Goal: Task Accomplishment & Management: Manage account settings

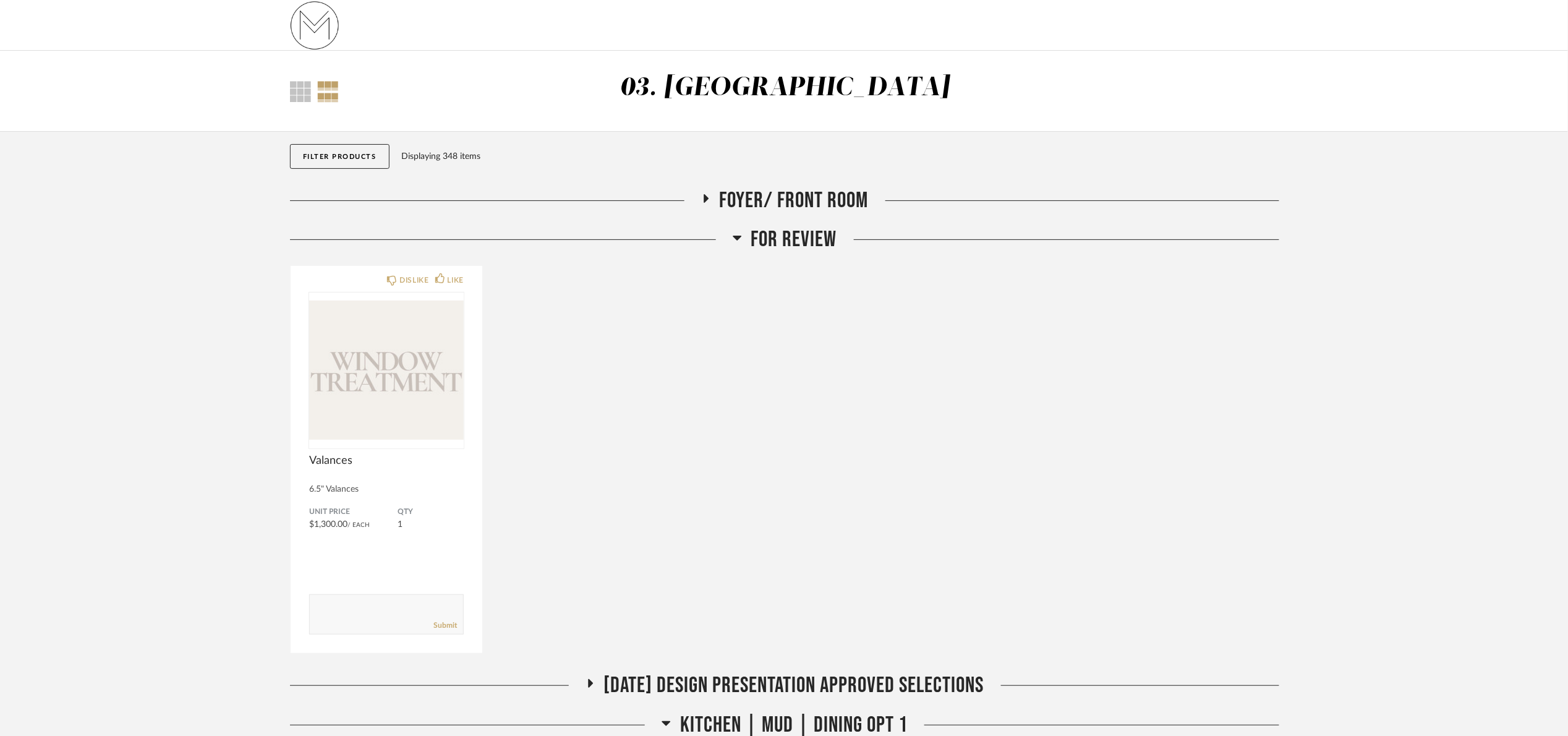
click at [803, 236] on span "For Review" at bounding box center [795, 240] width 86 height 27
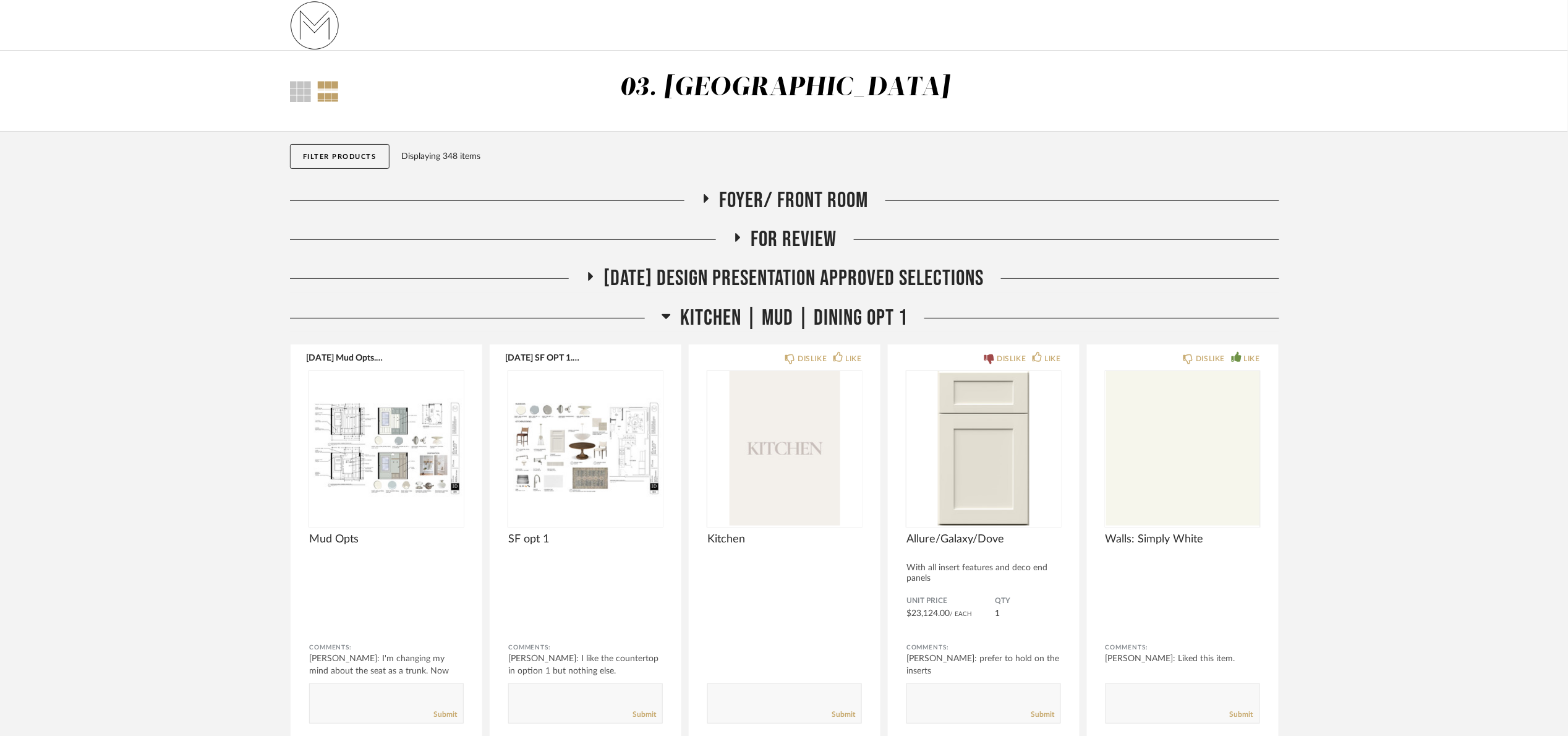
click at [801, 205] on span "Foyer/ Front Room" at bounding box center [795, 200] width 149 height 27
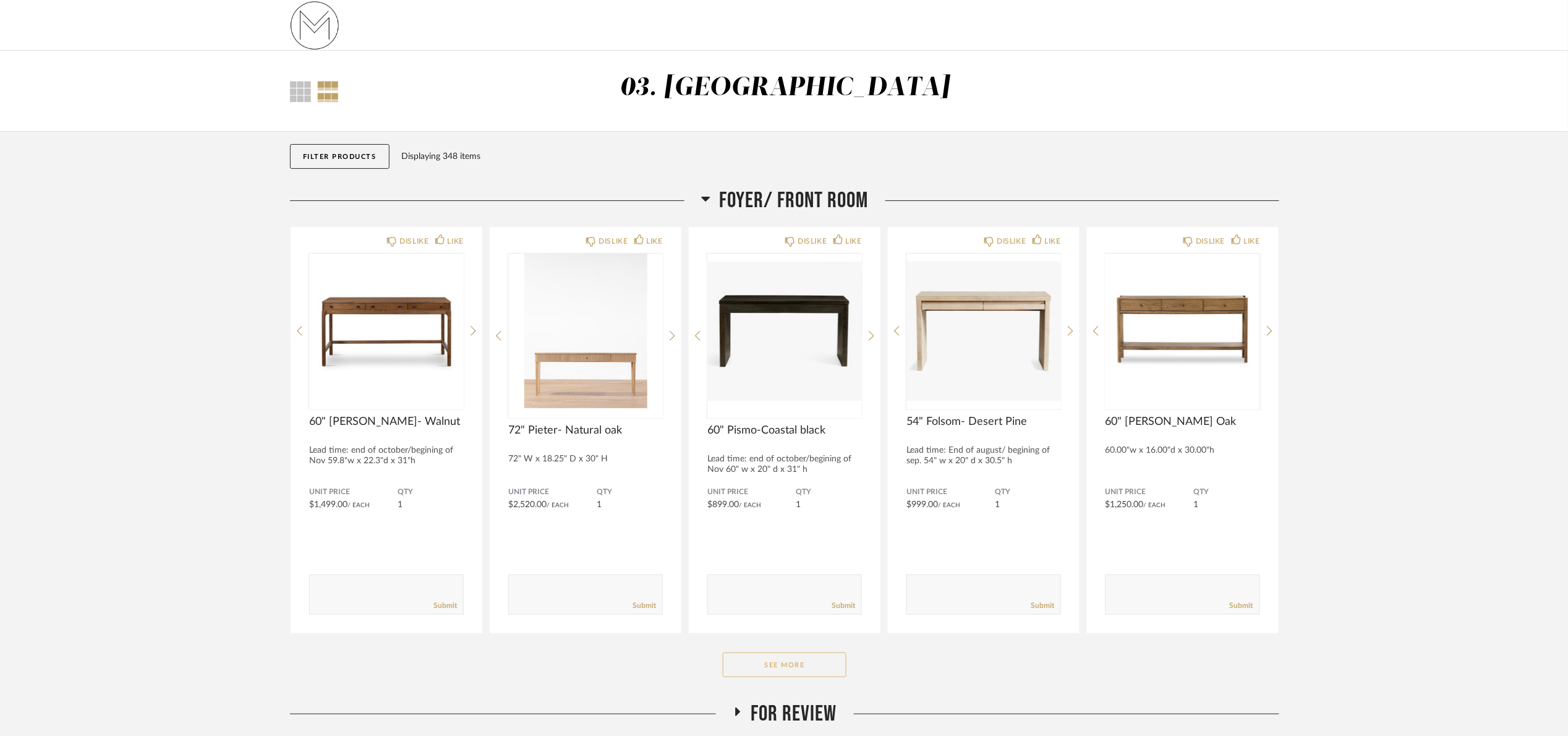
click at [790, 663] on button "See More" at bounding box center [785, 665] width 124 height 25
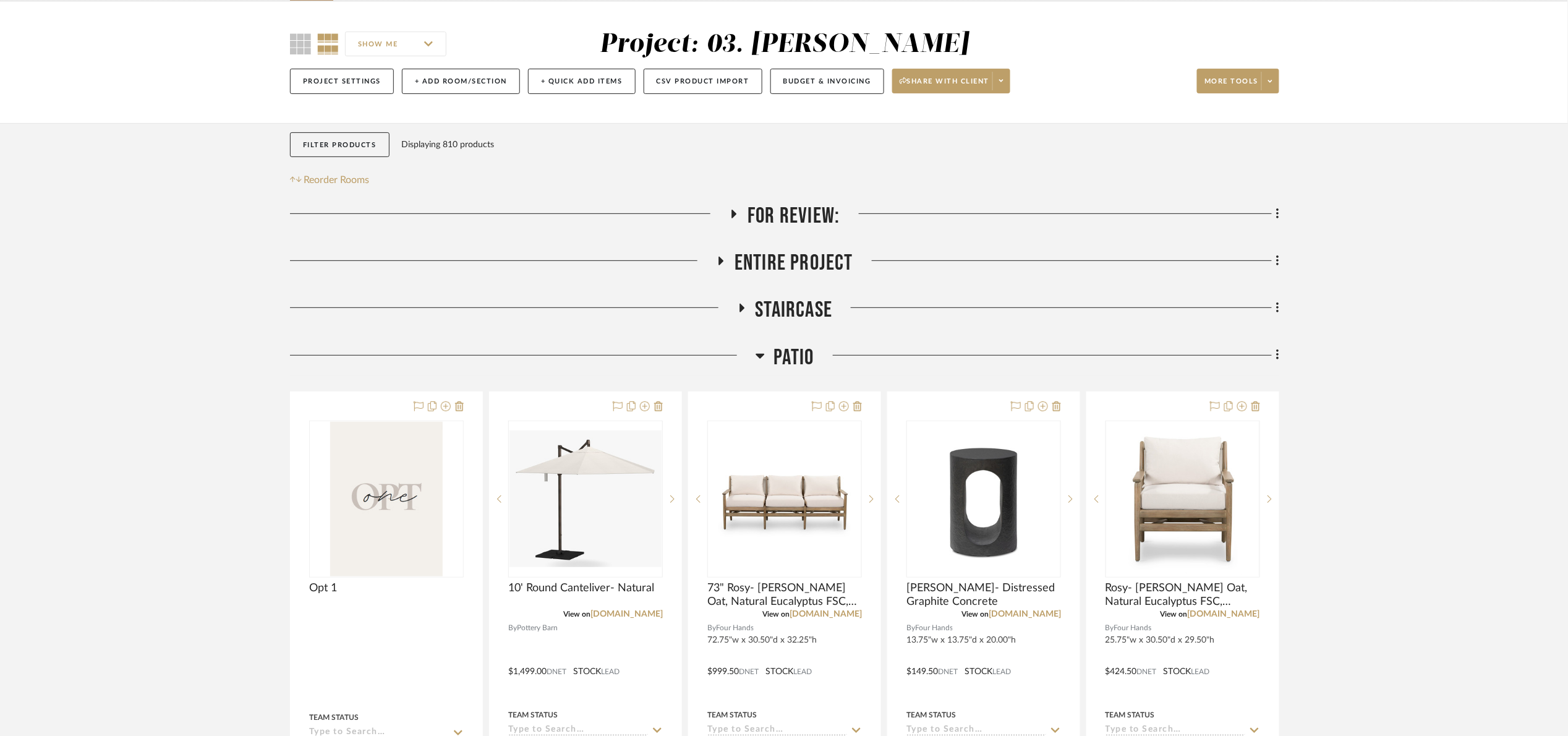
scroll to position [93, 0]
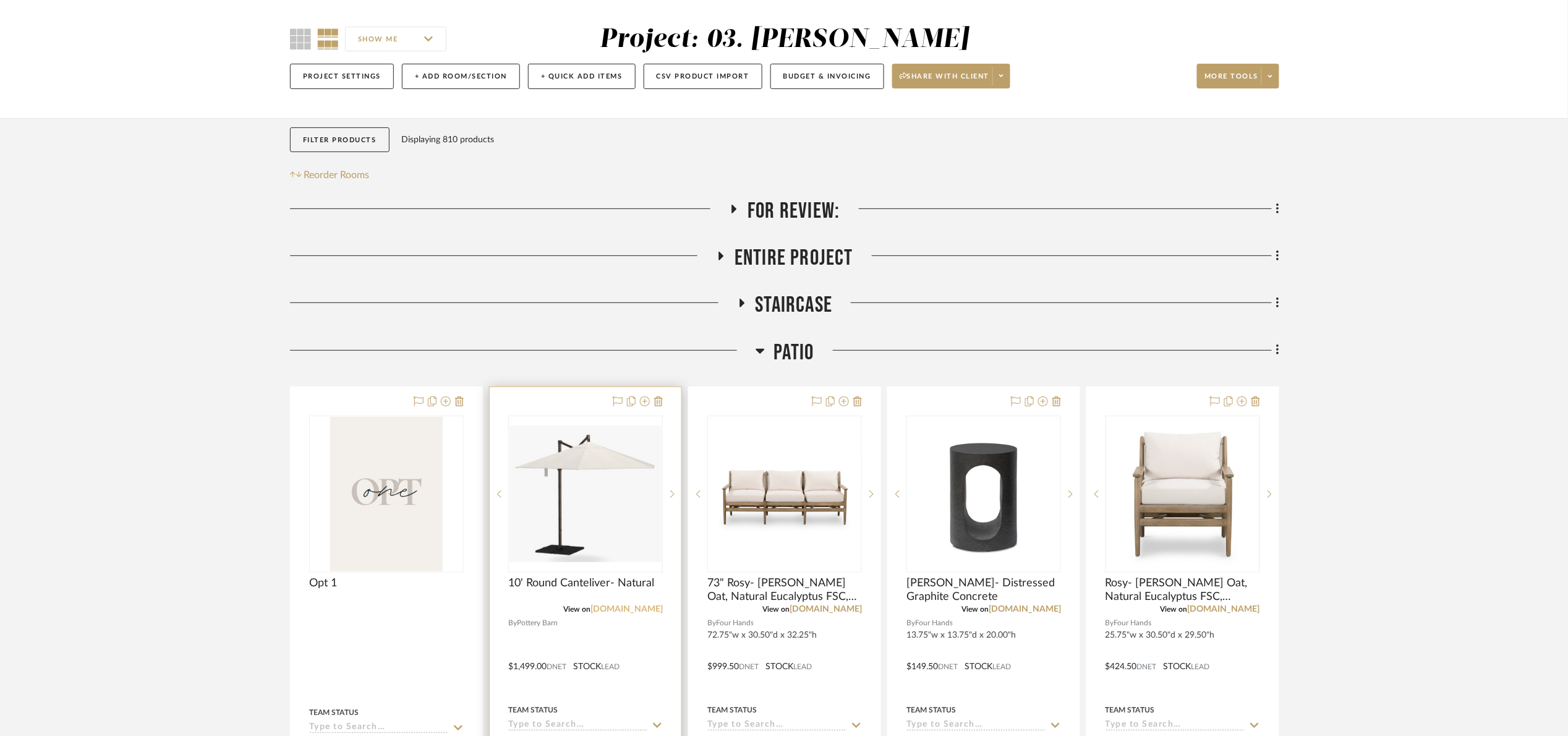
click at [638, 607] on link "potterybarn.com" at bounding box center [627, 609] width 72 height 9
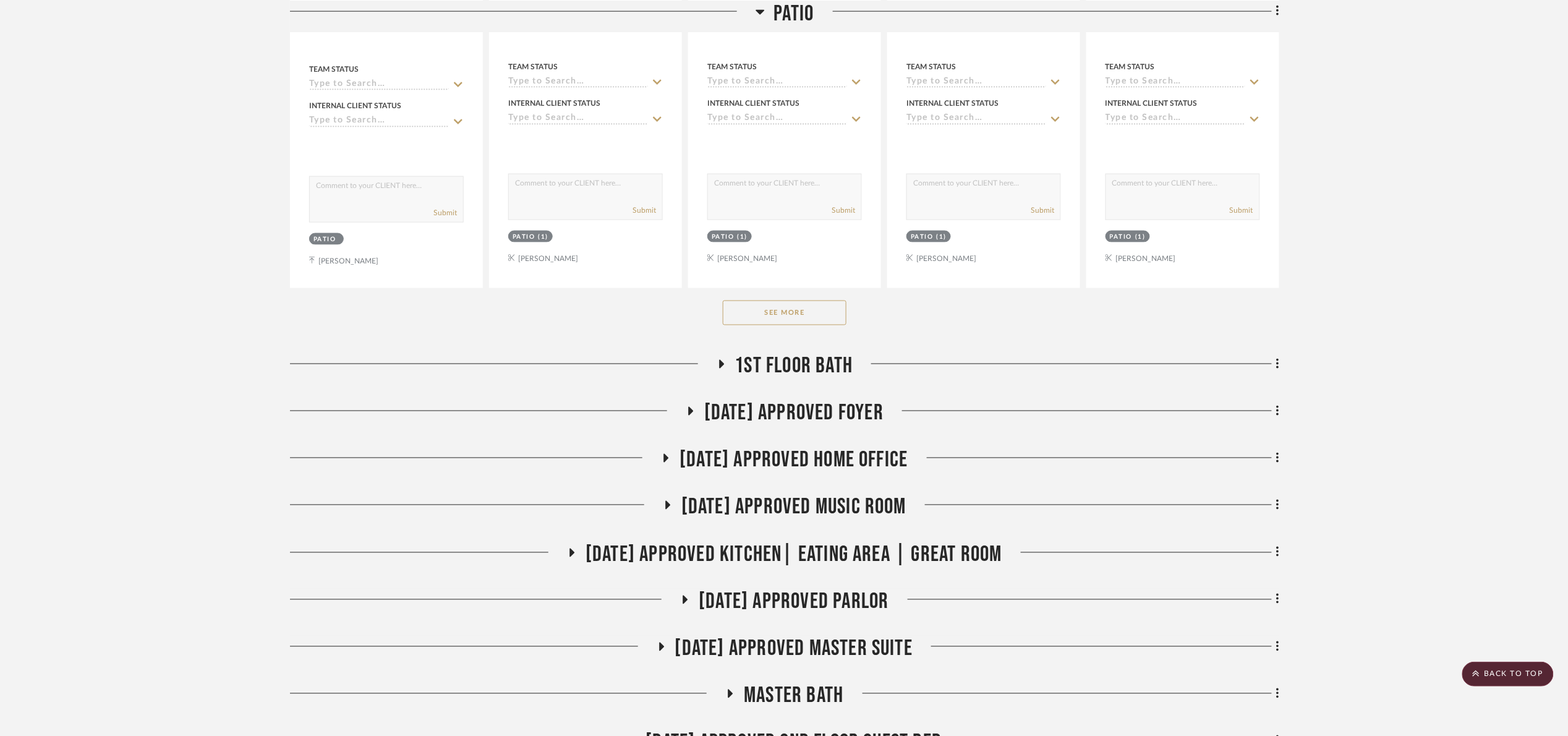
click at [185, 322] on project-details-page "SHOW ME Project: 03. Jennifer Project Settings + Add Room/Section + Quick Add I…" at bounding box center [784, 713] width 1568 height 2721
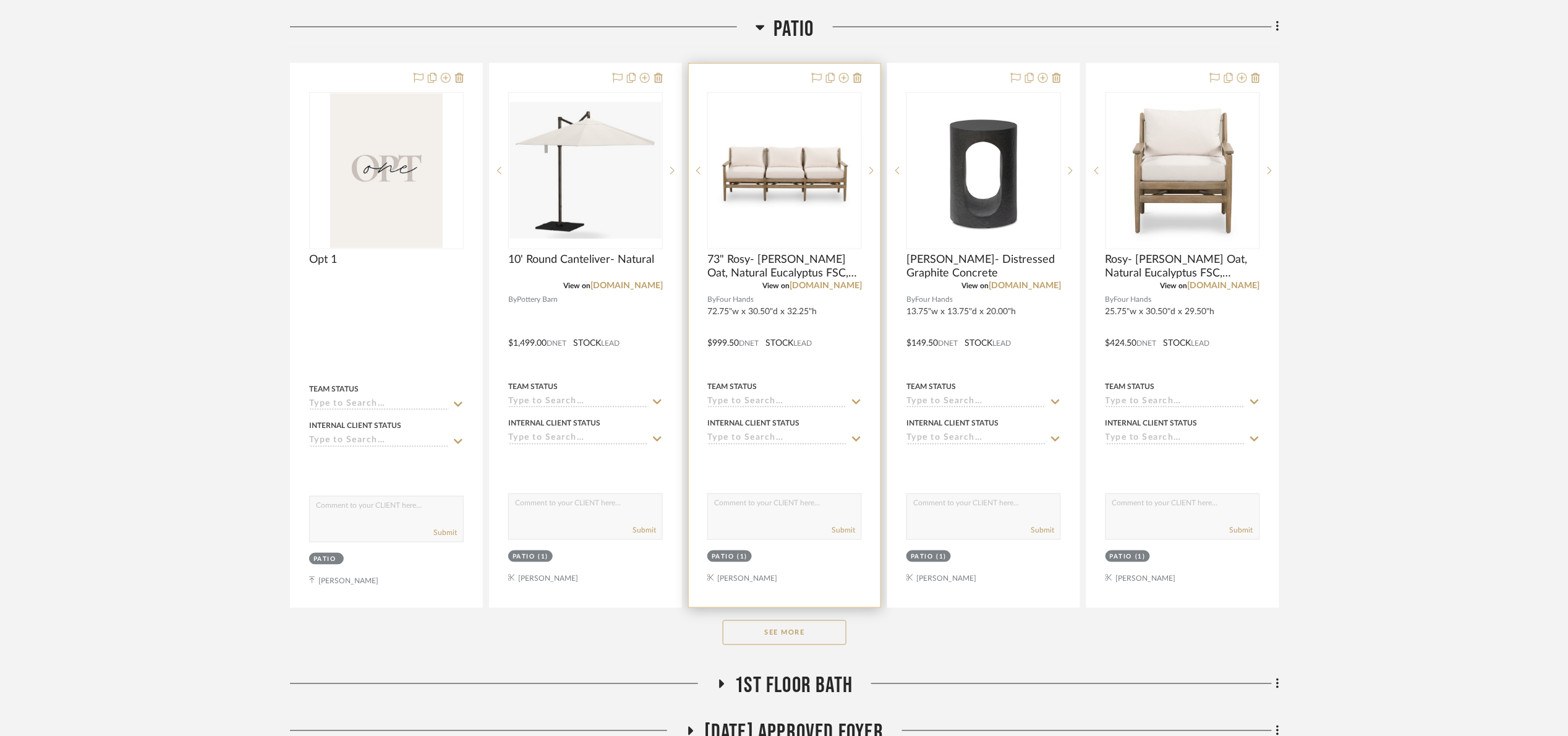
scroll to position [463, 0]
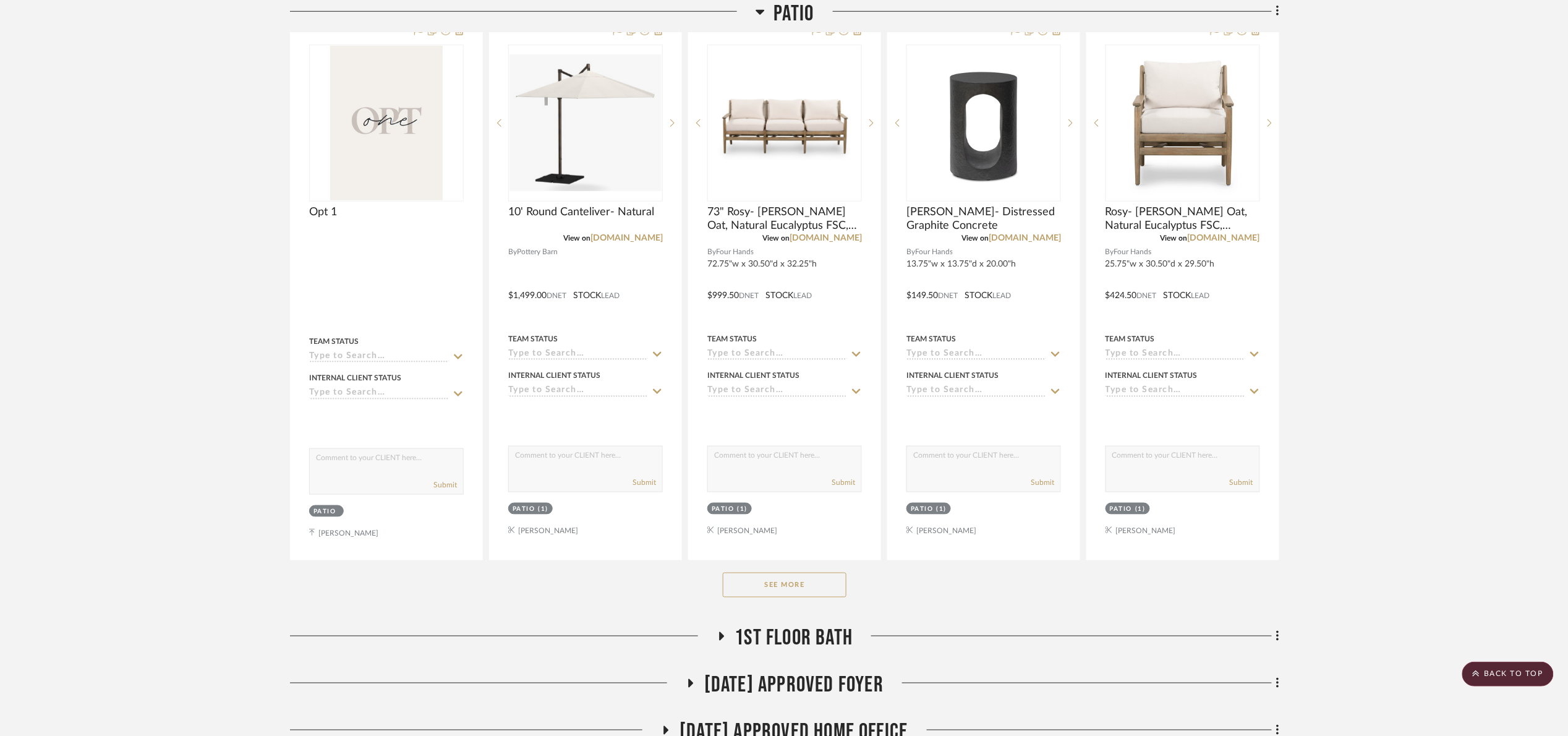
click at [800, 581] on button "See More" at bounding box center [785, 585] width 124 height 25
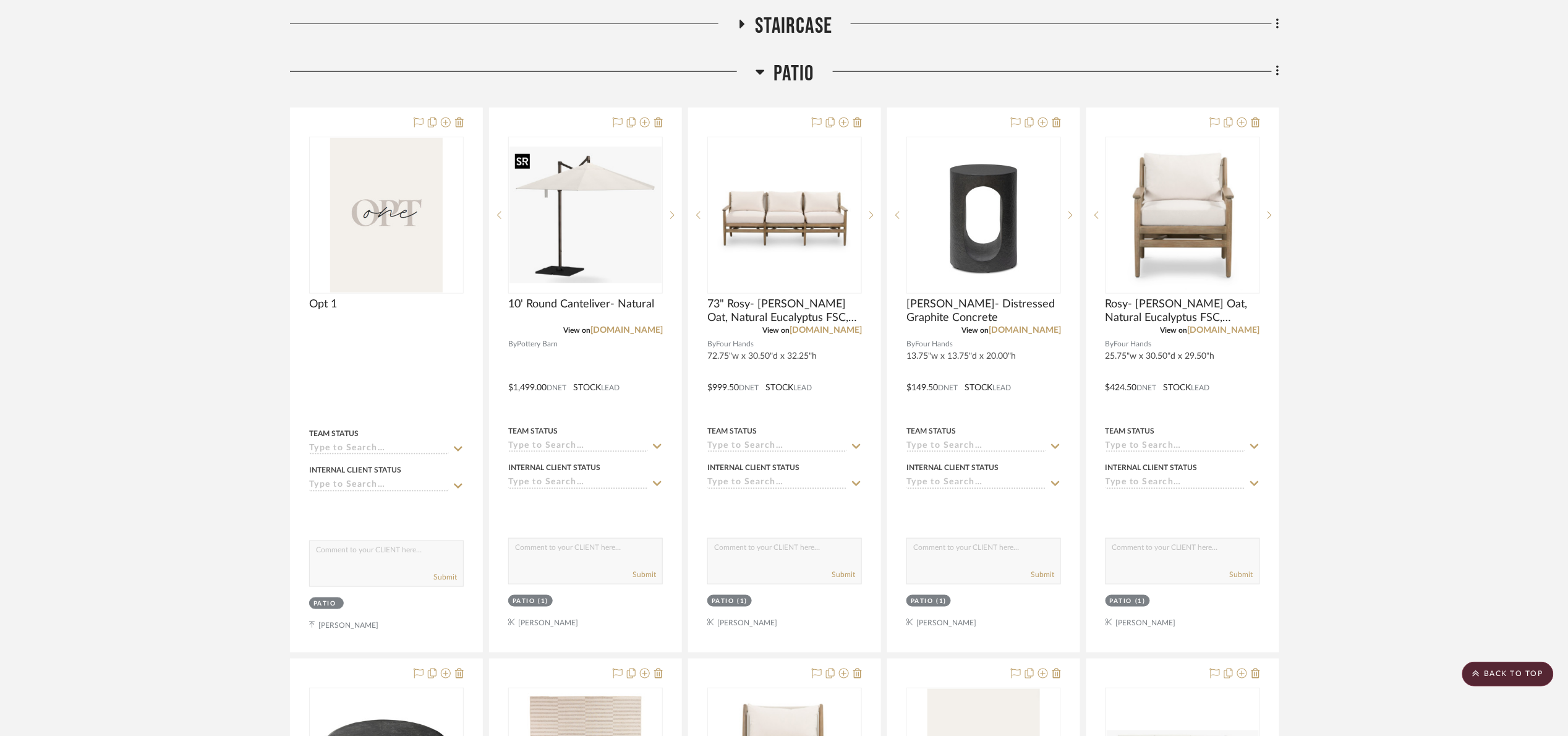
scroll to position [93, 0]
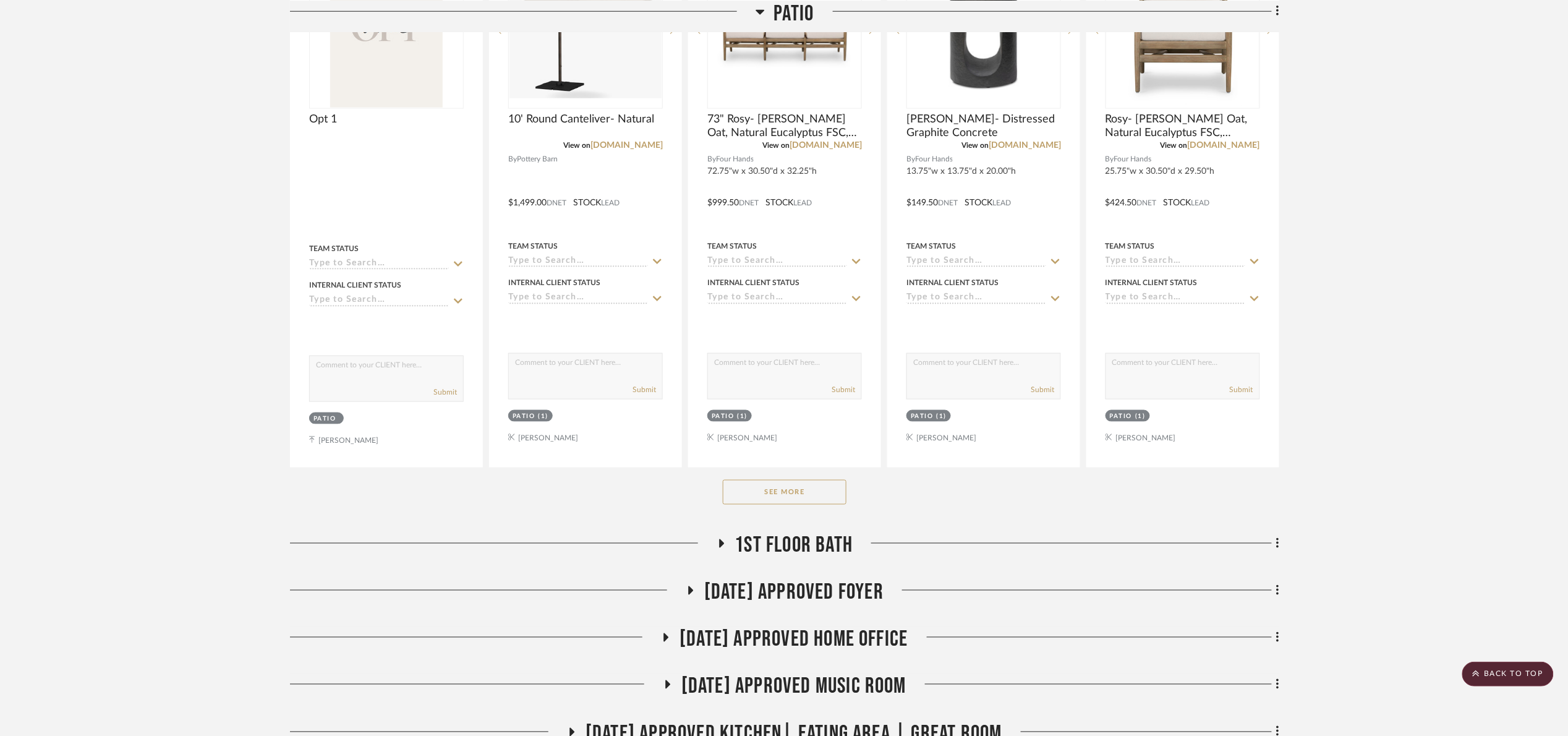
click at [789, 493] on button "See More" at bounding box center [785, 492] width 124 height 25
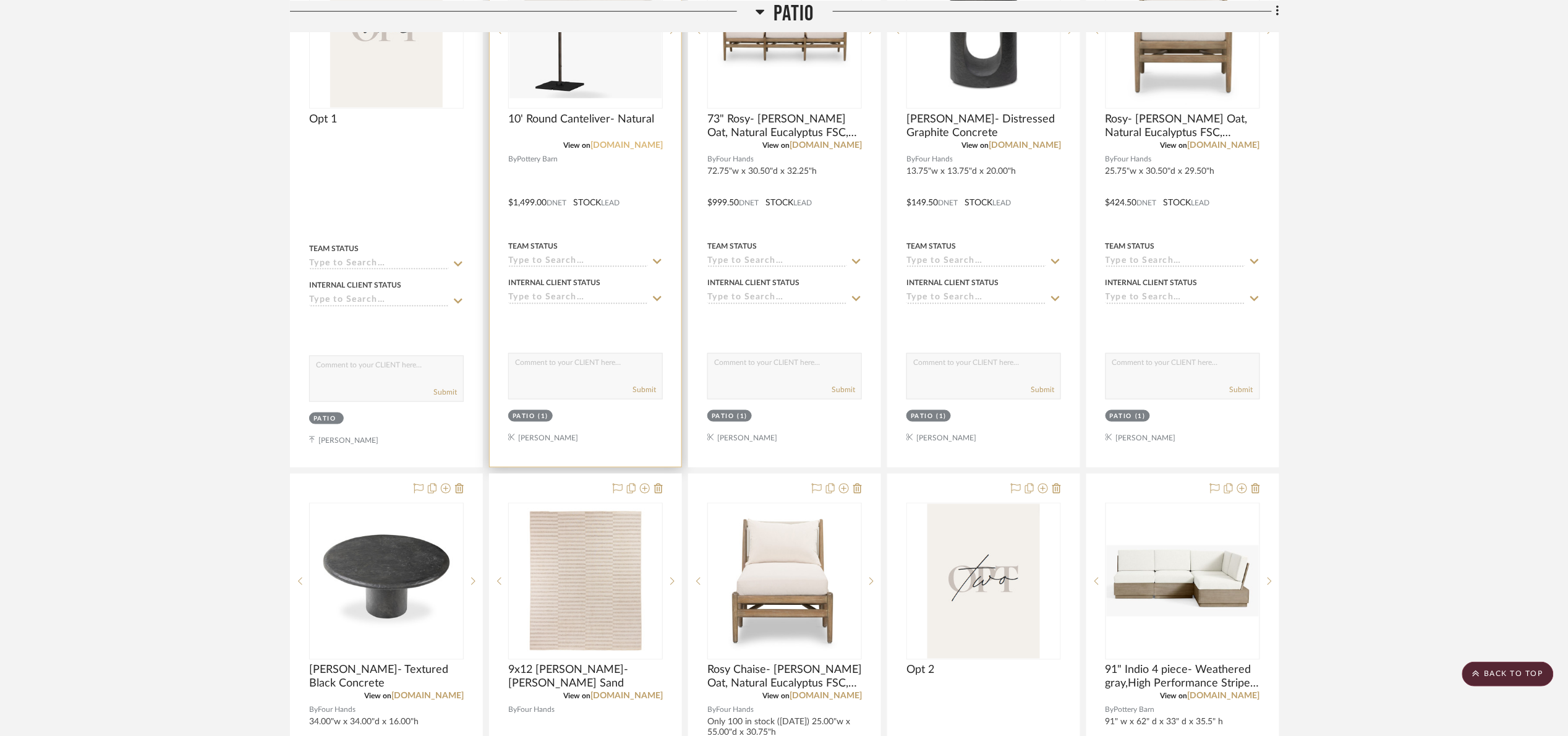
click at [642, 141] on link "[DOMAIN_NAME]" at bounding box center [627, 146] width 72 height 9
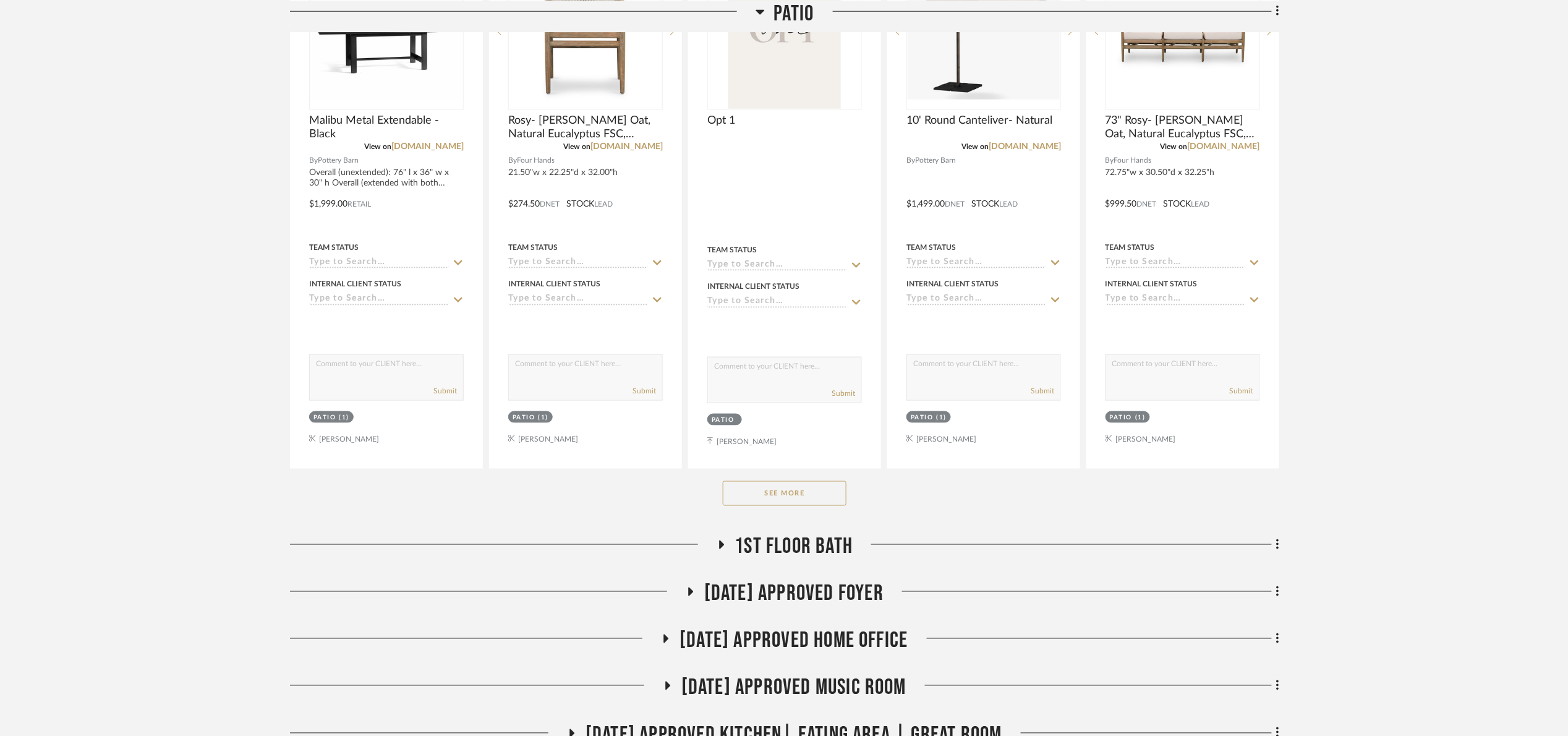
scroll to position [556, 0]
click at [791, 507] on div "See More" at bounding box center [785, 492] width 989 height 50
click at [803, 495] on button "See More" at bounding box center [785, 492] width 124 height 25
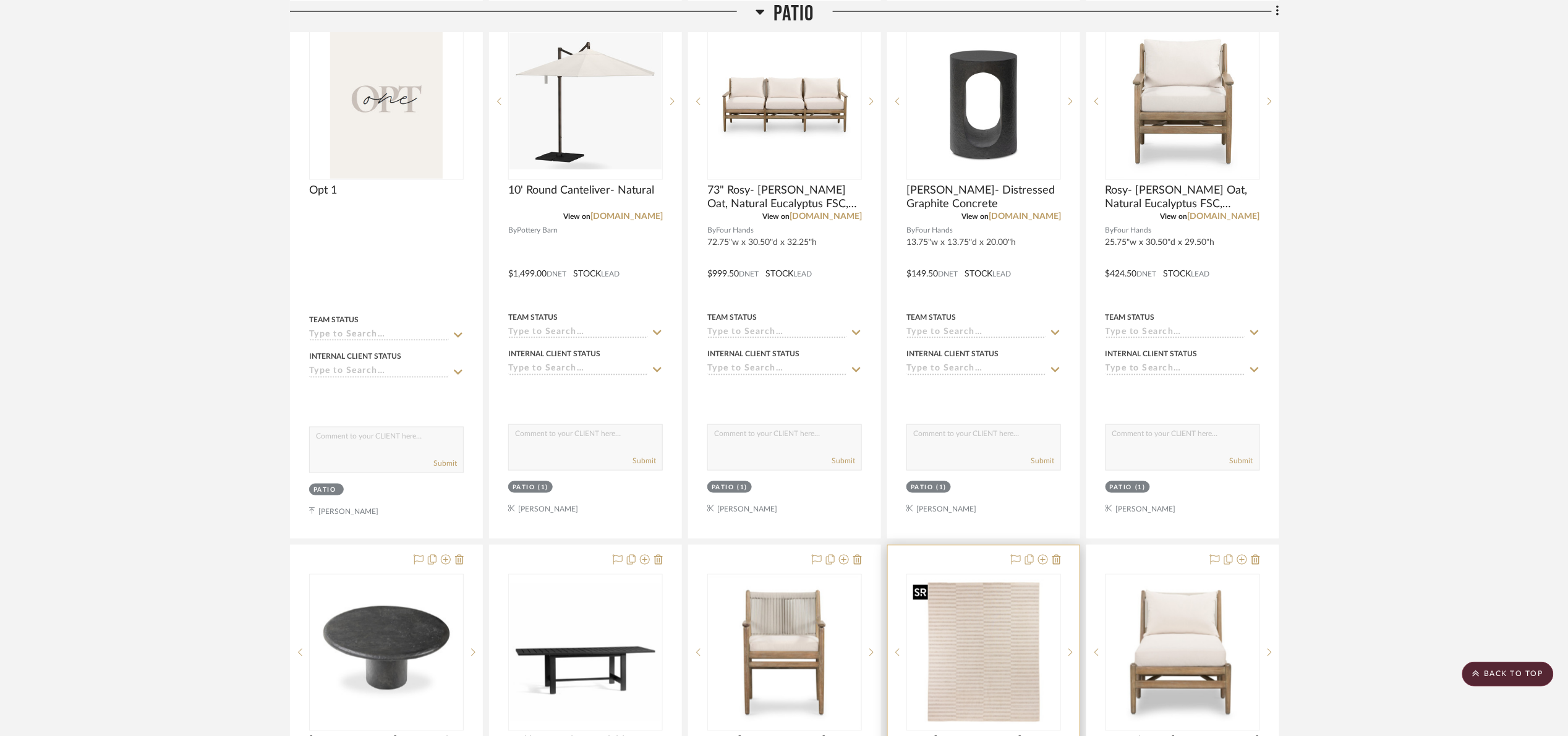
scroll to position [463, 0]
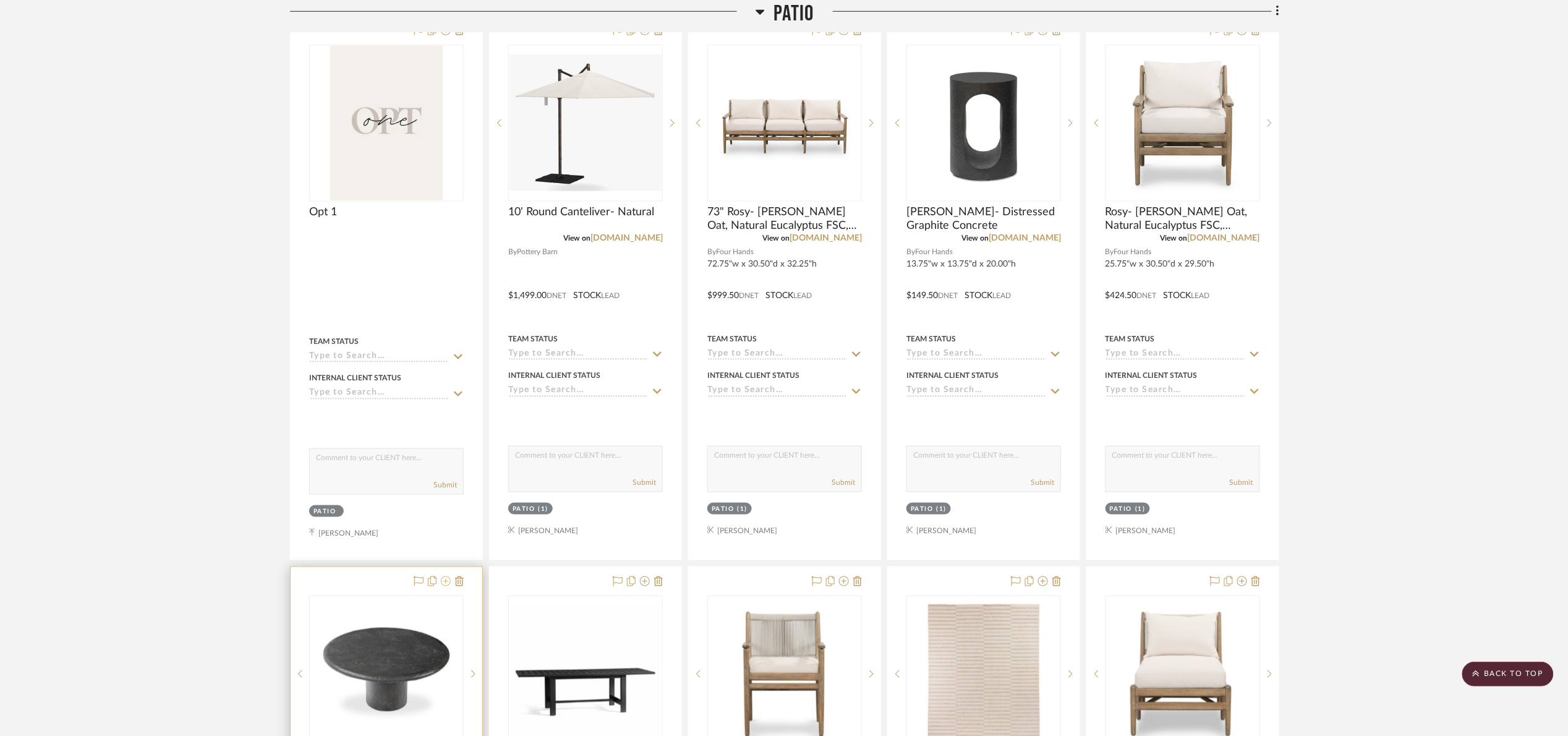
click at [447, 582] on icon at bounding box center [446, 581] width 10 height 10
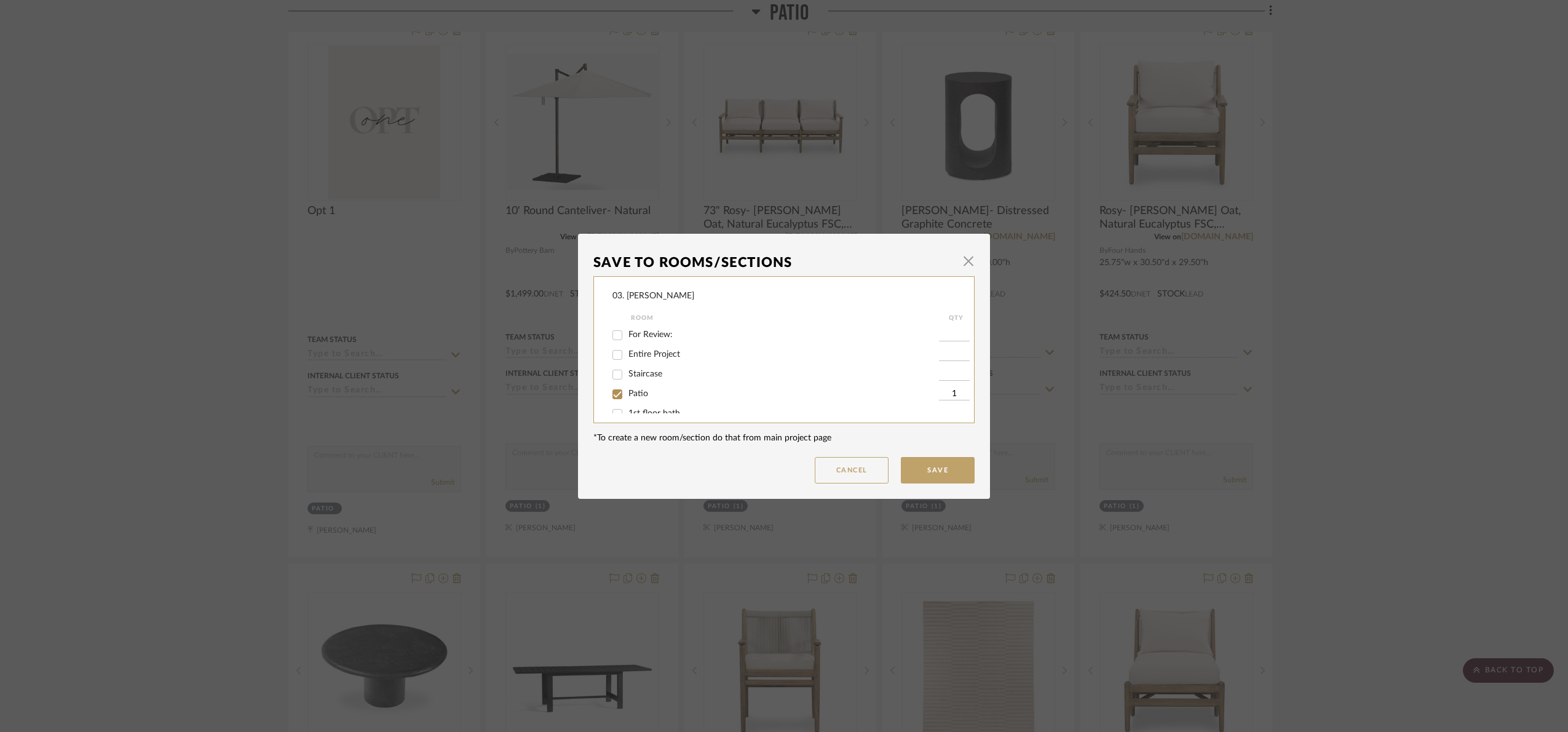
click at [622, 389] on input "Patio" at bounding box center [618, 394] width 20 height 20
checkbox input "false"
click at [637, 404] on label "Will Not Use" at bounding box center [784, 400] width 311 height 11
click at [627, 404] on input "Will Not Use" at bounding box center [618, 401] width 20 height 20
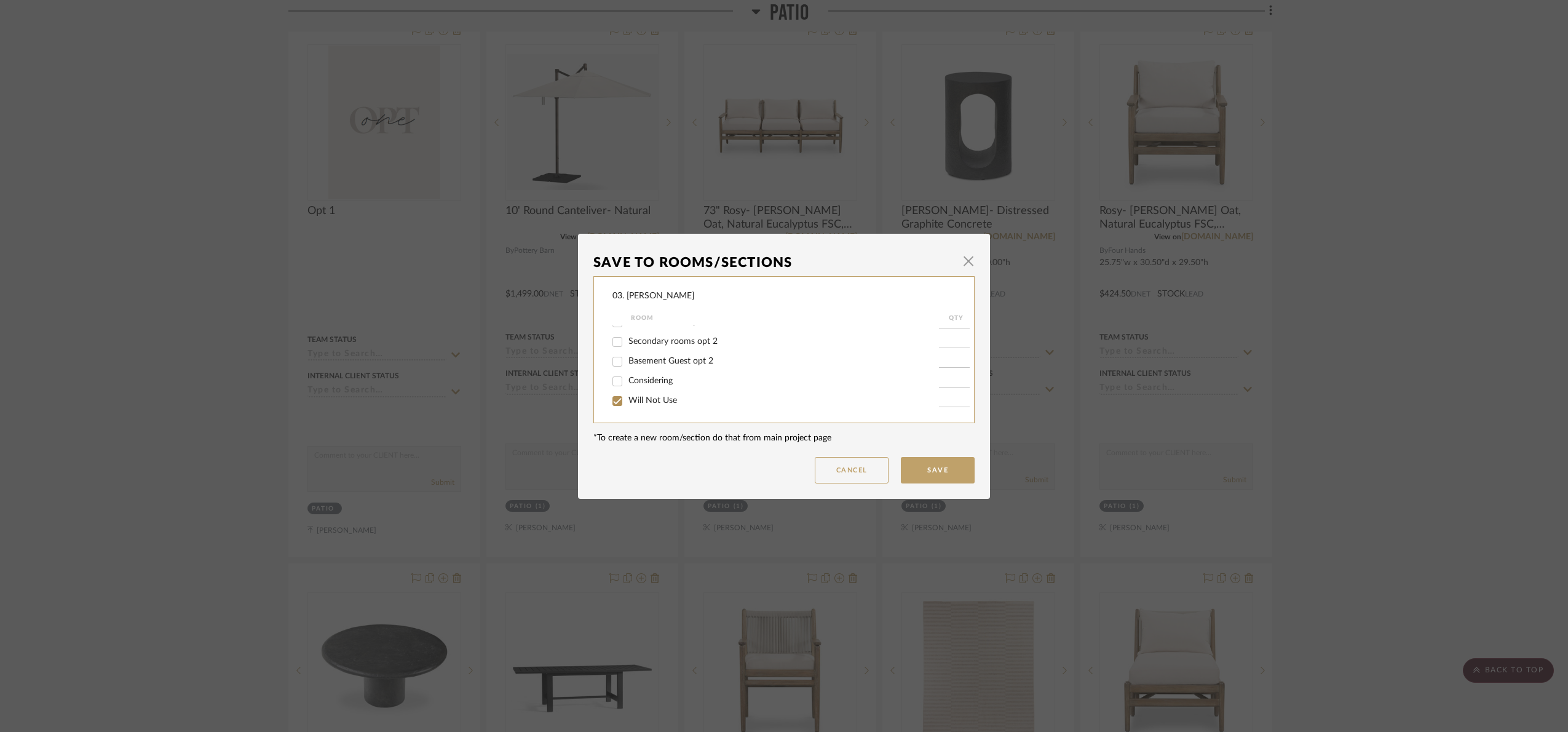
checkbox input "true"
type input "1"
click at [950, 464] on button "Save" at bounding box center [937, 470] width 74 height 27
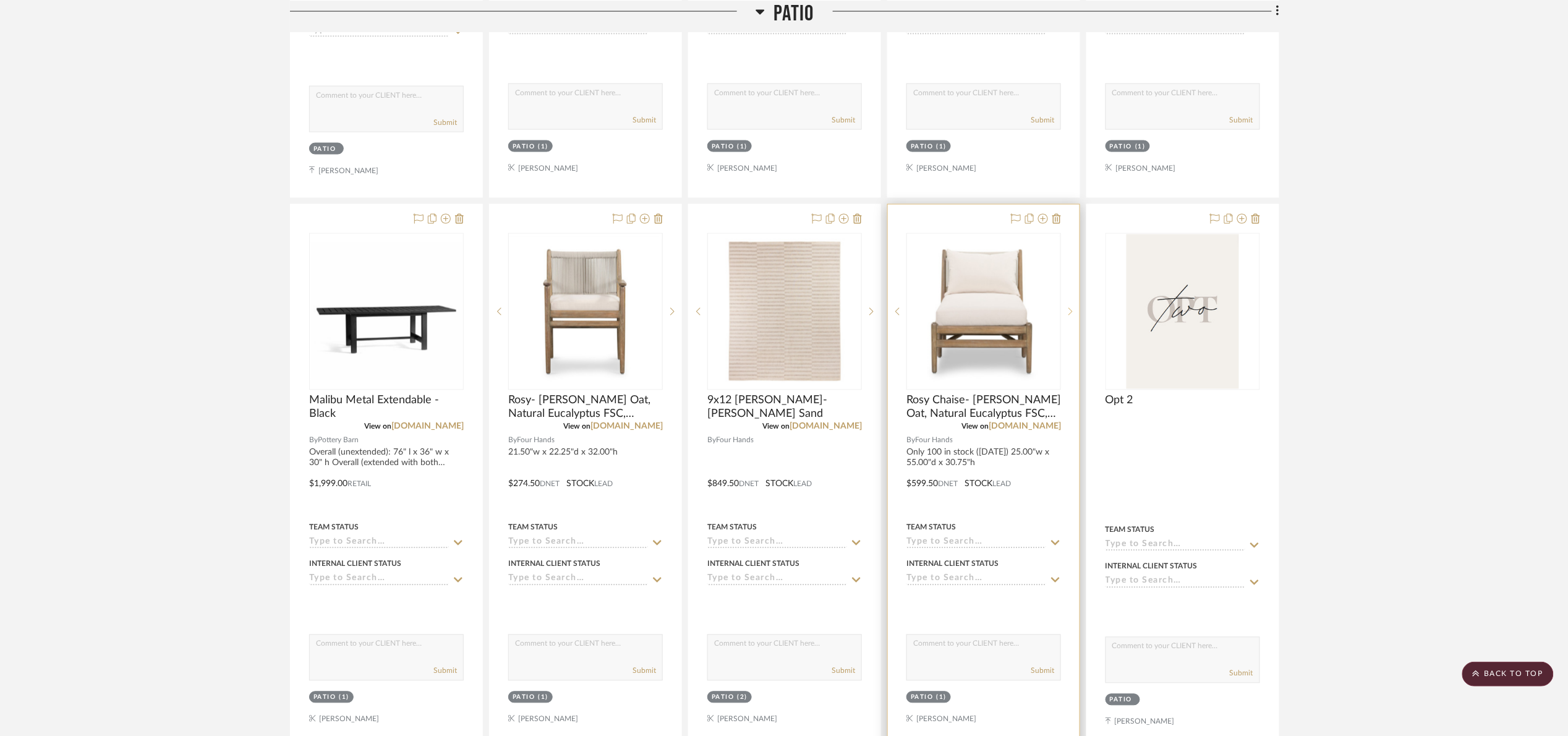
scroll to position [835, 0]
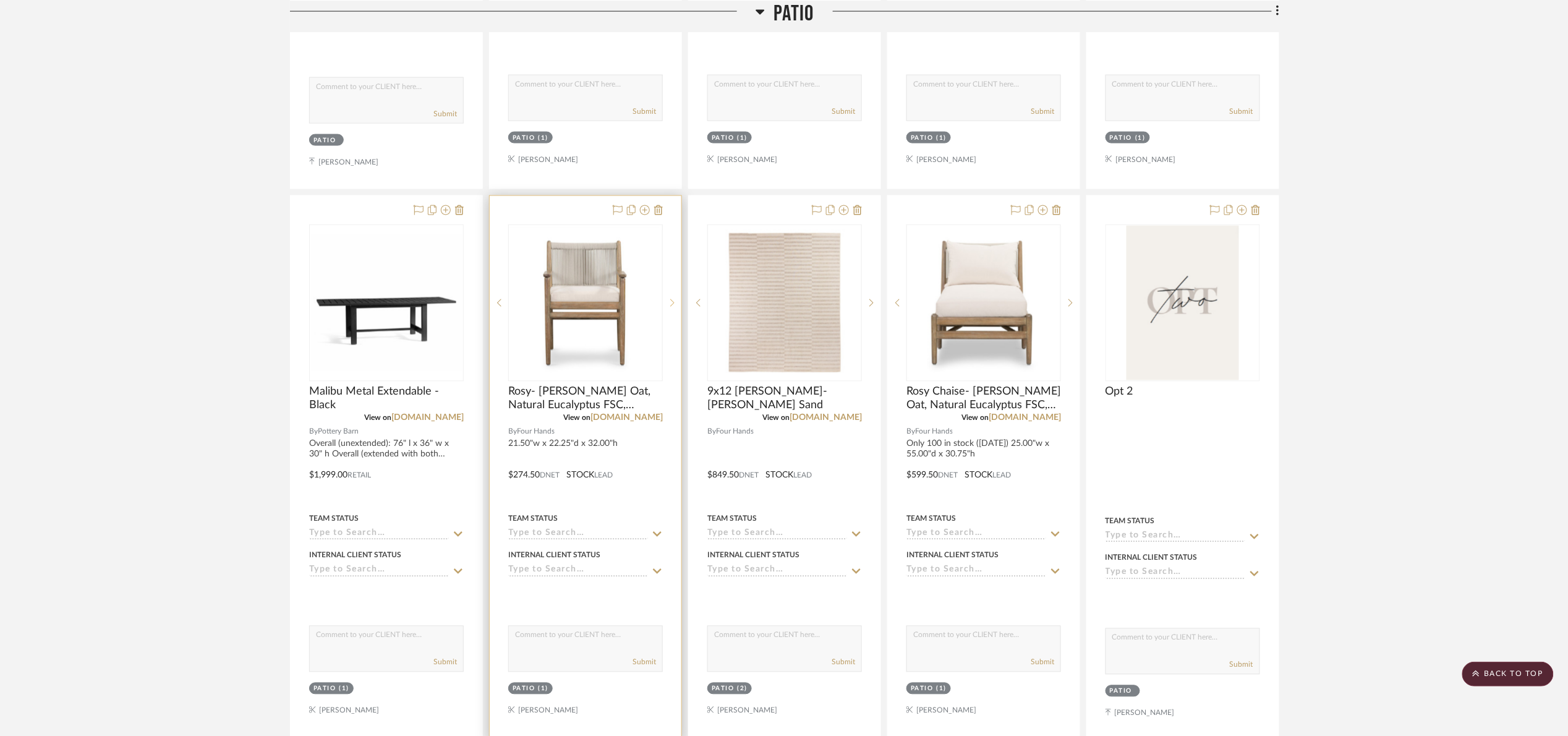
click at [668, 305] on sr-next-btn at bounding box center [672, 303] width 19 height 9
click at [655, 422] on link "[DOMAIN_NAME]" at bounding box center [627, 418] width 72 height 9
click at [552, 291] on img "2" at bounding box center [586, 303] width 152 height 152
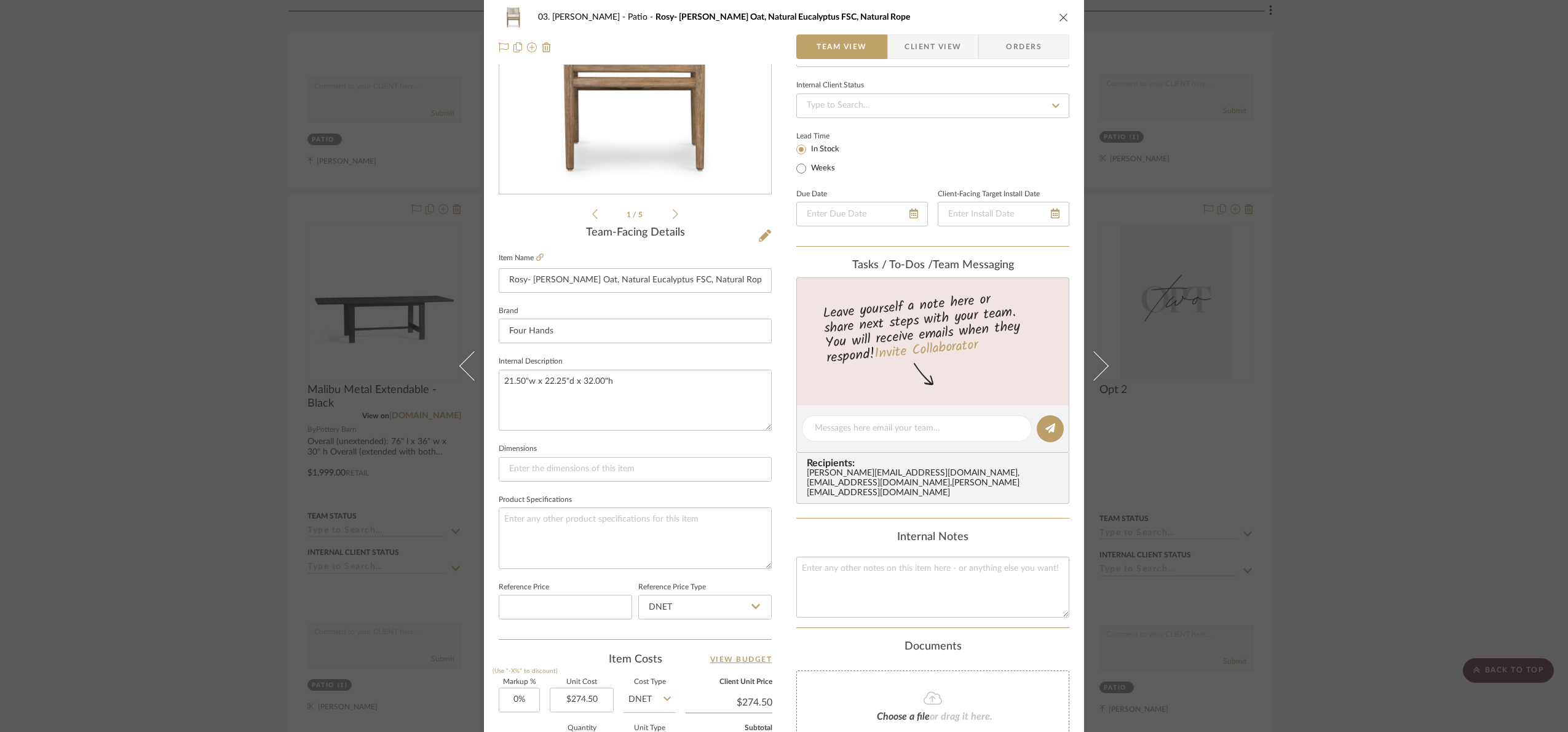
scroll to position [415, 0]
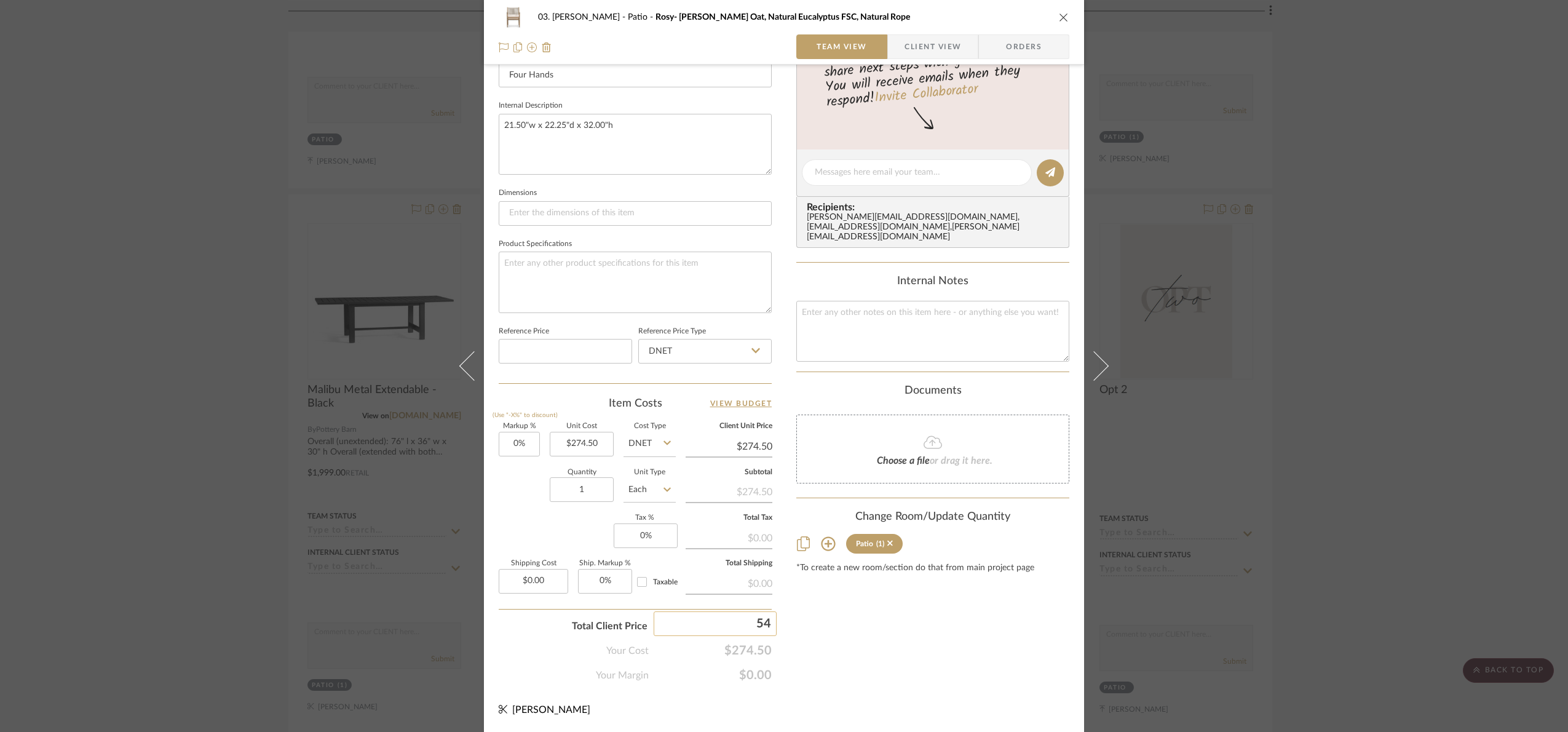
type input "540"
click at [896, 639] on div "03. Jennifer Patio Rosy- Lakin Oat, Natural Eucalyptus FSC, Natural Rope Team V…" at bounding box center [784, 366] width 1568 height 732
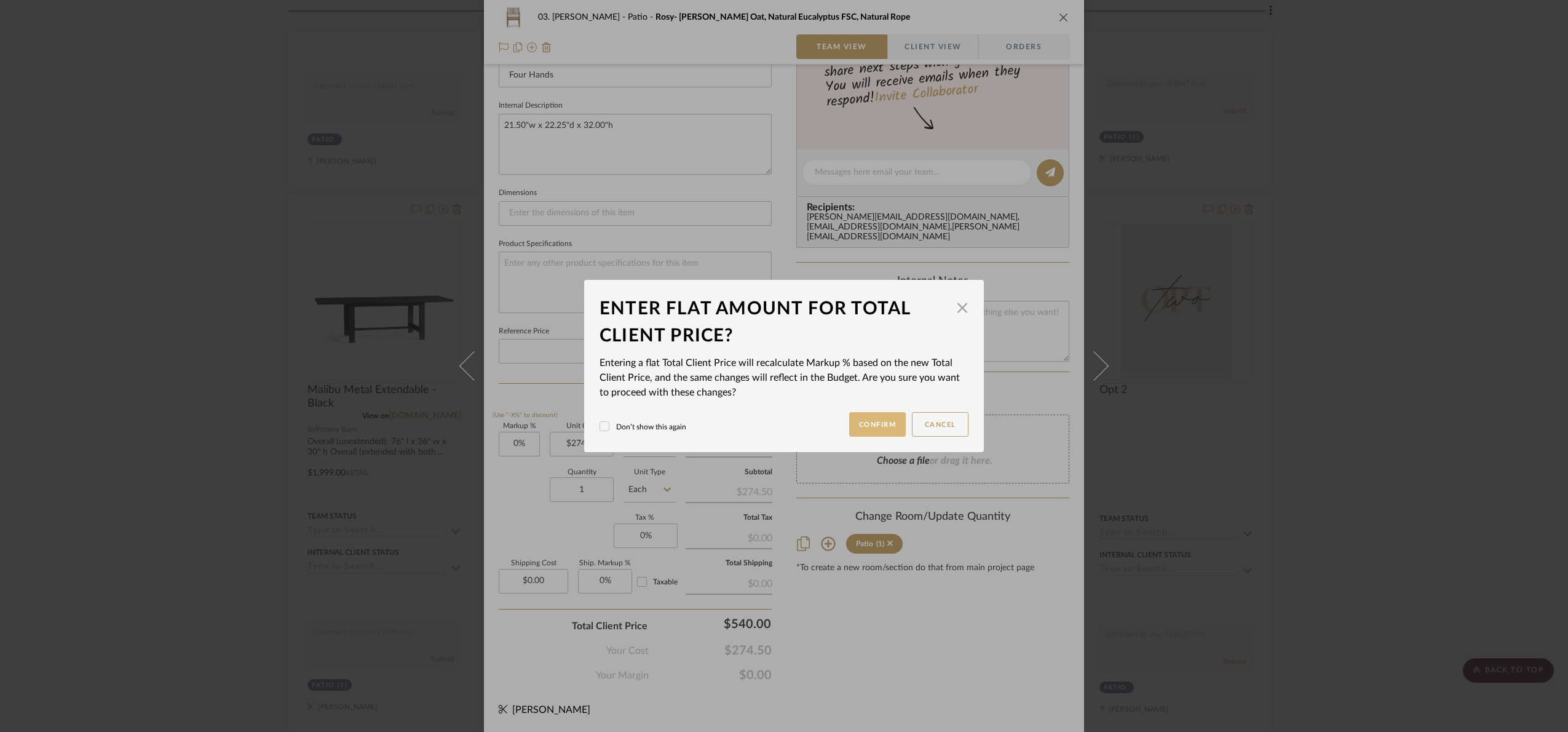
click at [853, 423] on button "Confirm" at bounding box center [878, 424] width 57 height 25
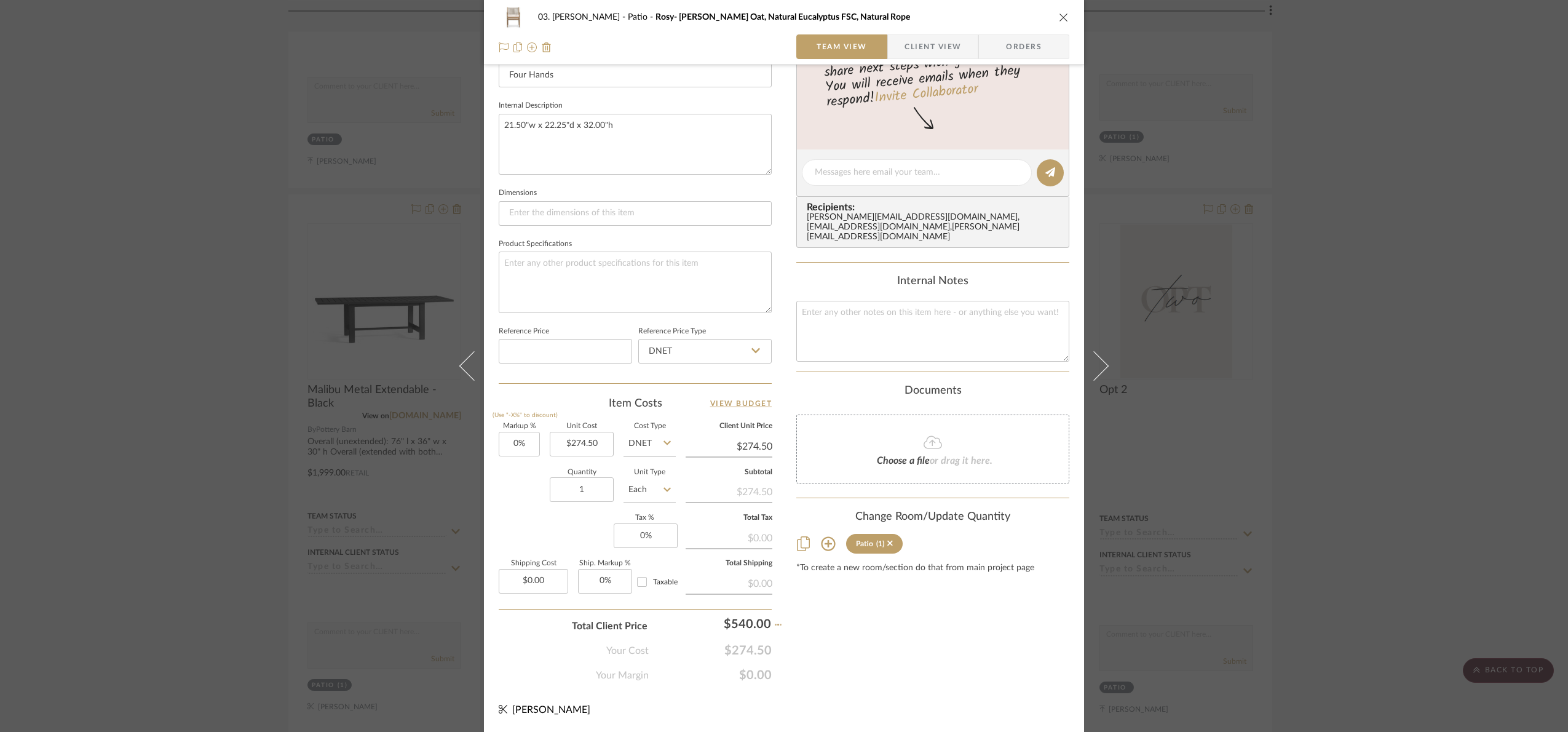
type input "96.72%"
type input "$540.00"
click at [1419, 444] on div "03. Jennifer Patio Rosy- Lakin Oat, Natural Eucalyptus FSC, Natural Rope Team V…" at bounding box center [784, 366] width 1568 height 732
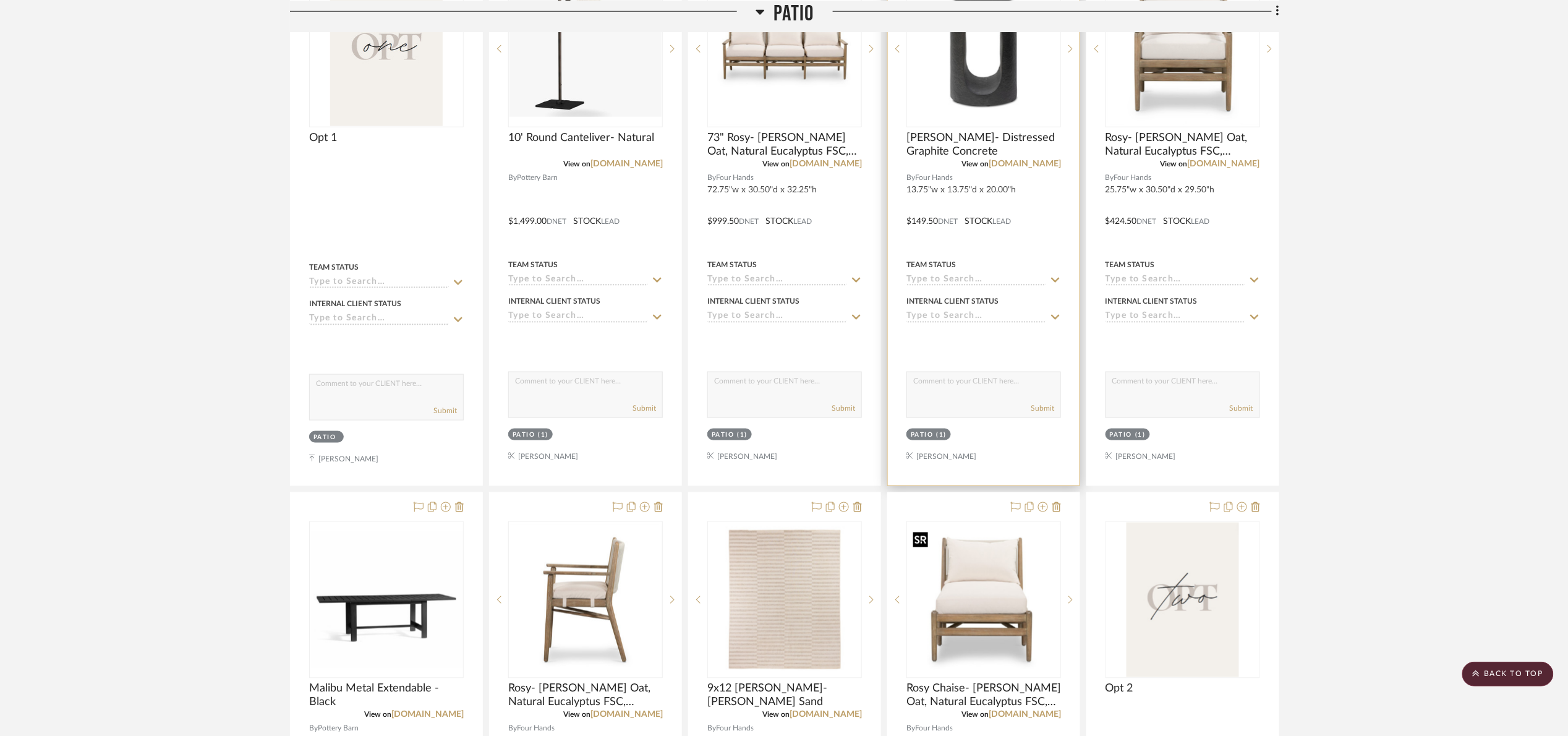
scroll to position [463, 0]
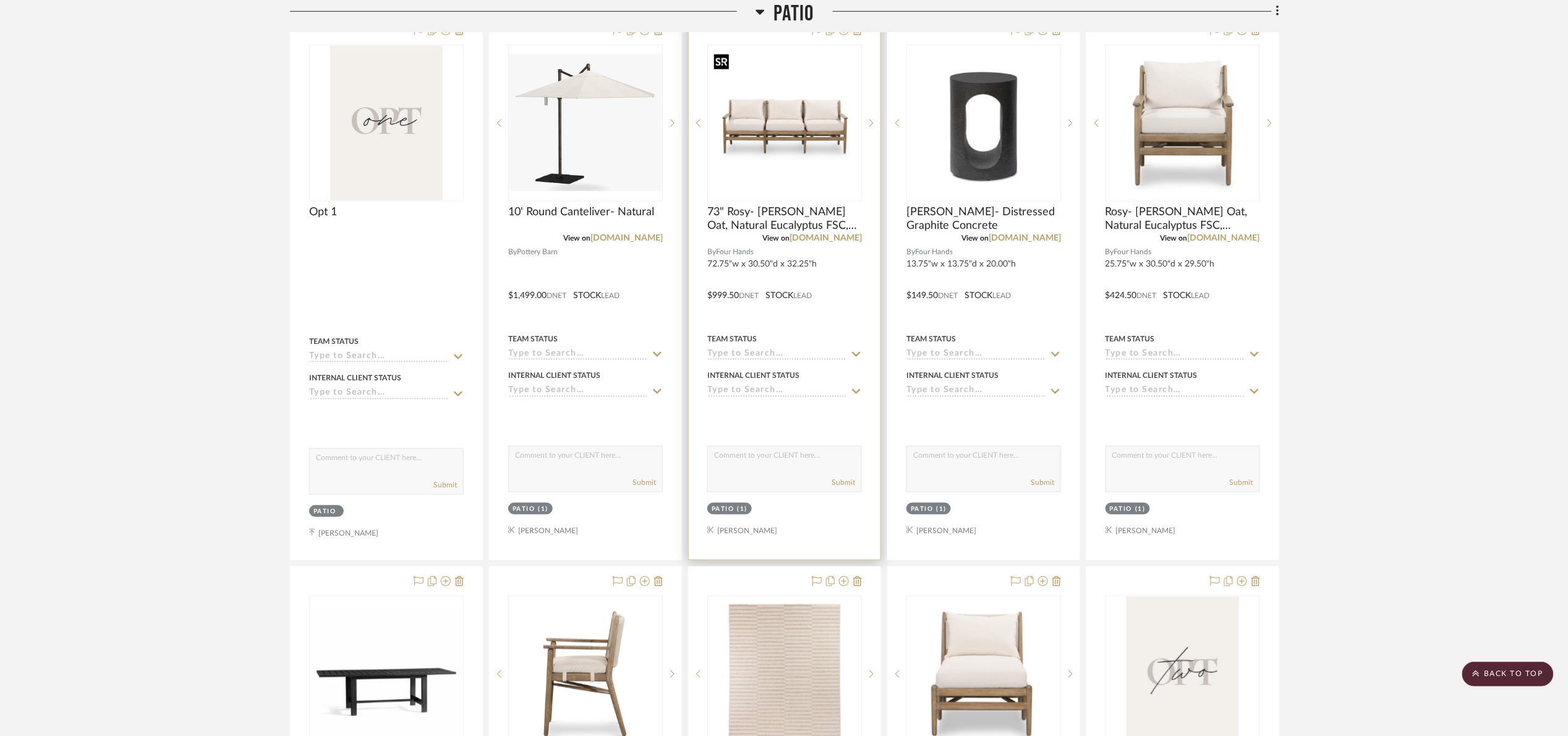
click at [791, 141] on img "0" at bounding box center [785, 123] width 152 height 152
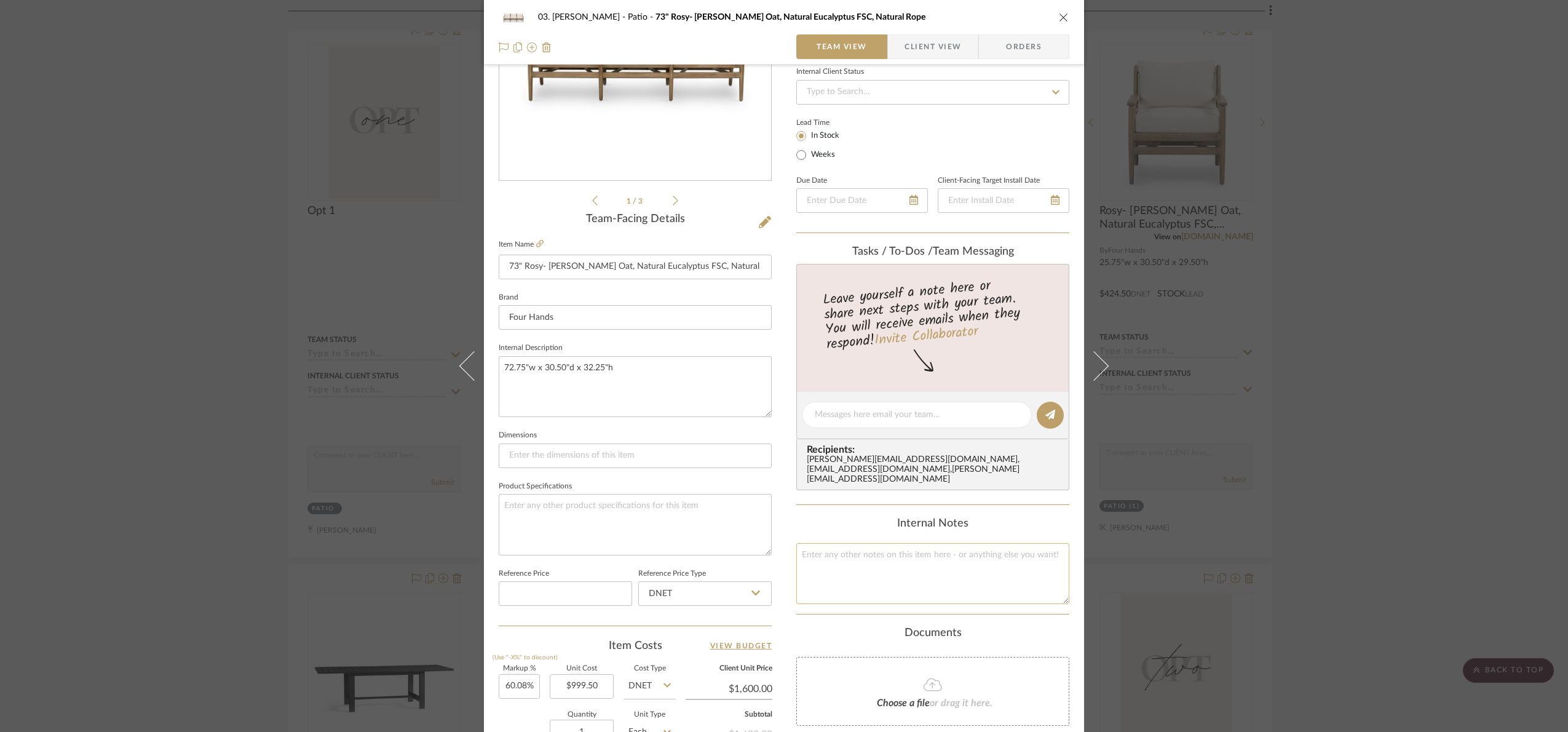
scroll to position [415, 0]
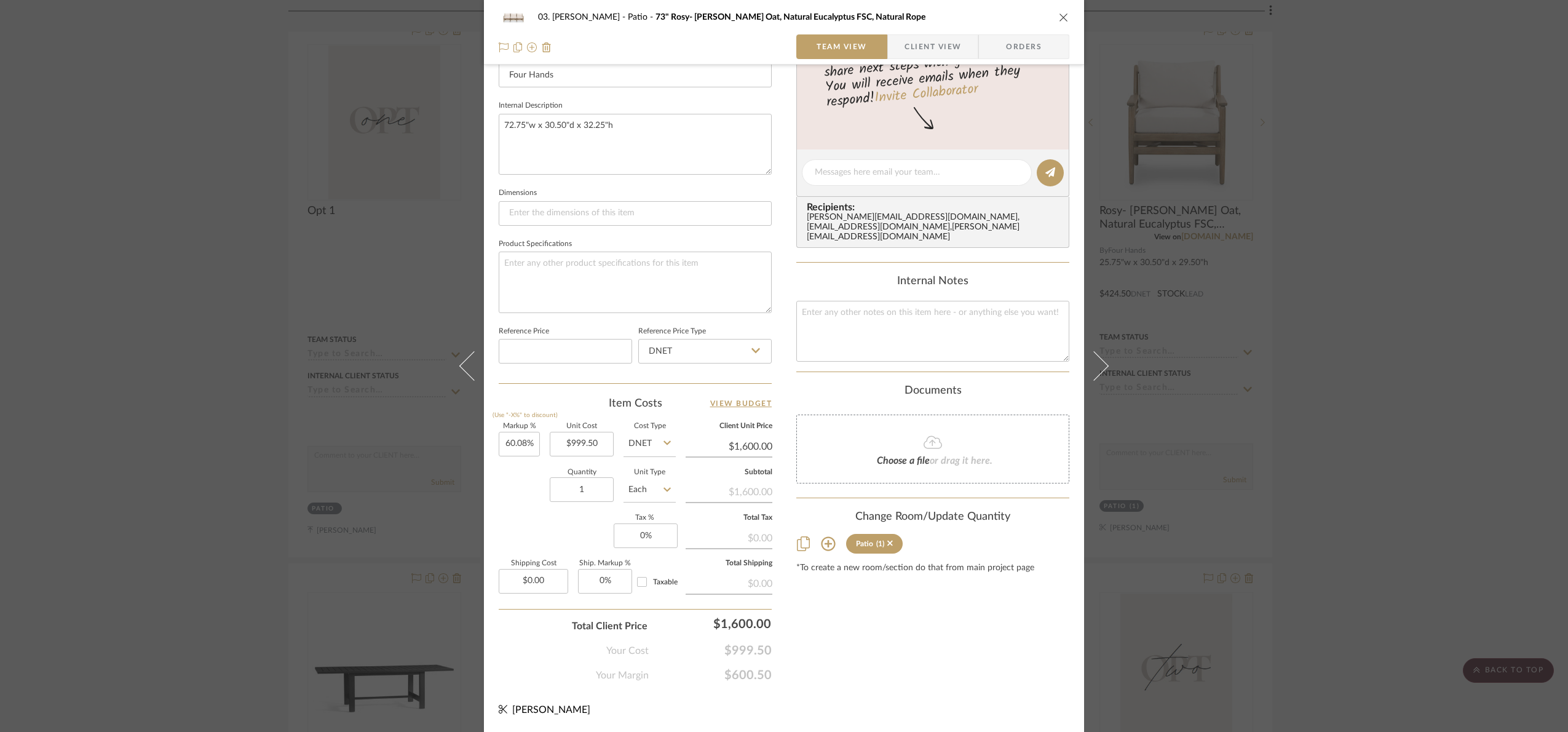
click at [1519, 457] on div "03. Jennifer Patio 73" Rosy- Lakin Oat, Natural Eucalyptus FSC, Natural Rope Te…" at bounding box center [784, 366] width 1568 height 732
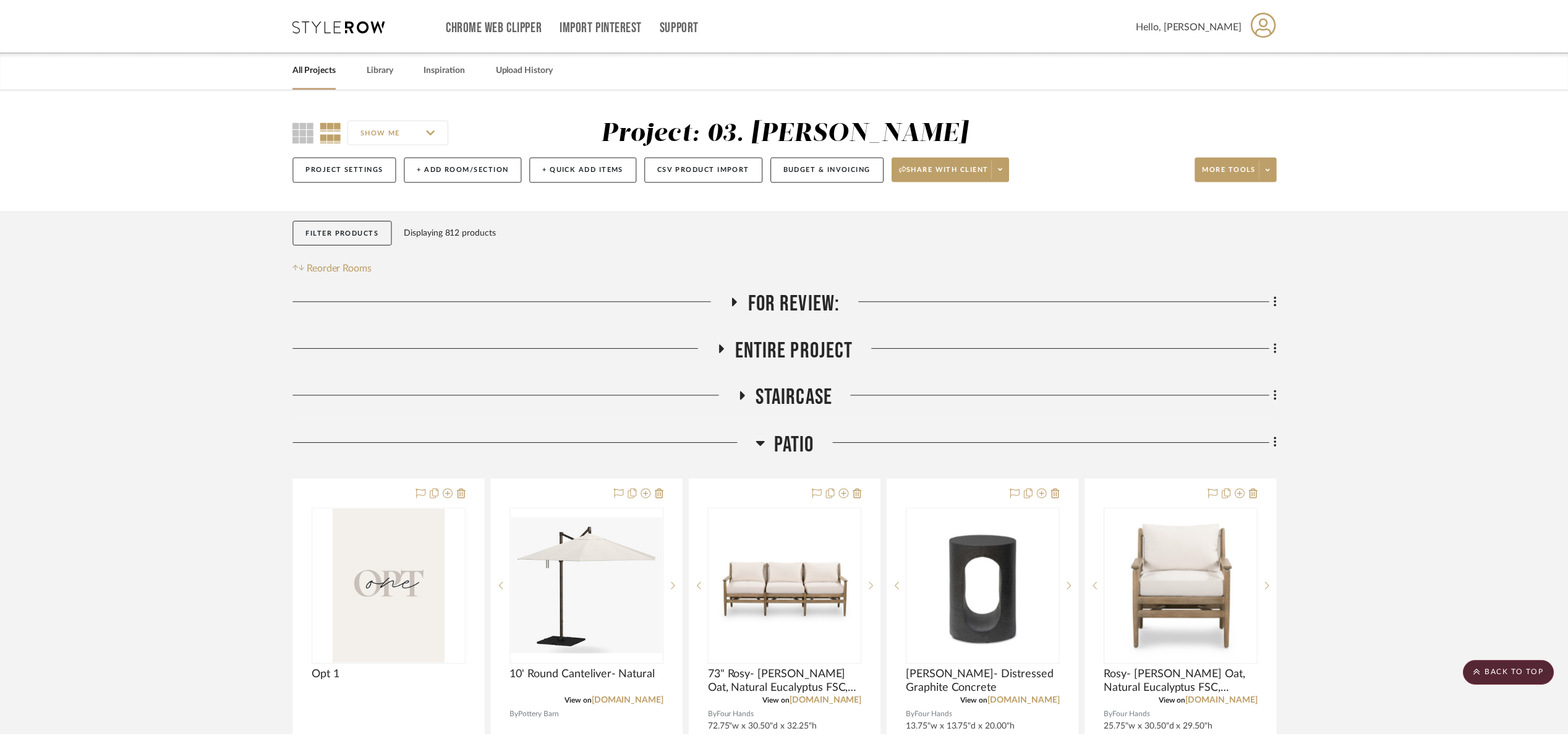
scroll to position [463, 0]
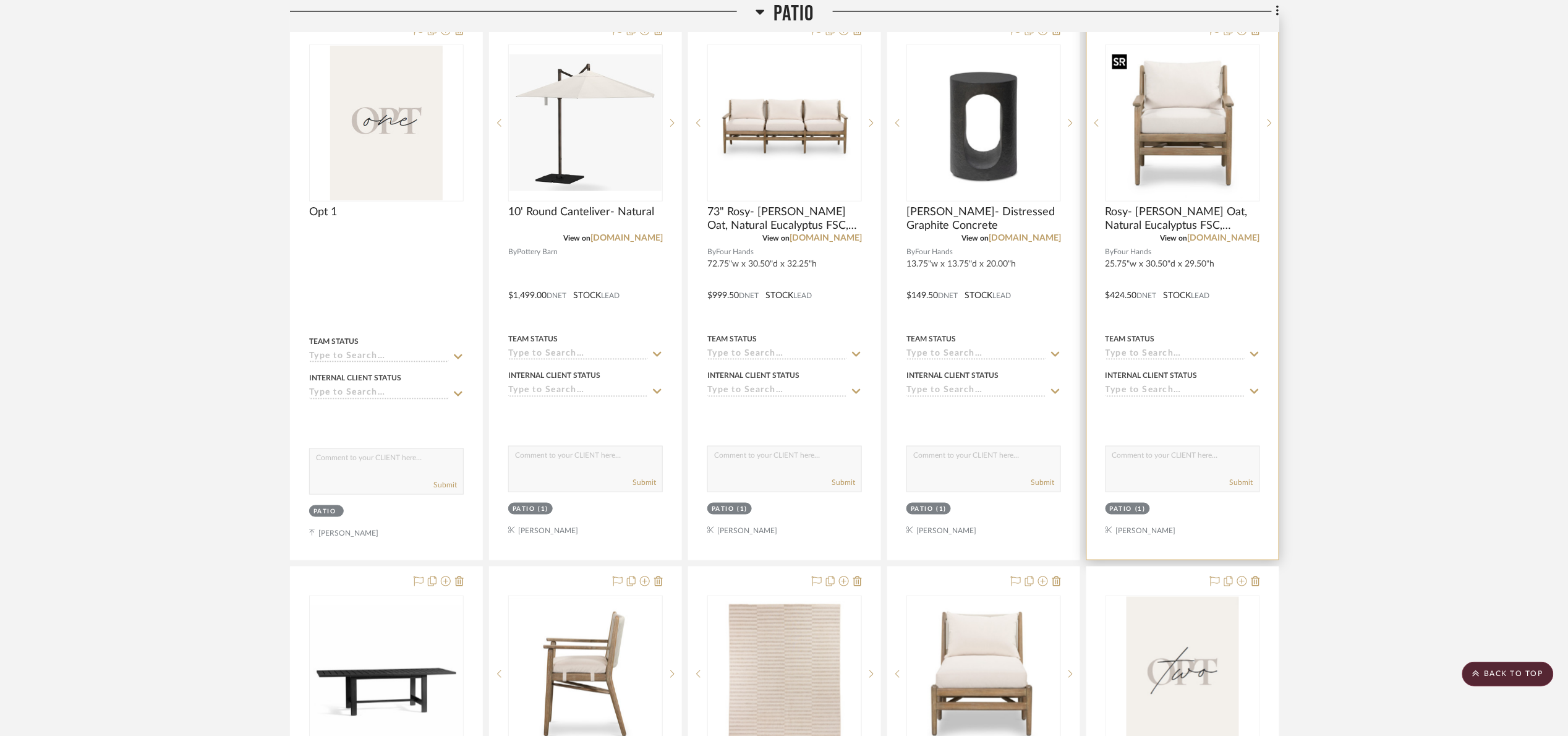
click at [1185, 131] on img "0" at bounding box center [1183, 123] width 152 height 152
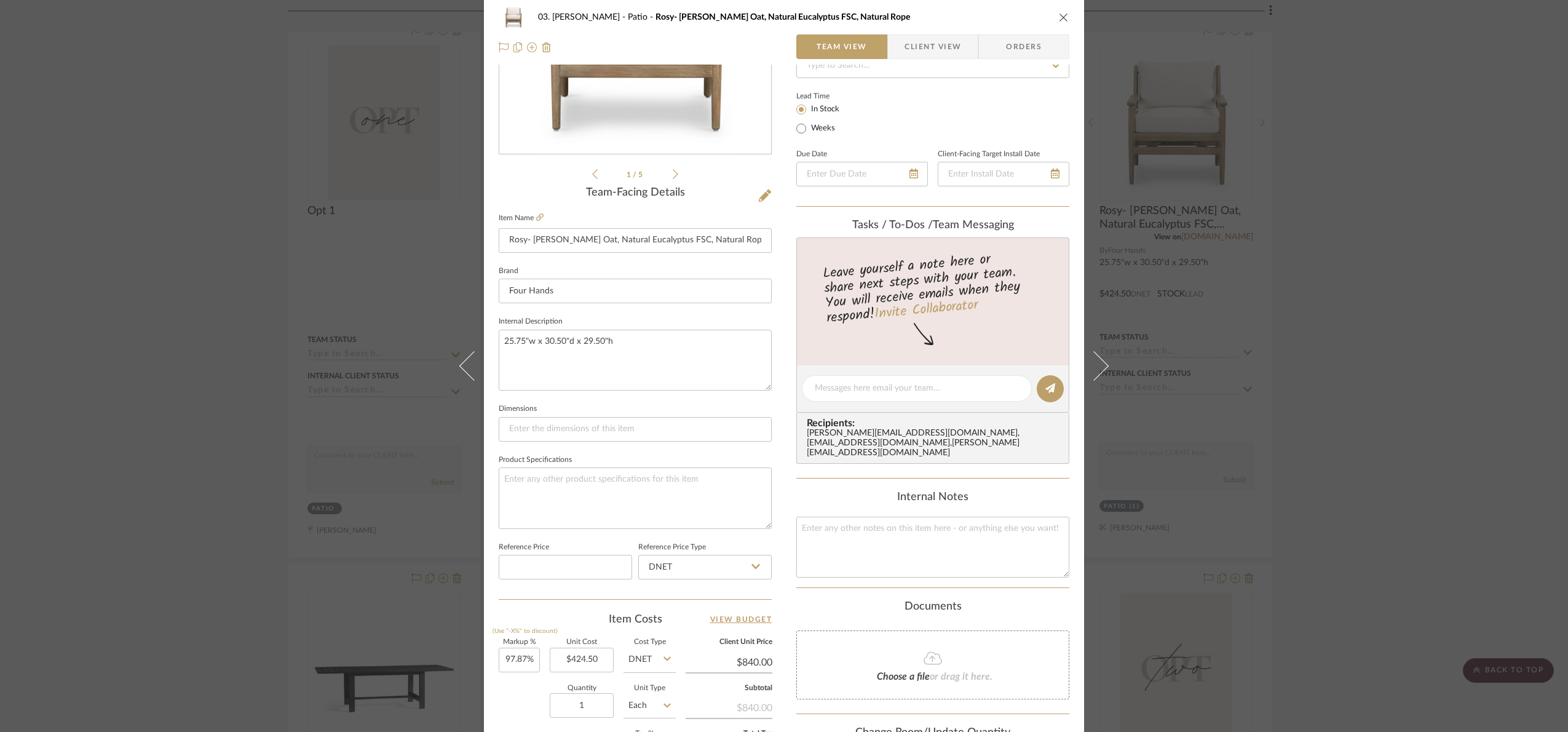
scroll to position [415, 0]
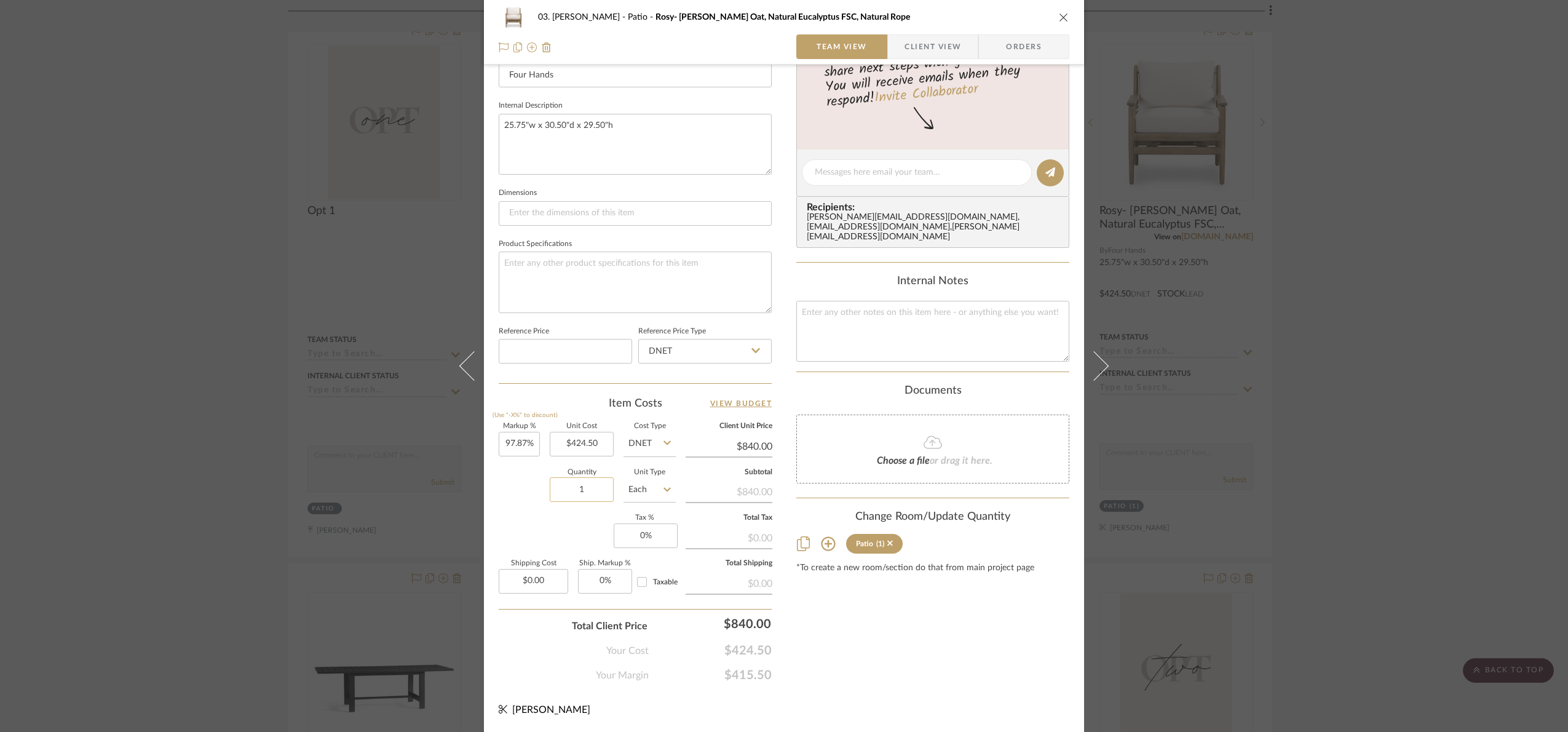
click at [567, 487] on input "1" at bounding box center [582, 489] width 64 height 25
type input "2"
click at [875, 601] on div "Content here copies to Client View - confirm visibility there. Show in Client D…" at bounding box center [933, 176] width 273 height 1012
click at [1444, 386] on div "03. Jennifer Patio Rosy- Lakin Oat, Natural Eucalyptus FSC, Natural Rope Team V…" at bounding box center [784, 366] width 1568 height 732
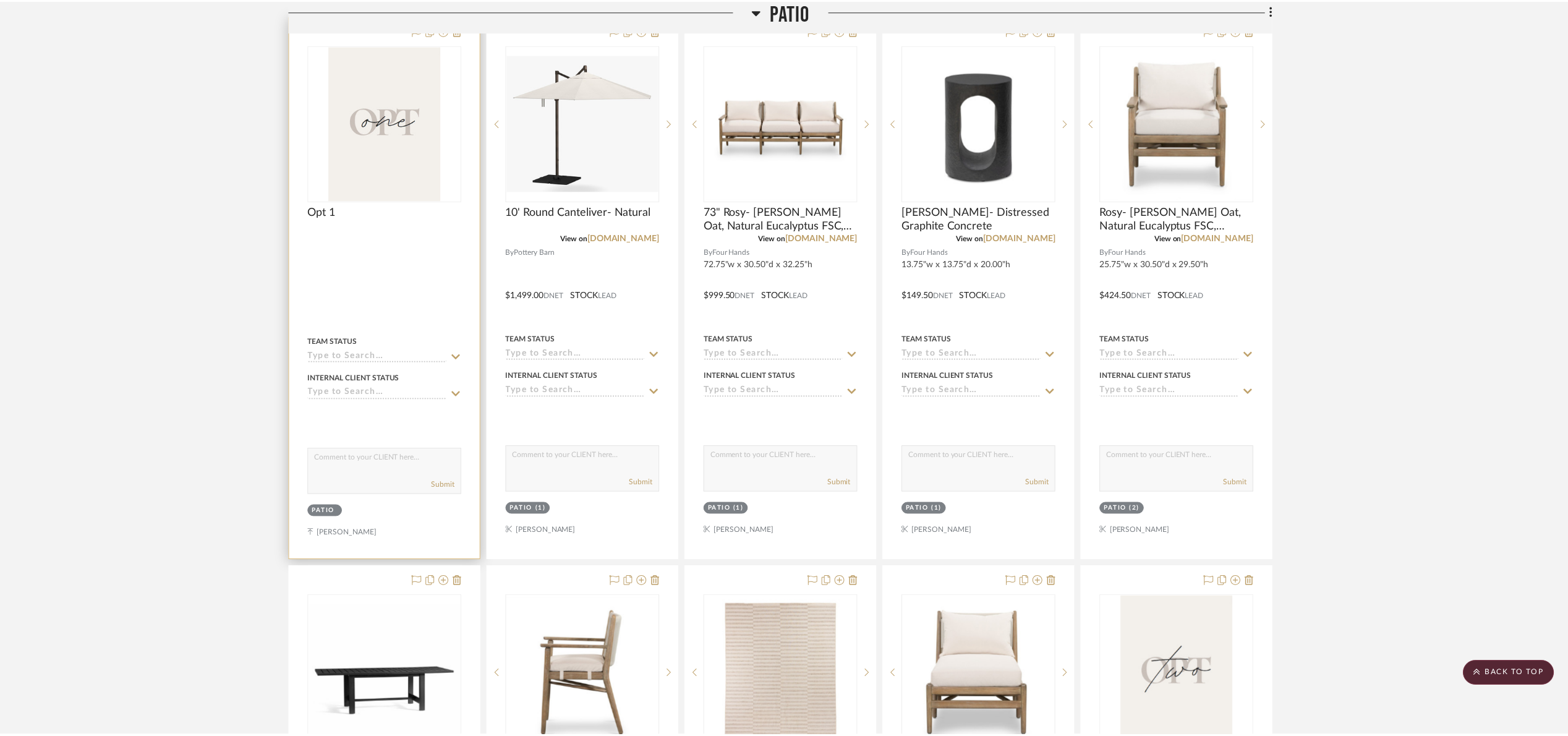
scroll to position [463, 0]
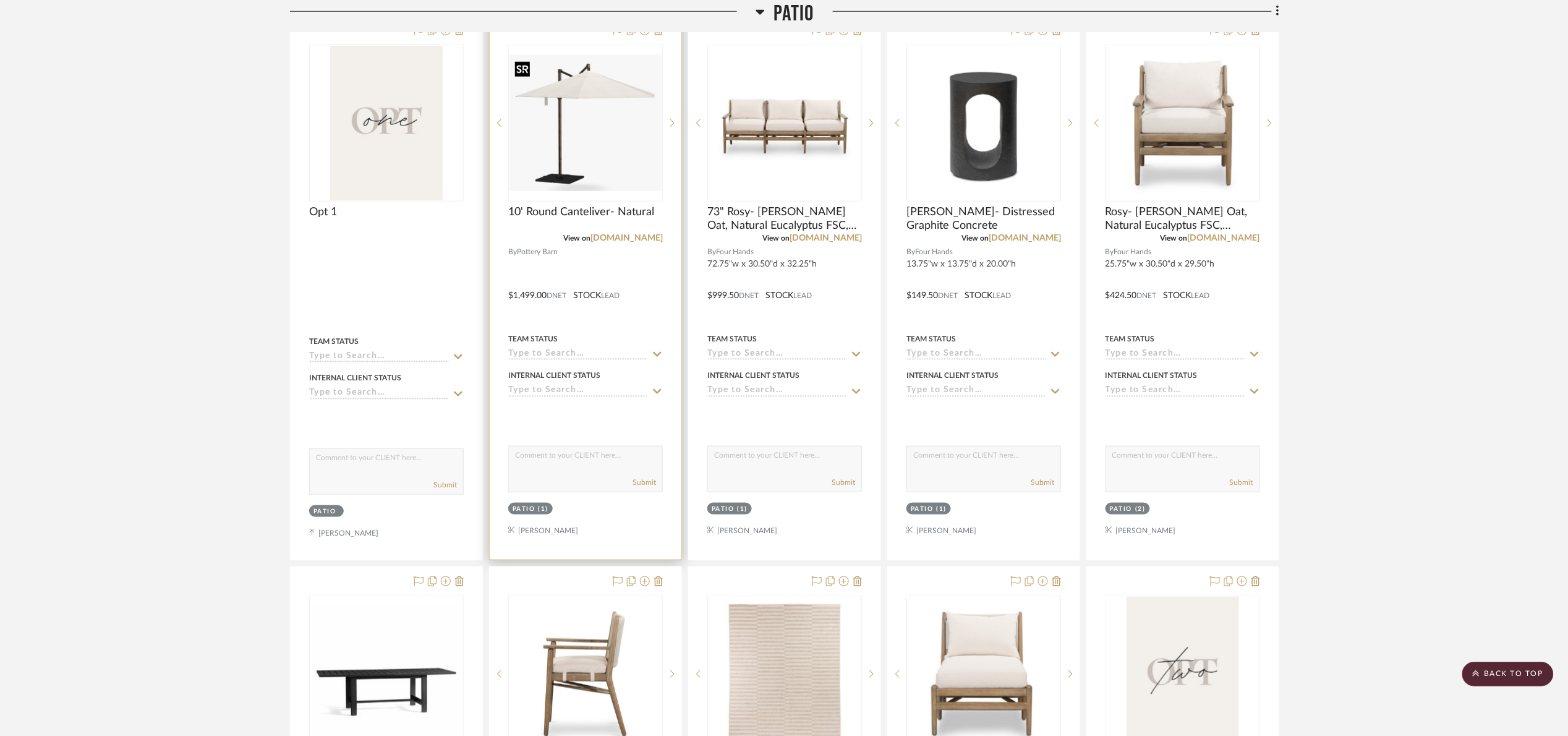
click at [0, 0] on img at bounding box center [0, 0] width 0 height 0
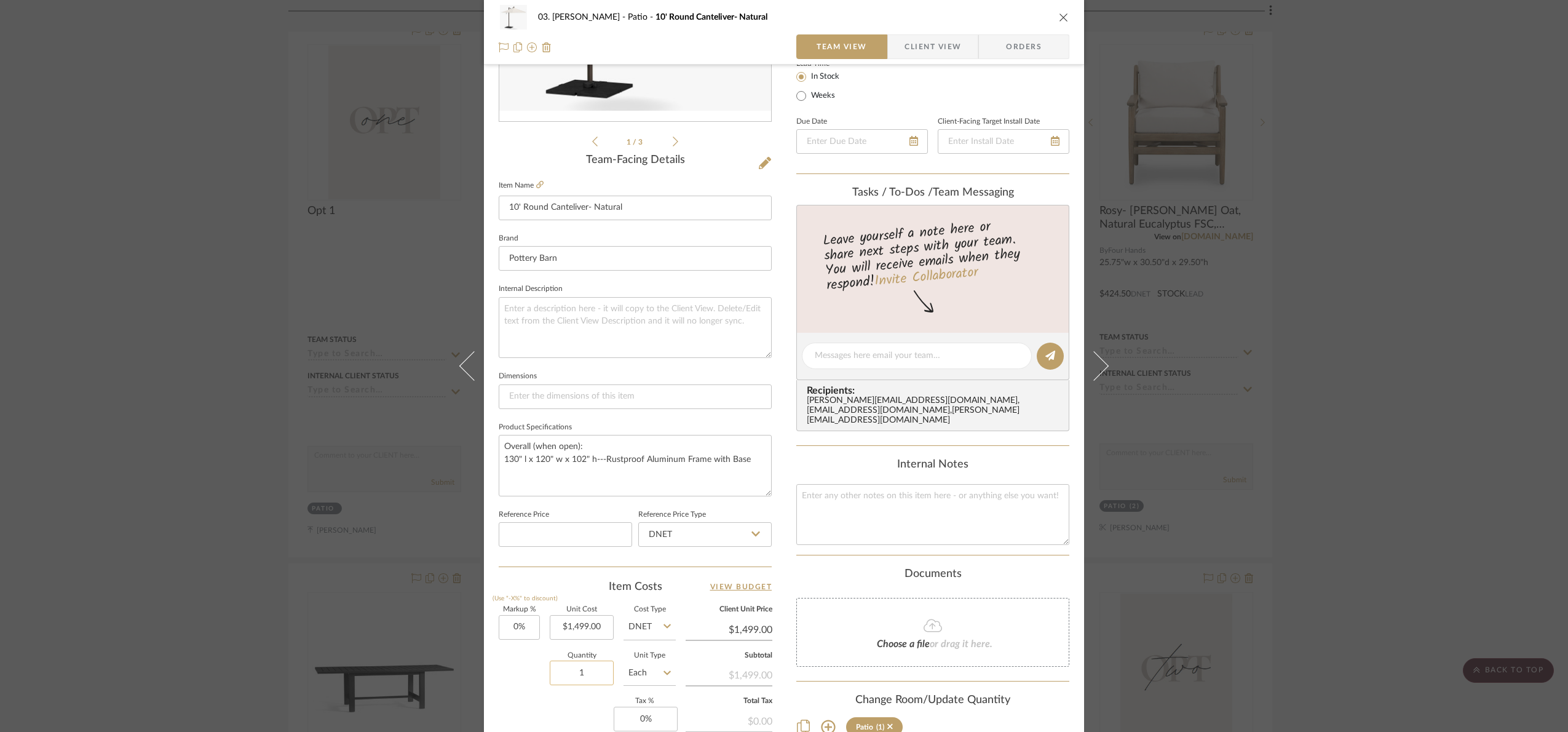
scroll to position [415, 0]
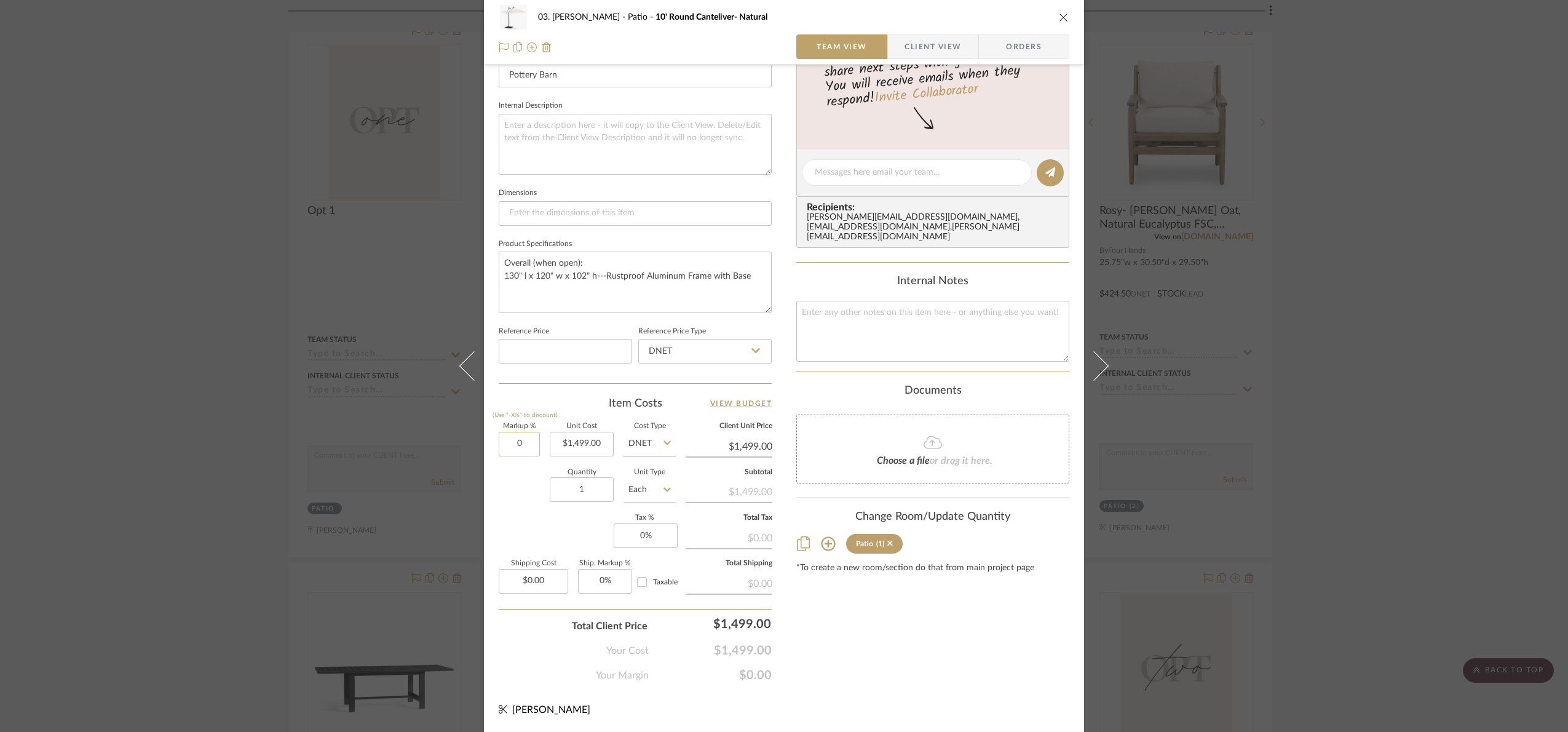
click at [522, 445] on input "0" at bounding box center [519, 444] width 41 height 25
type input "0%"
click at [599, 493] on input "1" at bounding box center [582, 489] width 64 height 25
type input "2"
click at [552, 523] on div "Markup % (Use "-X%" to discount) 0% Unit Cost $1,499.00 Cost Type DNET Client U…" at bounding box center [635, 513] width 273 height 179
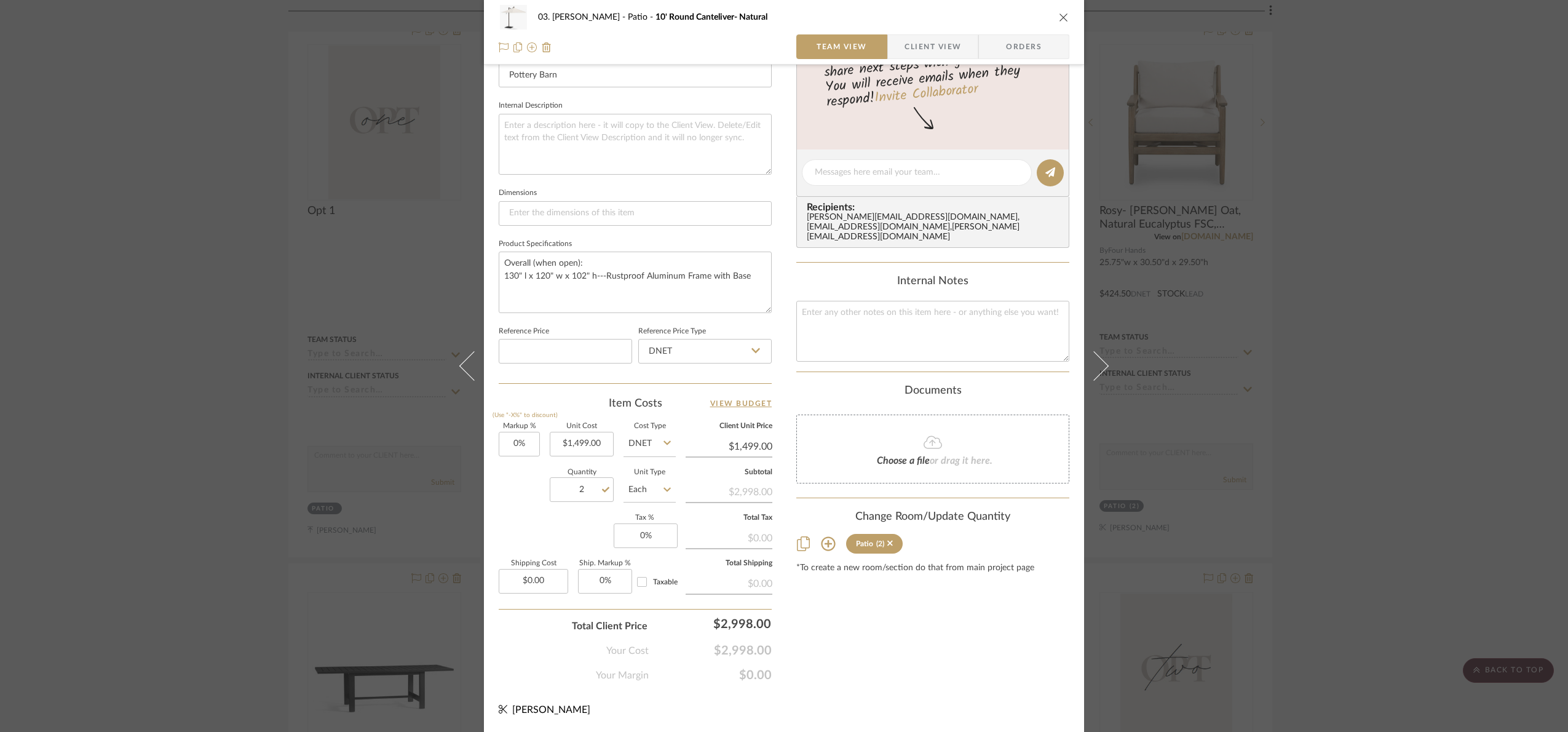
click at [1355, 506] on div "03. Jennifer Patio 10' Round Canteliver- Natural Team View Client View Orders 1…" at bounding box center [784, 366] width 1568 height 732
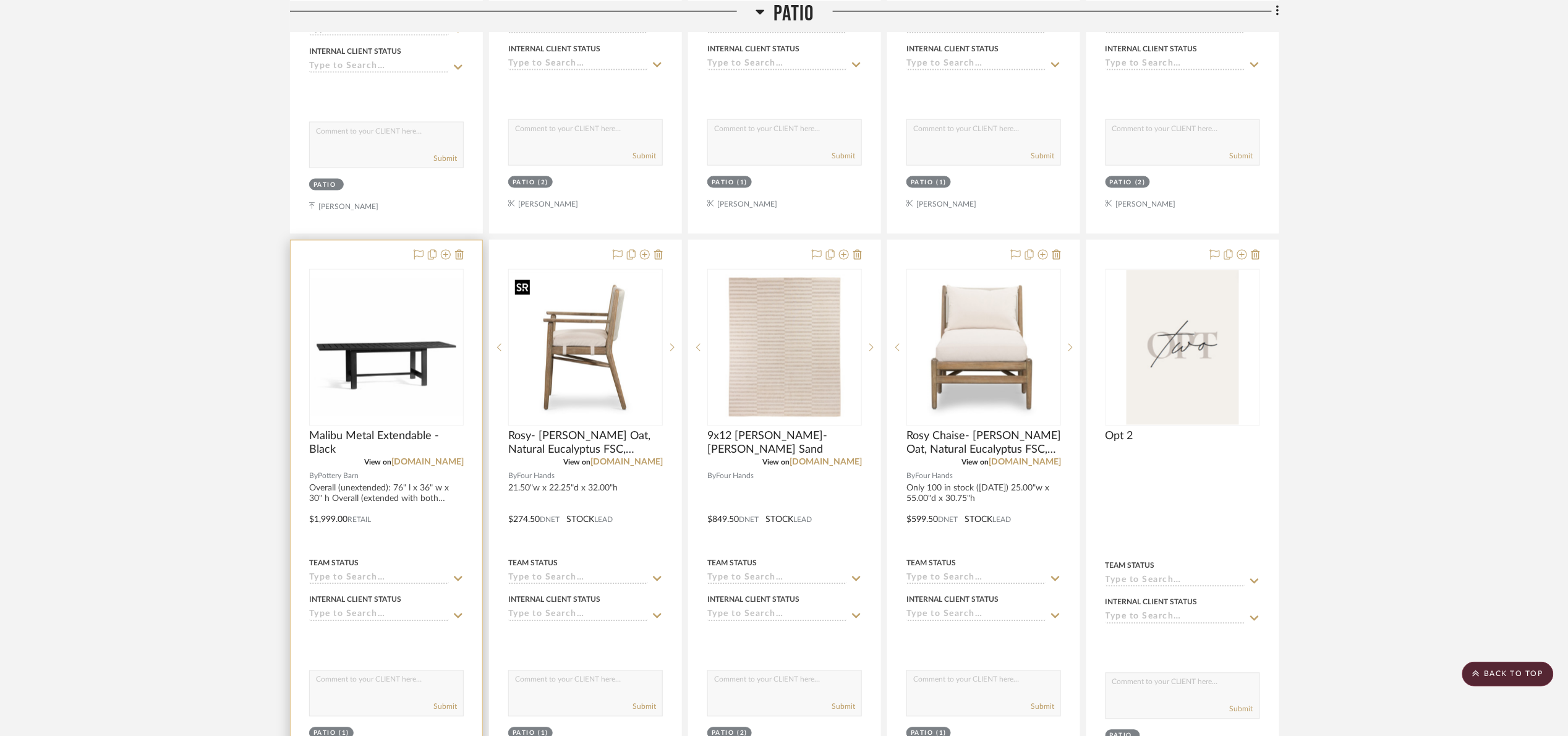
scroll to position [835, 0]
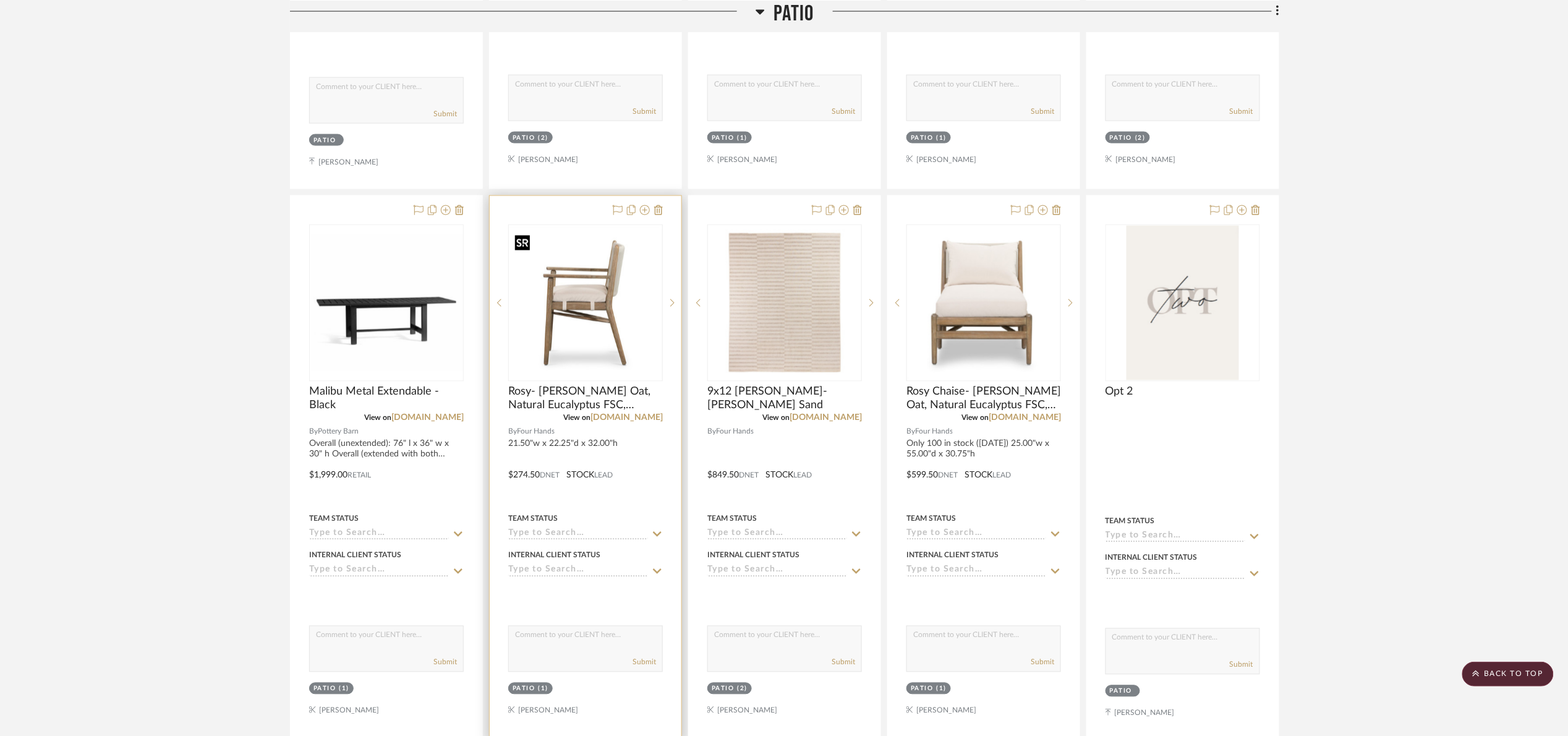
click at [605, 314] on img "2" at bounding box center [586, 303] width 152 height 152
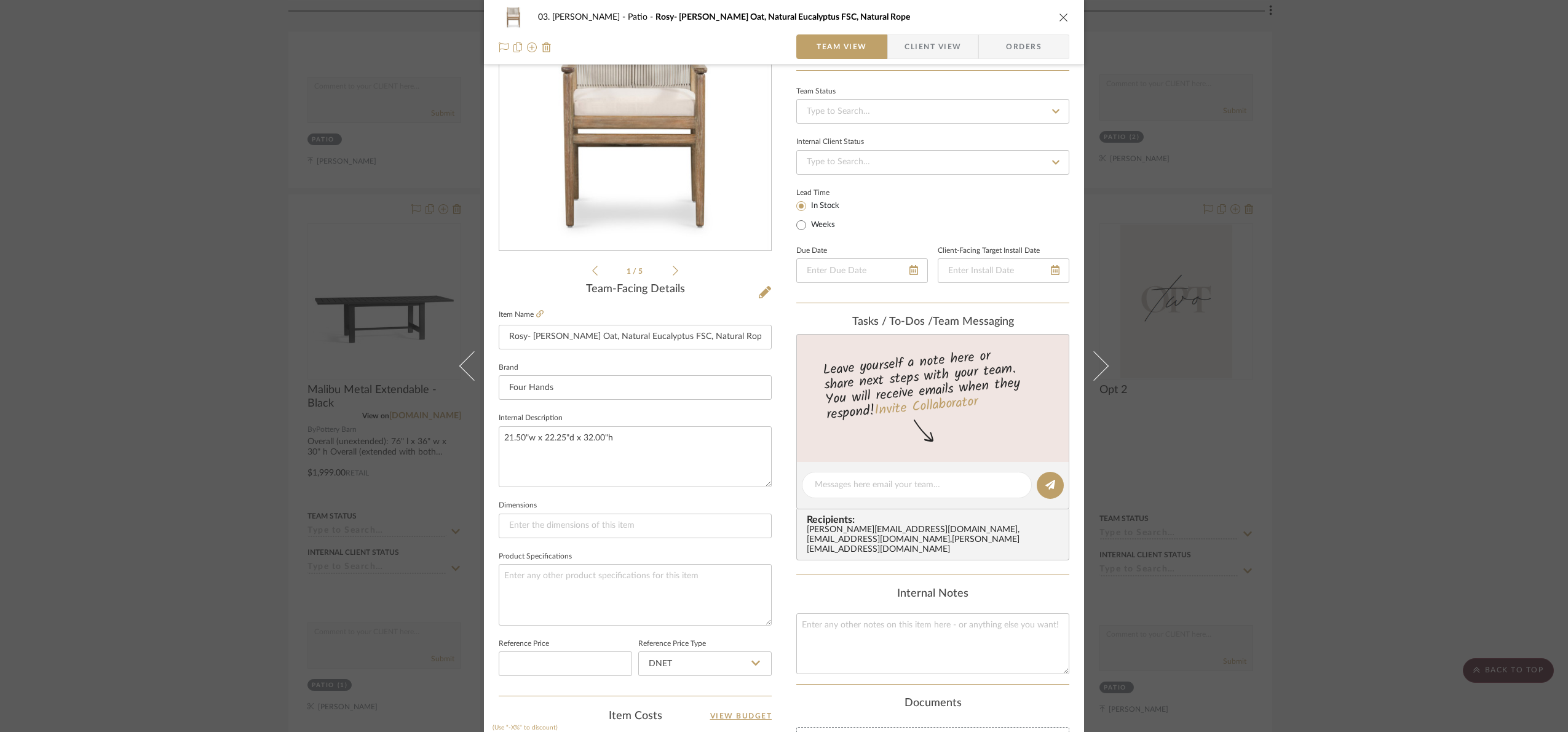
scroll to position [415, 0]
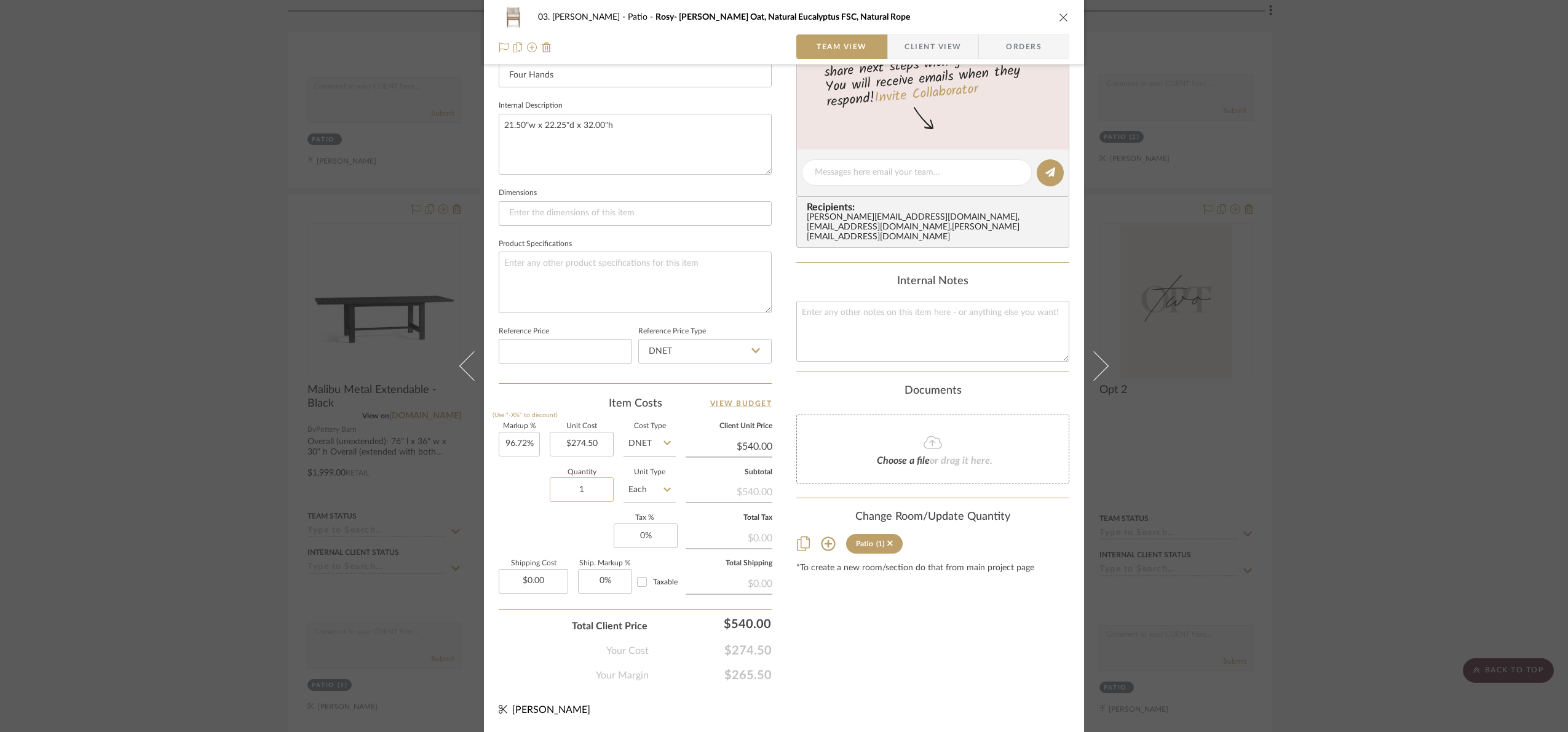
click at [587, 481] on input "1" at bounding box center [582, 489] width 64 height 25
type input "6"
click at [580, 536] on div "Markup % (Use "-X%" to discount) 96.72% Unit Cost $274.50 Cost Type DNET Client…" at bounding box center [635, 513] width 273 height 179
click at [1442, 491] on div "03. Jennifer Patio Rosy- Lakin Oat, Natural Eucalyptus FSC, Natural Rope Team V…" at bounding box center [784, 366] width 1568 height 732
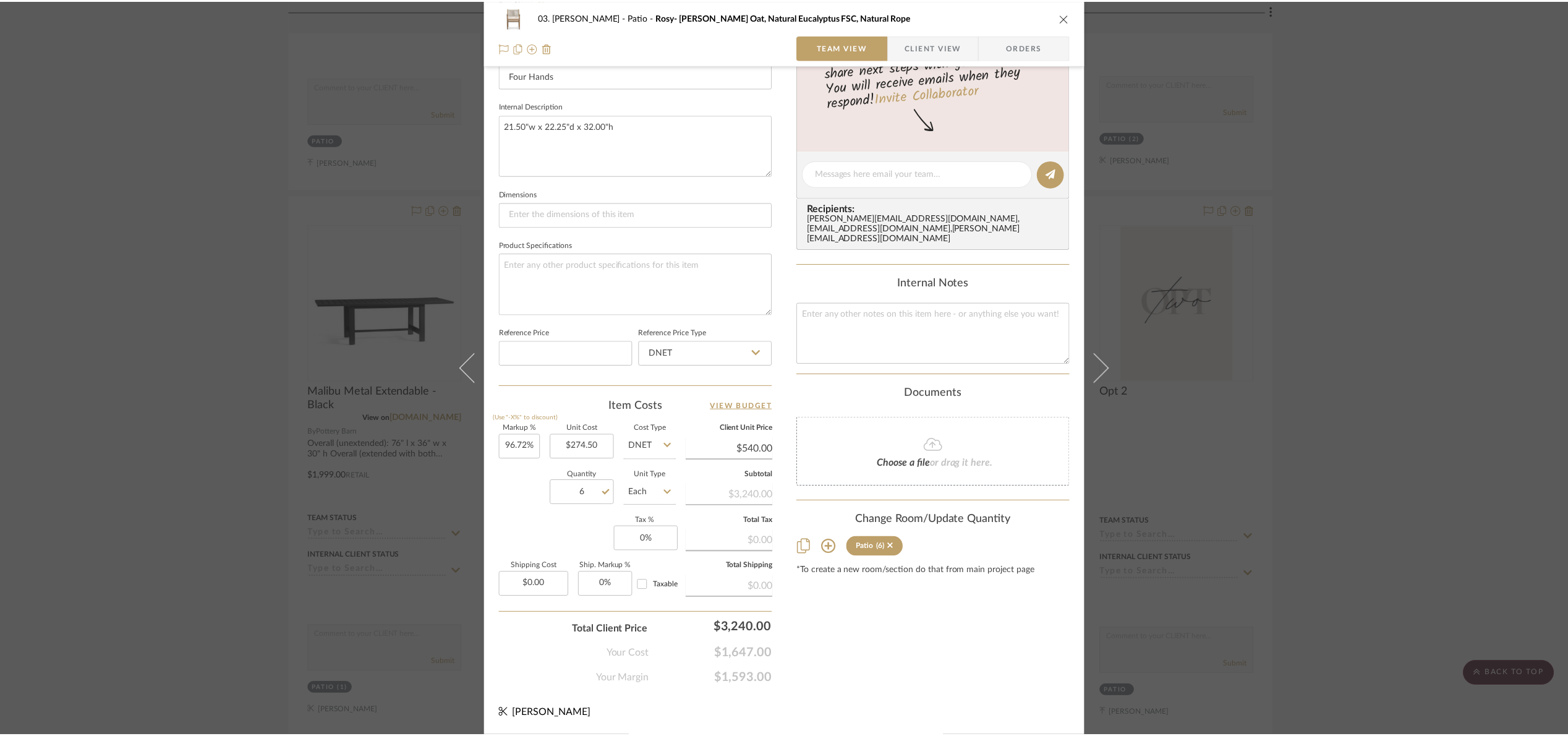
scroll to position [835, 0]
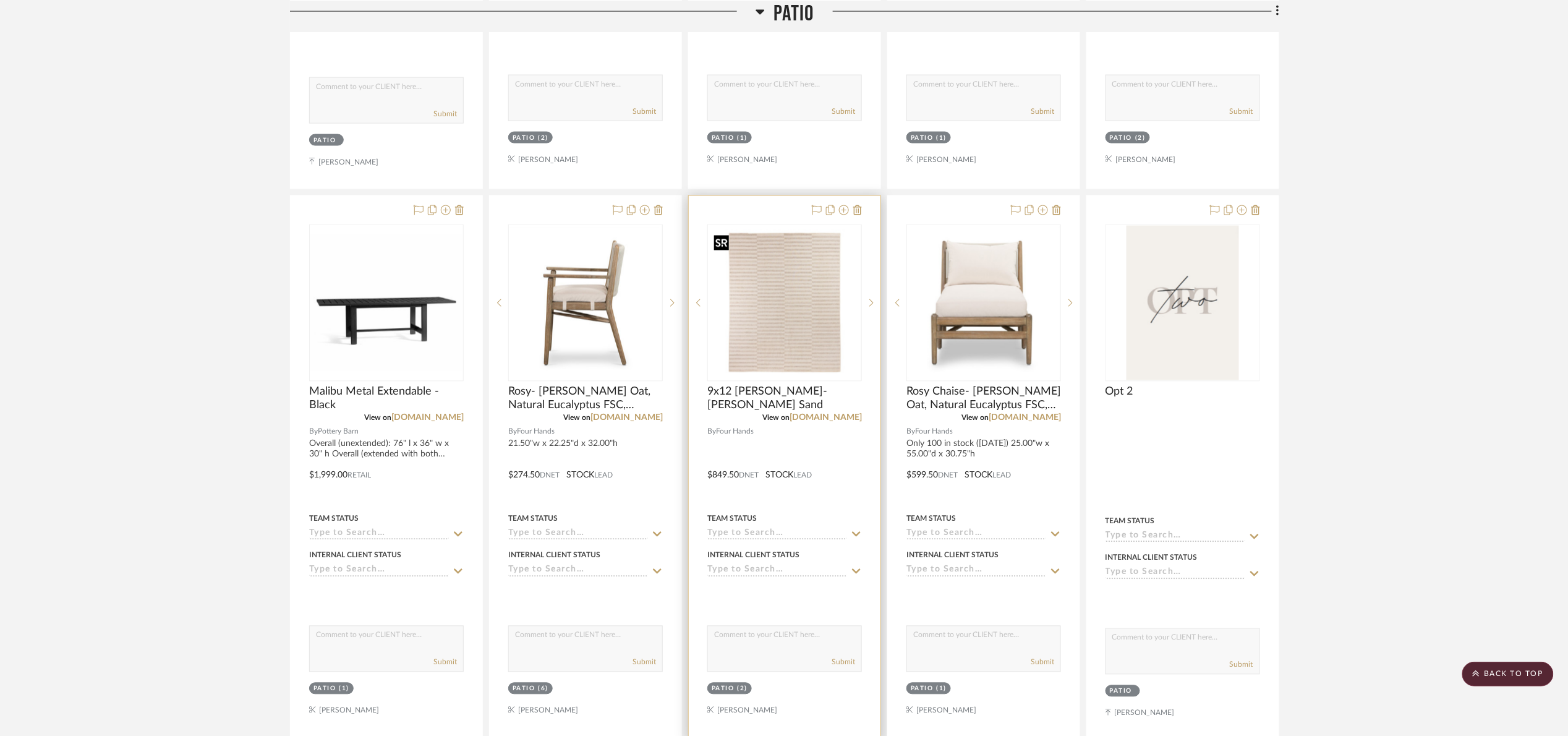
click at [793, 319] on img "0" at bounding box center [785, 303] width 152 height 152
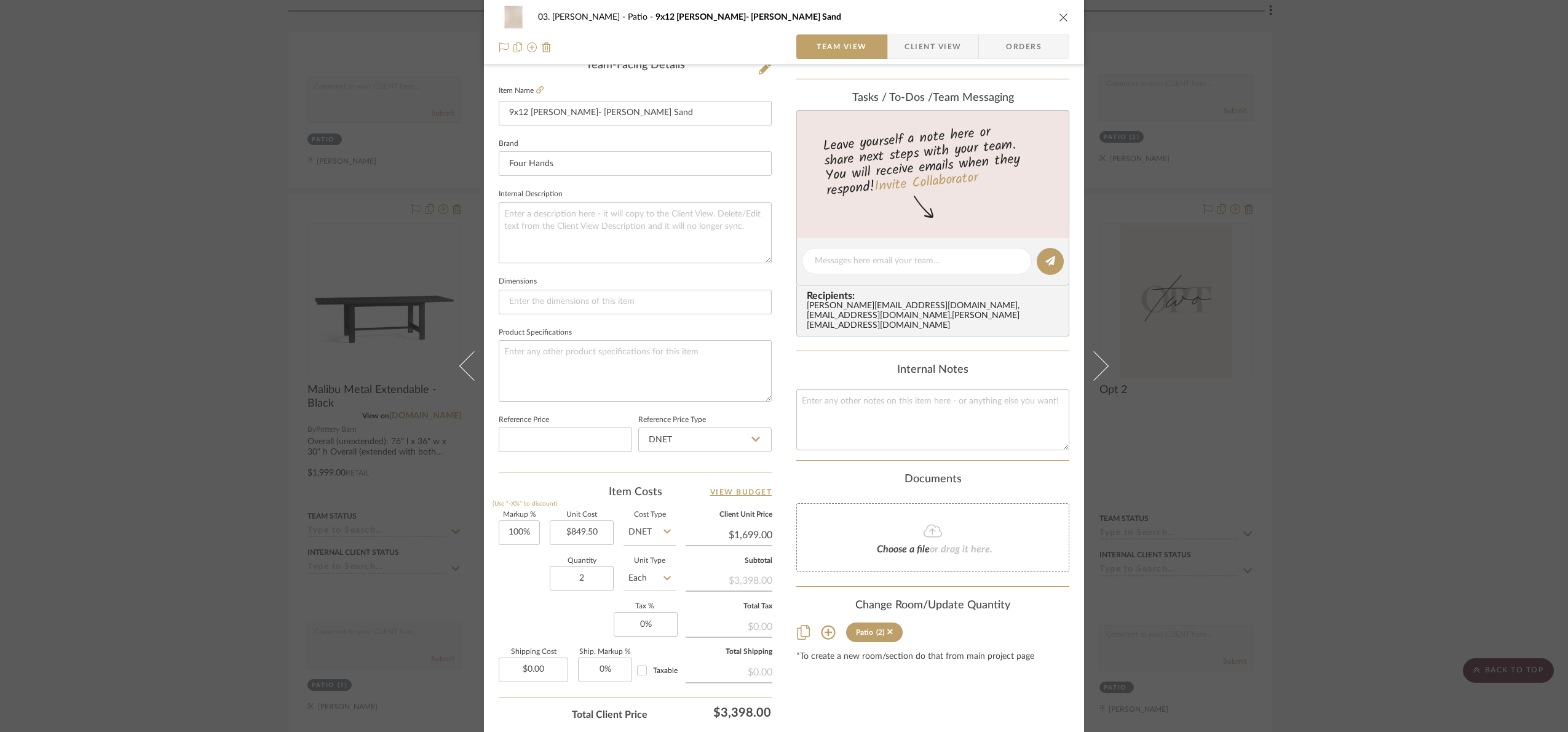
scroll to position [415, 0]
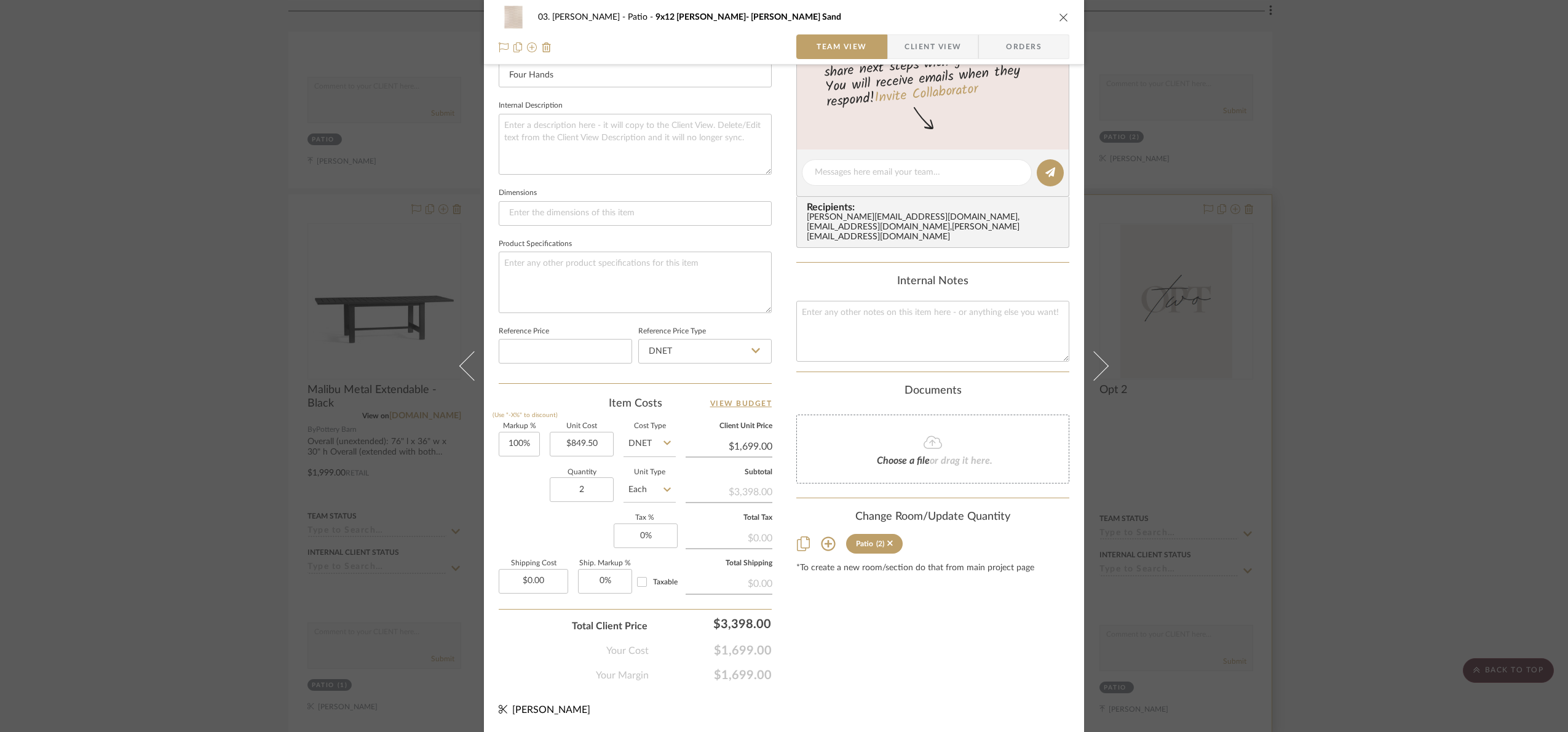
drag, startPoint x: 1445, startPoint y: 519, endPoint x: 1163, endPoint y: 392, distance: 309.3
click at [1445, 517] on div "03. Jennifer Patio 9x12 Brad Outdoor- Braven Sand Team View Client View Orders …" at bounding box center [784, 366] width 1568 height 732
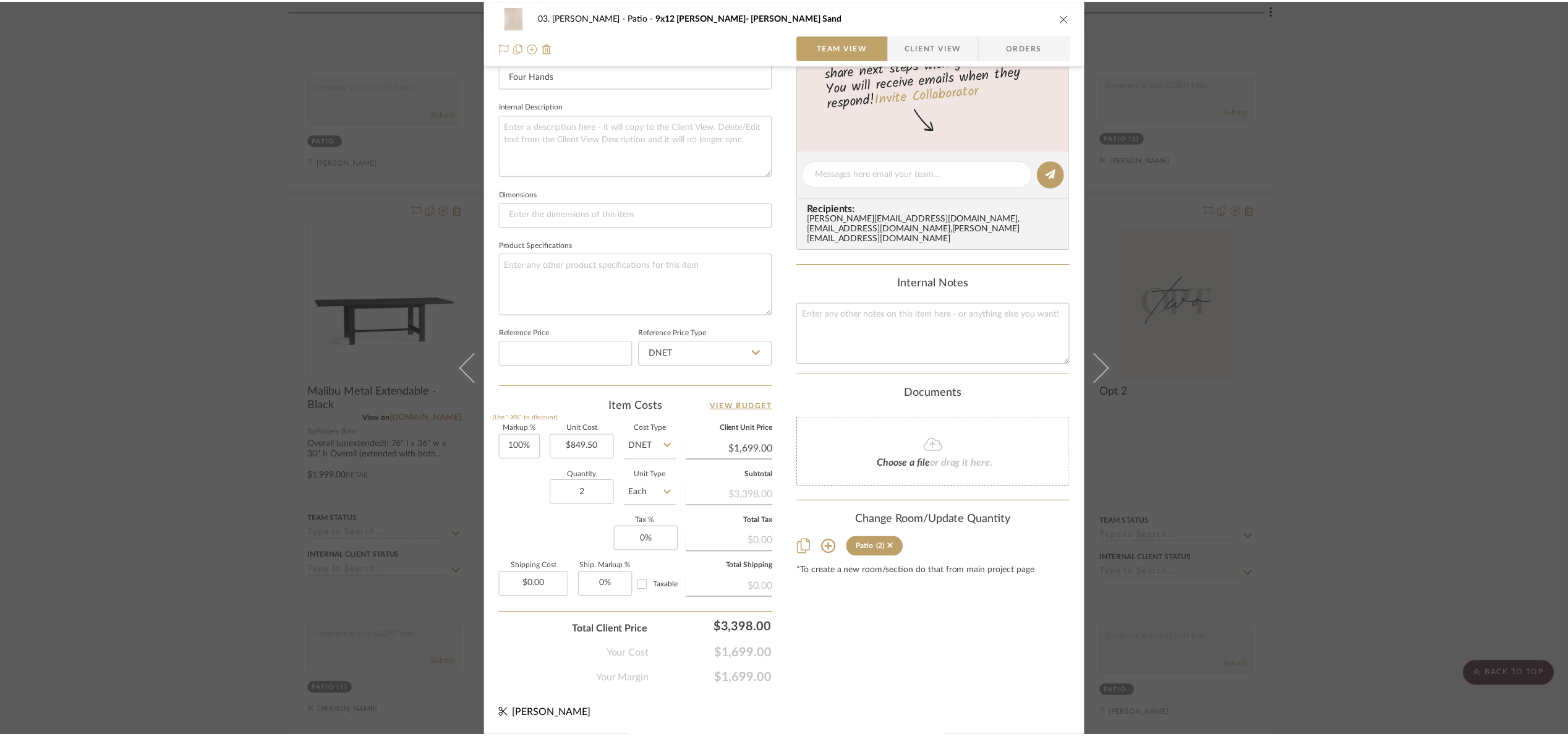
scroll to position [835, 0]
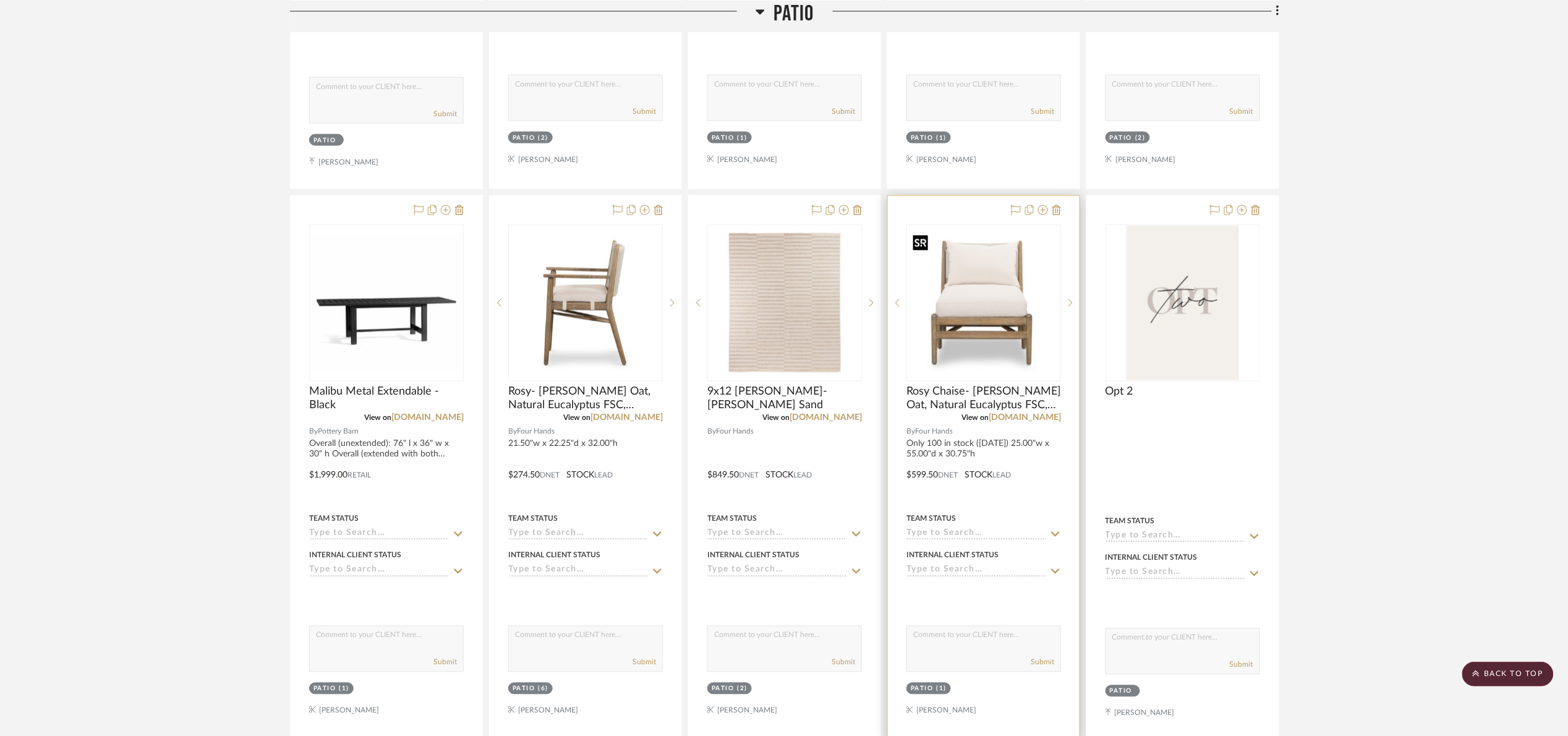
click at [974, 320] on img "0" at bounding box center [984, 303] width 152 height 152
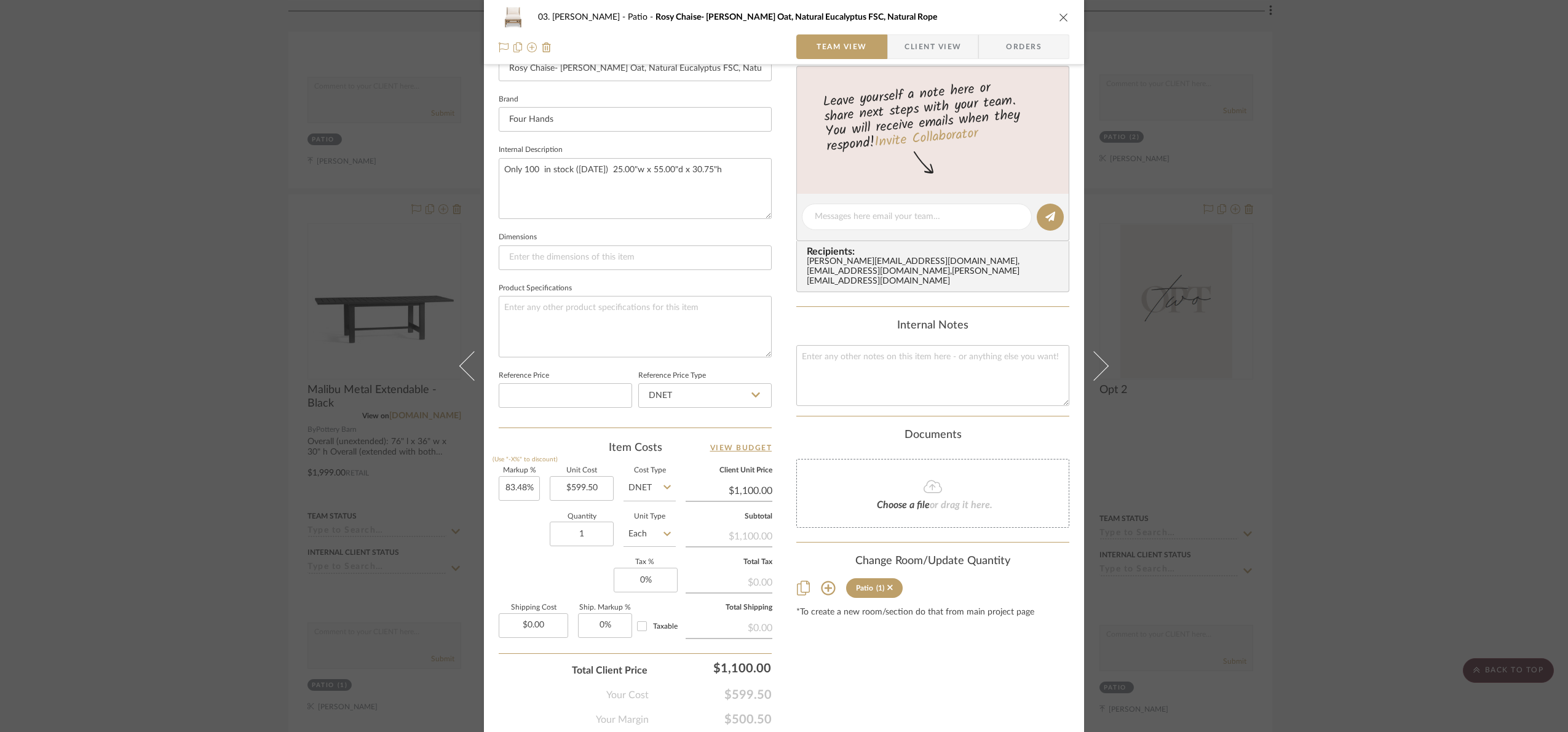
scroll to position [415, 0]
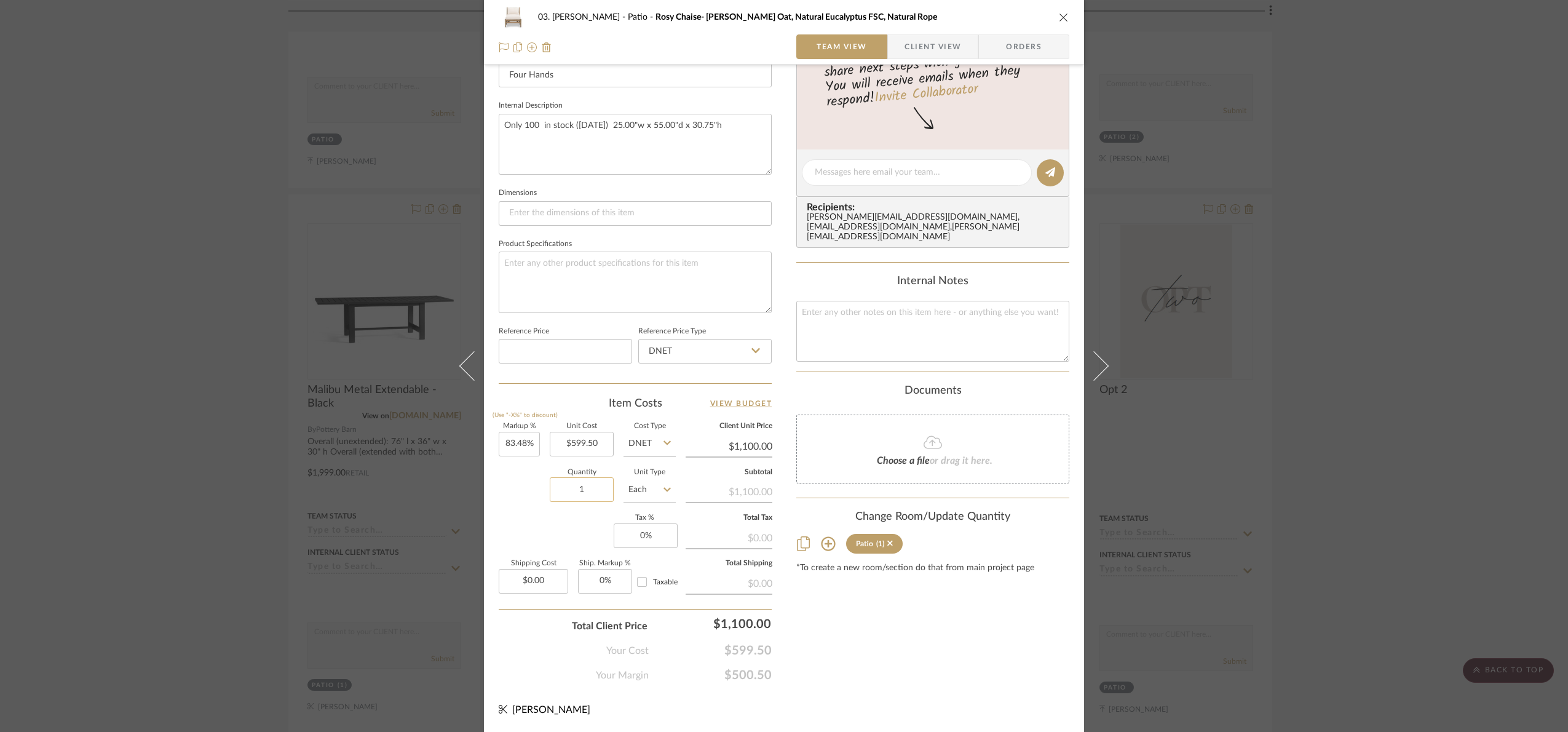
click at [571, 494] on input "1" at bounding box center [582, 489] width 64 height 25
type input "2"
click at [587, 553] on div "Markup % (Use "-X%" to discount) 83.48% Unit Cost $599.50 Cost Type DNET Client…" at bounding box center [635, 513] width 273 height 179
click at [1496, 476] on div "03. Jennifer Patio Rosy Chaise- Lakin Oat, Natural Eucalyptus FSC, Natural Rope…" at bounding box center [784, 366] width 1568 height 732
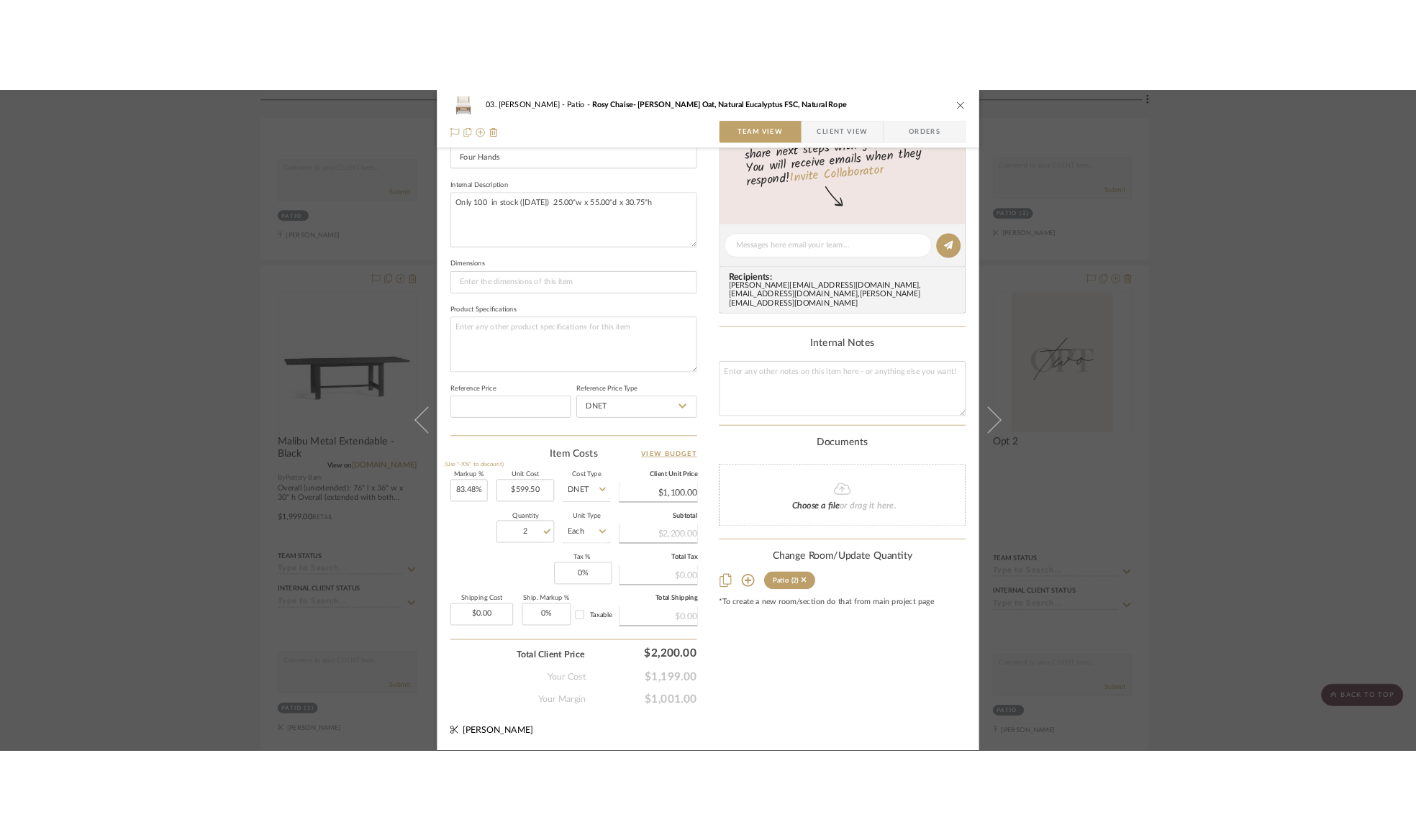
scroll to position [971, 0]
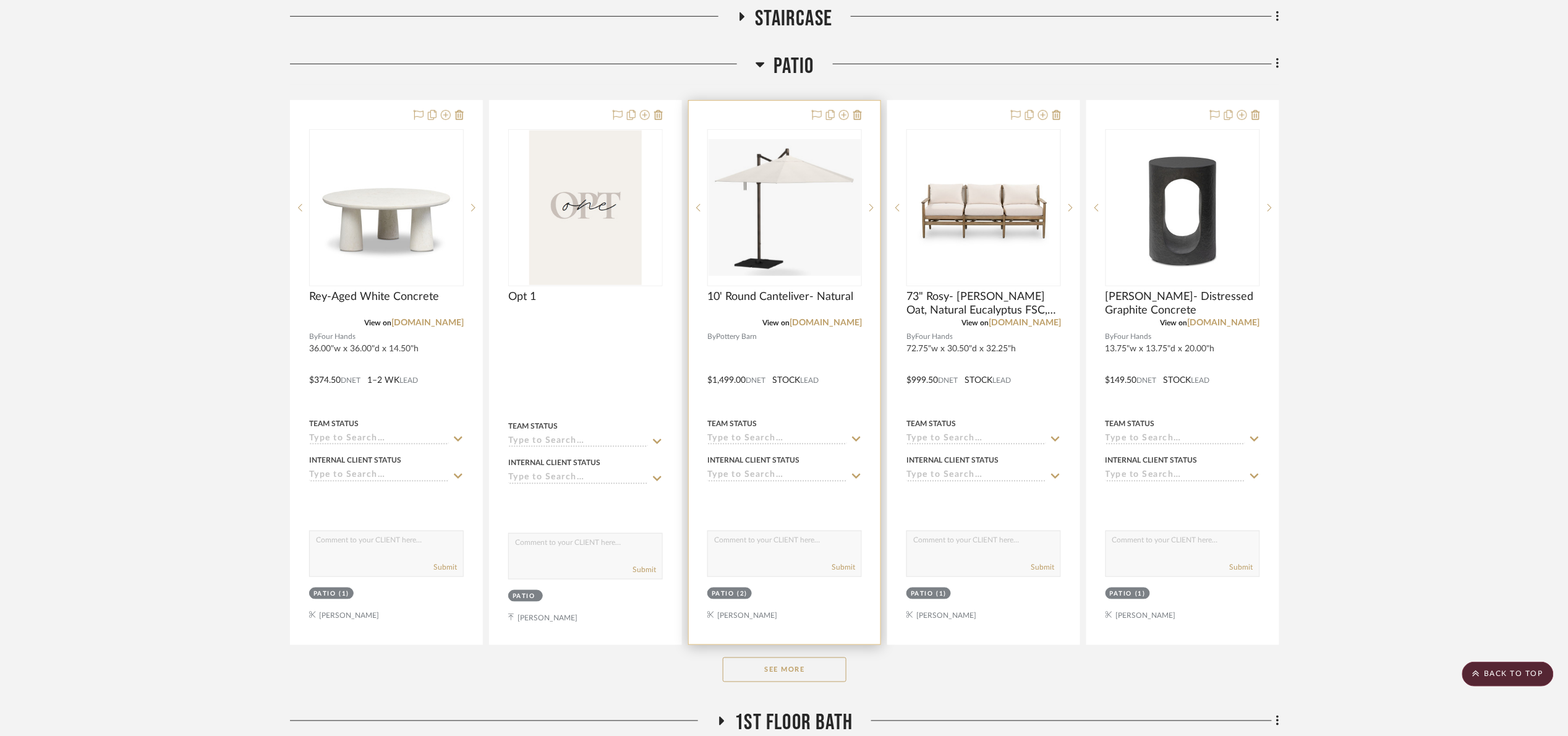
scroll to position [463, 0]
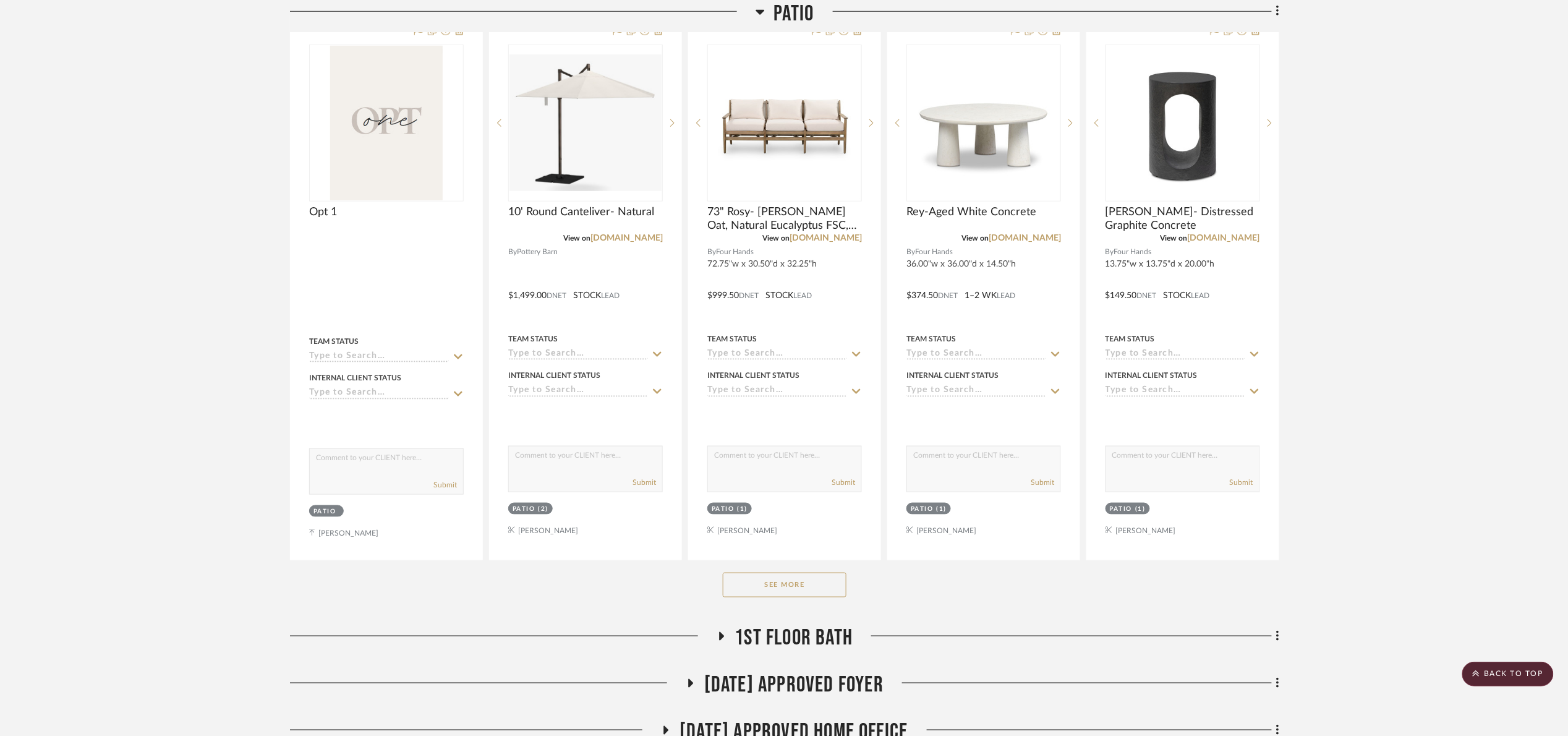
drag, startPoint x: 819, startPoint y: 591, endPoint x: 863, endPoint y: 559, distance: 54.4
click at [819, 590] on button "See More" at bounding box center [785, 585] width 124 height 25
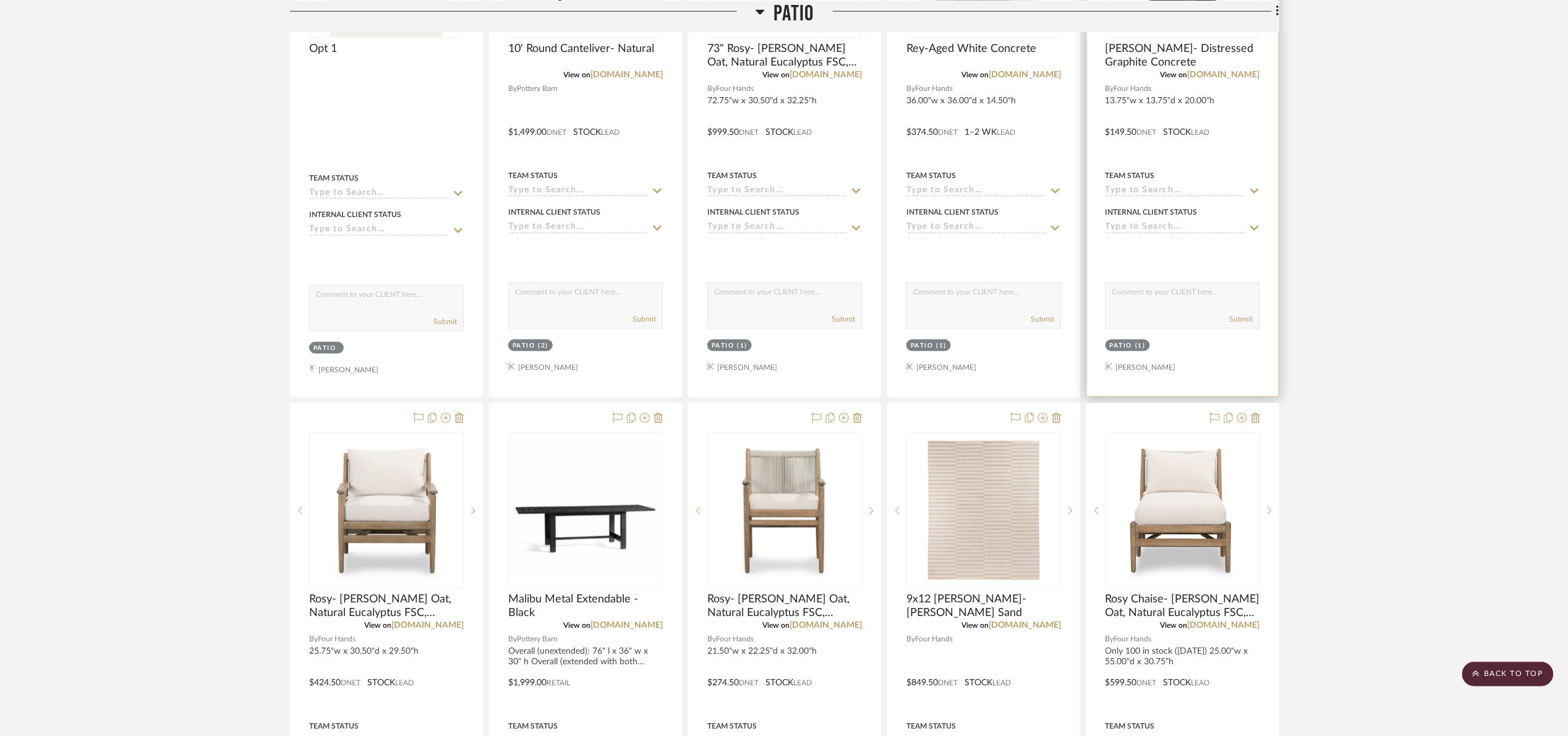
scroll to position [655, 0]
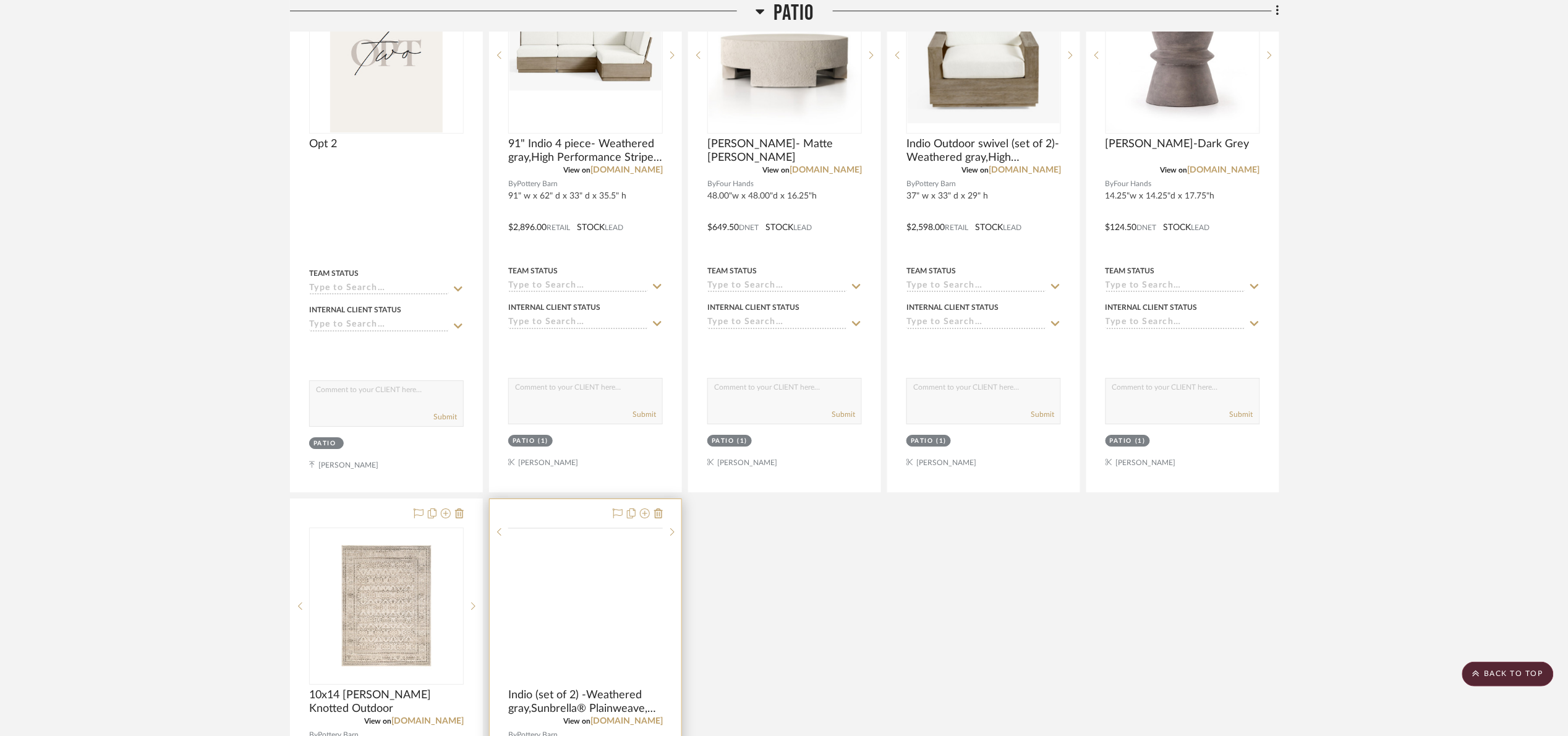
scroll to position [1768, 0]
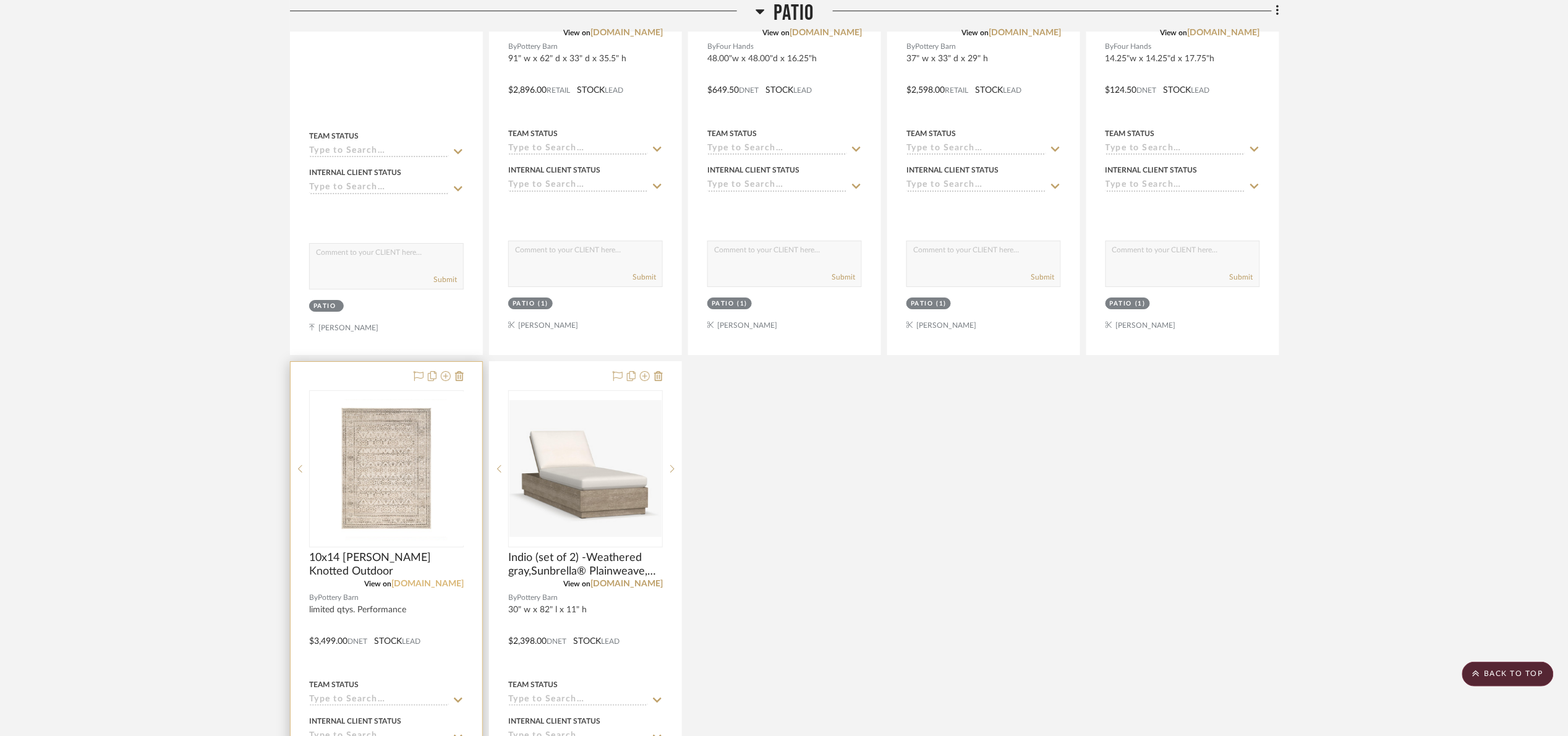
click at [418, 587] on link "[DOMAIN_NAME]" at bounding box center [427, 584] width 72 height 9
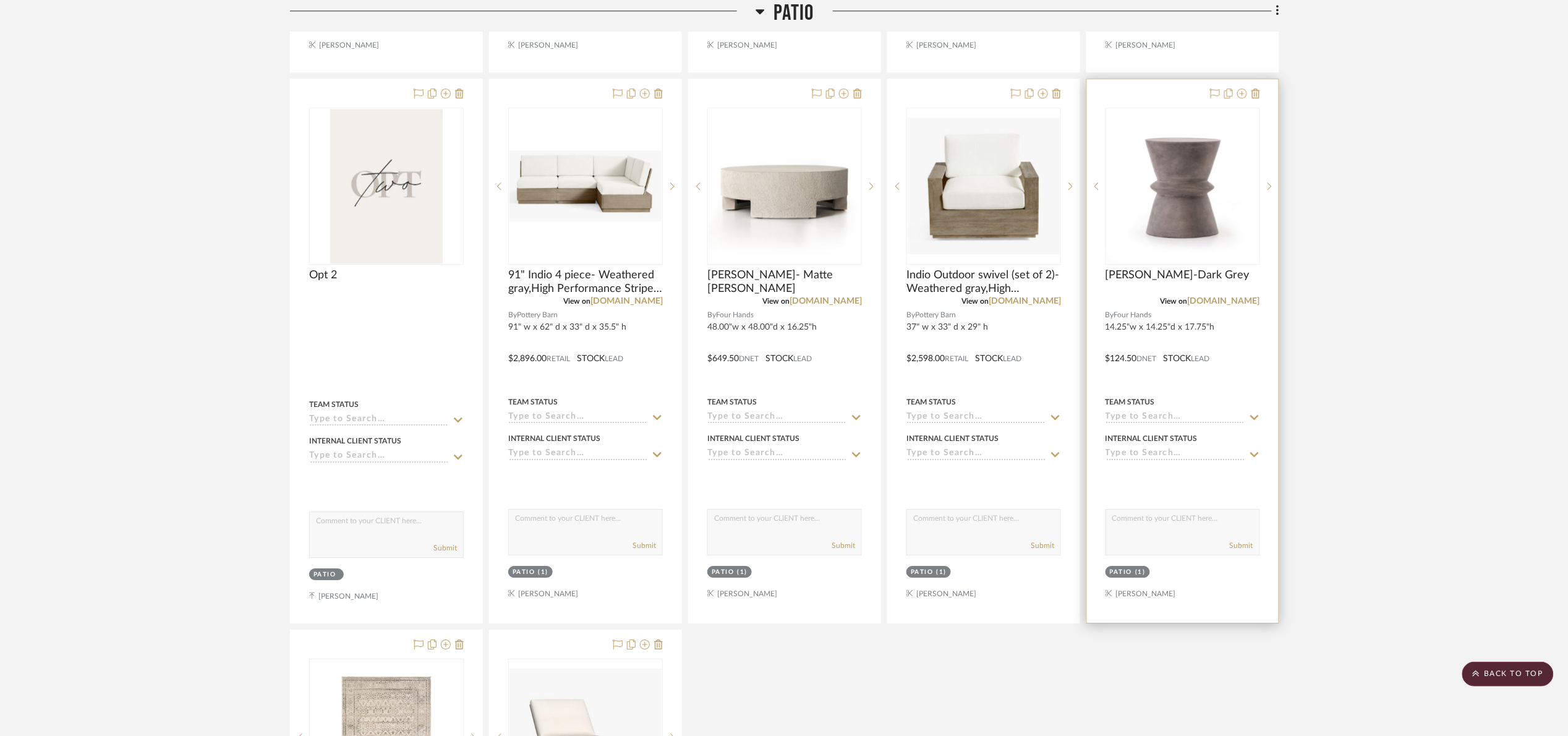
scroll to position [1490, 0]
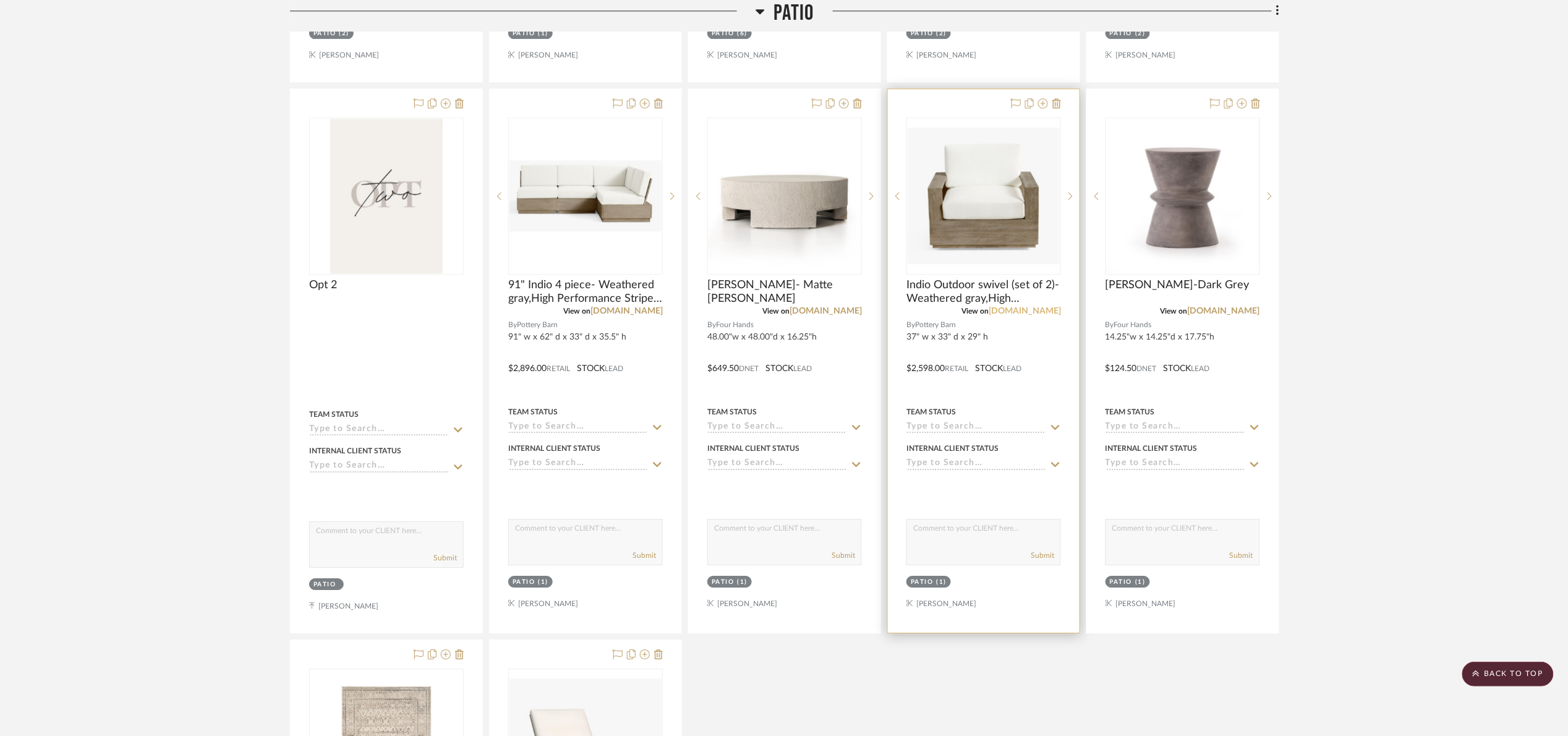
click at [1034, 312] on link "[DOMAIN_NAME]" at bounding box center [1025, 311] width 72 height 9
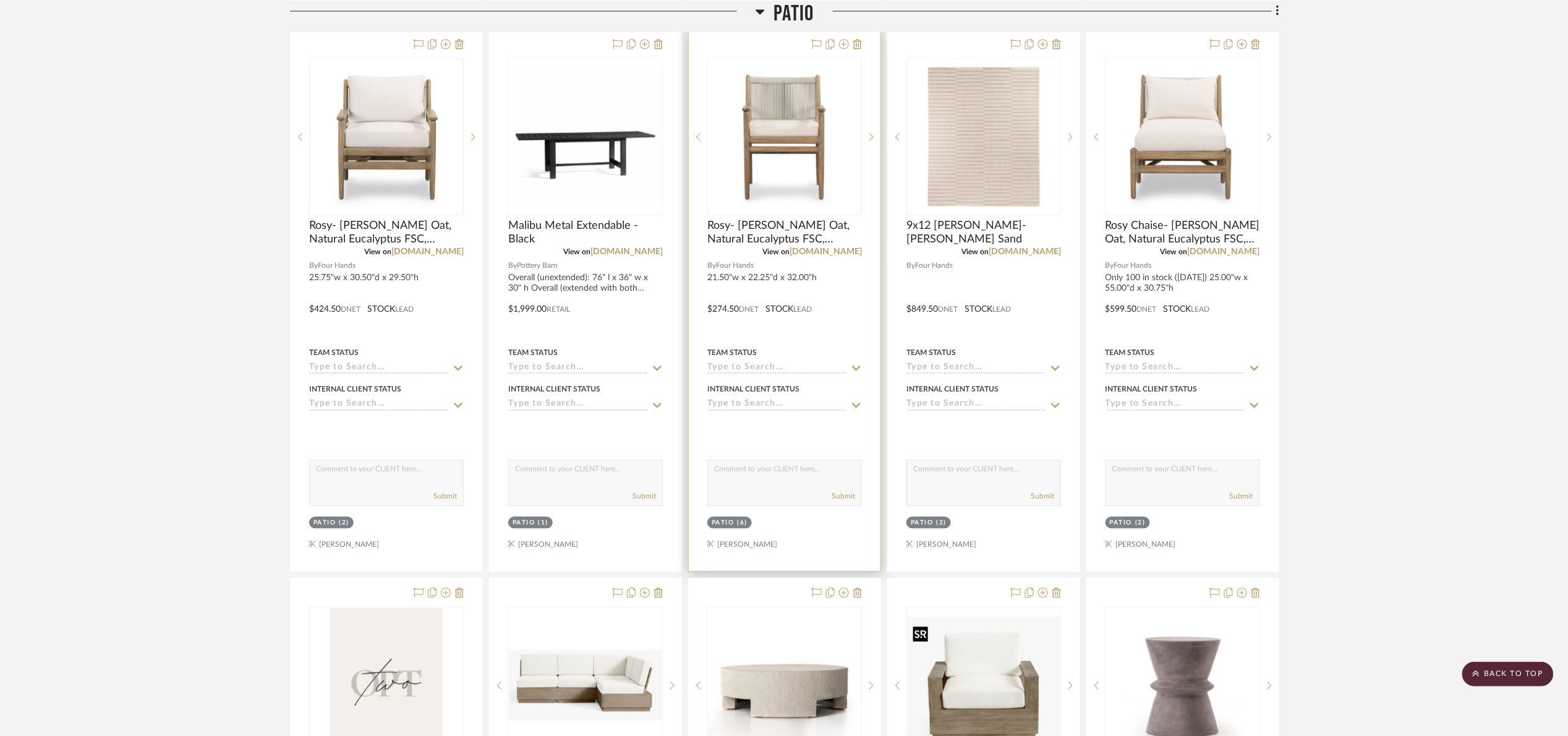
scroll to position [934, 0]
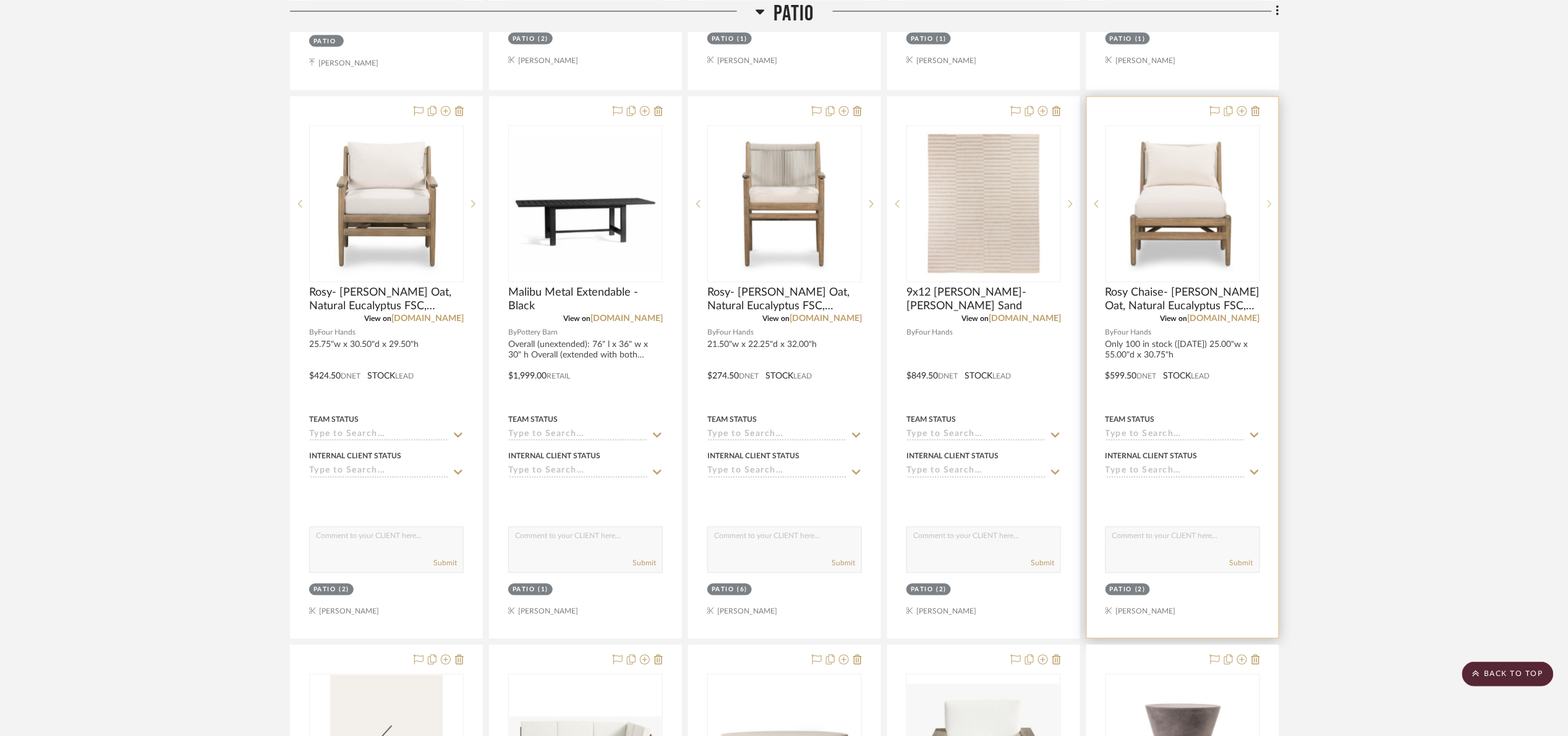
click at [1225, 205] on sr-next-btn at bounding box center [1269, 204] width 19 height 9
click at [1198, 224] on img "1" at bounding box center [1183, 204] width 152 height 152
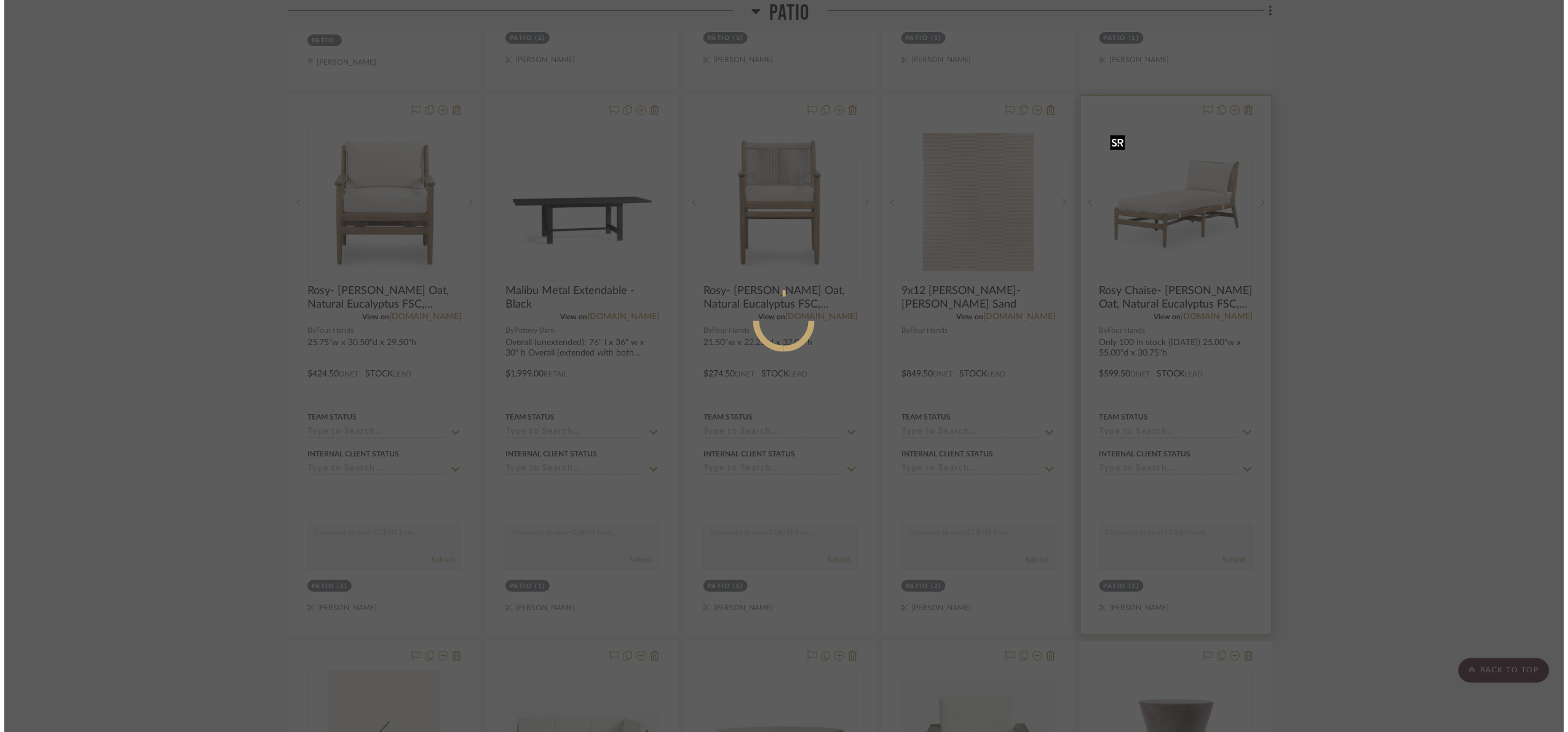
scroll to position [0, 0]
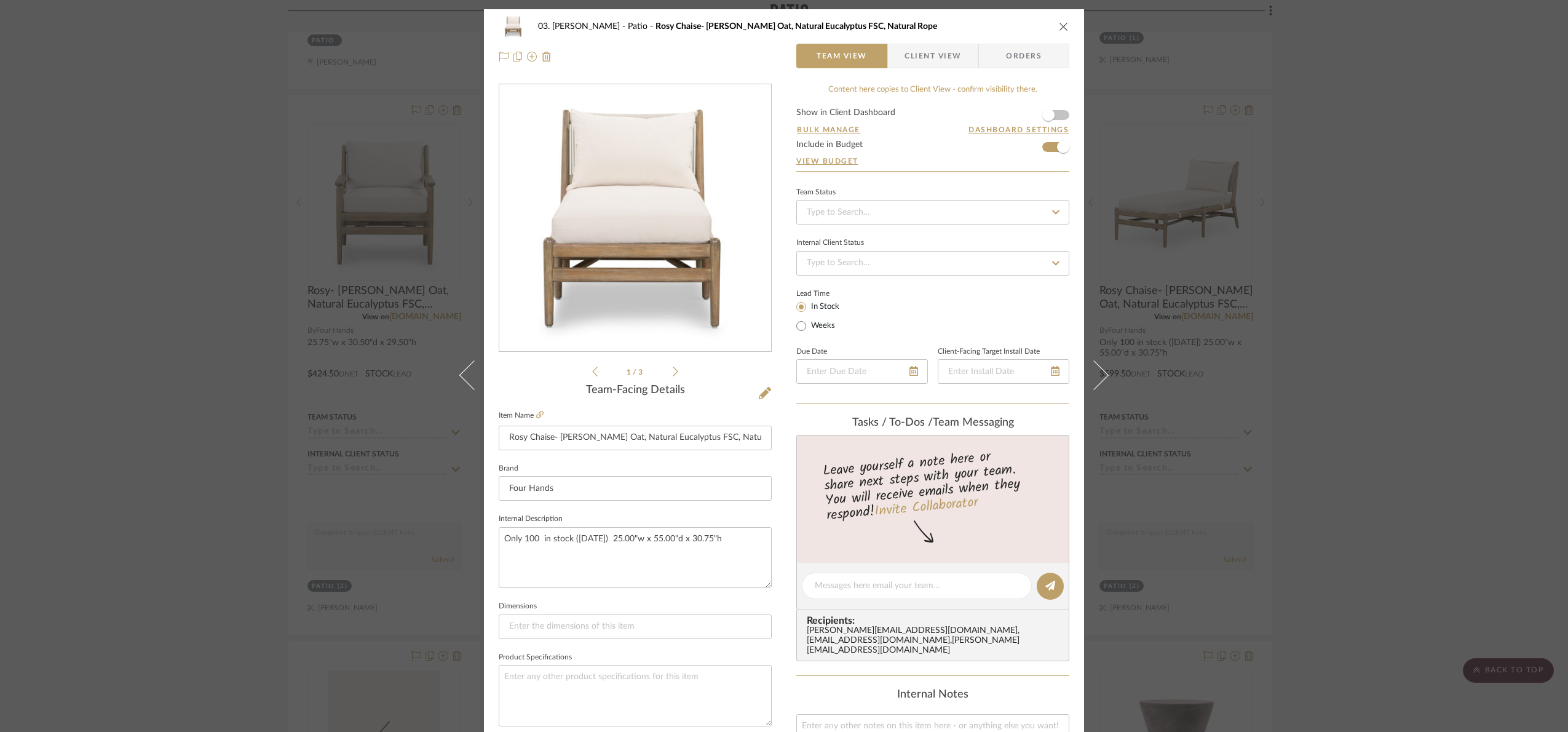
click at [692, 238] on img "0" at bounding box center [635, 218] width 267 height 267
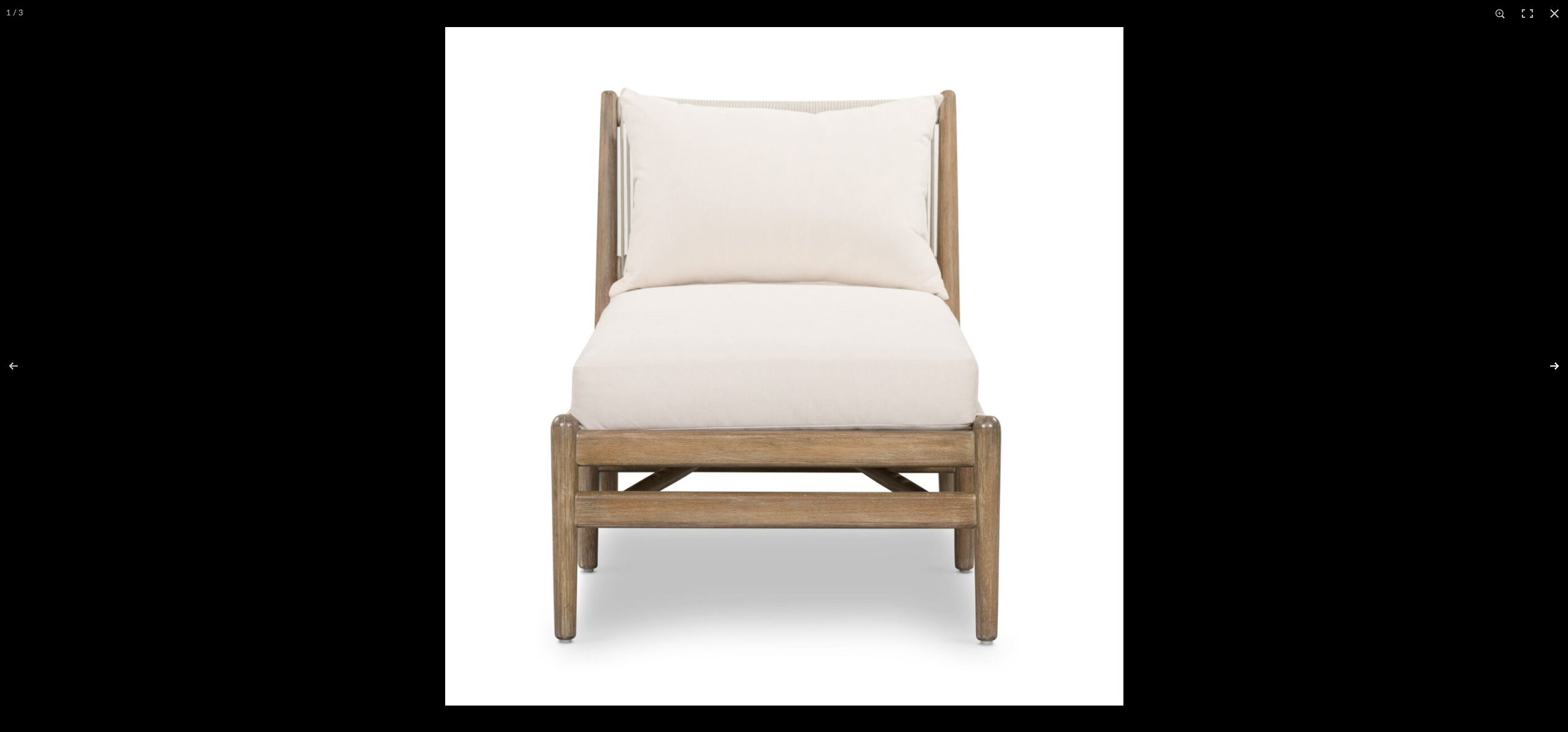
click at [1218, 356] on button at bounding box center [1547, 366] width 43 height 61
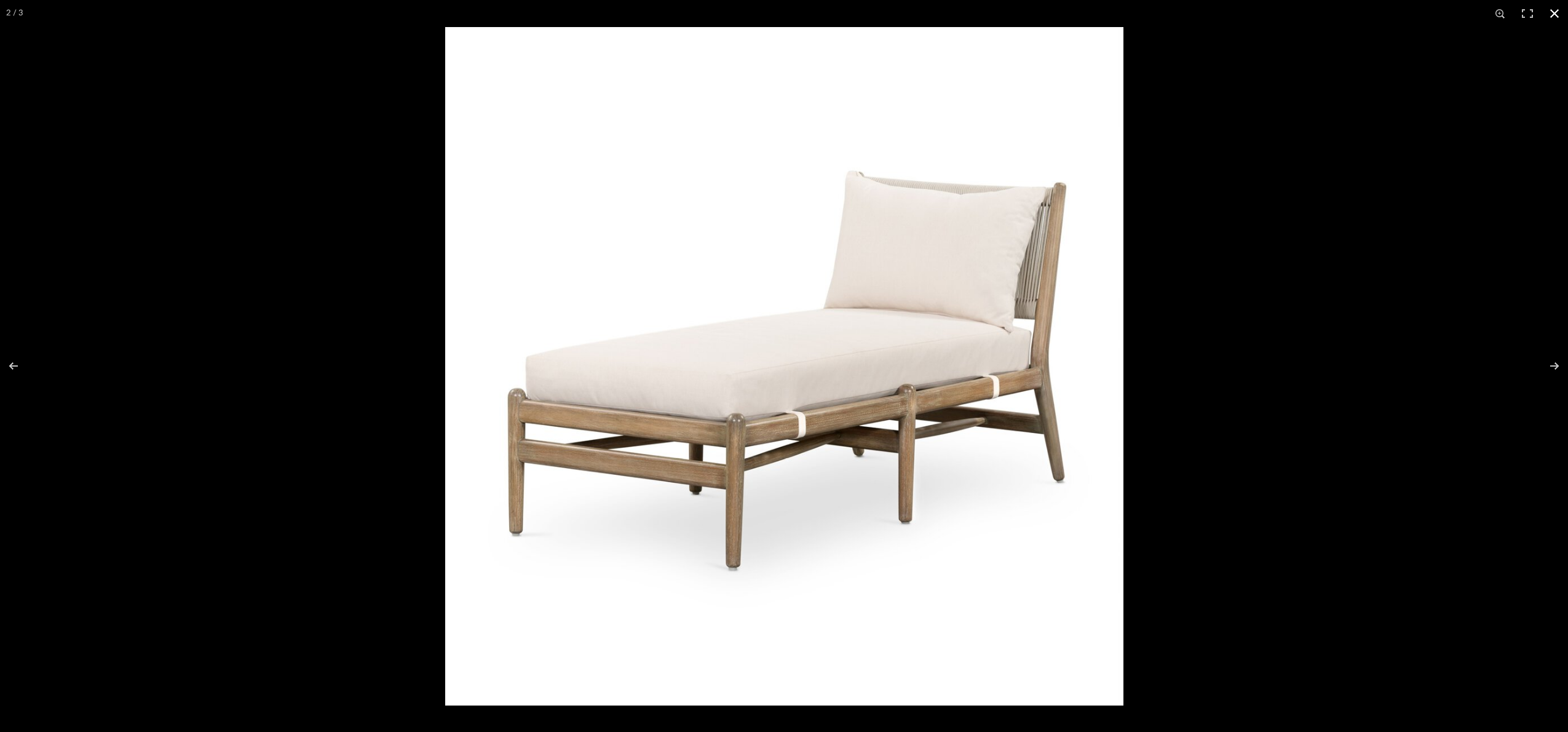
click at [1218, 21] on div "2 / 3" at bounding box center [784, 14] width 1568 height 27
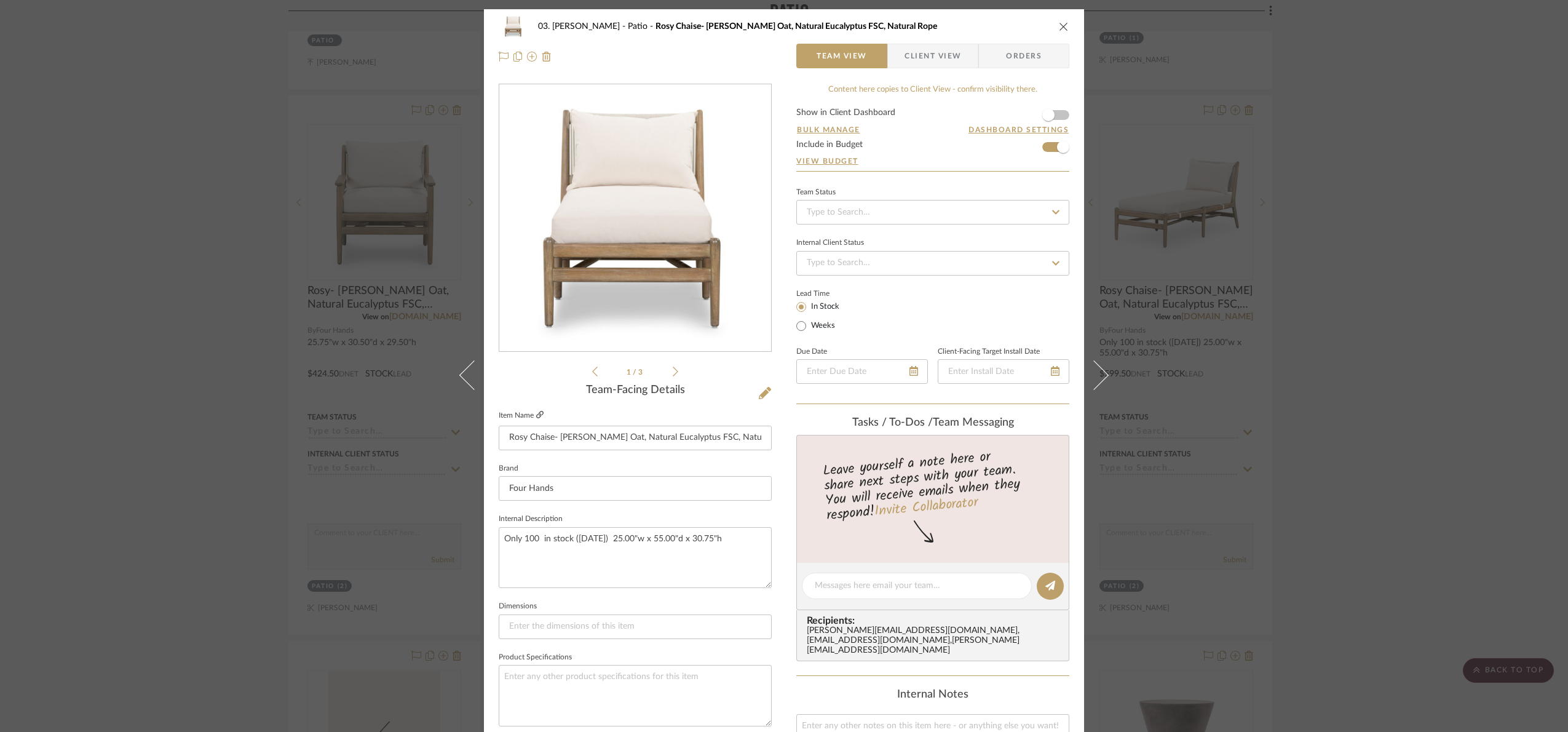
click at [536, 416] on icon at bounding box center [540, 415] width 7 height 7
click at [1218, 342] on div "03. Jennifer Patio Rosy Chaise- Lakin Oat, Natural Eucalyptus FSC, Natural Rope…" at bounding box center [784, 366] width 1568 height 732
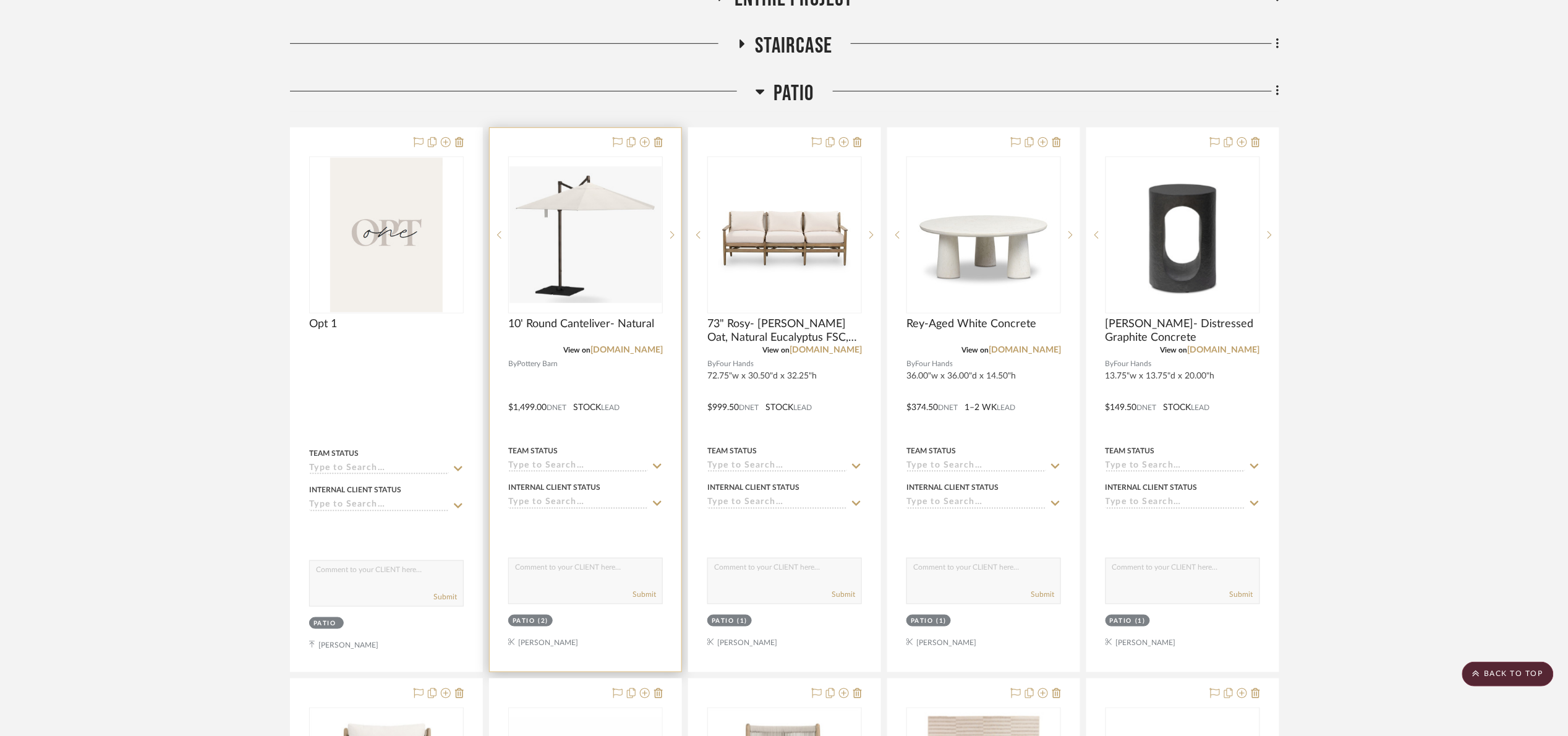
scroll to position [284, 0]
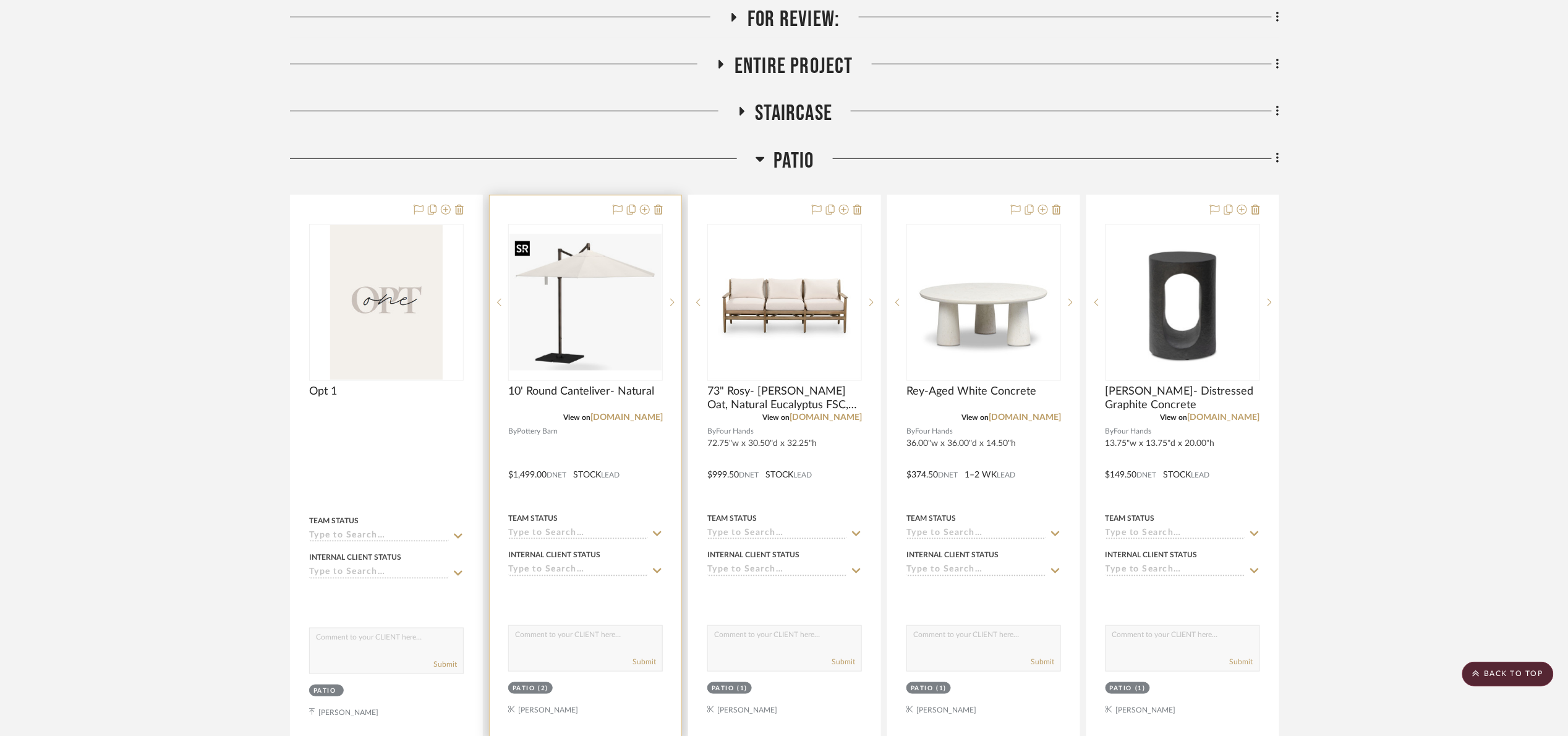
click at [604, 255] on img "0" at bounding box center [586, 302] width 152 height 137
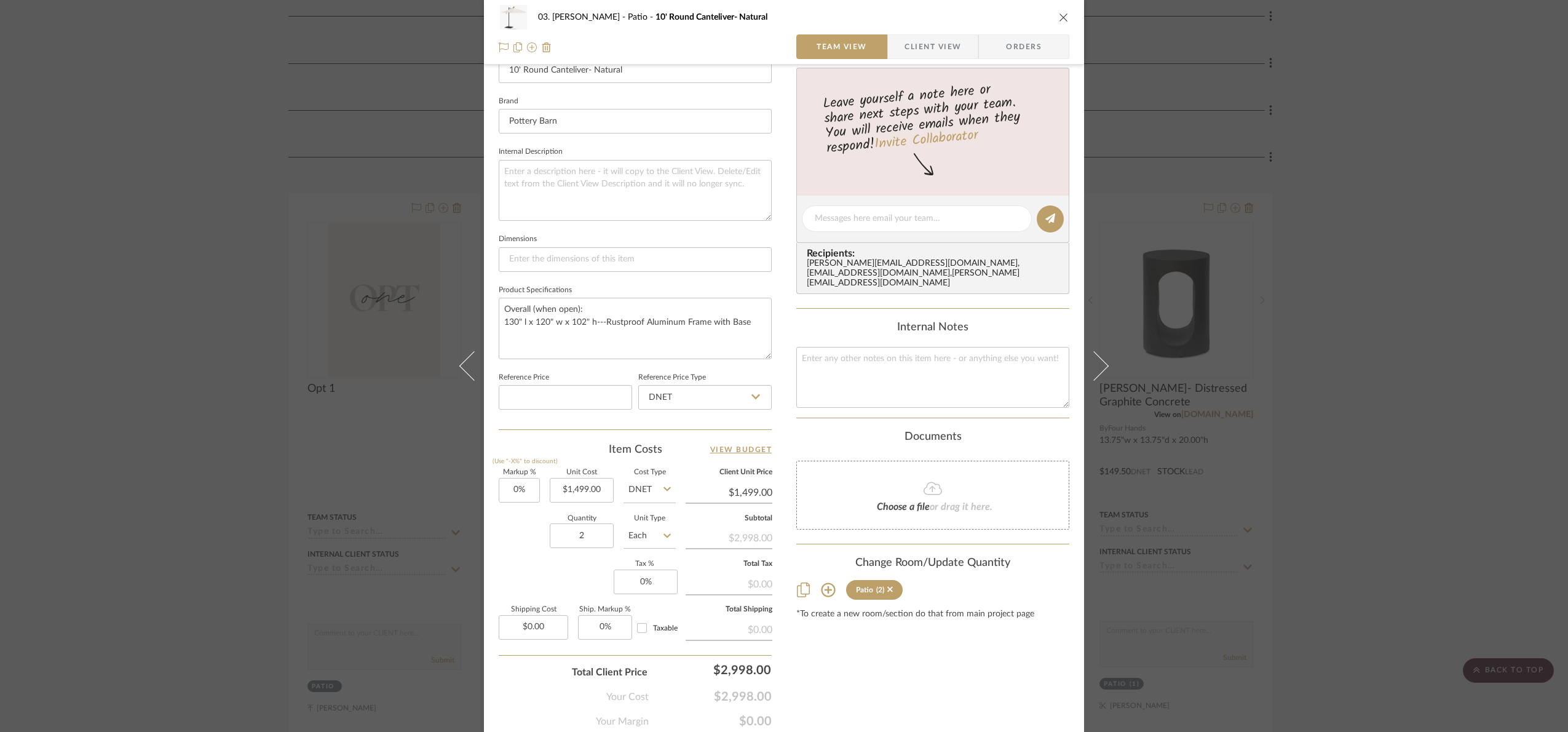
scroll to position [415, 0]
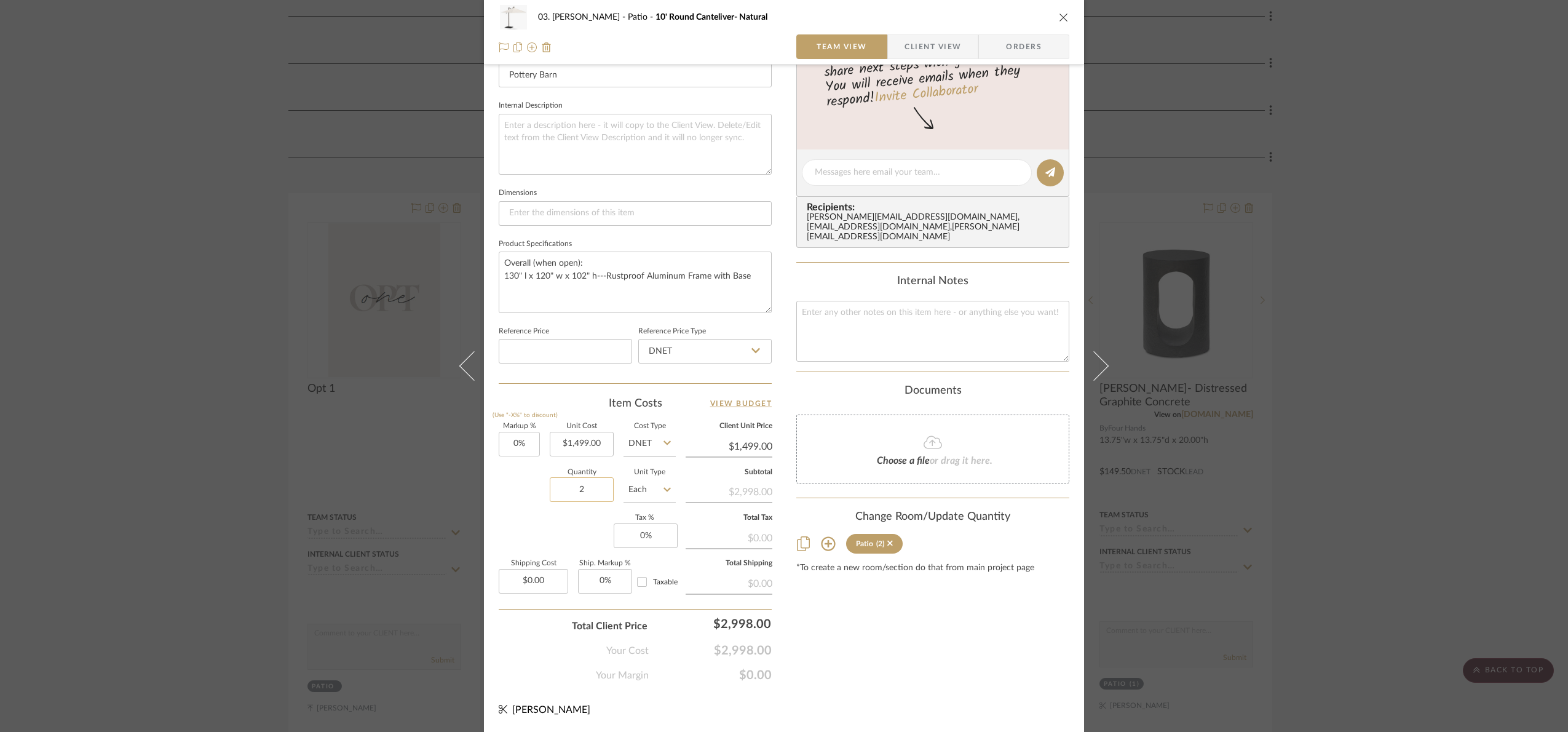
click at [572, 494] on input "2" at bounding box center [582, 489] width 64 height 25
type input "1"
click at [582, 522] on div "Markup % (Use "-X%" to discount) 0% Unit Cost $1,499.00 Cost Type DNET Client U…" at bounding box center [635, 513] width 273 height 179
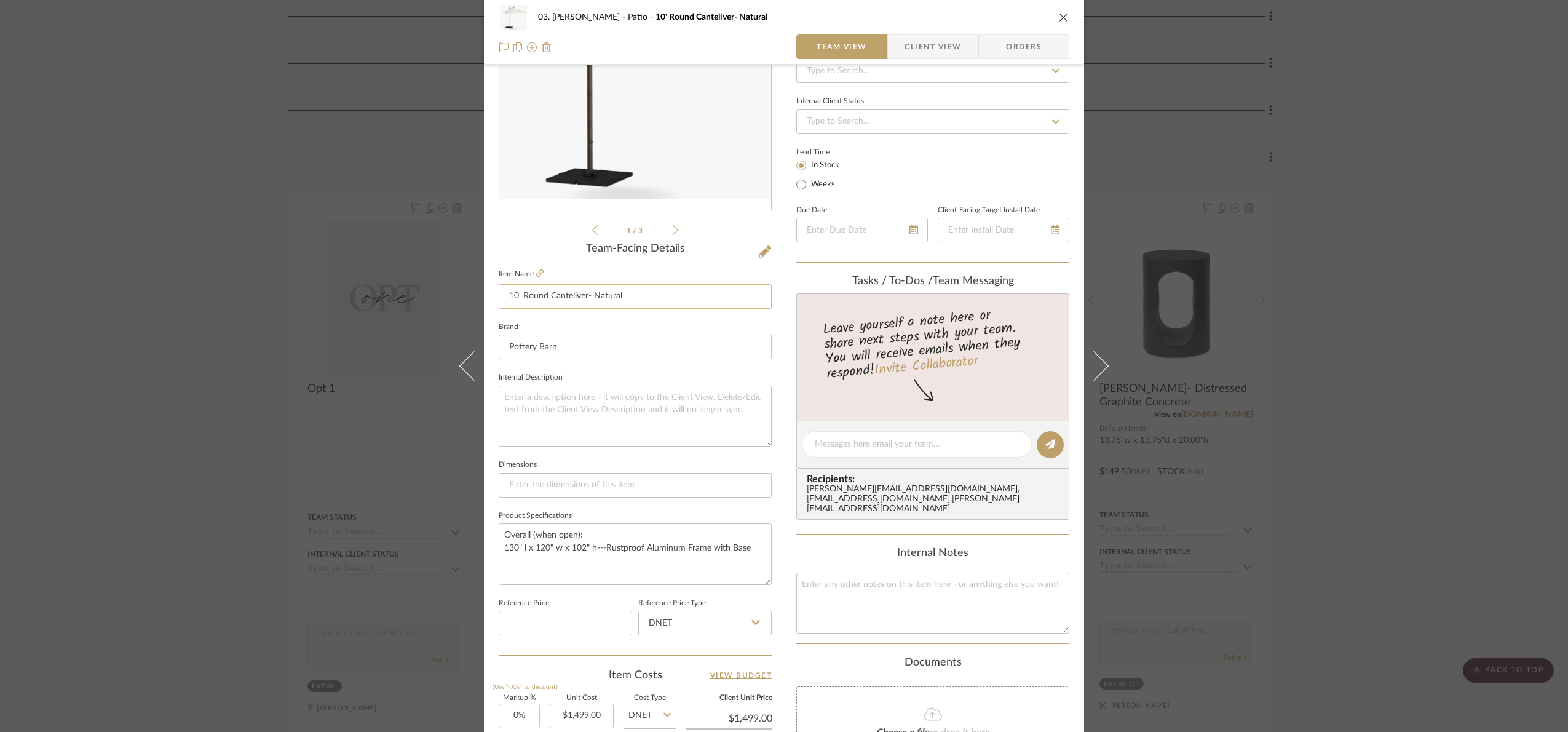
scroll to position [138, 0]
click at [536, 276] on icon at bounding box center [540, 277] width 7 height 7
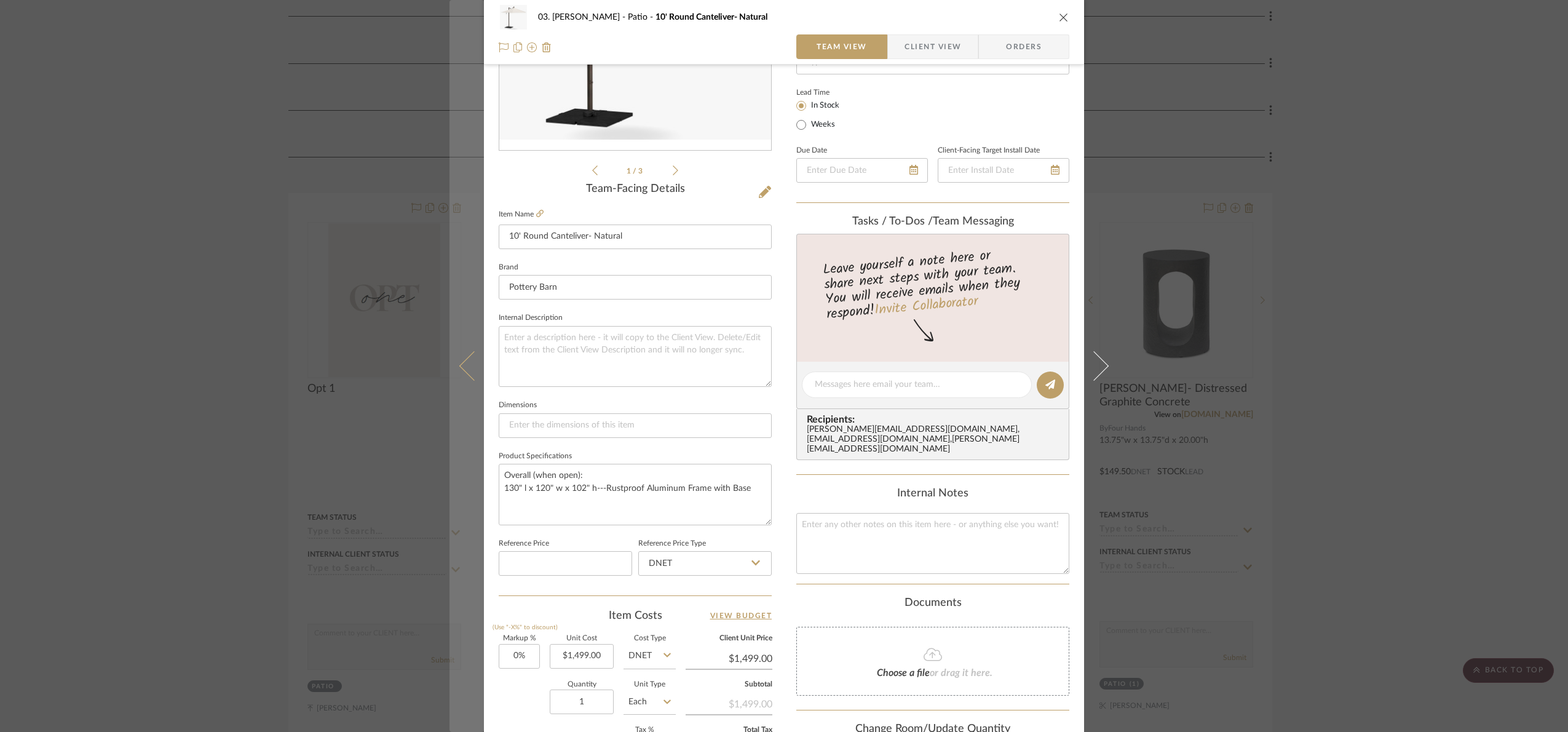
scroll to position [415, 0]
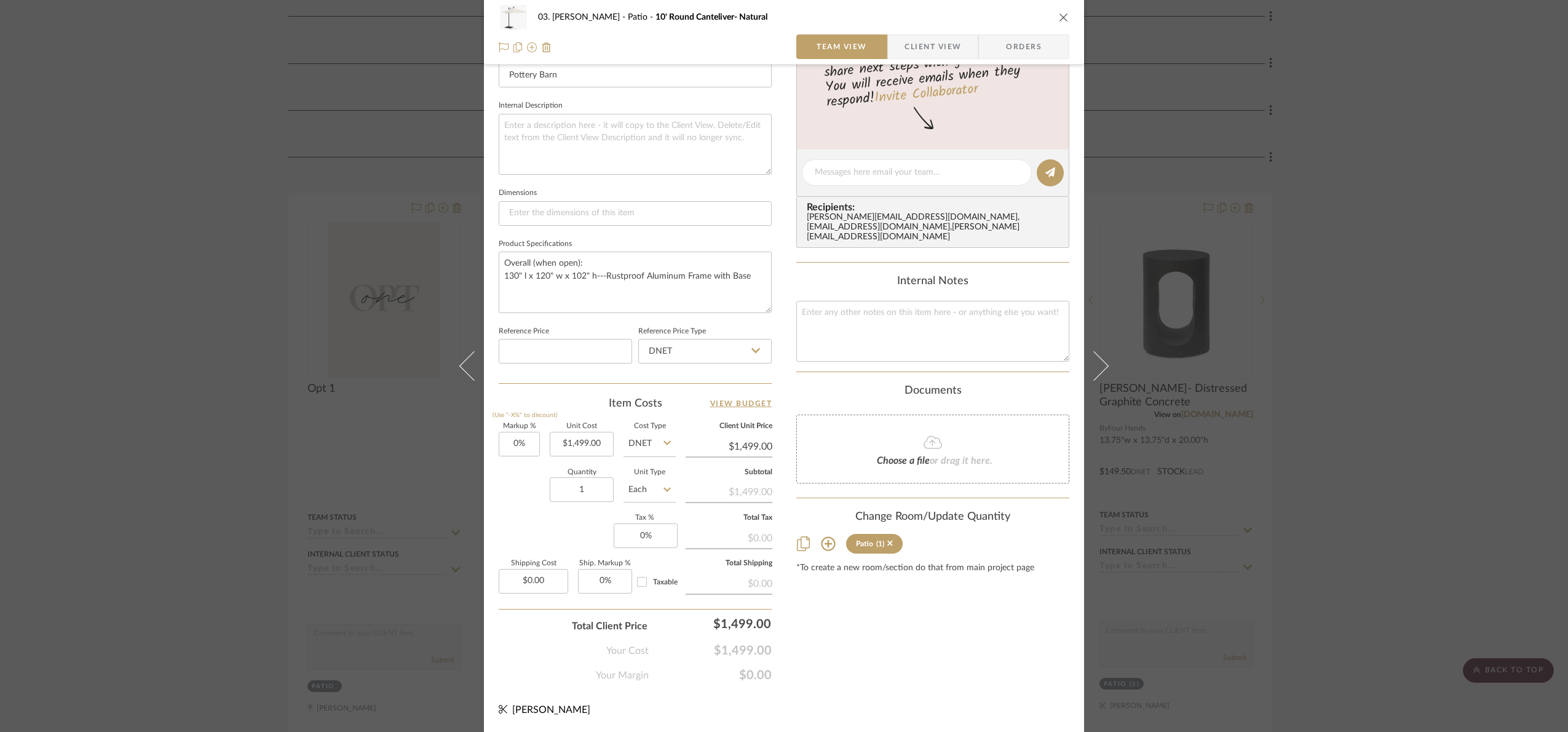
click at [651, 439] on input "DNET" at bounding box center [650, 444] width 52 height 25
click at [655, 501] on div "Retail" at bounding box center [696, 507] width 152 height 32
type input "Retail"
click at [632, 442] on input "Retail" at bounding box center [650, 444] width 52 height 25
click at [641, 474] on span "DNET" at bounding box center [644, 475] width 24 height 9
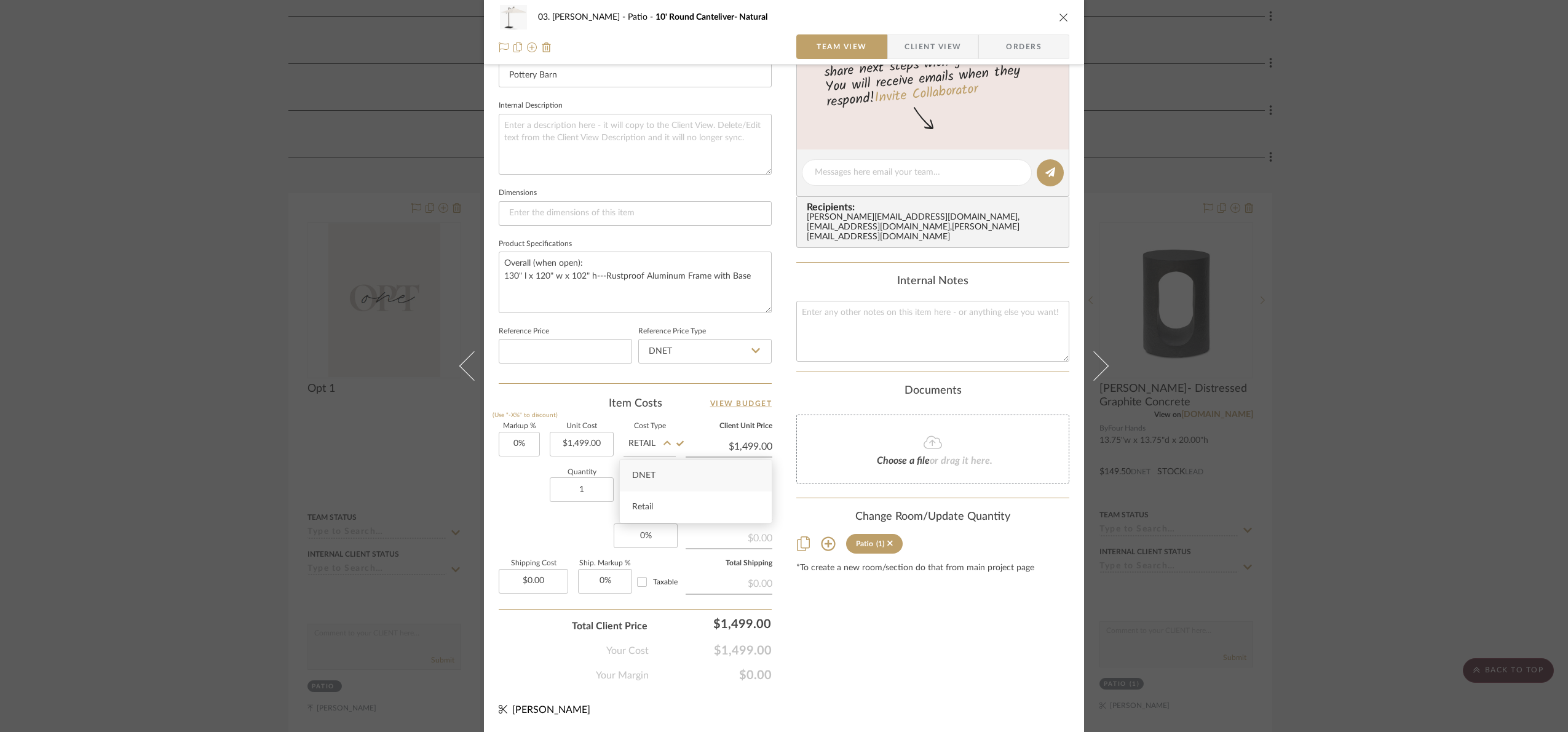
type input "DNET"
click at [577, 445] on input "1499.00" at bounding box center [582, 444] width 64 height 25
type input "$1,199.00"
click at [936, 644] on div "Content here copies to Client View - confirm visibility there. Show in Client D…" at bounding box center [933, 176] width 273 height 1012
type input "$1,199.00"
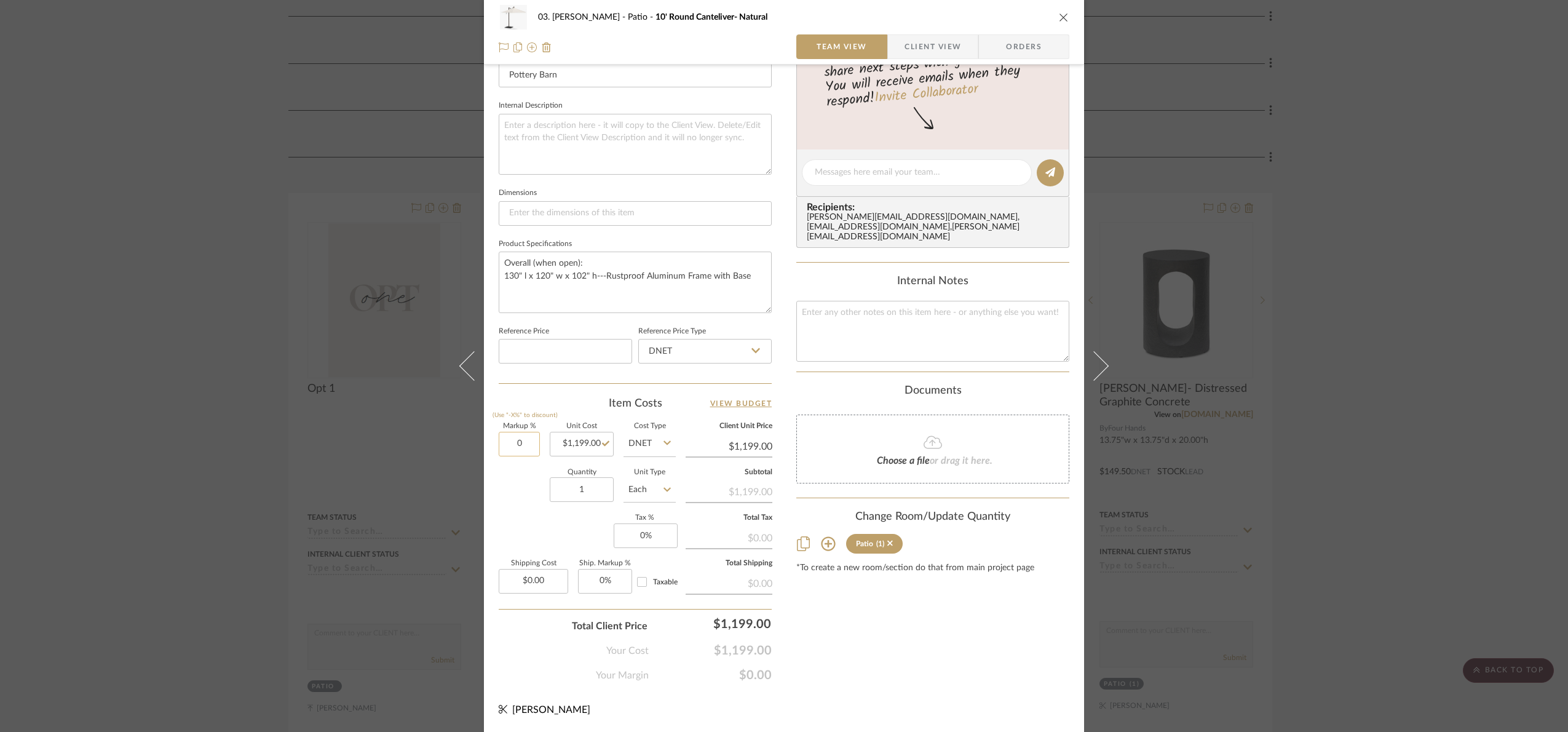
click at [527, 447] on input "0" at bounding box center [519, 444] width 41 height 25
type input "25%"
click at [532, 514] on div "Markup % (Use "-X%" to discount) 25% Unit Cost $1,199.00 Cost Type DNET Client …" at bounding box center [635, 513] width 273 height 179
type input "$1,498.75"
click at [759, 641] on div "Your Cost $1,199.00" at bounding box center [635, 646] width 273 height 25
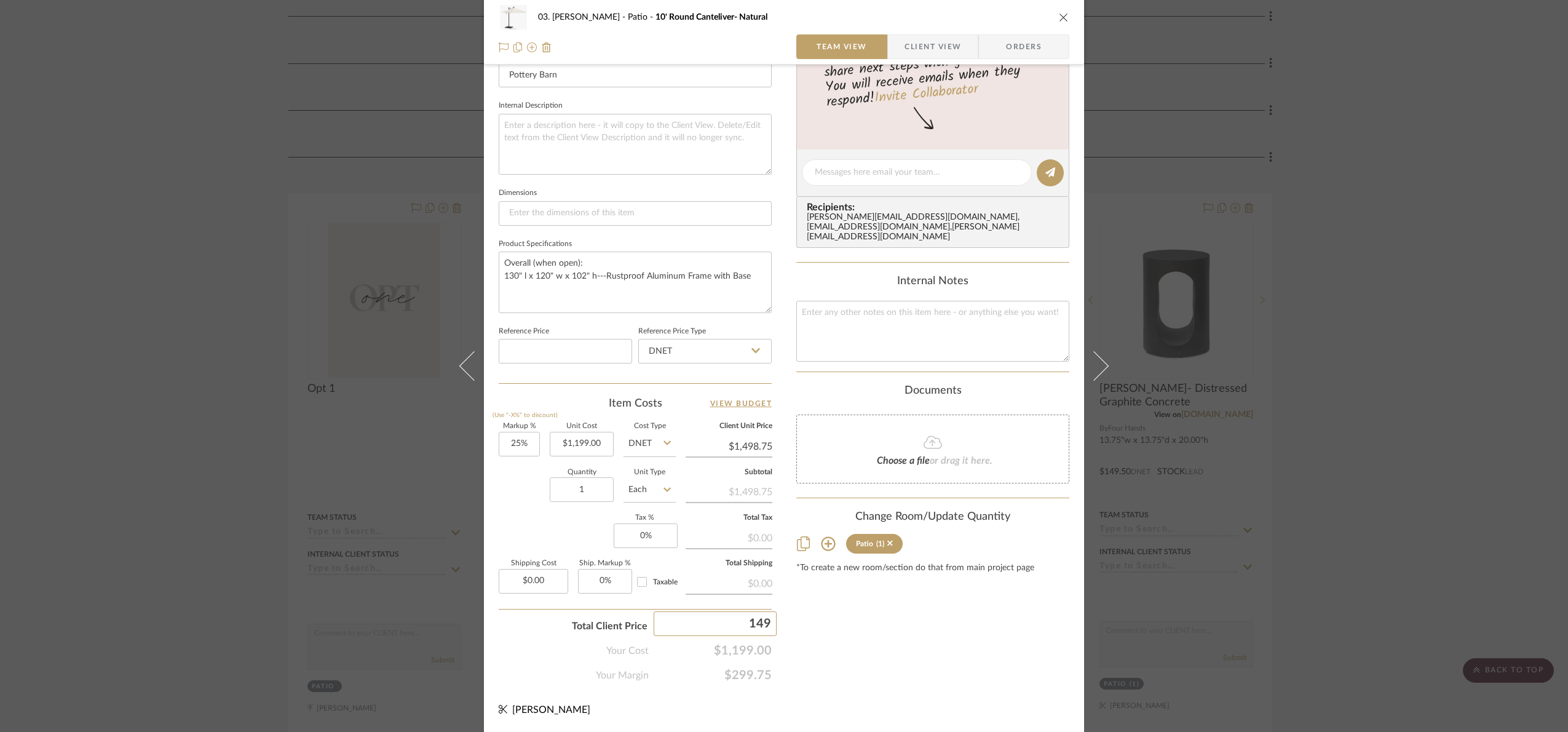
type input "1499"
click at [884, 631] on div "03. Jennifer Patio 10' Round Canteliver- Natural Team View Client View Orders 1…" at bounding box center [784, 366] width 1568 height 732
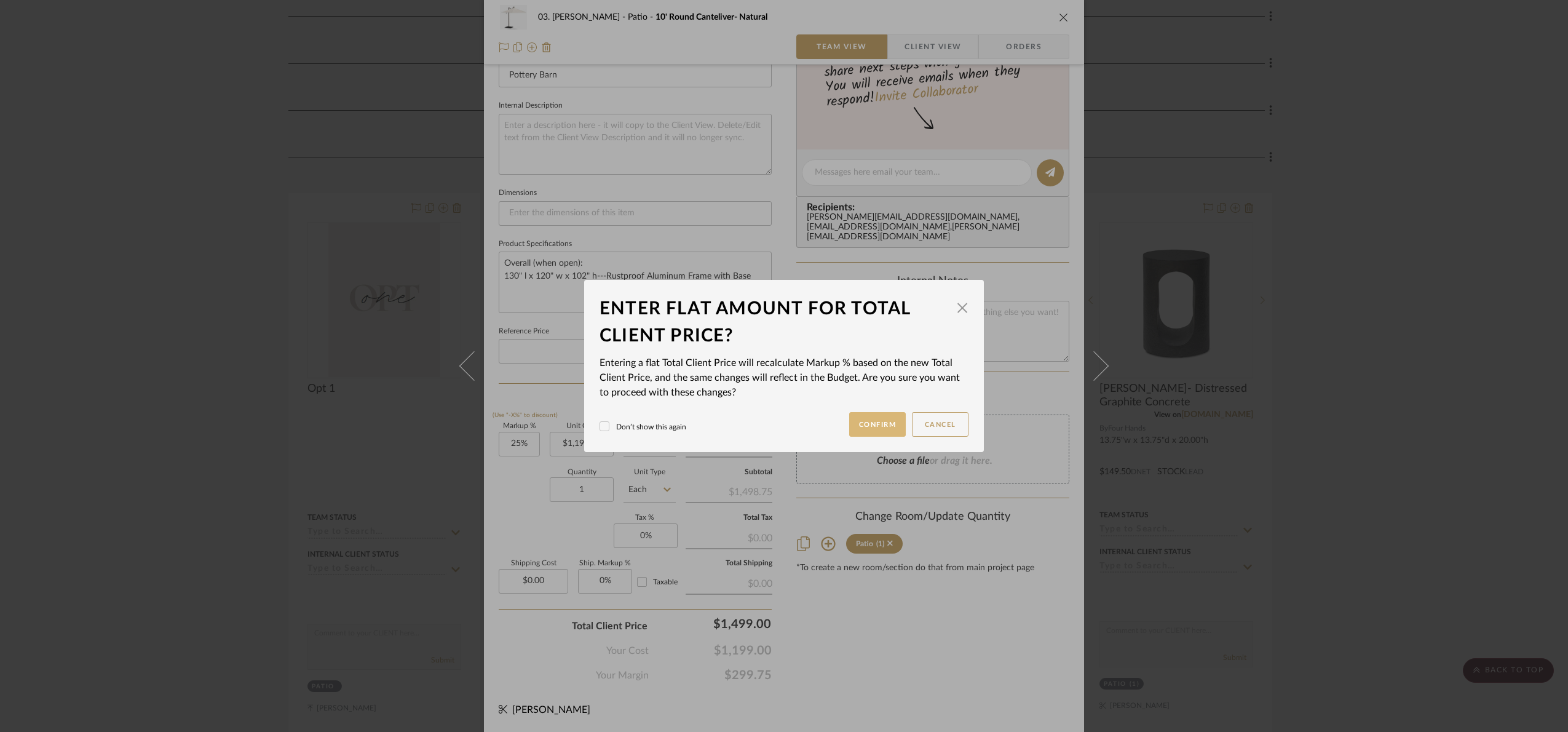
click at [871, 422] on button "Confirm" at bounding box center [878, 424] width 57 height 25
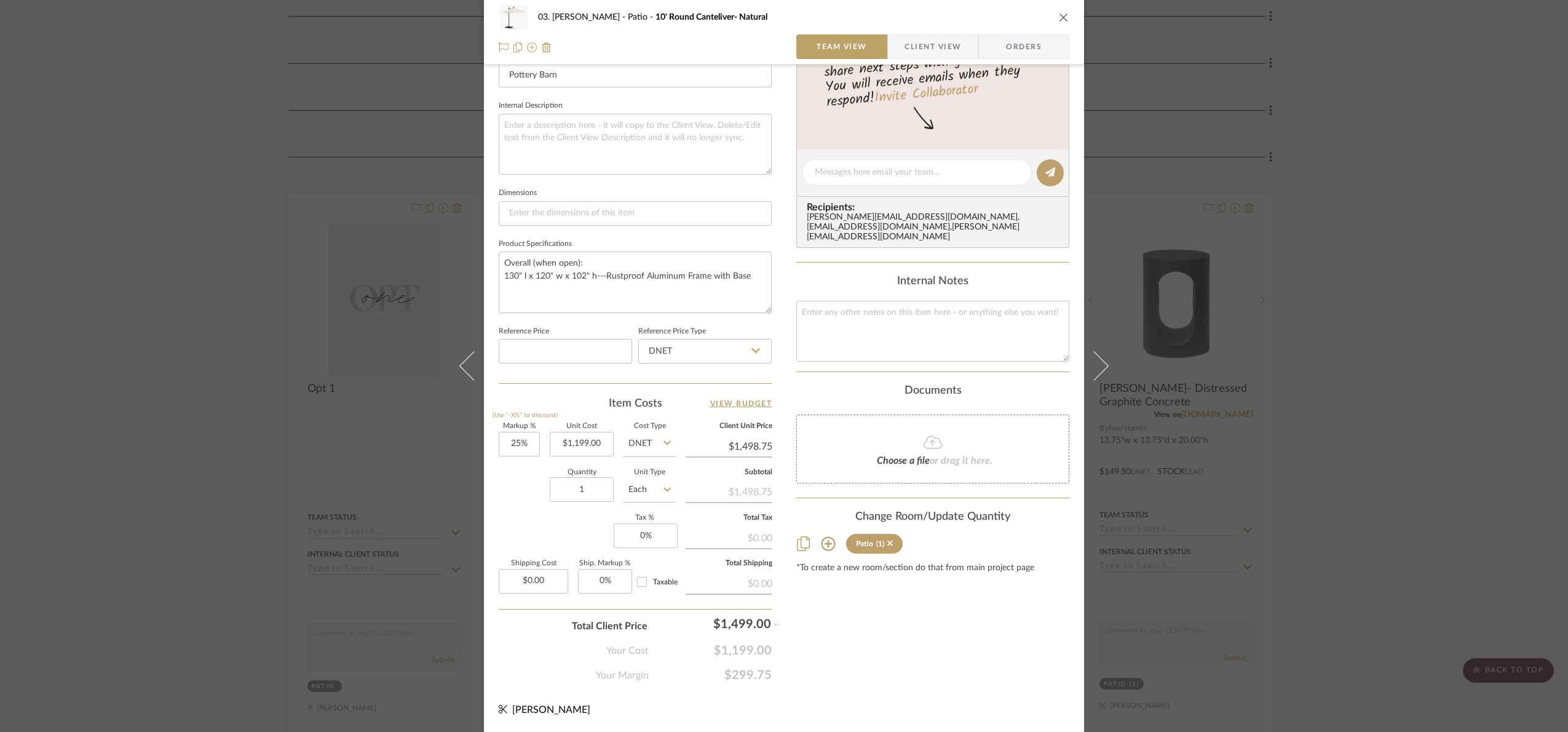
type input "25.02%"
type input "$1,499.00"
click at [602, 444] on input "1199.00" at bounding box center [582, 444] width 64 height 25
click at [597, 436] on input "1199.00" at bounding box center [582, 444] width 64 height 25
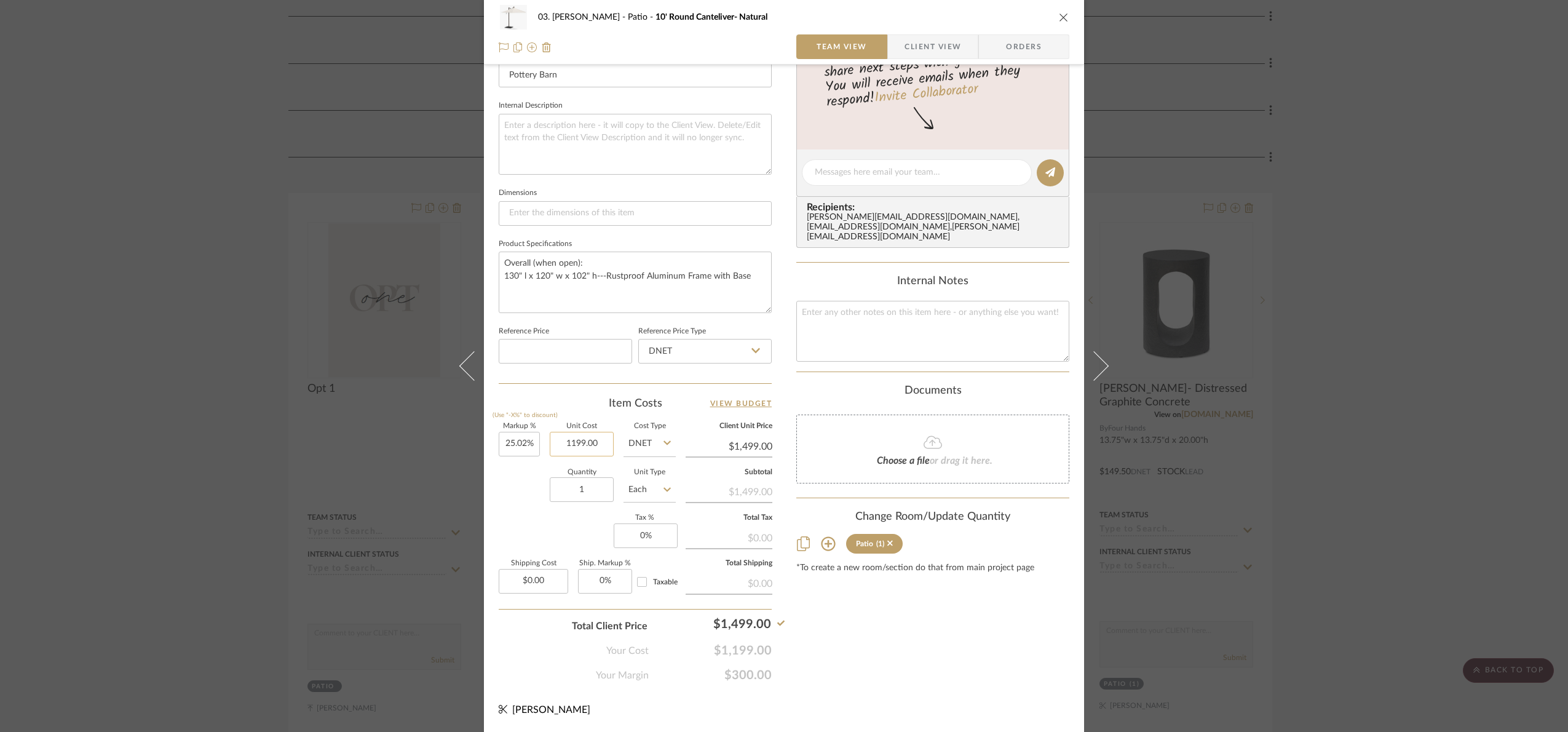
click at [591, 439] on input "1199.00" at bounding box center [582, 444] width 64 height 25
type input "$1,199.20"
click at [538, 494] on div "Quantity 1 Unit Type Each" at bounding box center [587, 491] width 177 height 44
type input "25%"
click at [904, 657] on div "Content here copies to Client View - confirm visibility there. Show in Client D…" at bounding box center [933, 176] width 273 height 1012
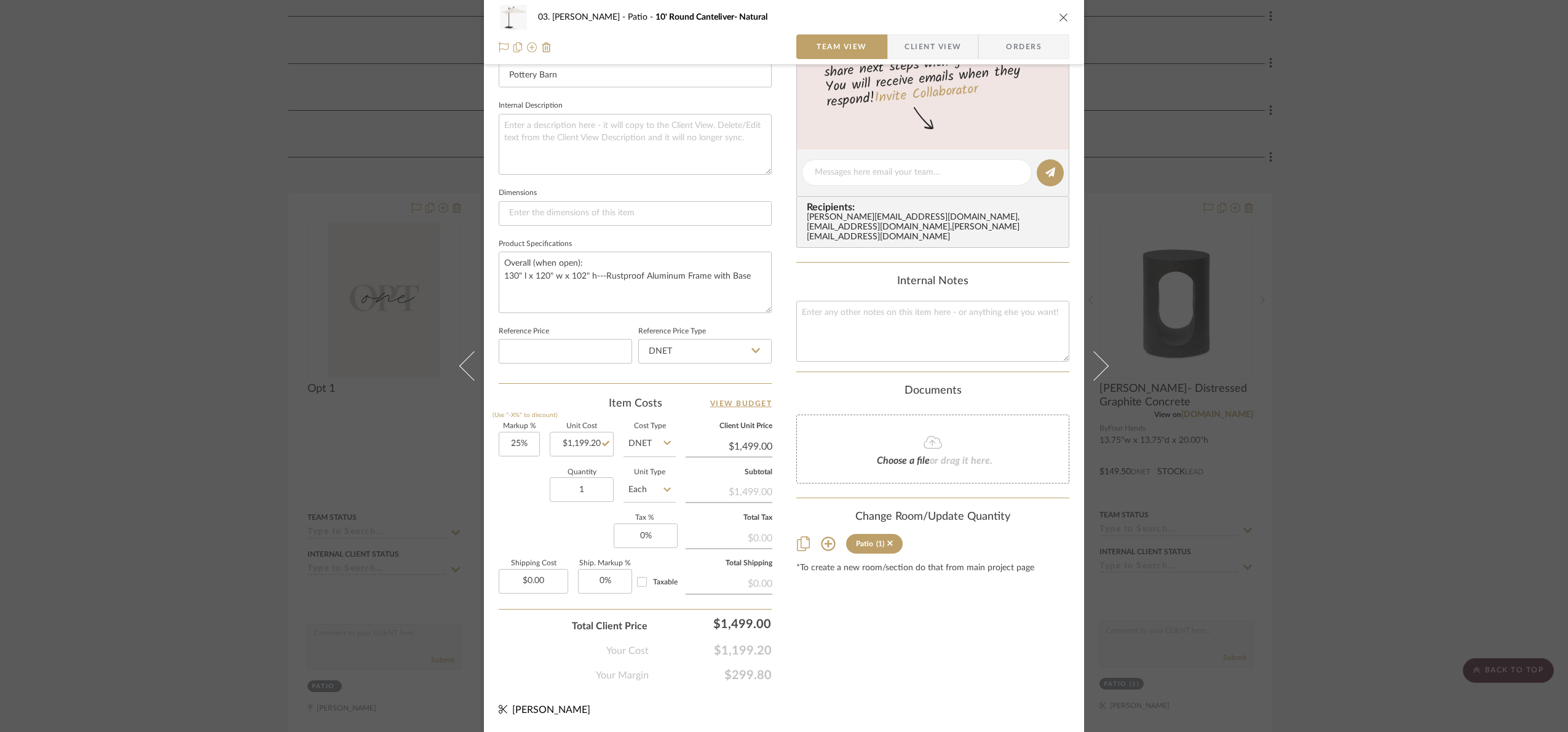
click at [1218, 442] on div "03. Jennifer Patio 10' Round Canteliver- Natural Team View Client View Orders 1…" at bounding box center [784, 366] width 1568 height 732
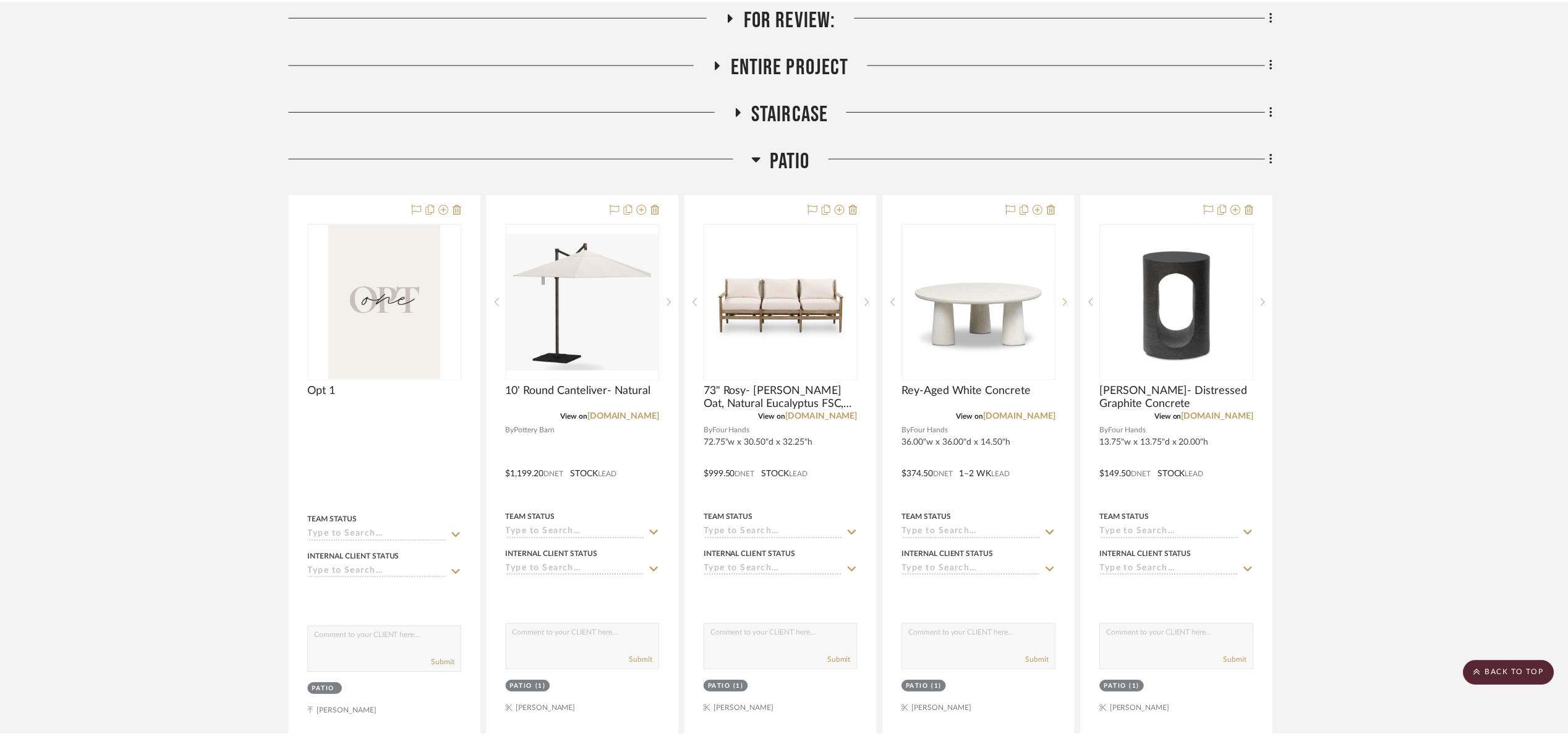
scroll to position [284, 0]
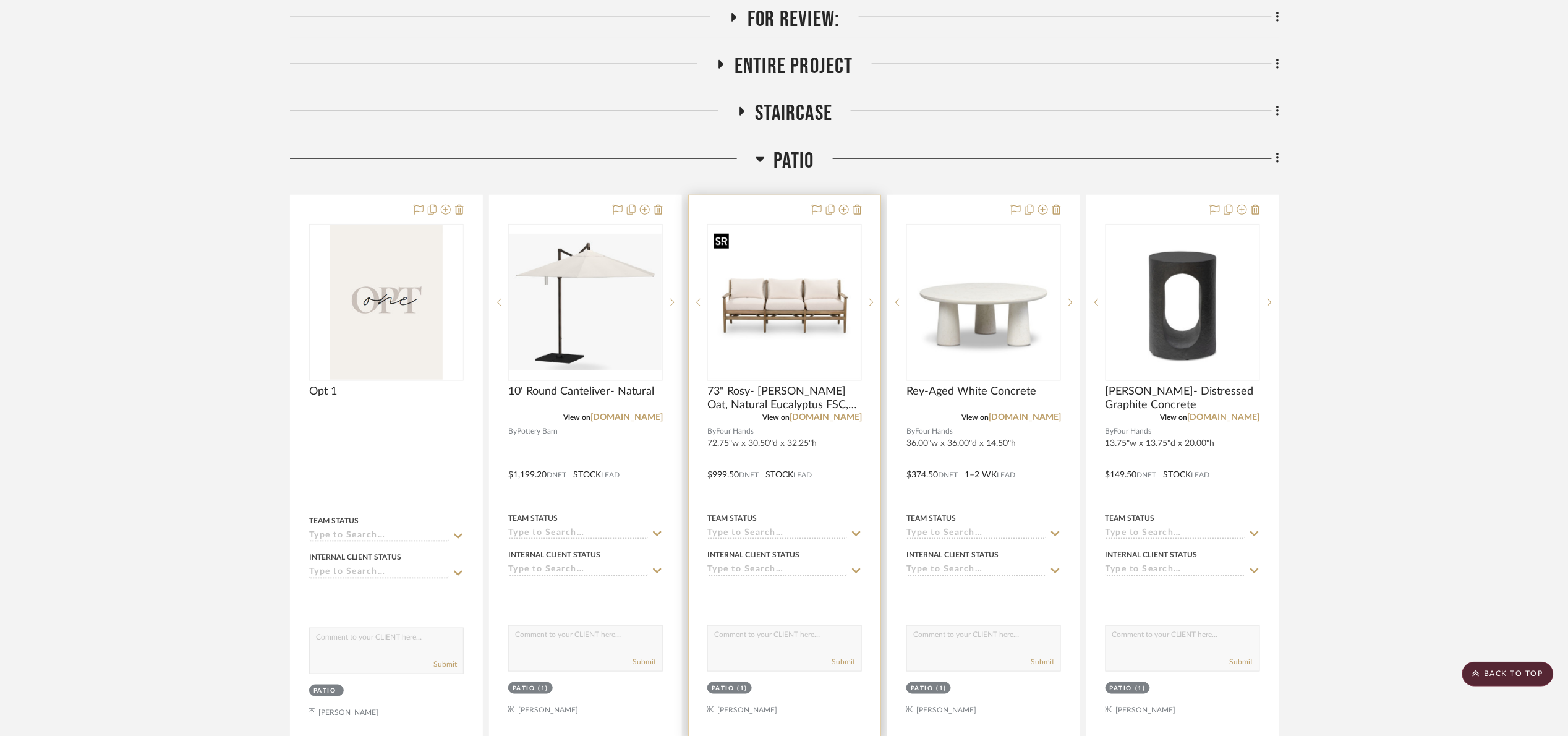
click at [0, 0] on img at bounding box center [0, 0] width 0 height 0
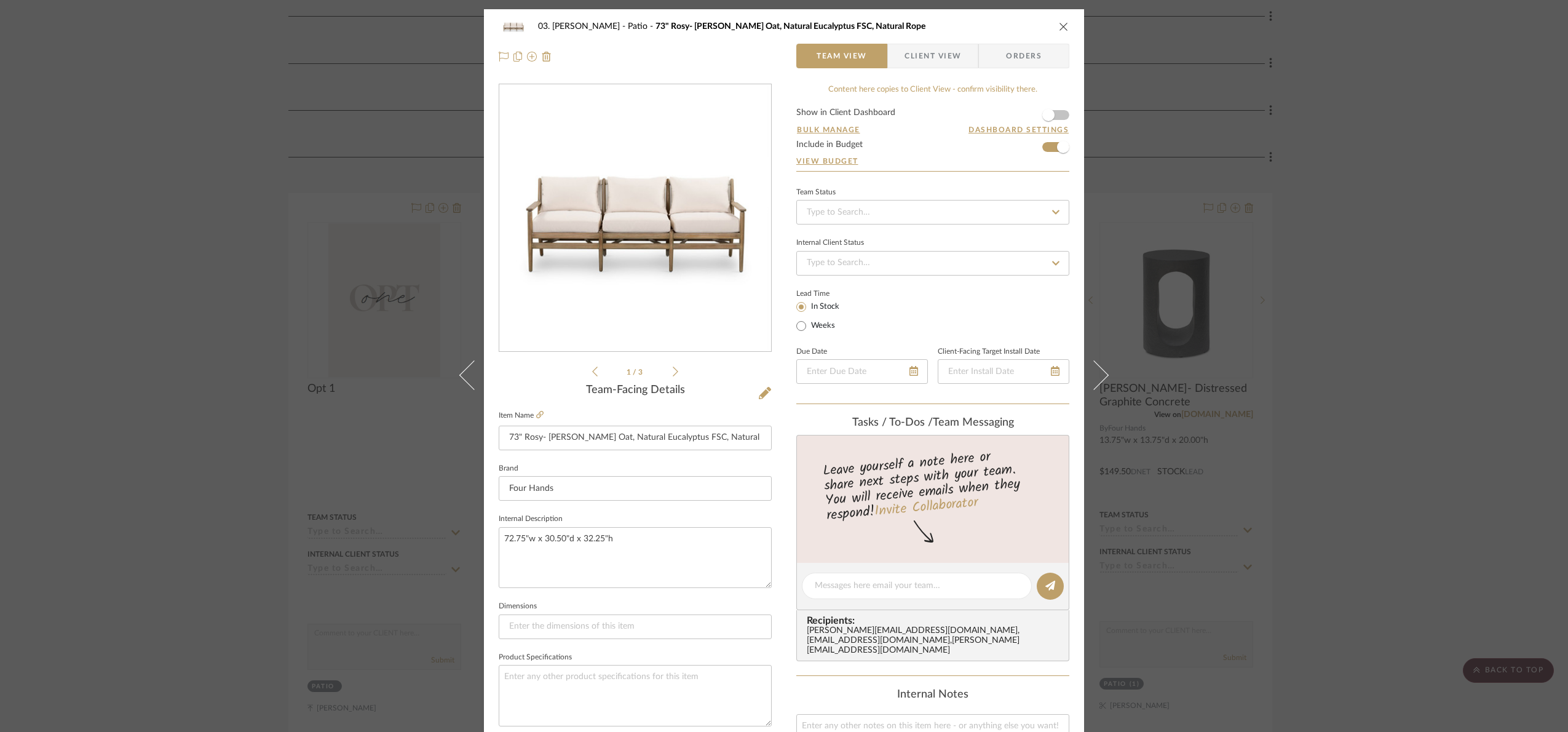
scroll to position [415, 0]
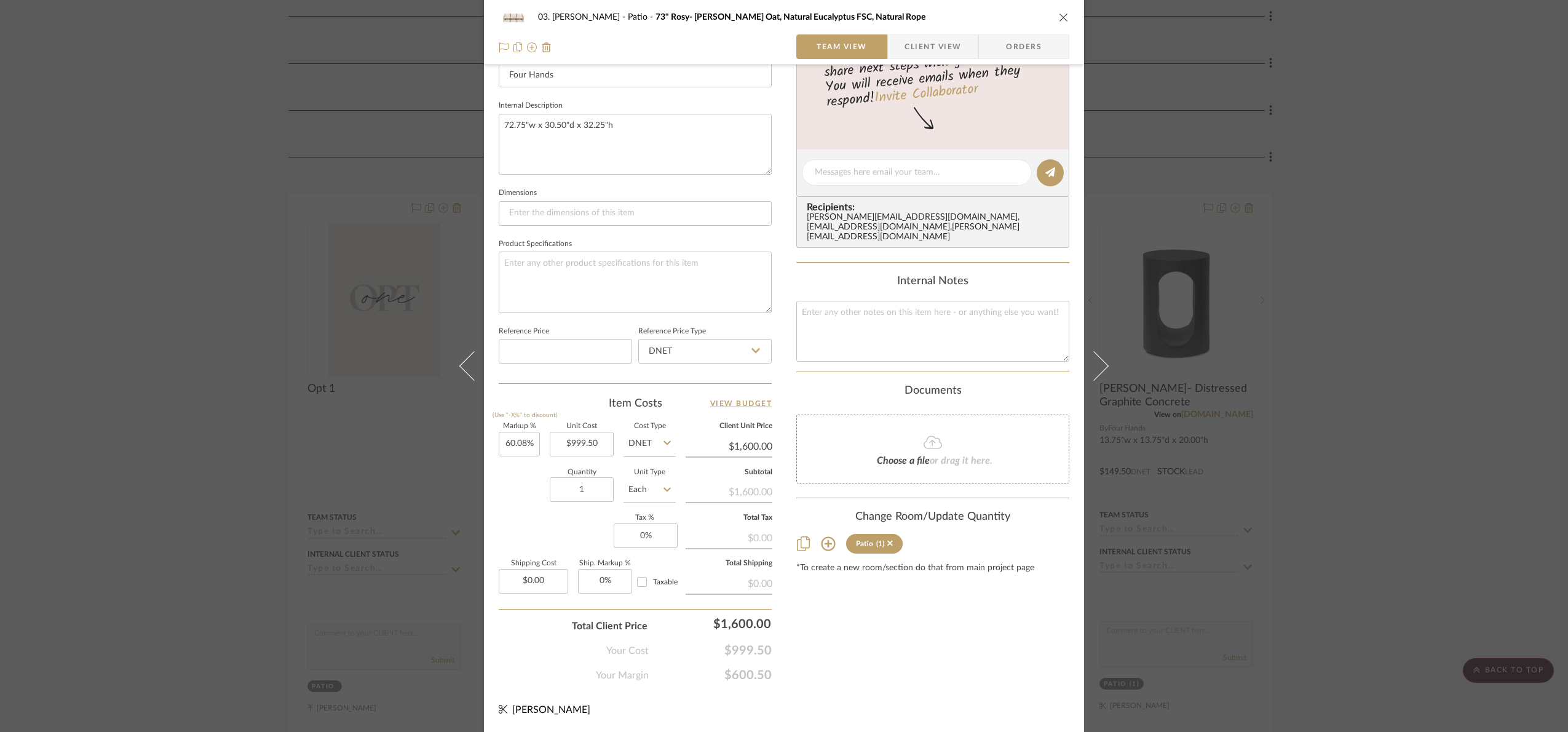
drag, startPoint x: 1374, startPoint y: 420, endPoint x: 1358, endPoint y: 409, distance: 19.4
click at [1218, 414] on div "03. Jennifer Patio 73" Rosy- Lakin Oat, Natural Eucalyptus FSC, Natural Rope Te…" at bounding box center [784, 366] width 1568 height 732
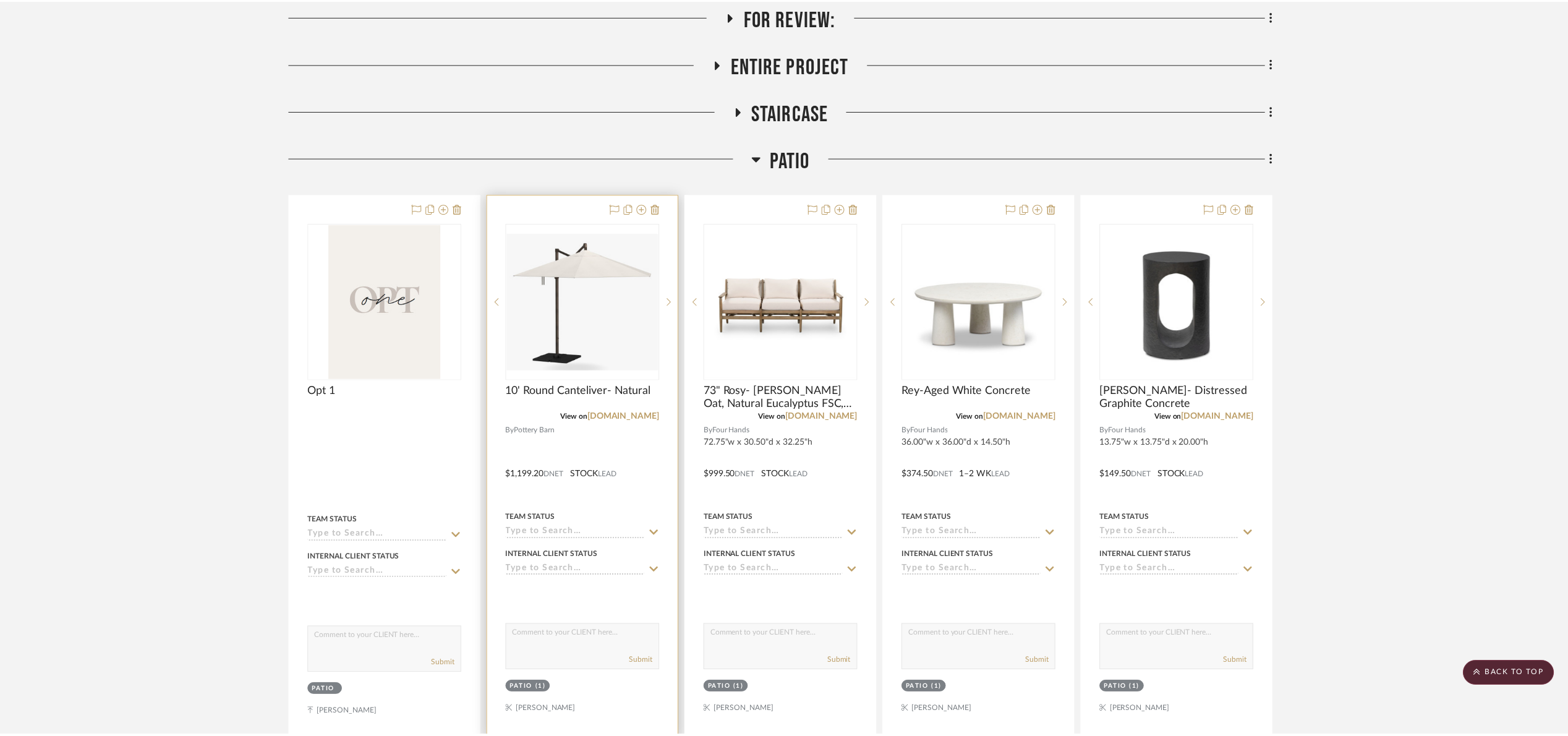
scroll to position [284, 0]
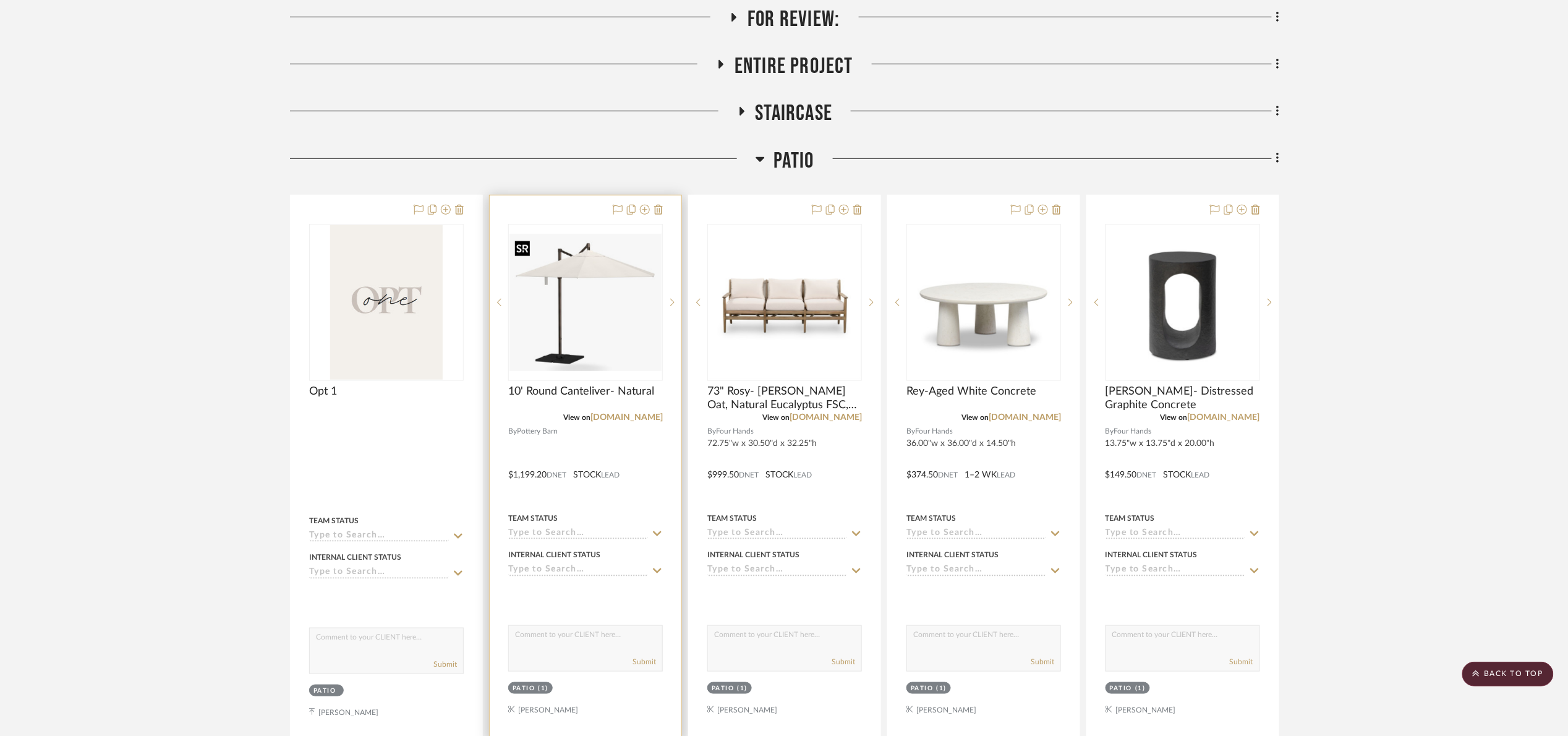
click at [625, 293] on img "0" at bounding box center [586, 302] width 152 height 137
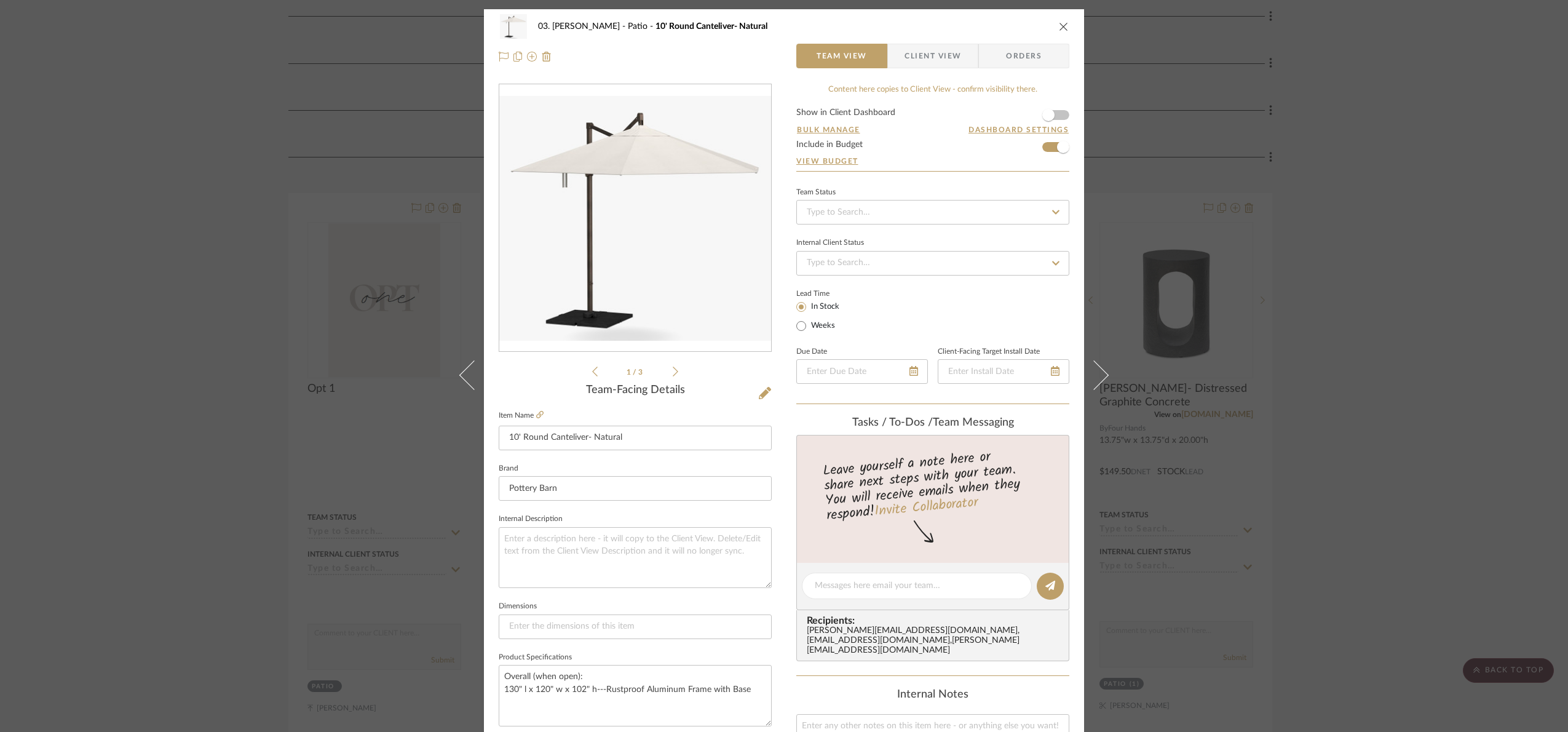
scroll to position [415, 0]
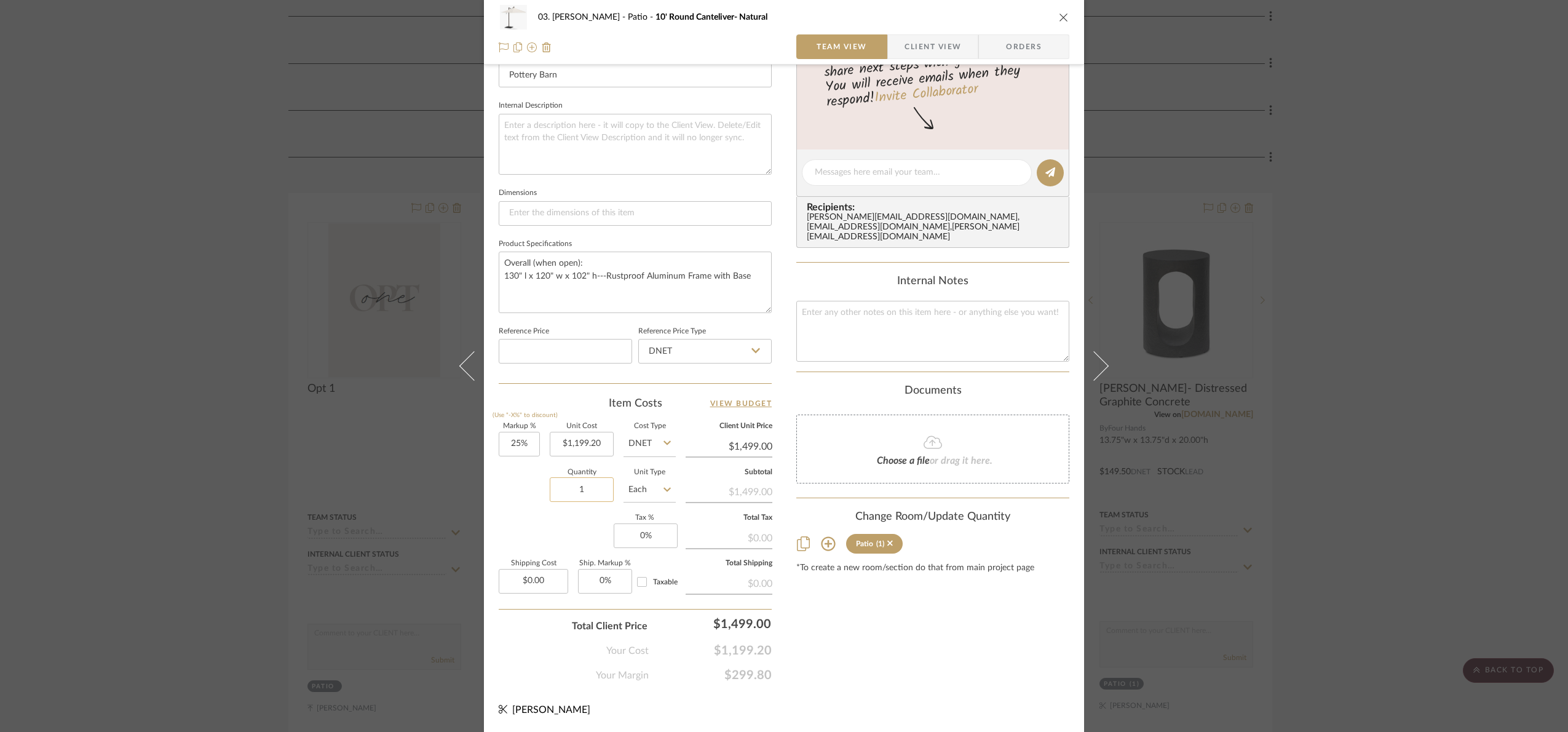
click at [587, 493] on input "1" at bounding box center [582, 489] width 64 height 25
type input "2"
click at [1218, 497] on div "03. Jennifer Patio 10' Round Canteliver- Natural Team View Client View Orders 1…" at bounding box center [784, 366] width 1568 height 732
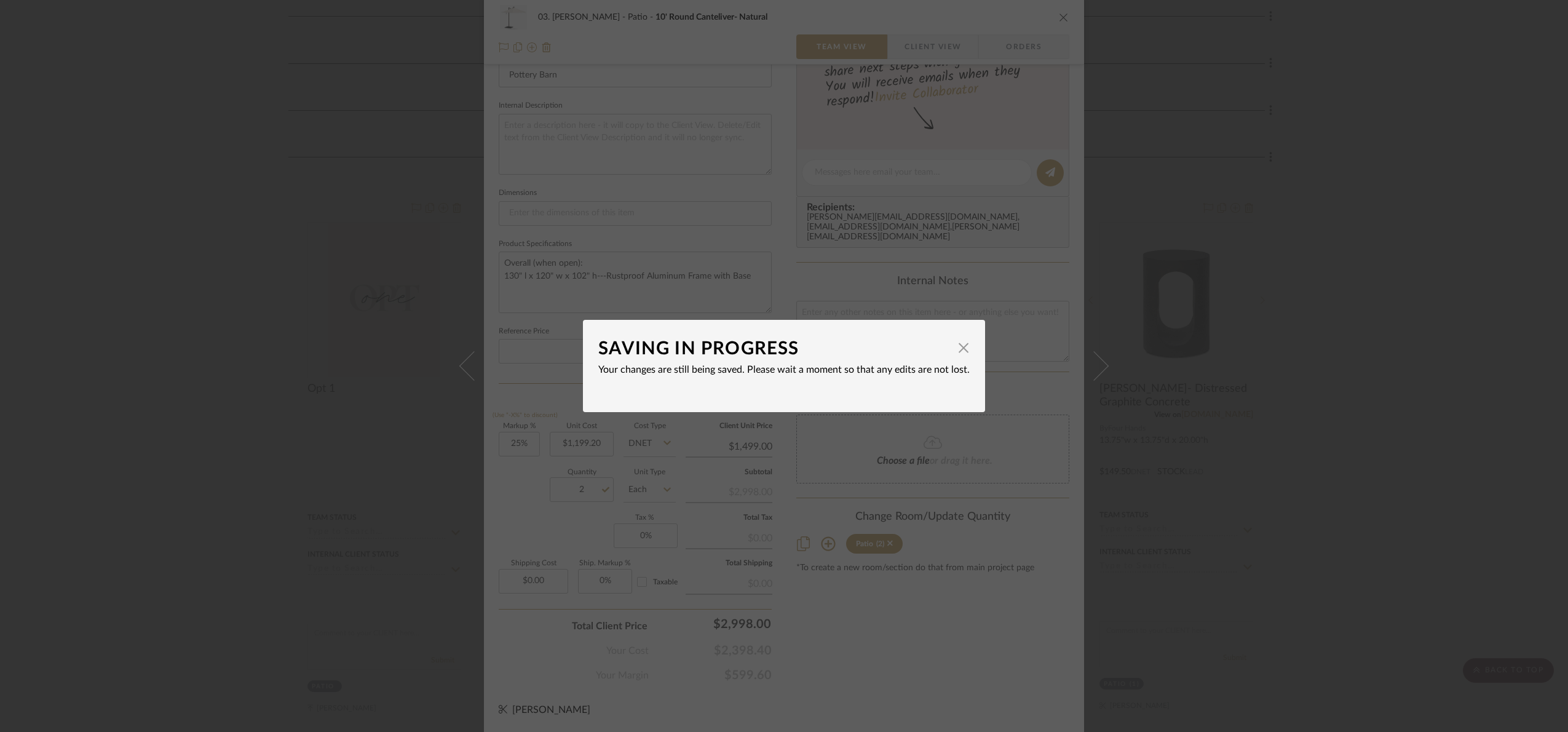
drag, startPoint x: 954, startPoint y: 342, endPoint x: 970, endPoint y: 575, distance: 233.5
click at [954, 342] on span "button" at bounding box center [963, 348] width 25 height 25
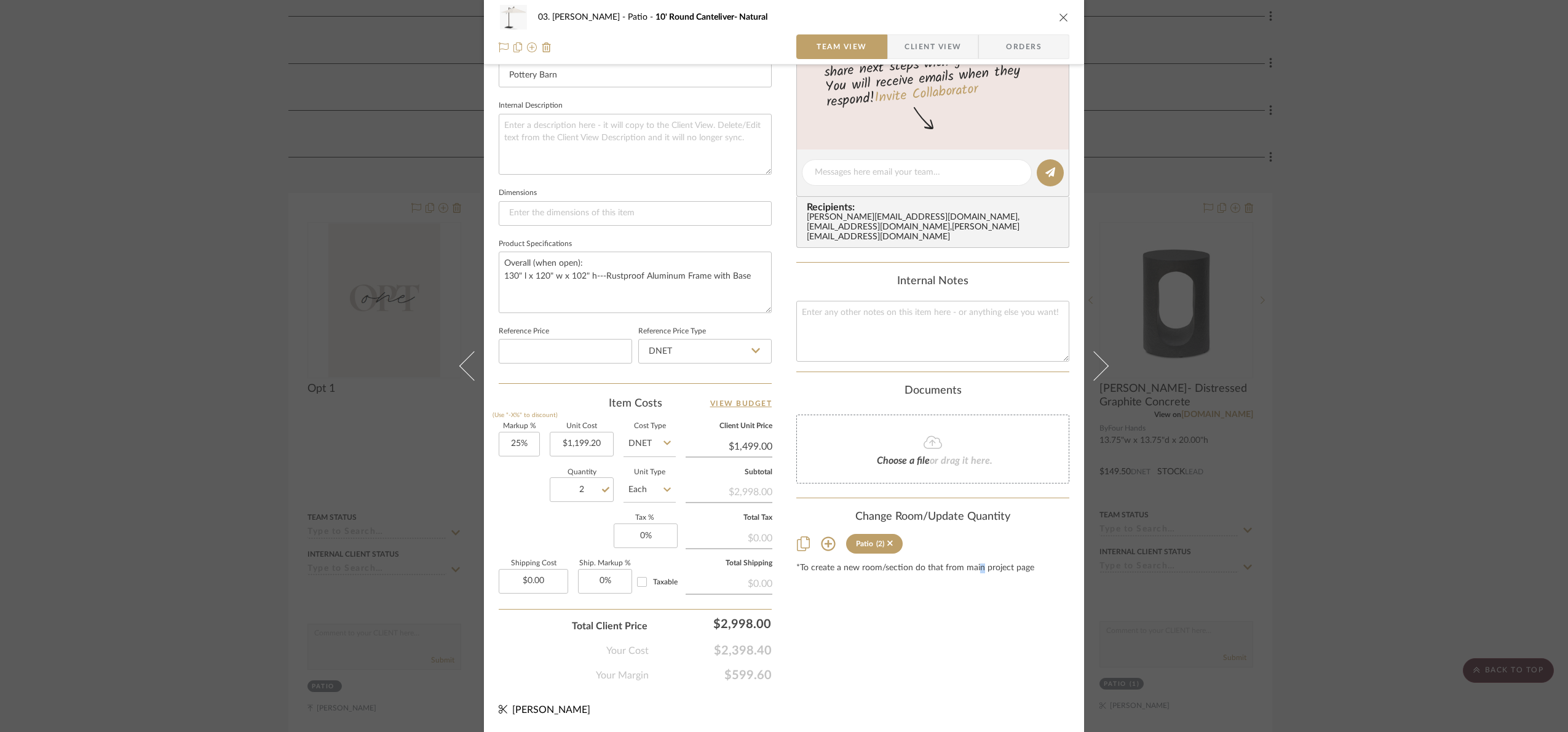
click at [975, 637] on div "Content here copies to Client View - confirm visibility there. Show in Client D…" at bounding box center [933, 176] width 273 height 1012
click at [1218, 444] on div "03. Jennifer Patio 10' Round Canteliver- Natural Team View Client View Orders 1…" at bounding box center [784, 366] width 1568 height 732
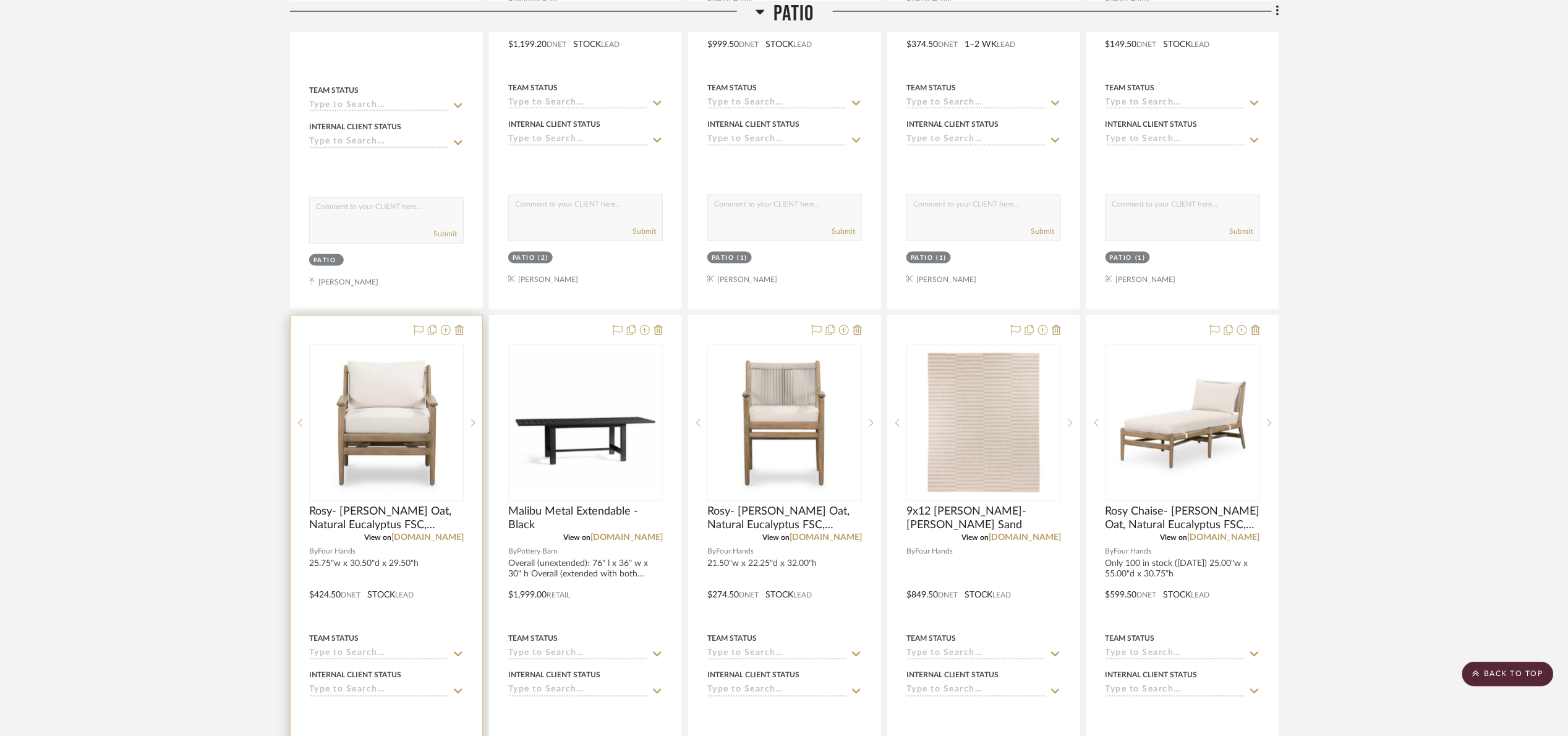
scroll to position [748, 0]
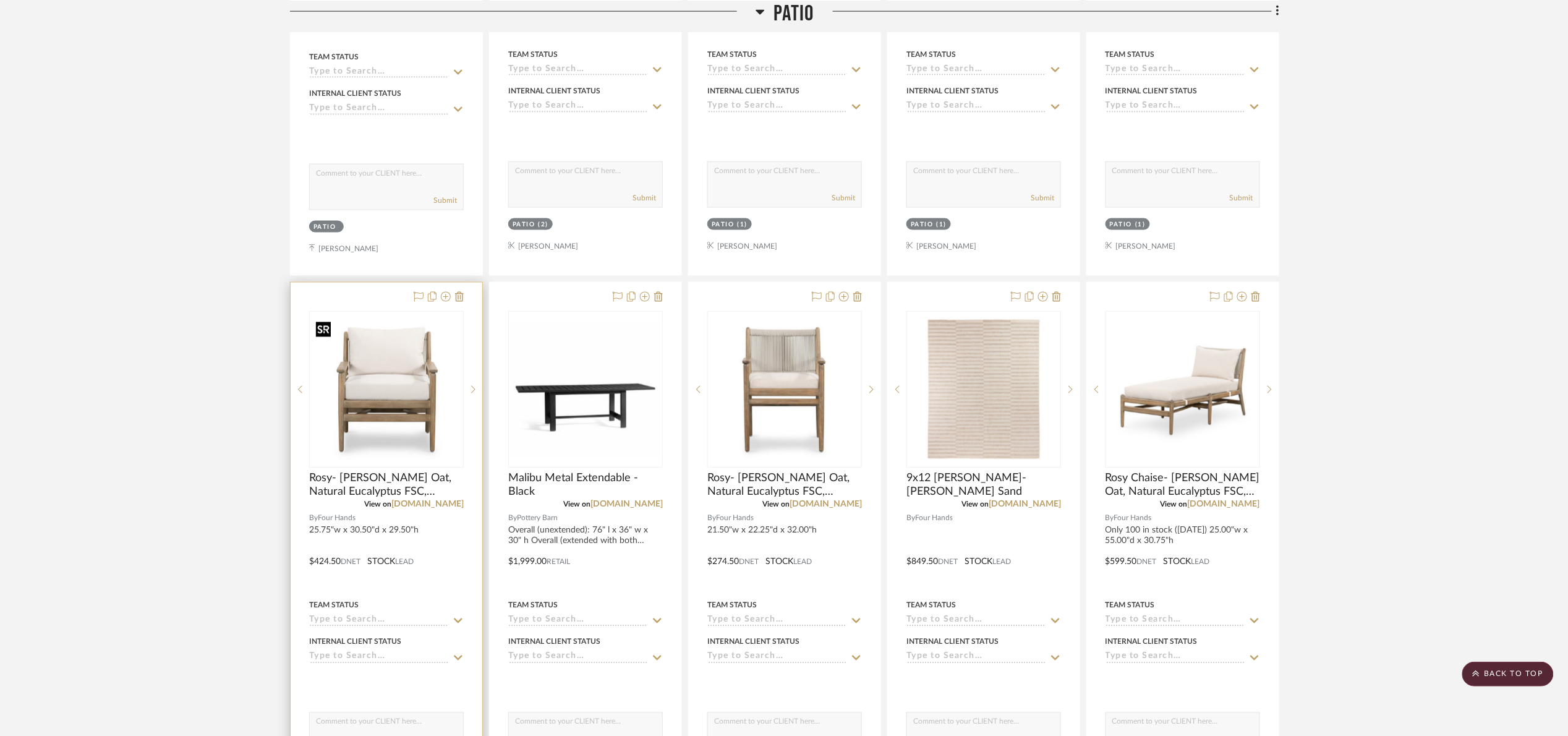
click at [380, 399] on img "0" at bounding box center [386, 389] width 152 height 152
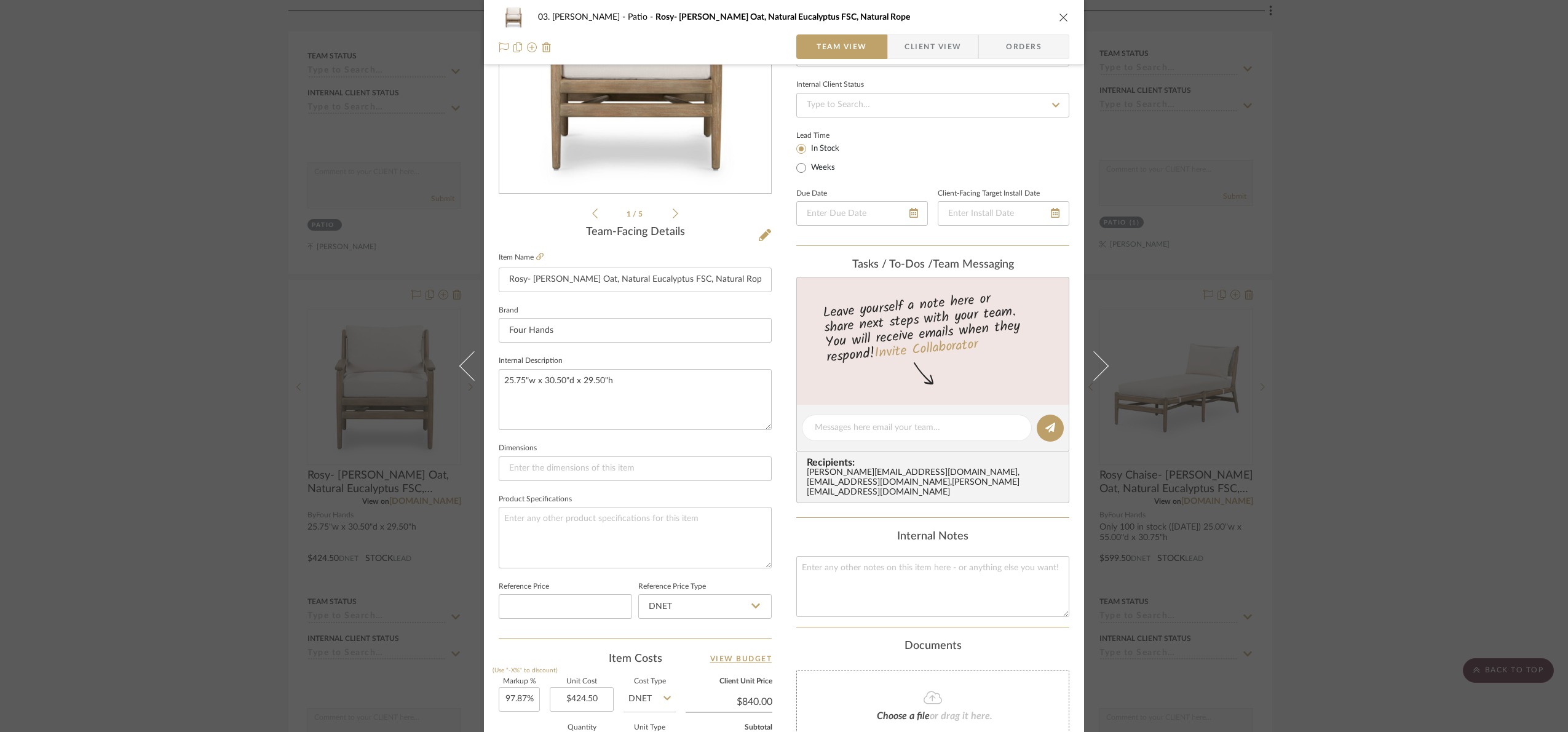
scroll to position [415, 0]
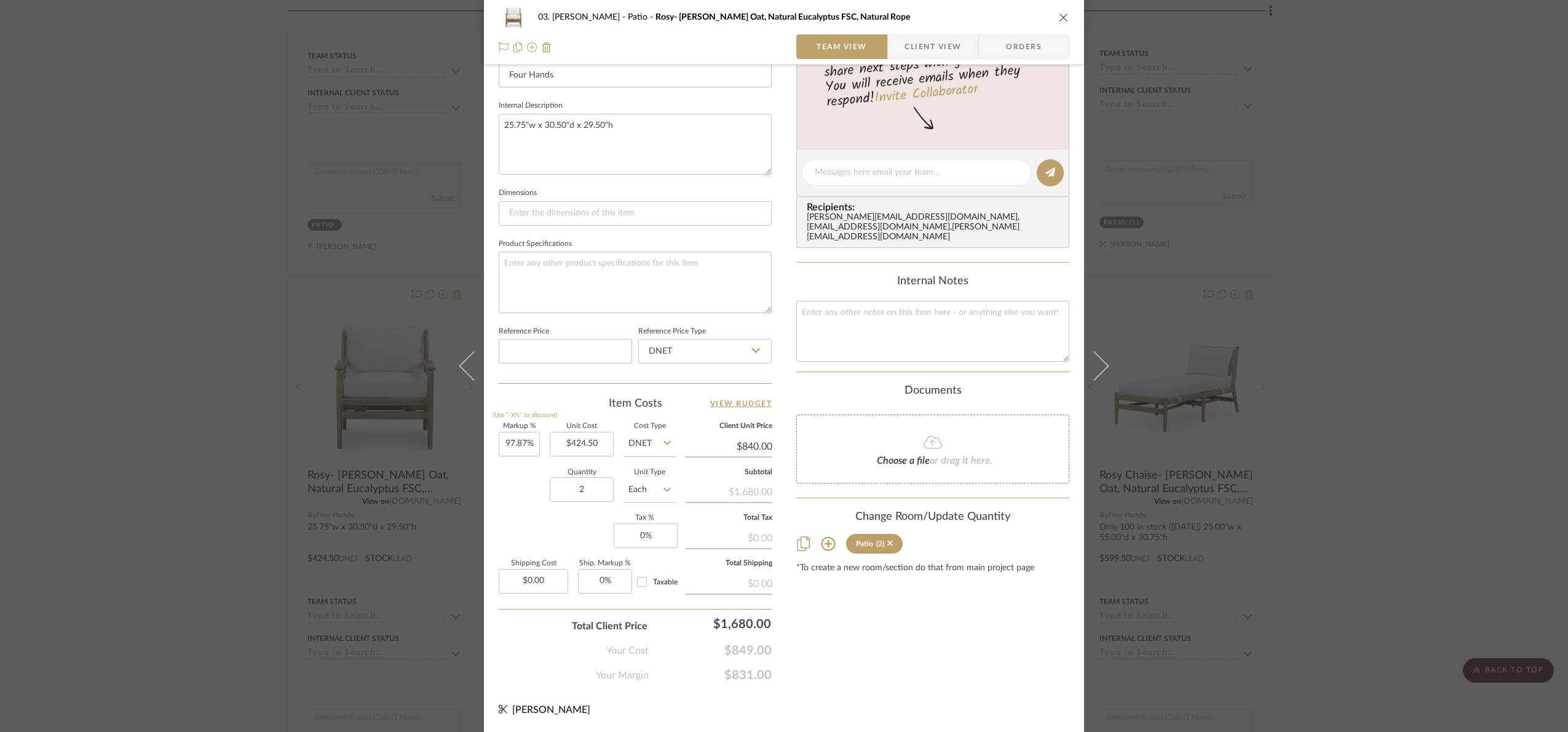
drag, startPoint x: 1520, startPoint y: 424, endPoint x: 702, endPoint y: 351, distance: 821.3
click at [1218, 421] on div "03. Jennifer Patio Rosy- Lakin Oat, Natural Eucalyptus FSC, Natural Rope Team V…" at bounding box center [784, 366] width 1568 height 732
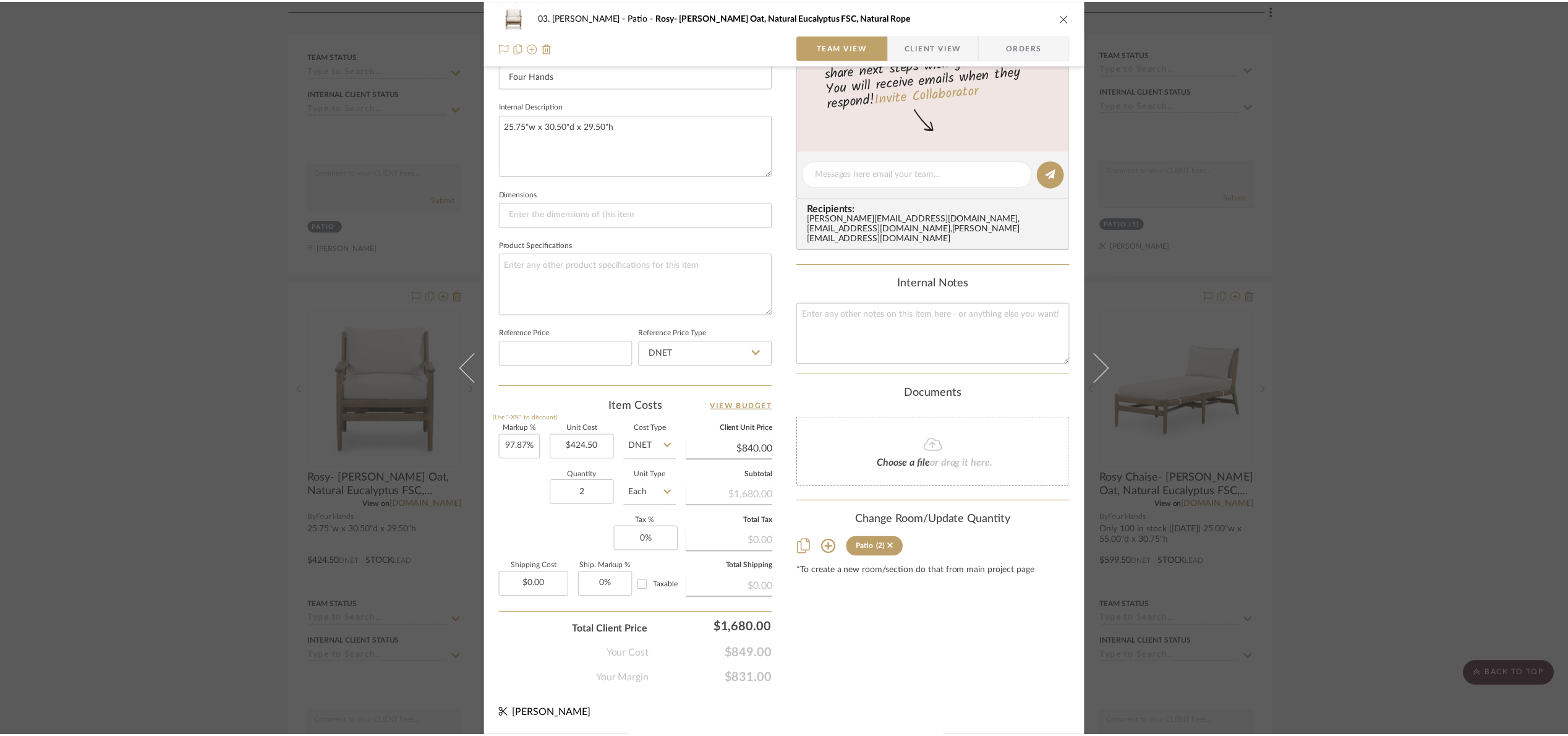
scroll to position [748, 0]
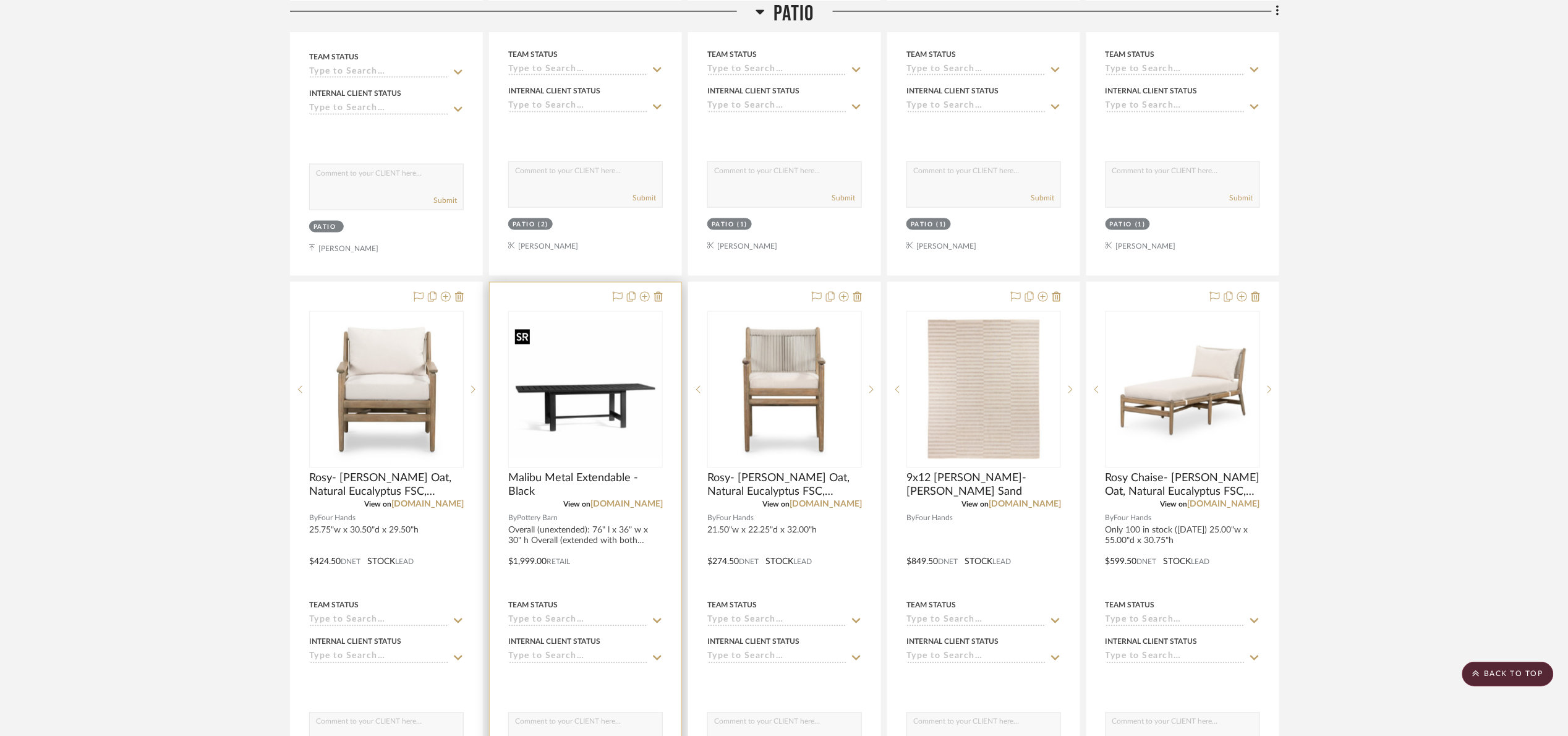
click at [585, 373] on img "0" at bounding box center [586, 389] width 152 height 137
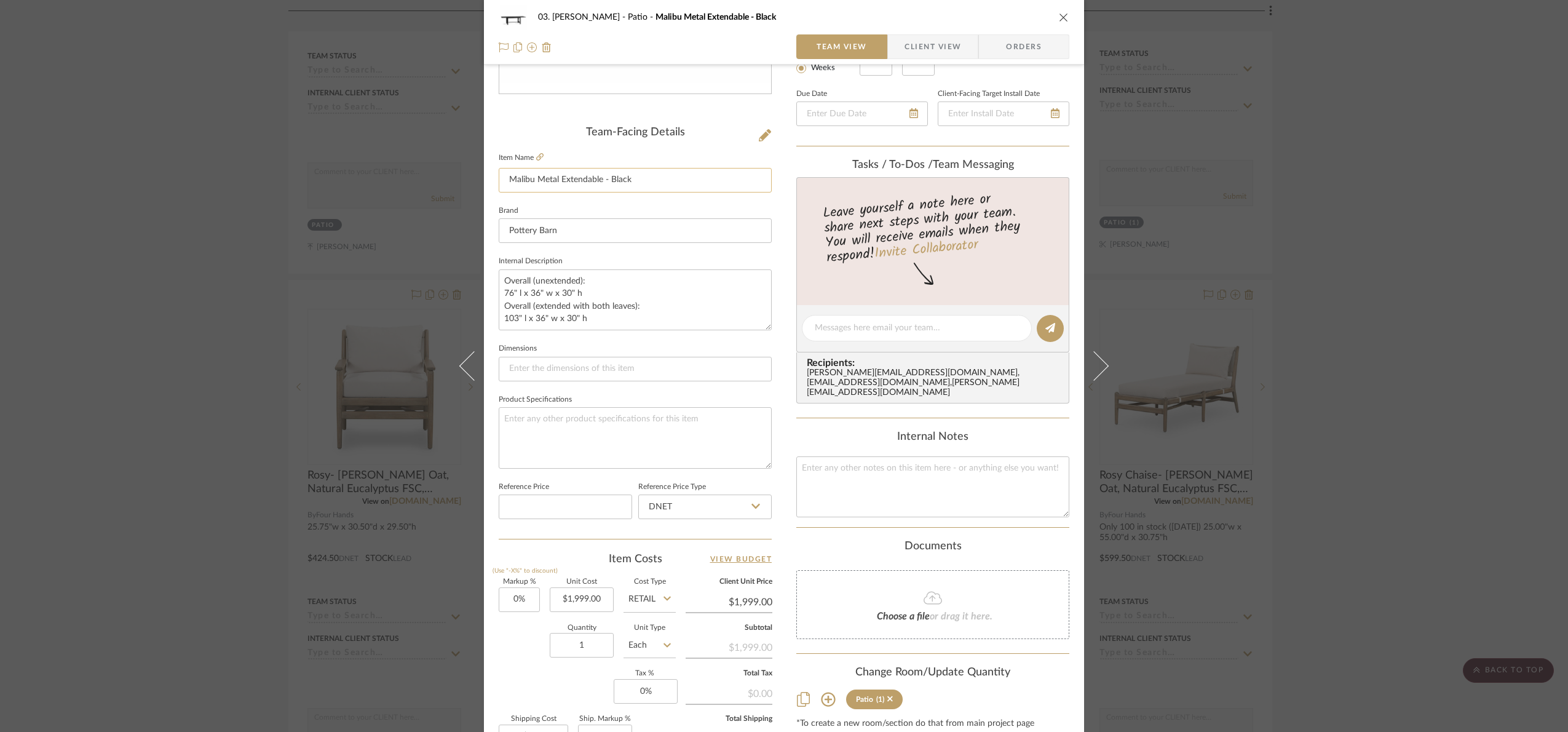
scroll to position [46, 0]
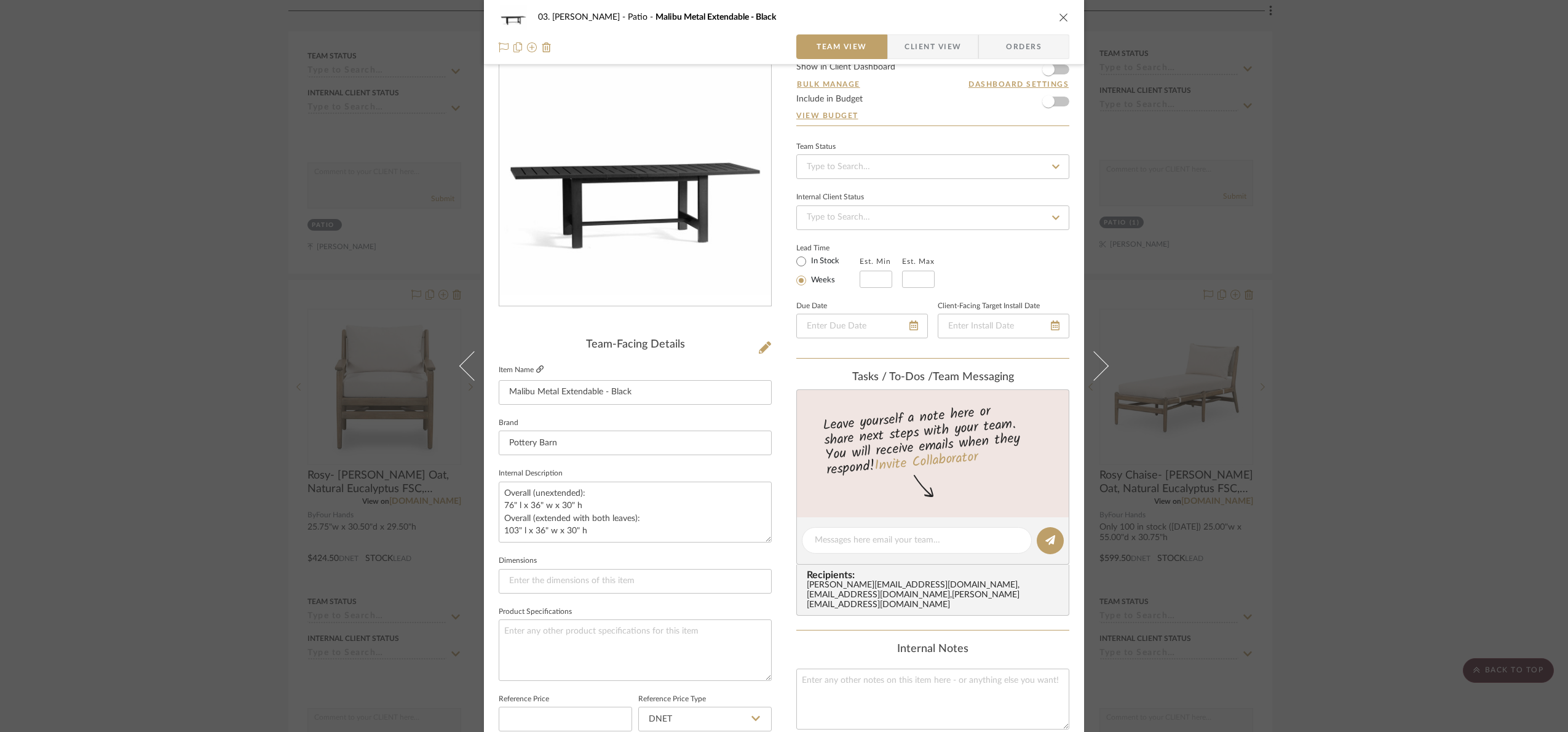
click at [536, 371] on icon at bounding box center [540, 369] width 7 height 7
click at [536, 366] on icon at bounding box center [540, 369] width 7 height 7
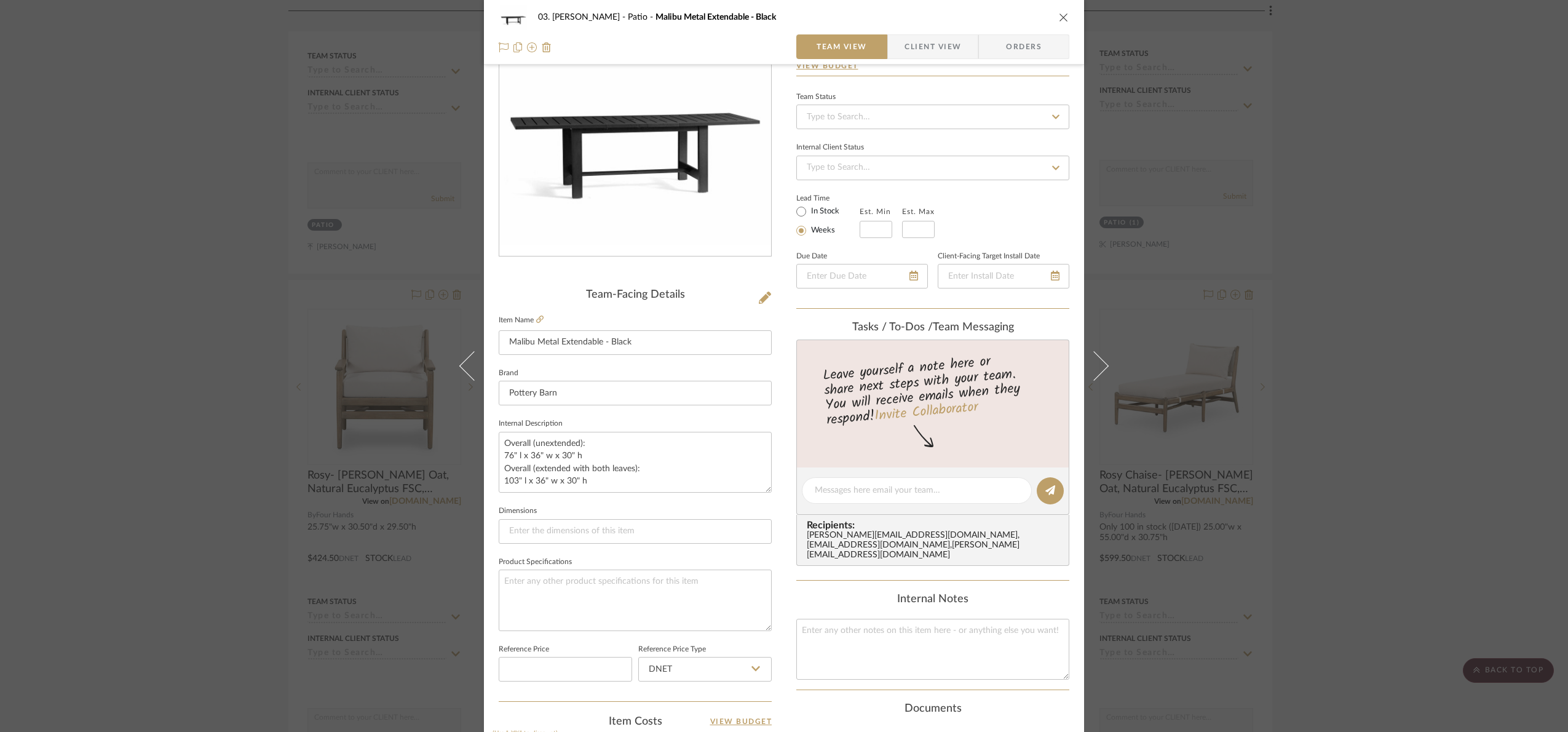
scroll to position [415, 0]
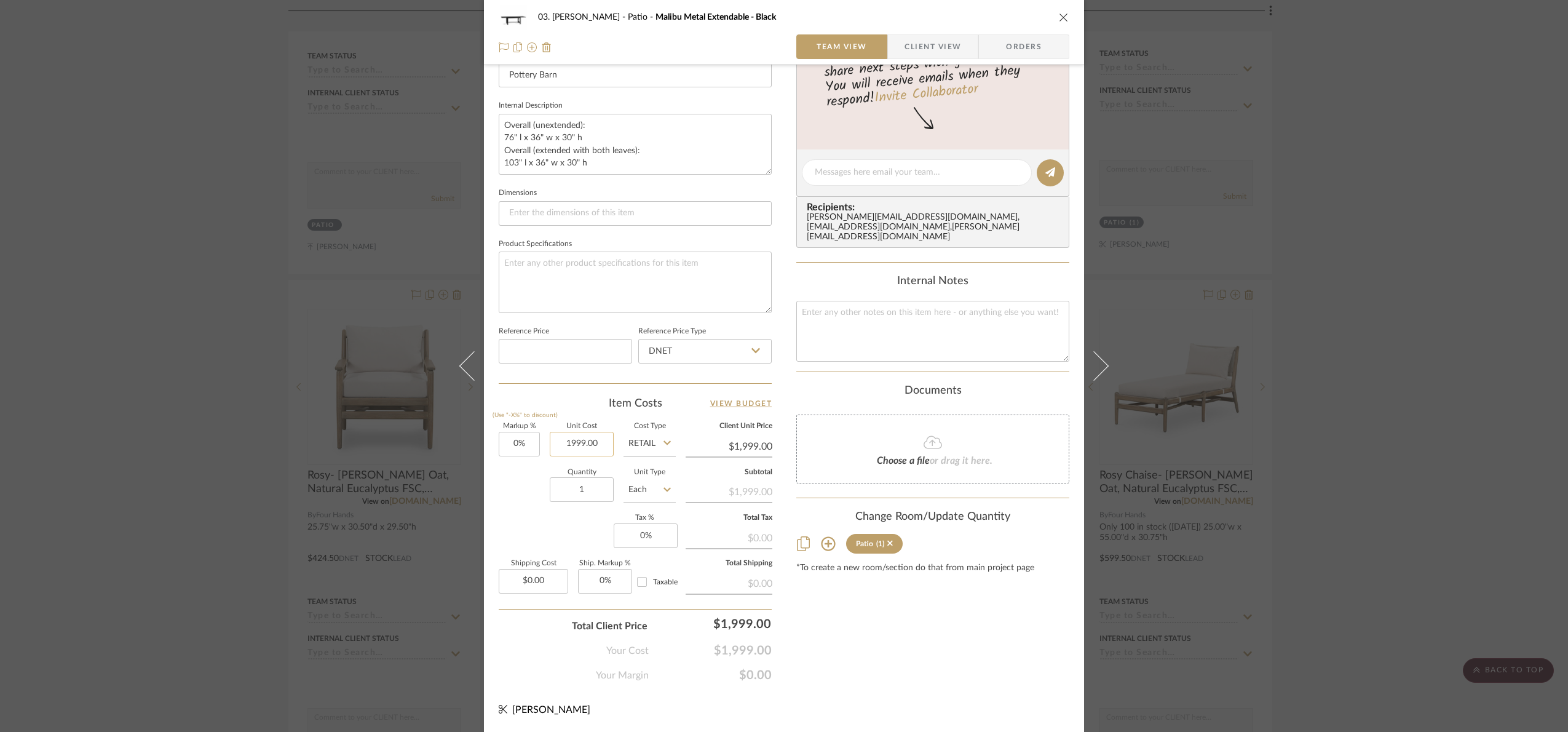
click at [606, 437] on input "1999.00" at bounding box center [582, 444] width 64 height 25
type input "$1,999.00"
click at [634, 441] on input "Retail" at bounding box center [650, 444] width 52 height 25
click at [658, 470] on div "DNET" at bounding box center [696, 475] width 152 height 32
type input "DNET"
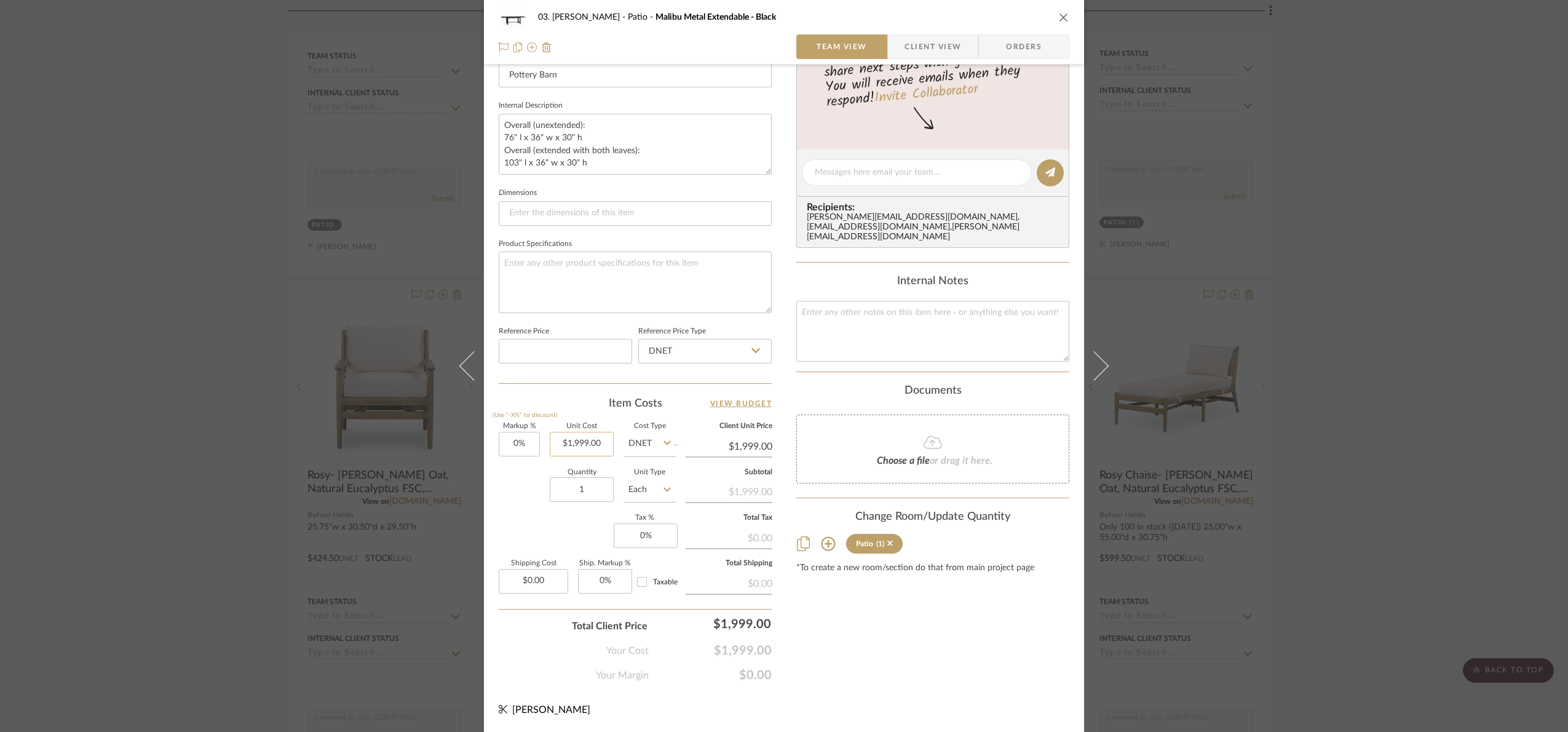
type input "1999.00"
click at [589, 449] on input "1999.00" at bounding box center [582, 444] width 64 height 25
type input "$1,599.20"
click at [854, 673] on div "Content here copies to Client View - confirm visibility there. Show in Client D…" at bounding box center [933, 176] width 273 height 1012
type input "$1,599.20"
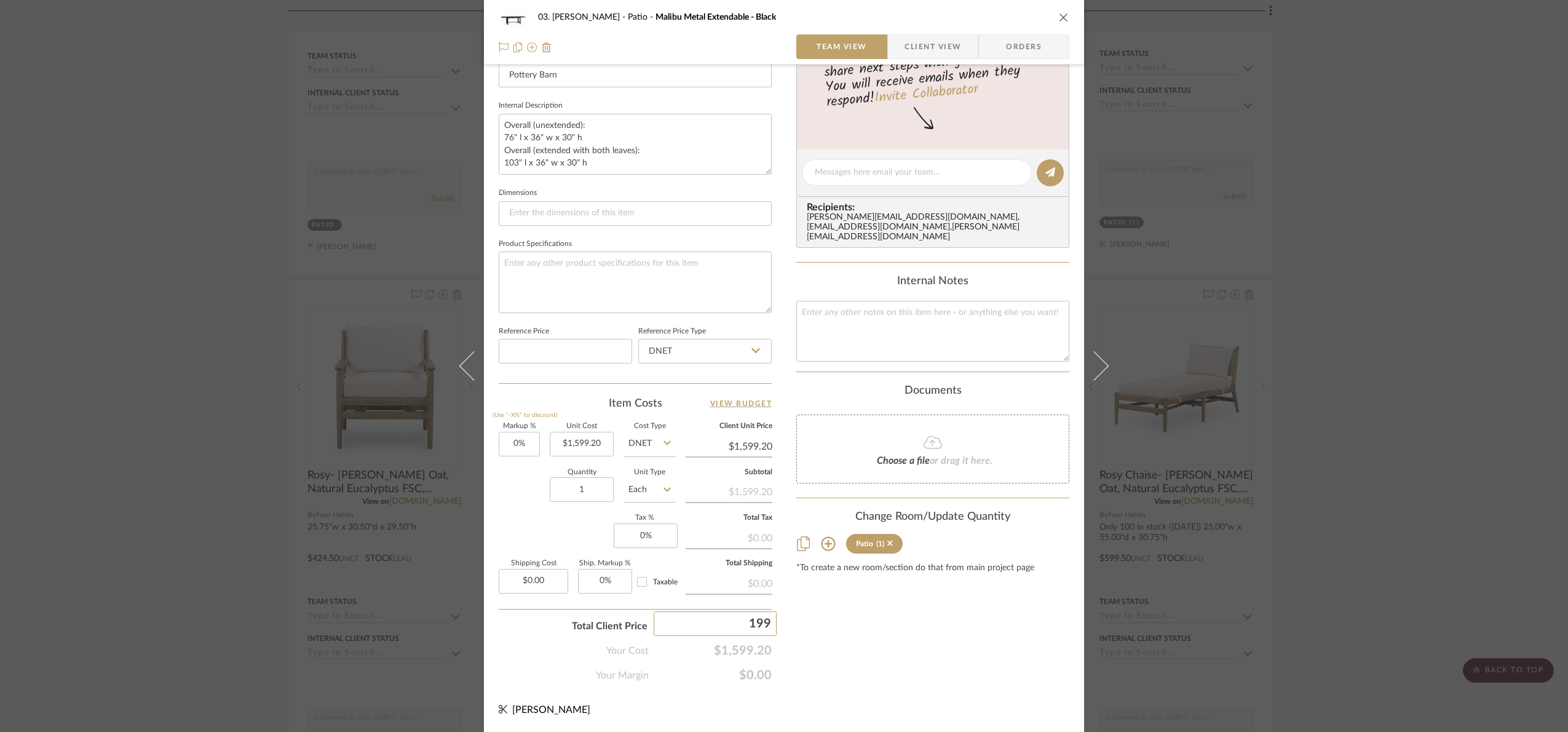
type input "1999"
click at [842, 634] on div "03. Jennifer Patio Malibu Metal Extendable - Black Team View Client View Orders…" at bounding box center [784, 366] width 1568 height 732
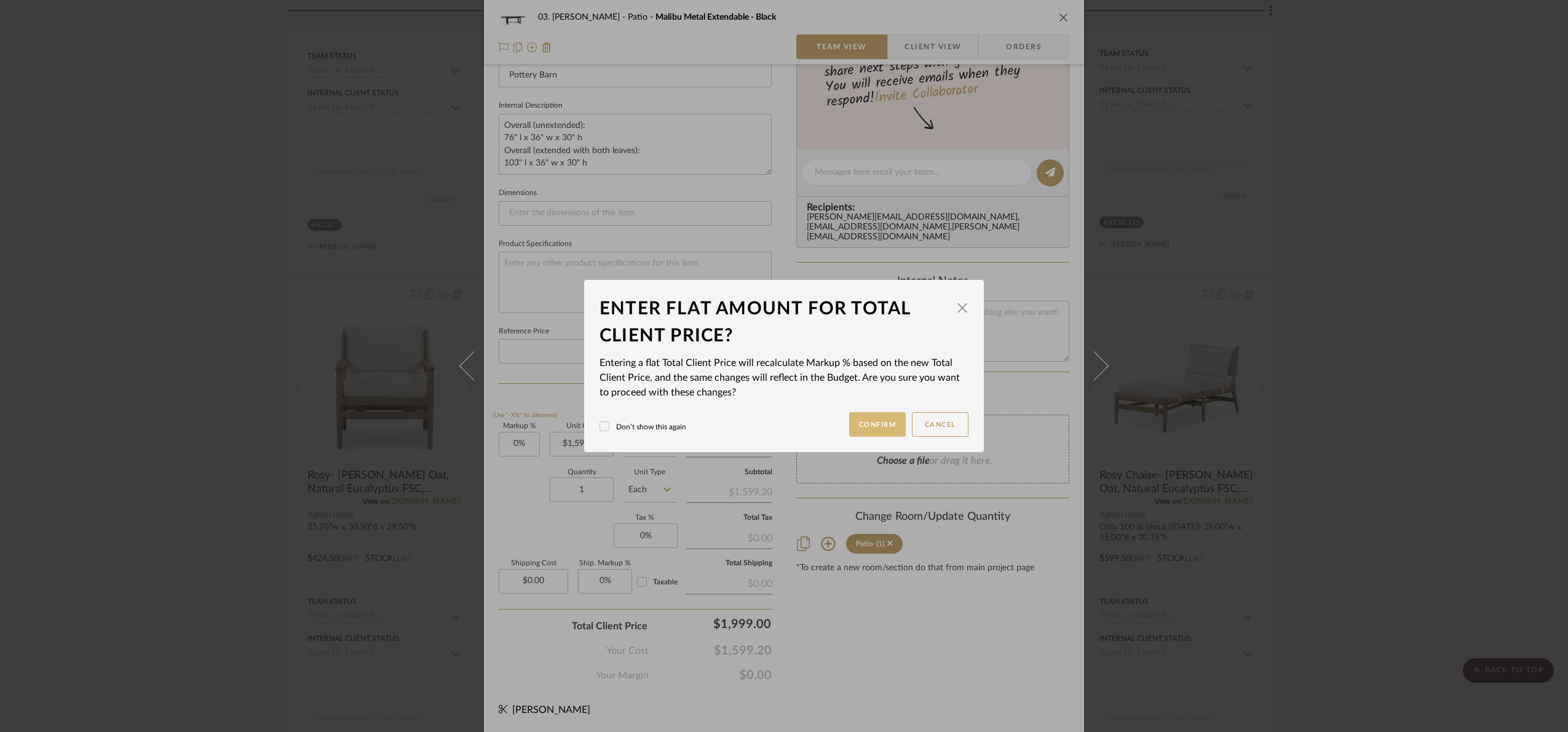
click at [883, 420] on button "Confirm" at bounding box center [878, 424] width 57 height 25
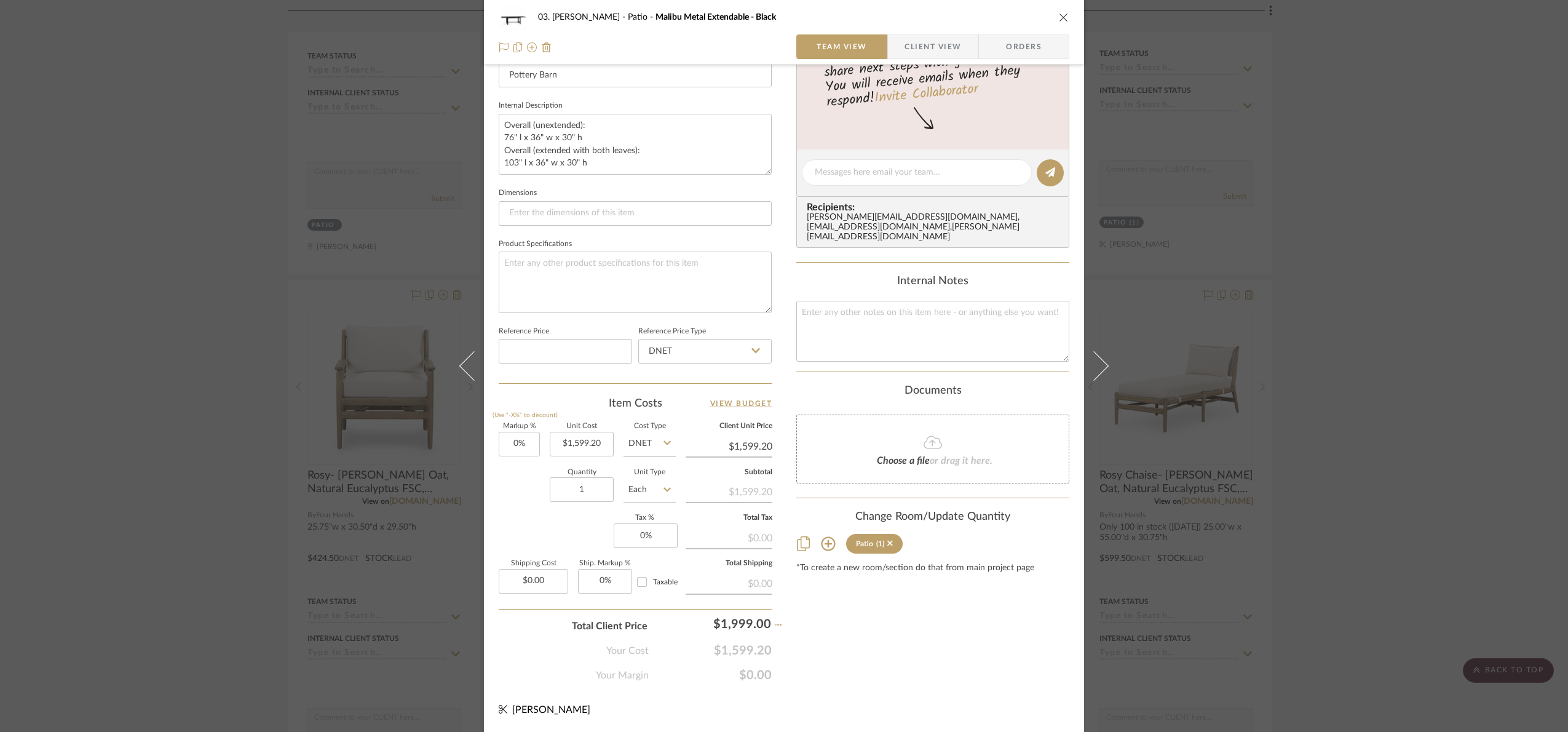
type input "25%"
type input "$1,999.00"
click at [1218, 284] on div "03. Jennifer Patio Malibu Metal Extendable - Black Team View Client View Orders…" at bounding box center [784, 366] width 1568 height 732
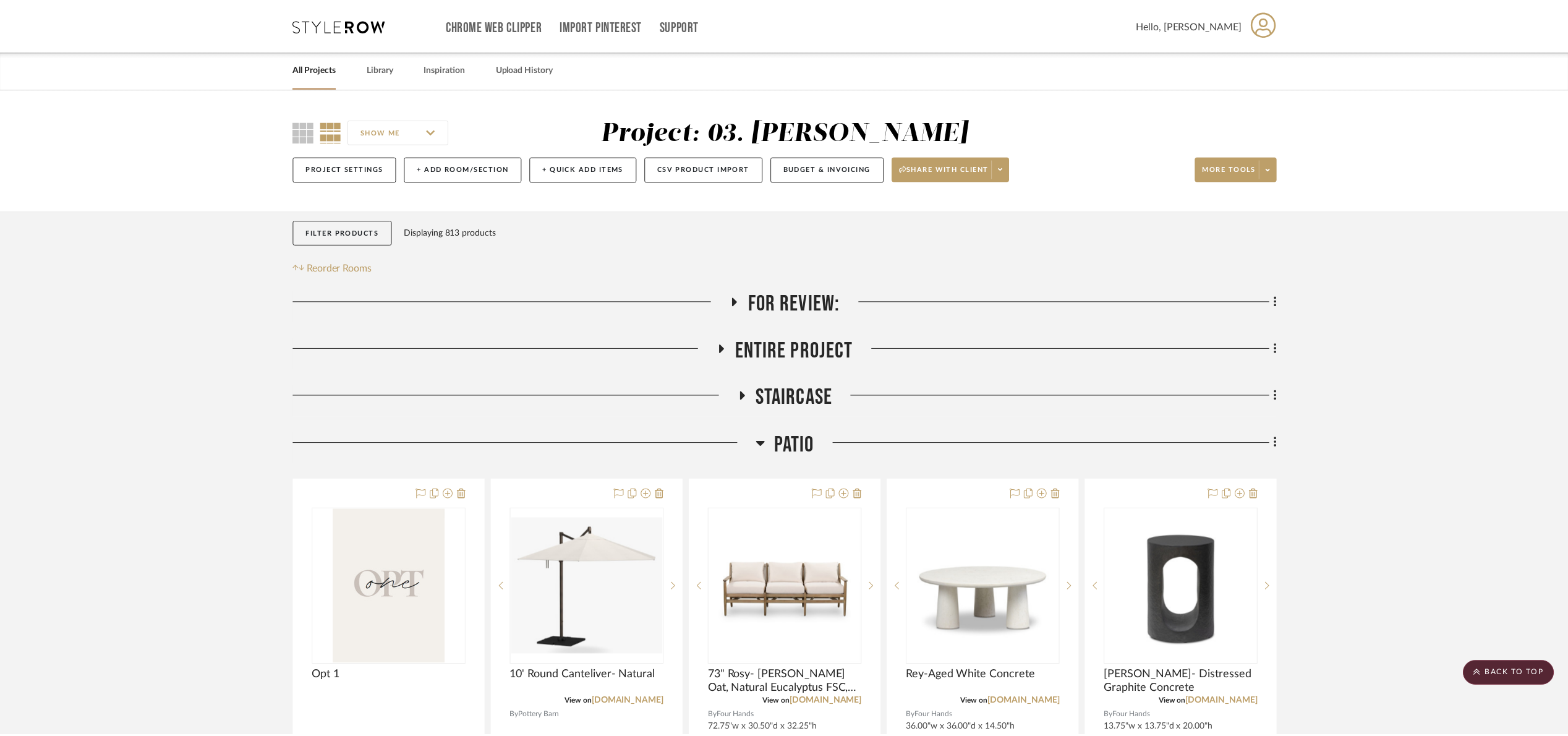
scroll to position [748, 0]
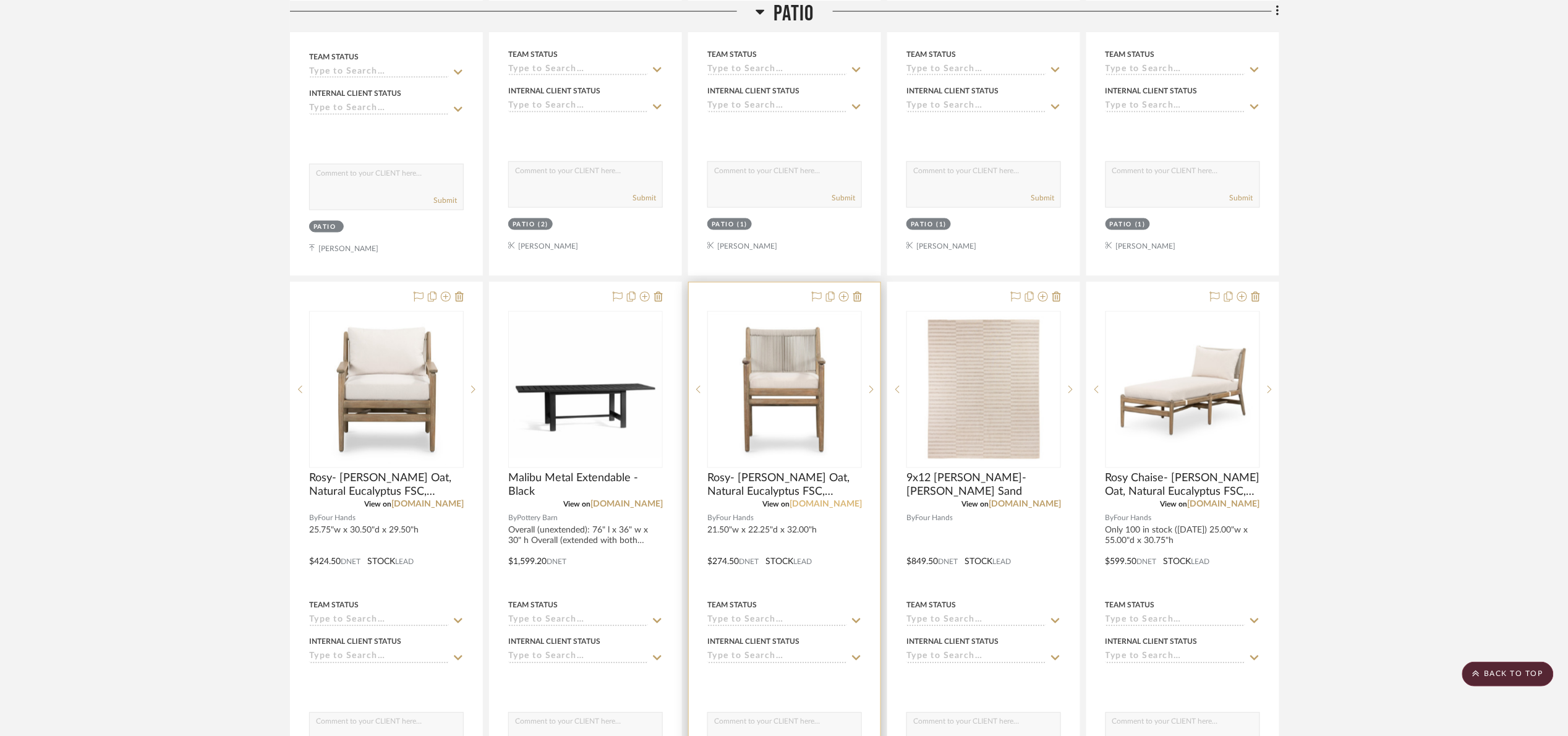
click at [816, 504] on link "[DOMAIN_NAME]" at bounding box center [826, 505] width 72 height 9
click at [778, 383] on img "0" at bounding box center [785, 389] width 152 height 152
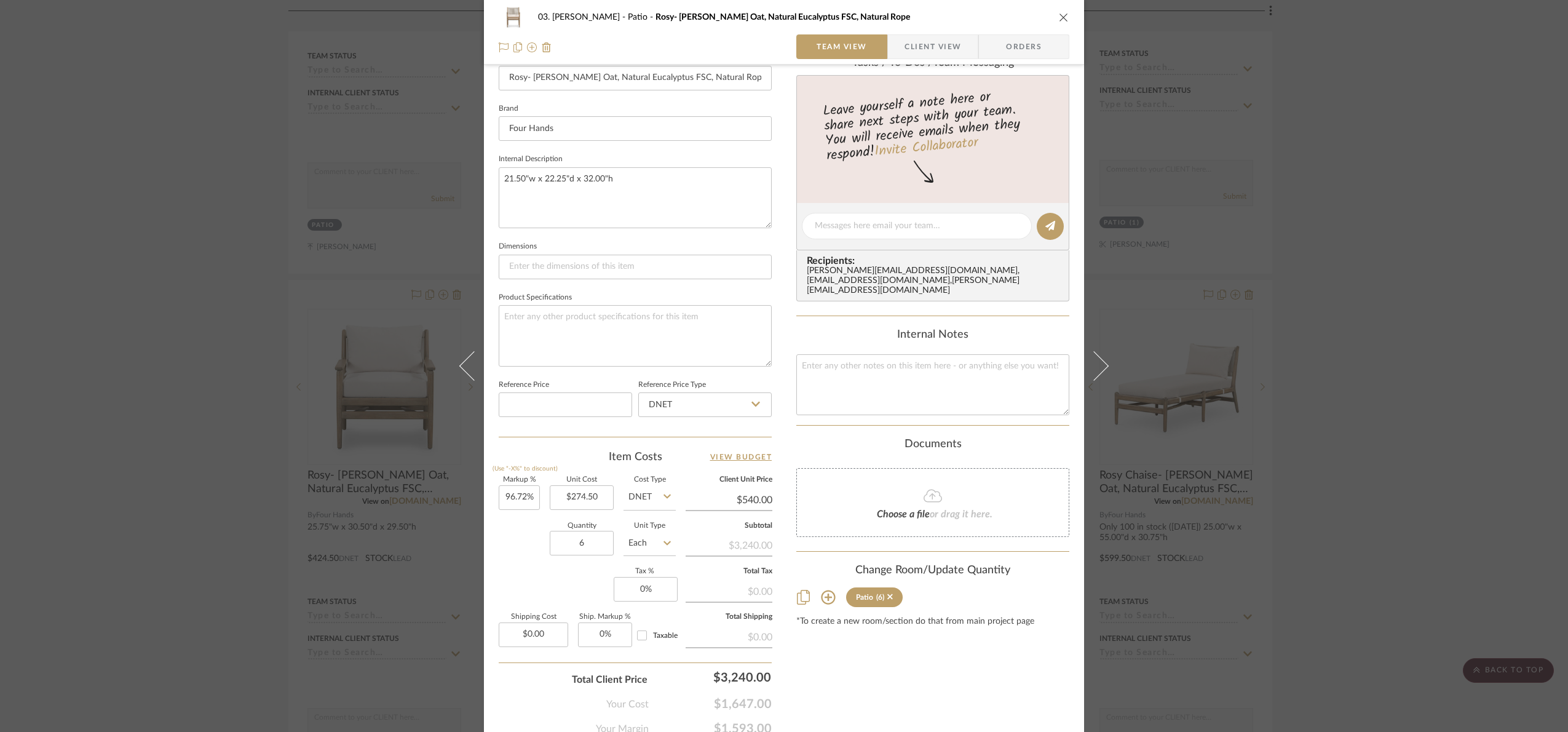
scroll to position [415, 0]
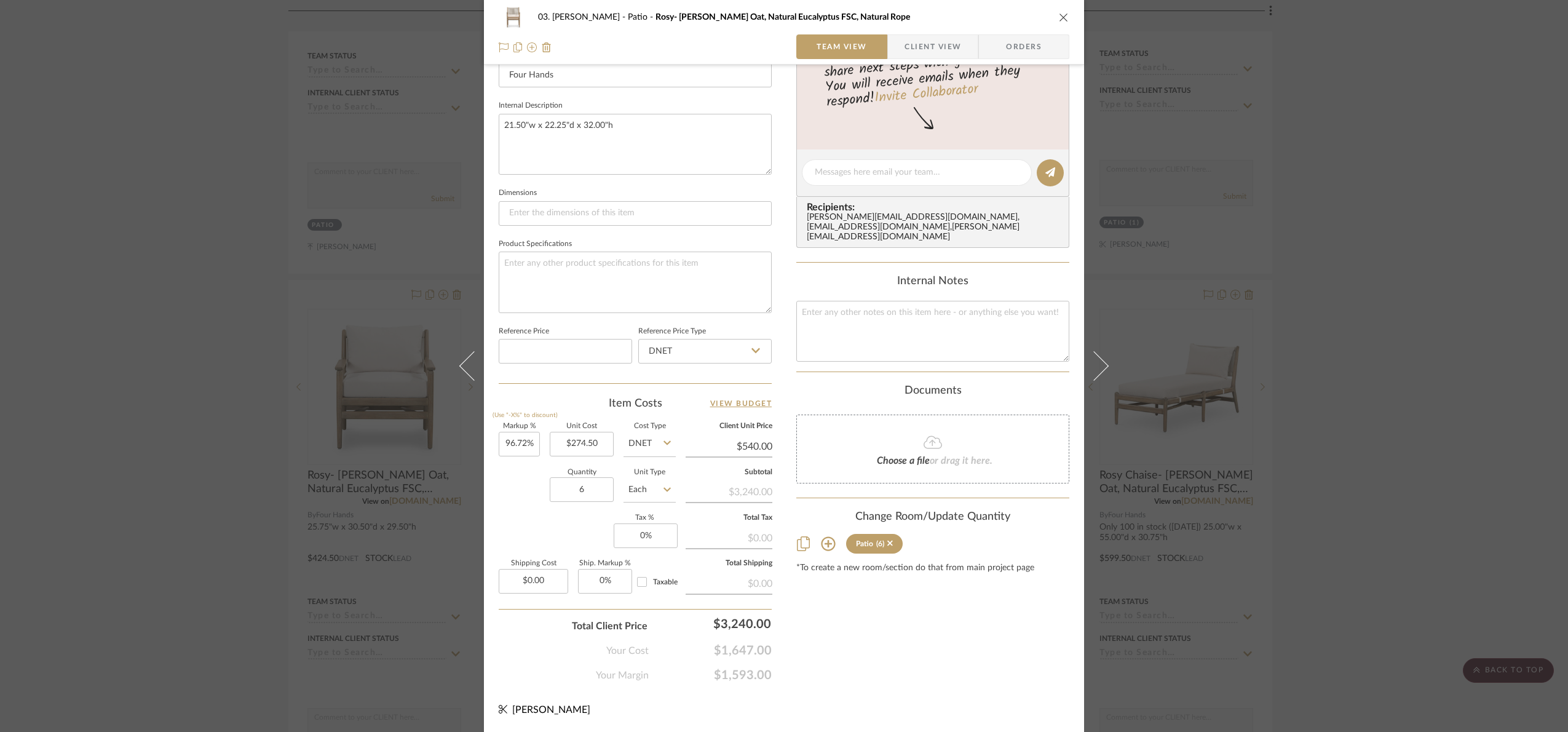
click at [1218, 380] on div "03. Jennifer Patio Rosy- Lakin Oat, Natural Eucalyptus FSC, Natural Rope Team V…" at bounding box center [784, 366] width 1568 height 732
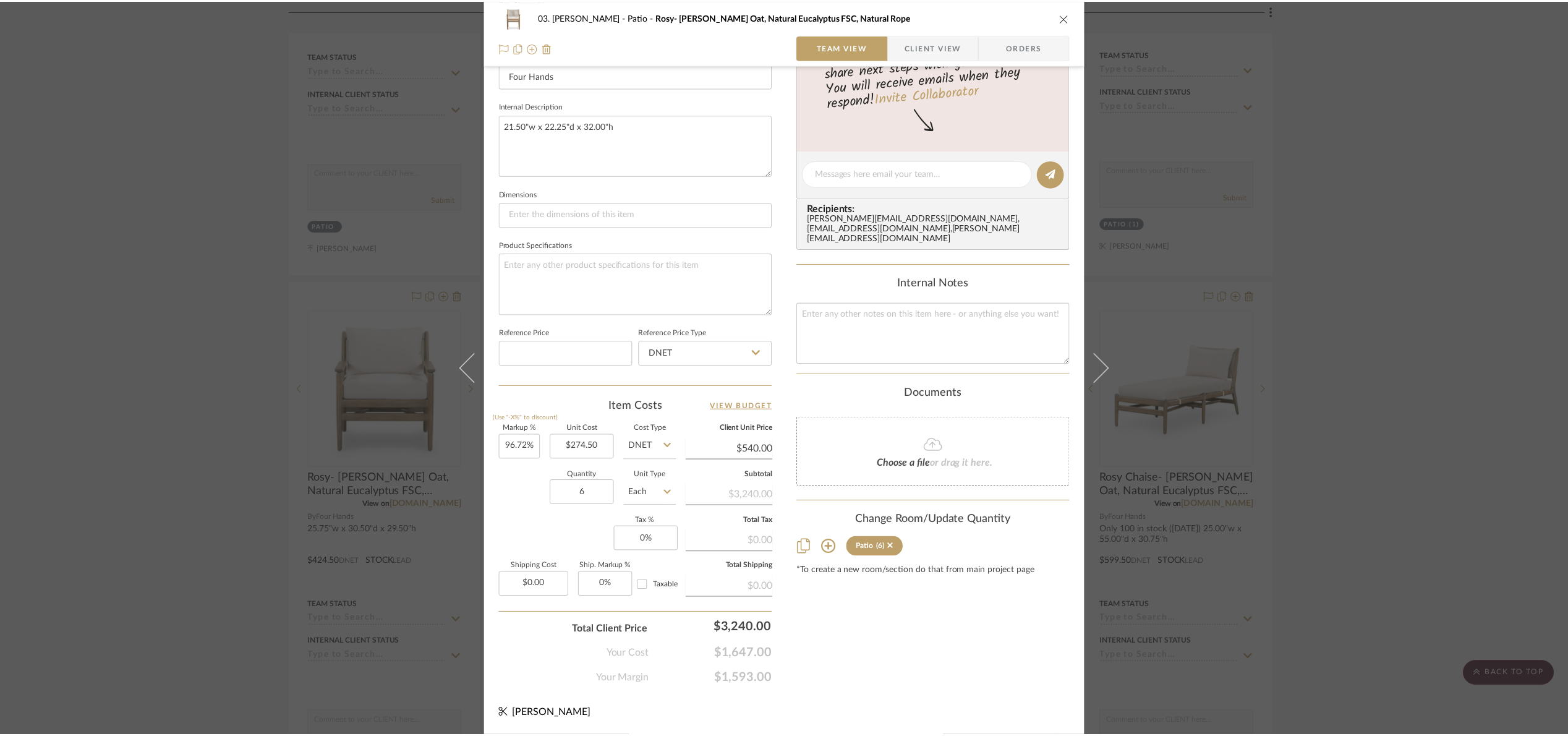
scroll to position [748, 0]
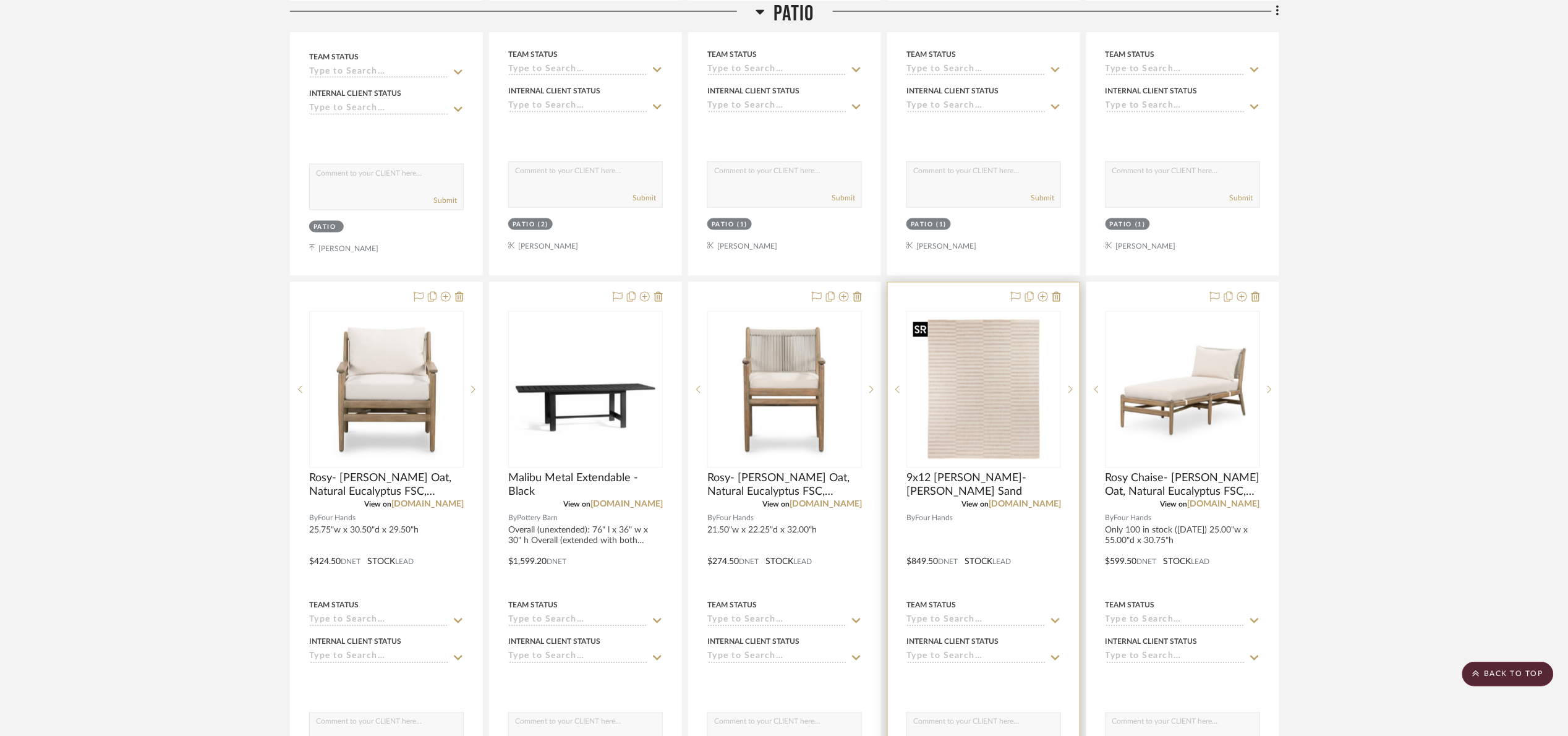
click at [1003, 387] on img "0" at bounding box center [984, 389] width 152 height 152
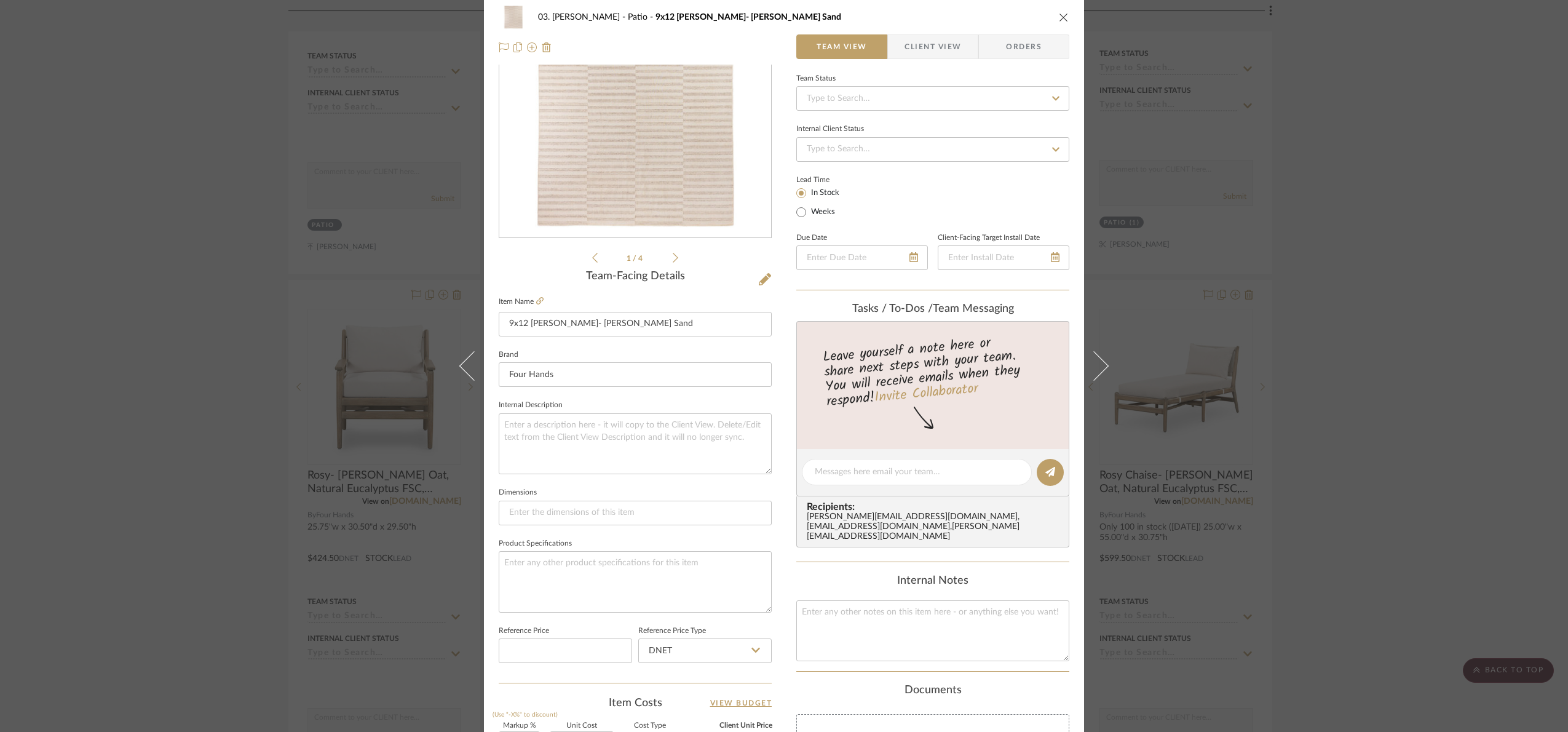
scroll to position [415, 0]
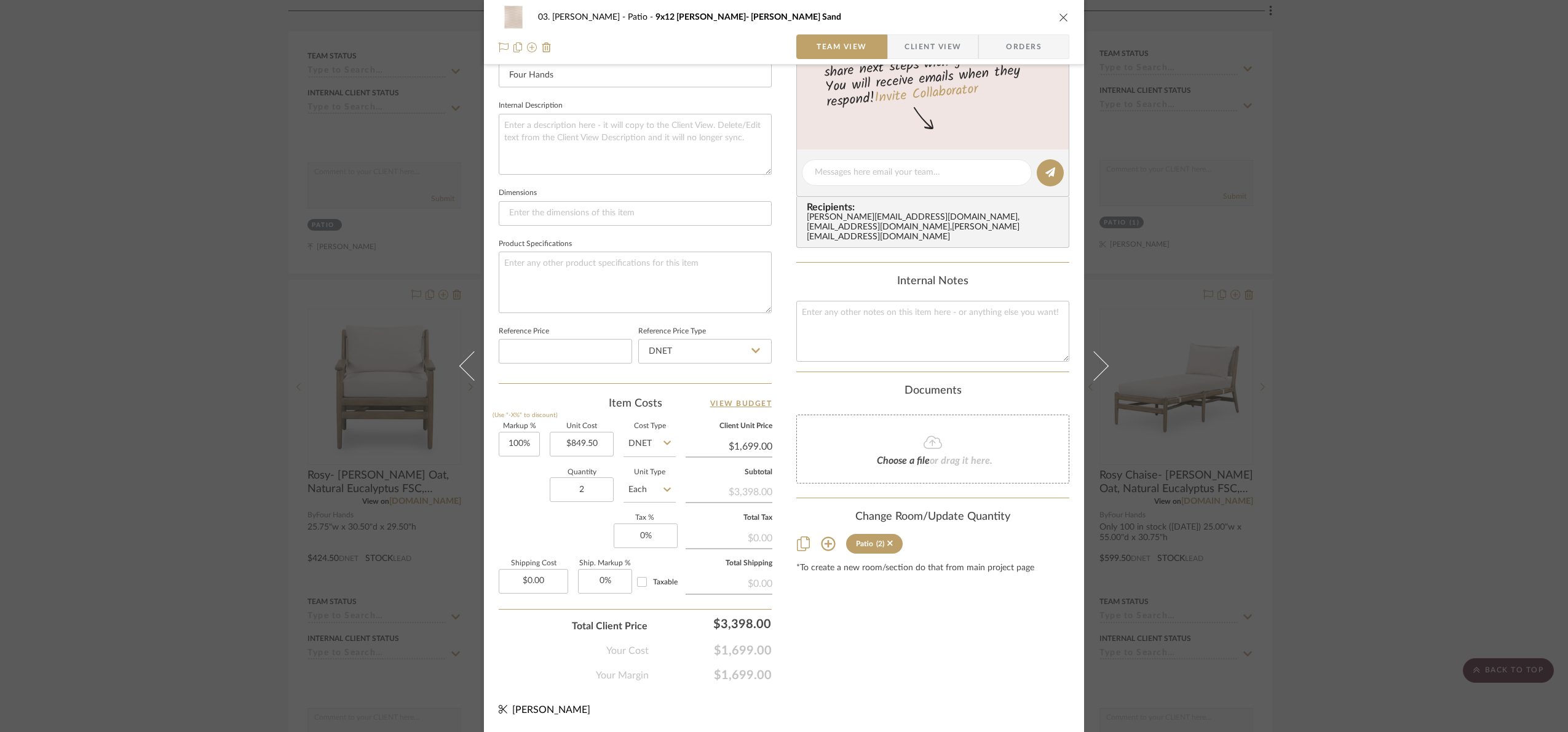
click at [1218, 394] on div "03. Jennifer Patio 9x12 Brad Outdoor- Braven Sand Team View Client View Orders …" at bounding box center [784, 366] width 1568 height 732
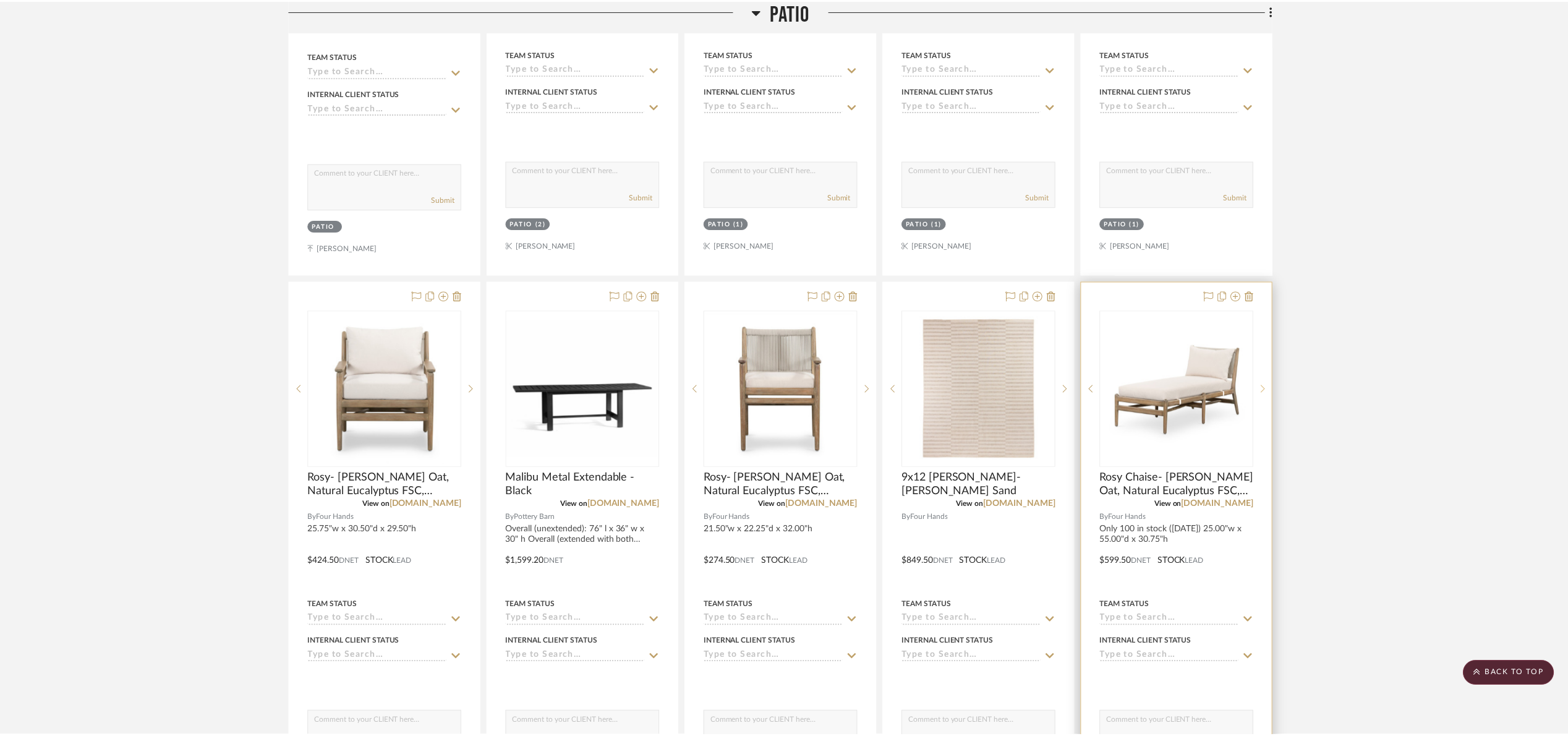
scroll to position [748, 0]
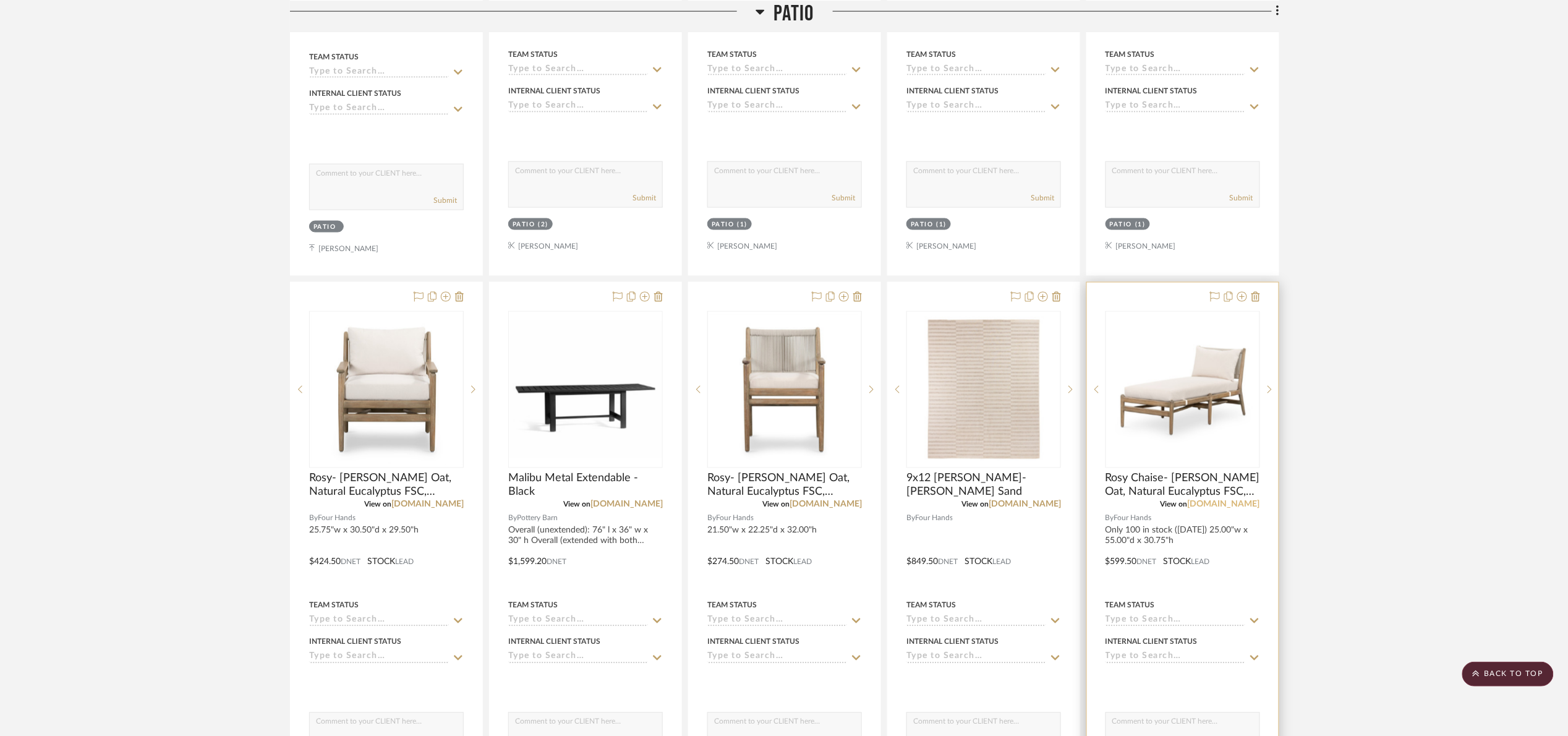
click at [1225, 506] on link "[DOMAIN_NAME]" at bounding box center [1224, 505] width 72 height 9
click at [1144, 409] on img "1" at bounding box center [1183, 389] width 152 height 152
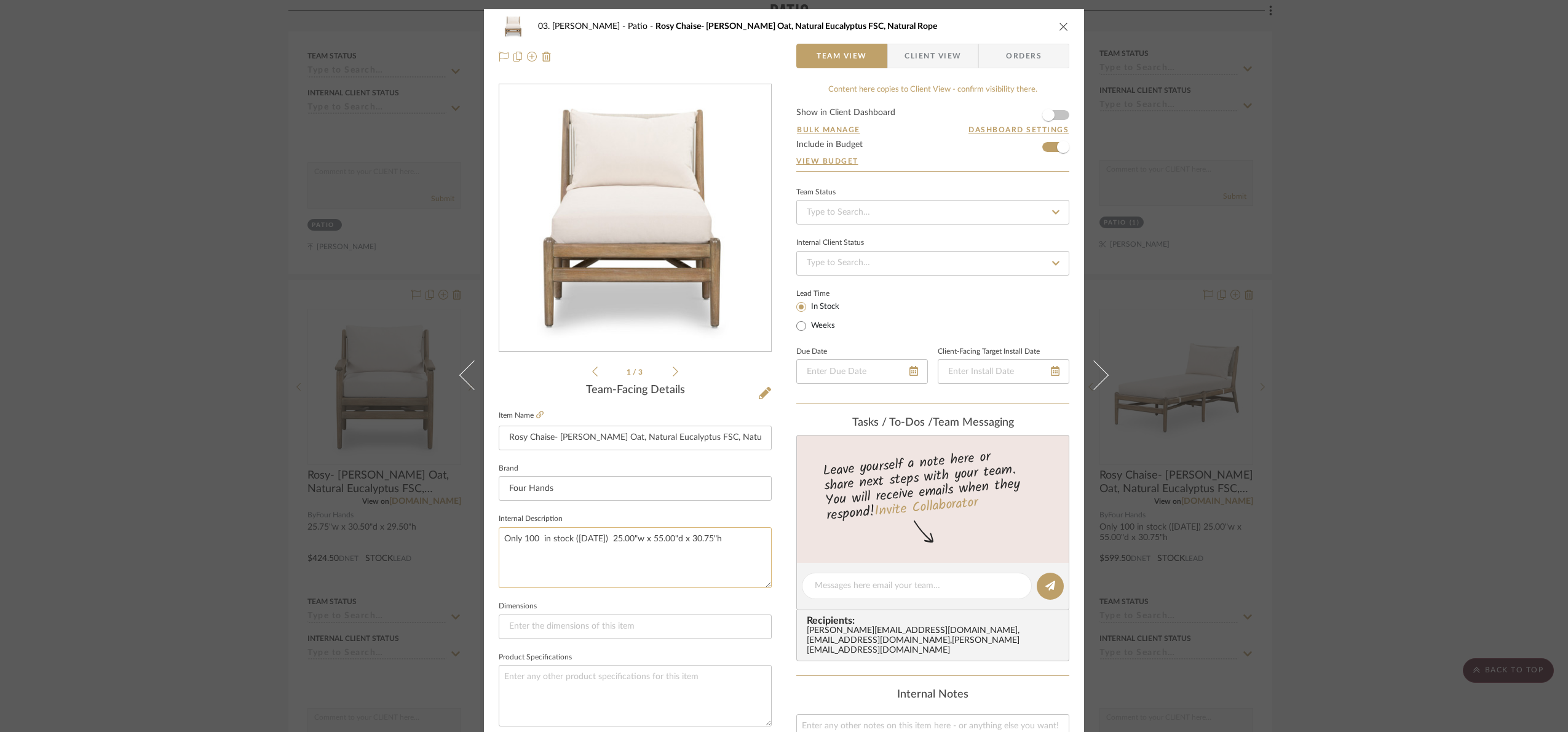
click at [535, 536] on textarea "Only 100 in stock (08.08.25) 25.00"w x 55.00"d x 30.75"h" at bounding box center [635, 558] width 273 height 61
type textarea "Only 97 in stock (08.08.25) 25.00"w x 55.00"d x 30.75"h"
click at [614, 600] on fieldset "Dimensions" at bounding box center [635, 618] width 273 height 41
click at [592, 541] on textarea "Only 97 in stock (08.08.25) 25.00"w x 55.00"d x 30.75"h" at bounding box center [635, 558] width 273 height 61
type textarea "Only 97 in stock ([DATE]) 25.00"w x 55.00"d x 30.75"h"
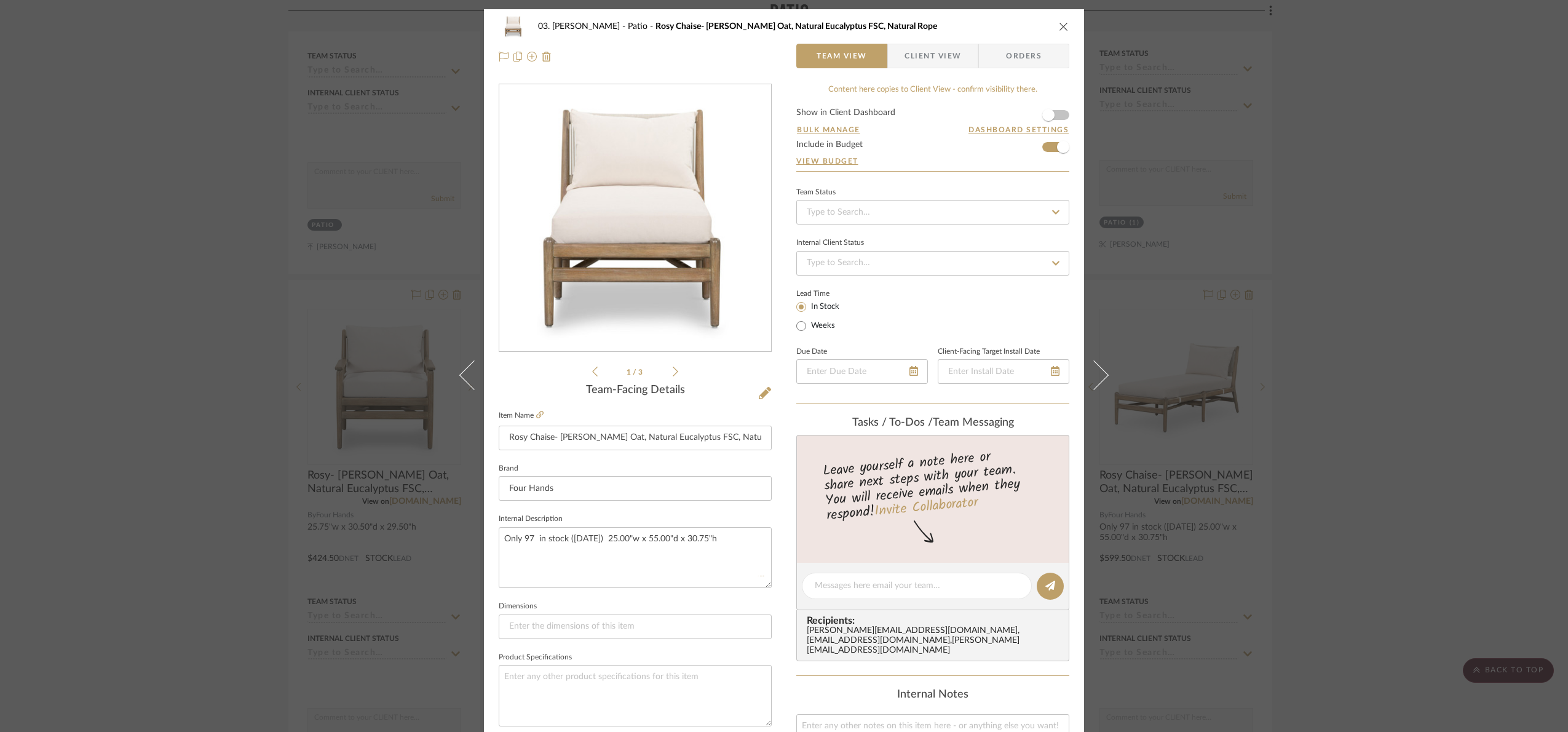
click at [617, 509] on sr-form-field "Brand Four Hands" at bounding box center [635, 485] width 273 height 51
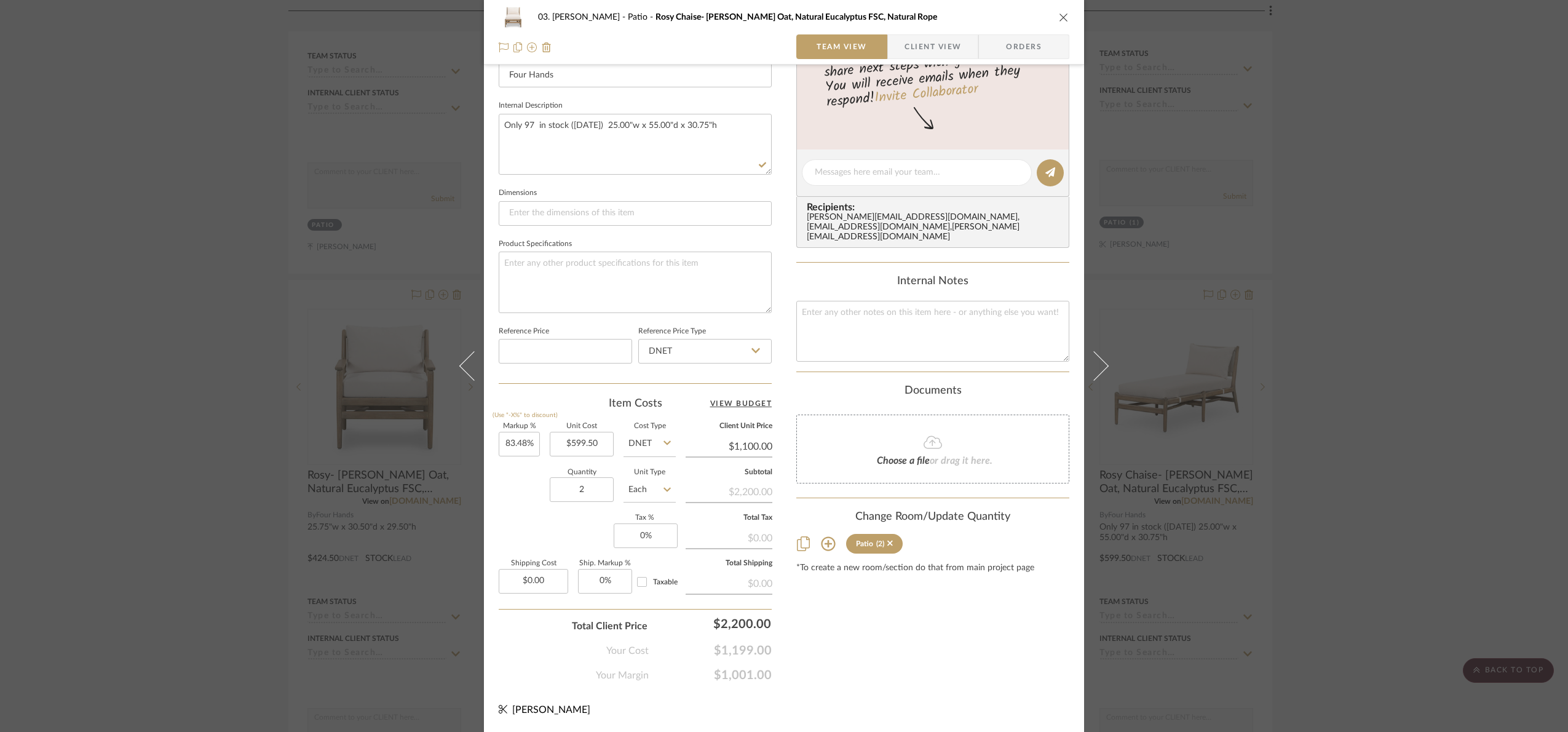
scroll to position [415, 0]
click at [1218, 387] on div "03. Jennifer Patio Rosy Chaise- Lakin Oat, Natural Eucalyptus FSC, Natural Rope…" at bounding box center [784, 366] width 1568 height 732
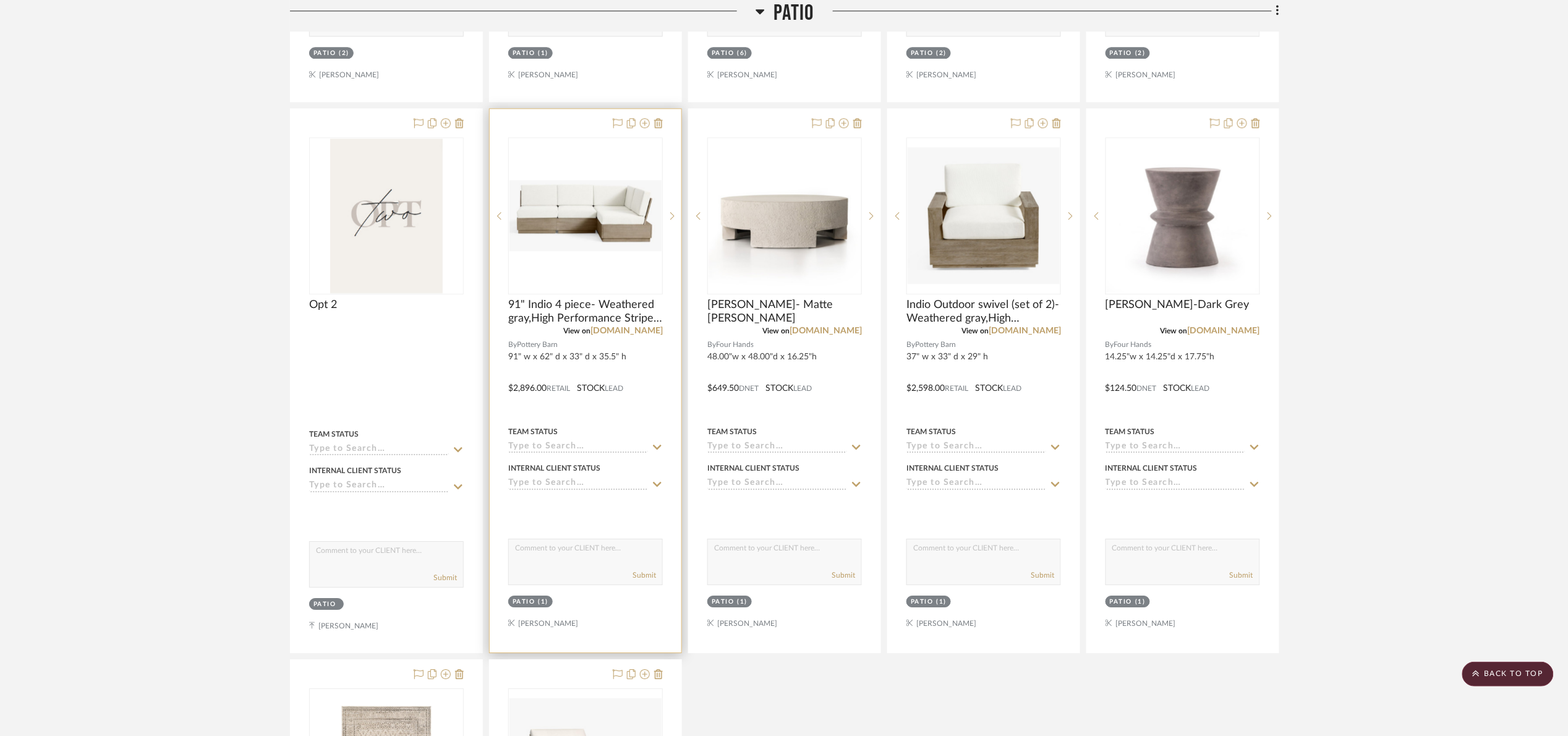
scroll to position [1583, 0]
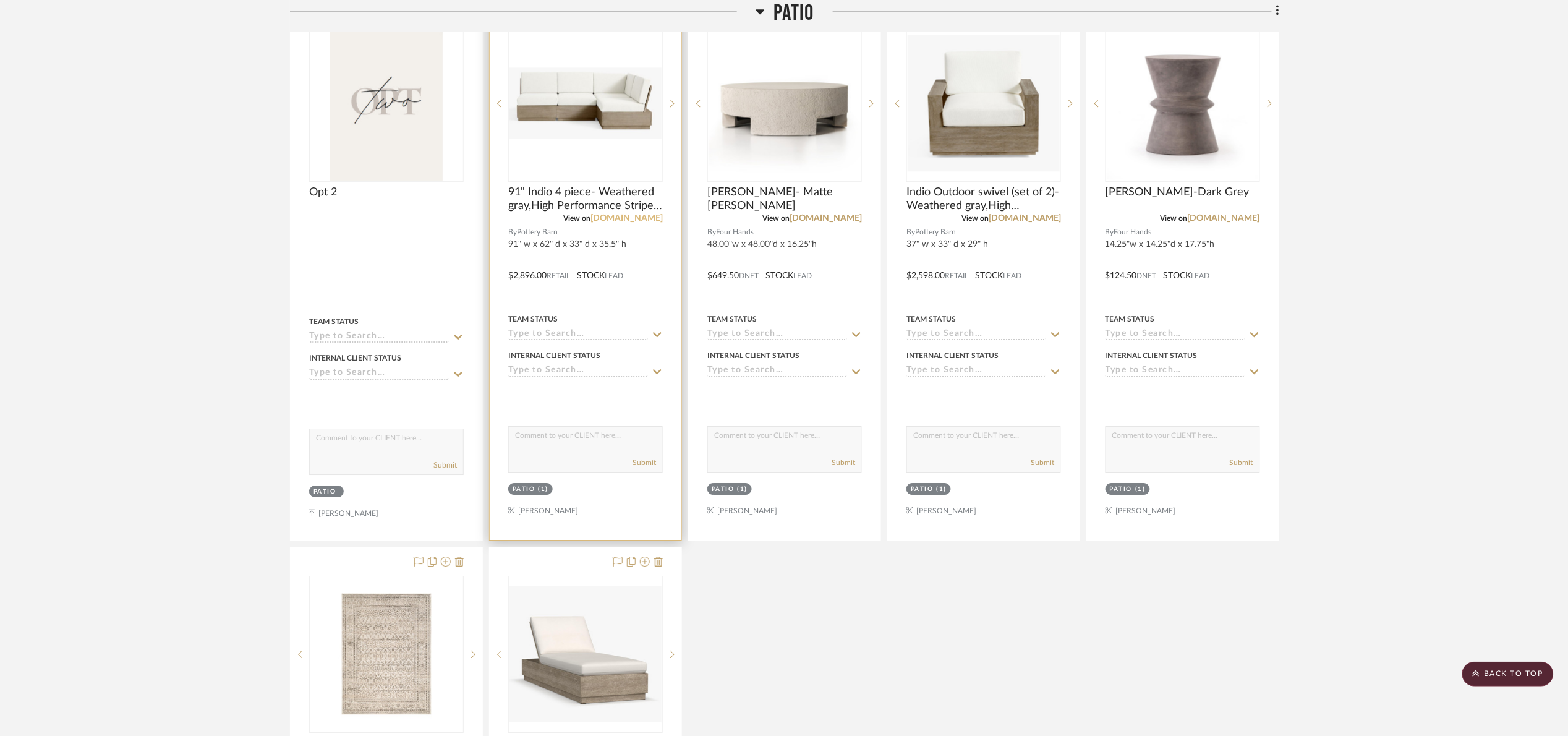
click at [625, 219] on link "[DOMAIN_NAME]" at bounding box center [627, 218] width 72 height 9
click at [617, 155] on div "0" at bounding box center [586, 103] width 153 height 156
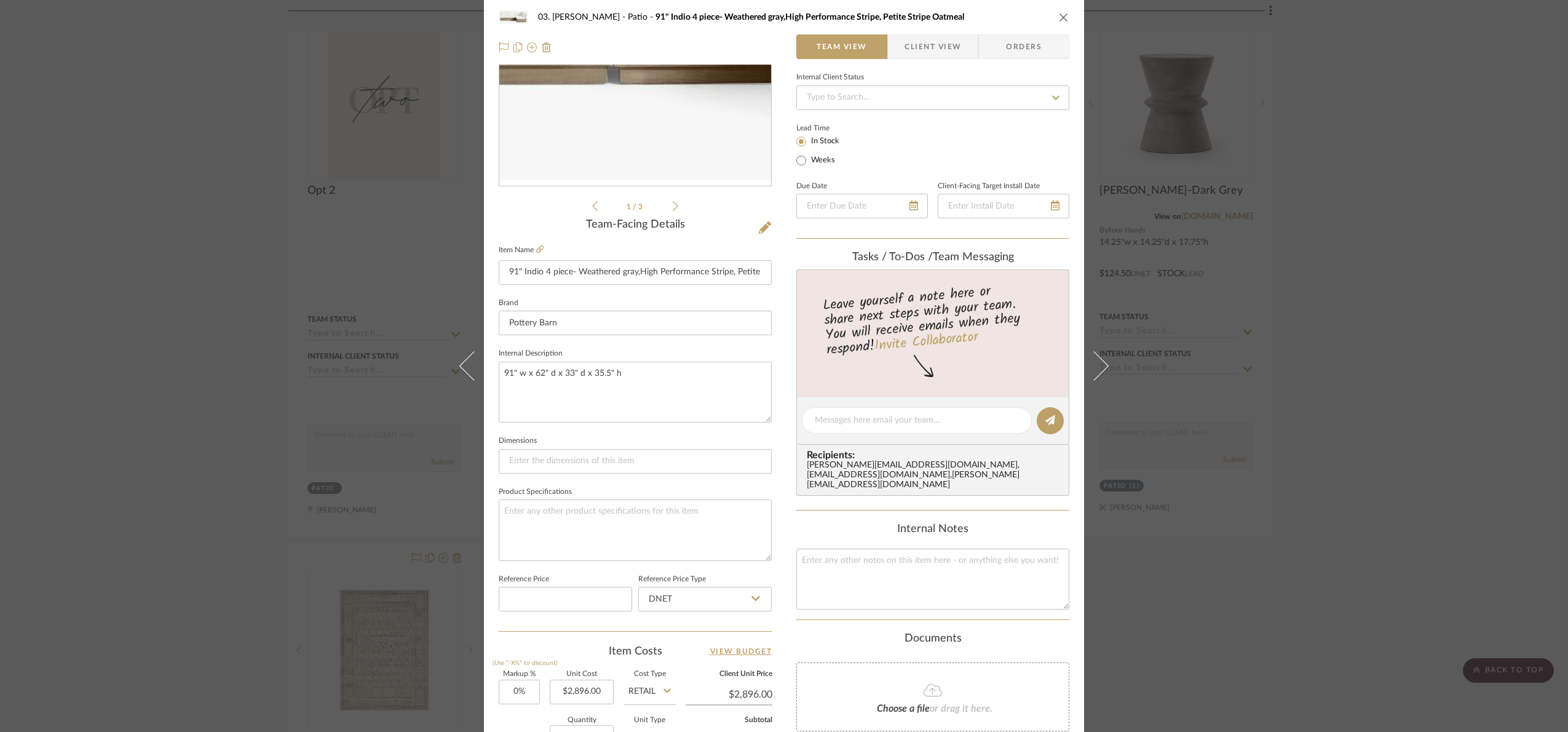
scroll to position [415, 0]
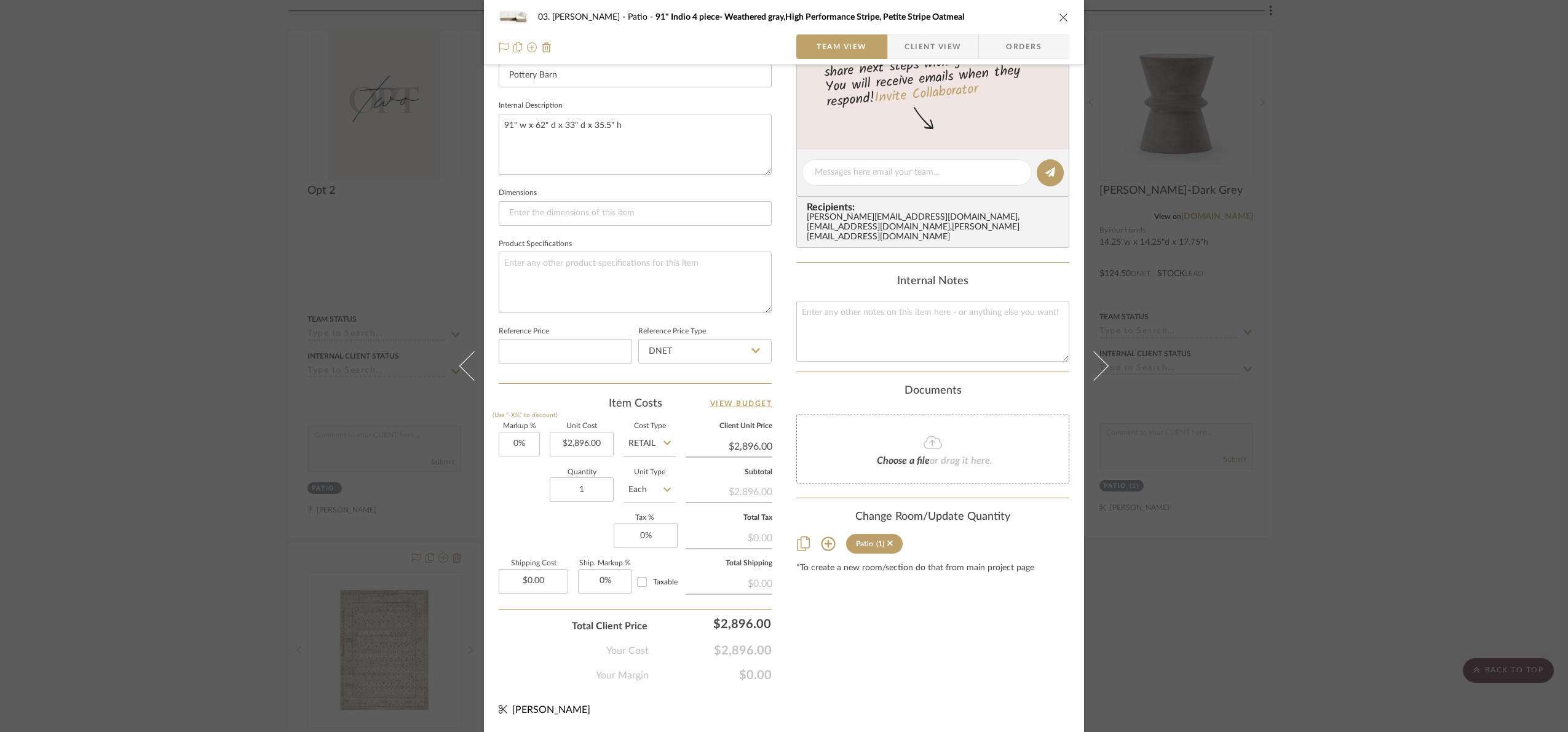
click at [651, 436] on input "Retail" at bounding box center [650, 444] width 52 height 25
click at [656, 471] on div "DNET" at bounding box center [696, 475] width 152 height 32
type input "DNET"
click at [596, 440] on input "2896.00" at bounding box center [582, 444] width 64 height 25
type input "$3,877.00"
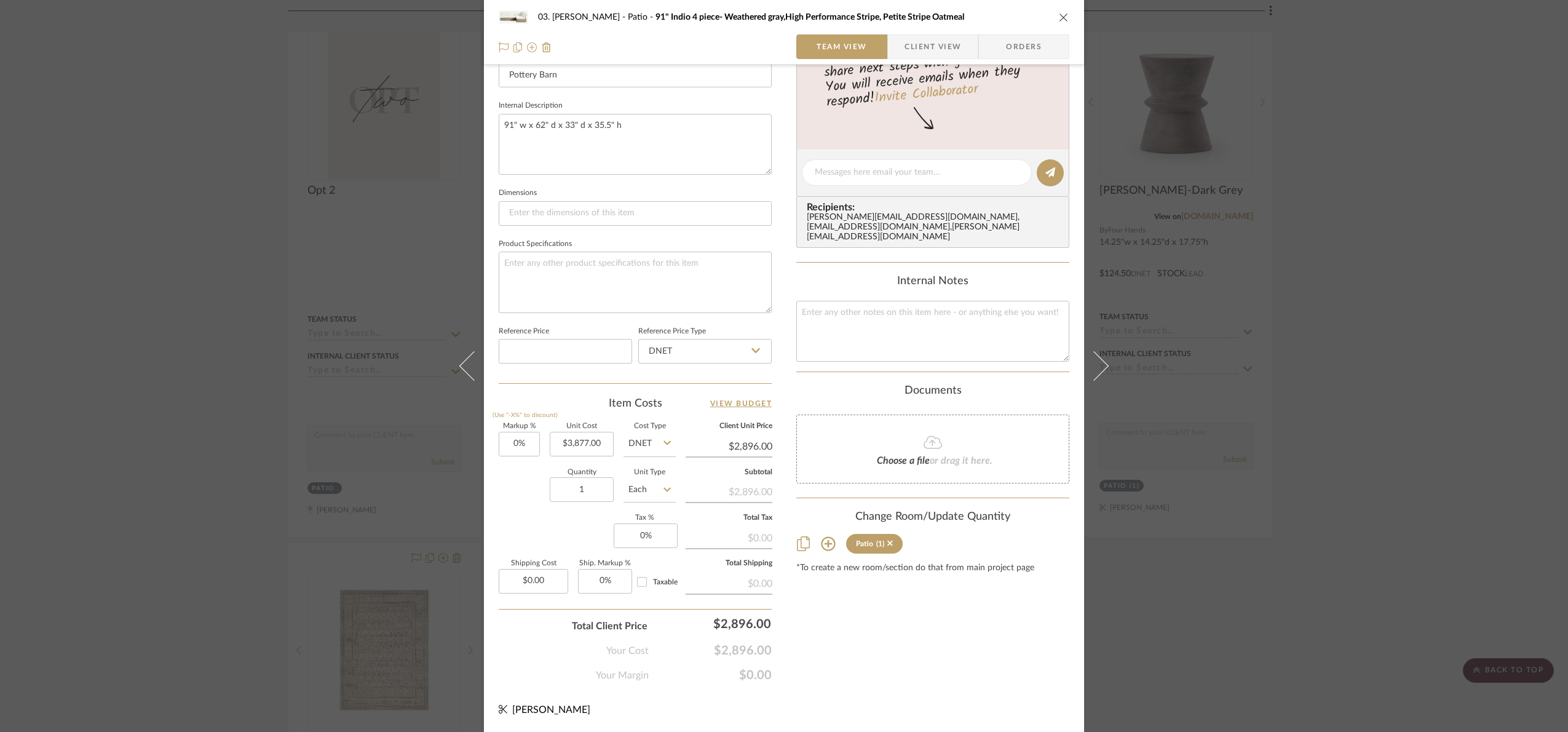
click at [953, 651] on div "Content here copies to Client View - confirm visibility there. Show in Client D…" at bounding box center [933, 176] width 273 height 1012
type input "$3,877.00"
type input "3992.80"
click at [848, 683] on div "03. Jennifer Patio 91" Indio 4 piece- Weathered gray,High Performance Stripe, P…" at bounding box center [784, 366] width 1568 height 732
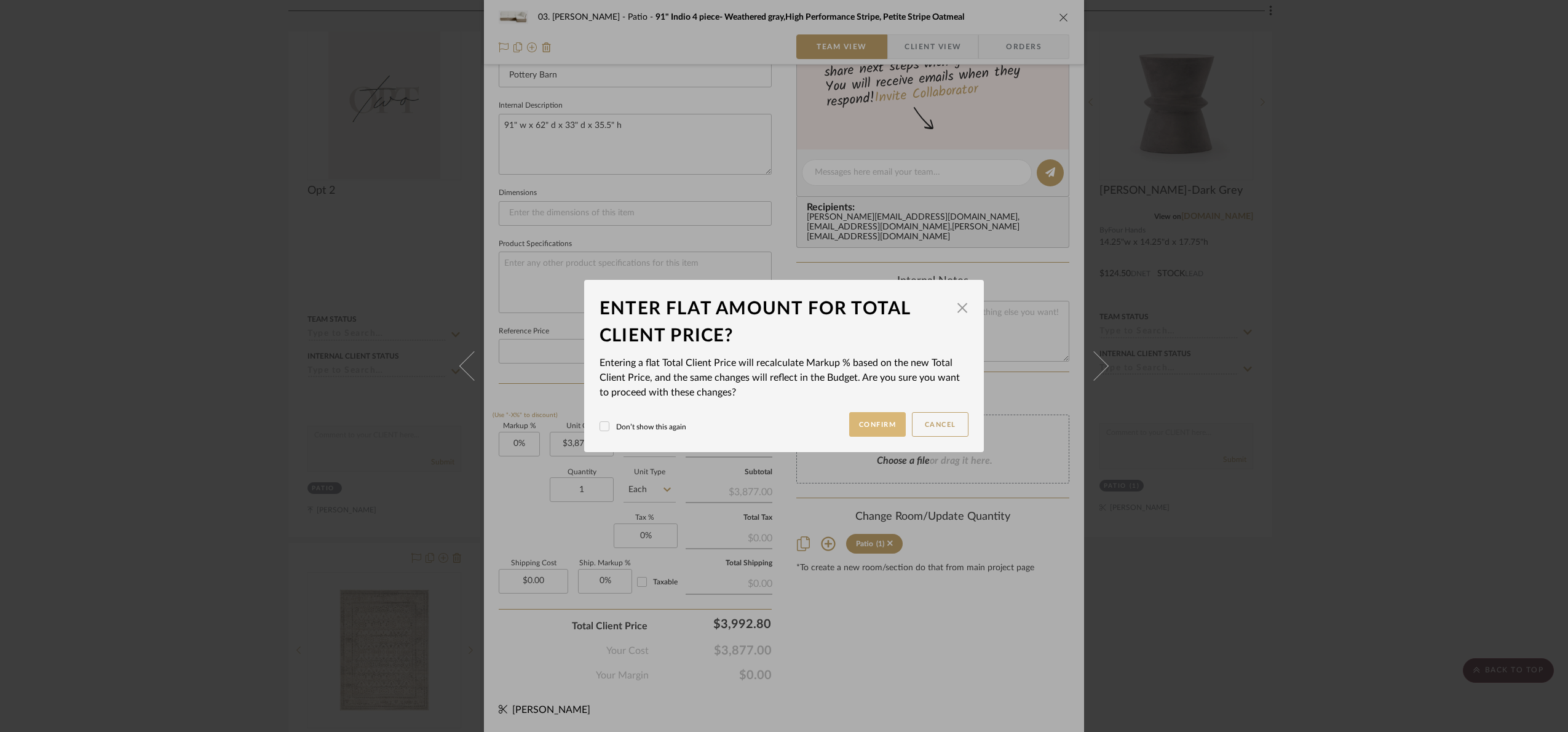
click at [856, 415] on button "Confirm" at bounding box center [878, 424] width 57 height 25
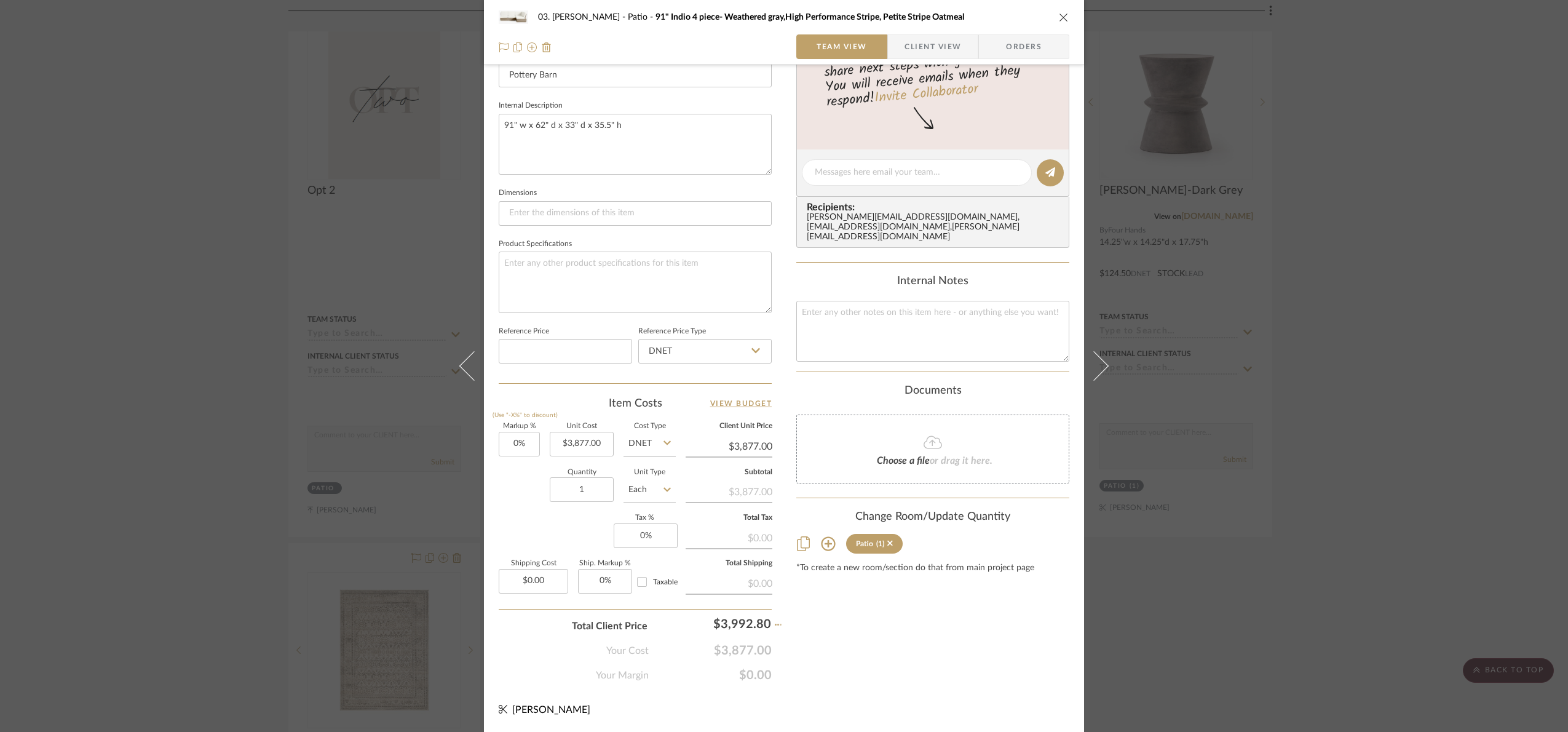
type input "2.98%"
type input "$3,992.80"
type input "4412"
click at [894, 661] on div "03. Jennifer Patio 91" Indio 4 piece- Weathered gray,High Performance Stripe, P…" at bounding box center [784, 366] width 1568 height 732
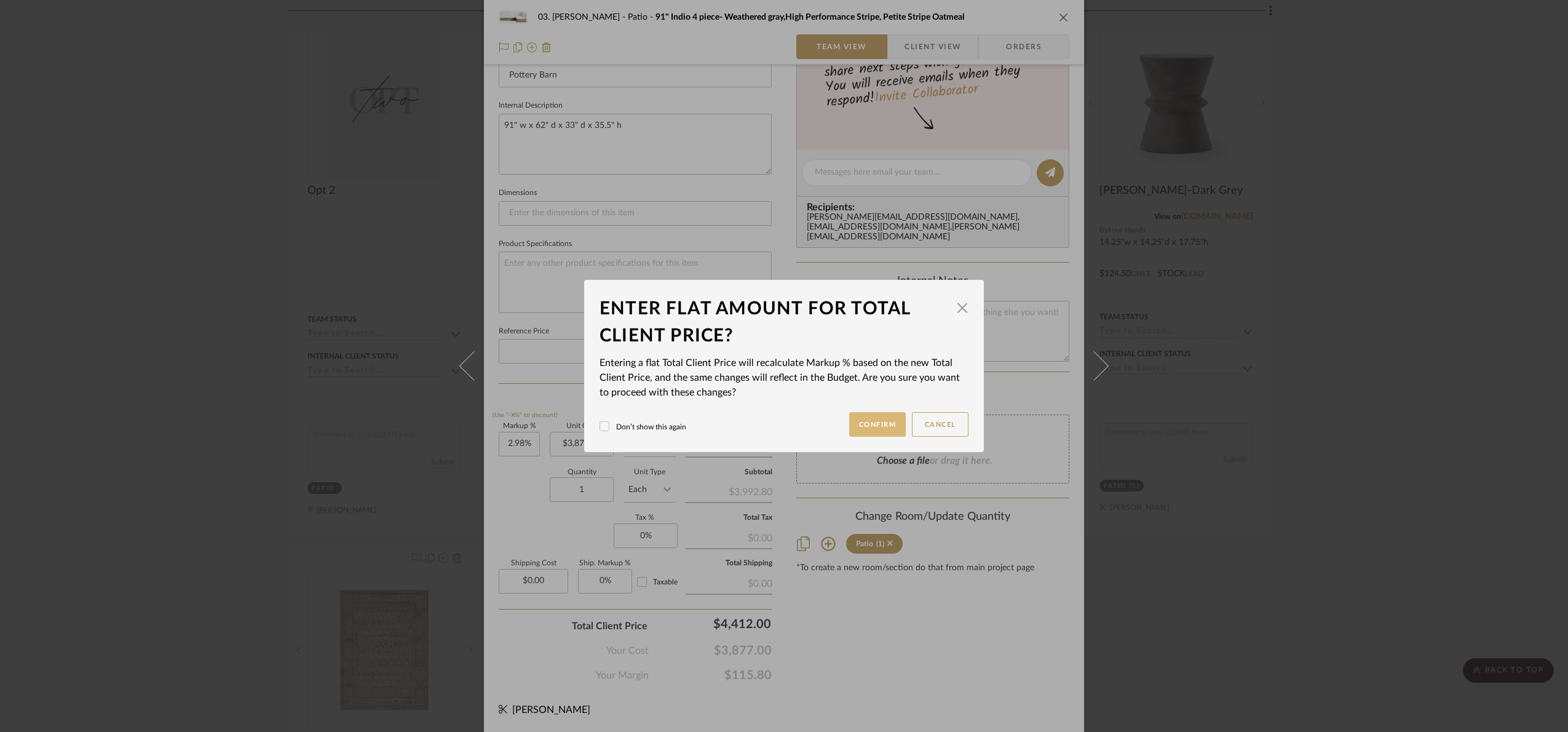
click at [868, 418] on button "Confirm" at bounding box center [878, 424] width 57 height 25
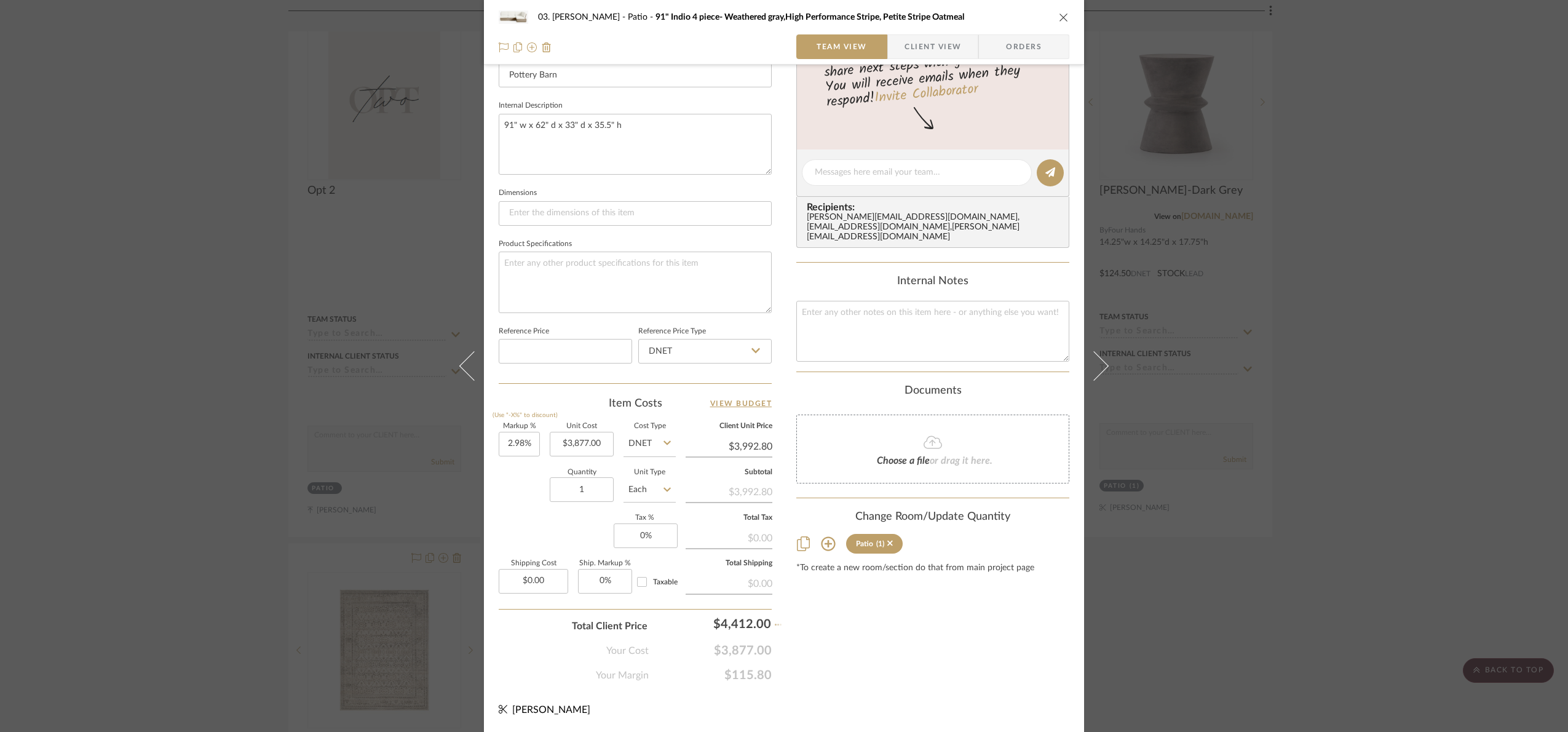
type input "13.79%"
type input "$4,412.00"
type input "4992"
click at [908, 661] on div "03. Jennifer Patio 91" Indio 4 piece- Weathered gray,High Performance Stripe, P…" at bounding box center [784, 366] width 1568 height 732
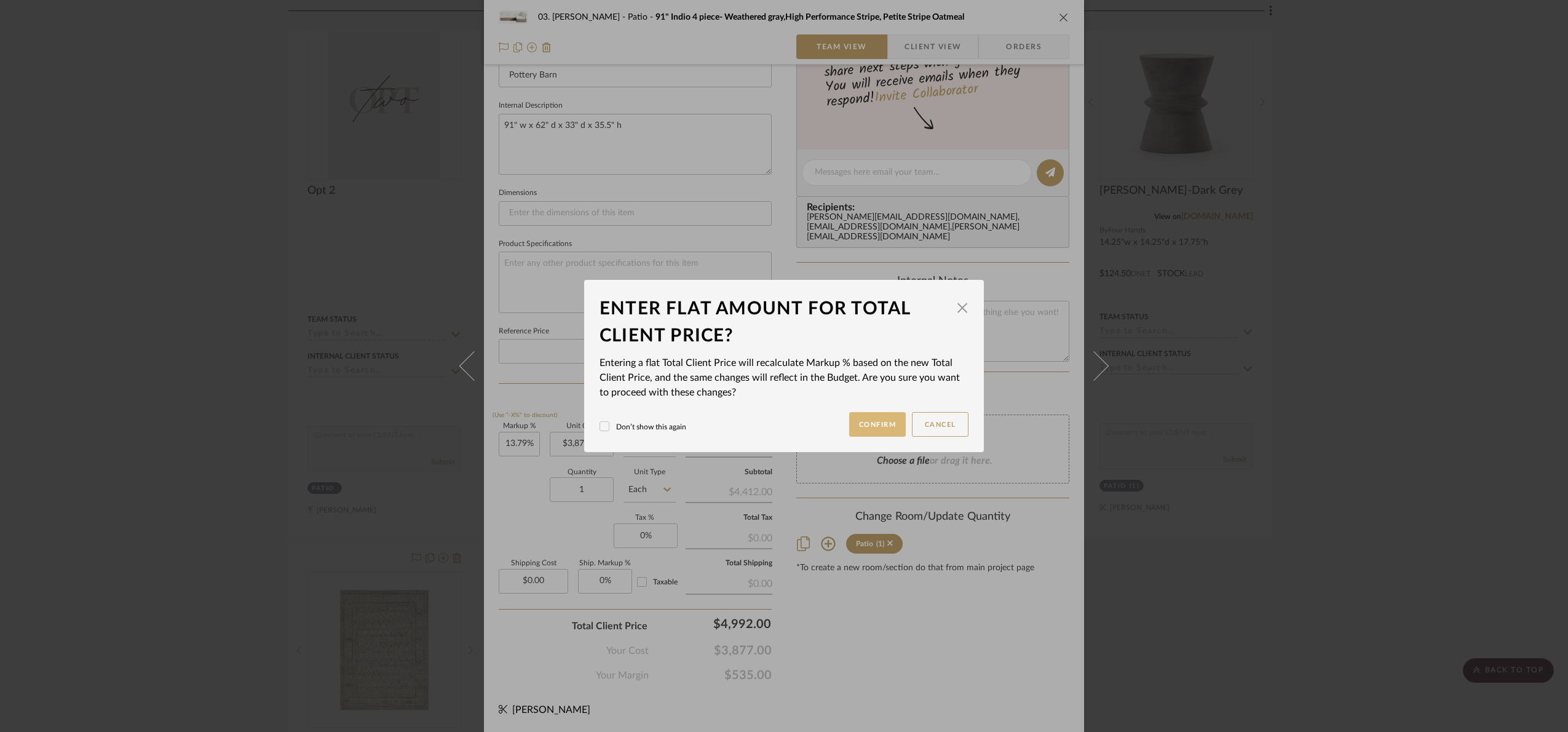
click at [856, 421] on button "Confirm" at bounding box center [878, 424] width 57 height 25
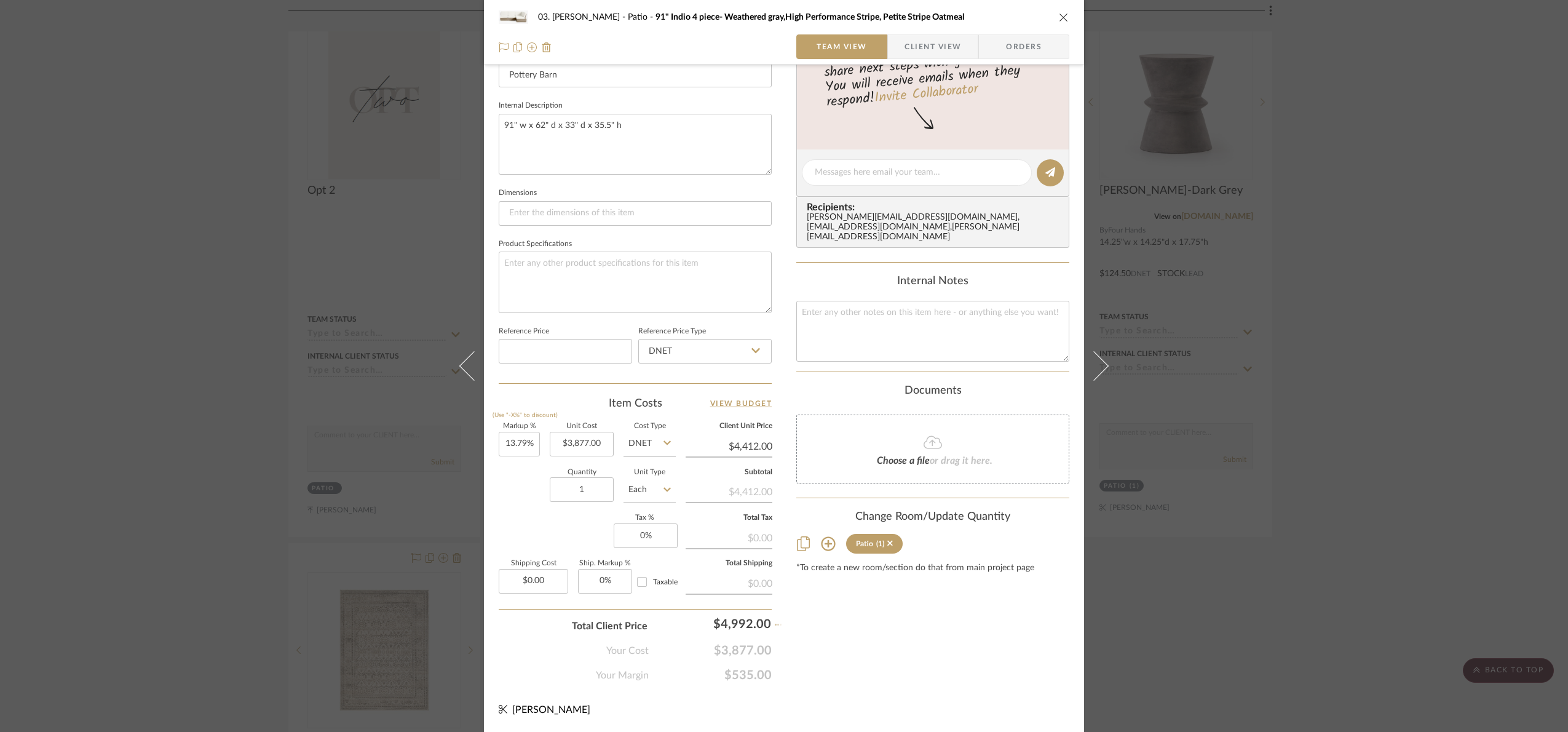
type input "28.75%"
type input "$4,992.00"
click at [1218, 256] on div "03. Jennifer Patio 91" Indio 4 piece- Weathered gray,High Performance Stripe, P…" at bounding box center [784, 366] width 1568 height 732
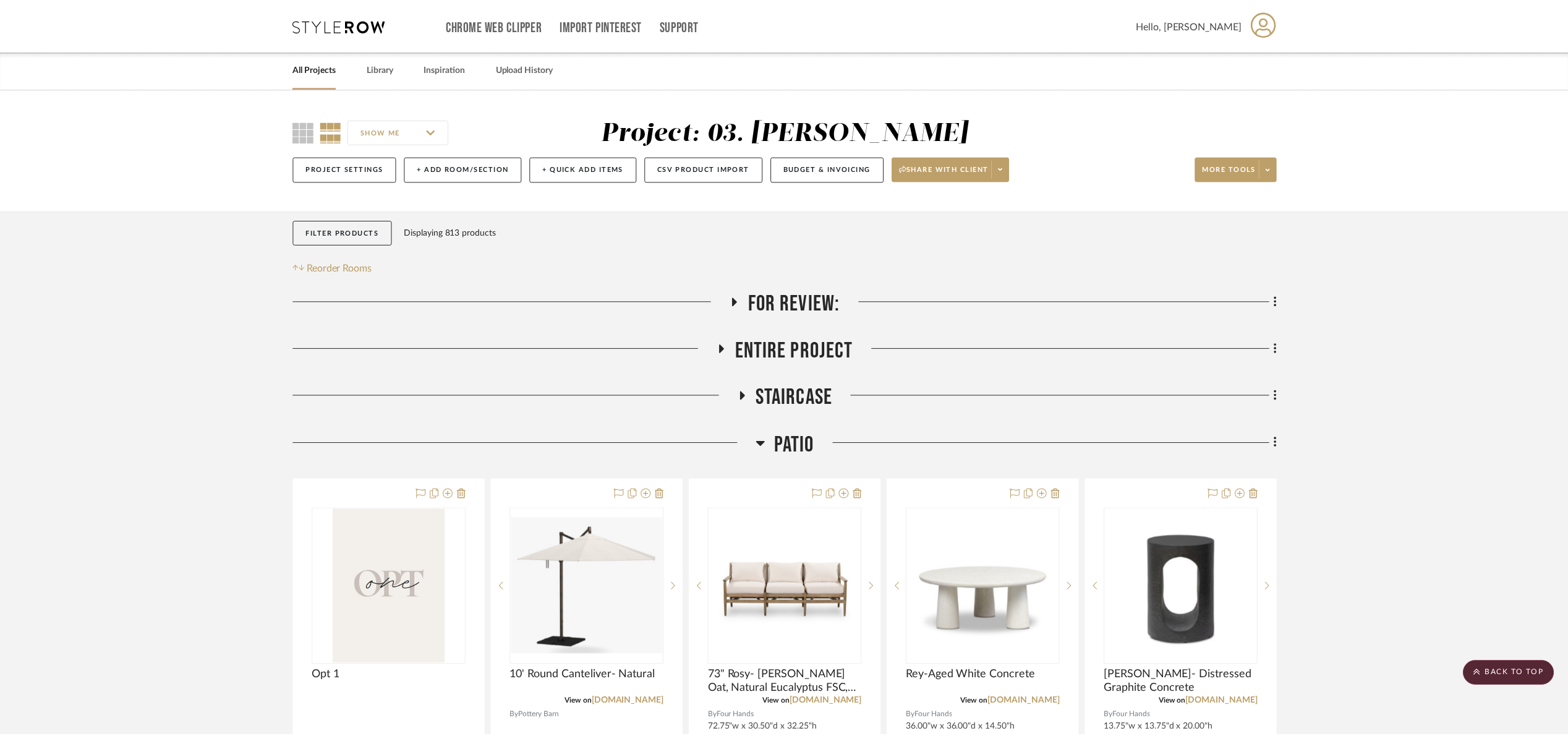
scroll to position [1583, 0]
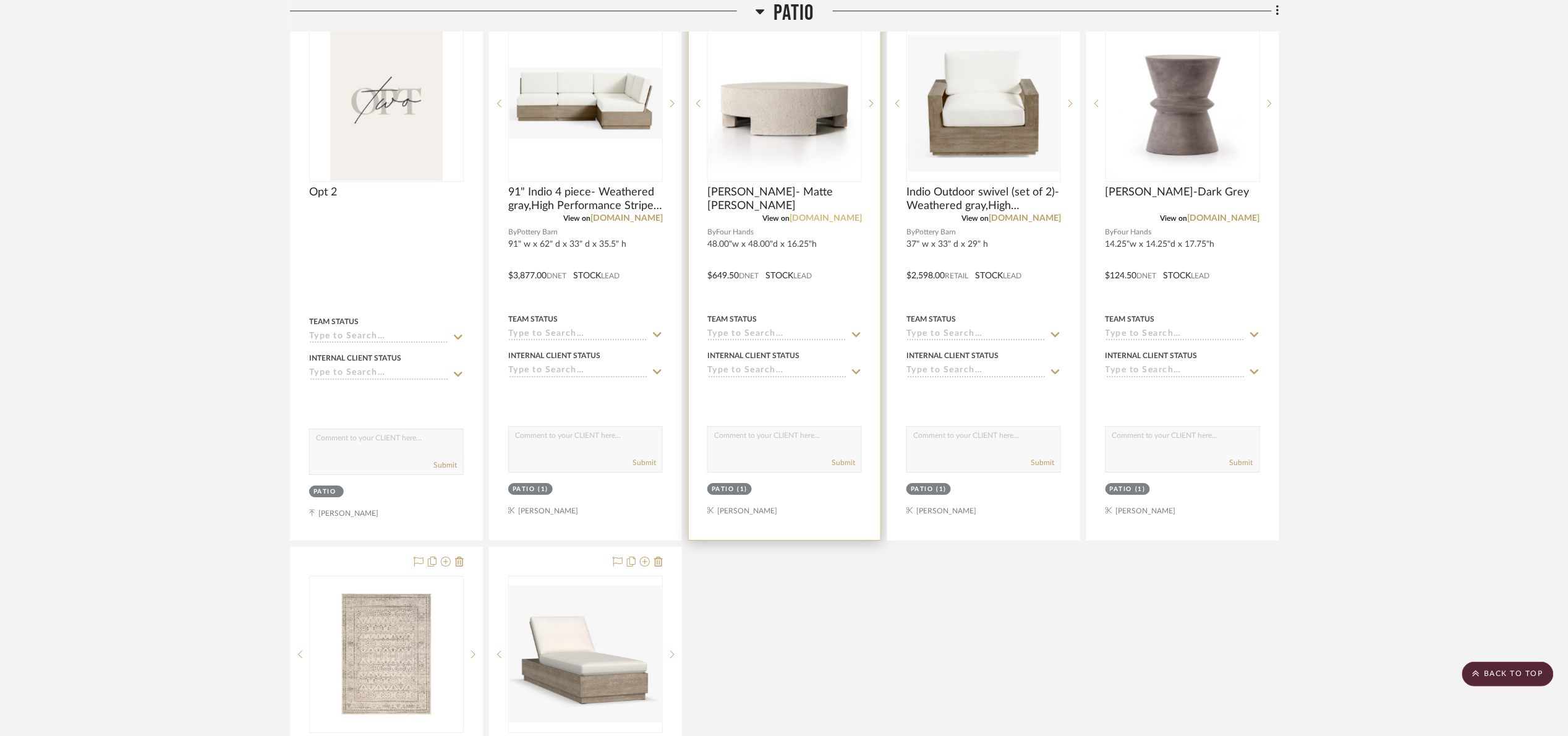
click at [841, 221] on link "[DOMAIN_NAME]" at bounding box center [826, 218] width 72 height 9
click at [794, 103] on img "0" at bounding box center [785, 103] width 152 height 152
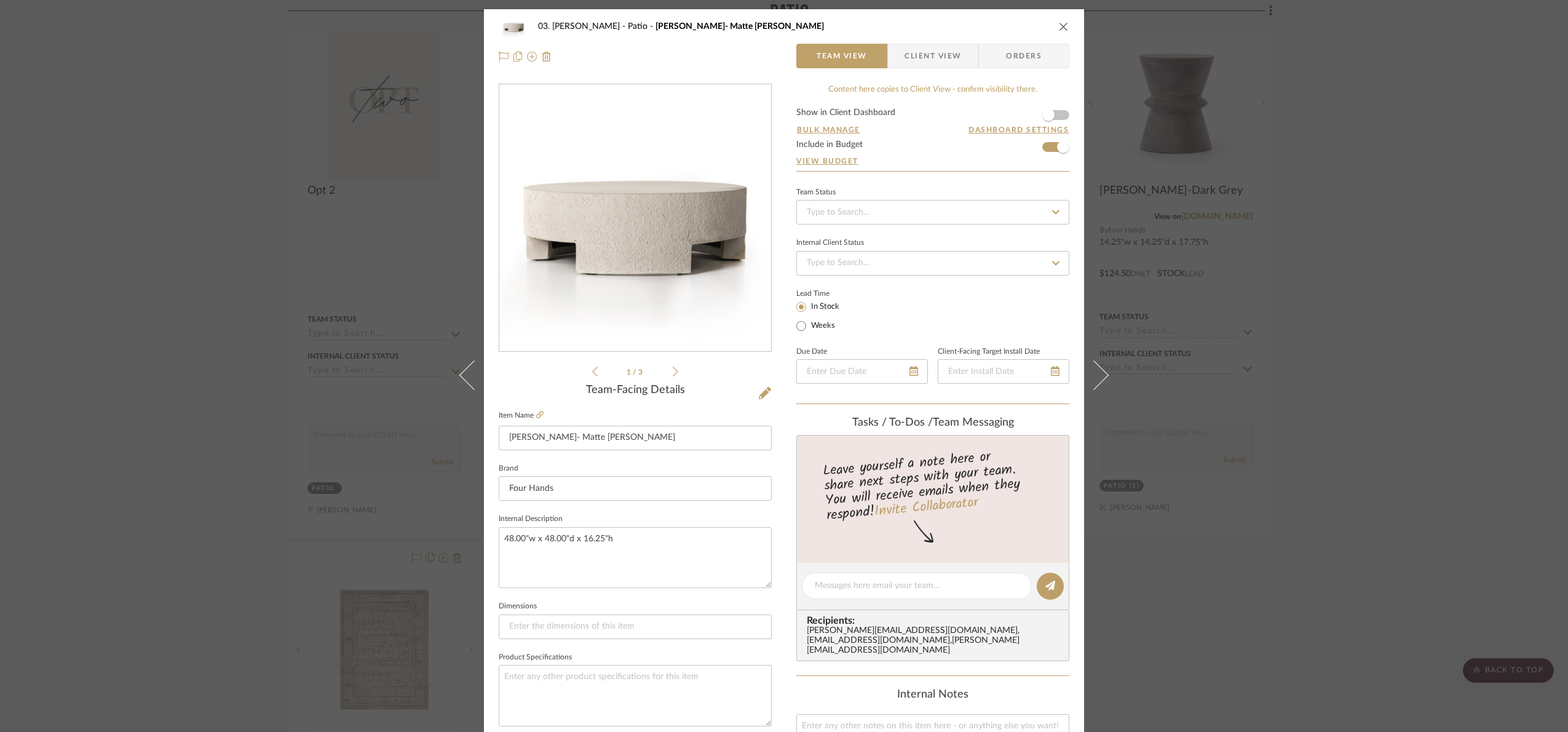
scroll to position [415, 0]
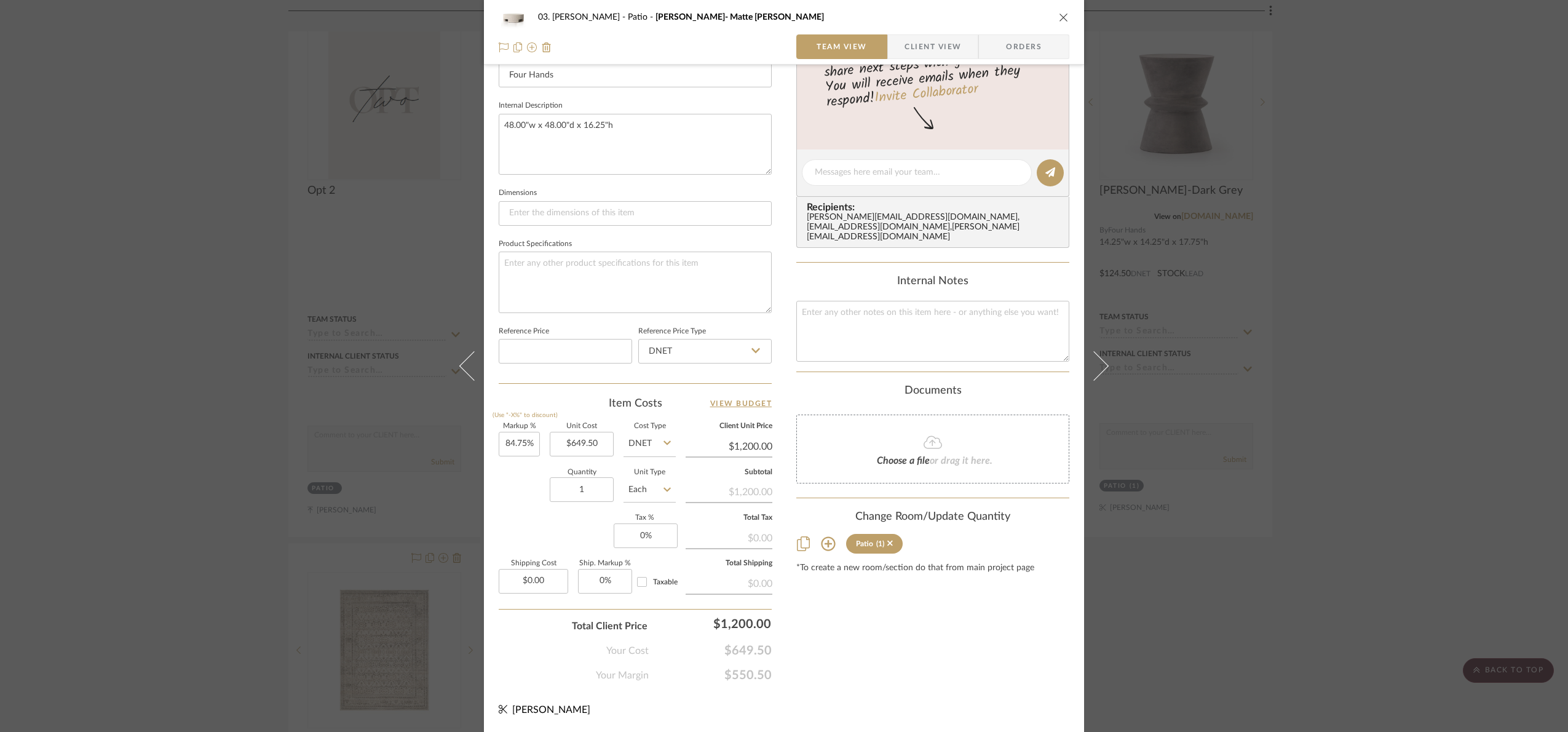
click at [1218, 442] on div "03. Jennifer Patio Kimberly- Matte Stone Team View Client View Orders 1 / 3 Tea…" at bounding box center [784, 366] width 1568 height 732
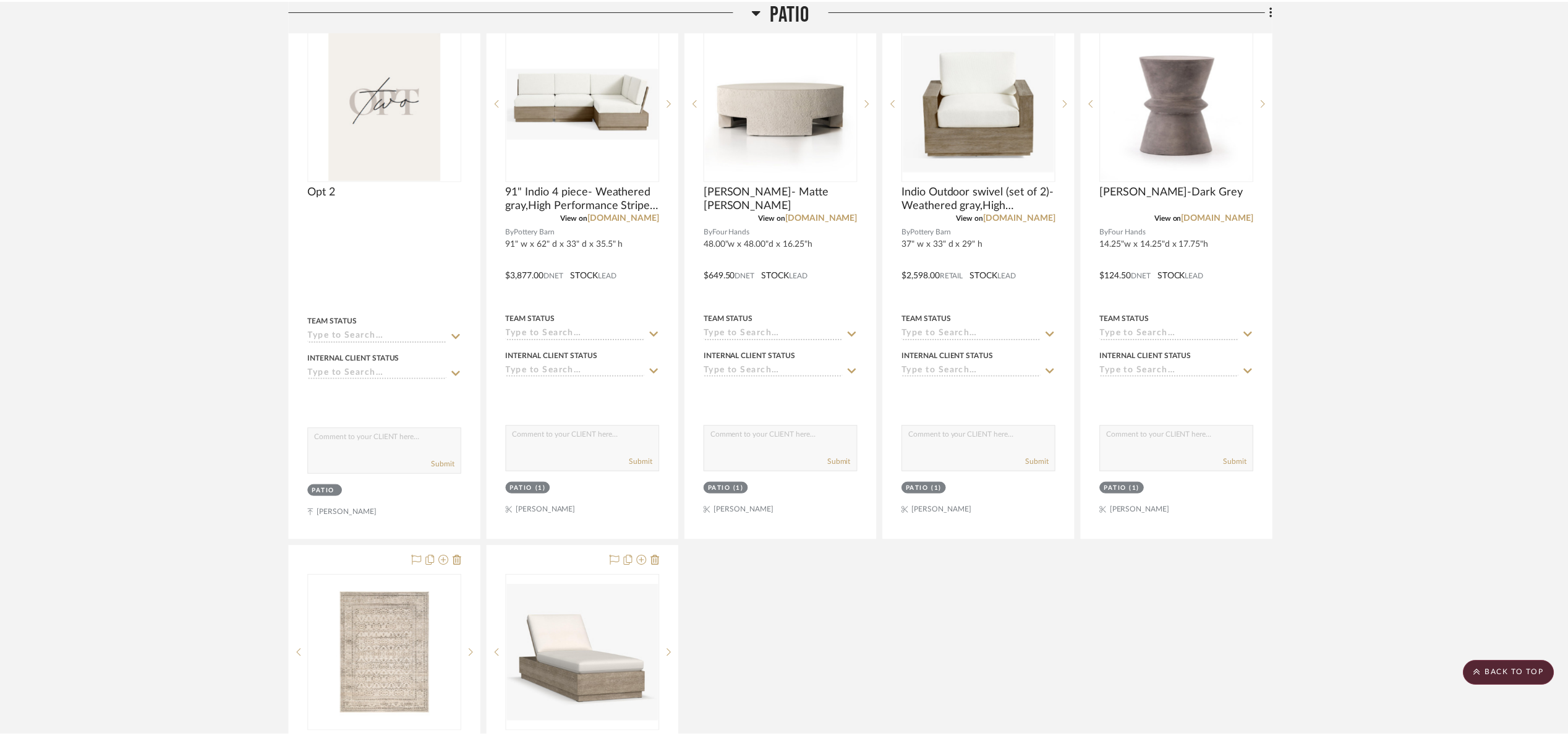
scroll to position [1583, 0]
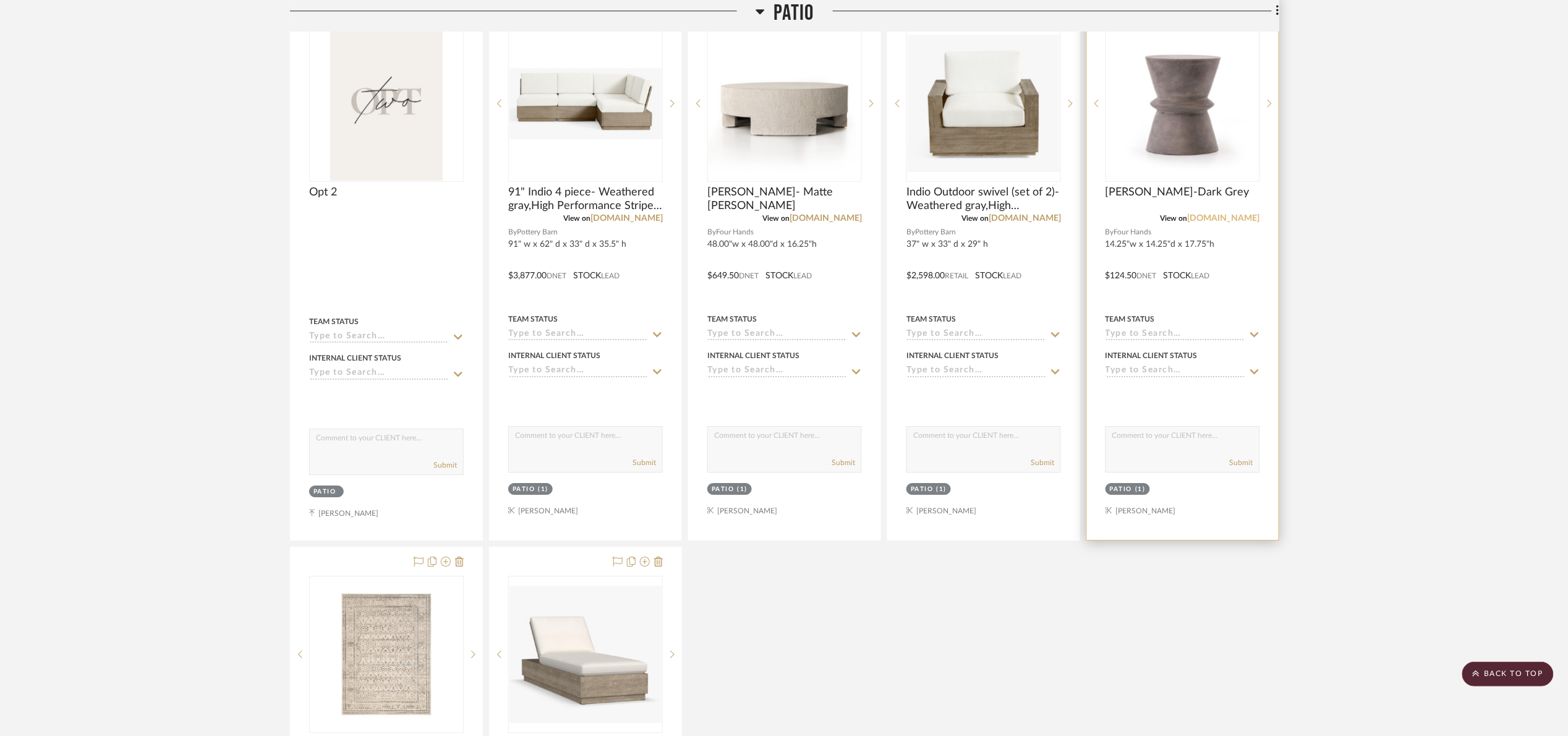
click at [1225, 216] on link "[DOMAIN_NAME]" at bounding box center [1224, 218] width 72 height 9
click at [1152, 128] on img "0" at bounding box center [1183, 103] width 152 height 152
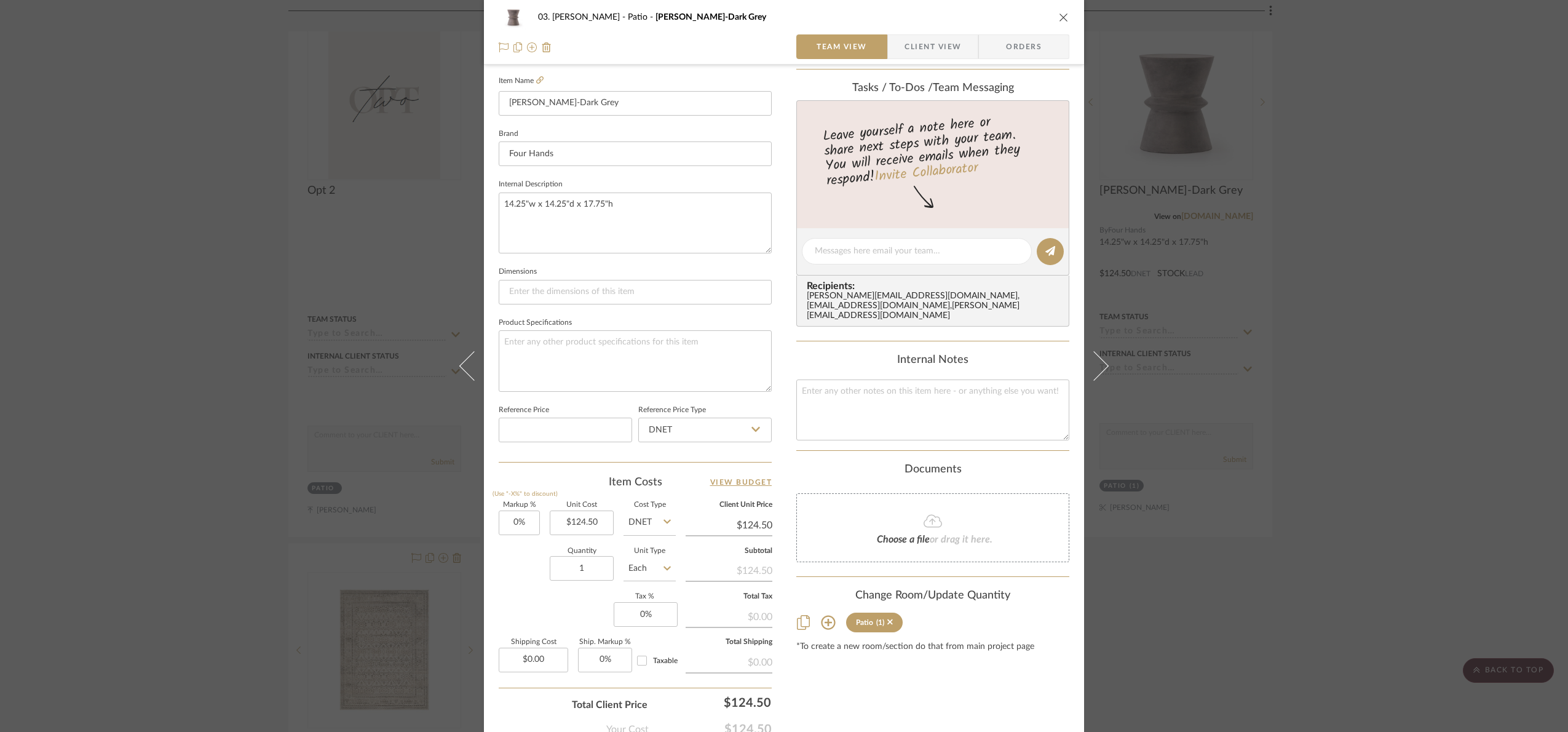
scroll to position [415, 0]
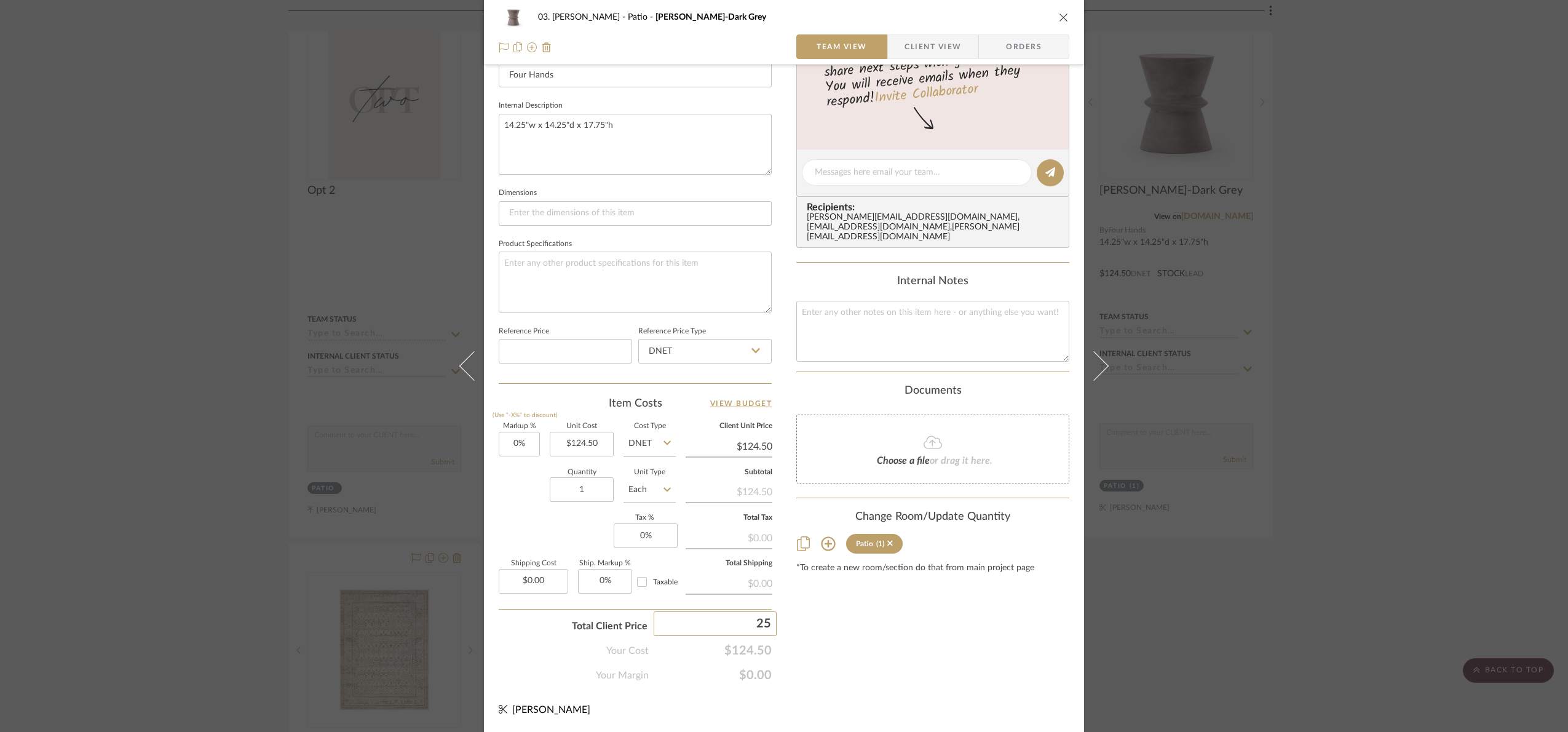
type input "250"
click at [949, 673] on div "03. Jennifer Patio Linda-Dark Grey Team View Client View Orders 1 / 3 Team-Faci…" at bounding box center [784, 366] width 1568 height 732
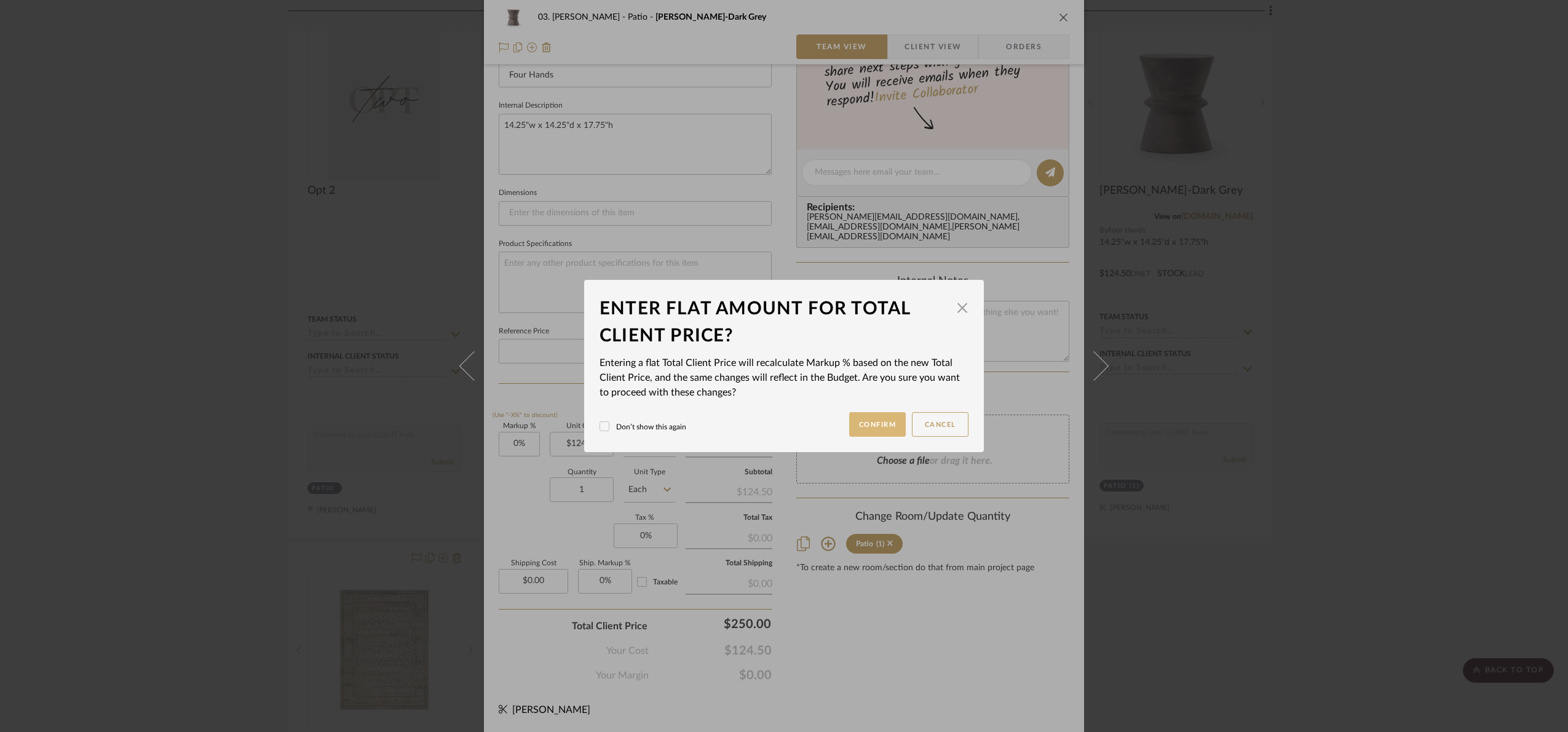
click at [850, 420] on button "Confirm" at bounding box center [878, 424] width 57 height 25
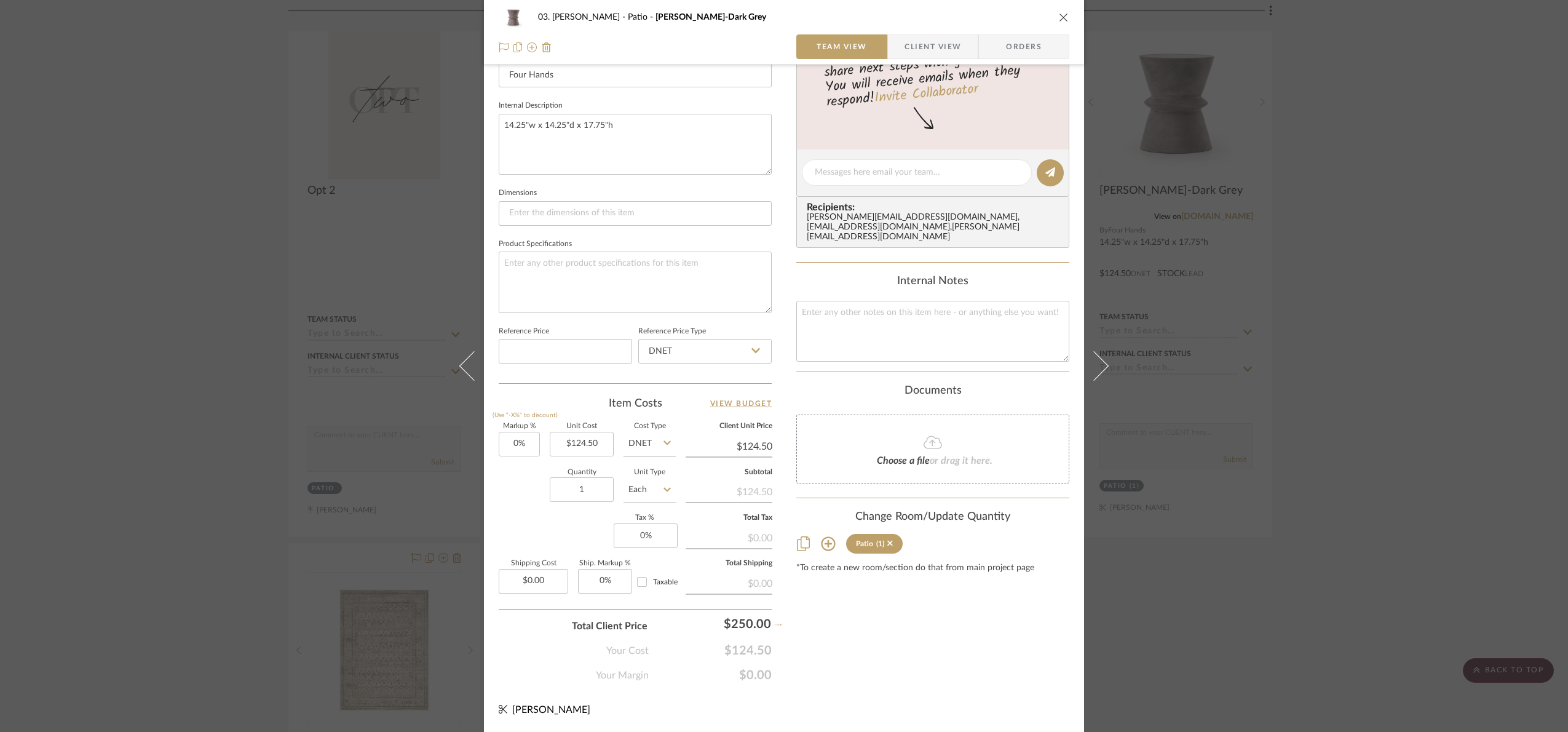
type input "100.8%"
type input "$250.00"
drag, startPoint x: 1414, startPoint y: 512, endPoint x: 1409, endPoint y: 489, distance: 23.5
click at [1218, 509] on div "03. Jennifer Patio Linda-Dark Grey Team View Client View Orders 1 / 3 Team-Faci…" at bounding box center [784, 366] width 1568 height 732
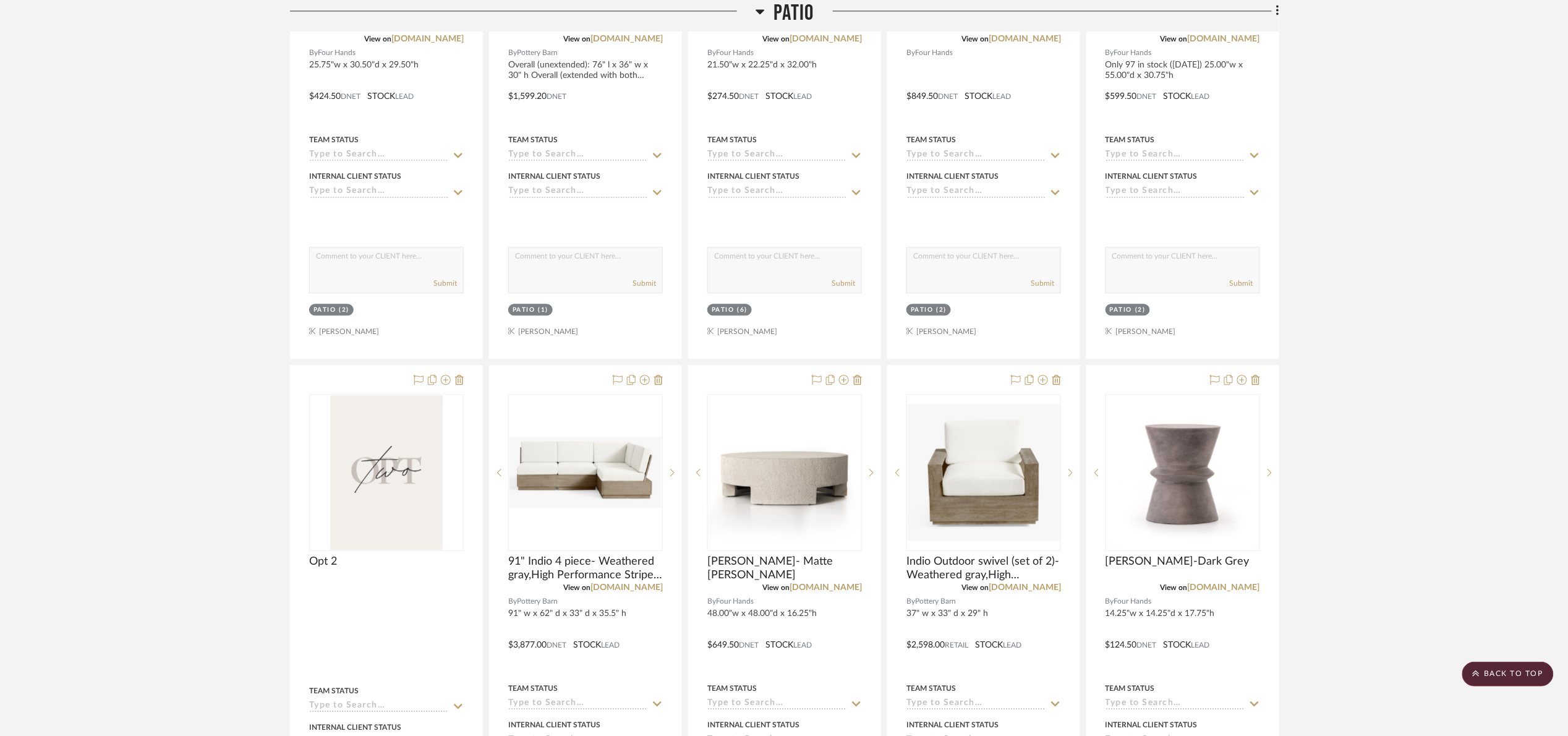
scroll to position [1212, 0]
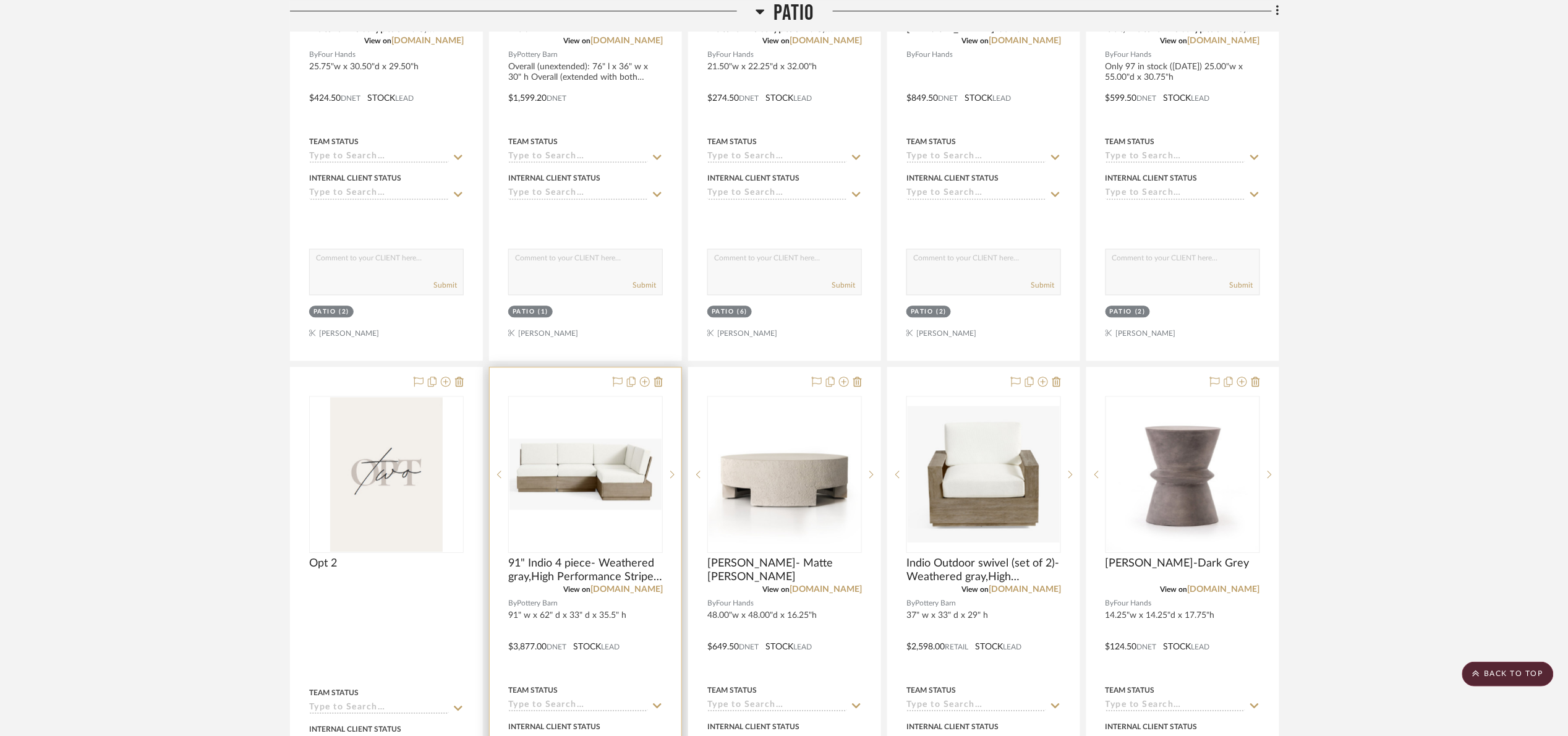
click at [592, 464] on img "0" at bounding box center [586, 474] width 152 height 71
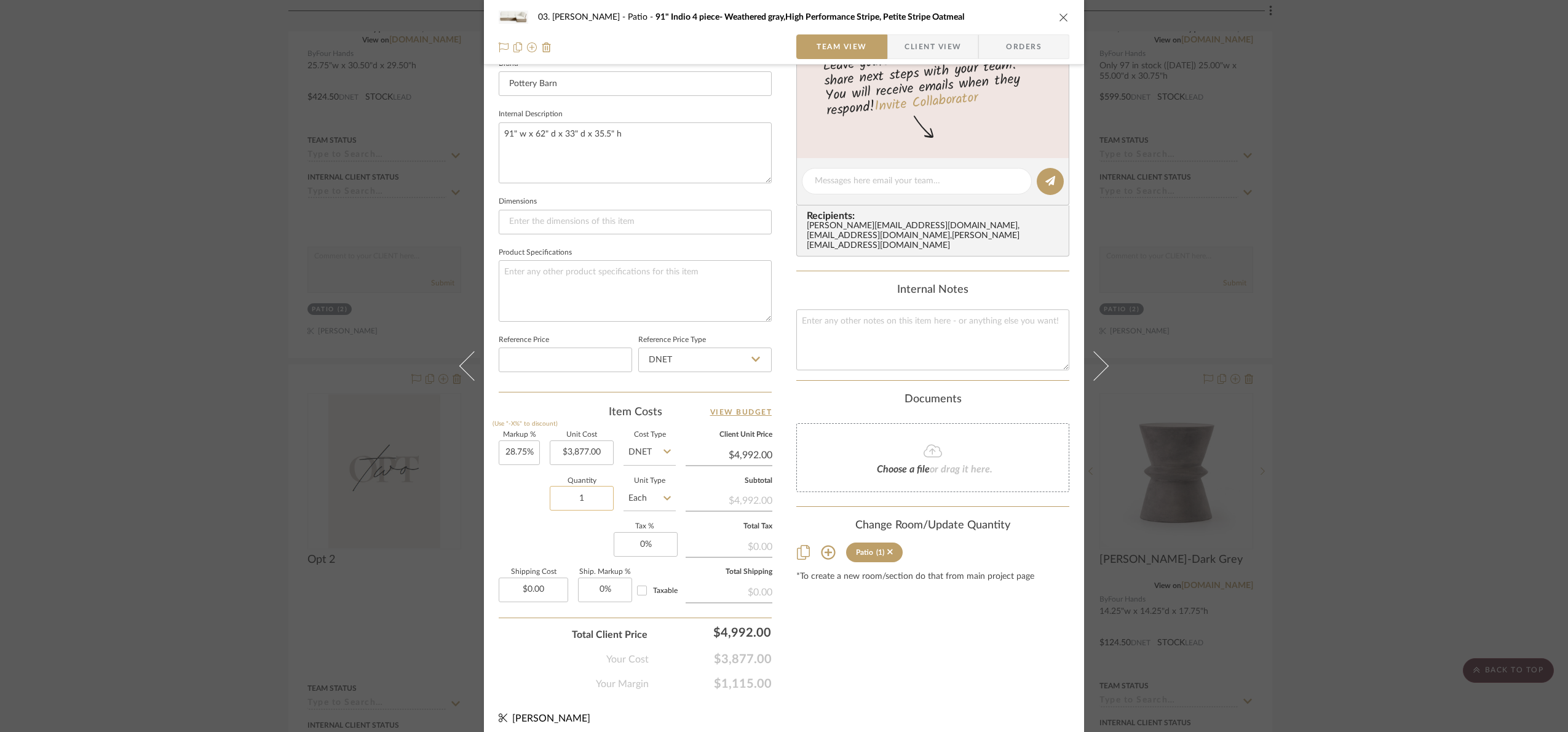
scroll to position [415, 0]
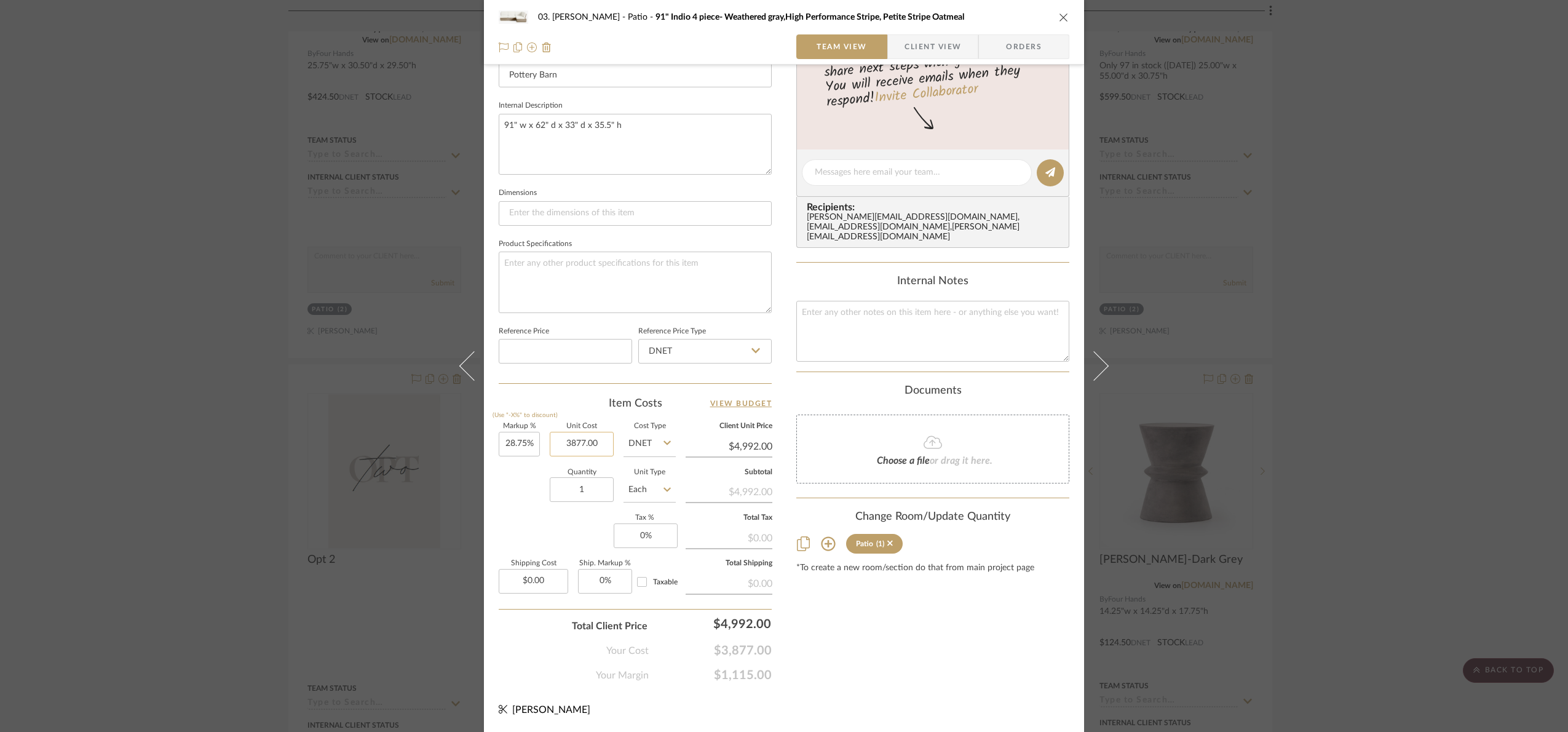
click at [597, 447] on input "3877.00" at bounding box center [582, 444] width 64 height 25
type input "$4,392.80"
click at [877, 663] on div "Content here copies to Client View - confirm visibility there. Show in Client D…" at bounding box center [933, 176] width 273 height 1012
type input "13.64%"
type input "5492"
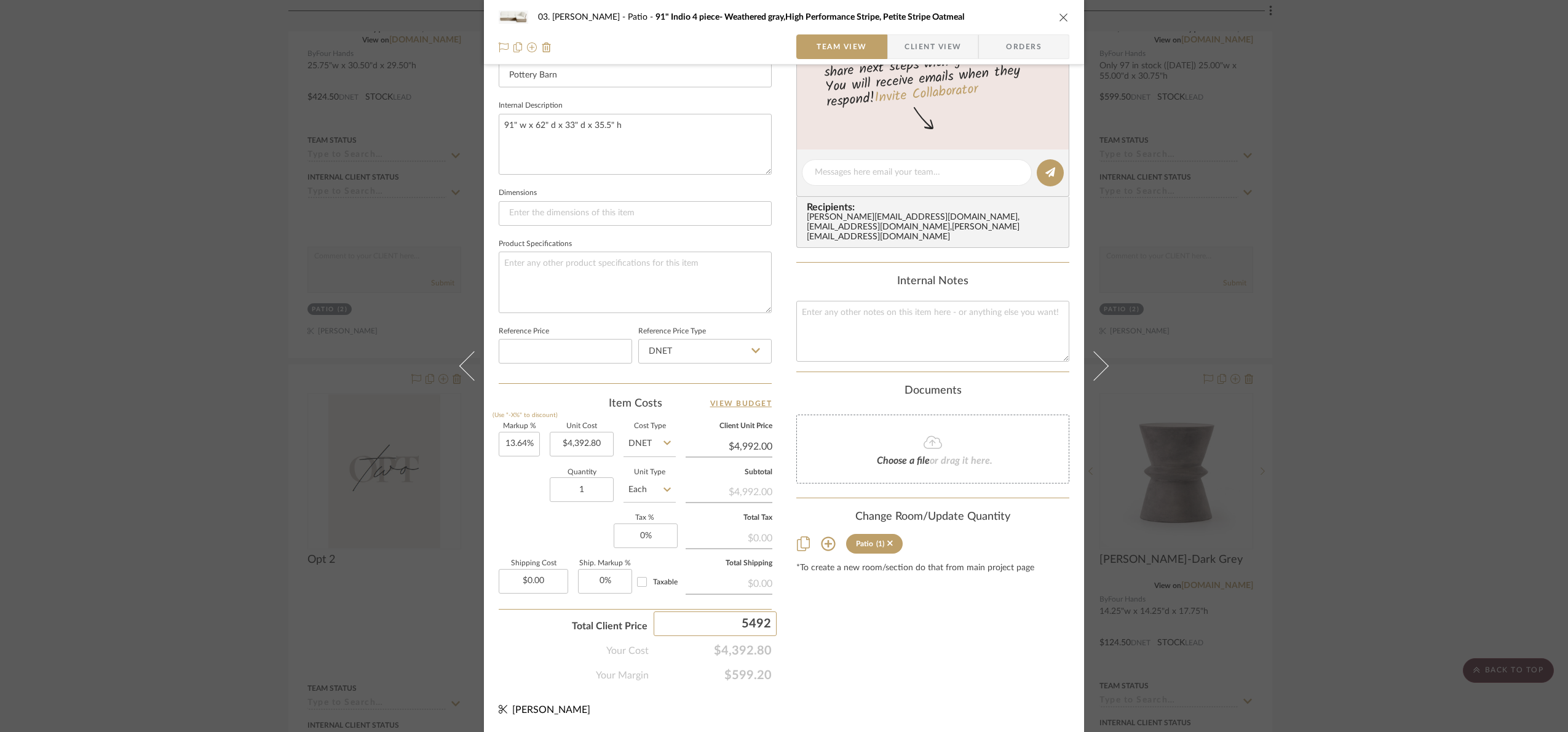
click at [871, 669] on div "03. Jennifer Patio 91" Indio 4 piece- Weathered gray,High Performance Stripe, P…" at bounding box center [784, 366] width 1568 height 732
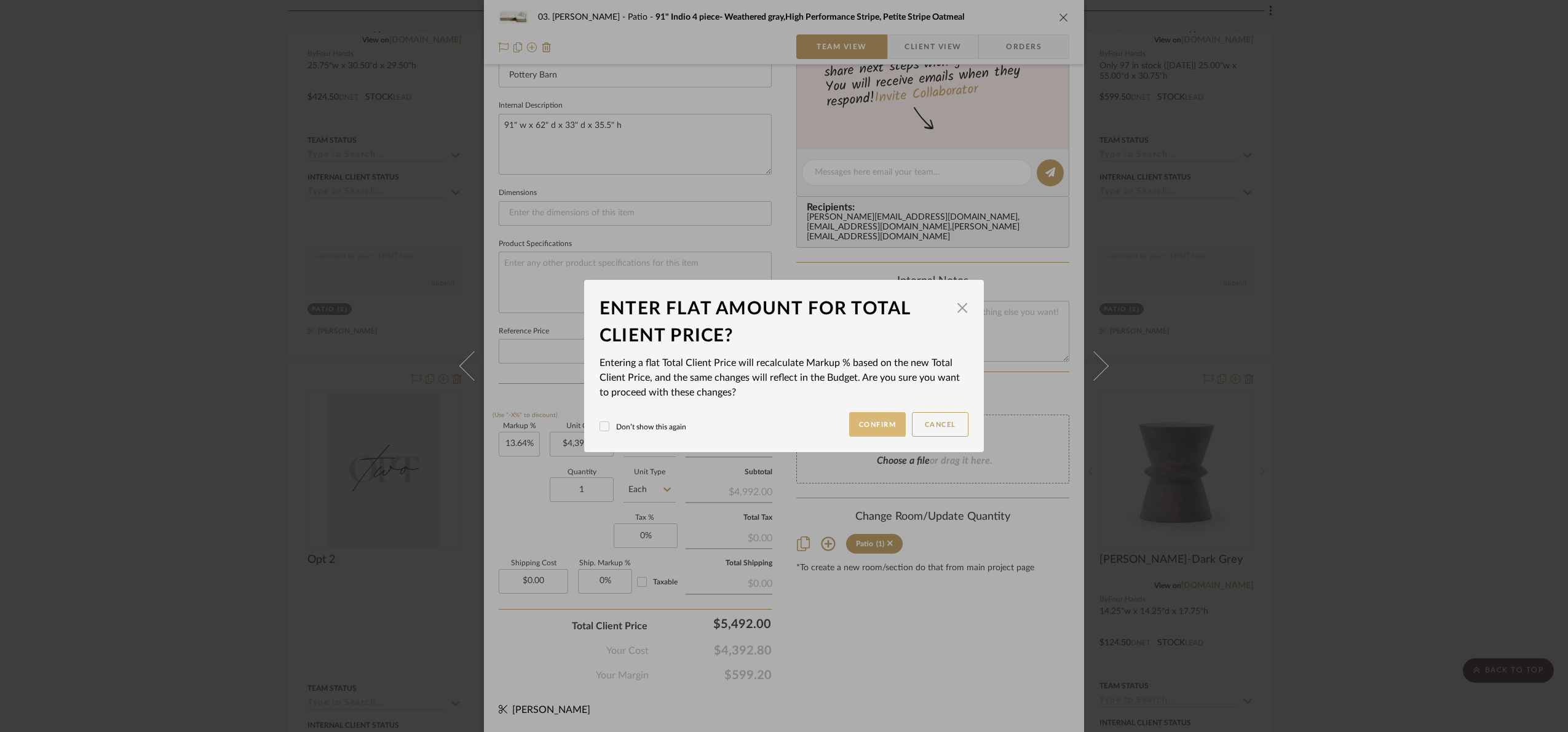
click at [868, 430] on button "Confirm" at bounding box center [878, 424] width 57 height 25
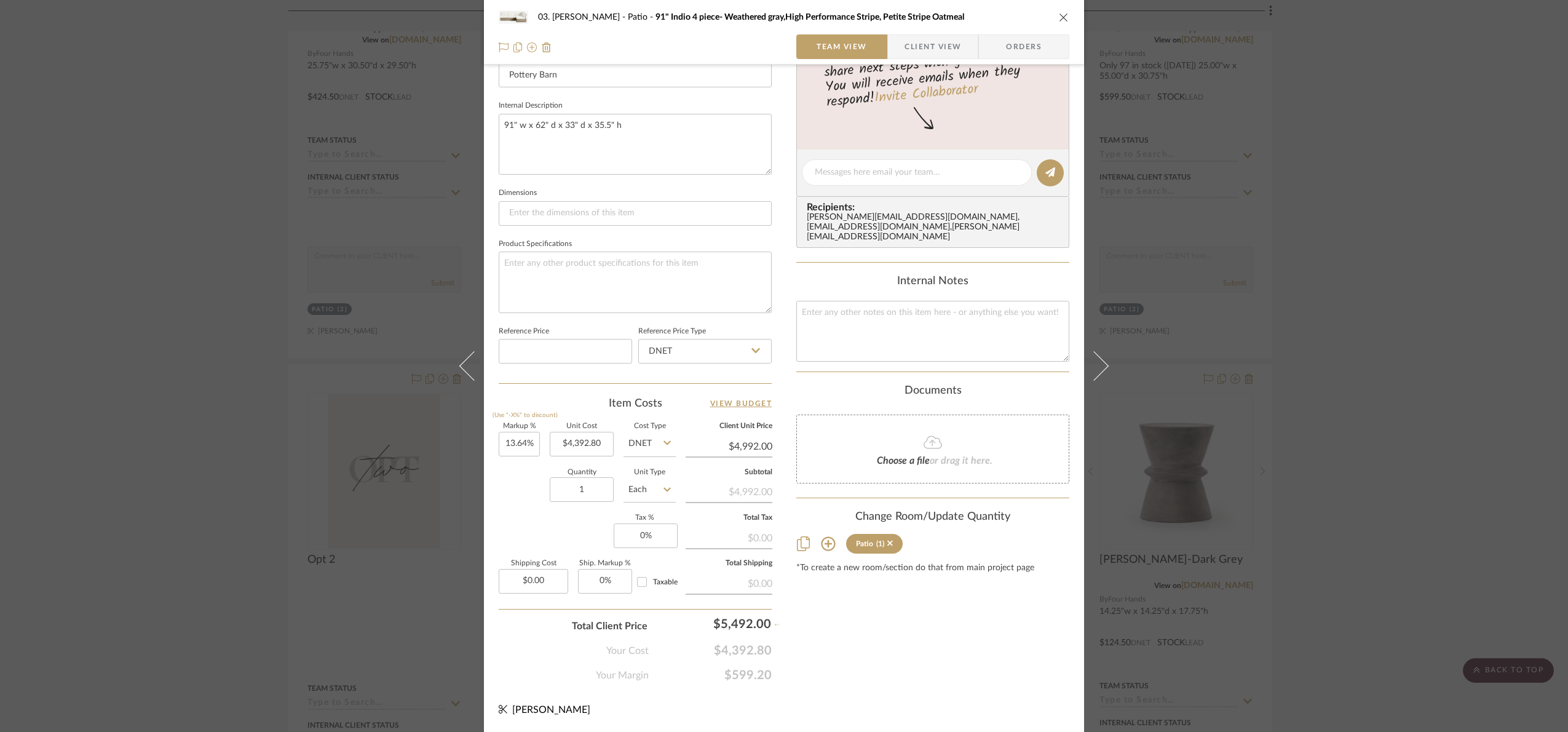
type input "25.02%"
type input "$5,492.00"
click at [1218, 551] on div "03. Jennifer Patio 91" Indio 4 piece- Weathered gray,High Performance Stripe, P…" at bounding box center [784, 366] width 1568 height 732
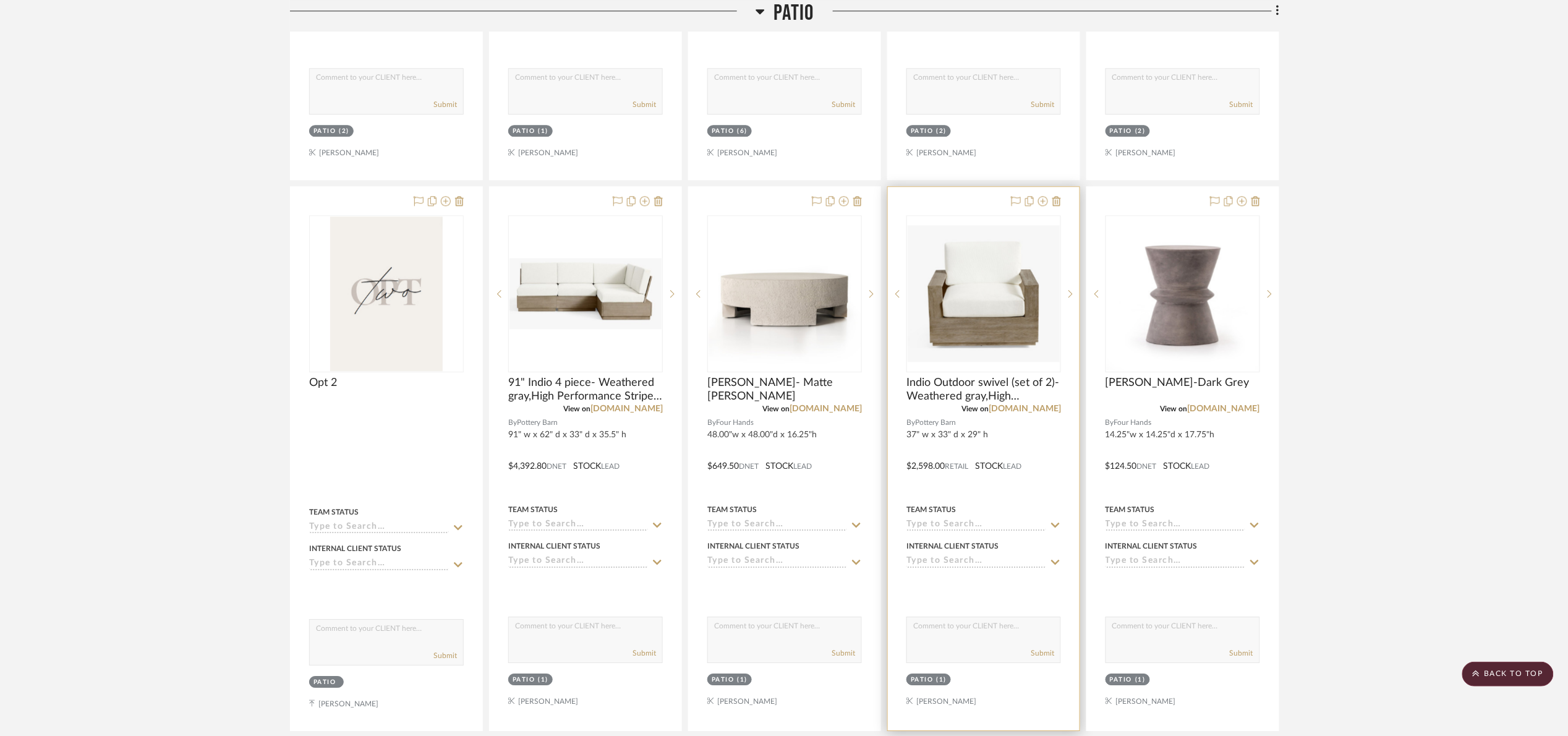
scroll to position [1397, 0]
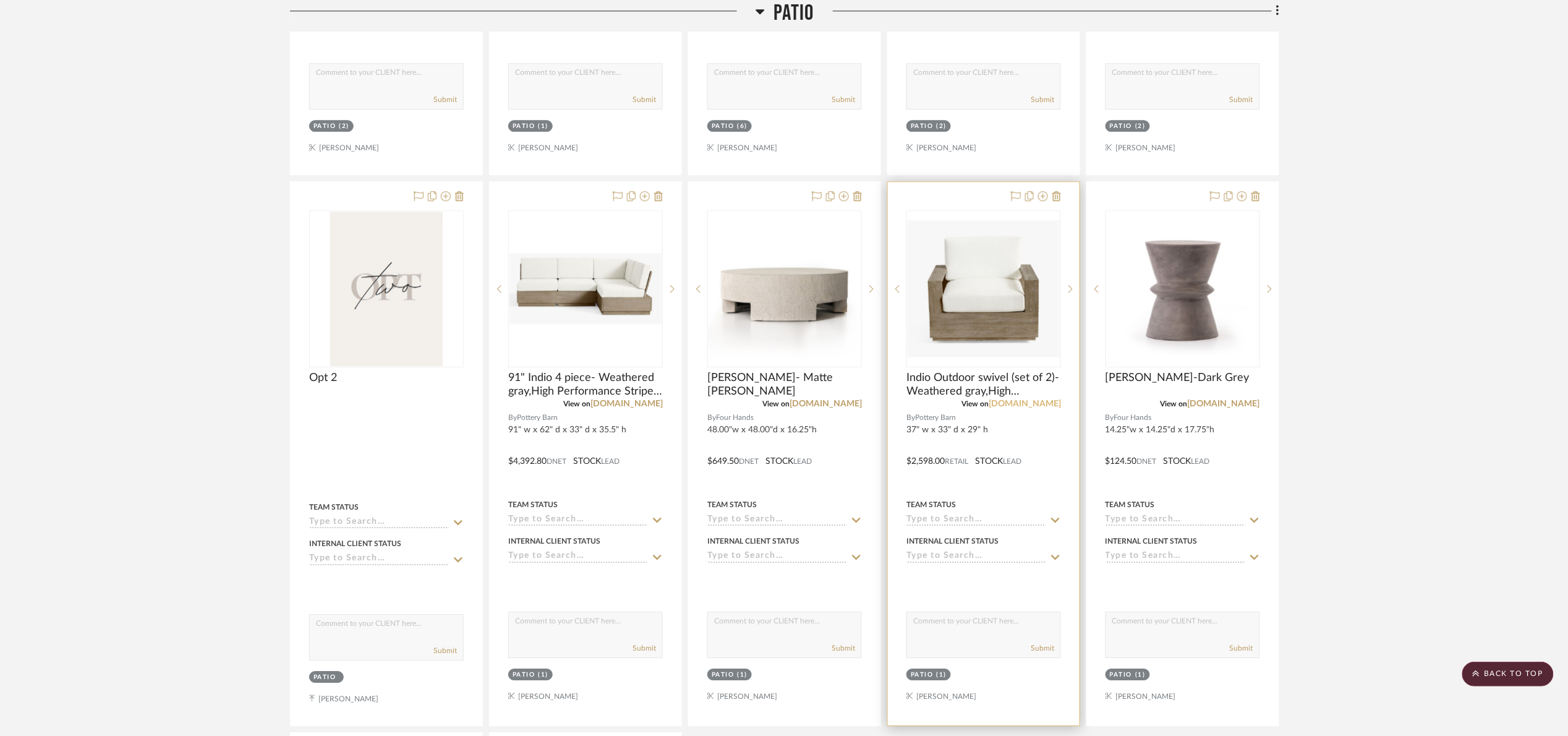
click at [1037, 401] on link "[DOMAIN_NAME]" at bounding box center [1025, 404] width 72 height 9
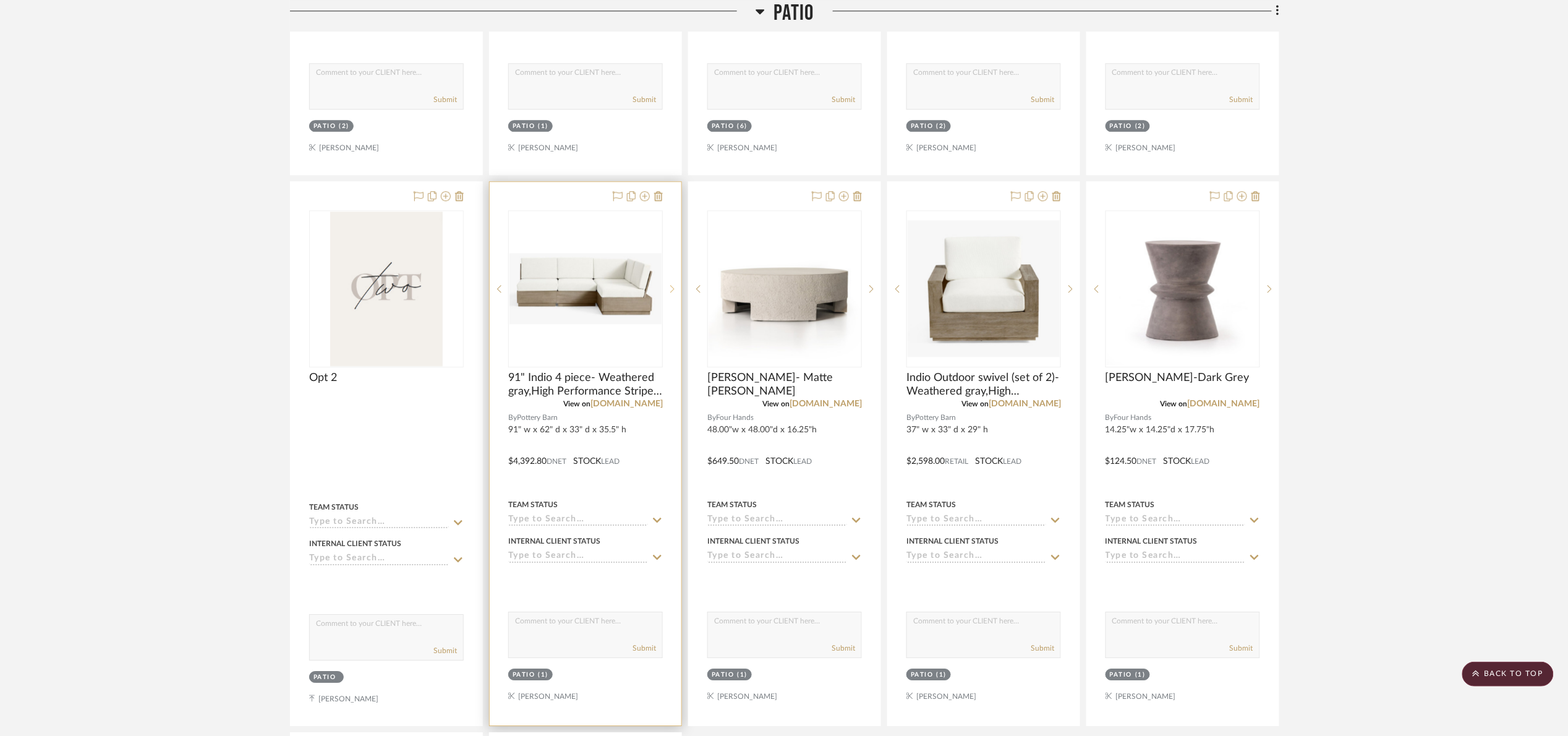
click at [671, 293] on icon at bounding box center [672, 289] width 4 height 9
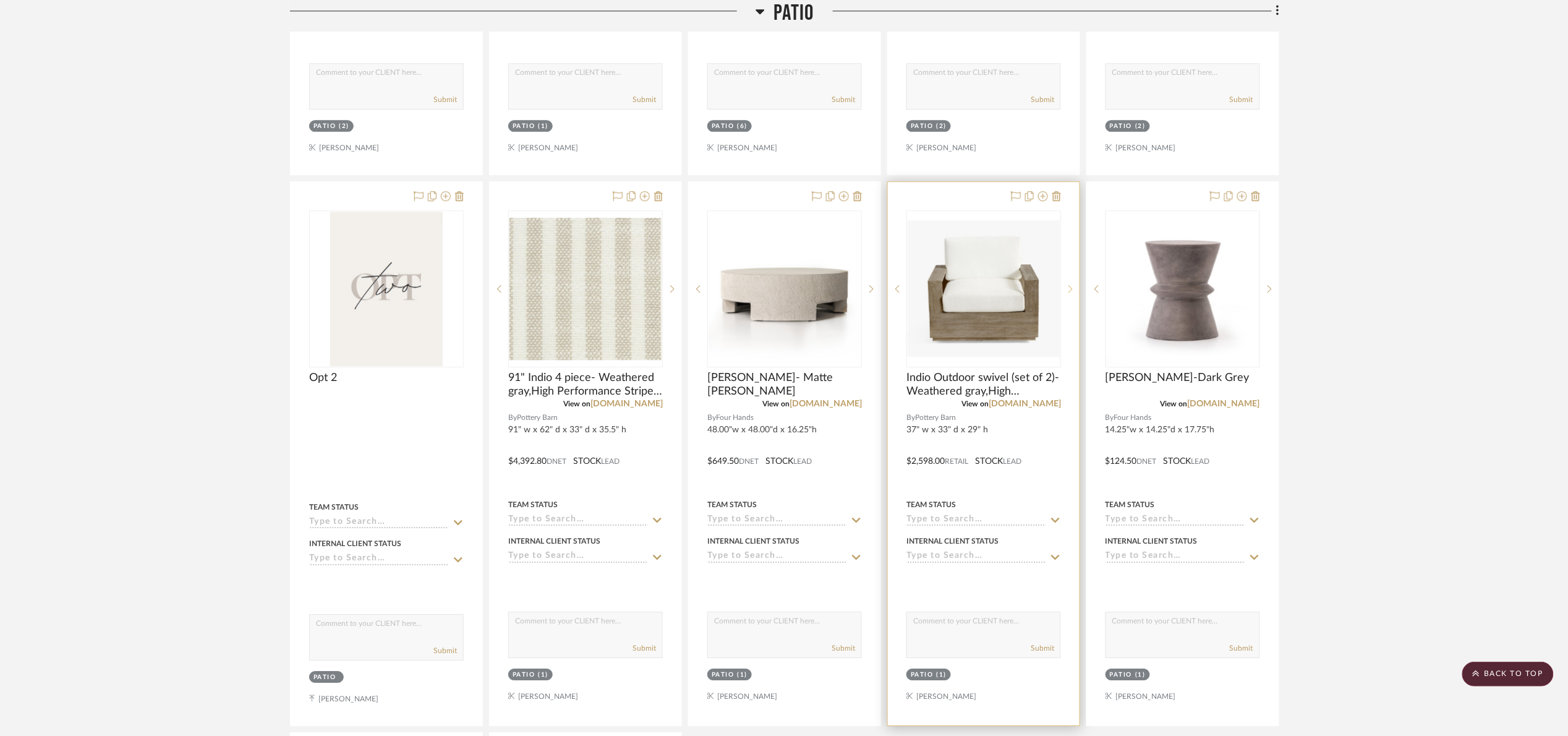
click at [1069, 292] on icon at bounding box center [1070, 289] width 4 height 9
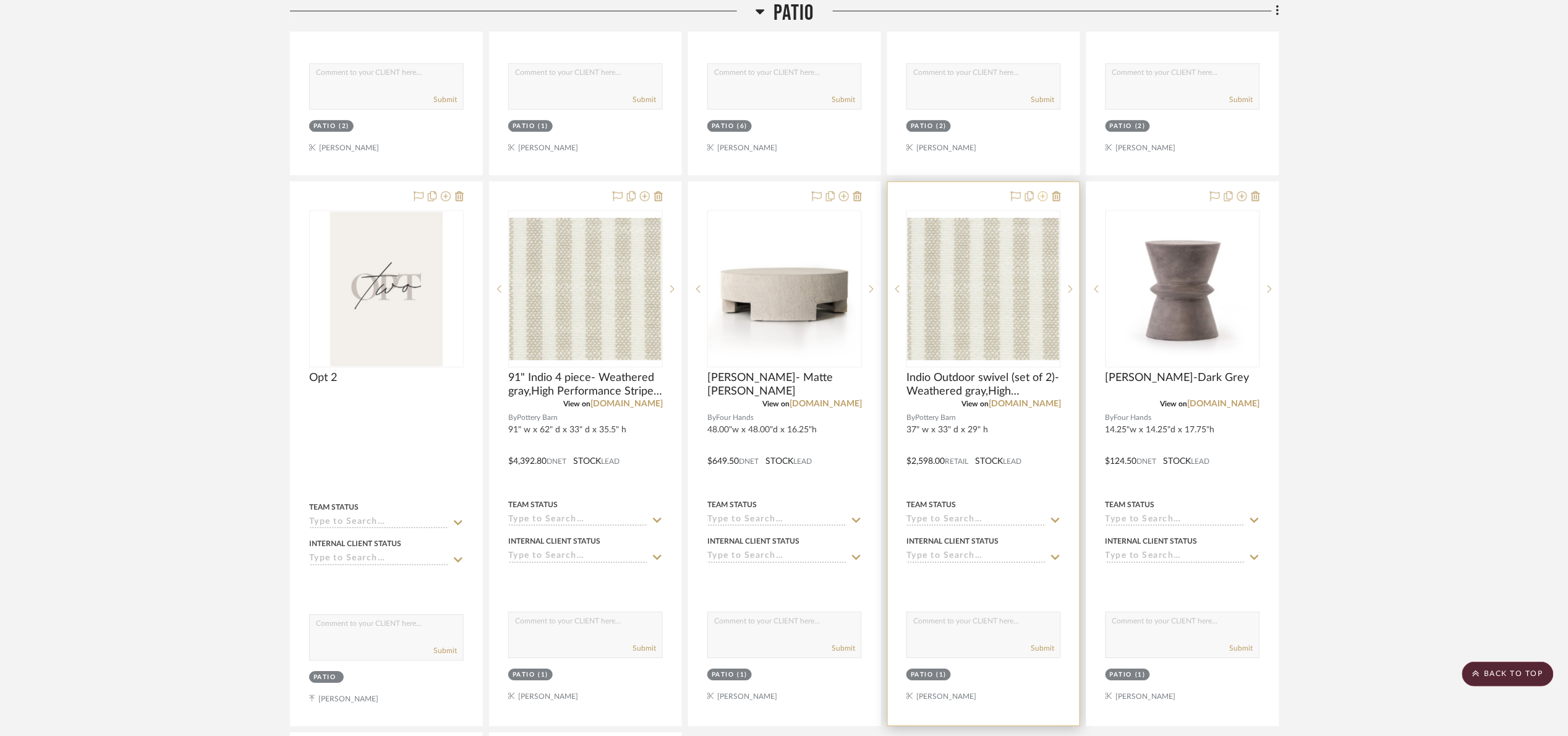
click at [1042, 201] on icon at bounding box center [1043, 196] width 10 height 10
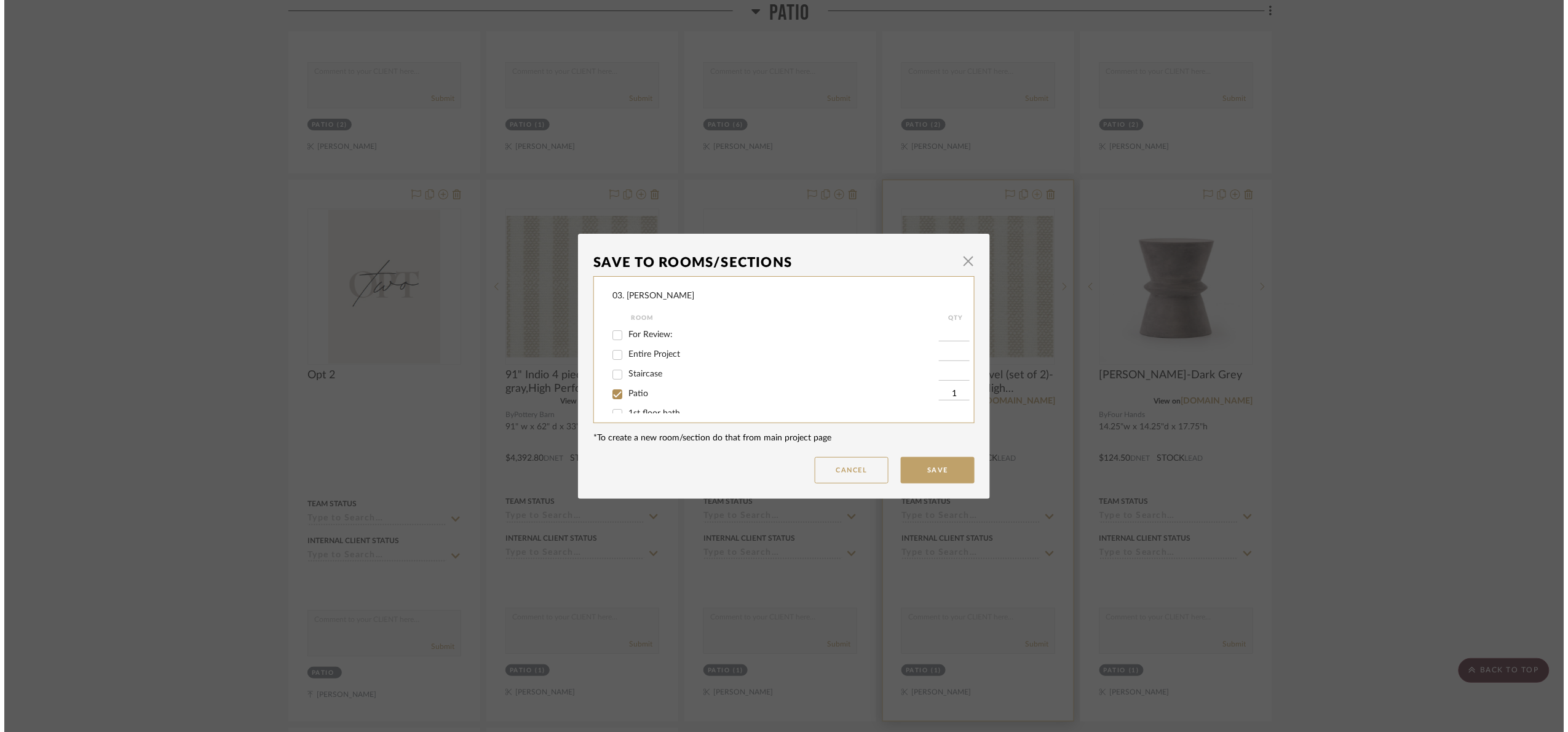
scroll to position [0, 0]
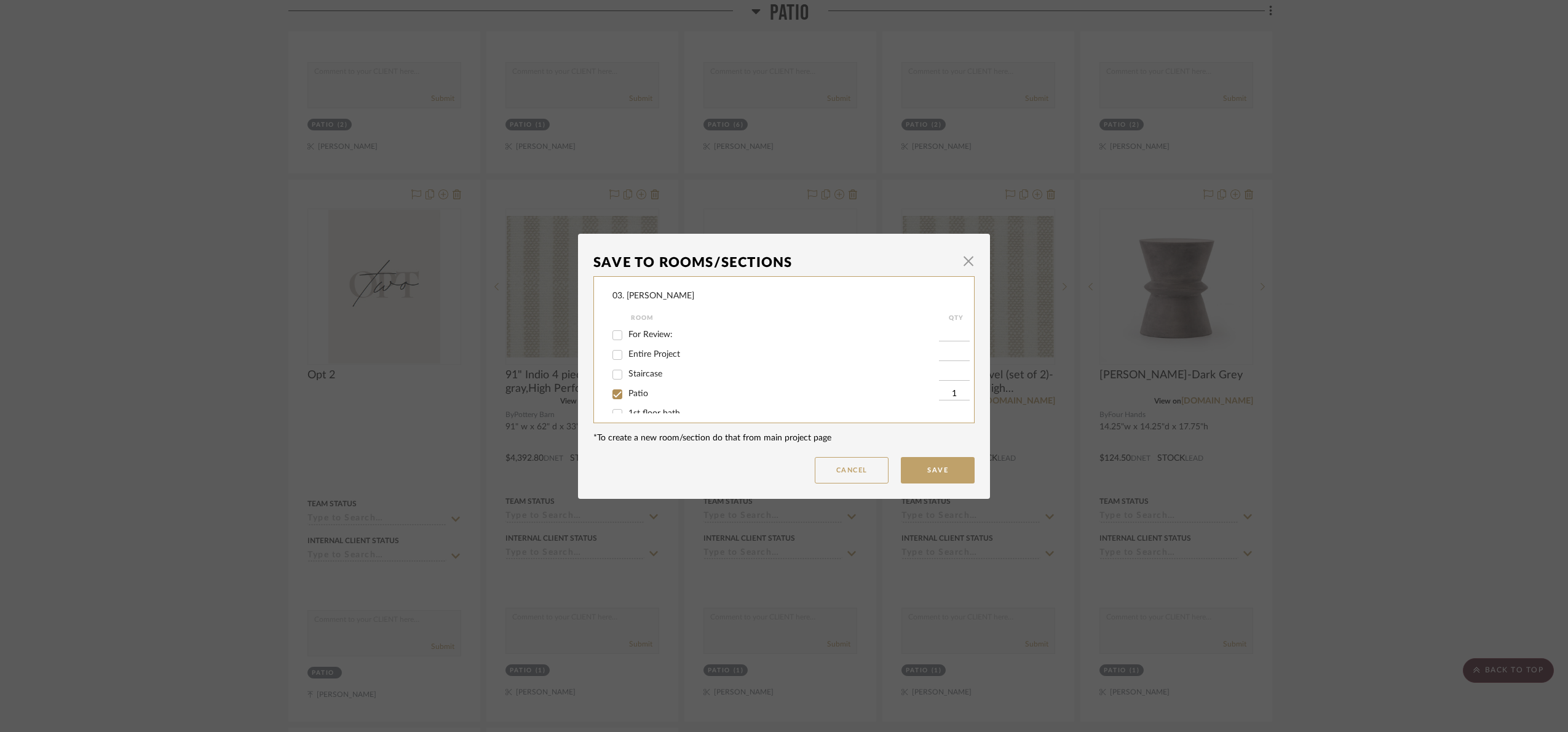
click at [629, 389] on span "Patio" at bounding box center [639, 394] width 20 height 9
click at [627, 389] on input "Patio" at bounding box center [618, 394] width 20 height 20
checkbox input "false"
drag, startPoint x: 639, startPoint y: 399, endPoint x: 661, endPoint y: 408, distance: 23.8
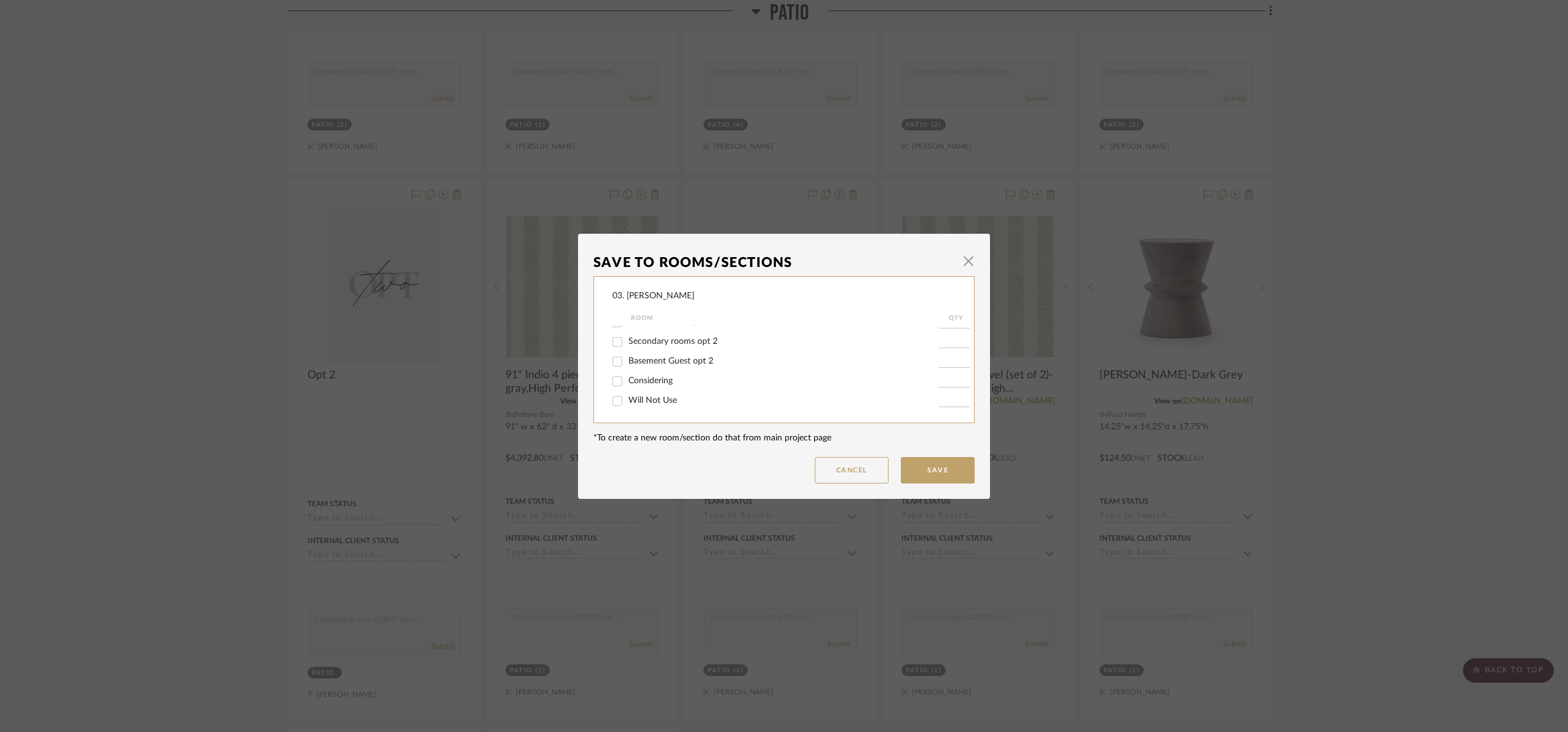
click at [642, 399] on span "Will Not Use" at bounding box center [653, 400] width 49 height 9
click at [629, 403] on span "Will Not Use" at bounding box center [653, 400] width 49 height 9
click at [626, 403] on input "Will Not Use" at bounding box center [618, 401] width 20 height 20
checkbox input "true"
type input "1"
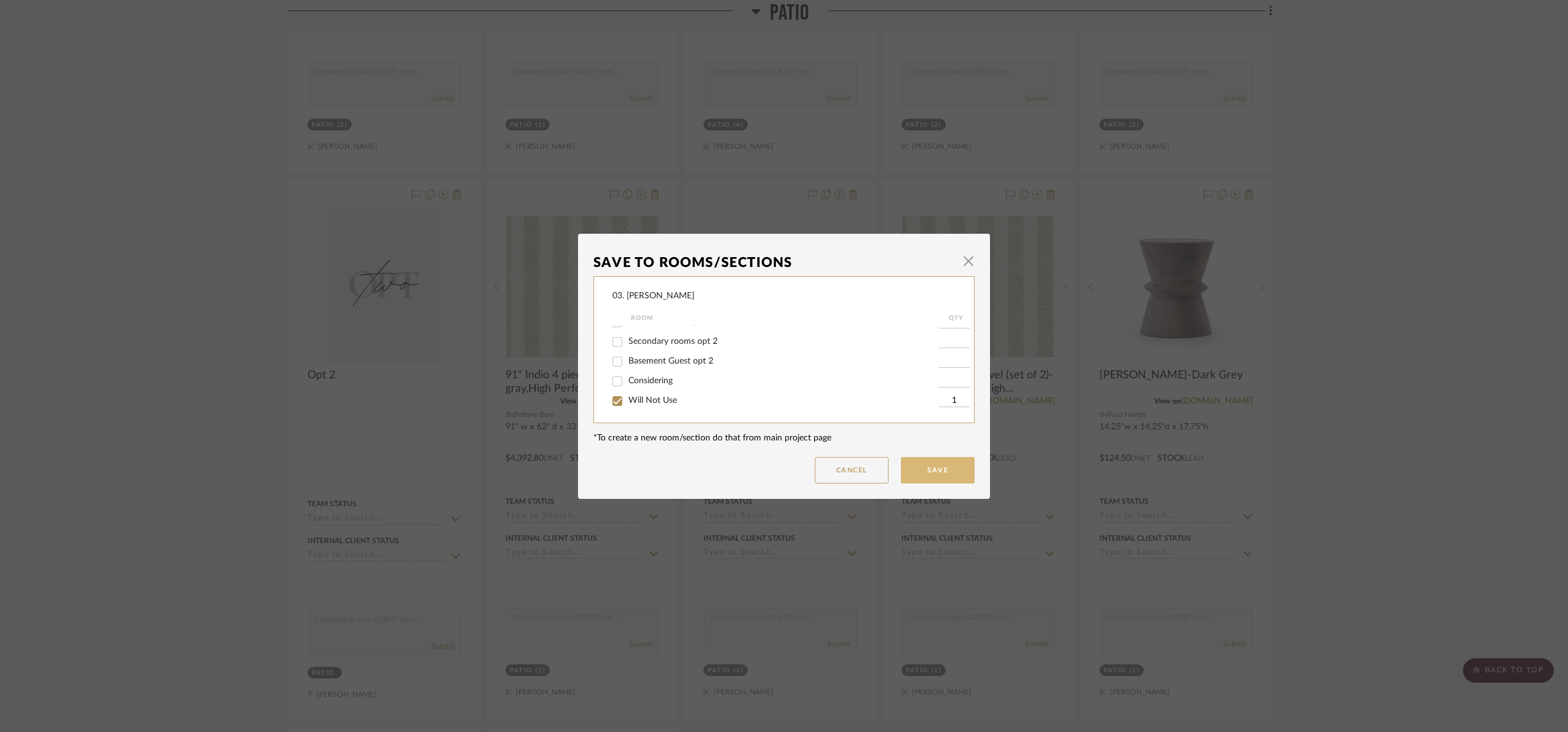
click at [931, 471] on button "Save" at bounding box center [937, 470] width 74 height 27
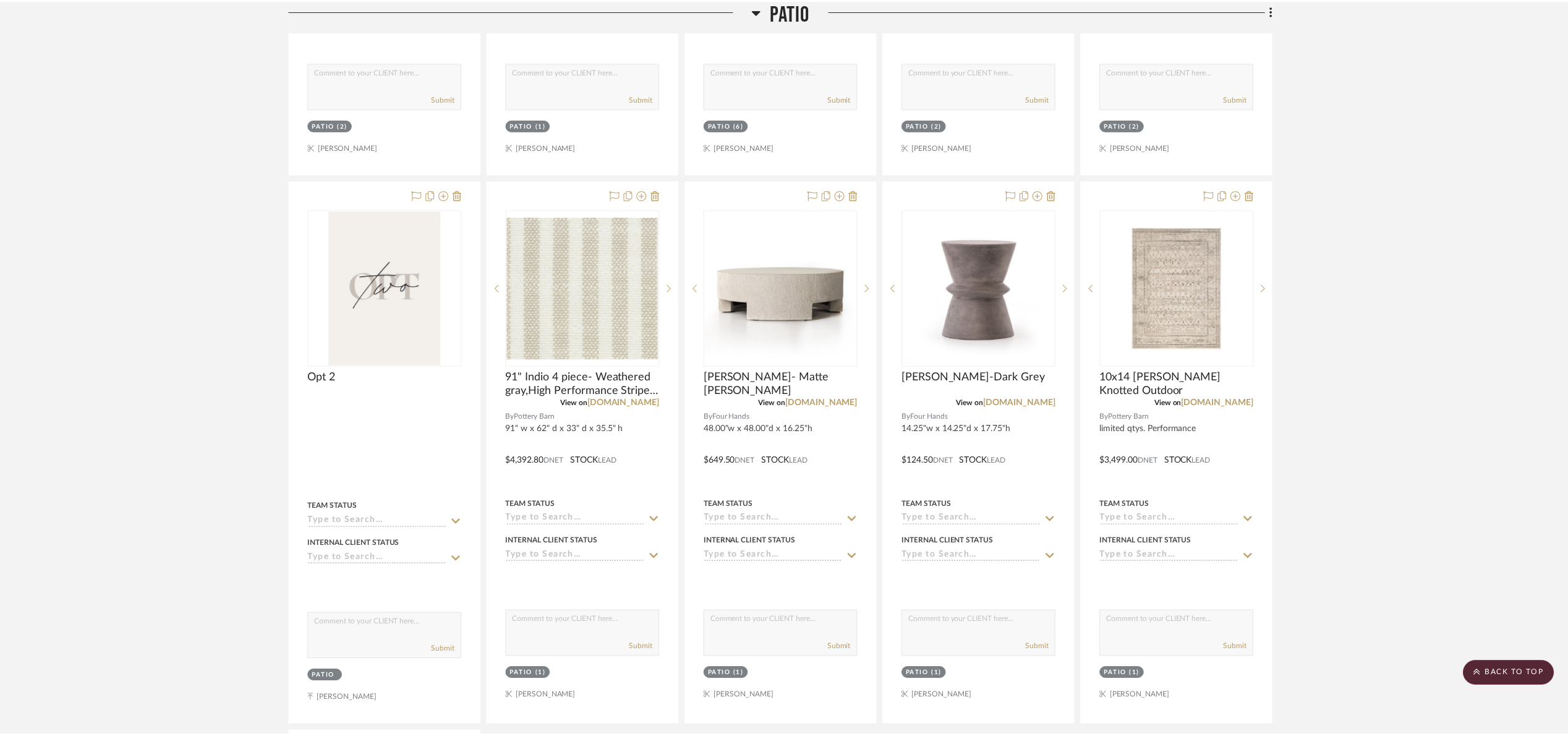
scroll to position [1397, 0]
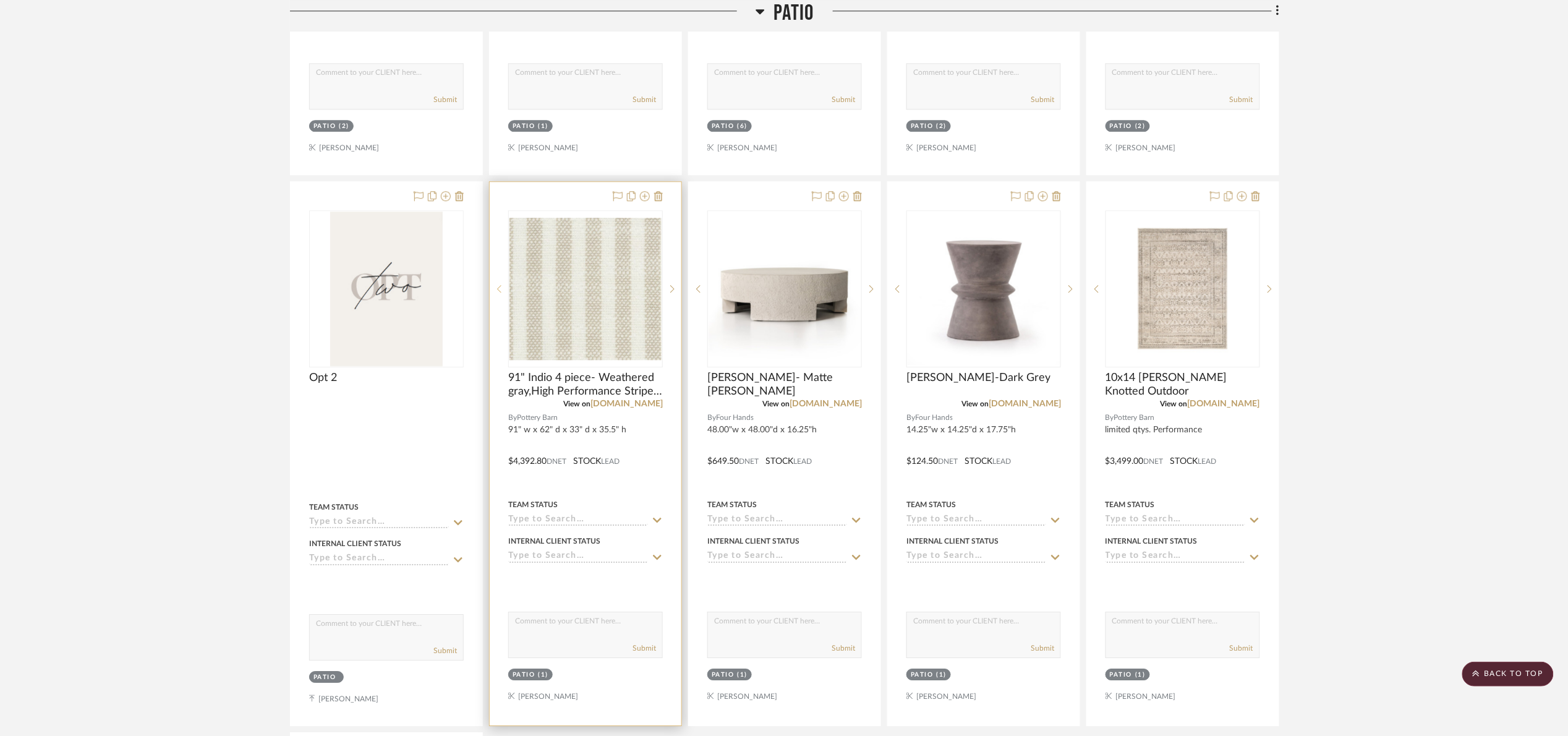
click at [499, 287] on icon at bounding box center [499, 289] width 4 height 9
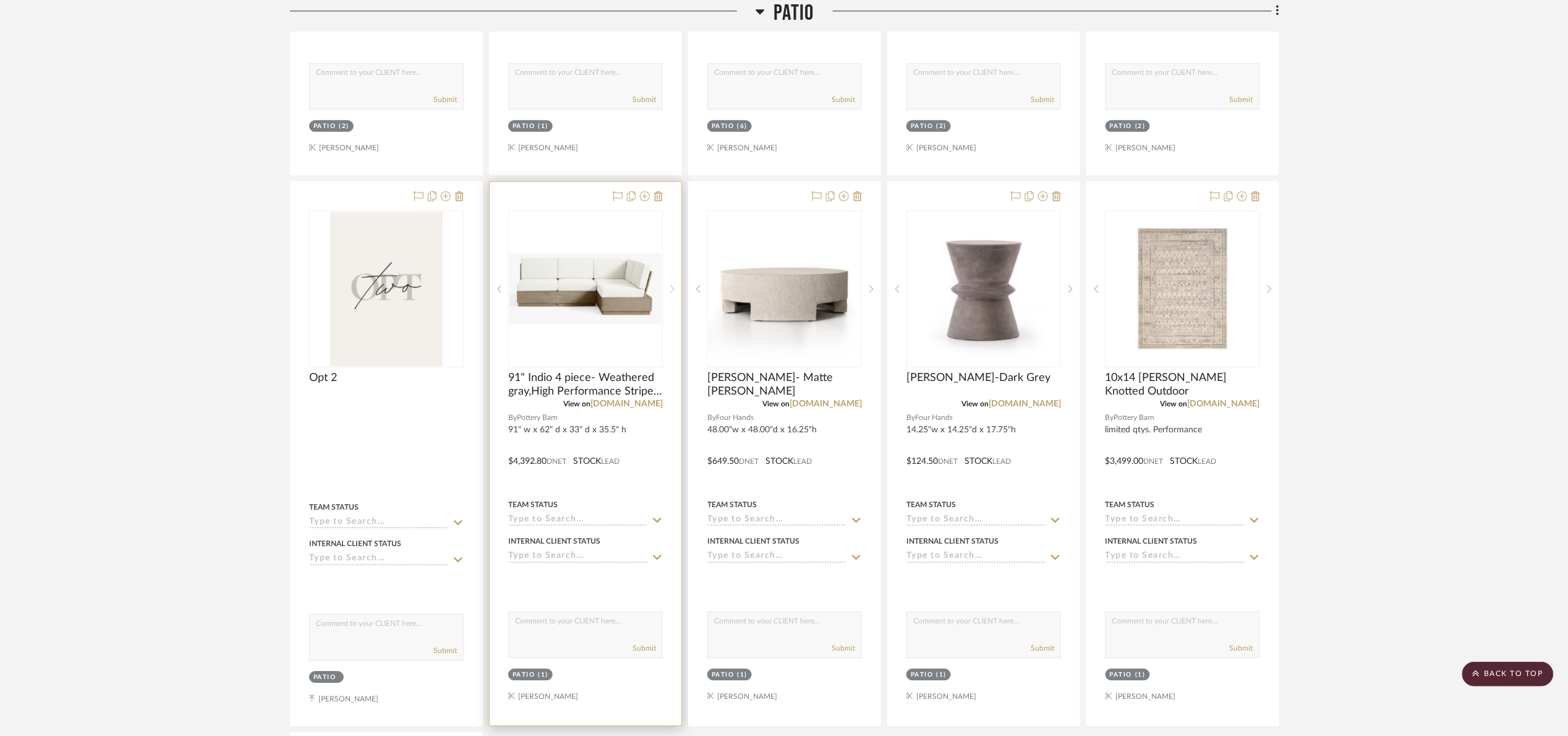
click at [672, 289] on icon at bounding box center [672, 289] width 4 height 7
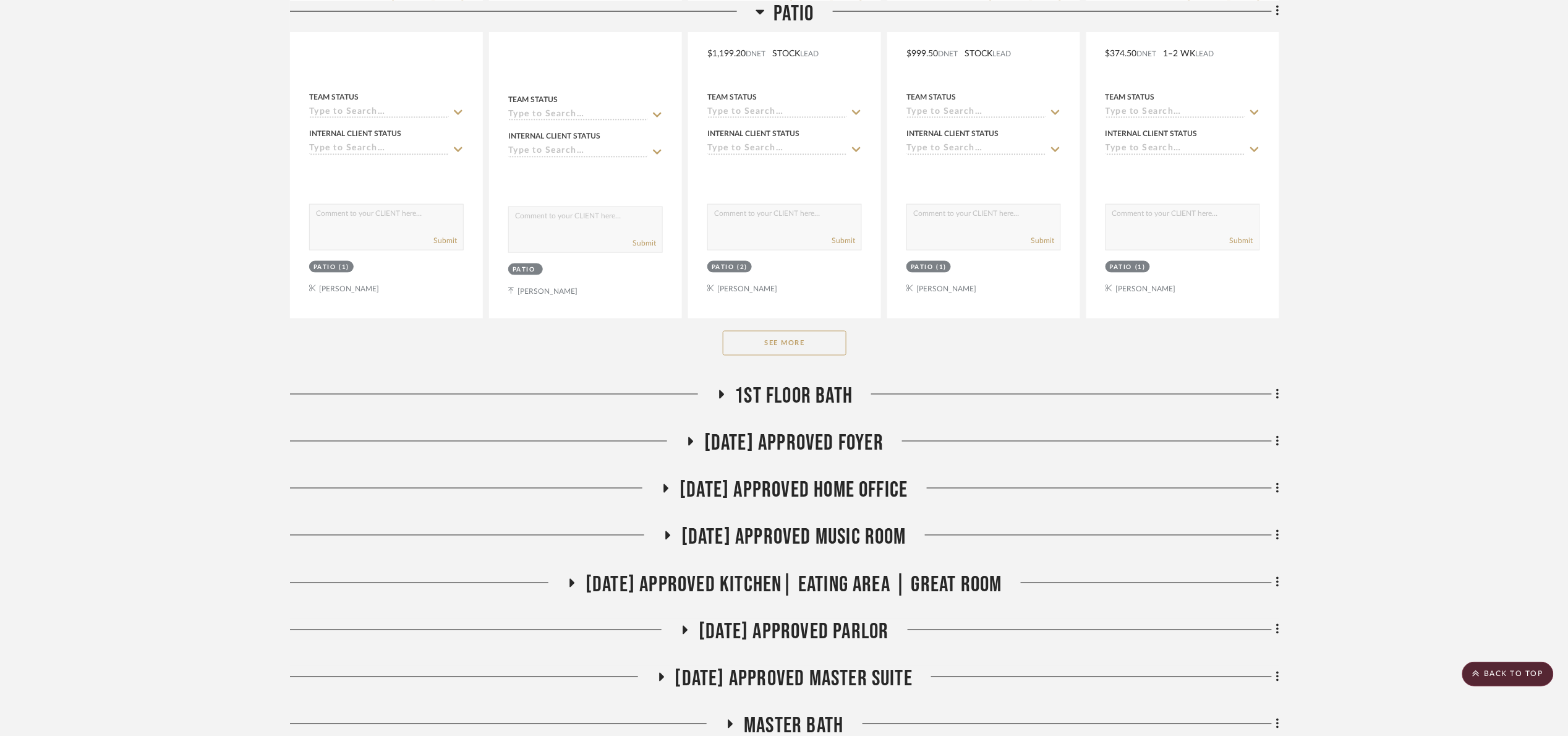
scroll to position [742, 0]
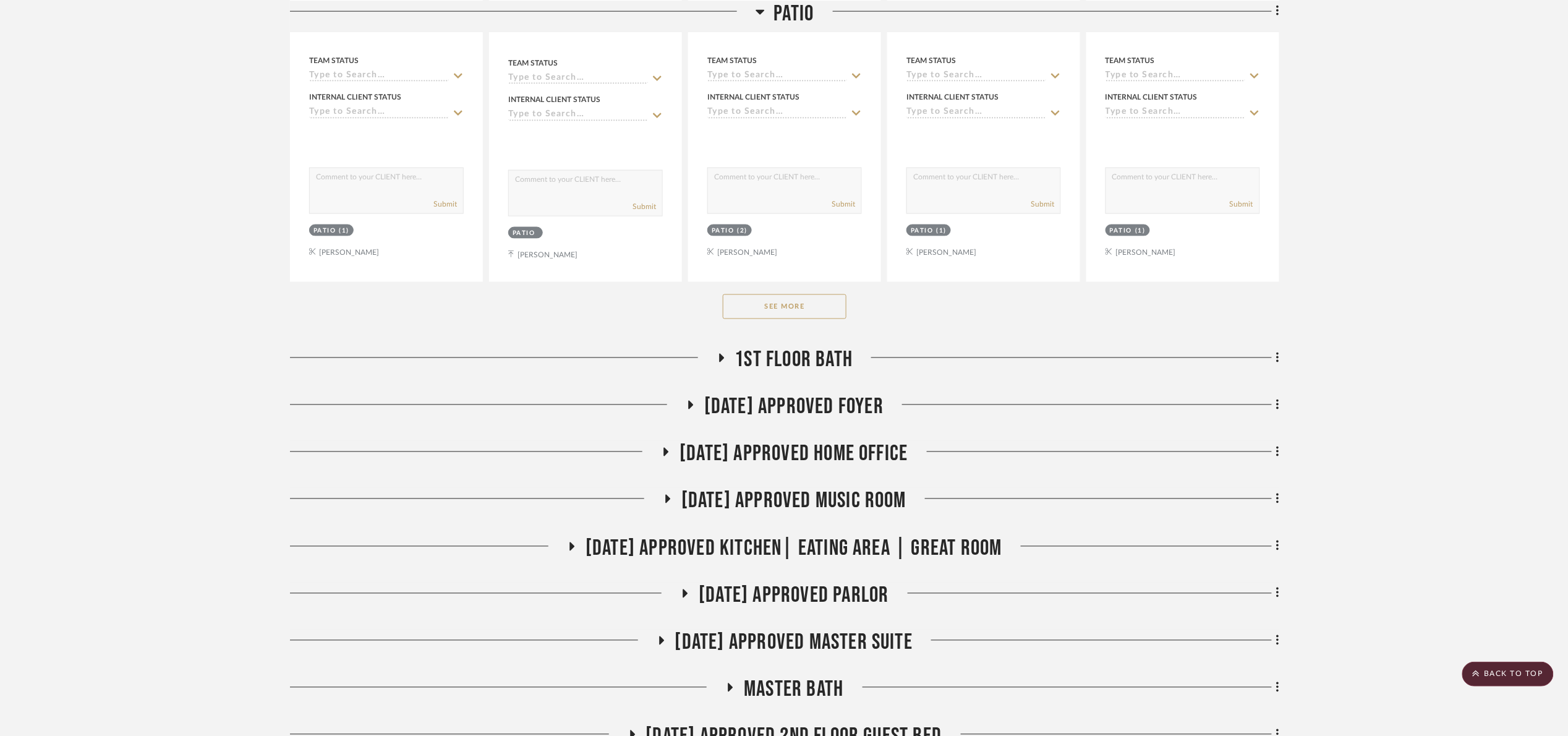
click at [771, 318] on button "See More" at bounding box center [785, 307] width 124 height 25
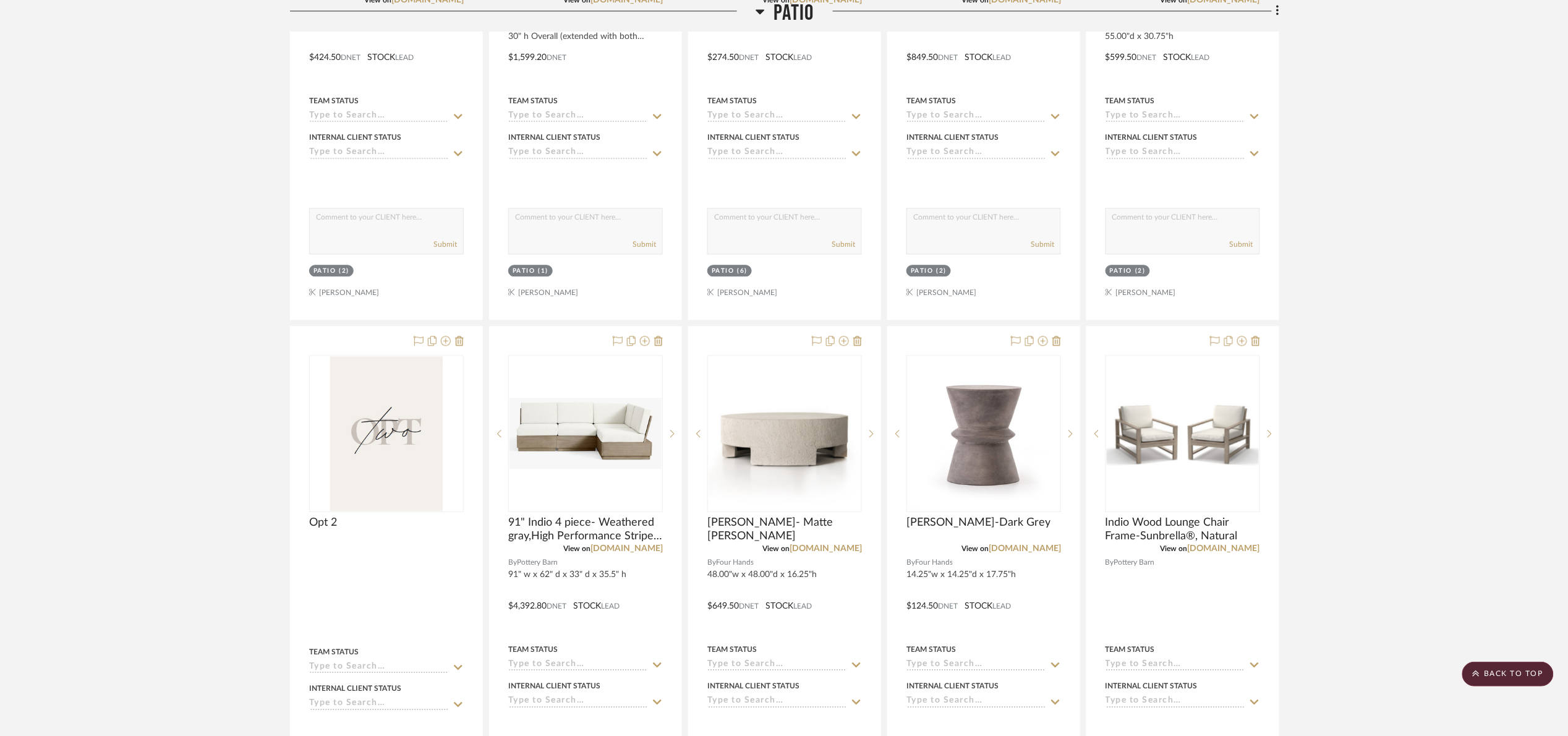
scroll to position [1298, 0]
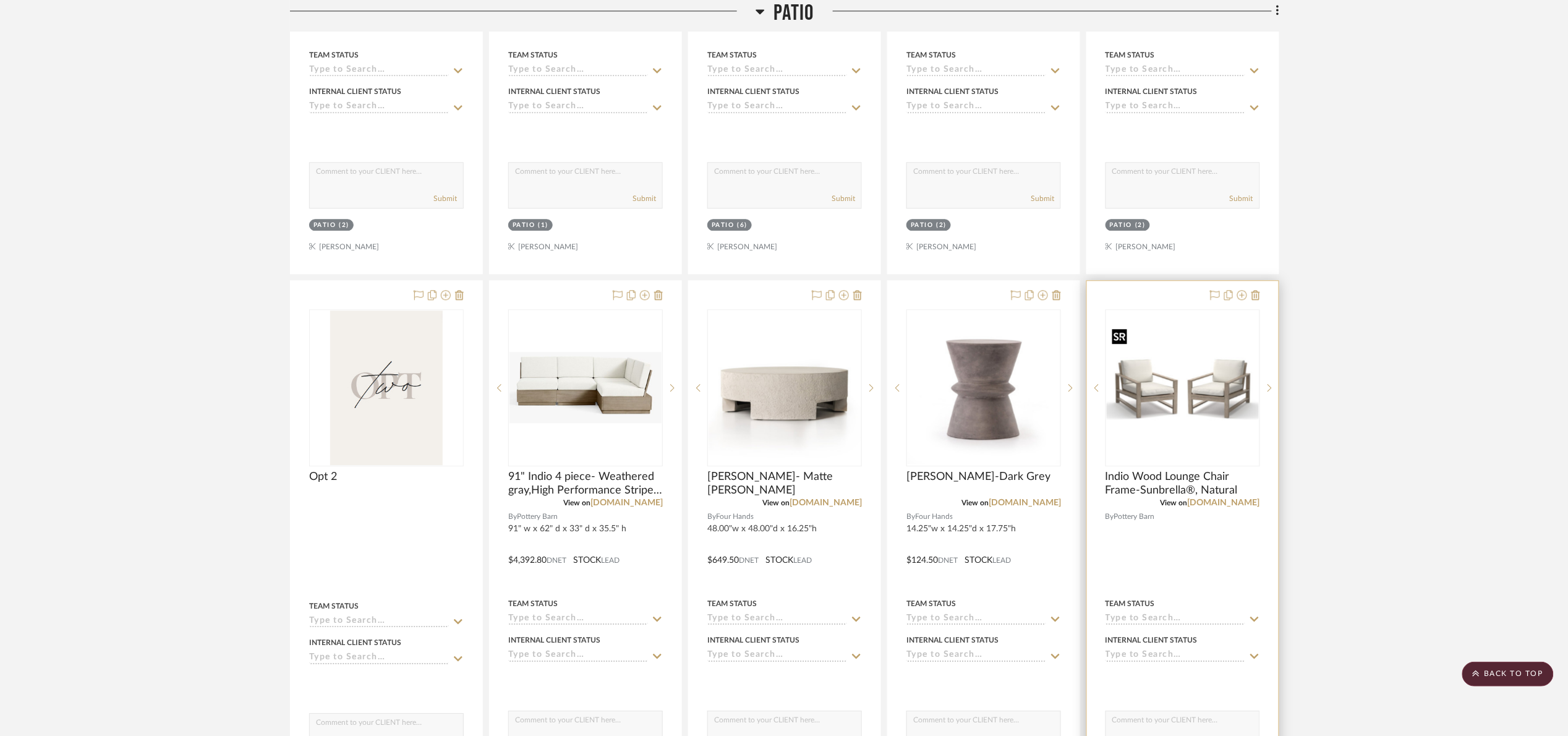
click at [1192, 387] on img "0" at bounding box center [1183, 388] width 152 height 137
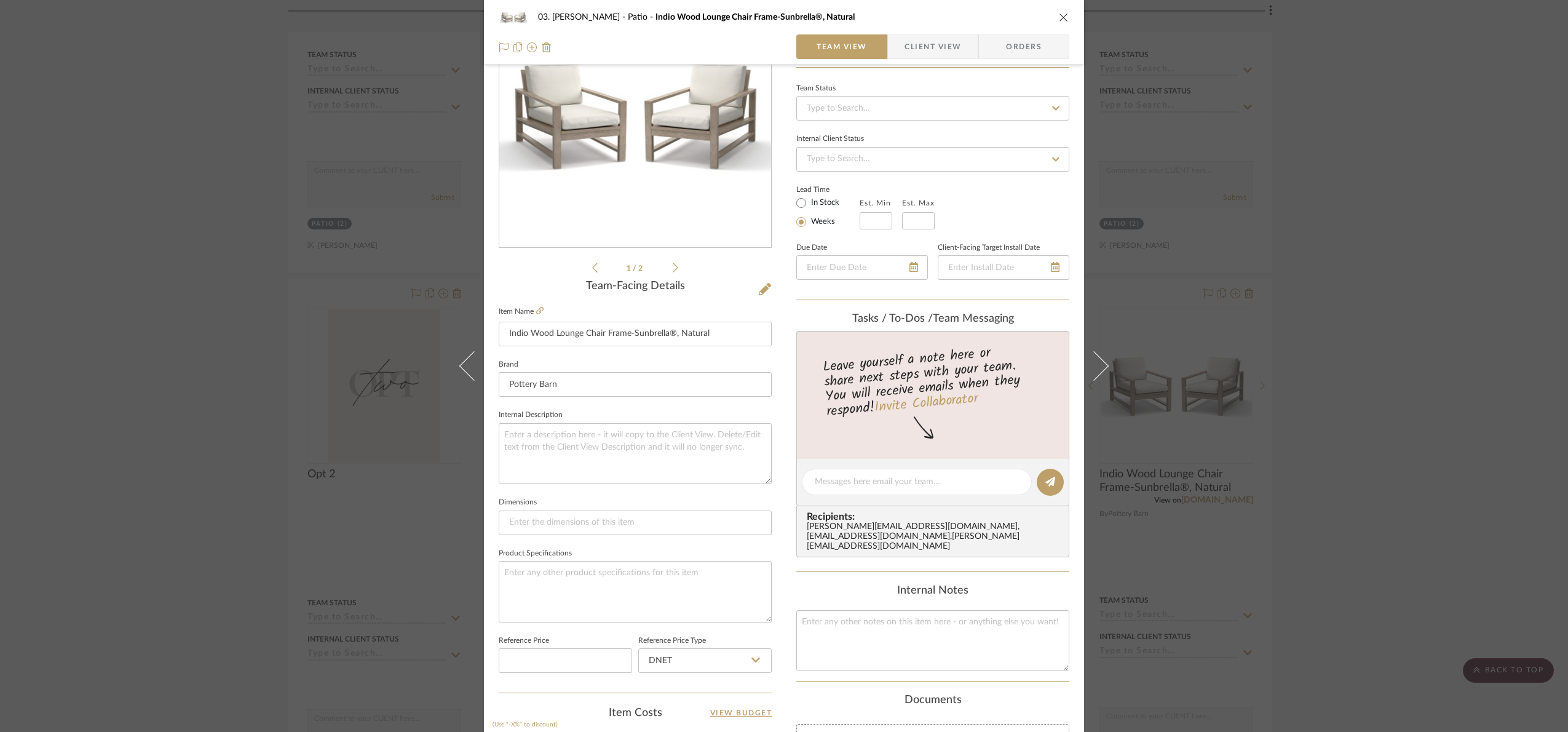
scroll to position [415, 0]
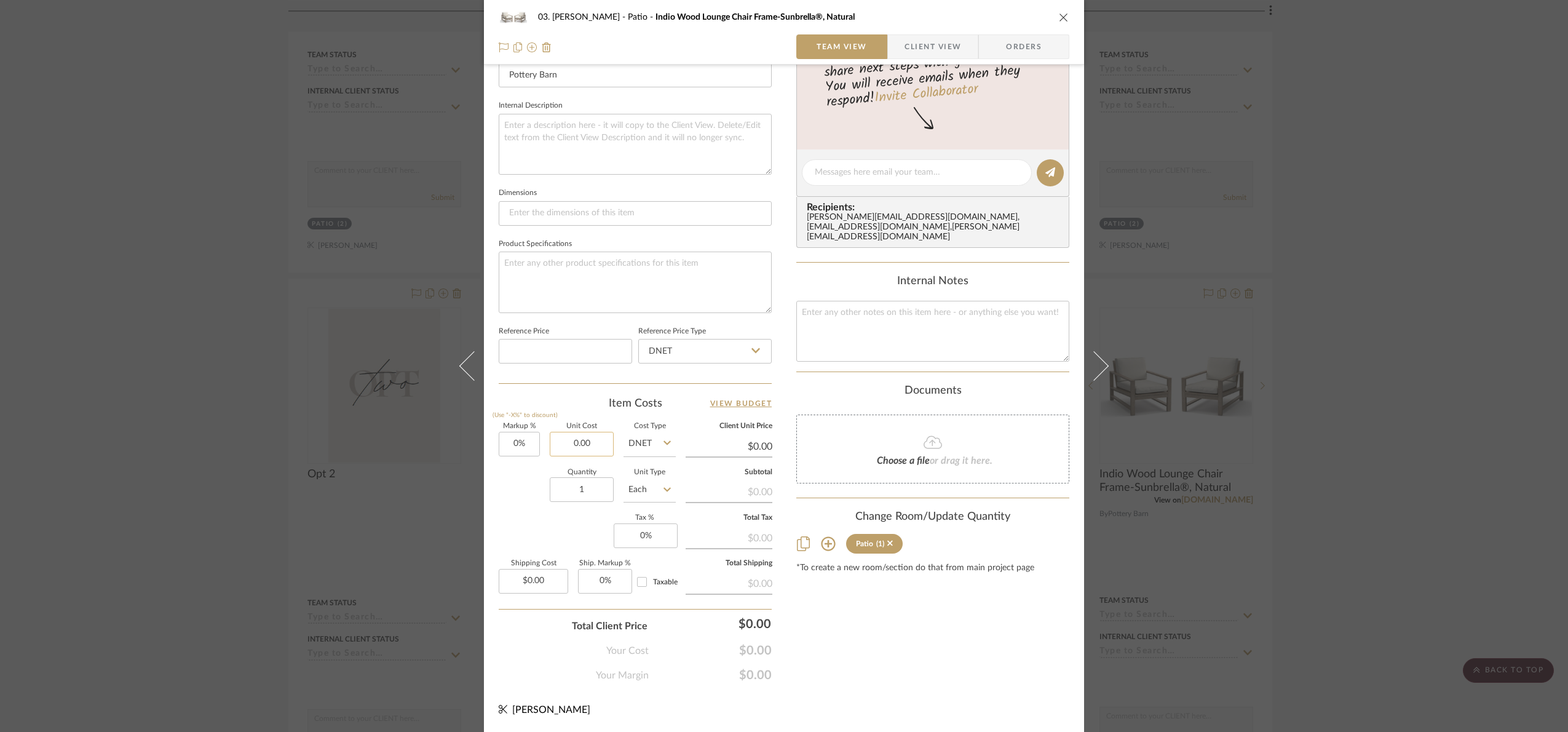
click at [587, 441] on input "0.00" at bounding box center [582, 444] width 64 height 25
type input "$1,492.50"
click at [525, 491] on div "Quantity 1 Unit Type Each" at bounding box center [587, 491] width 177 height 44
type input "$1,492.50"
type input "1936"
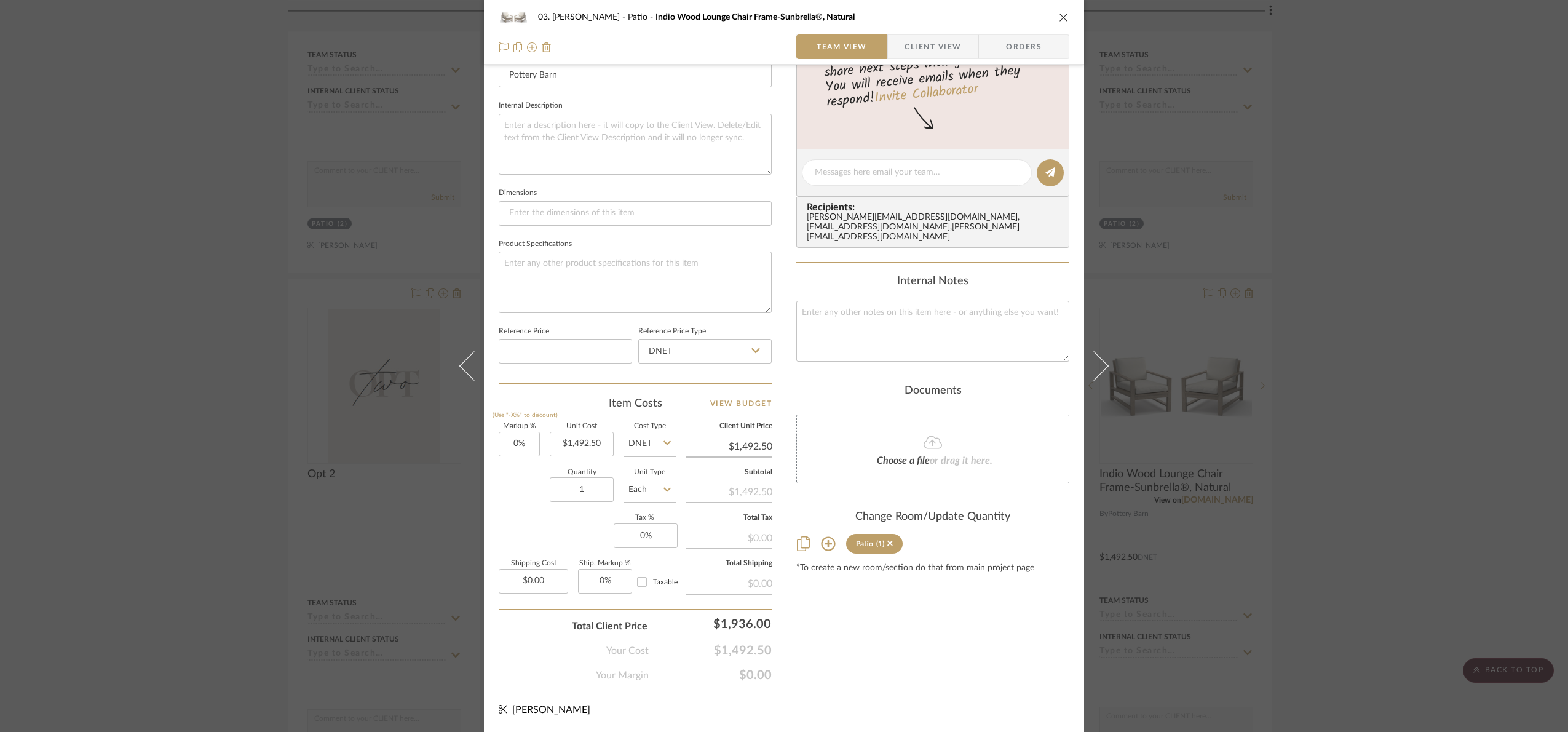
click at [908, 688] on div "03. Jennifer Patio Indio Wood Lounge Chair Frame-Sunbrella®, Natural Team View …" at bounding box center [784, 366] width 1568 height 732
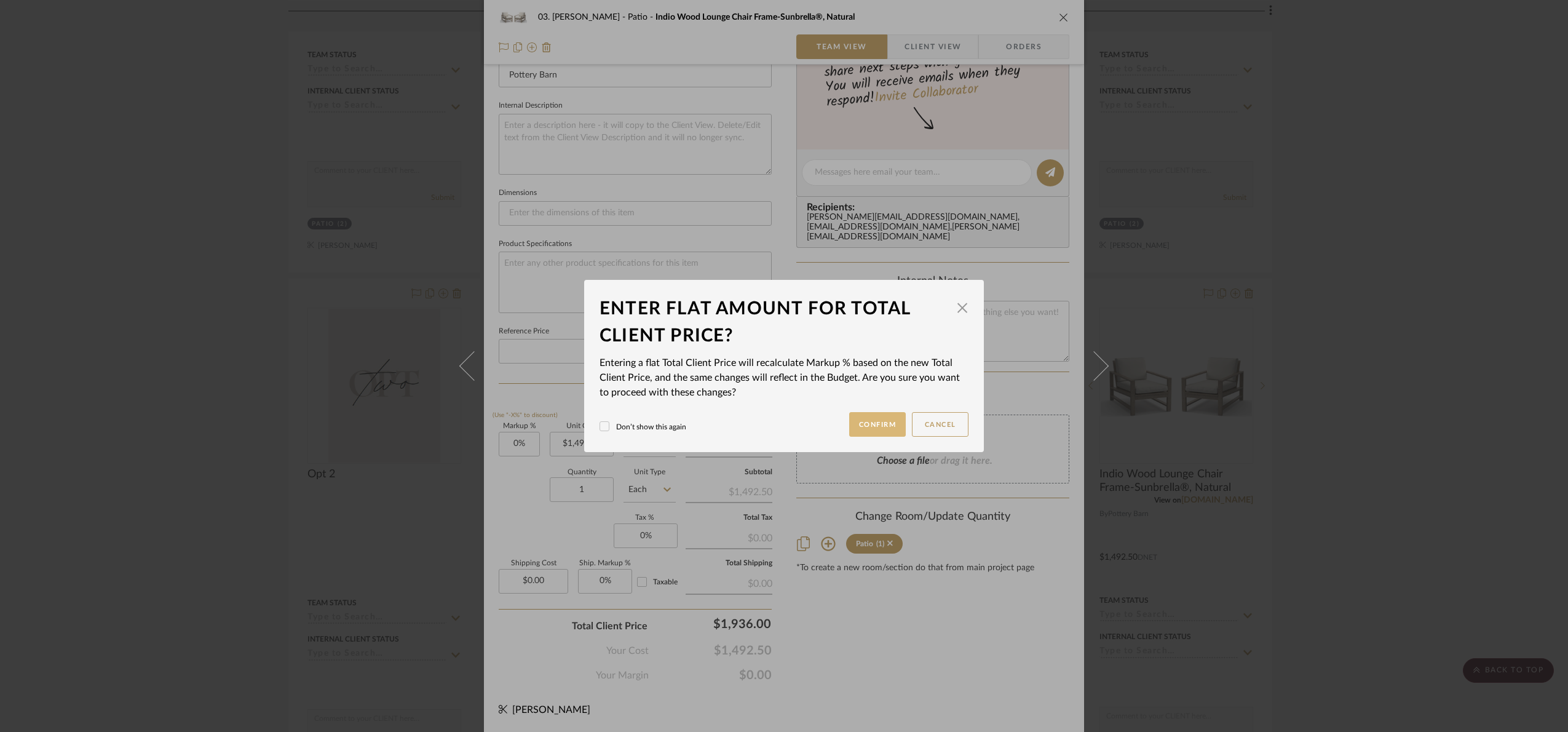
click at [861, 431] on button "Confirm" at bounding box center [878, 424] width 57 height 25
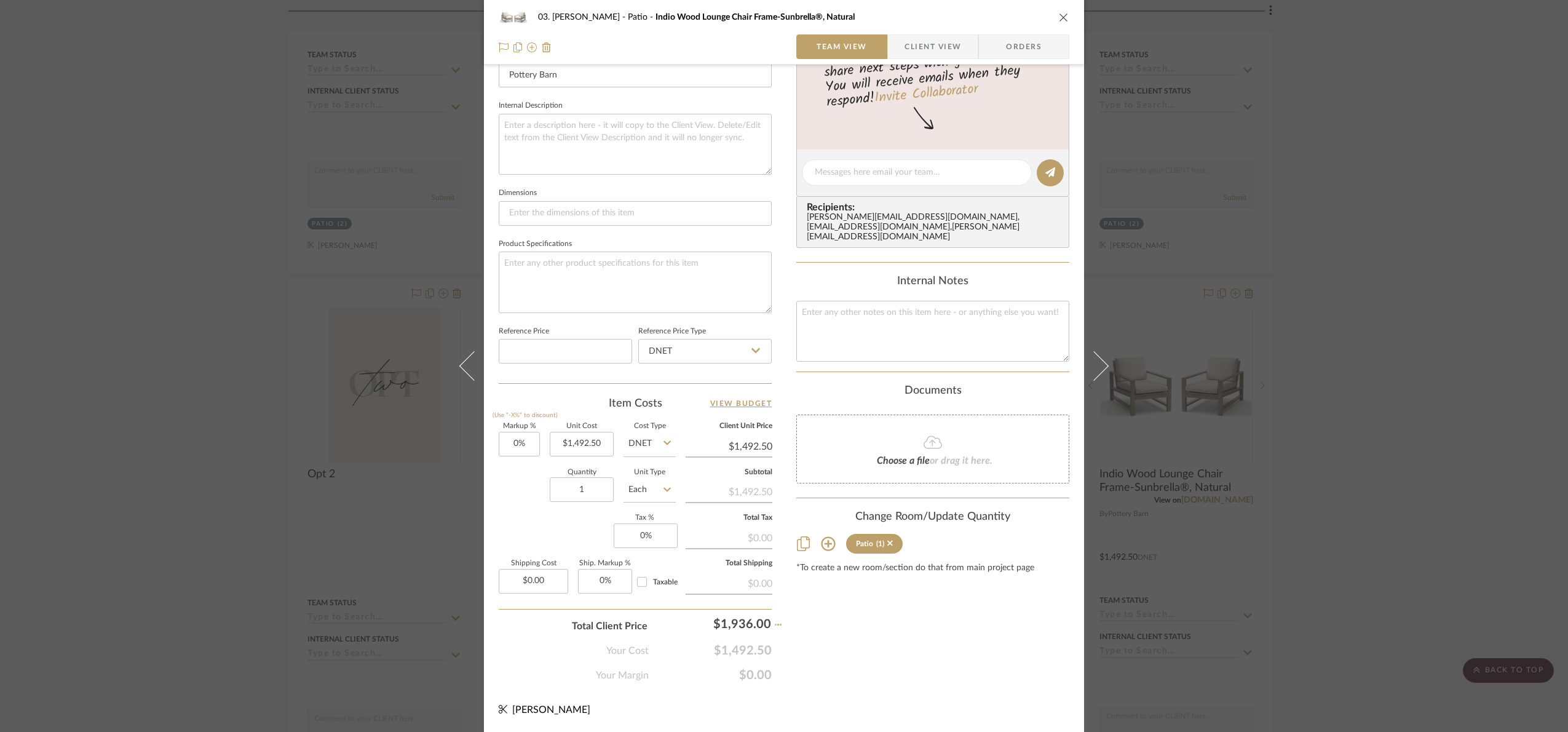
type input "29.71%"
type input "$1,936.00"
click at [590, 447] on input "1492.50" at bounding box center [582, 444] width 64 height 25
type input "$1,548.40"
type input "25.03%"
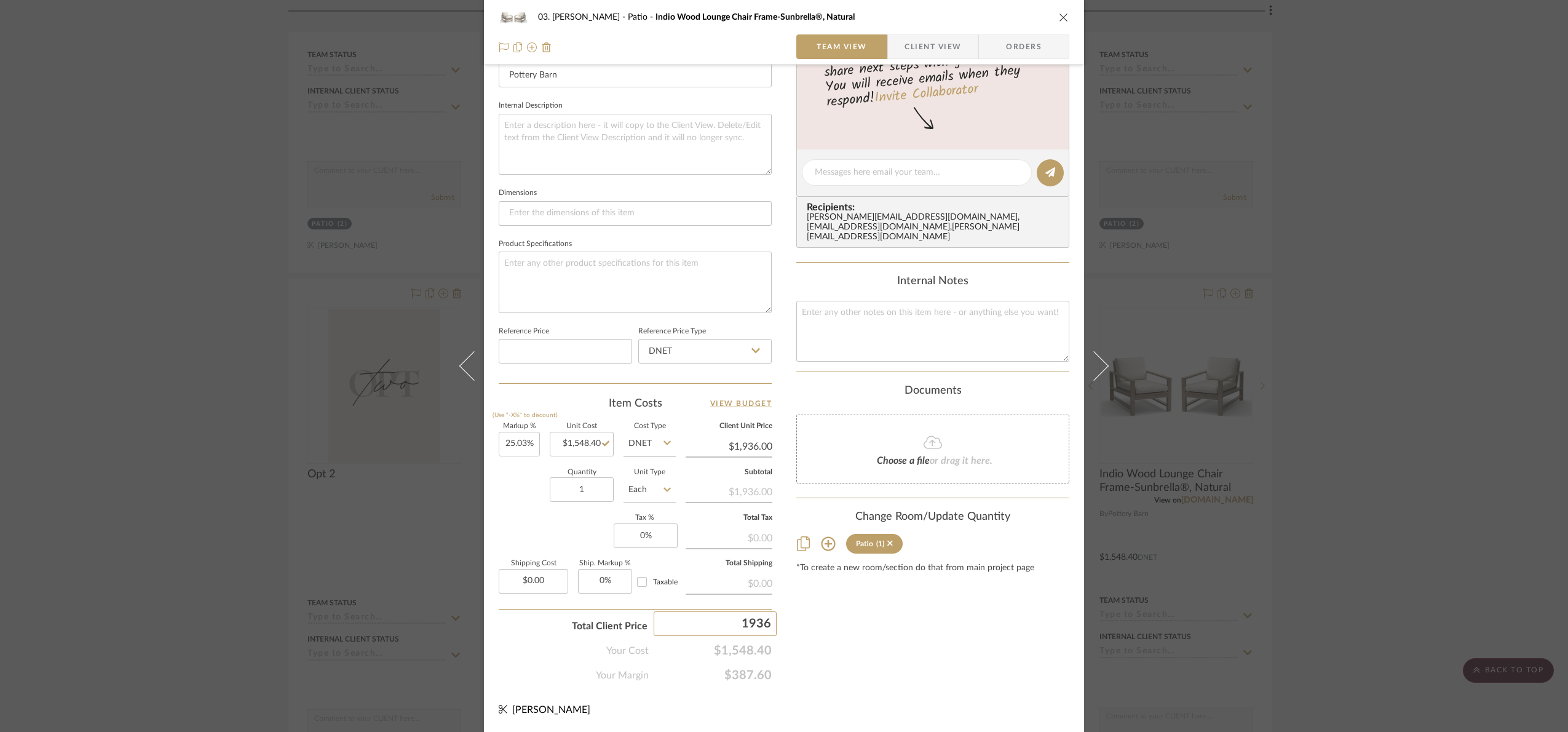
click at [921, 644] on div "Content here copies to Client View - confirm visibility there. Show in Client D…" at bounding box center [933, 176] width 273 height 1012
click at [1452, 492] on div "03. [PERSON_NAME] Indio Wood Lounge Chair Frame-Sunbrella®, Natural Team View C…" at bounding box center [784, 366] width 1568 height 732
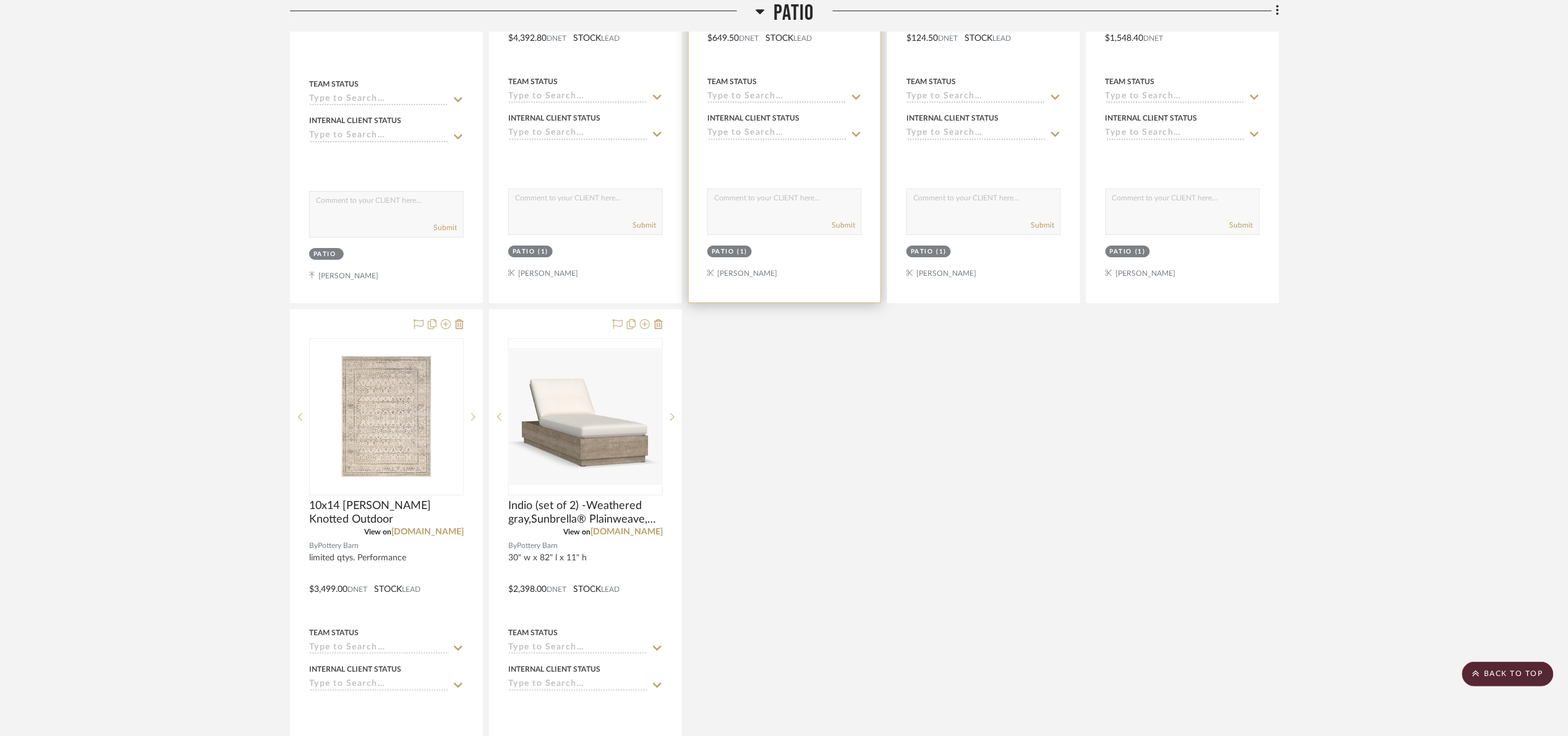
scroll to position [1391, 0]
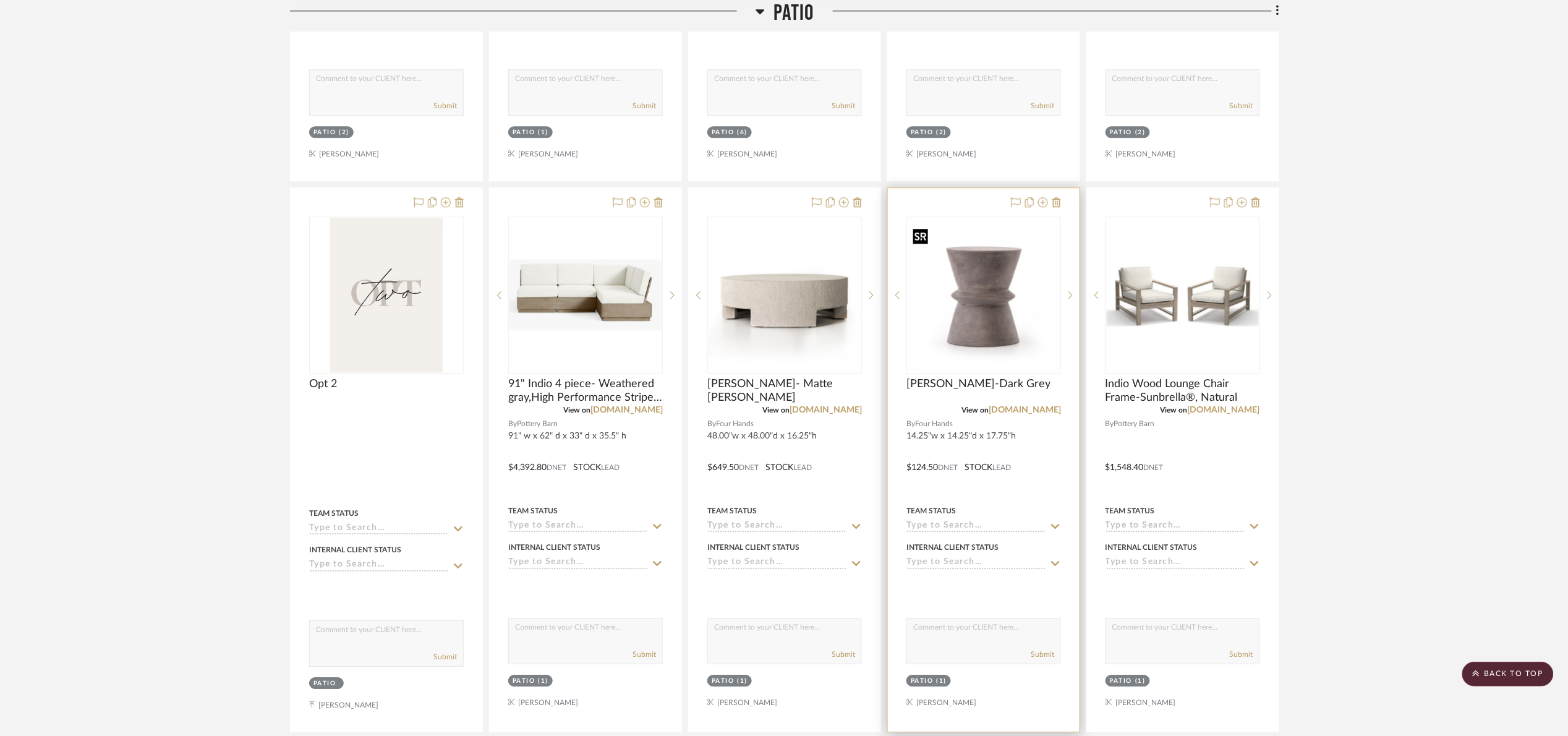
click at [977, 316] on img "0" at bounding box center [984, 295] width 152 height 152
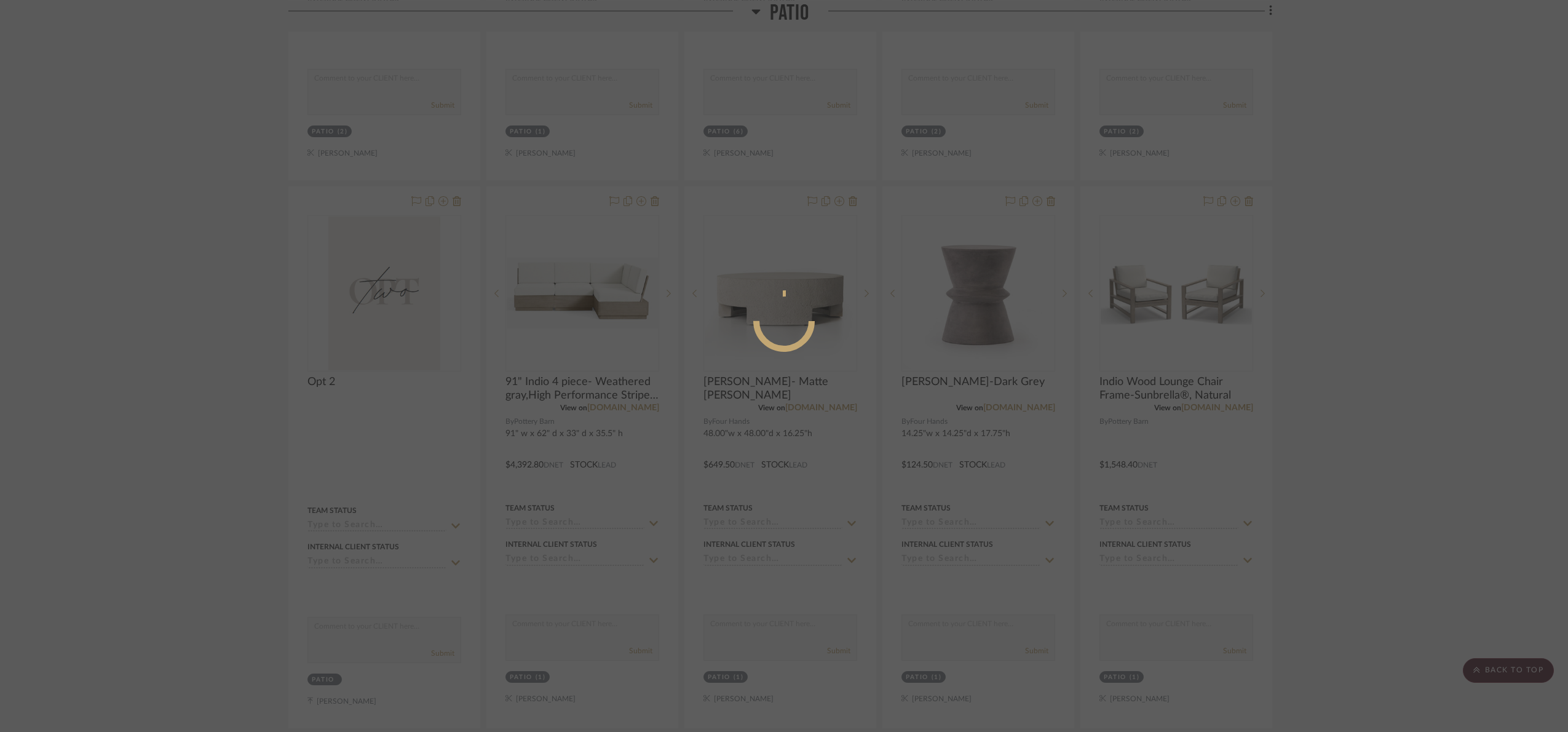
click at [1436, 337] on div at bounding box center [784, 366] width 1568 height 732
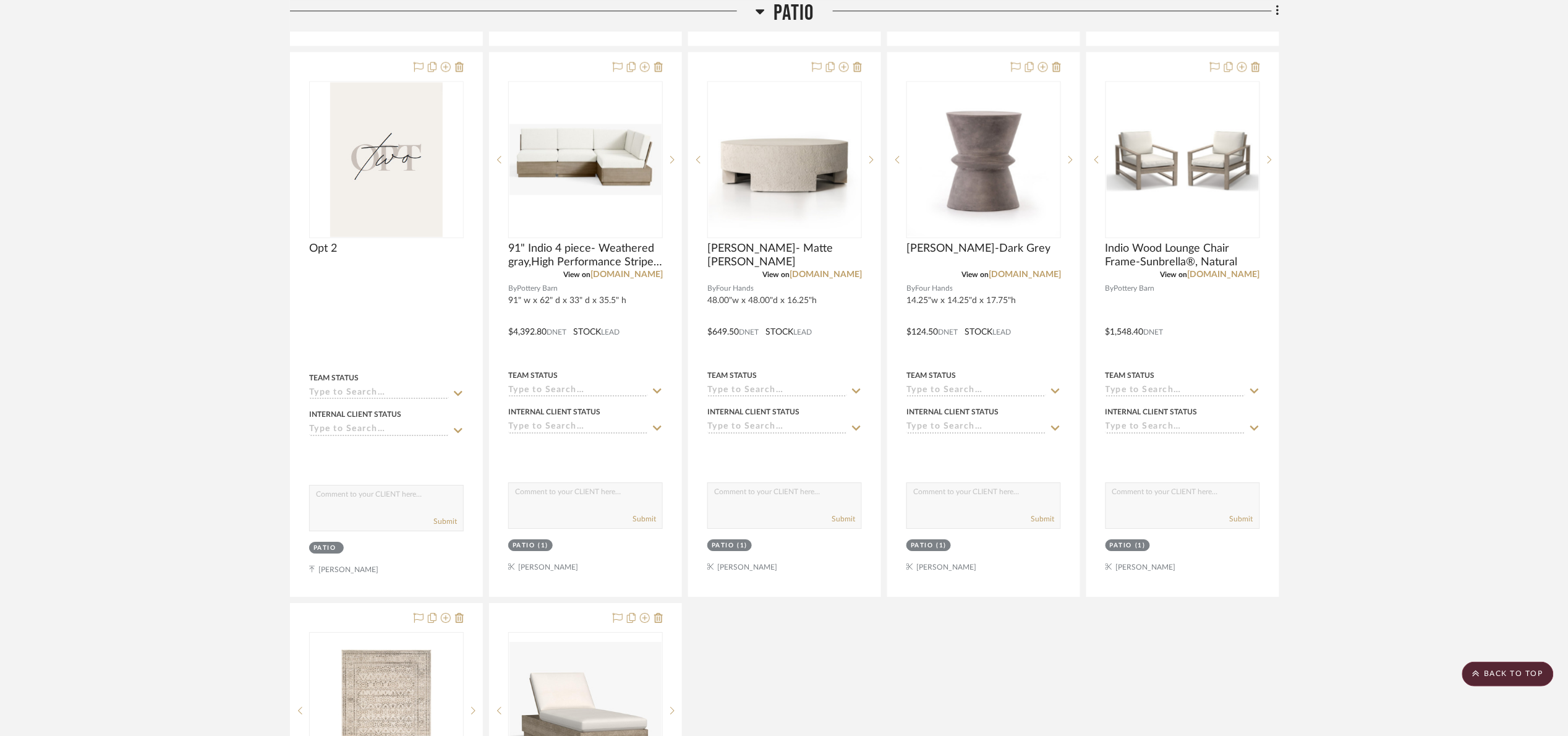
scroll to position [1577, 0]
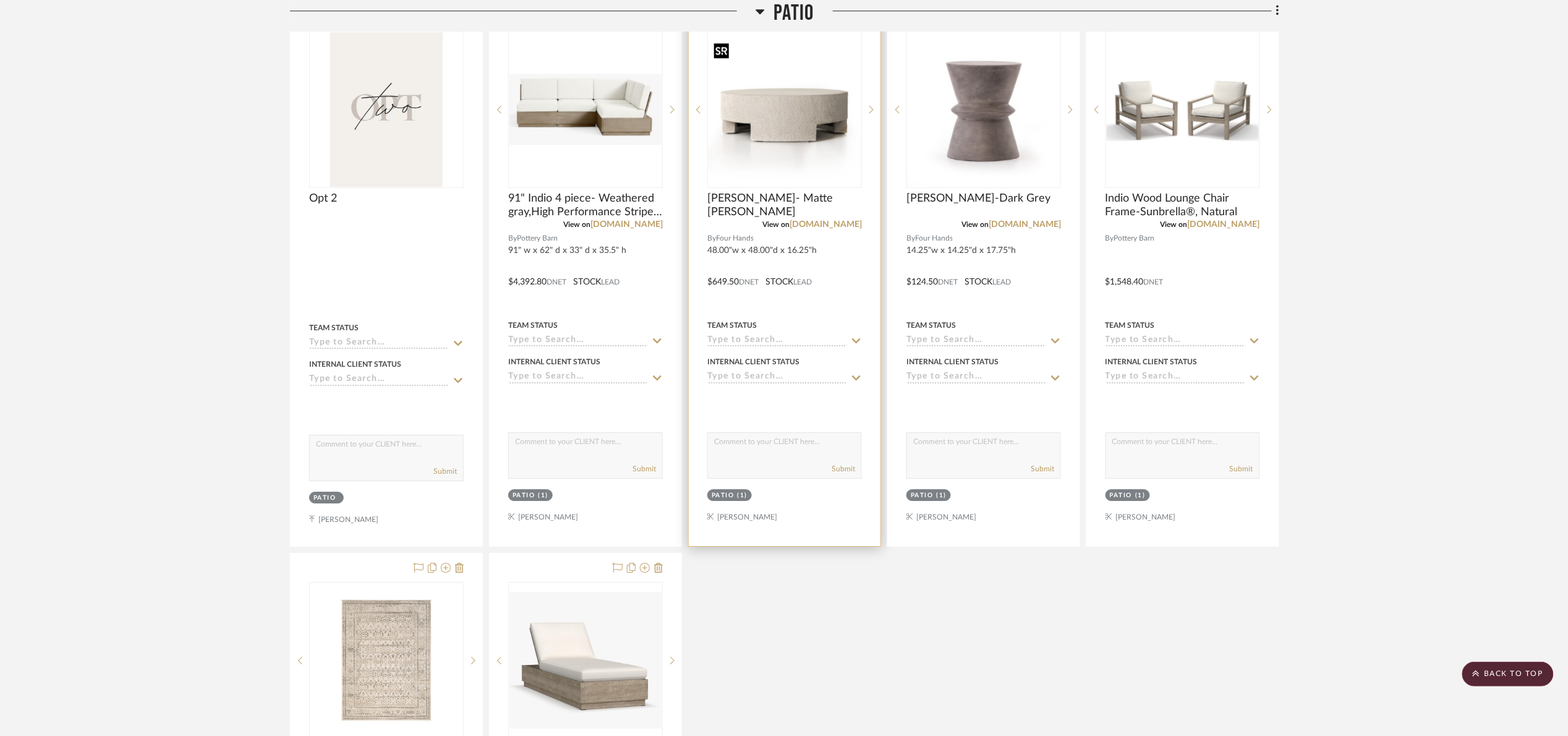
click at [821, 133] on img "0" at bounding box center [785, 109] width 152 height 152
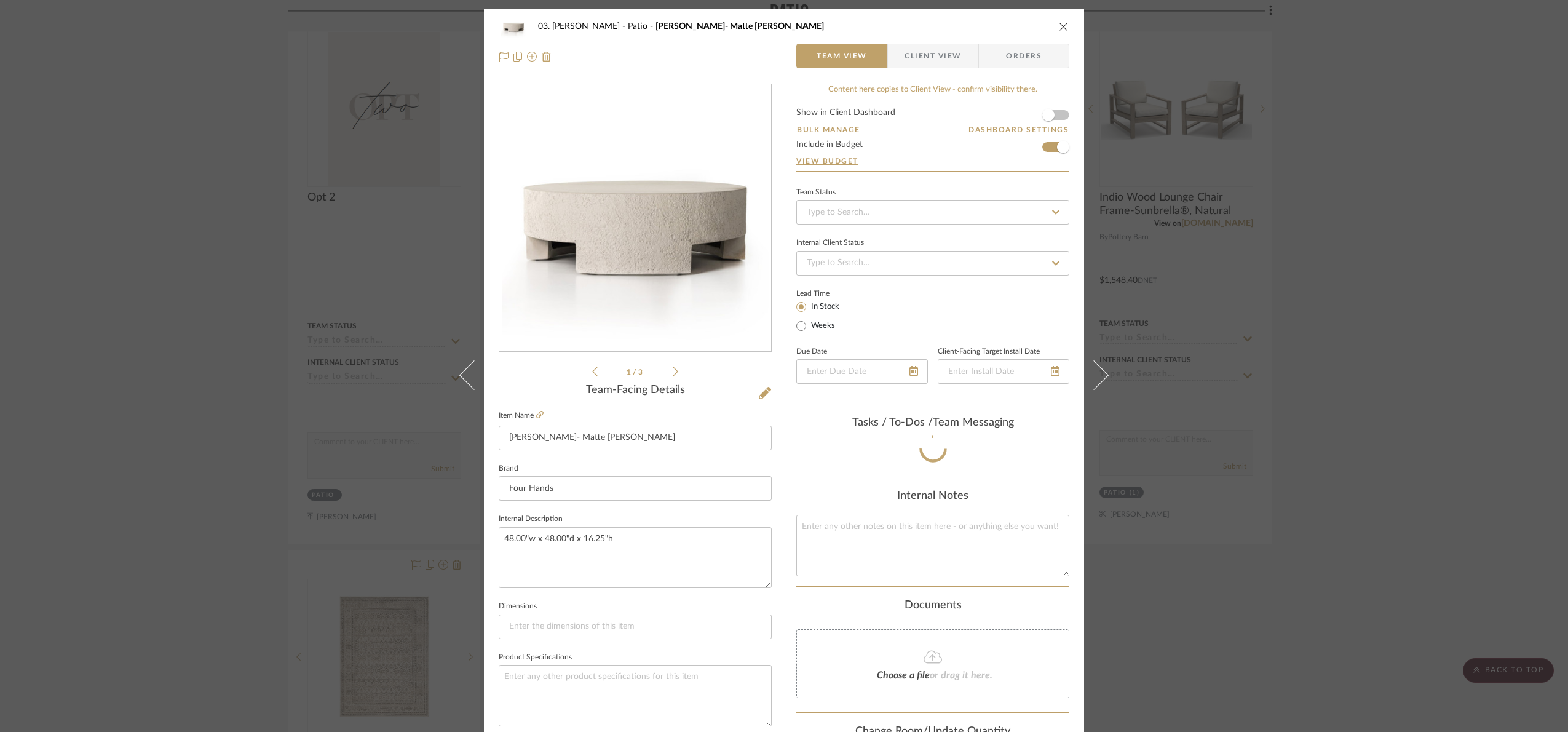
click at [1399, 402] on div "03. Jennifer Patio Kimberly- Matte Stone Team View Client View Orders 1 / 3 Tea…" at bounding box center [784, 366] width 1568 height 732
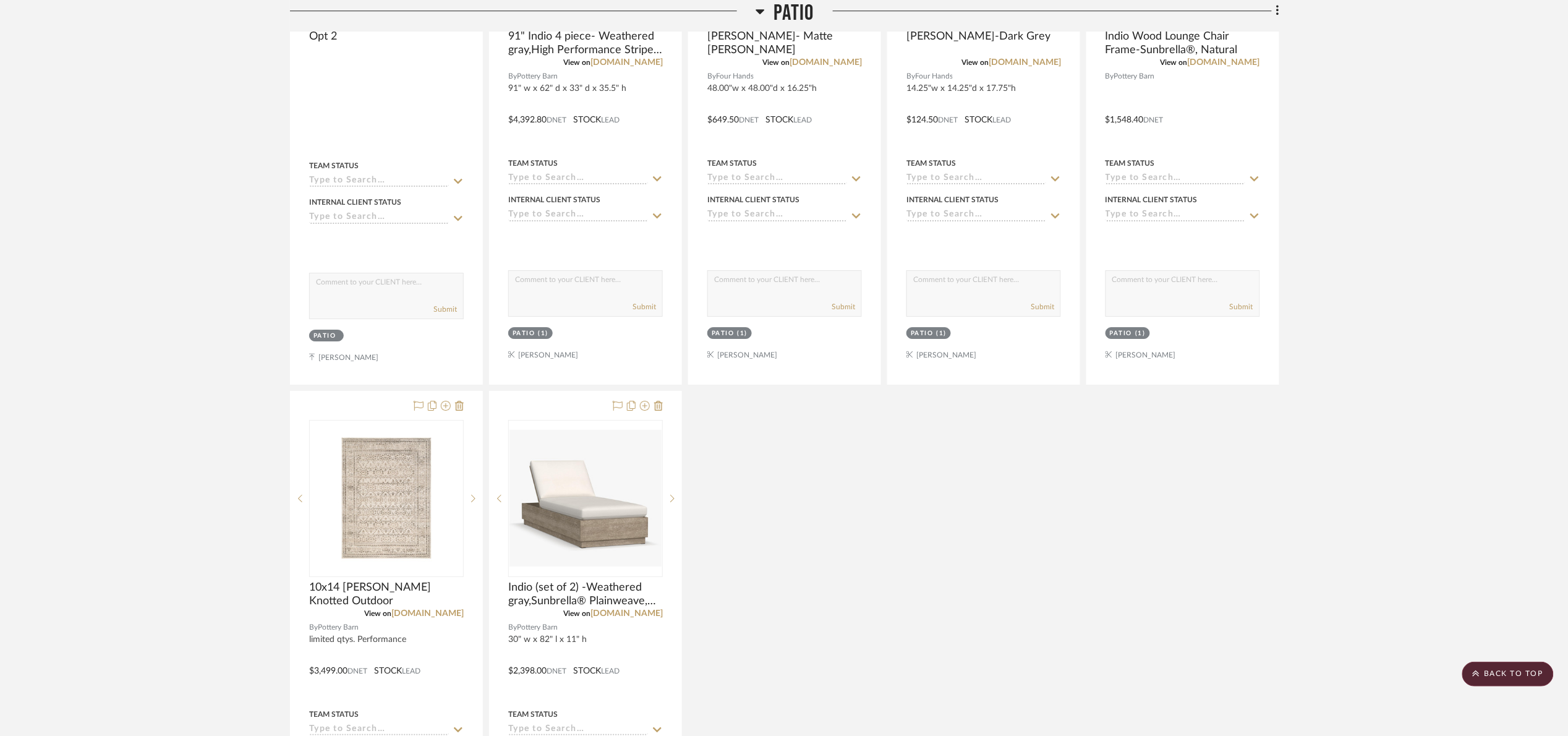
scroll to position [1855, 0]
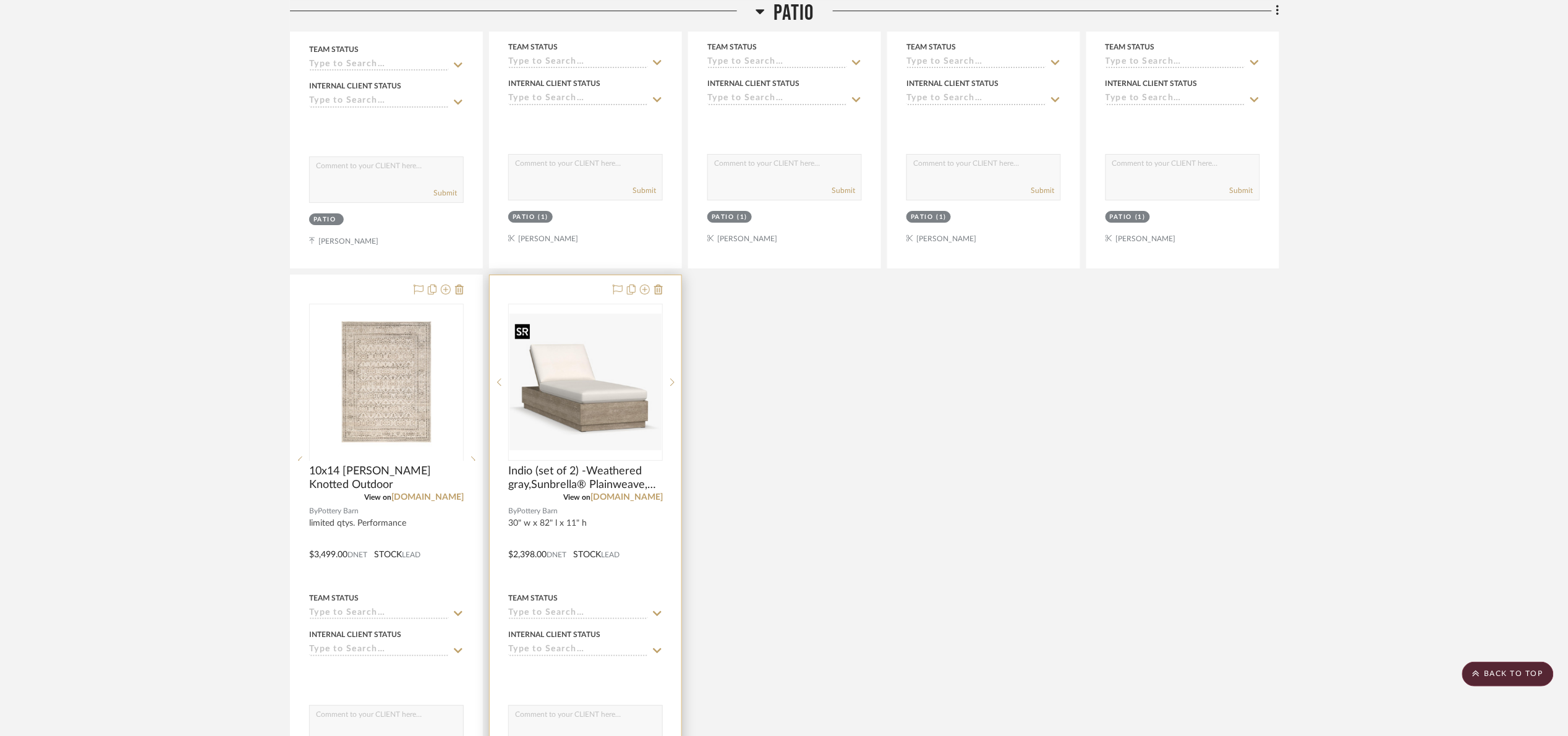
click at [609, 374] on div at bounding box center [586, 382] width 154 height 157
click at [594, 381] on img "0" at bounding box center [586, 382] width 152 height 137
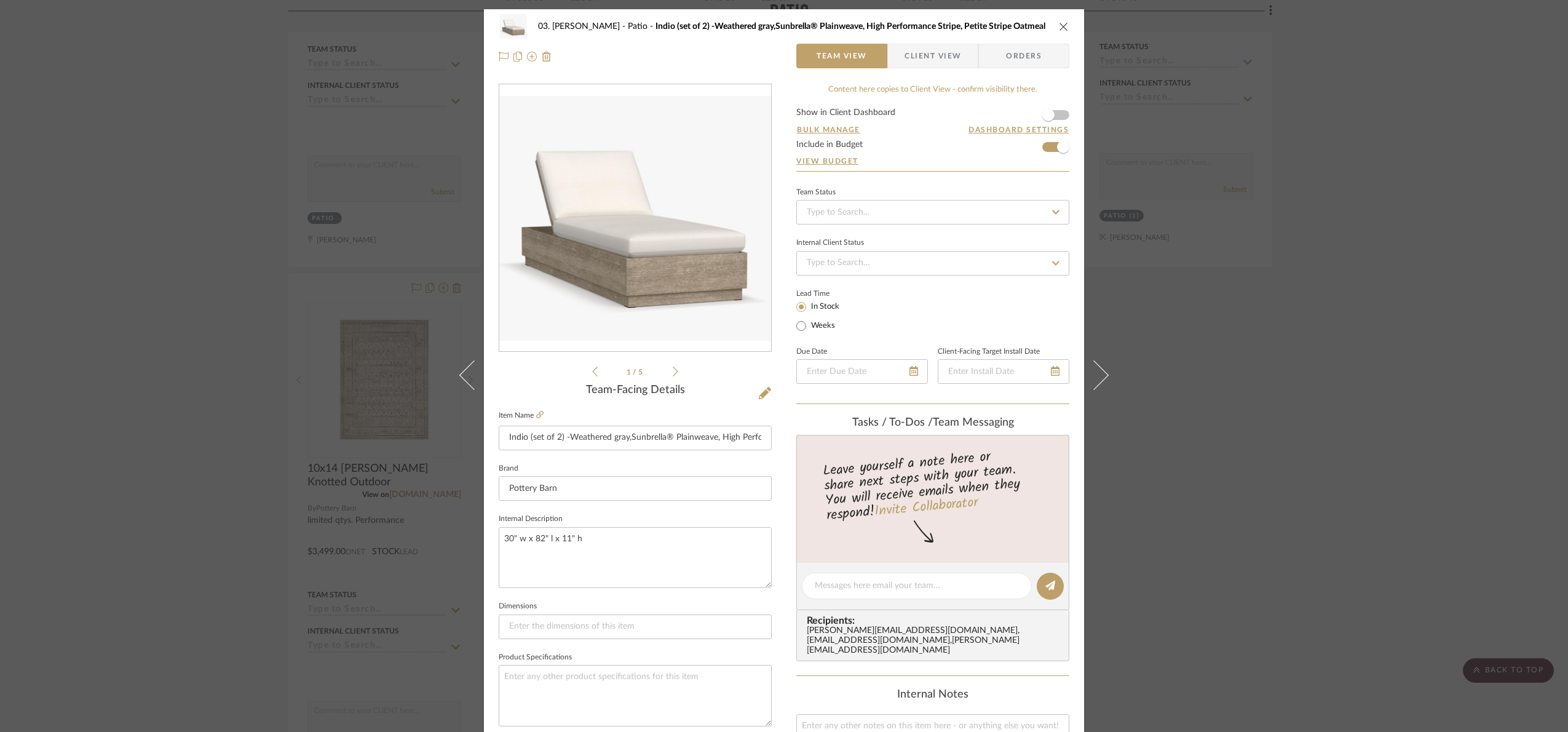
scroll to position [415, 0]
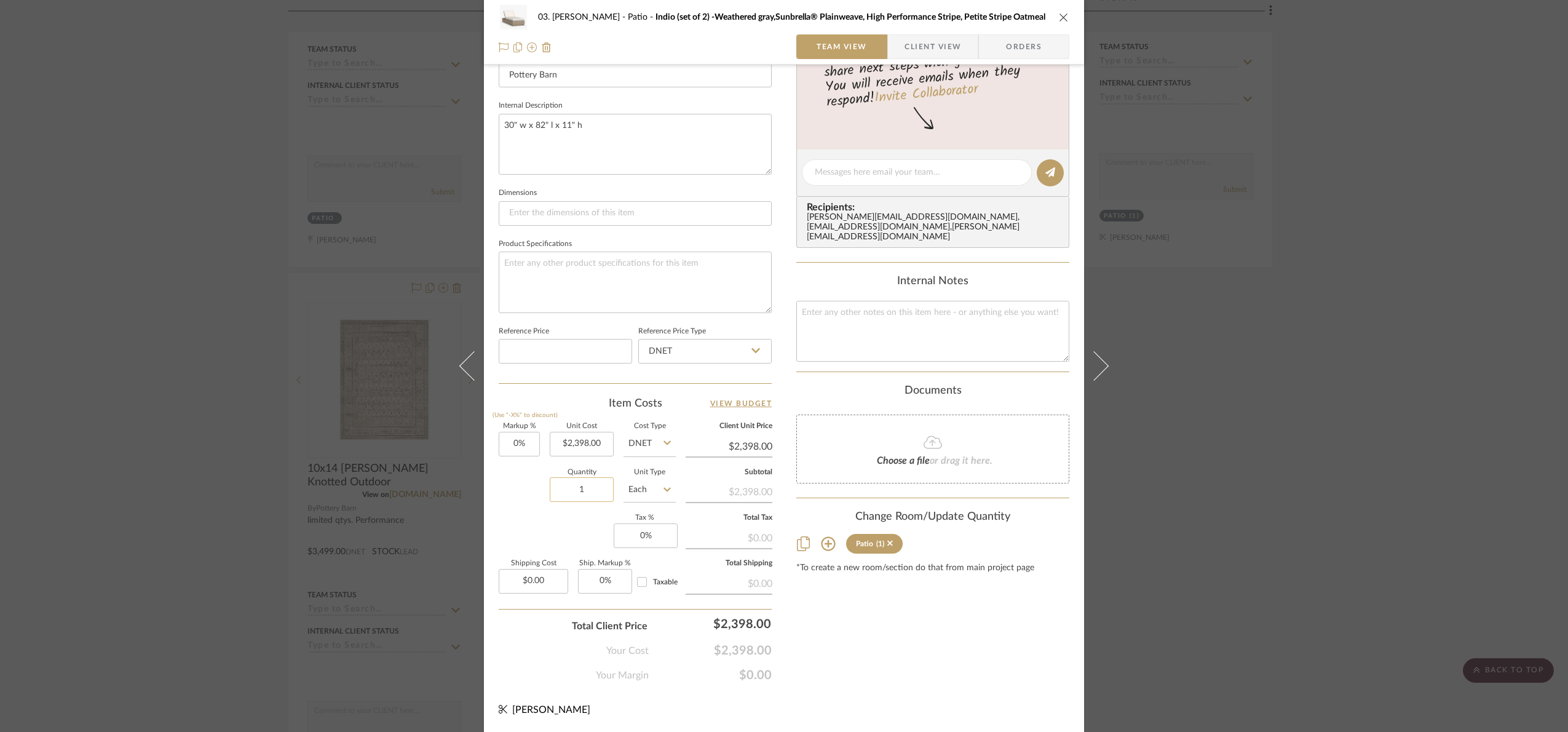
click at [596, 501] on input "1" at bounding box center [582, 489] width 64 height 25
type input "2"
click at [998, 699] on div "03. Jennifer Patio Indio (set of 2) -Weathered gray,Sunbrella® Plainweave, High…" at bounding box center [784, 164] width 600 height 1136
drag, startPoint x: 582, startPoint y: 489, endPoint x: 594, endPoint y: 499, distance: 15.6
click at [582, 489] on input "2" at bounding box center [582, 489] width 64 height 25
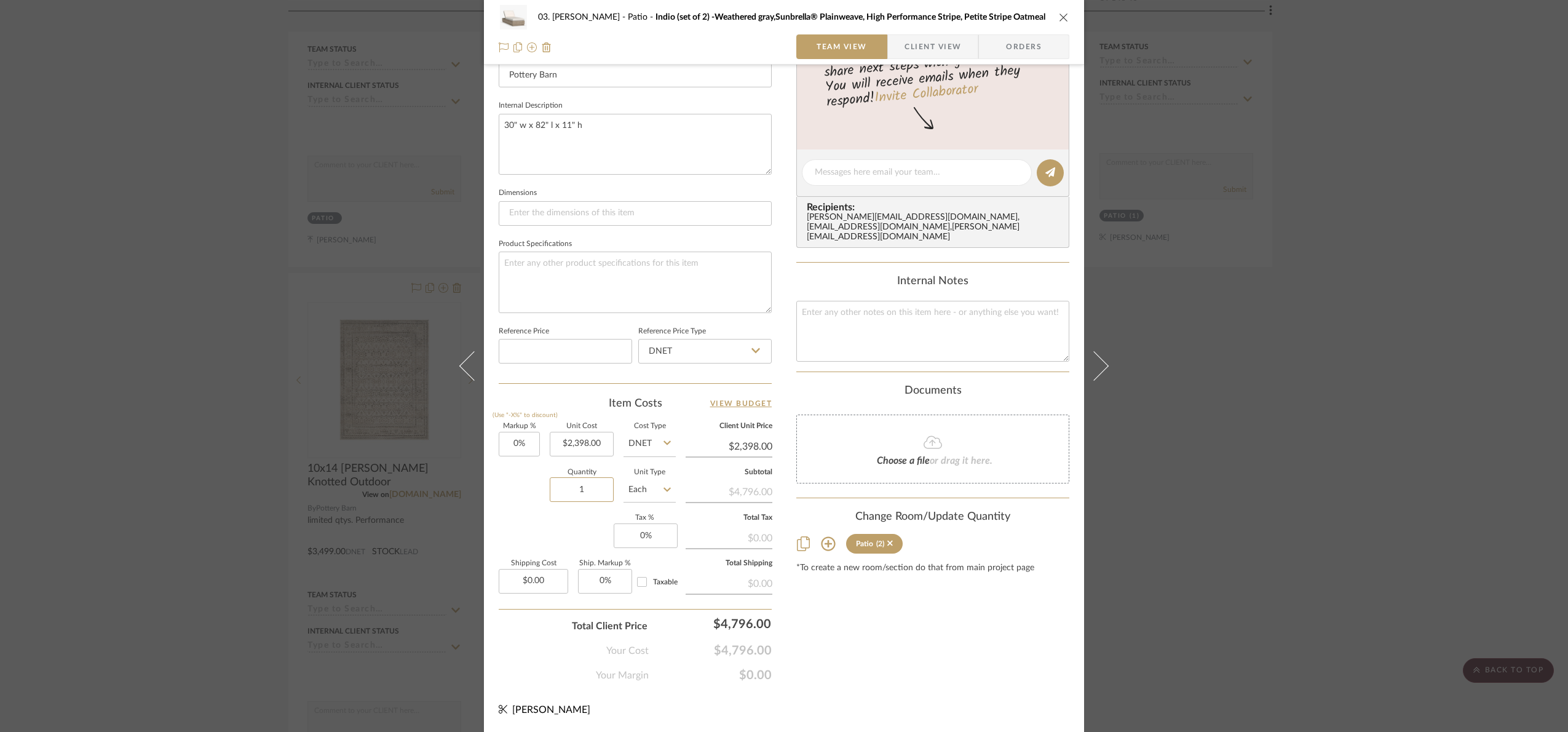
type input "1"
click at [902, 681] on div "Content here copies to Client View - confirm visibility there. Show in Client D…" at bounding box center [933, 176] width 273 height 1012
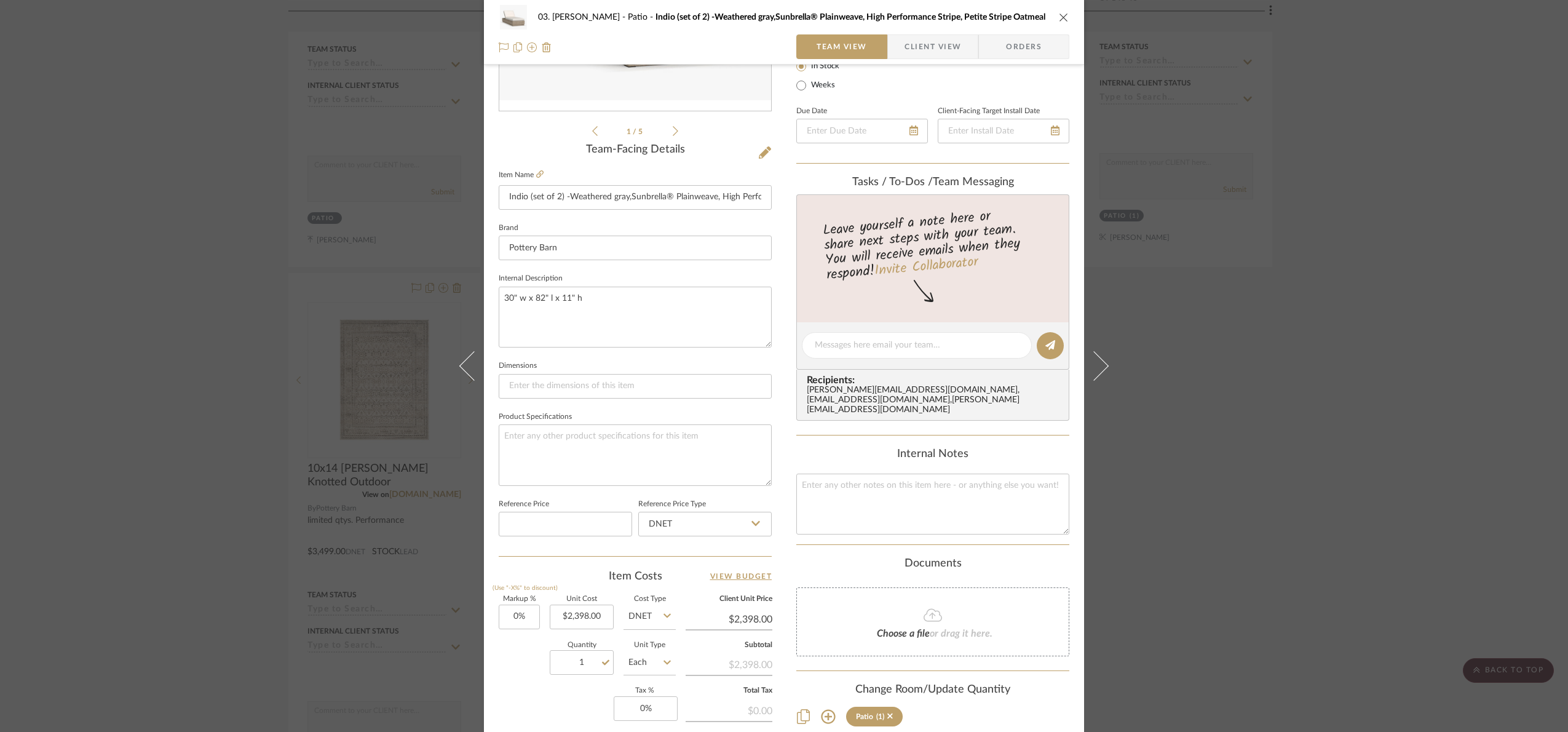
scroll to position [230, 0]
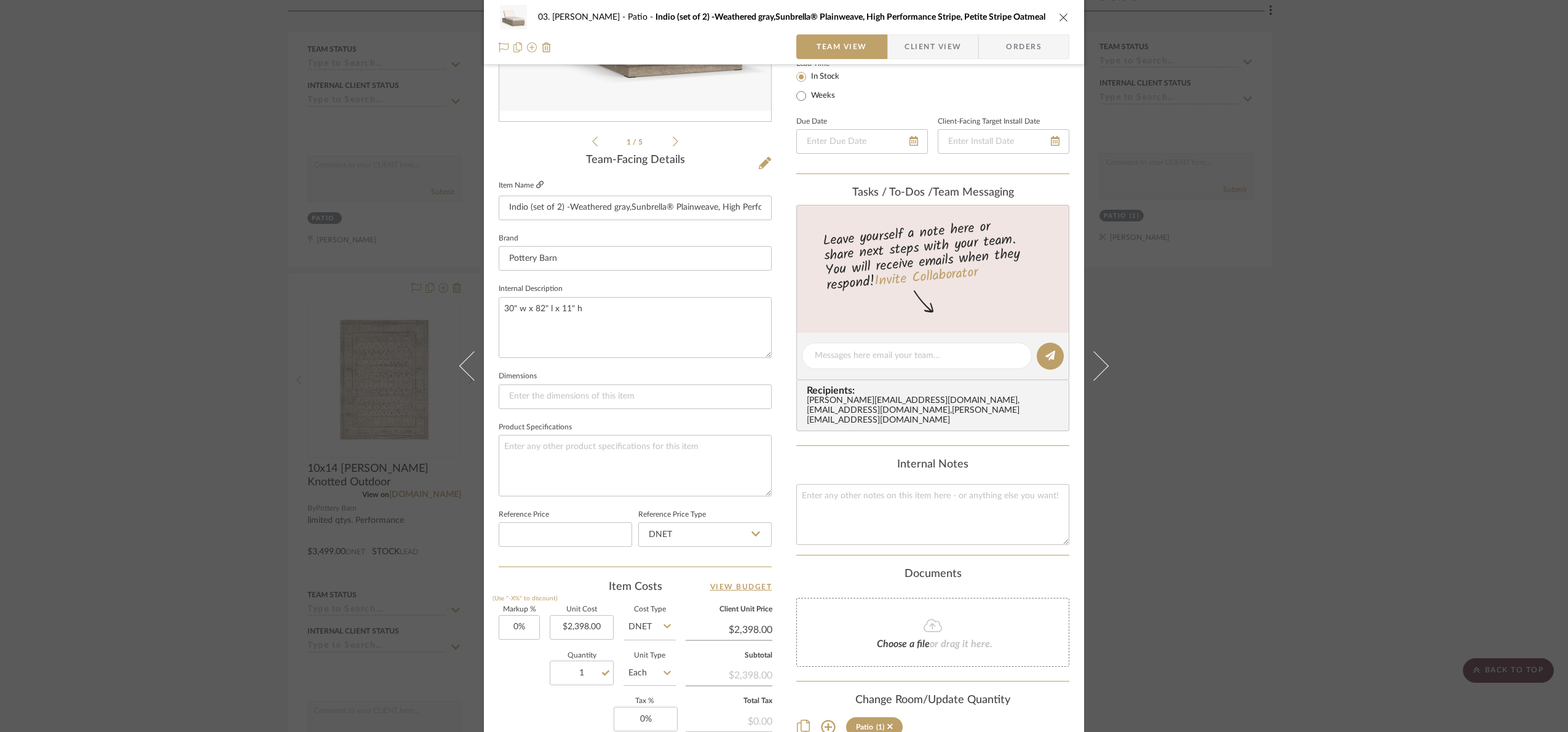
click at [537, 184] on icon at bounding box center [540, 184] width 7 height 7
click at [1379, 471] on div "03. Jennifer Patio Indio (set of 2) -Weathered gray,Sunbrella® Plainweave, High…" at bounding box center [784, 366] width 1568 height 732
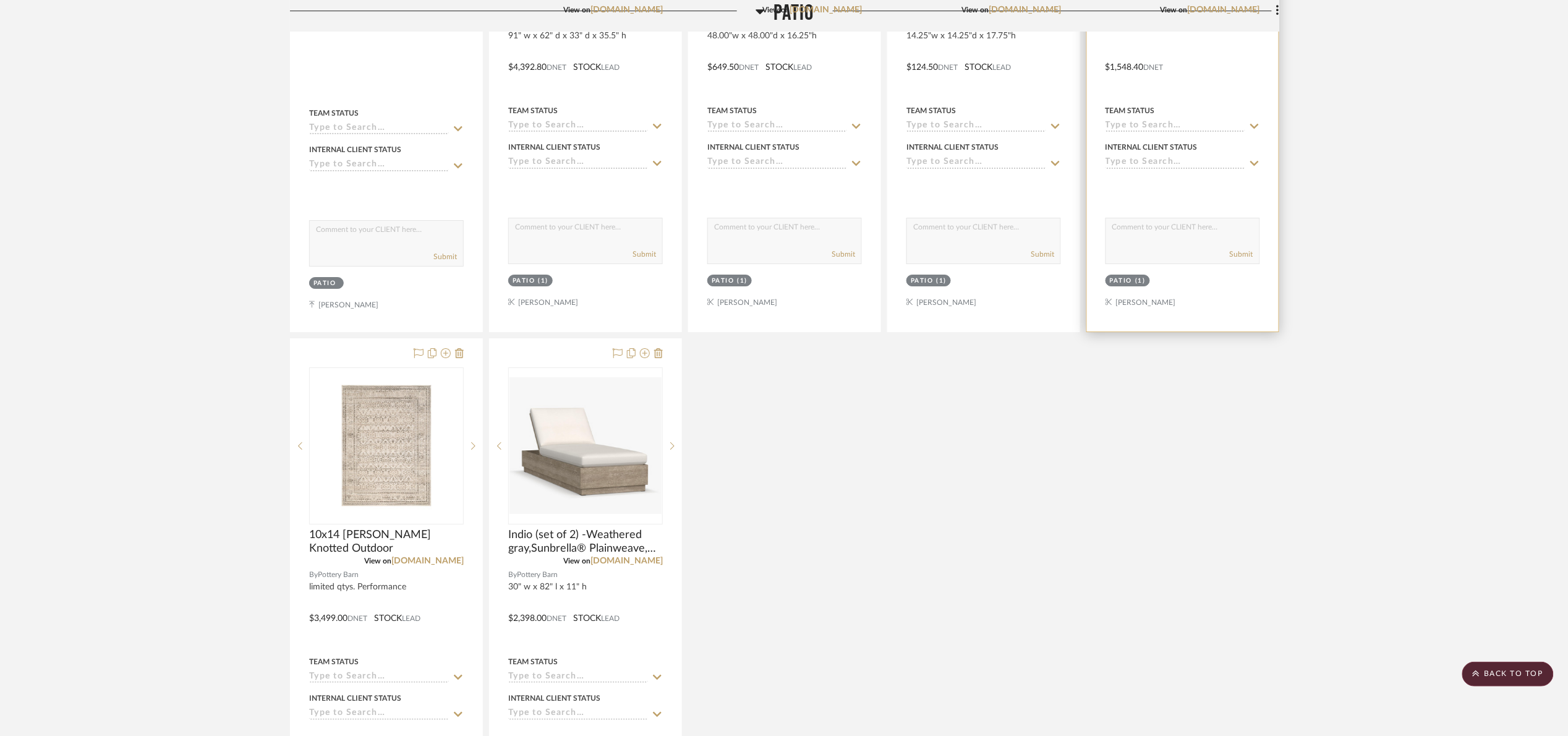
scroll to position [1391, 0]
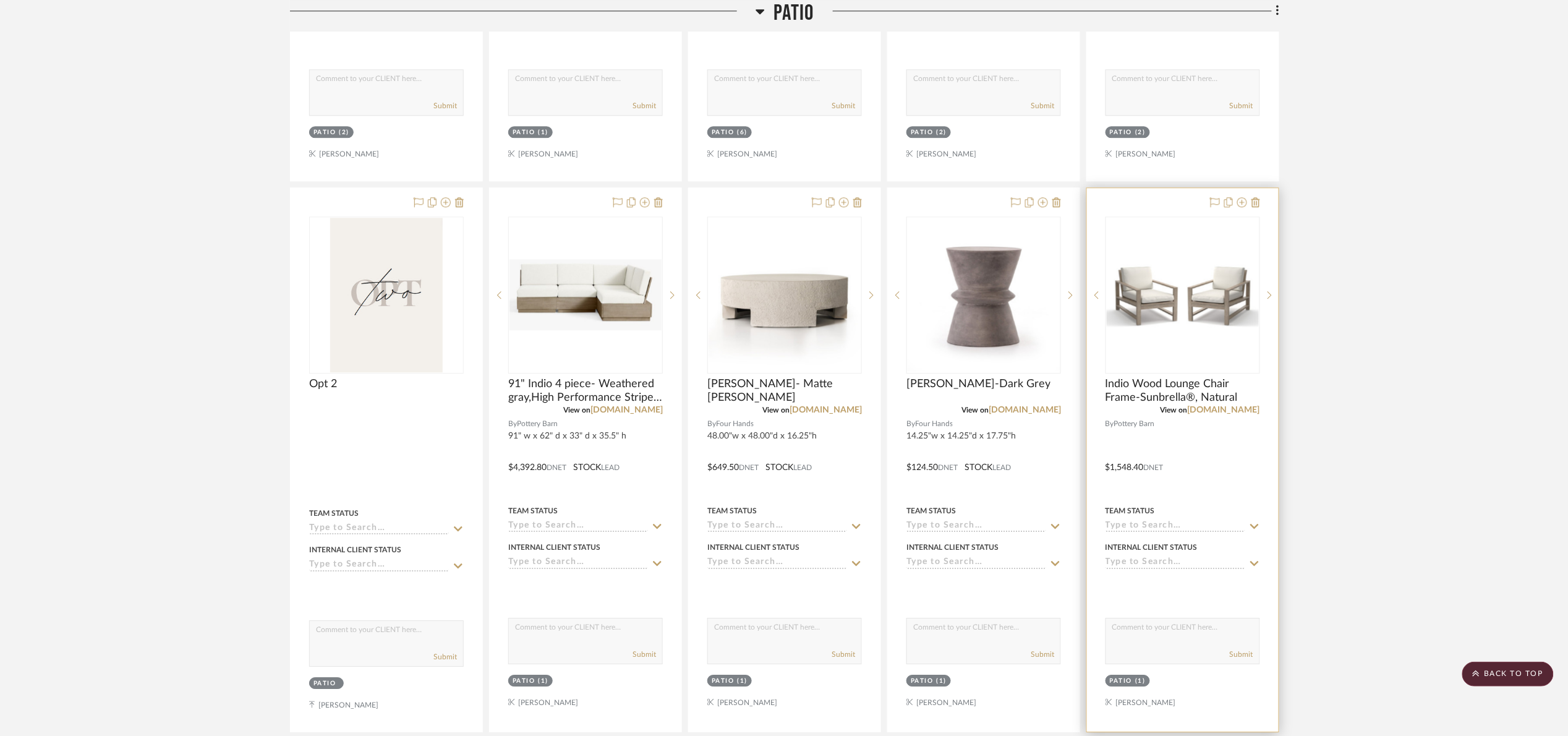
click at [1167, 596] on div at bounding box center [1183, 587] width 154 height 25
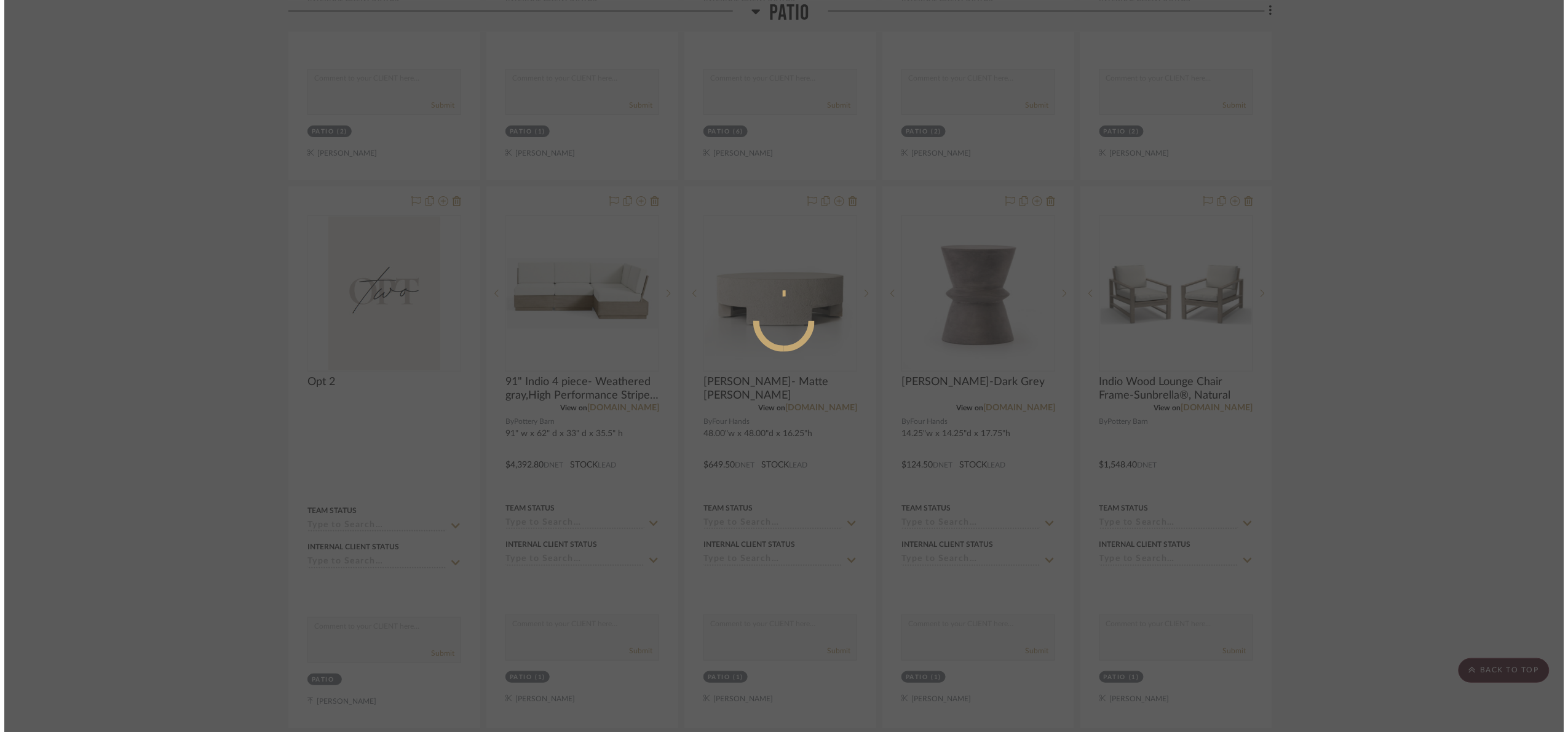
scroll to position [0, 0]
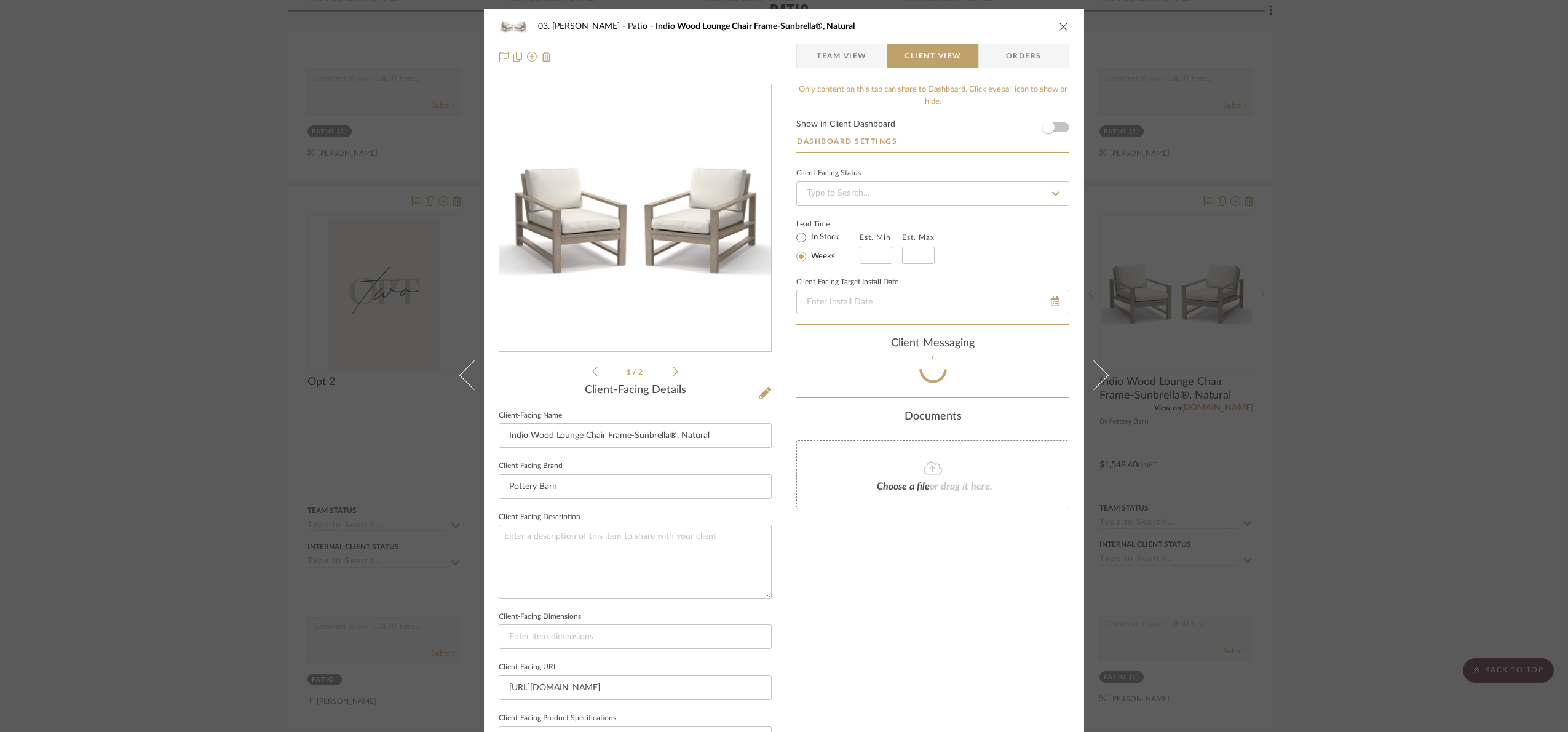
click at [619, 278] on div "03. Jennifer Patio Indio Wood Lounge Chair Frame-Sunbrella®, Natural Team View …" at bounding box center [784, 366] width 1568 height 732
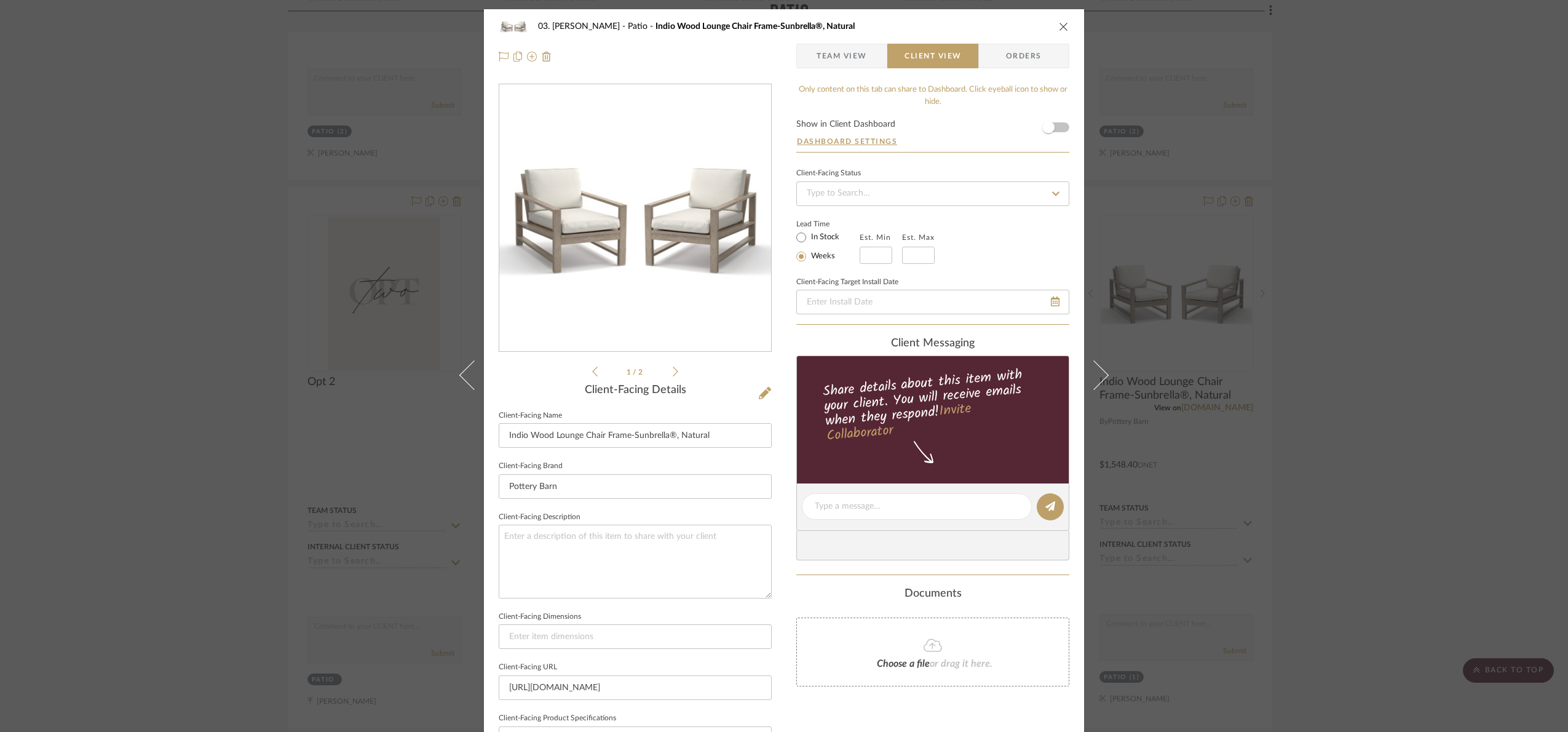
drag, startPoint x: 1335, startPoint y: 372, endPoint x: 1264, endPoint y: 309, distance: 94.9
click at [1337, 367] on div "03. Jennifer Patio Indio Wood Lounge Chair Frame-Sunbrella®, Natural Team View …" at bounding box center [784, 366] width 1568 height 732
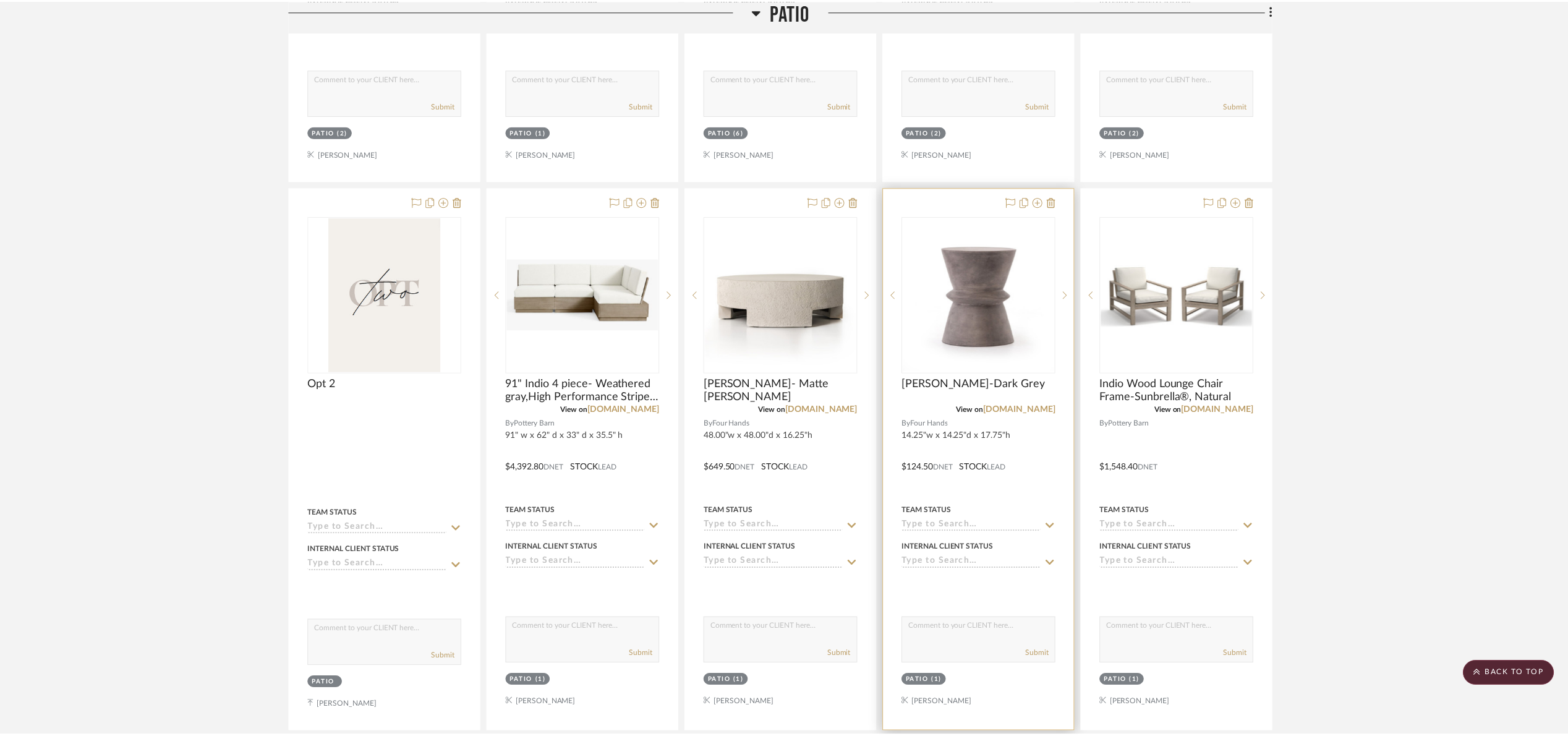
scroll to position [1391, 0]
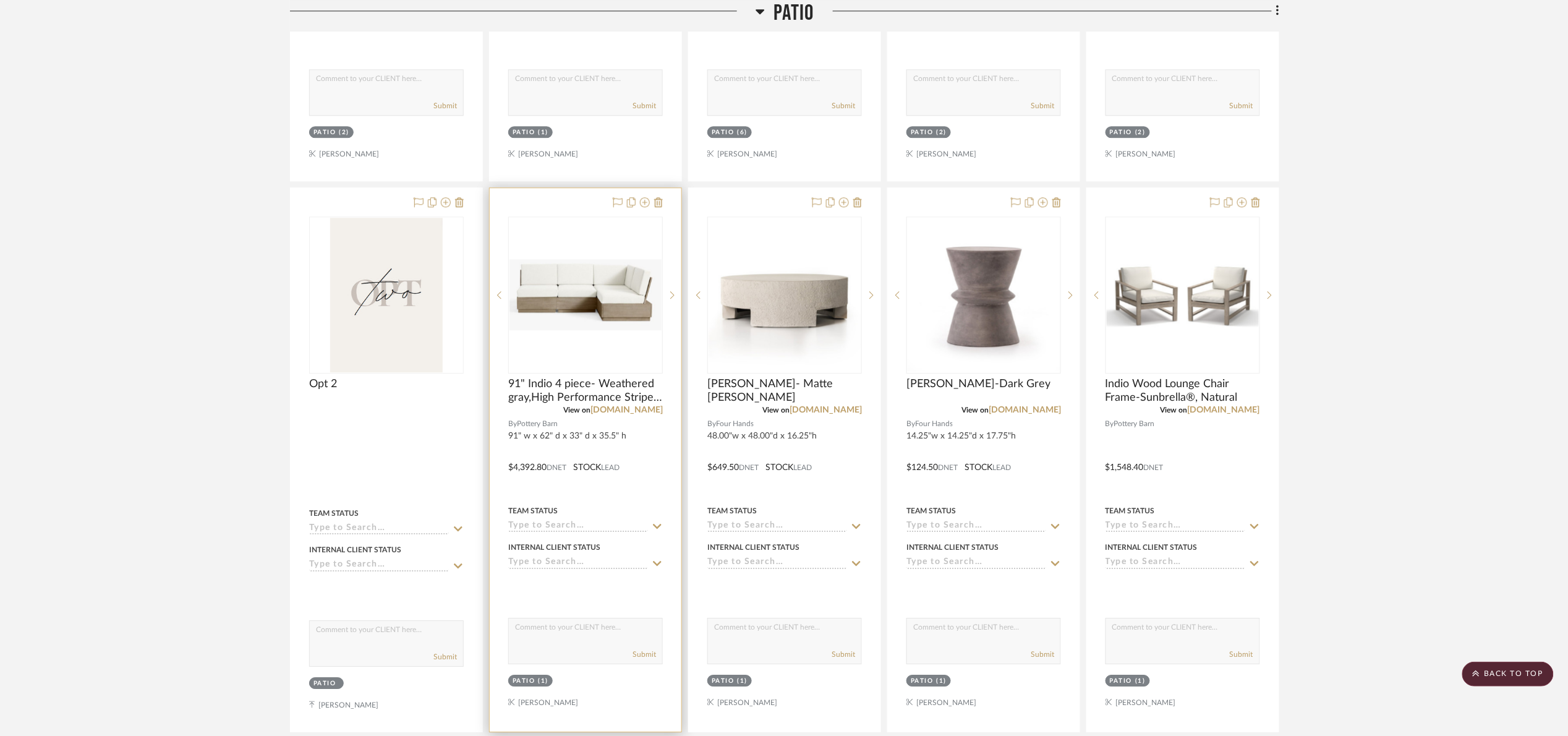
click at [538, 253] on div "0" at bounding box center [586, 295] width 153 height 156
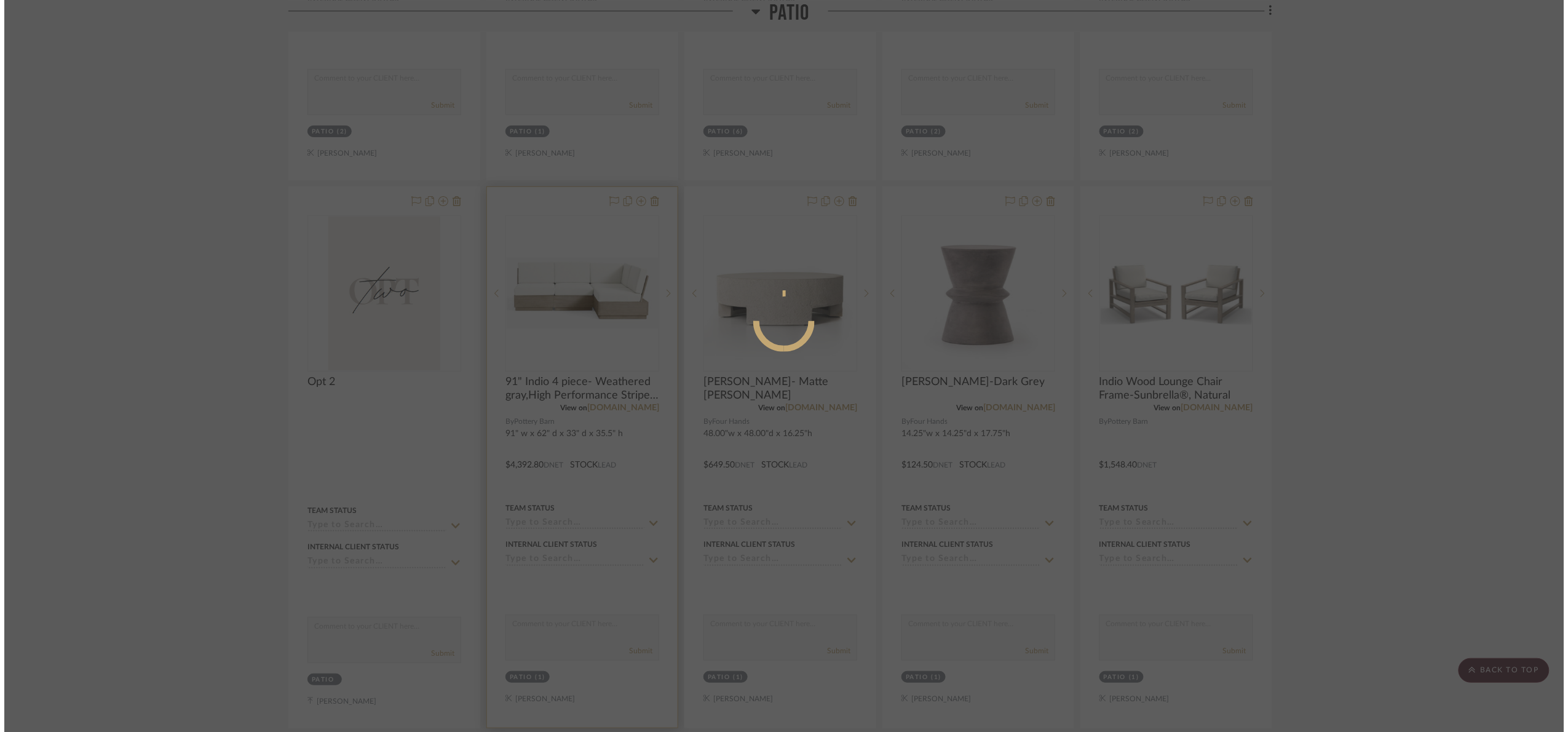
scroll to position [0, 0]
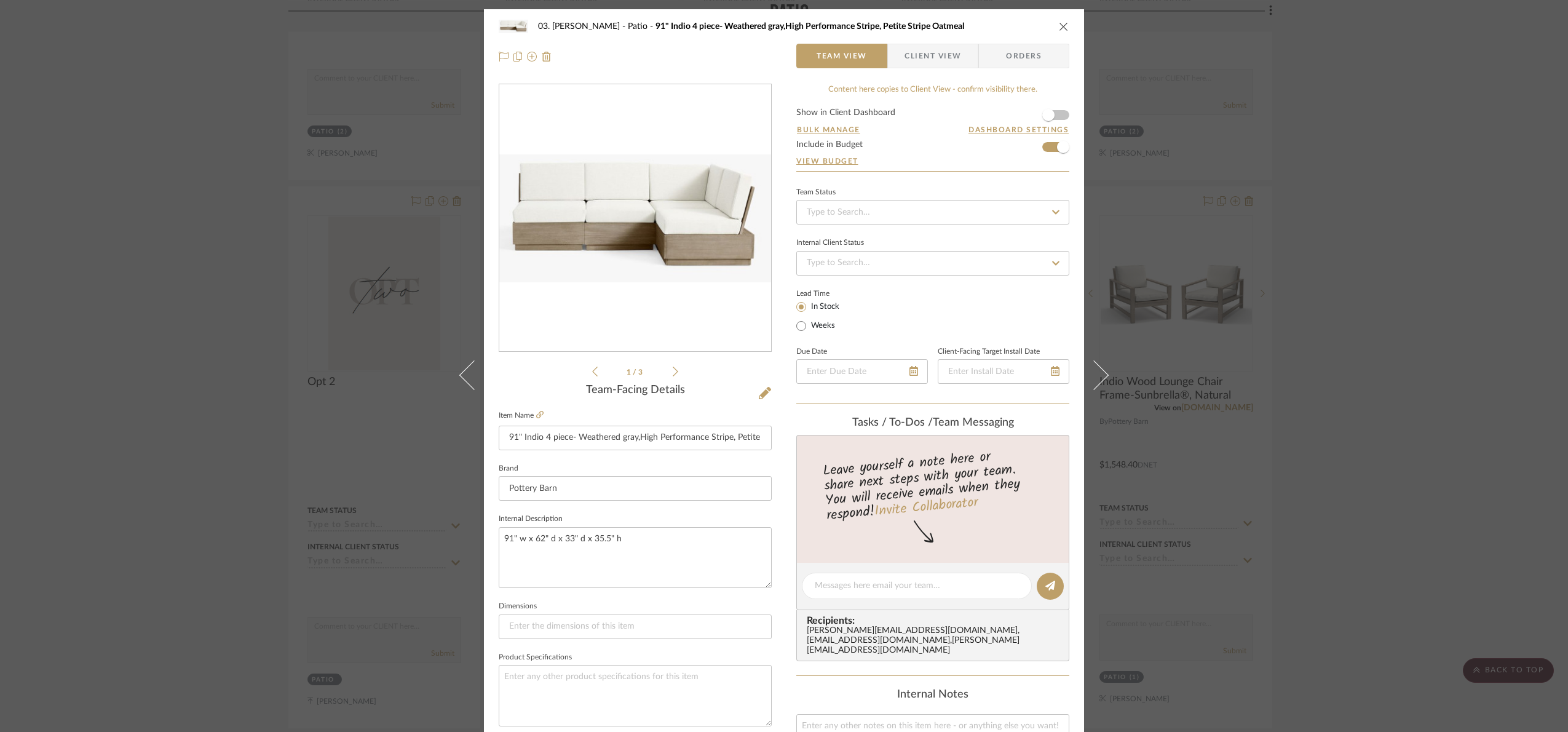
click at [671, 277] on img "0" at bounding box center [635, 218] width 272 height 127
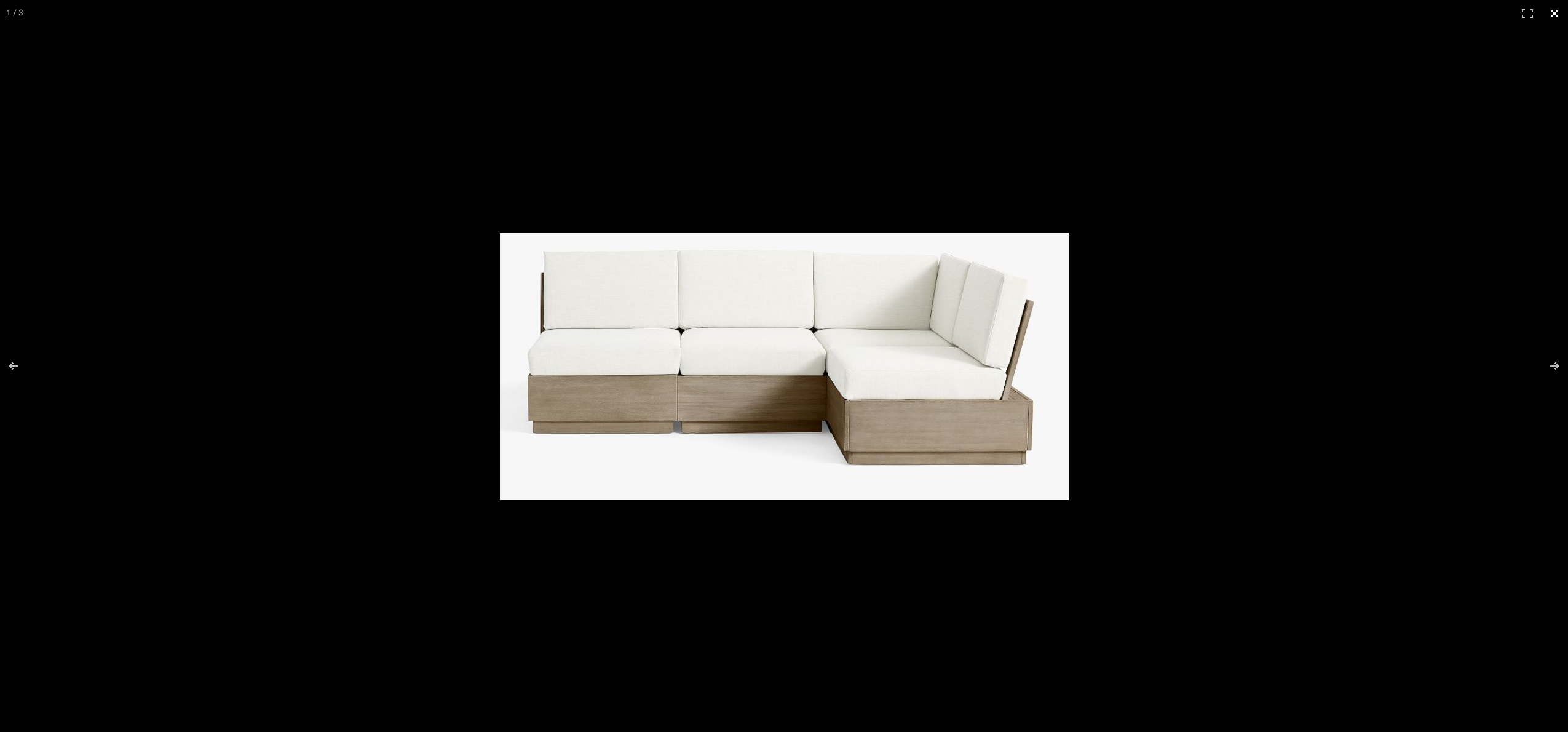
click at [1484, 267] on div at bounding box center [784, 366] width 1568 height 732
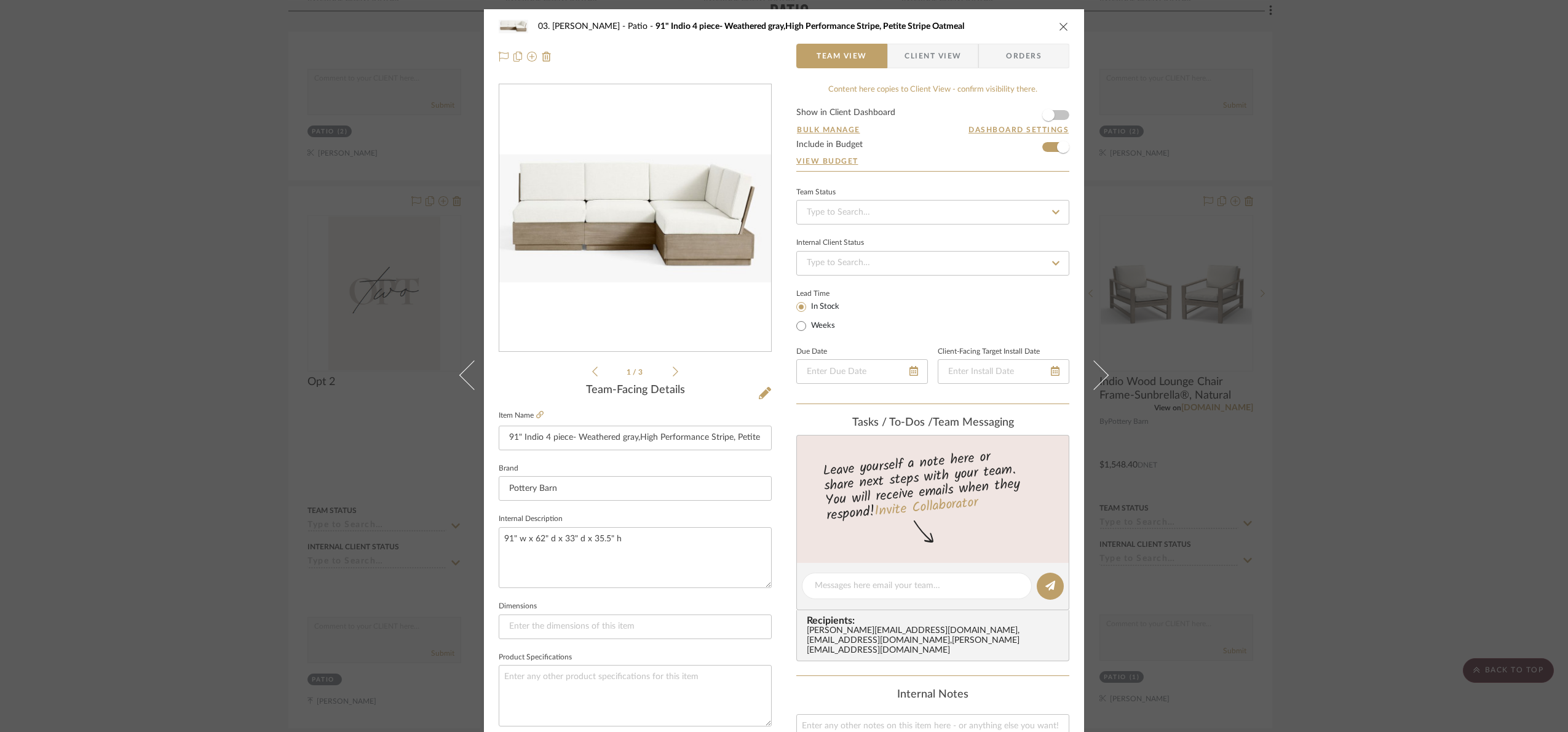
click at [9, 252] on div "03. Jennifer Patio 91" Indio 4 piece- Weathered gray,High Performance Stripe, P…" at bounding box center [784, 366] width 1568 height 732
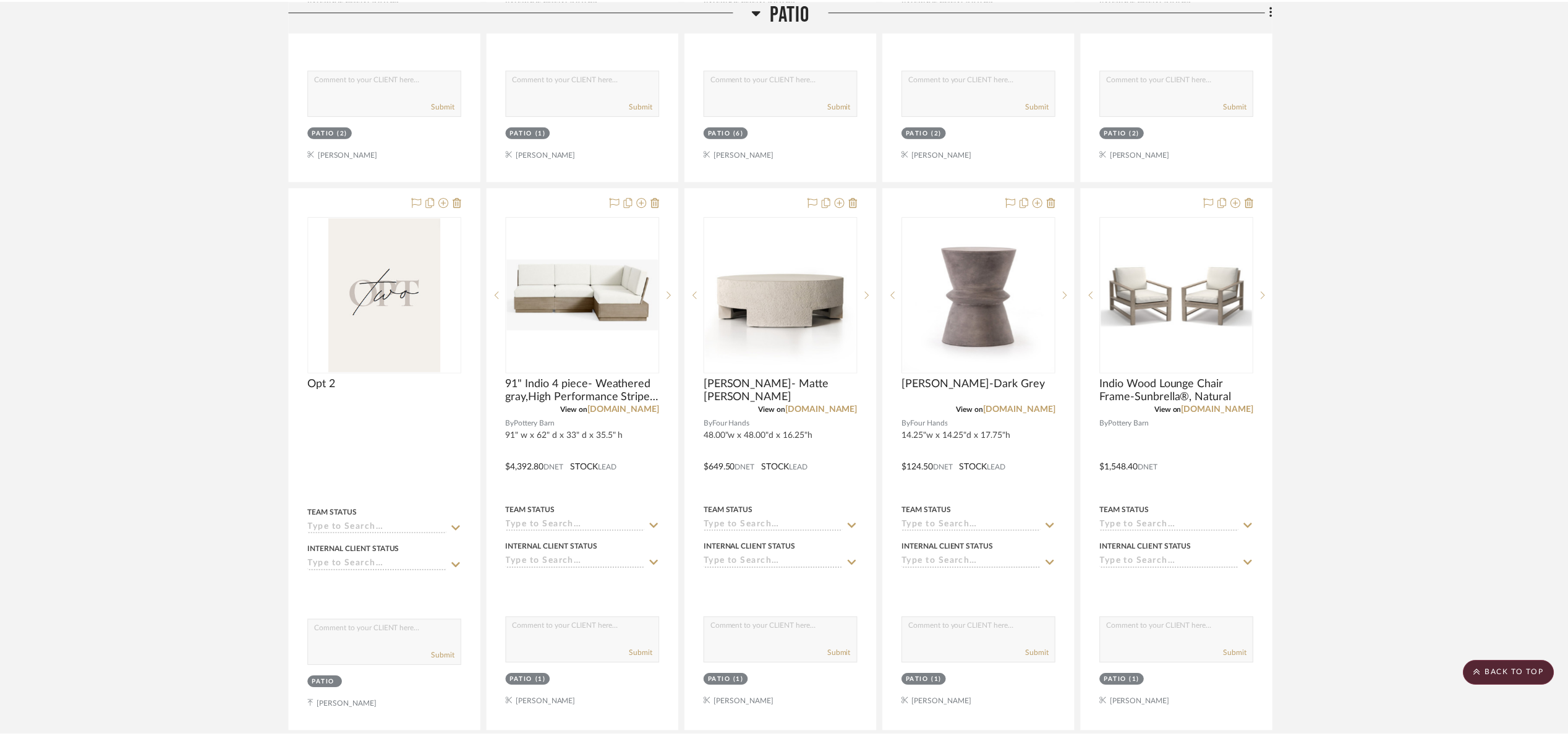
scroll to position [1391, 0]
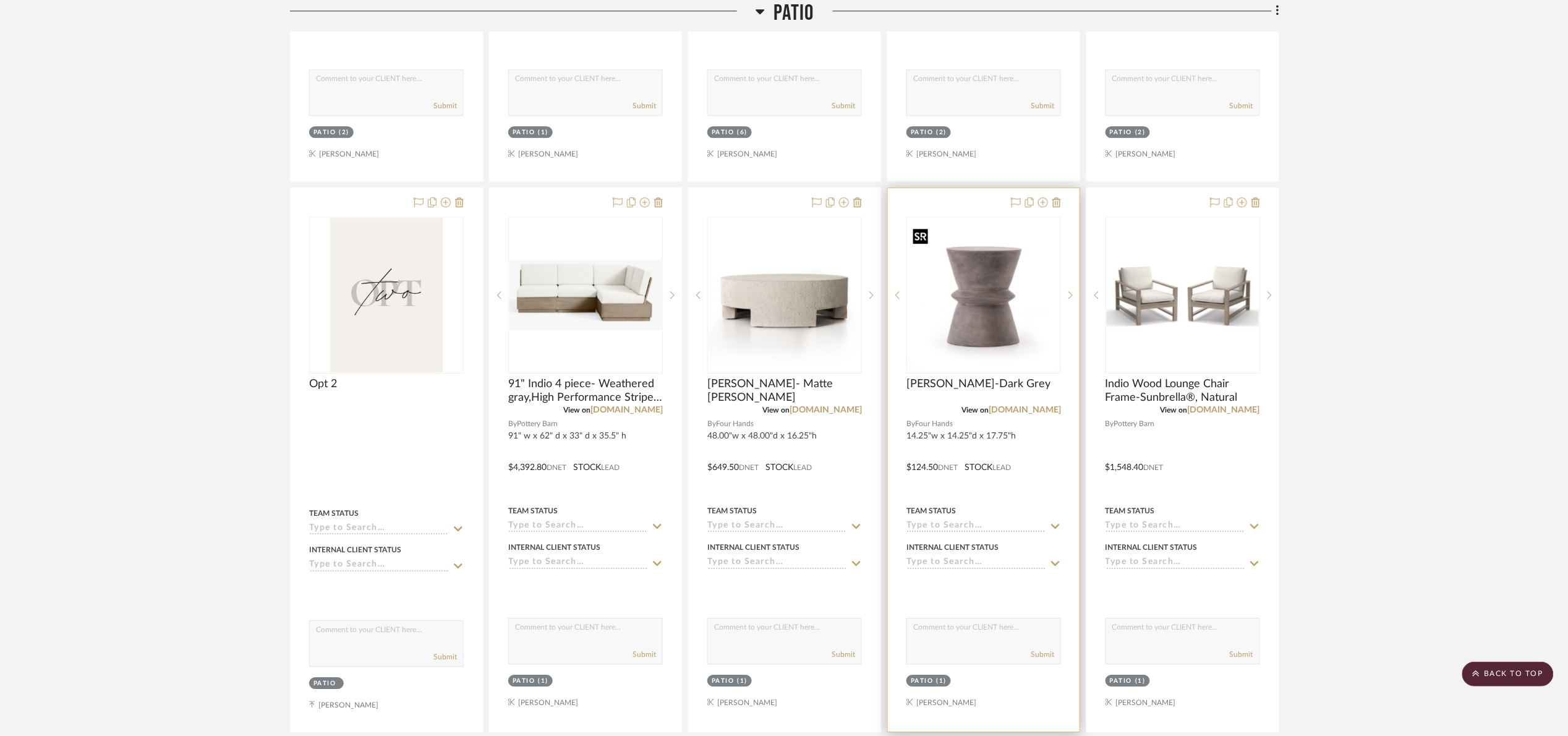
click at [992, 333] on img "0" at bounding box center [984, 295] width 152 height 152
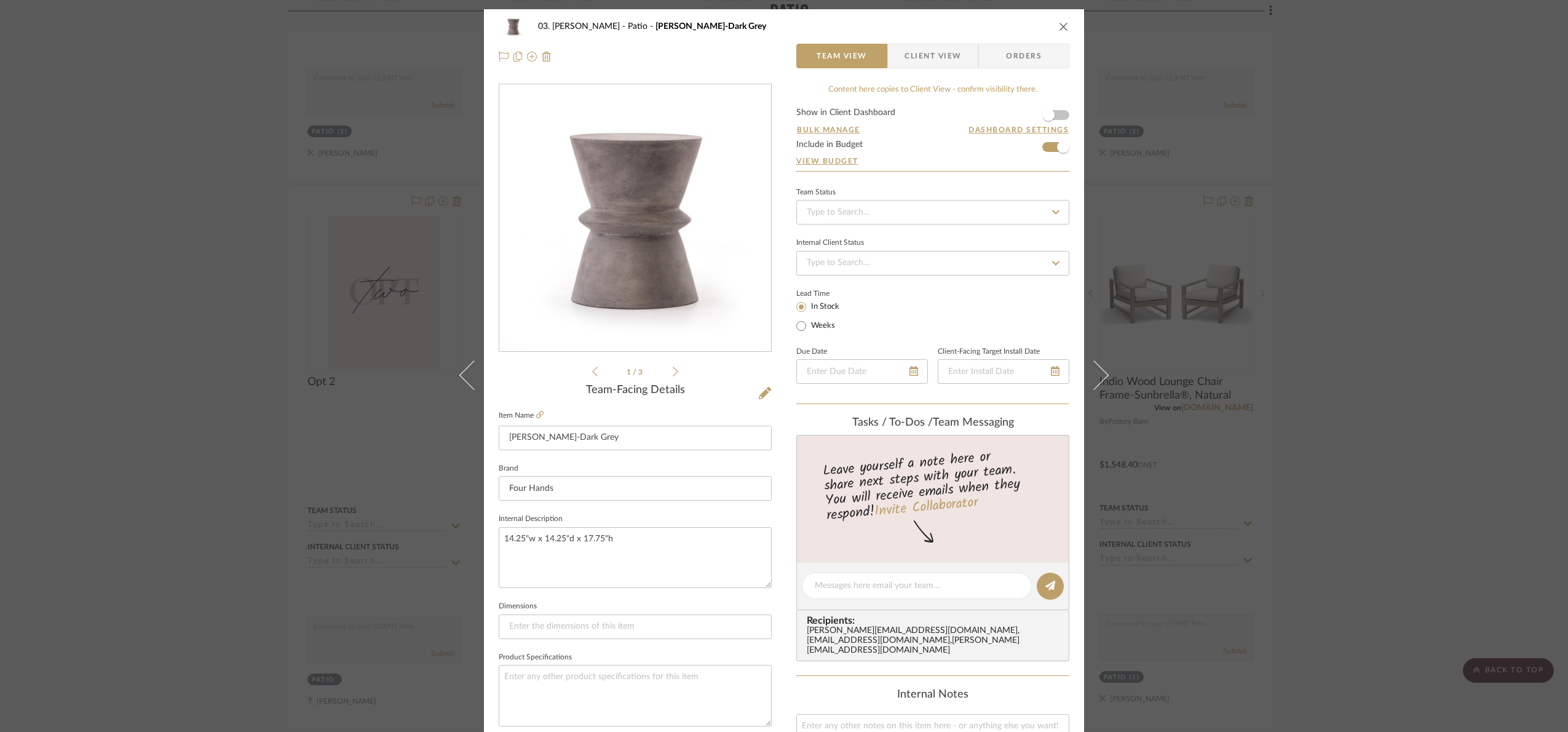
click at [132, 590] on div "03. Jennifer Patio Linda-Dark Grey Team View Client View Orders 1 / 3 Team-Faci…" at bounding box center [784, 366] width 1568 height 732
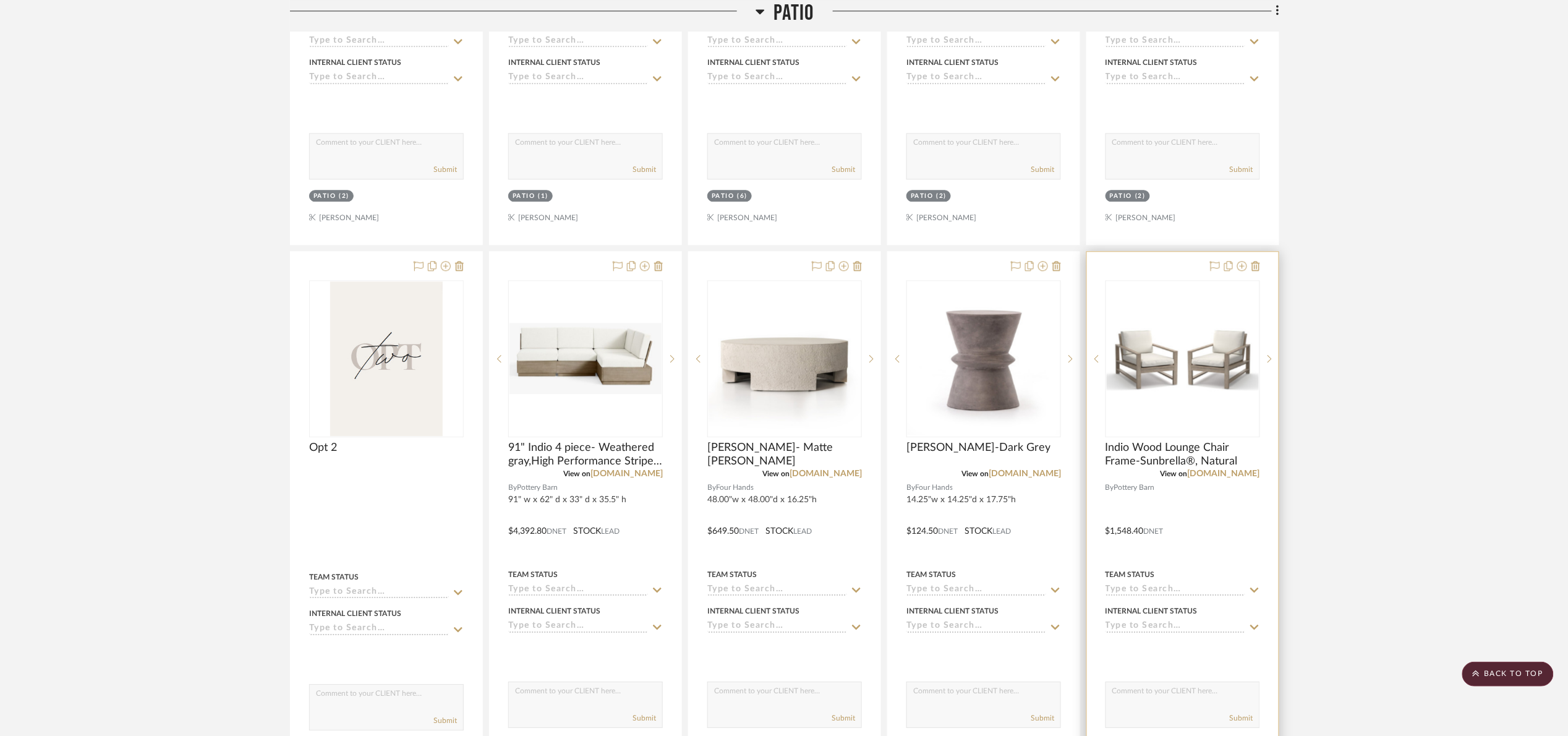
scroll to position [1577, 0]
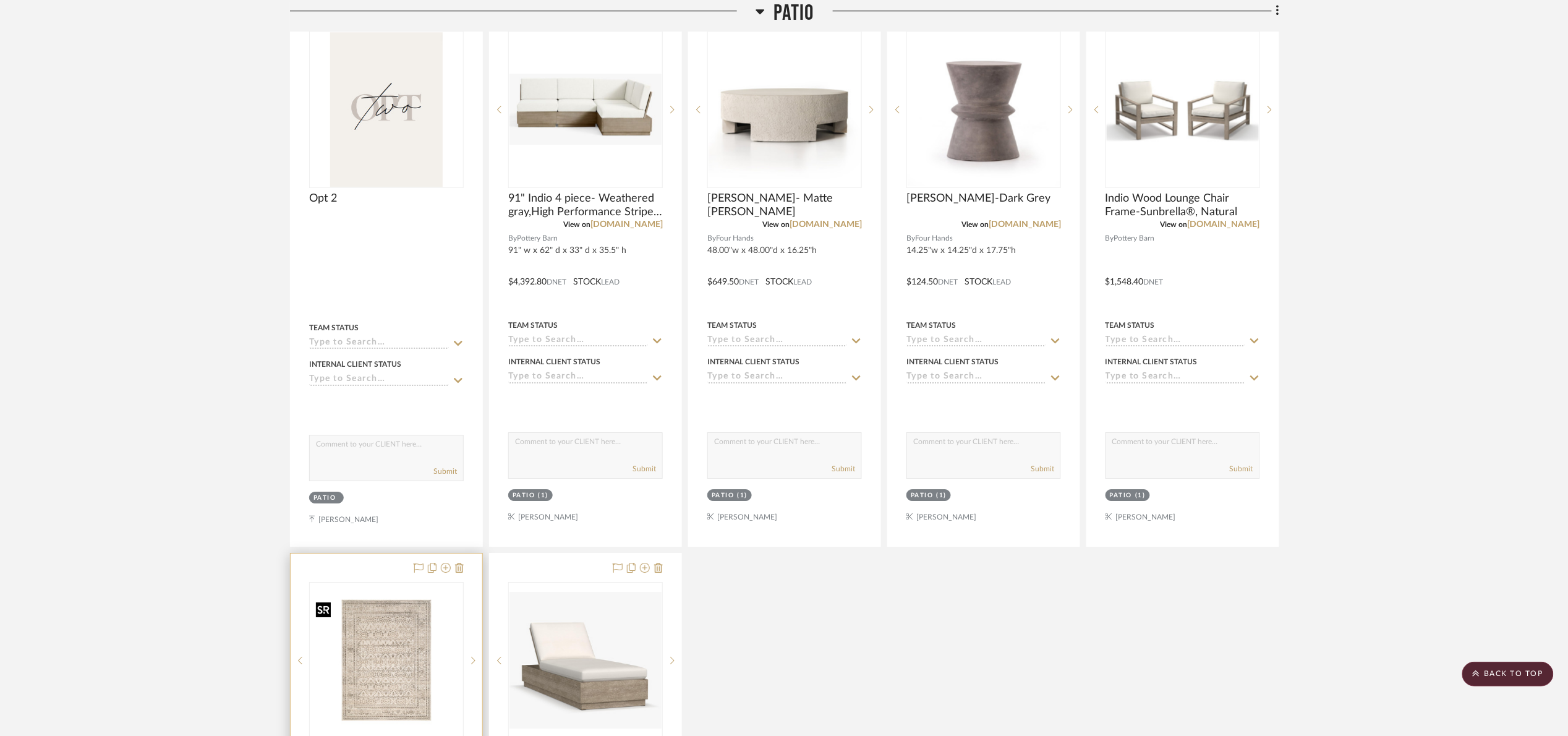
click at [390, 654] on img "0" at bounding box center [386, 660] width 152 height 137
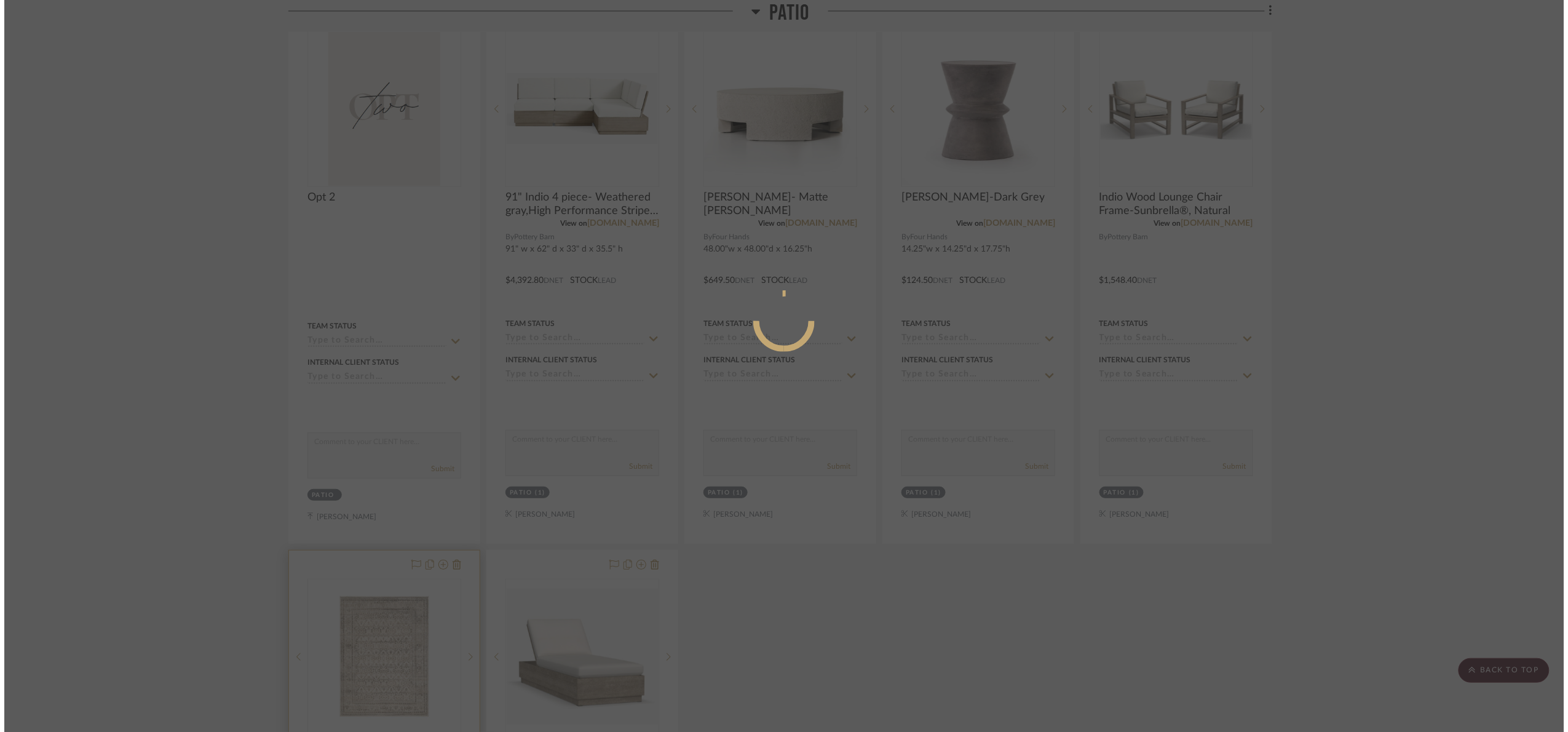
scroll to position [0, 0]
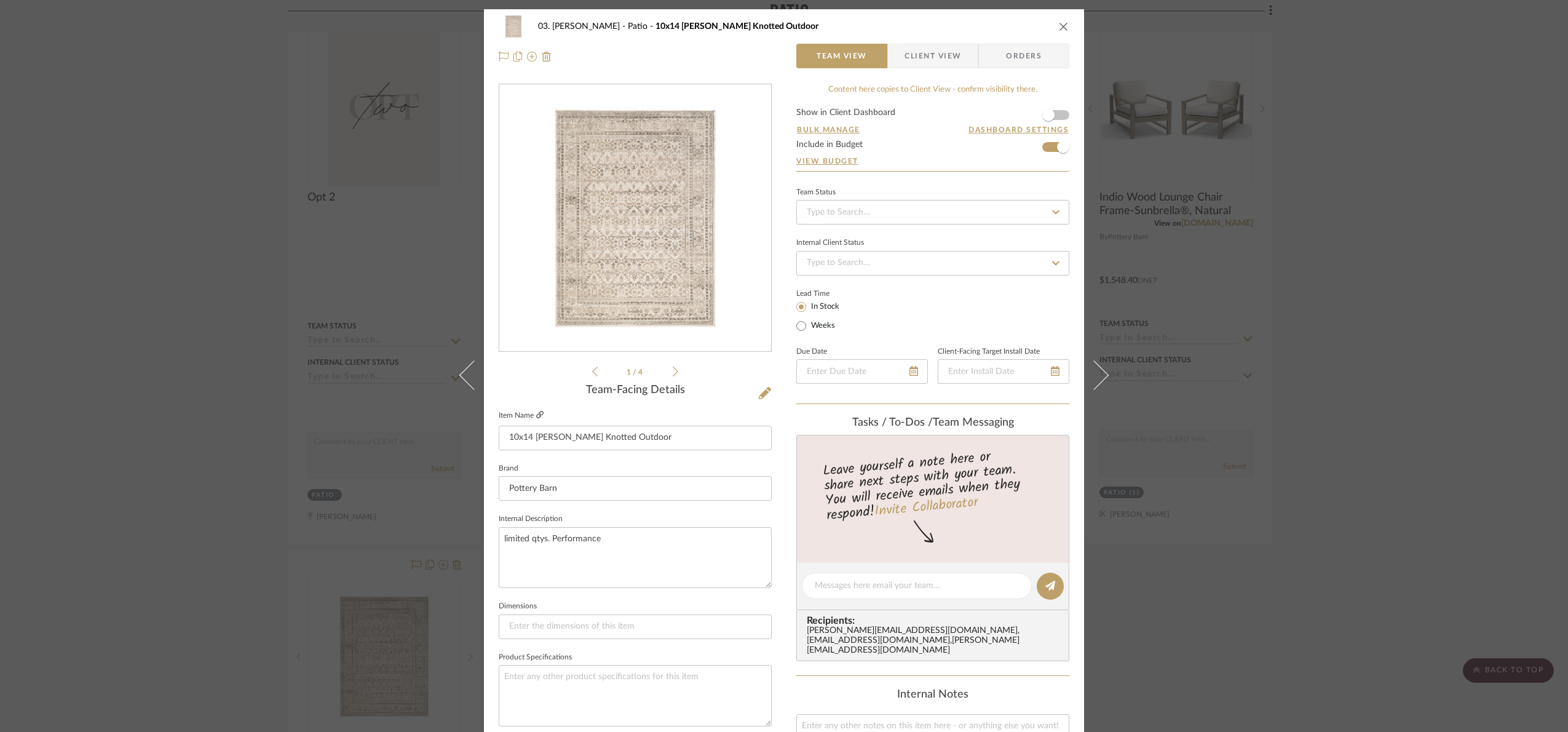
click at [537, 416] on icon at bounding box center [540, 415] width 7 height 7
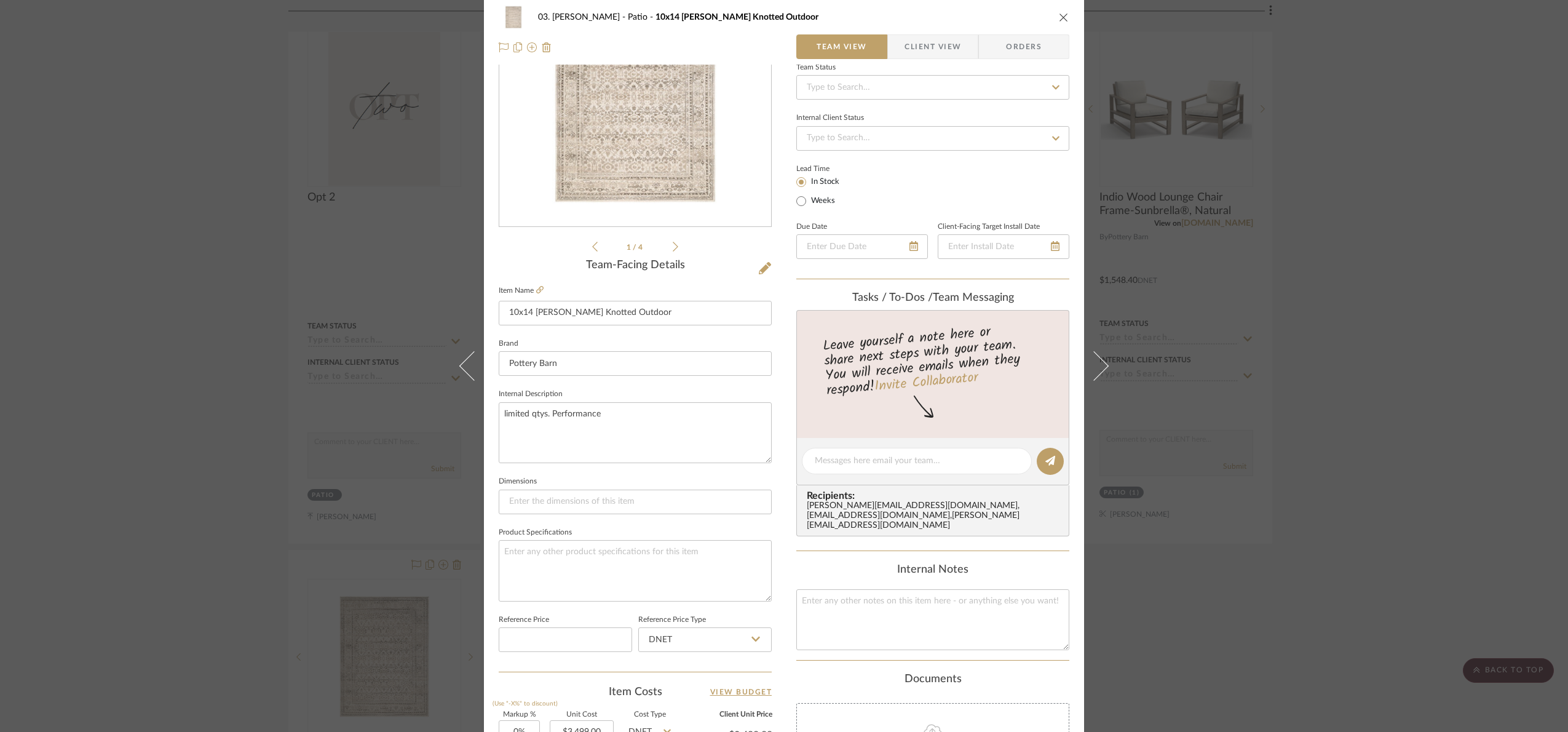
scroll to position [415, 0]
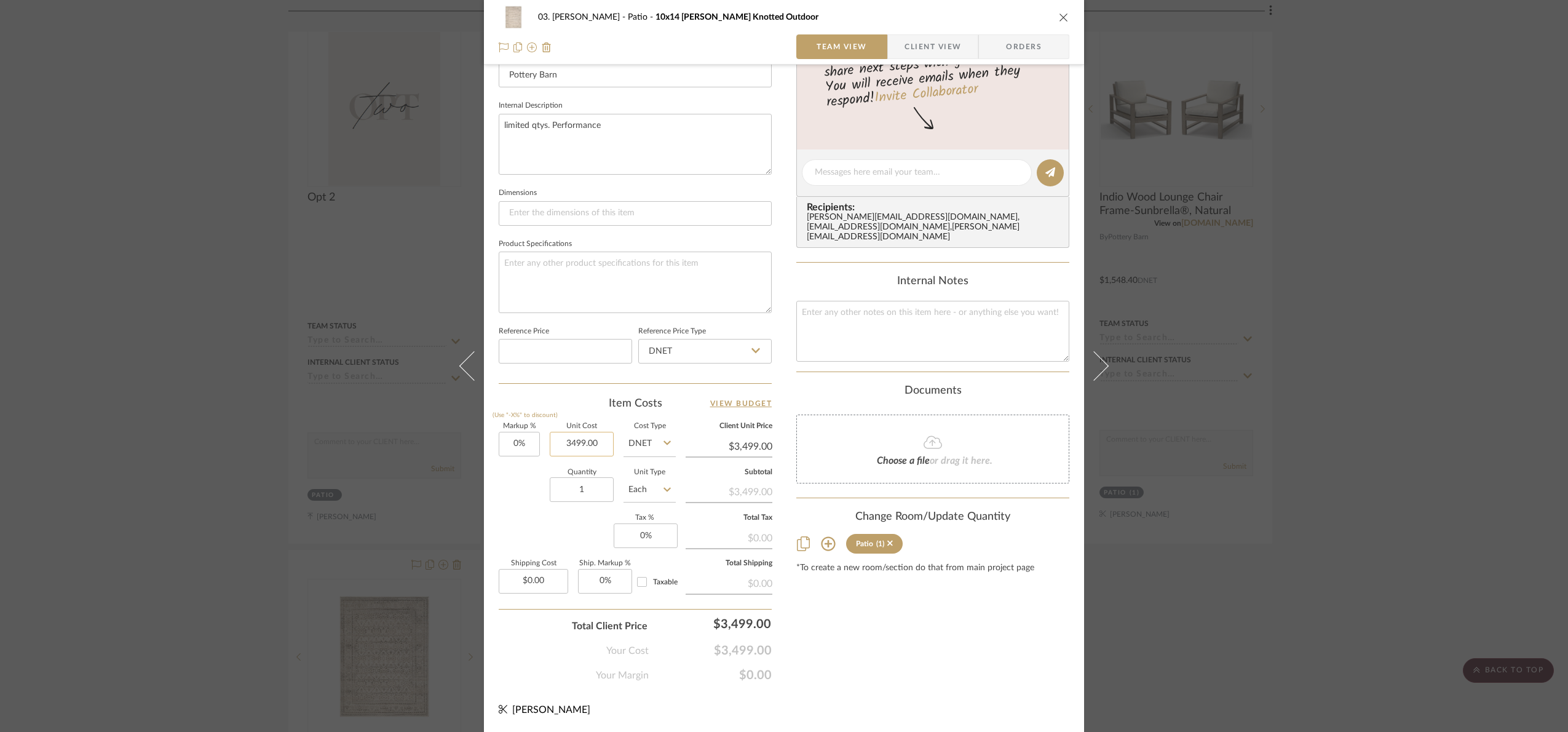
click at [598, 447] on input "3499.00" at bounding box center [582, 444] width 64 height 25
type input "$2,799.20"
click at [534, 494] on div "Quantity 1 Unit Type Each" at bounding box center [587, 491] width 177 height 44
type input "0"
click at [523, 434] on input "0" at bounding box center [519, 444] width 41 height 25
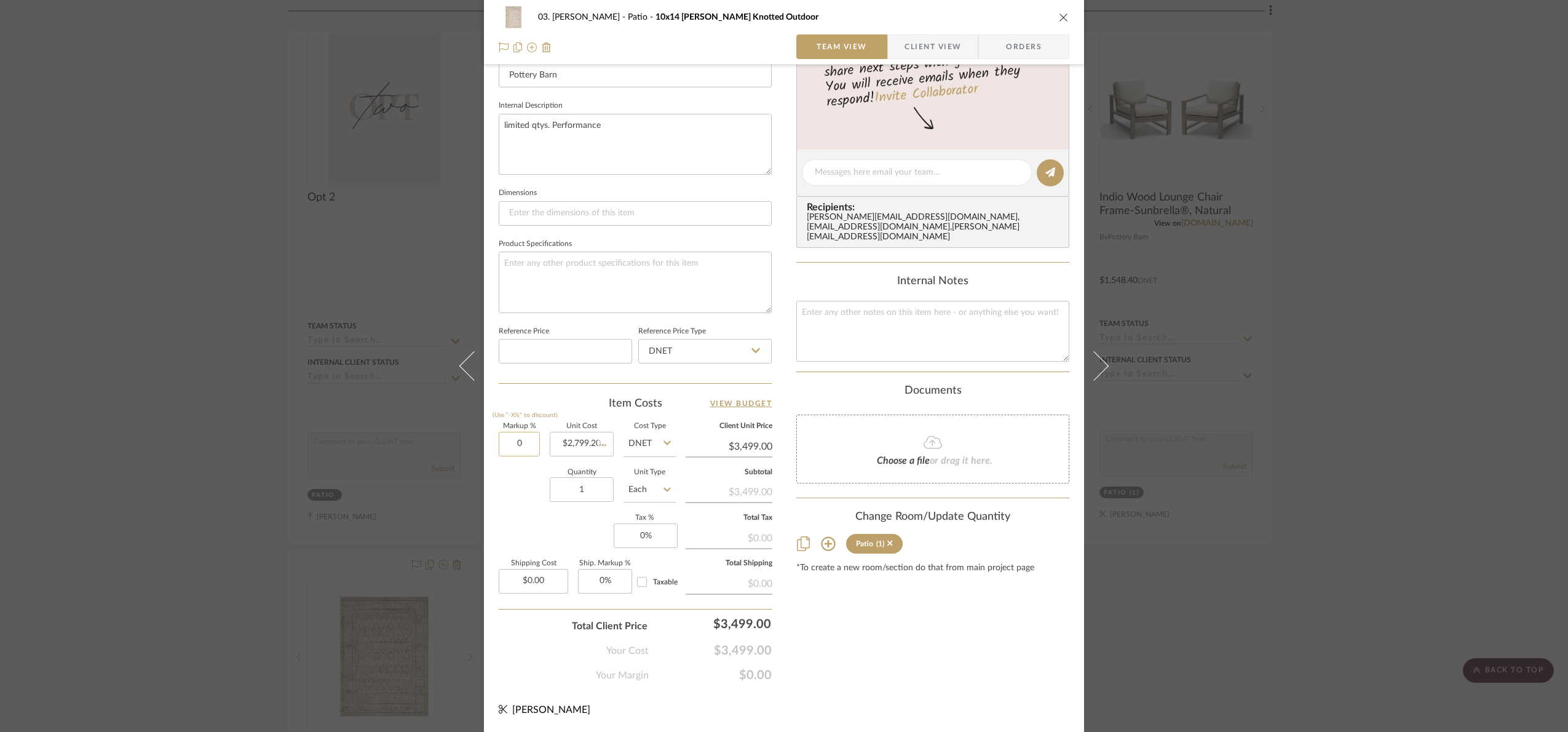
type input "$2,799.20"
type input "25%"
click at [520, 510] on div "Quantity 1 Unit Type Each" at bounding box center [587, 491] width 177 height 44
type input "$3,499.00"
click at [993, 660] on div "Content here copies to Client View - confirm visibility there. Show in Client D…" at bounding box center [933, 176] width 273 height 1012
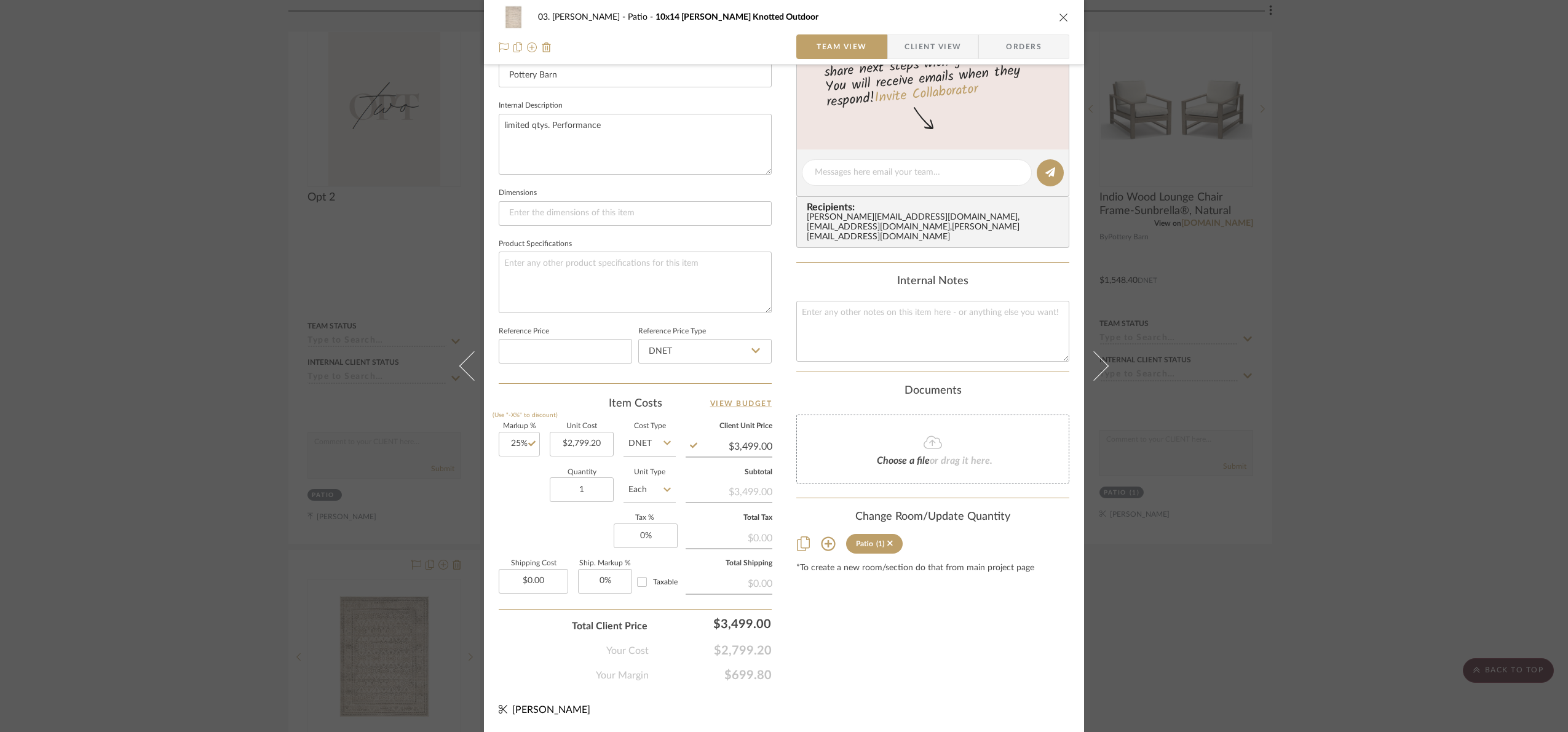
click at [1379, 496] on div "03. Jennifer Patio 10x14 Margaret Hand Knotted Outdoor Team View Client View Or…" at bounding box center [784, 366] width 1568 height 732
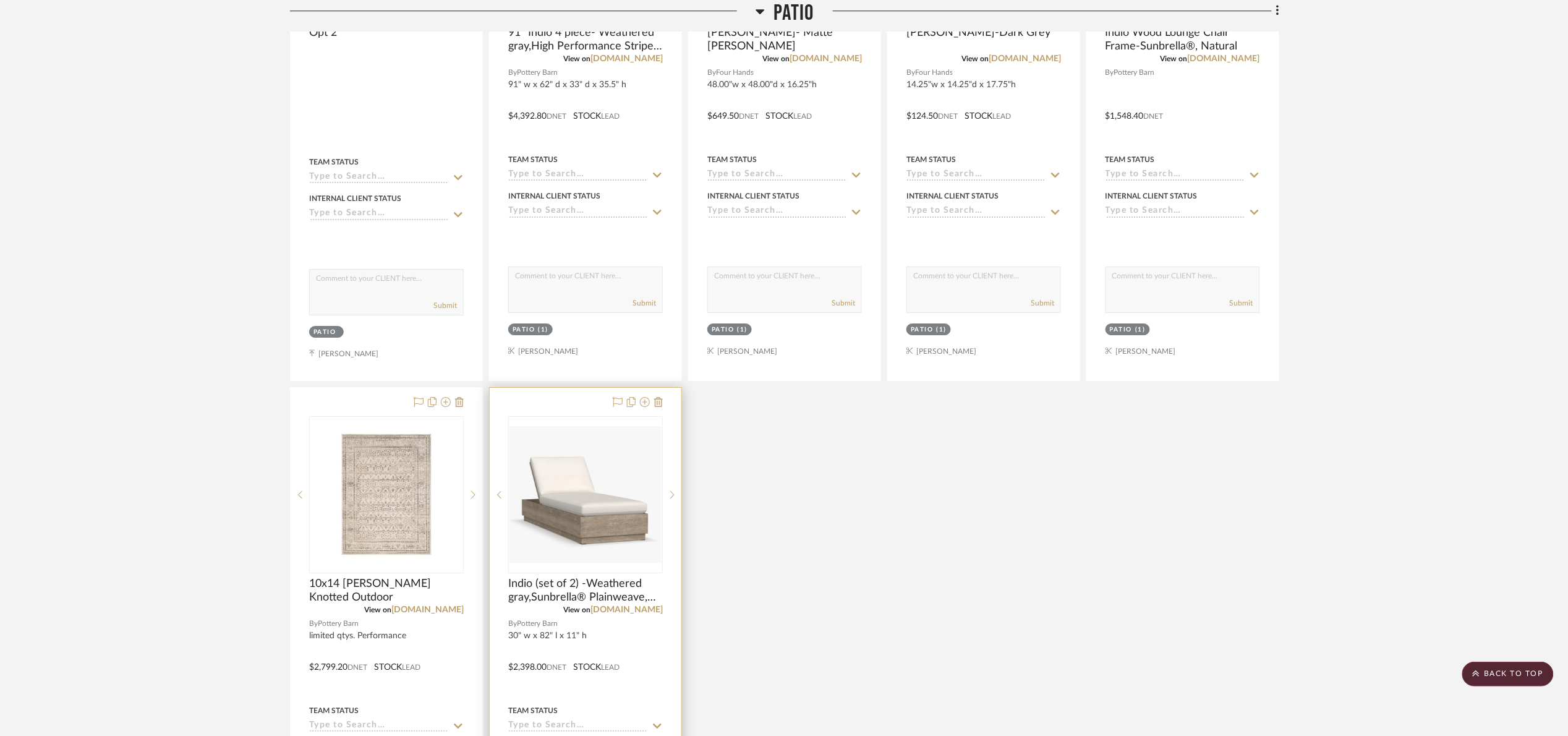
scroll to position [1762, 0]
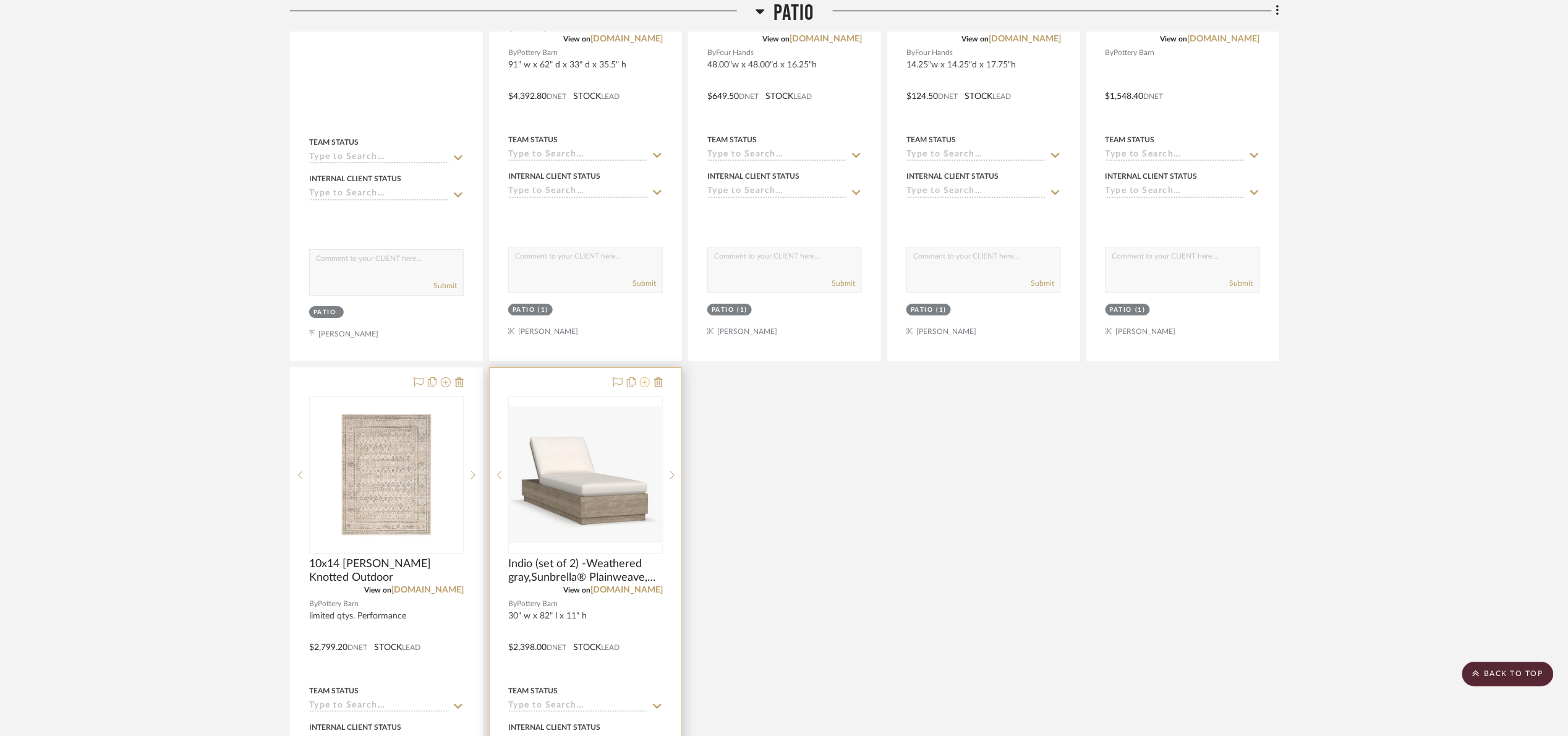
click at [648, 386] on icon at bounding box center [645, 382] width 10 height 10
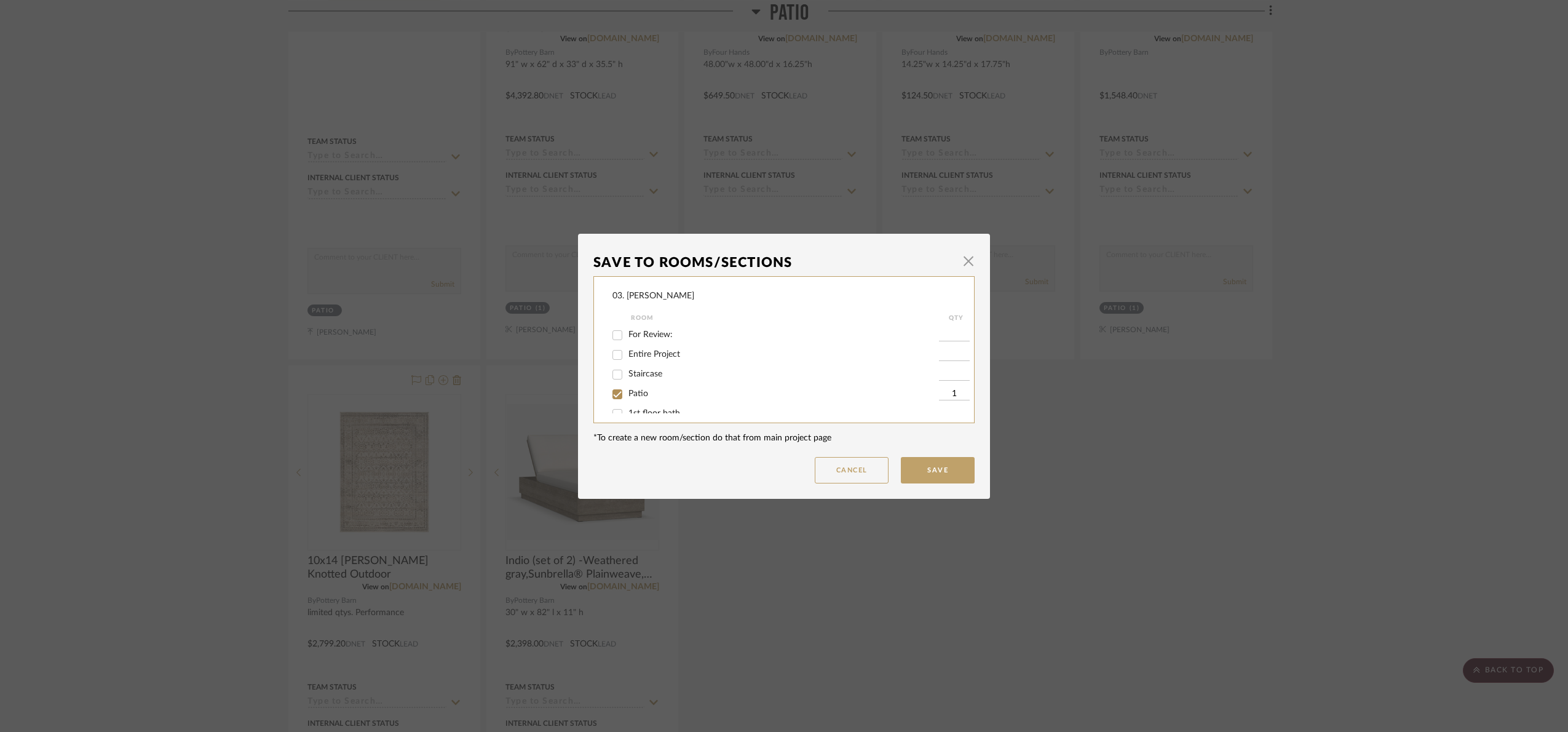
click at [639, 389] on span "Patio" at bounding box center [639, 394] width 20 height 9
click at [627, 389] on input "Patio" at bounding box center [618, 394] width 20 height 20
checkbox input "false"
click at [648, 401] on span "Will Not Use" at bounding box center [653, 400] width 49 height 9
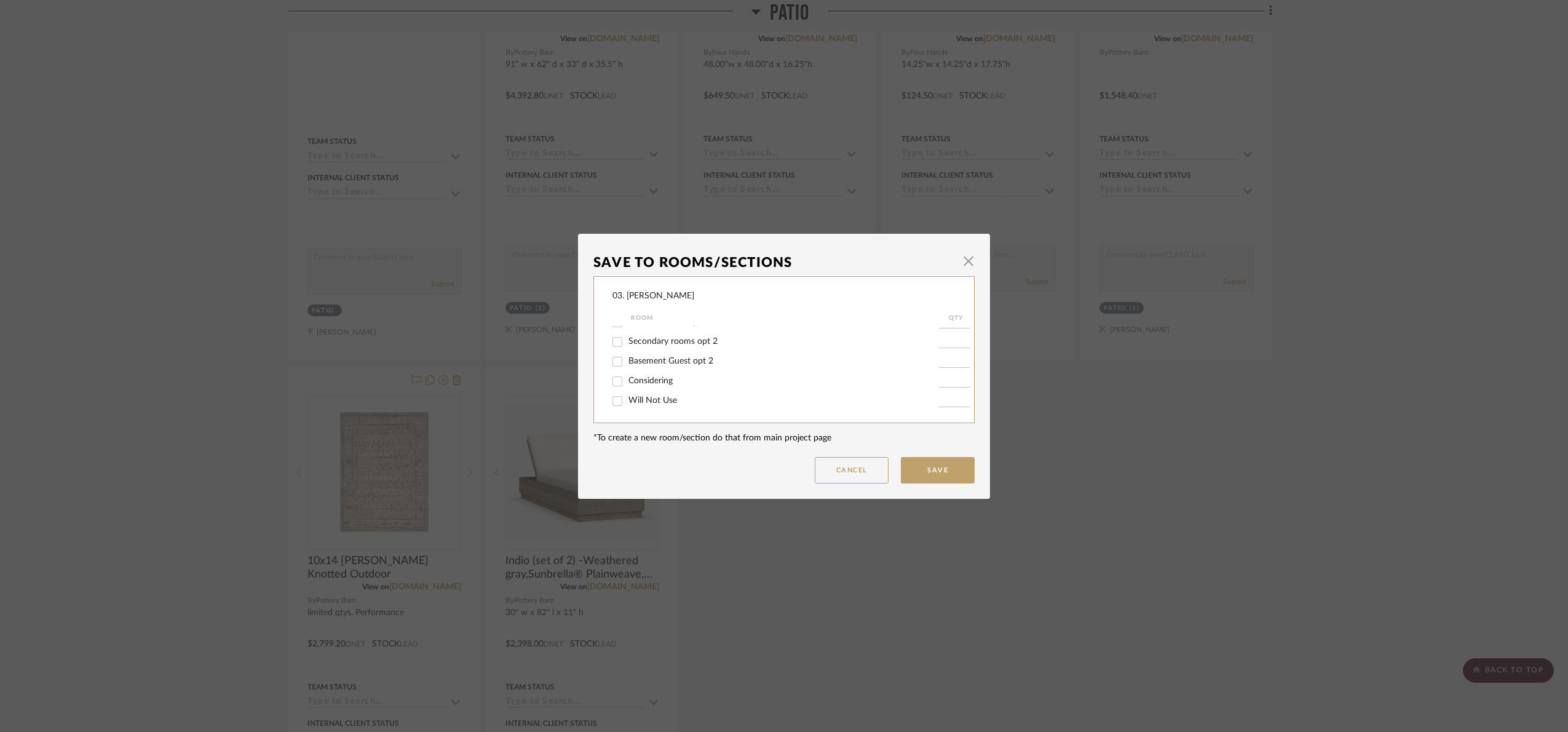
click at [627, 401] on input "Will Not Use" at bounding box center [618, 401] width 20 height 20
checkbox input "true"
type input "1"
click at [924, 478] on button "Save" at bounding box center [937, 470] width 74 height 27
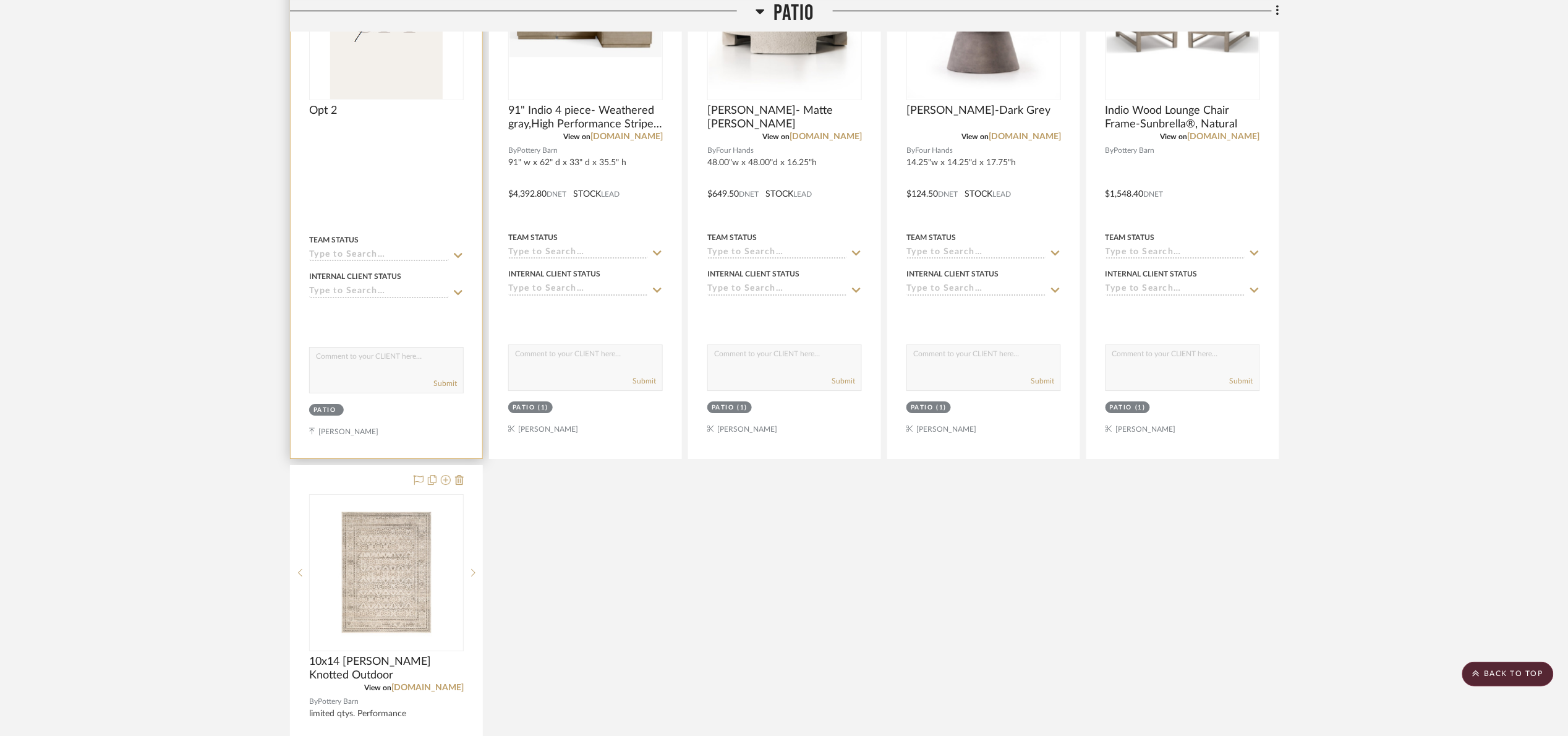
scroll to position [1669, 0]
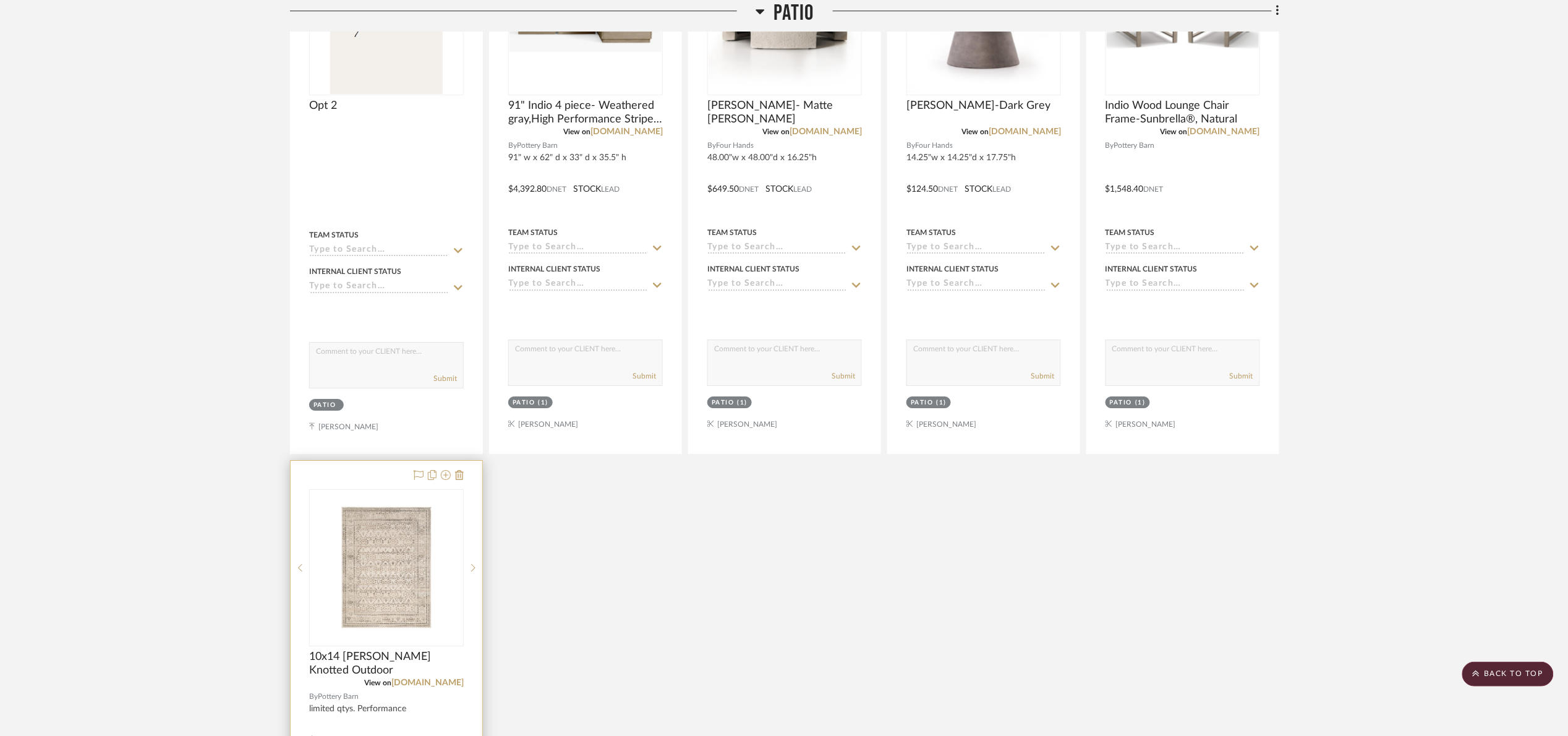
click at [408, 558] on img "0" at bounding box center [386, 567] width 152 height 137
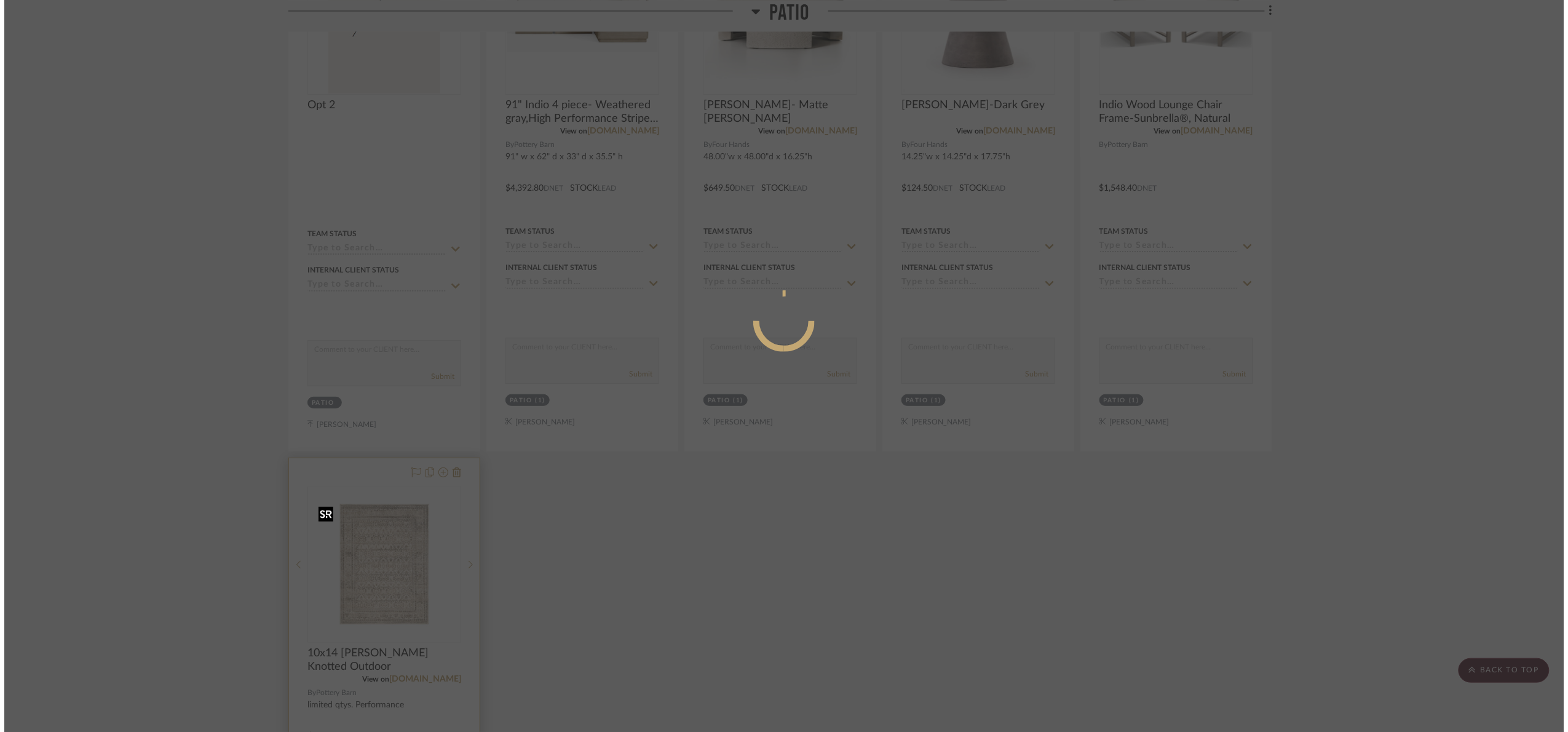
scroll to position [0, 0]
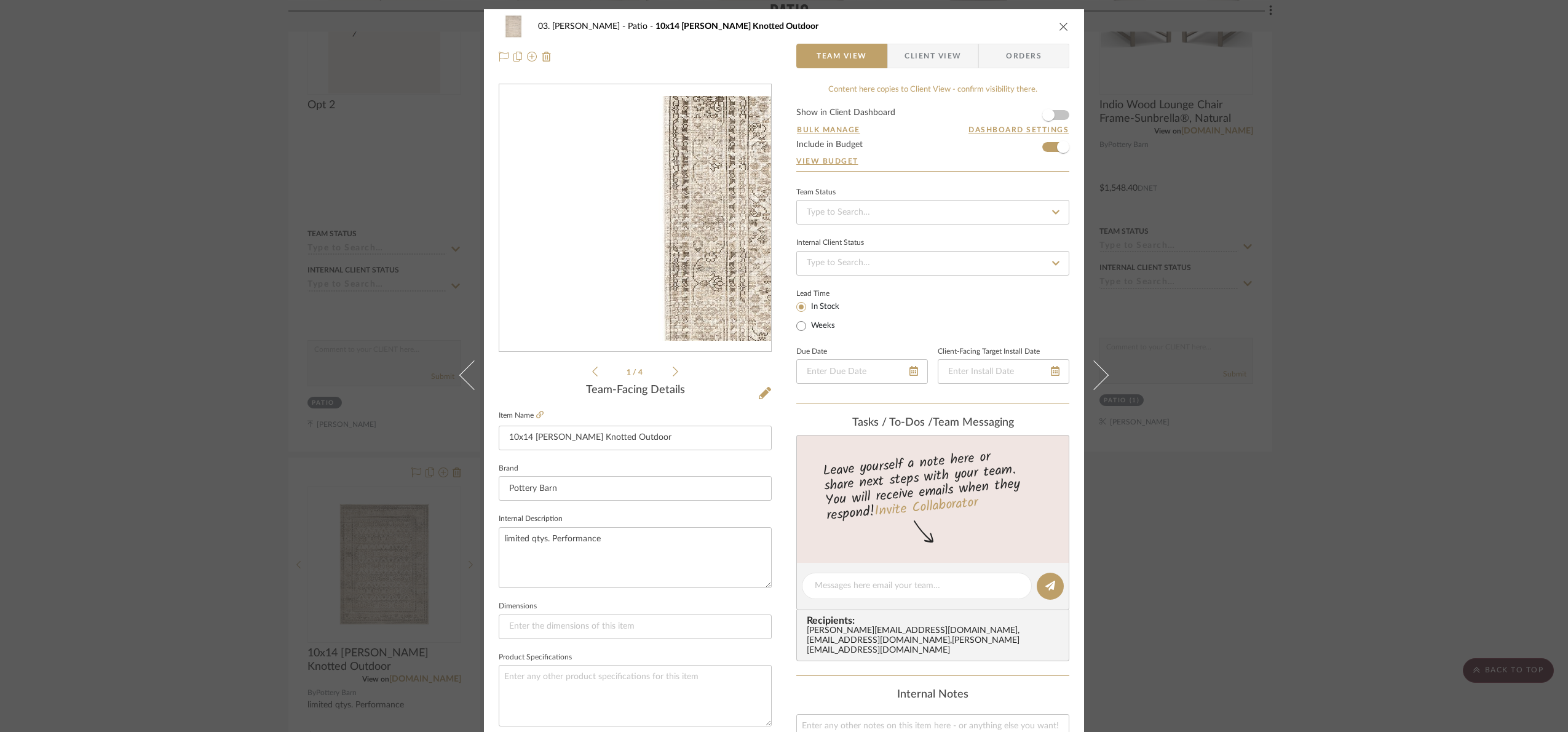
click at [542, 238] on img "0" at bounding box center [635, 218] width 272 height 245
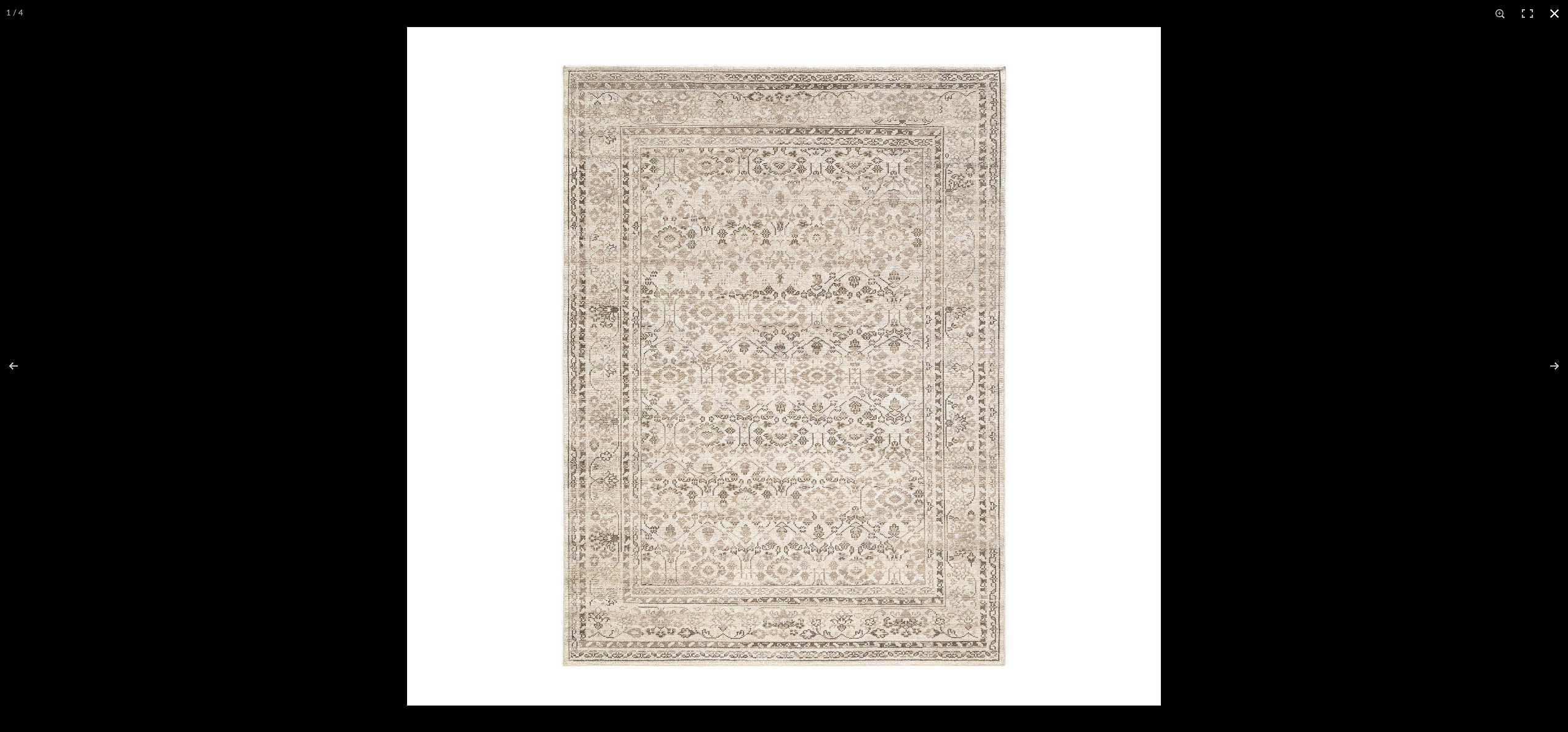
click at [1417, 165] on div at bounding box center [1191, 393] width 1568 height 732
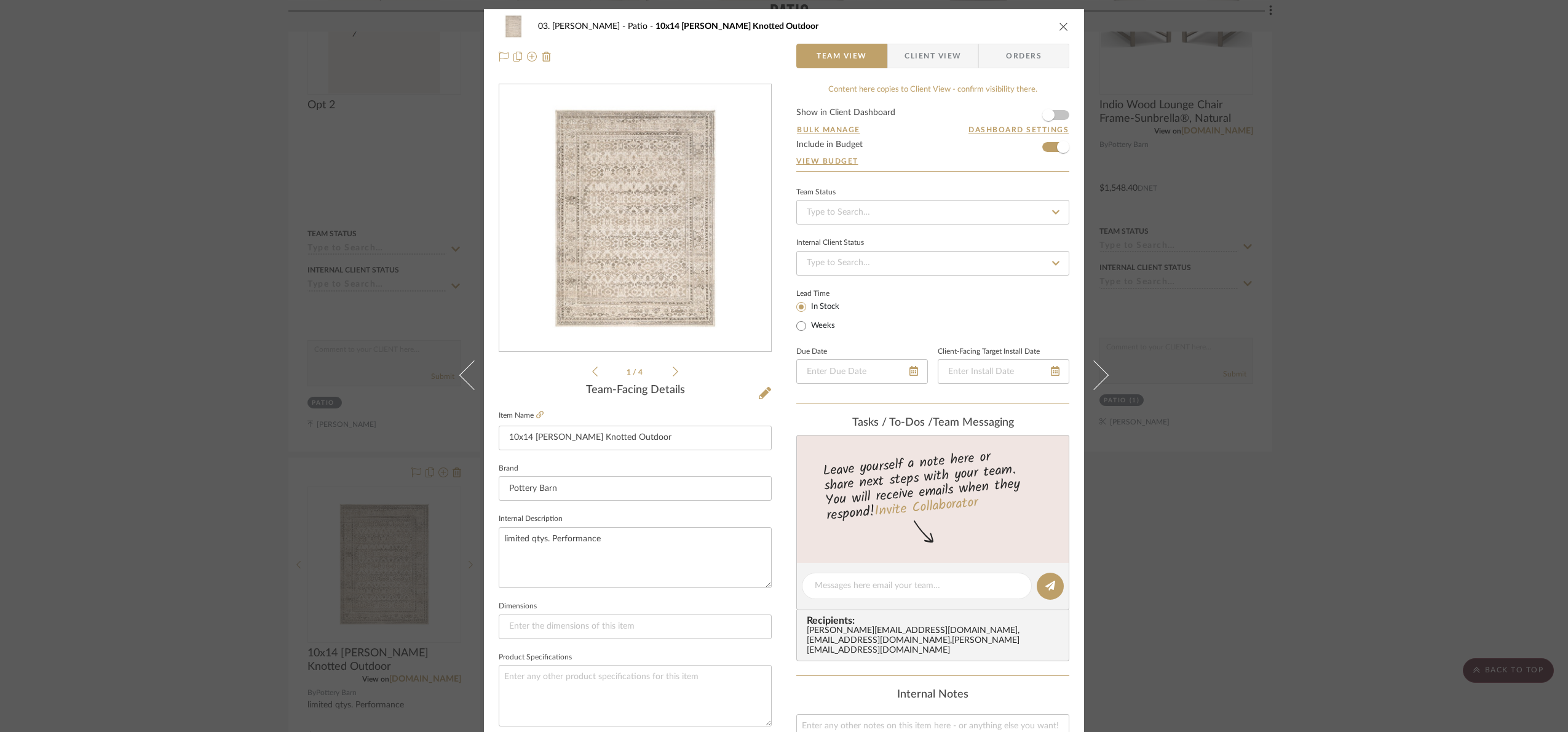
click at [1417, 165] on div "03. Jennifer Patio 10x14 Margaret Hand Knotted Outdoor Team View Client View Or…" at bounding box center [784, 366] width 1568 height 732
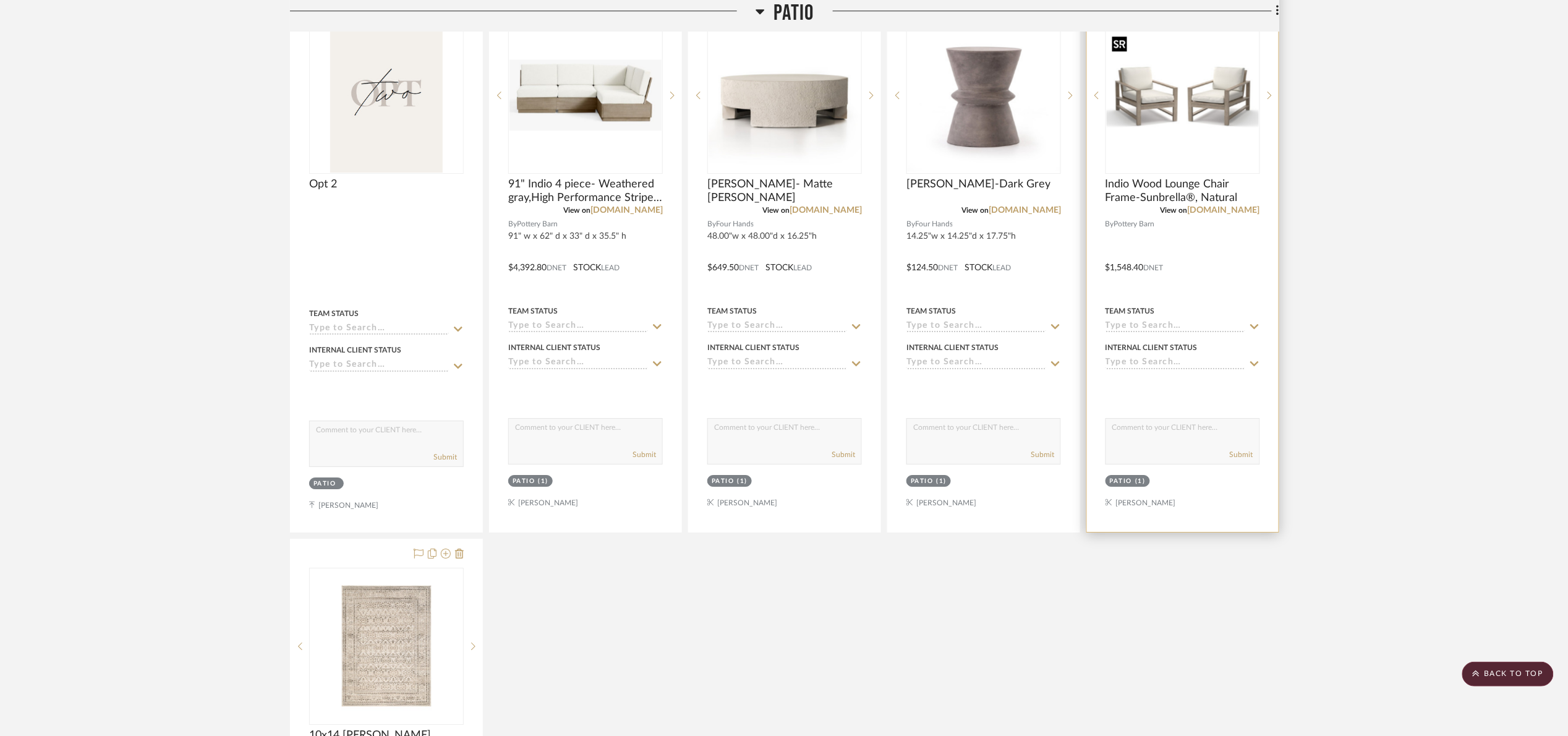
scroll to position [1577, 0]
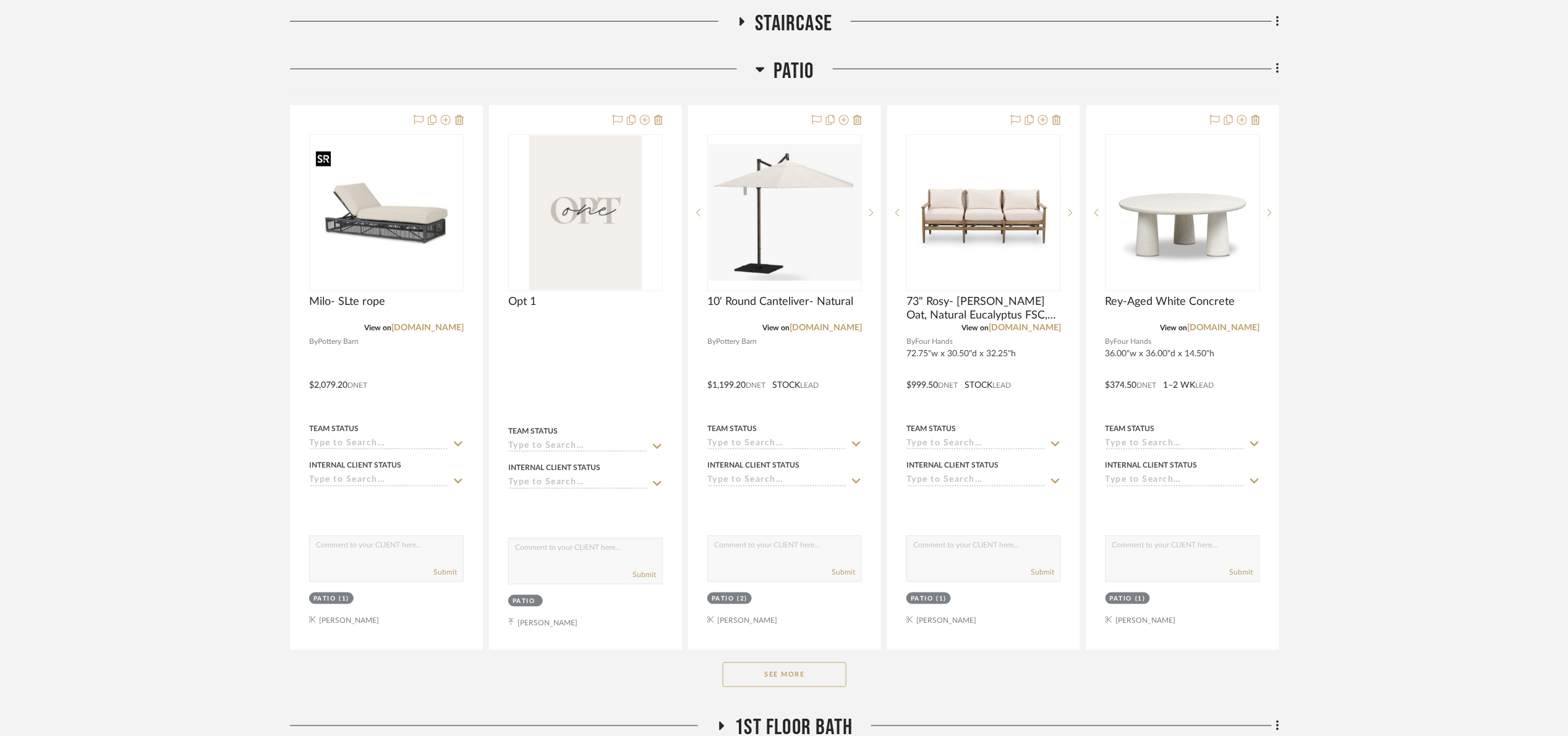
scroll to position [742, 0]
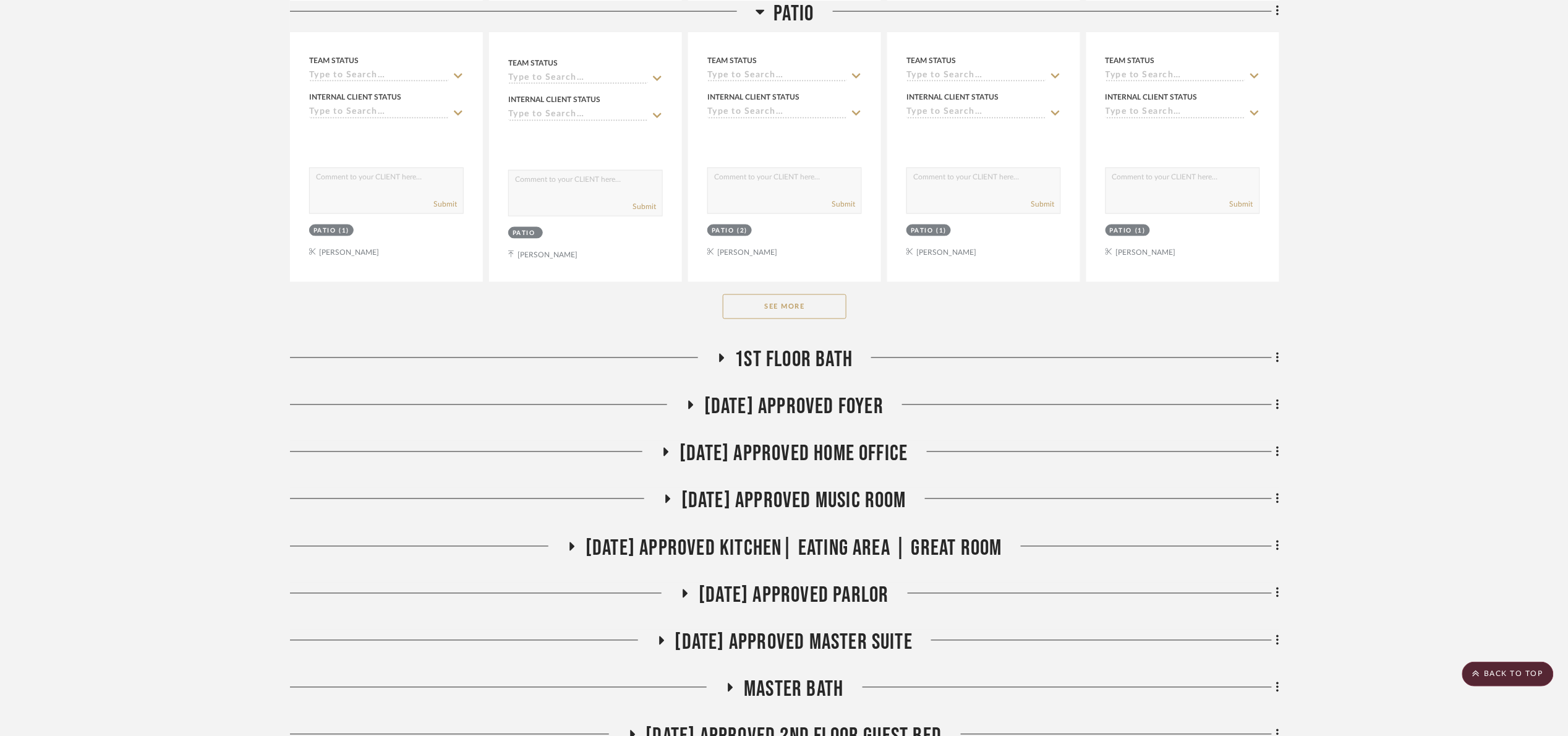
click at [772, 319] on button "See More" at bounding box center [785, 307] width 124 height 25
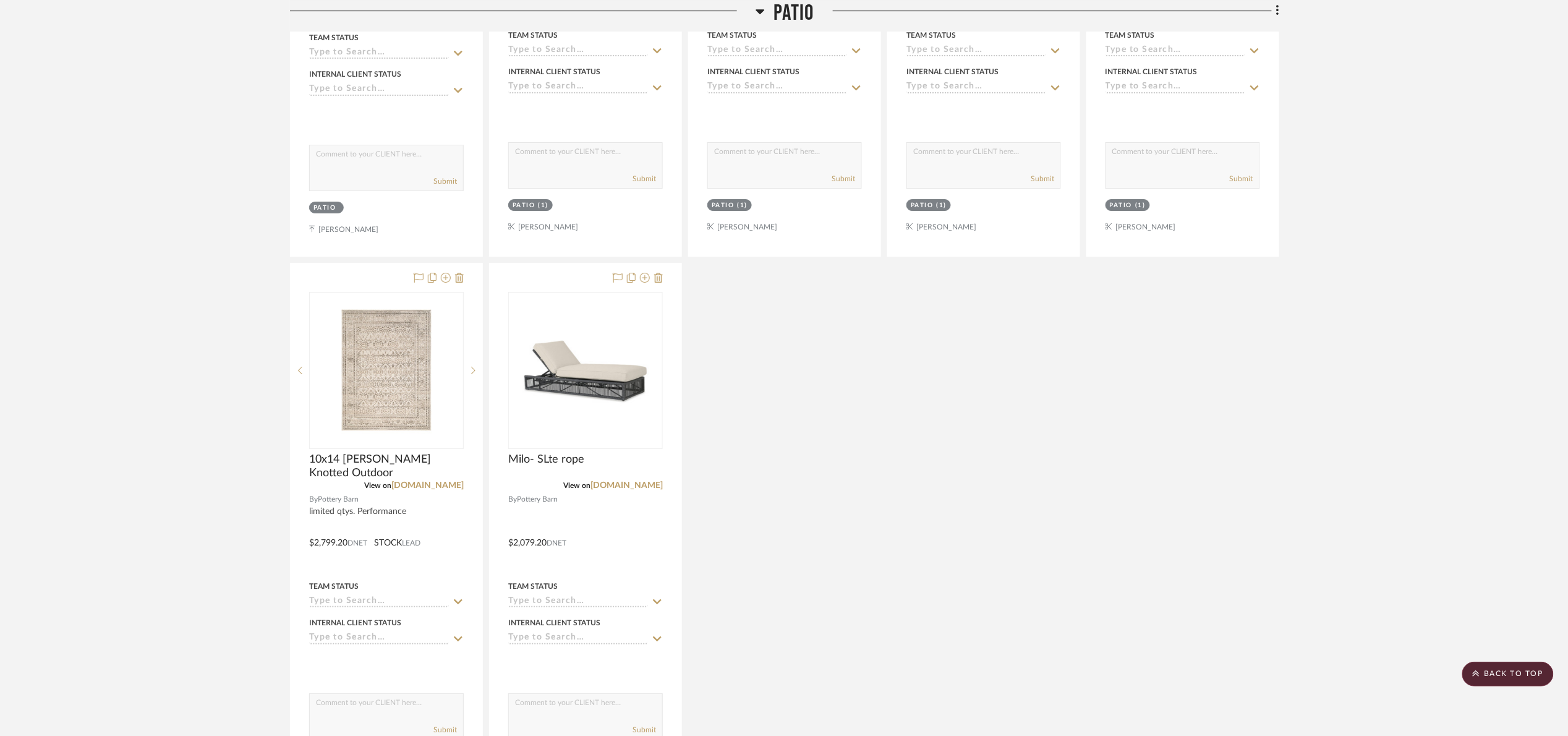
scroll to position [1869, 0]
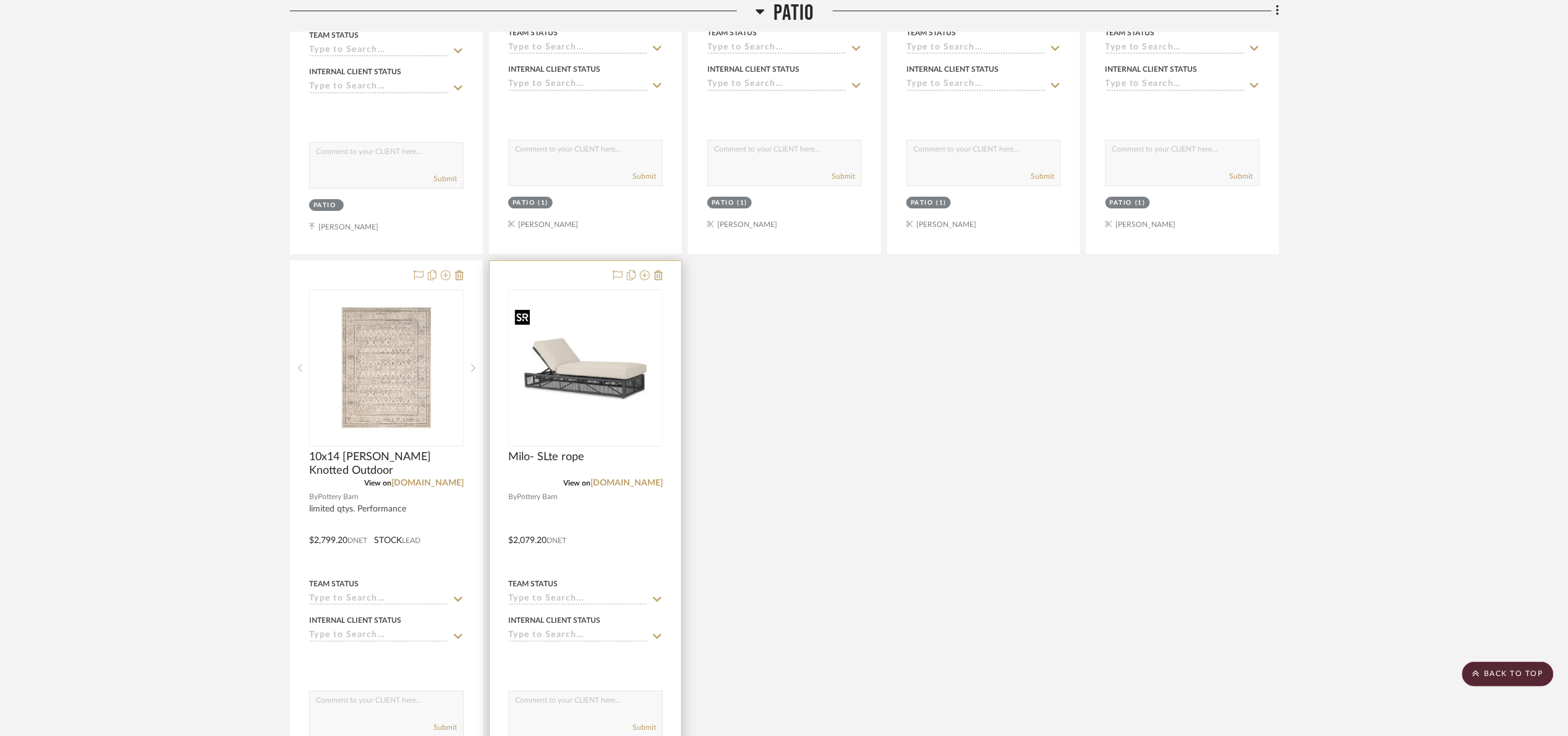
click at [590, 380] on img "0" at bounding box center [586, 368] width 152 height 137
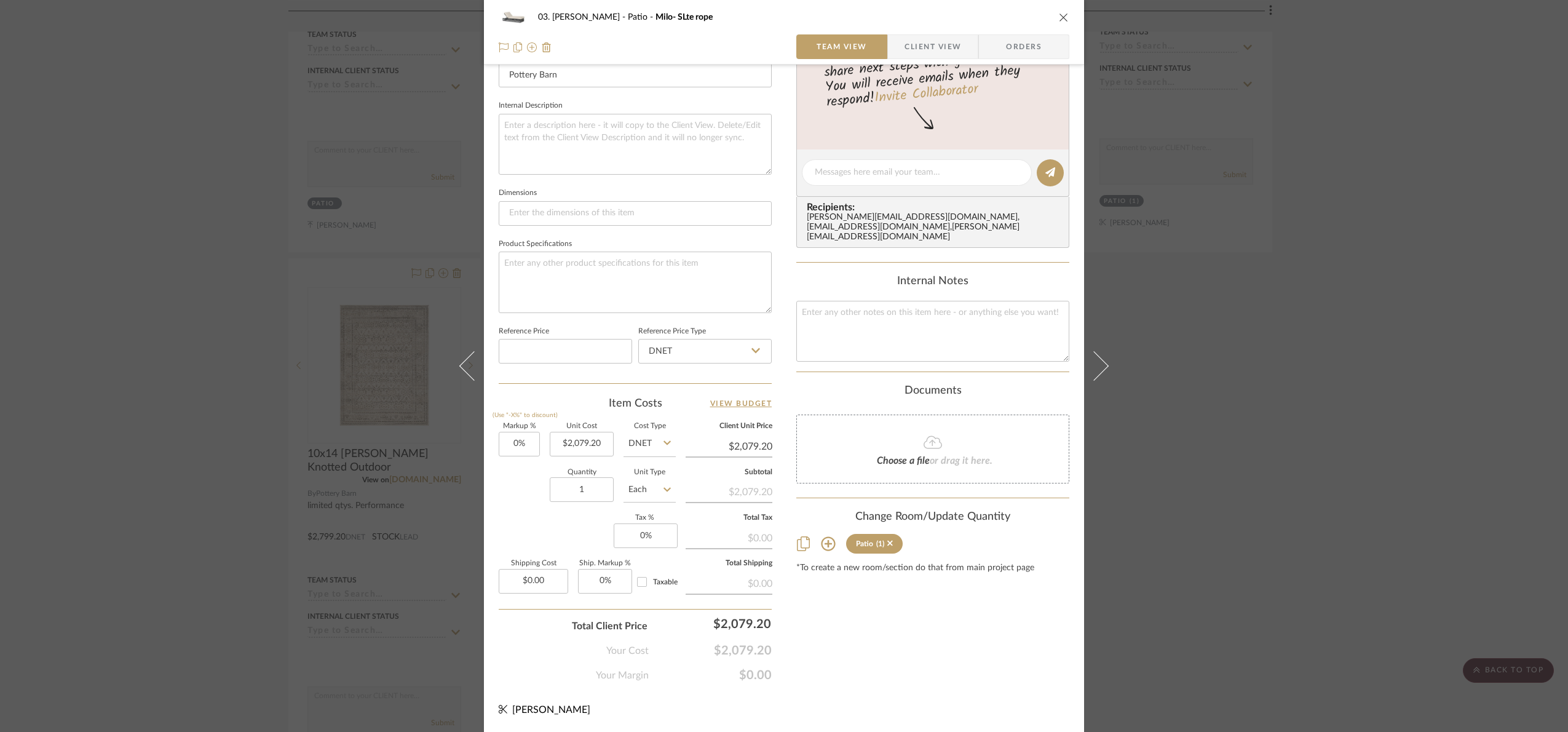
scroll to position [415, 0]
click at [529, 435] on input "0" at bounding box center [519, 444] width 41 height 25
type input "25%"
click at [525, 523] on div "Markup % (Use "-X%" to discount) 25% Unit Cost $2,079.20 Cost Type DNET Client …" at bounding box center [635, 513] width 273 height 179
type input "$2,599.00"
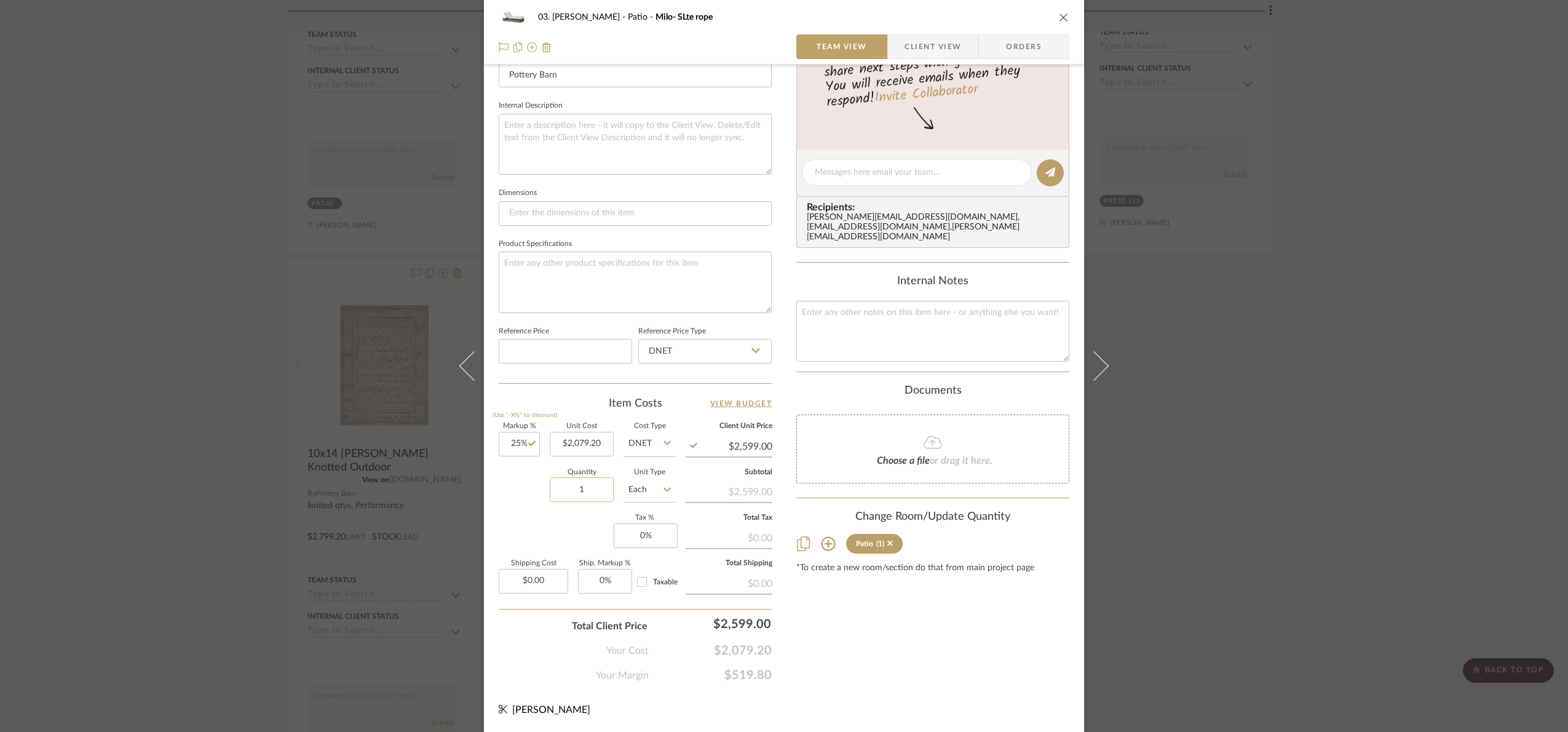
click at [608, 491] on input "1" at bounding box center [582, 489] width 64 height 25
type input "2"
click at [923, 651] on div "Content here copies to Client View - confirm visibility there. Show in Client D…" at bounding box center [933, 176] width 273 height 1012
click at [1300, 520] on div "03. [PERSON_NAME] Patio [PERSON_NAME]- SLte rope Team View Client View Orders T…" at bounding box center [784, 366] width 1568 height 732
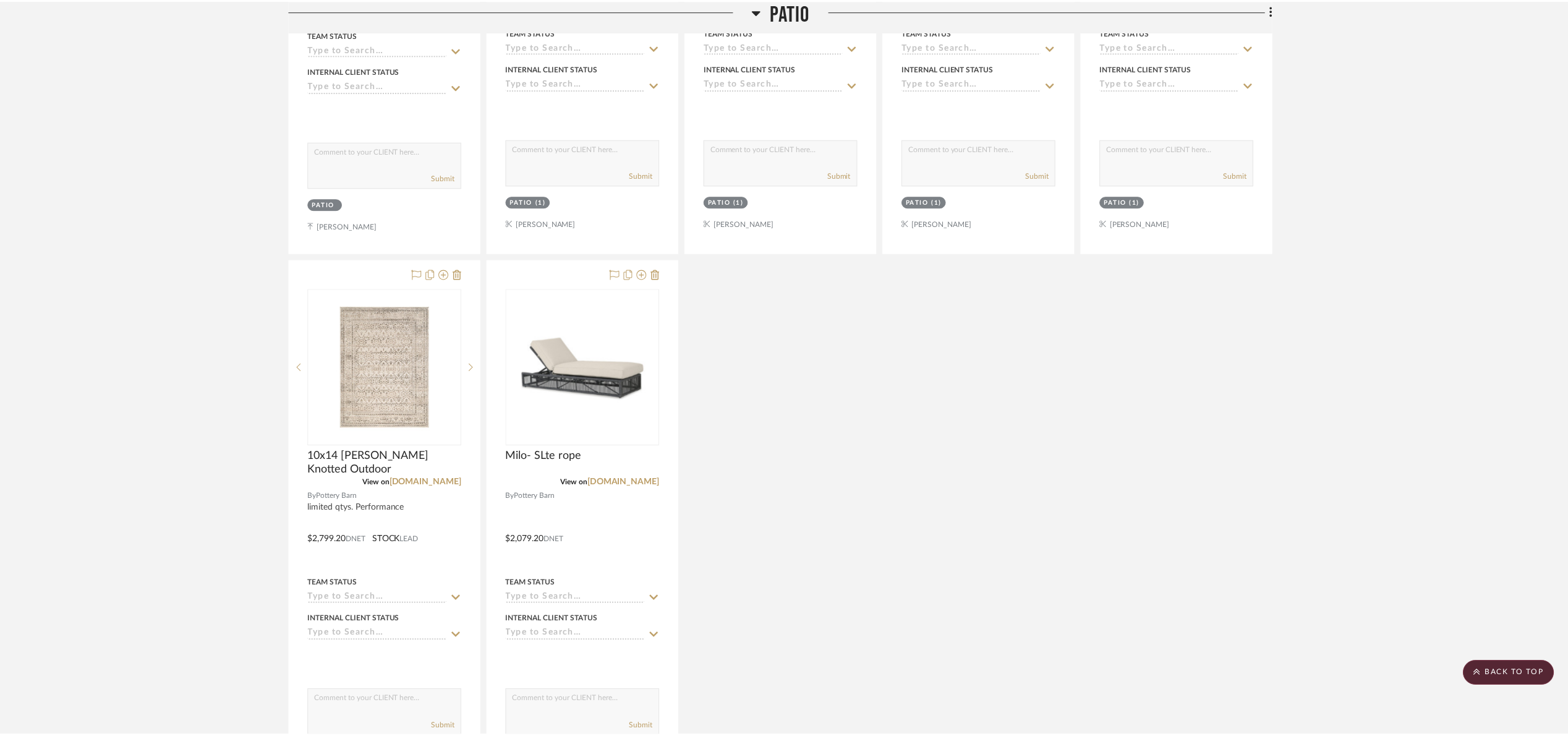
scroll to position [1869, 0]
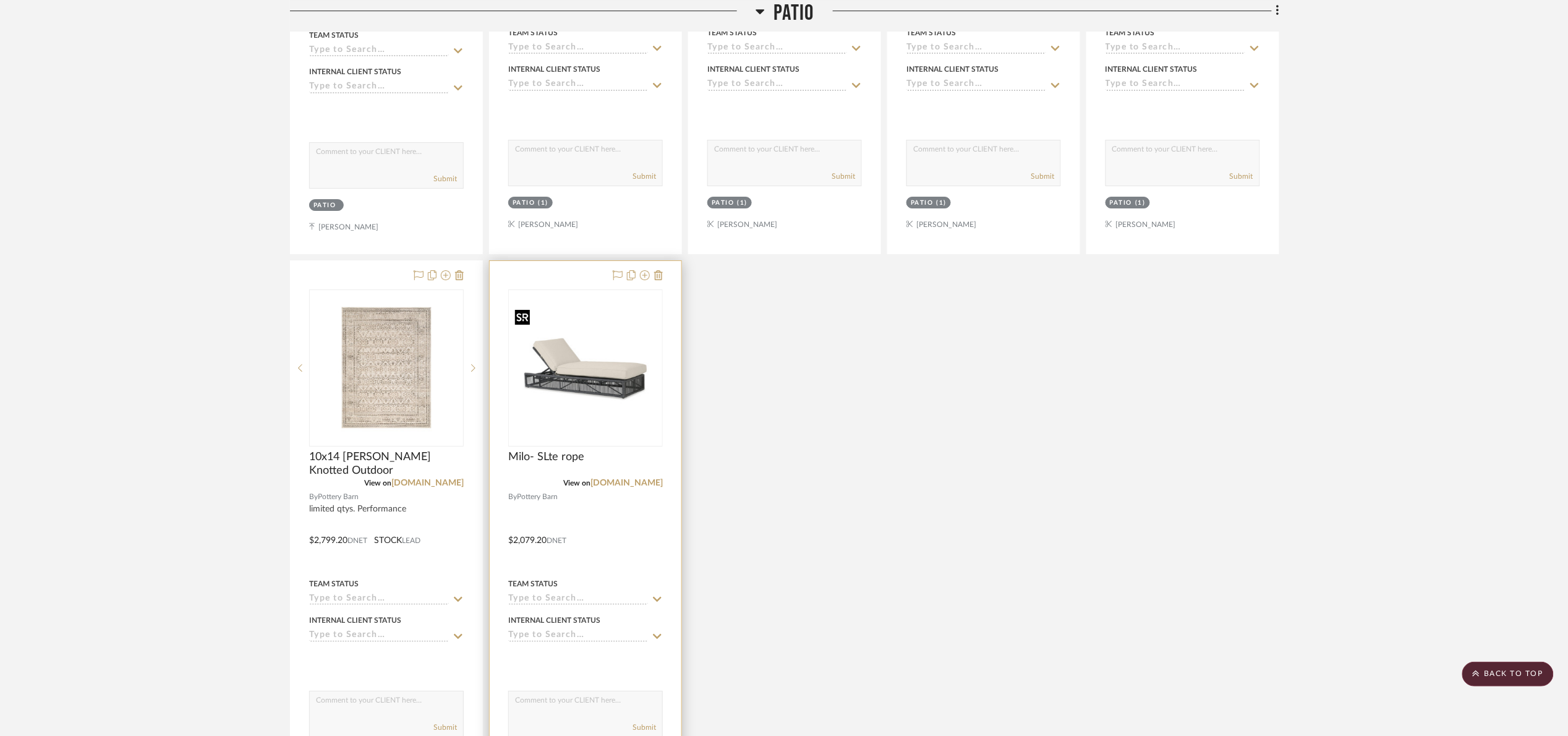
click at [648, 349] on img "0" at bounding box center [586, 368] width 152 height 137
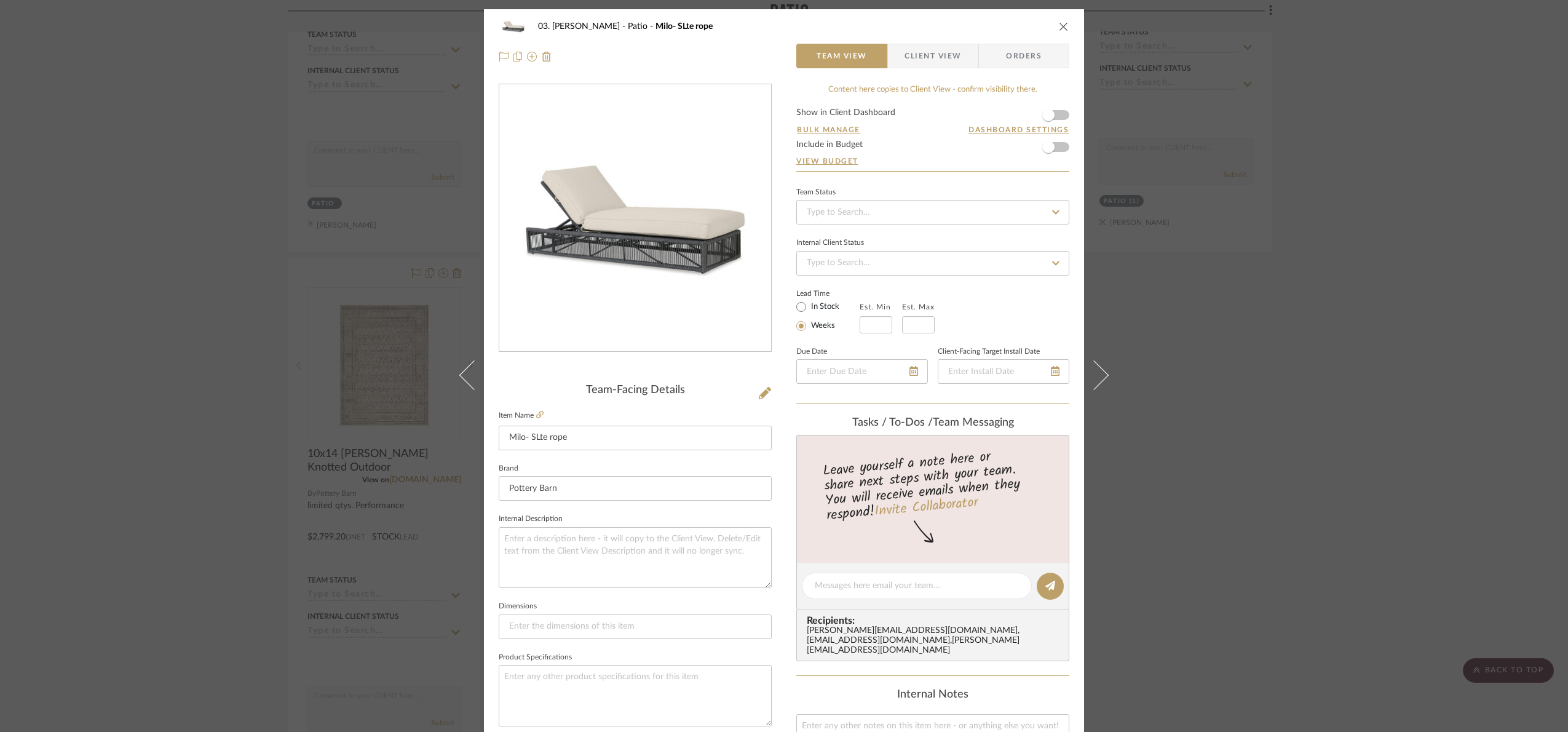
click at [707, 266] on img "0" at bounding box center [635, 218] width 272 height 245
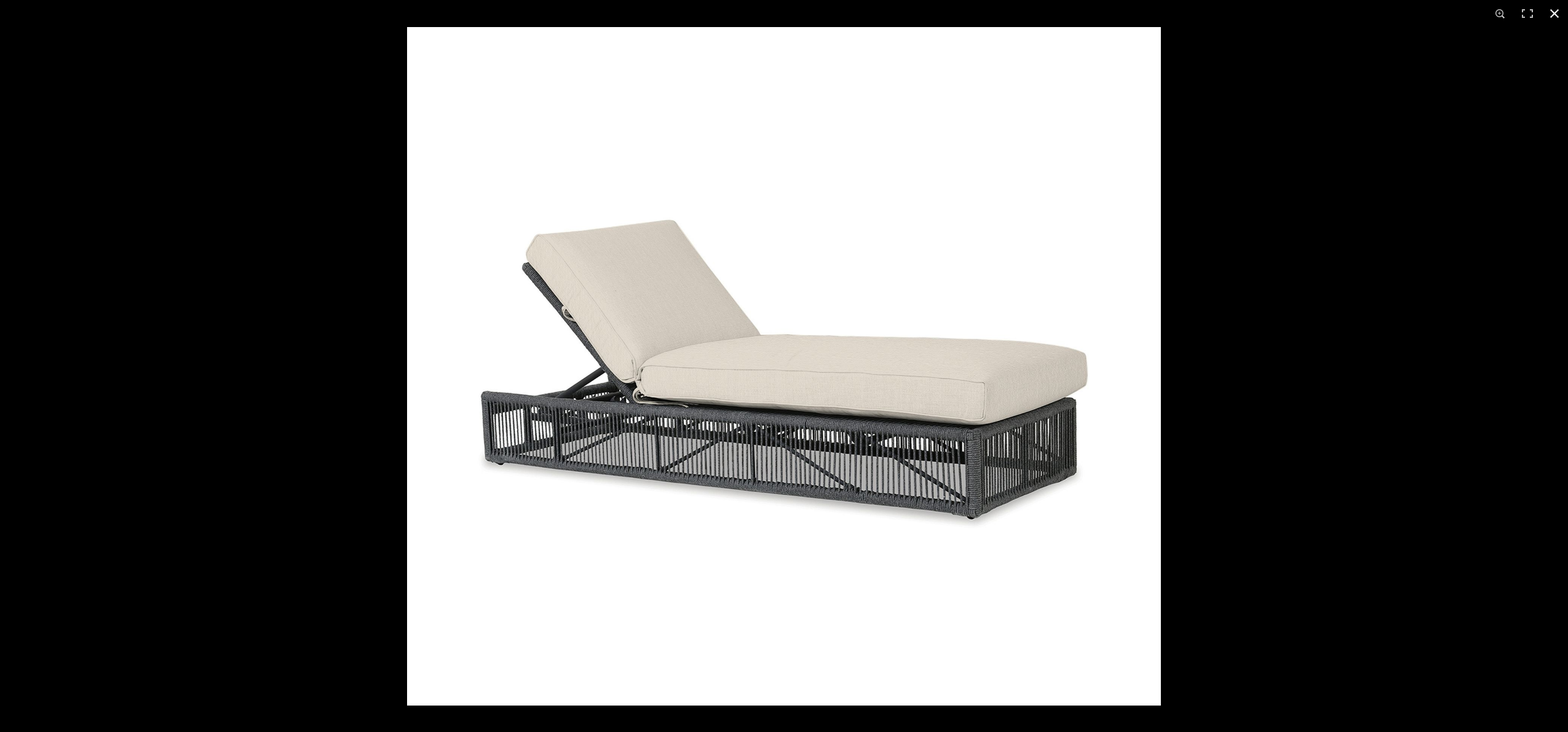
click at [227, 195] on div at bounding box center [784, 366] width 1568 height 732
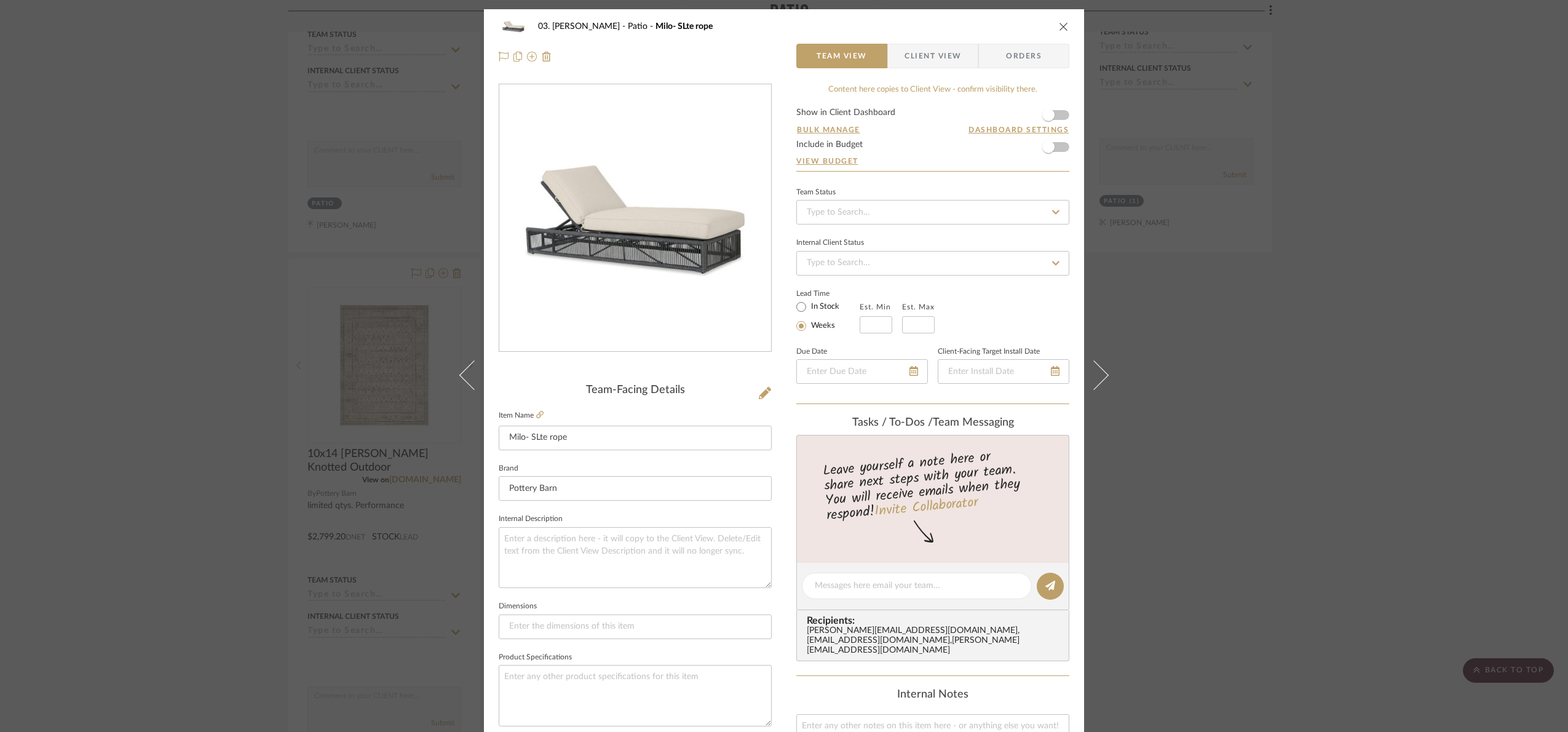
click at [205, 199] on div "03. [PERSON_NAME] Patio [PERSON_NAME]- SLte rope Team View Client View Orders T…" at bounding box center [784, 366] width 1568 height 732
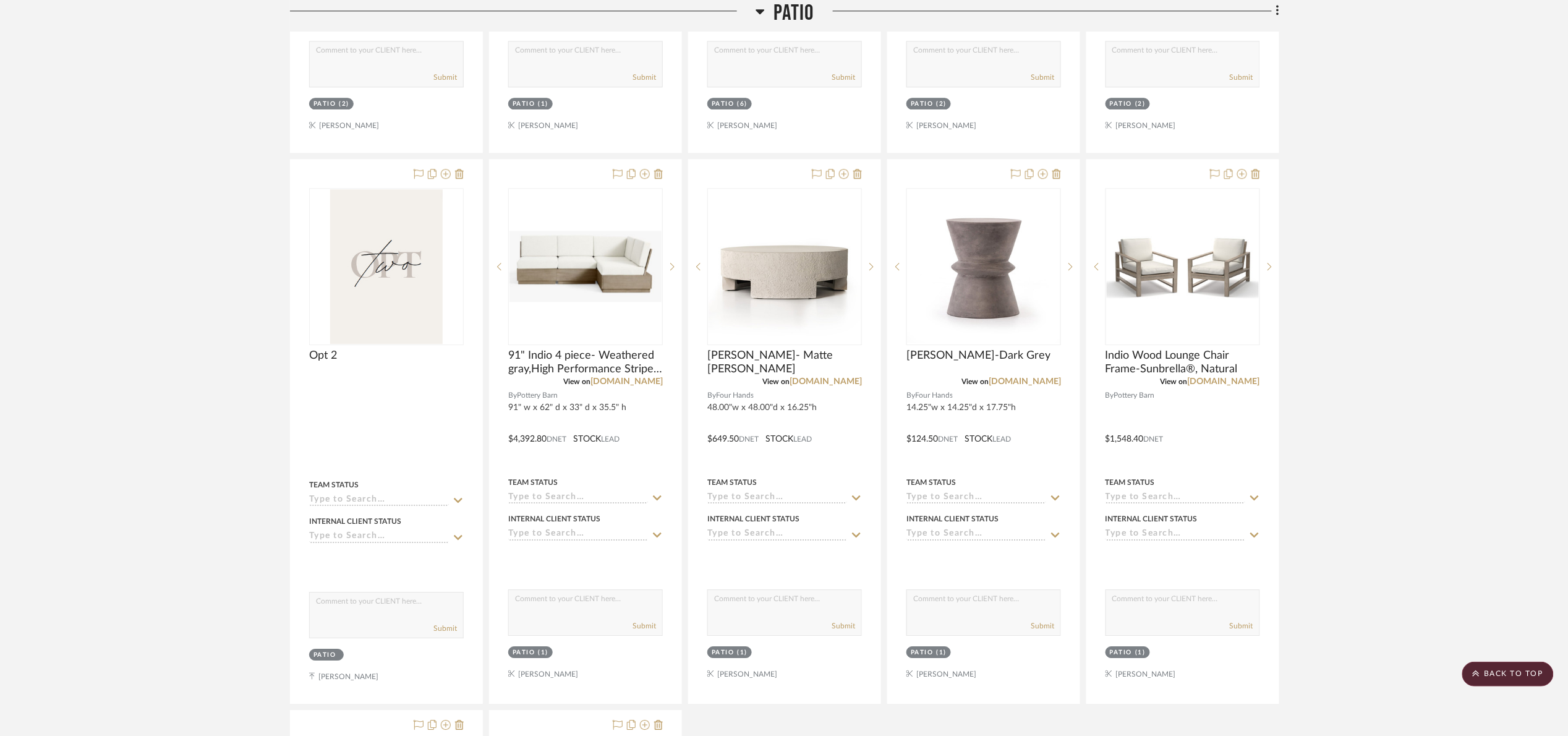
scroll to position [1405, 0]
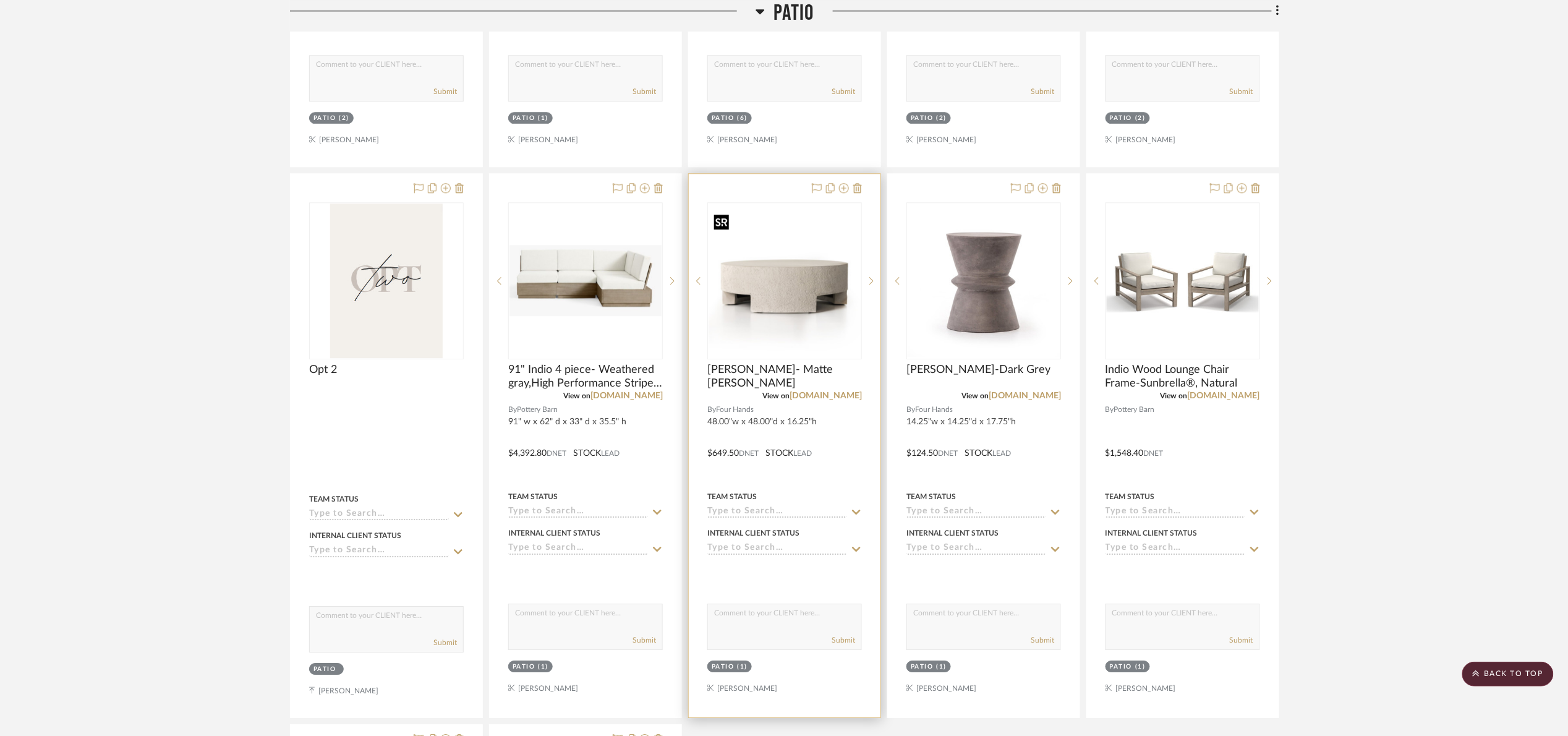
click at [781, 296] on div at bounding box center [785, 281] width 154 height 157
click at [763, 277] on img "0" at bounding box center [785, 281] width 152 height 152
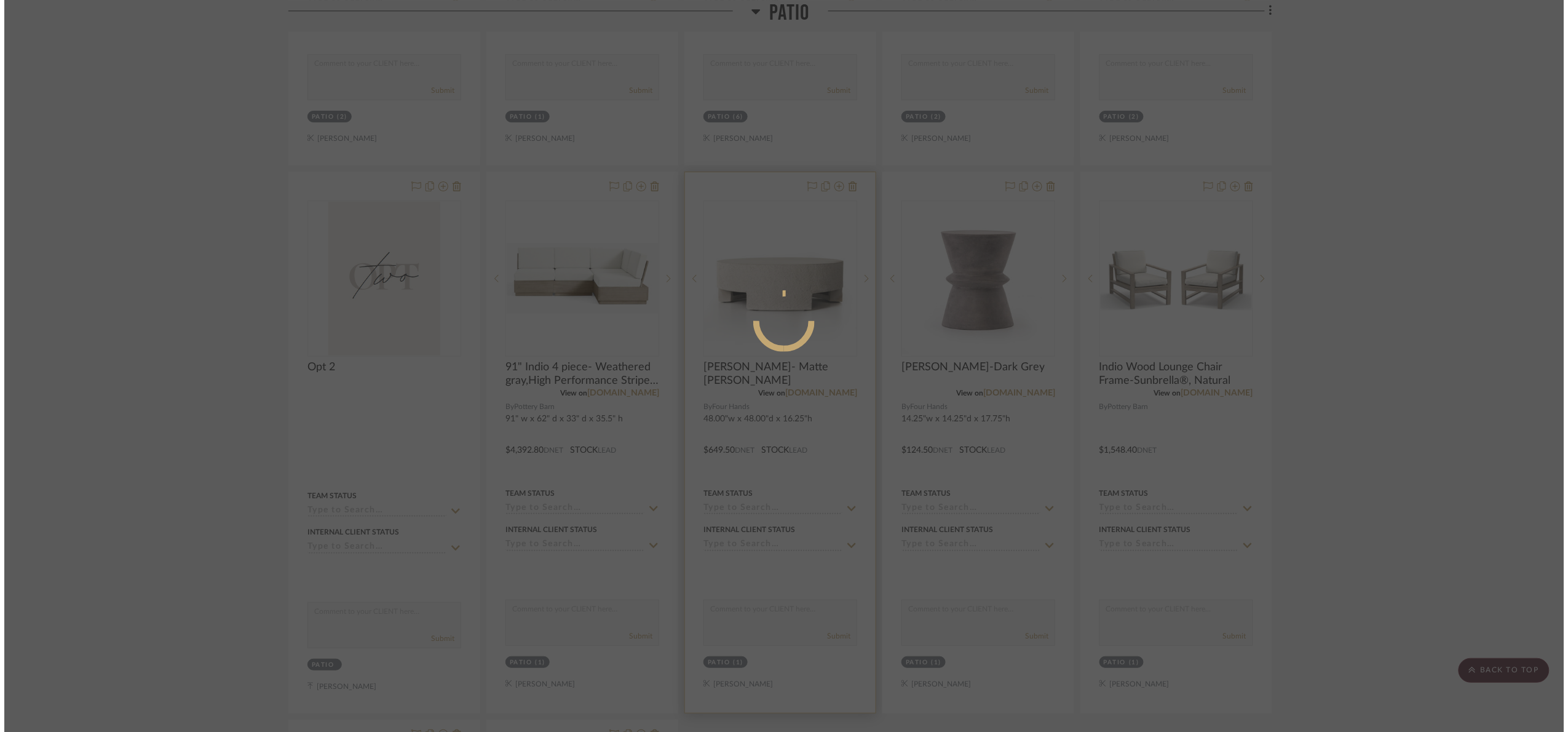
scroll to position [0, 0]
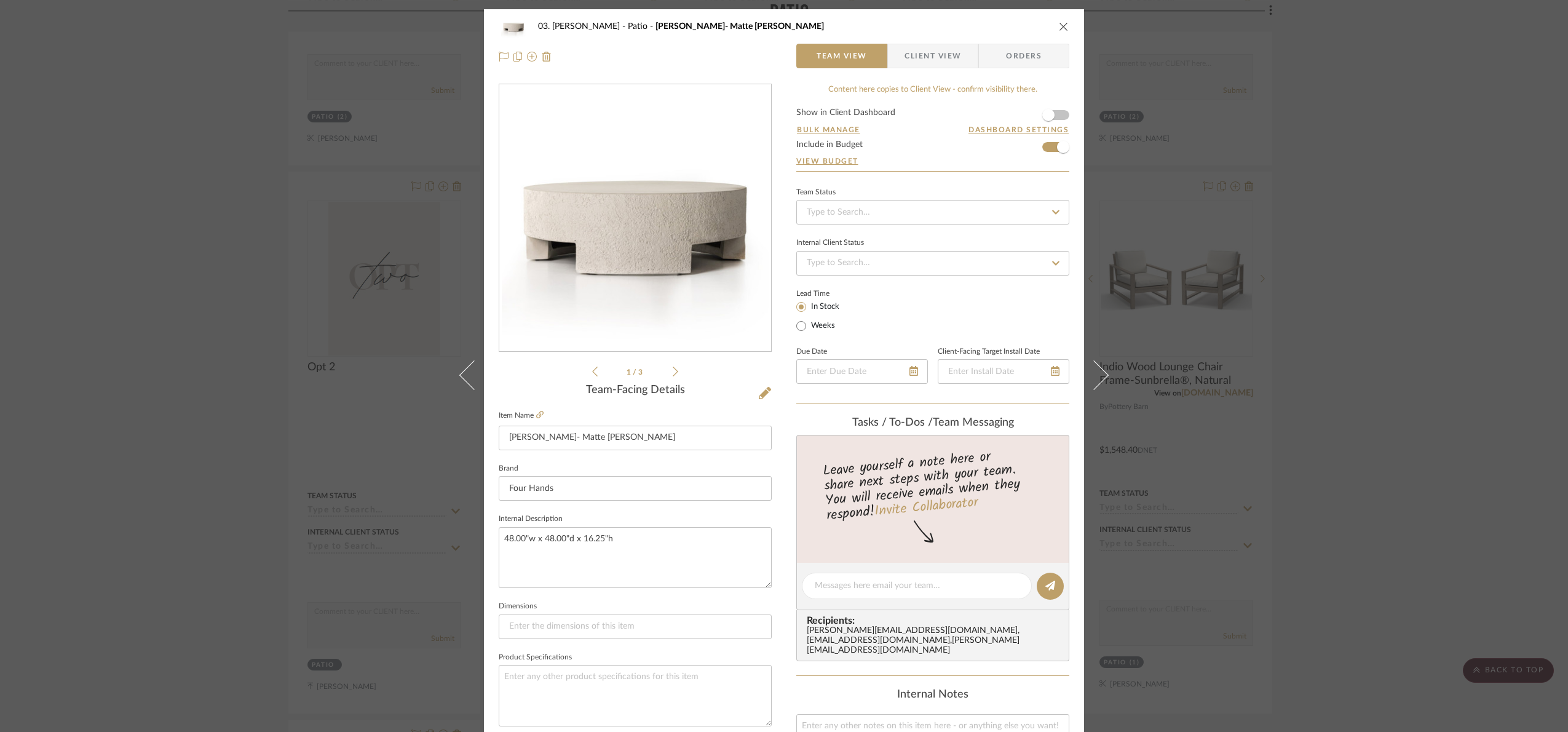
click at [684, 236] on img "0" at bounding box center [635, 218] width 267 height 267
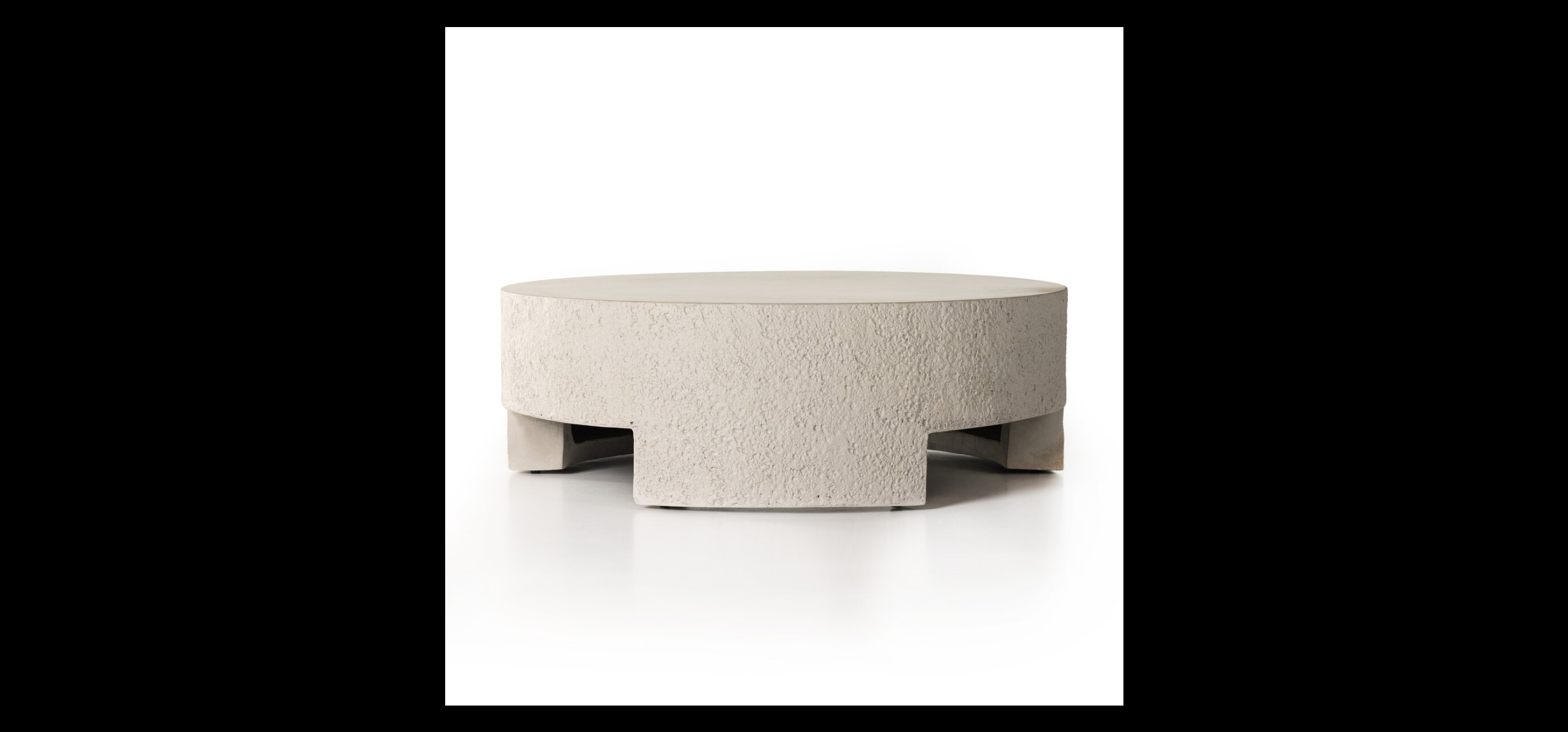
click at [1186, 37] on div at bounding box center [1230, 393] width 1568 height 732
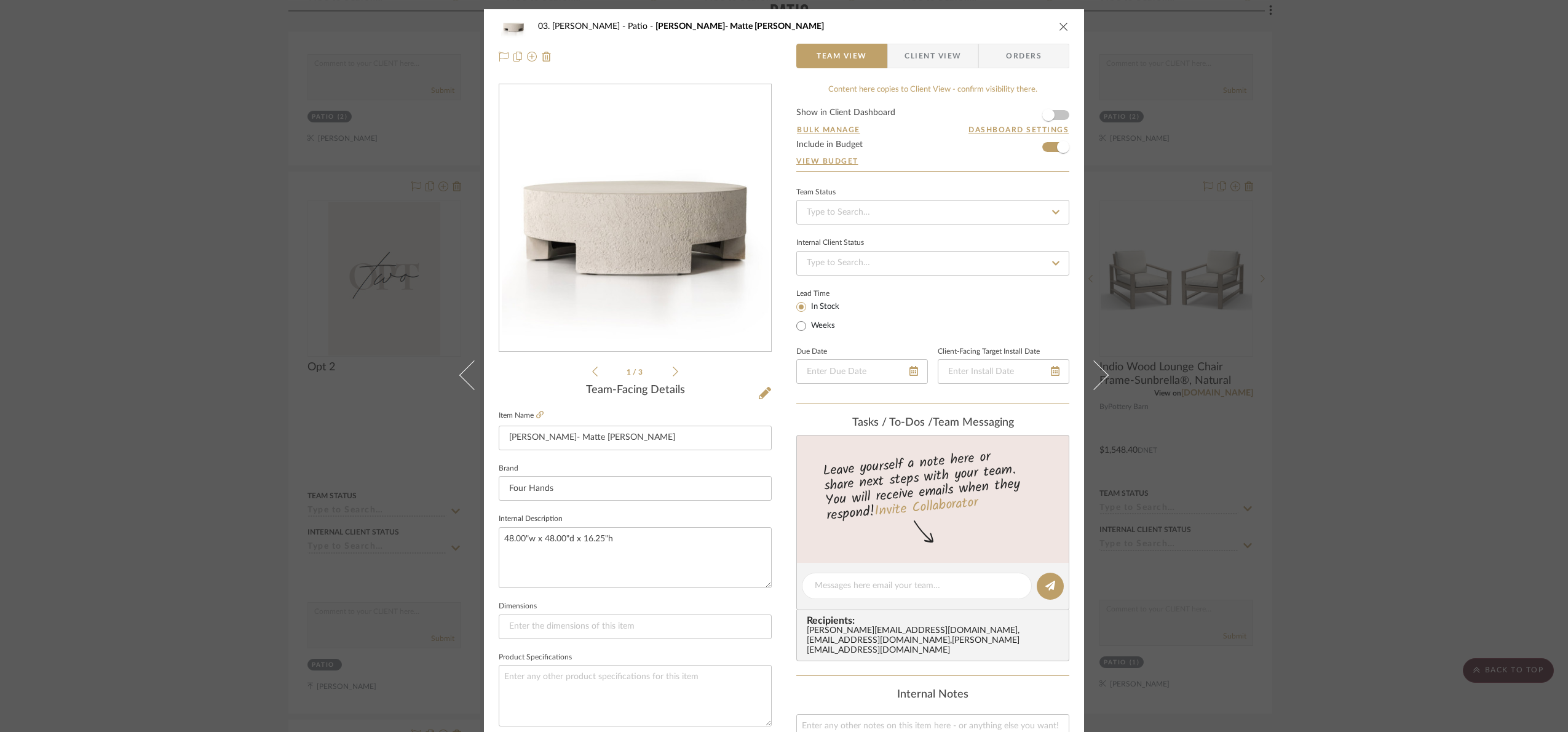
click at [1442, 278] on div "03. [PERSON_NAME] [PERSON_NAME]- Matte [PERSON_NAME] Team View Client View Orde…" at bounding box center [784, 366] width 1568 height 732
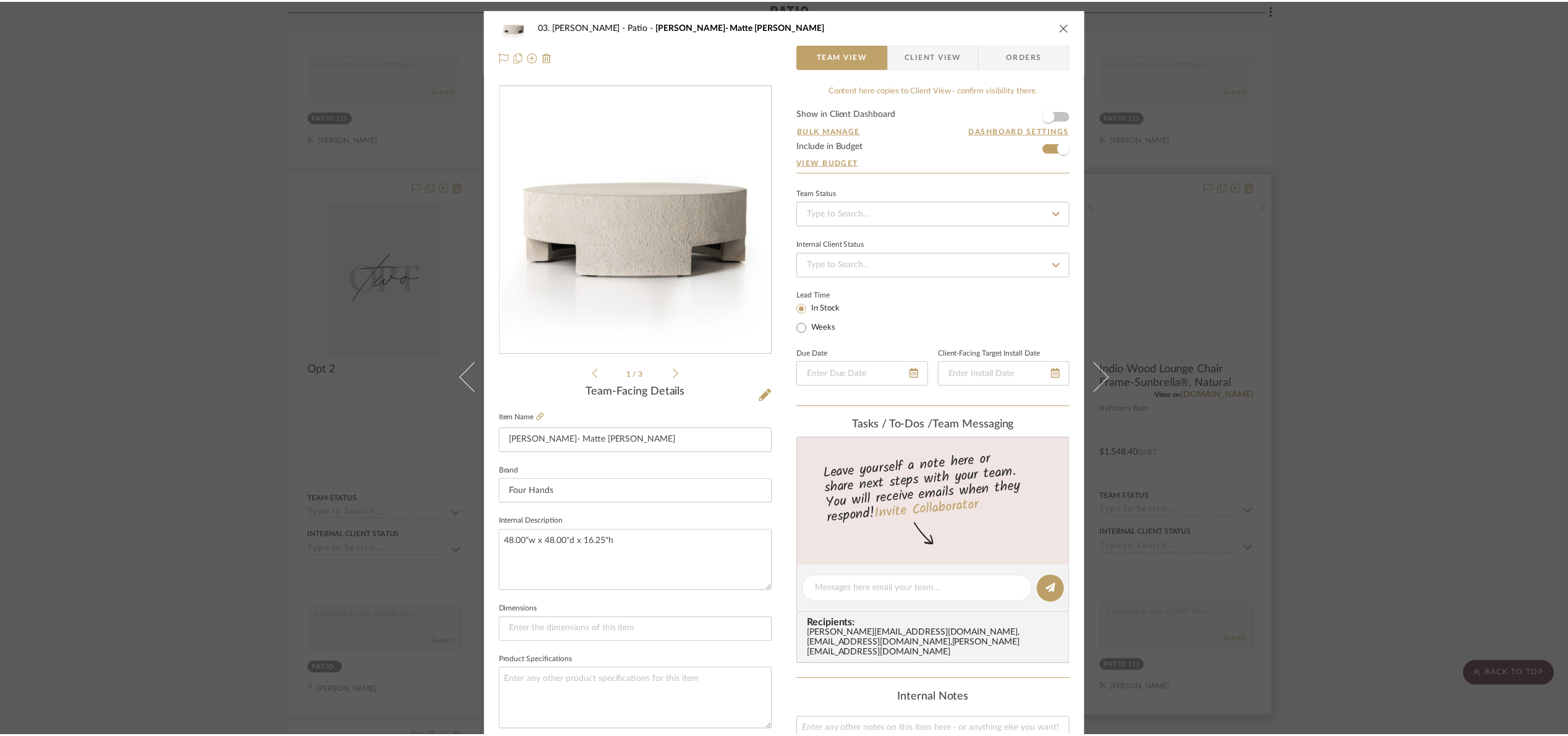
scroll to position [1405, 0]
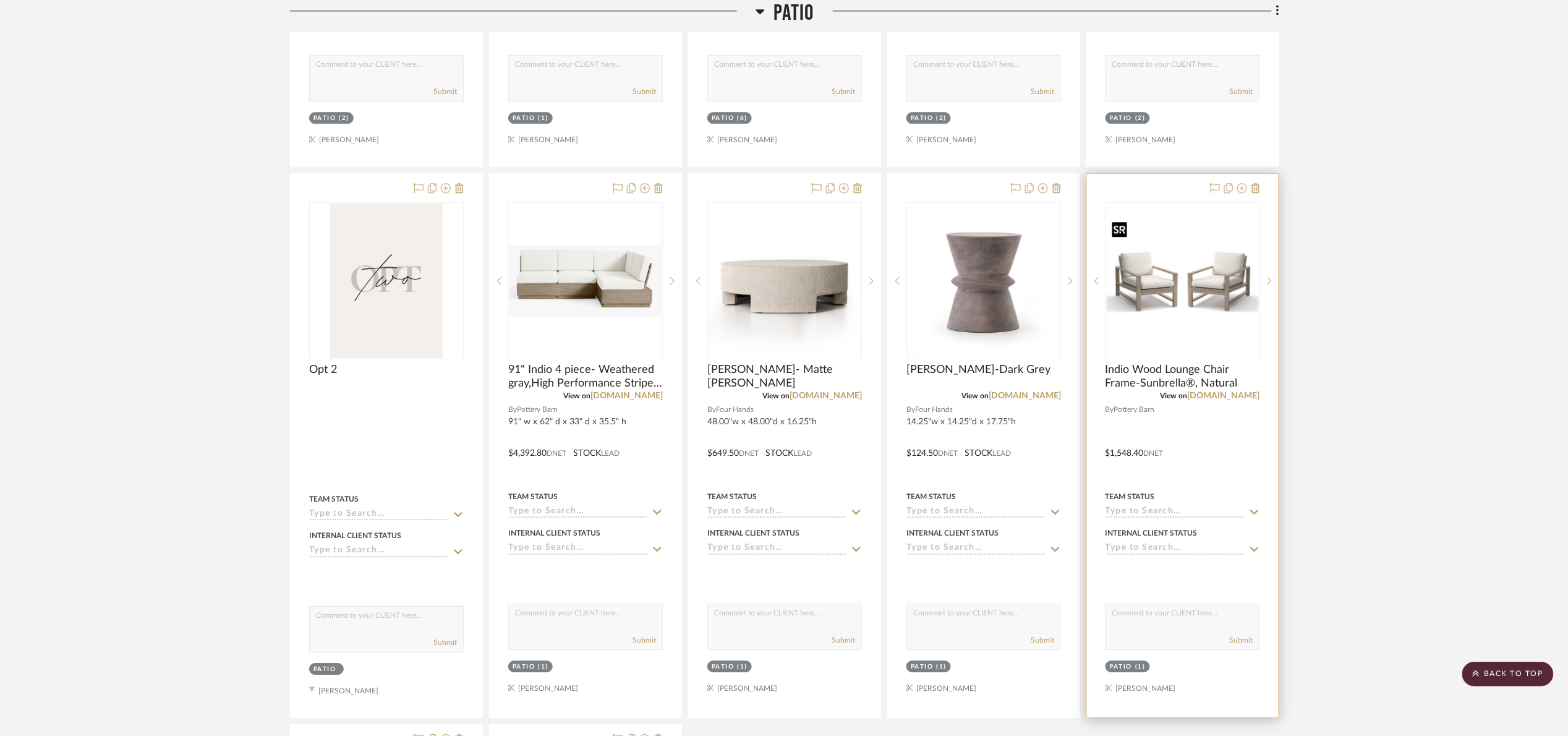
click at [0, 0] on img at bounding box center [0, 0] width 0 height 0
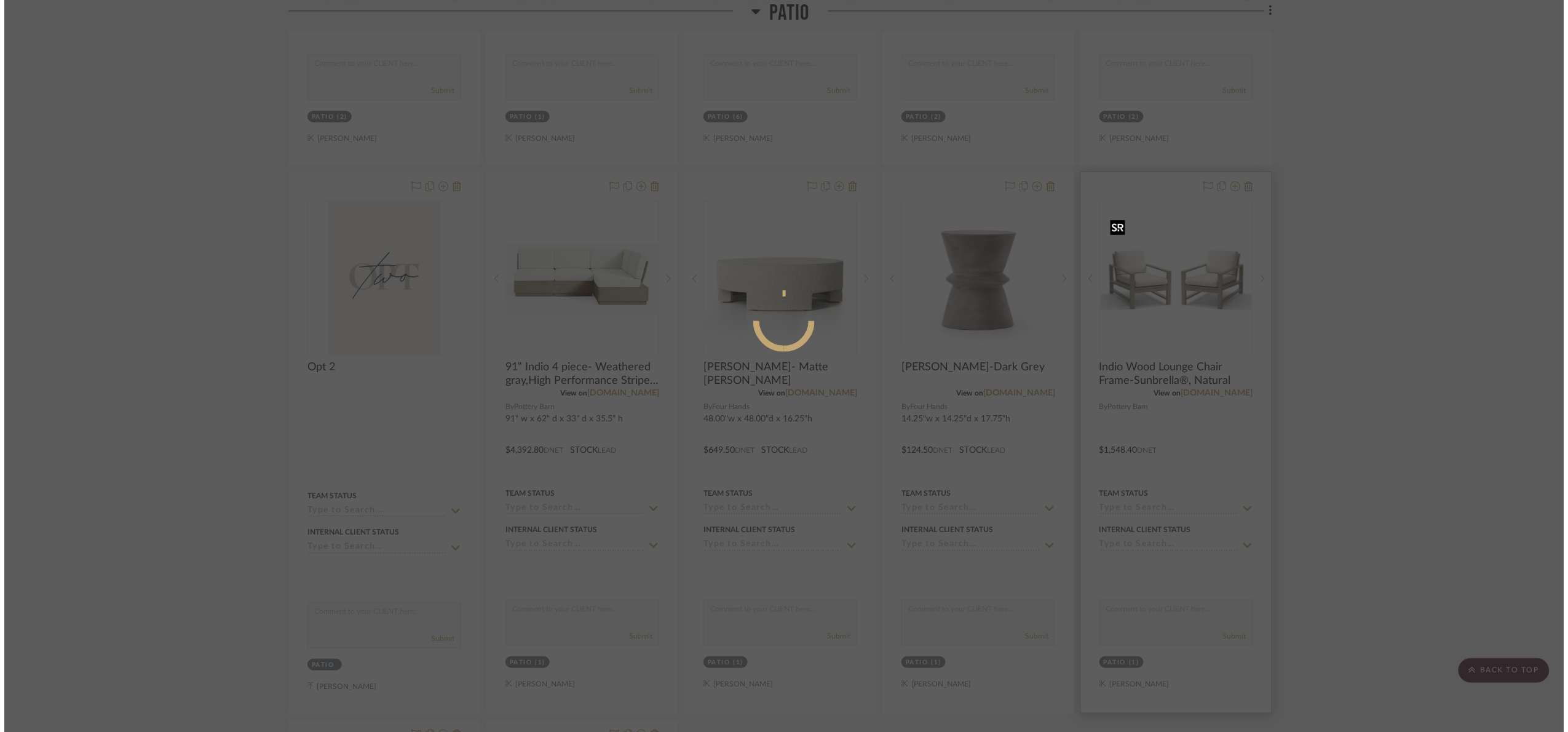
scroll to position [0, 0]
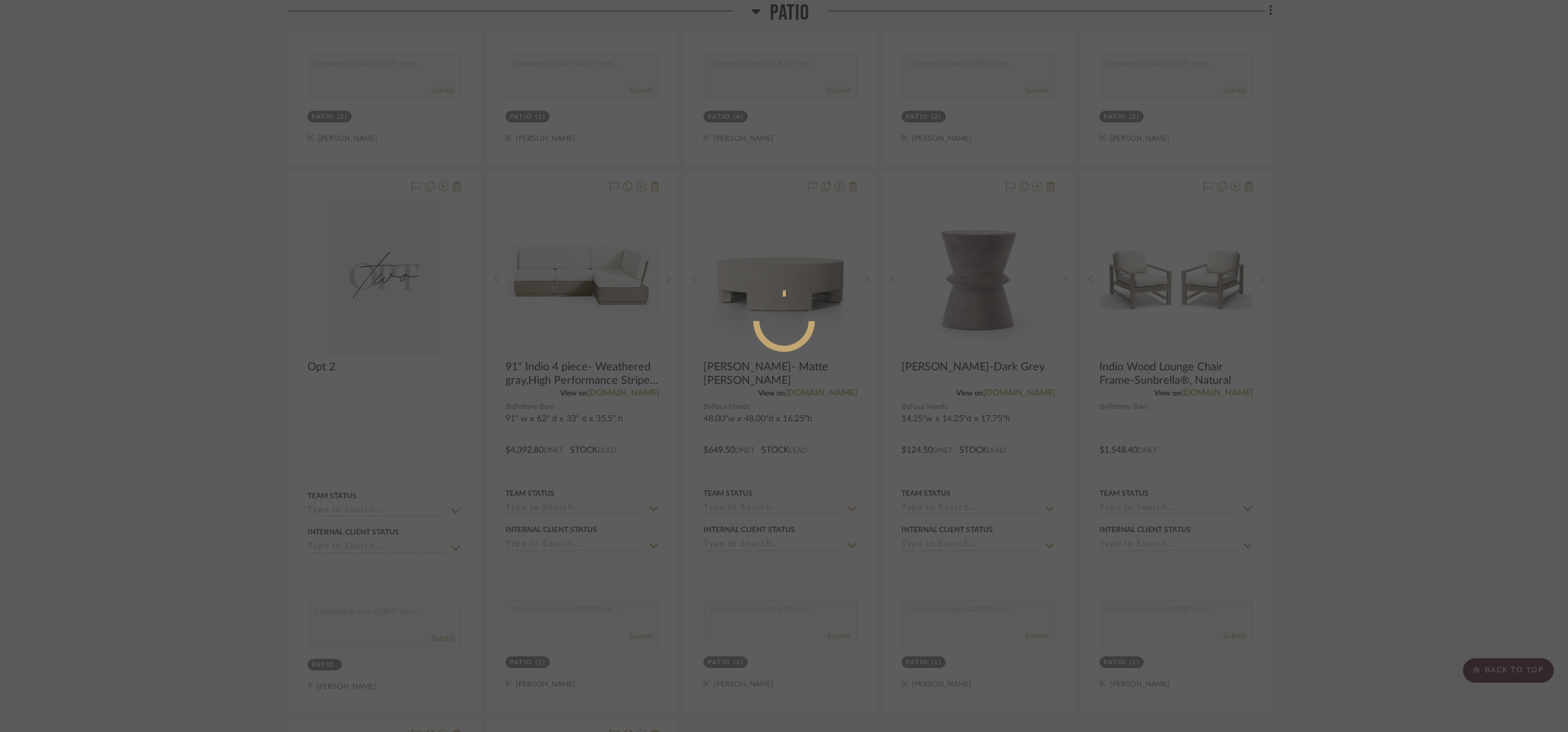
drag, startPoint x: 1403, startPoint y: 255, endPoint x: 1382, endPoint y: 250, distance: 21.6
click at [1402, 254] on div at bounding box center [784, 366] width 1568 height 732
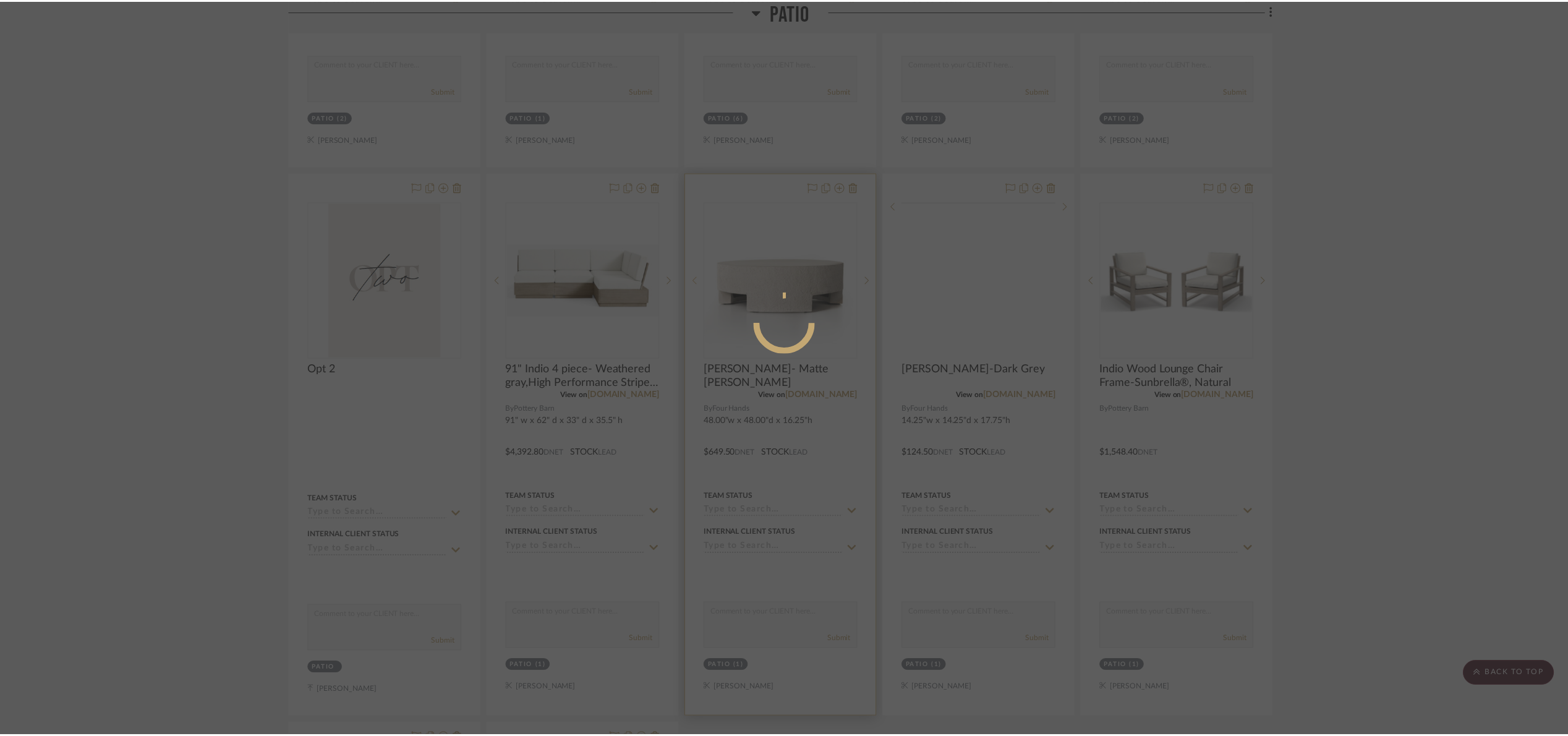
scroll to position [1405, 0]
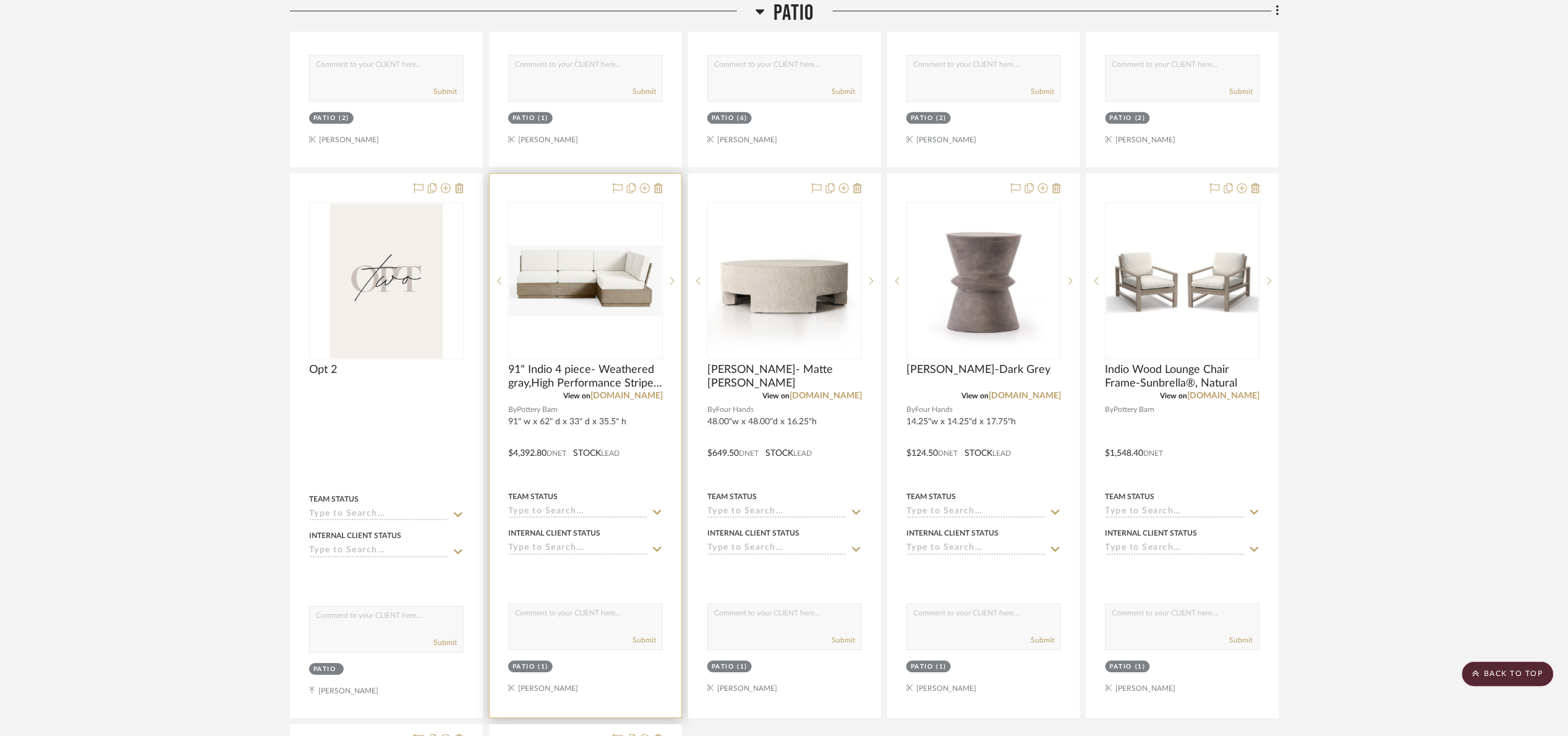
click at [606, 273] on img "0" at bounding box center [586, 281] width 152 height 71
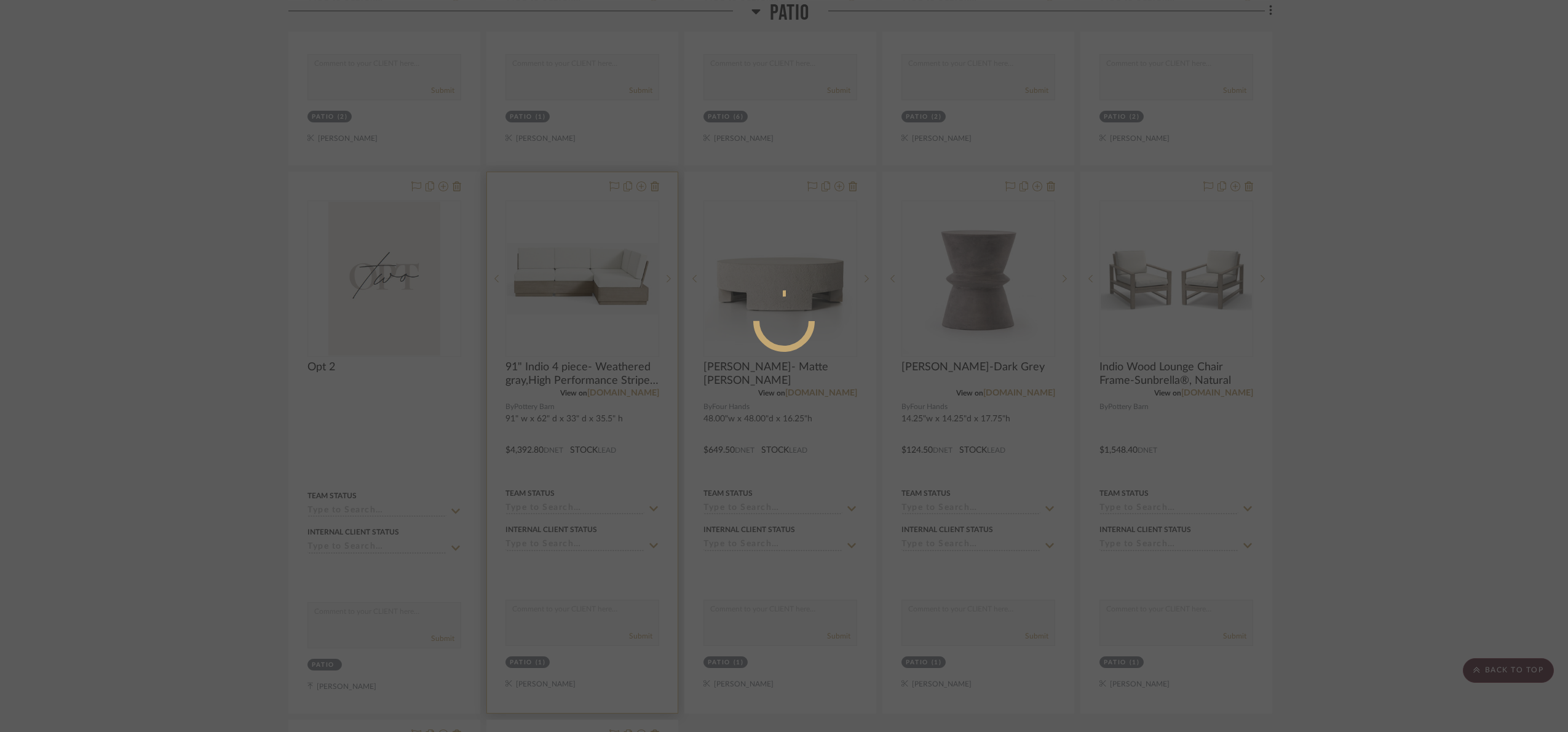
drag, startPoint x: 1500, startPoint y: 277, endPoint x: 657, endPoint y: 299, distance: 843.3
click at [1379, 260] on div at bounding box center [784, 366] width 1568 height 732
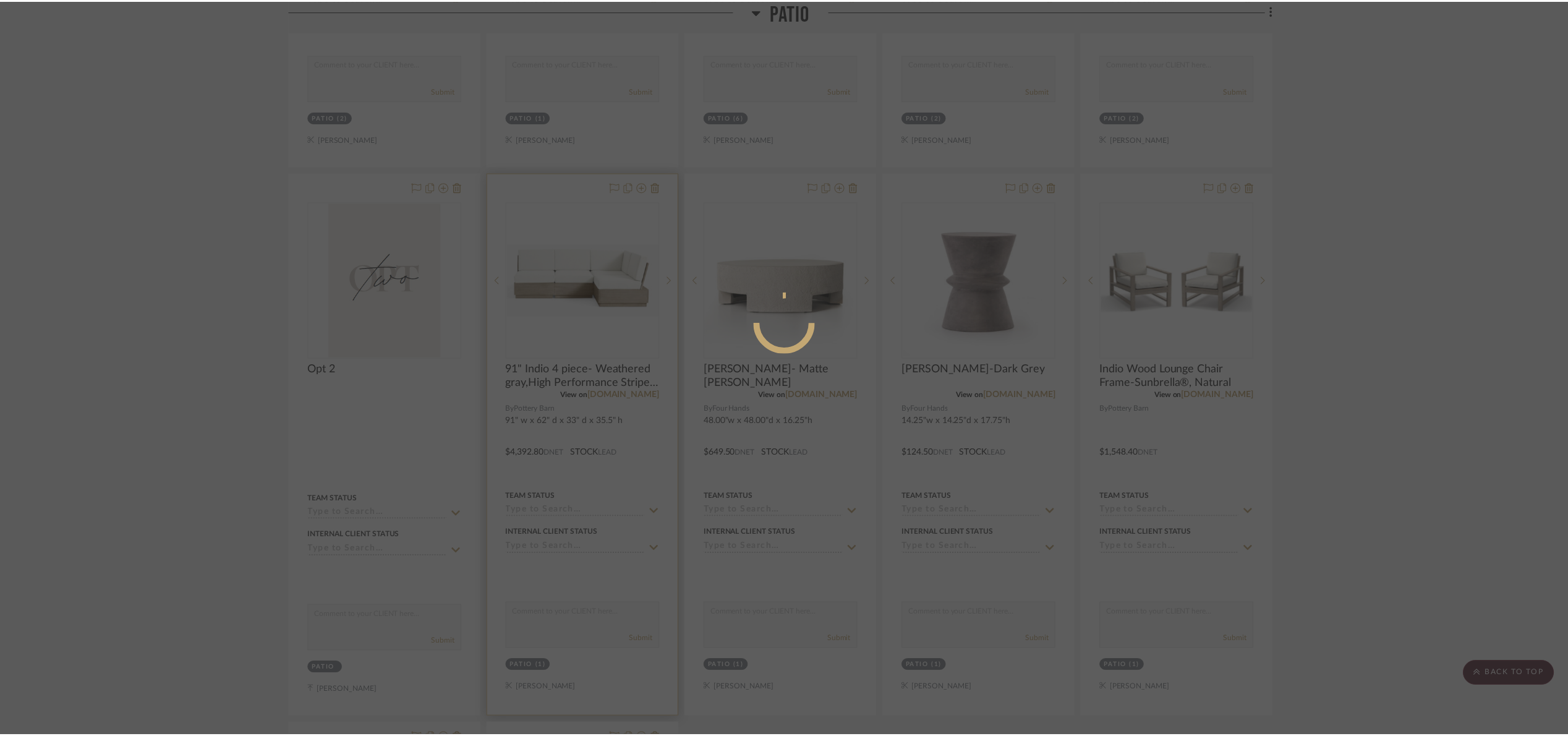
scroll to position [1405, 0]
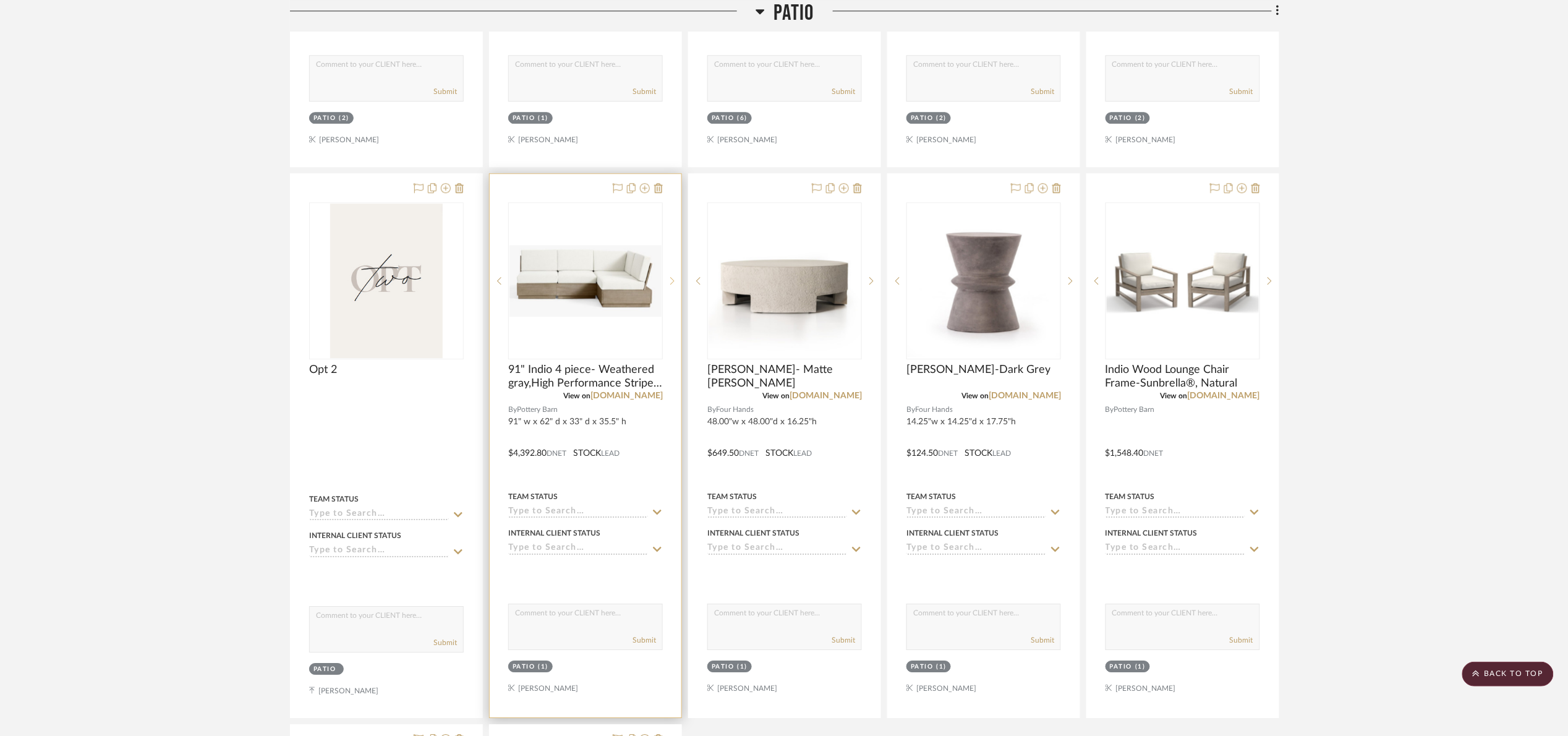
click at [674, 281] on sr-next-btn at bounding box center [672, 281] width 19 height 9
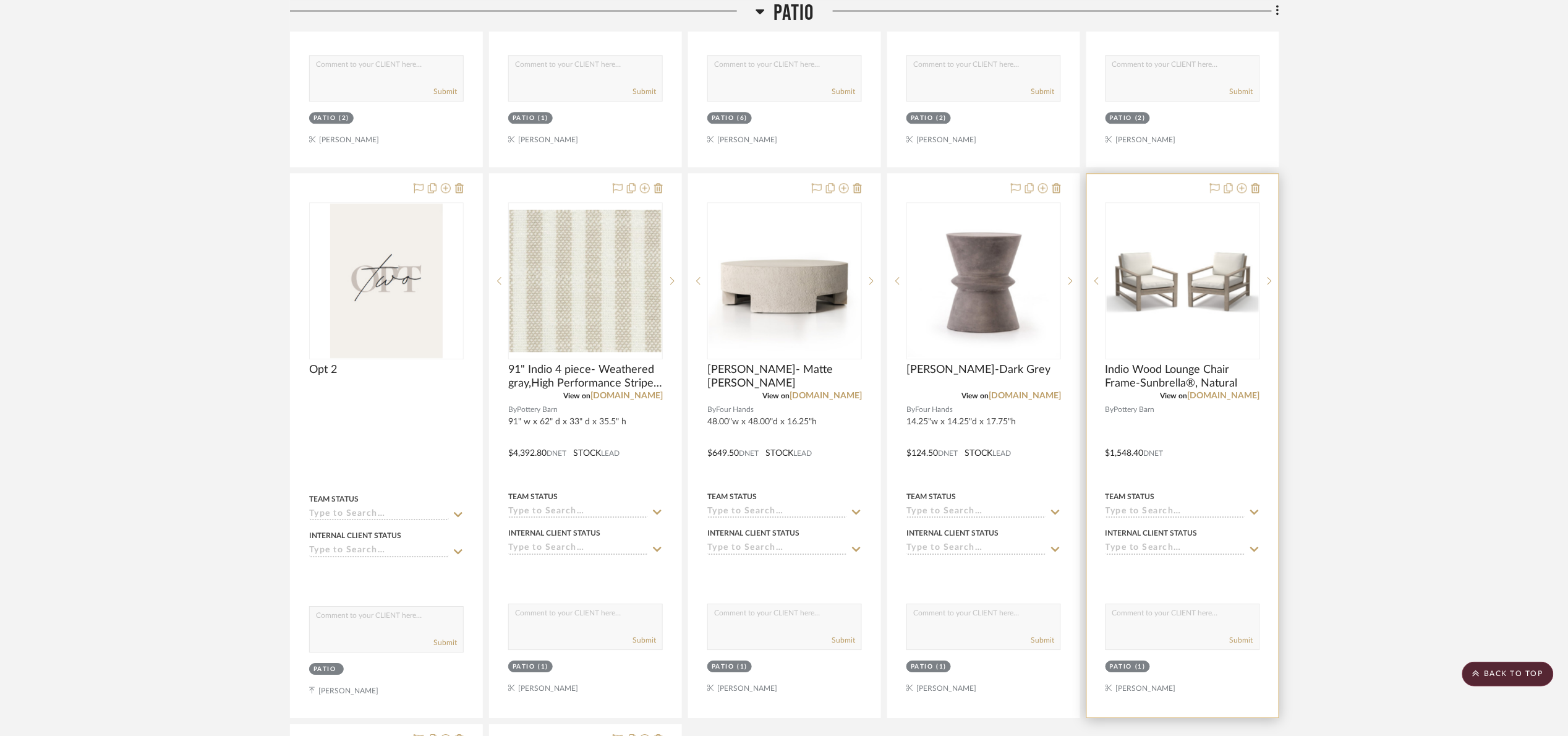
click at [1164, 286] on img "0" at bounding box center [1183, 281] width 152 height 137
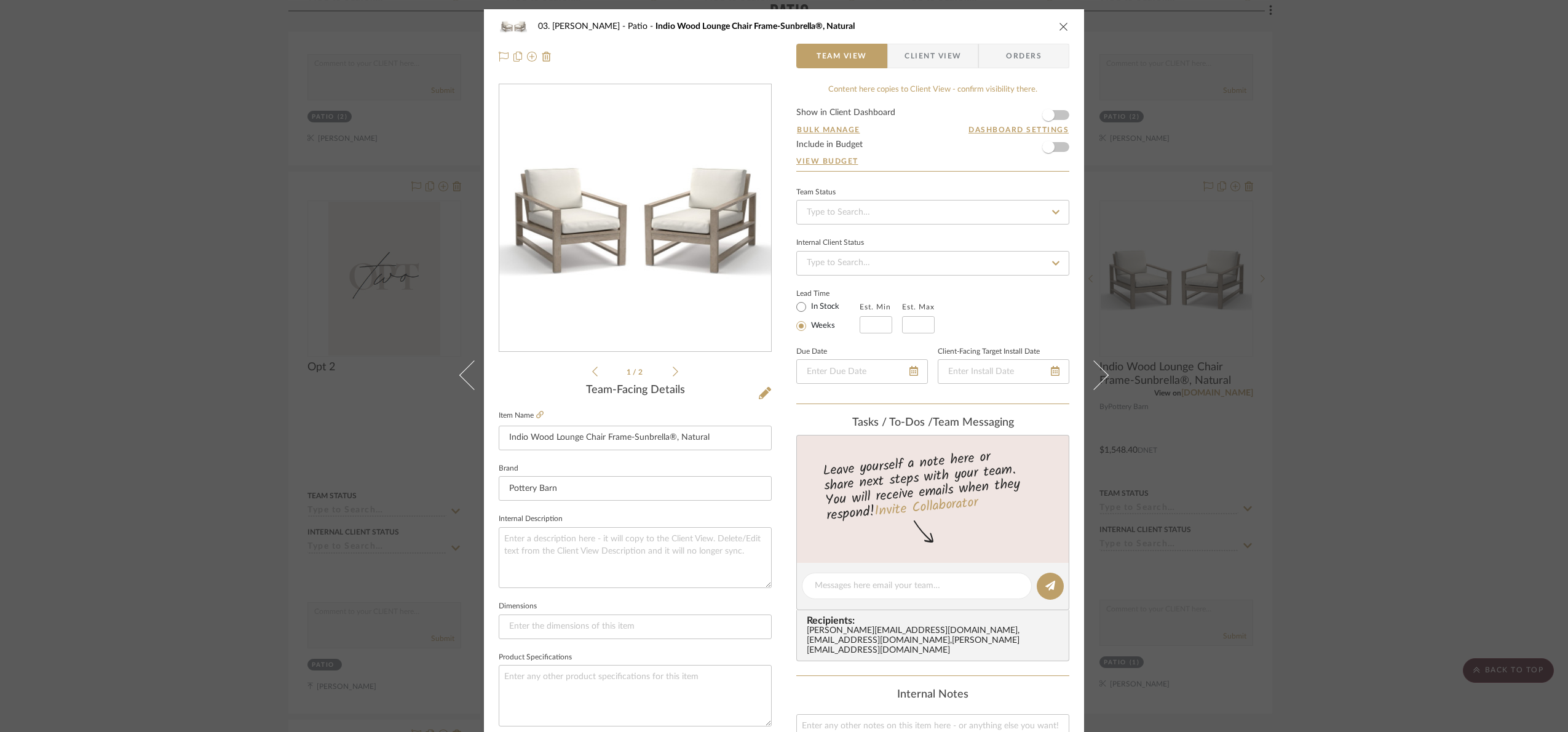
click at [756, 214] on img "0" at bounding box center [635, 218] width 272 height 245
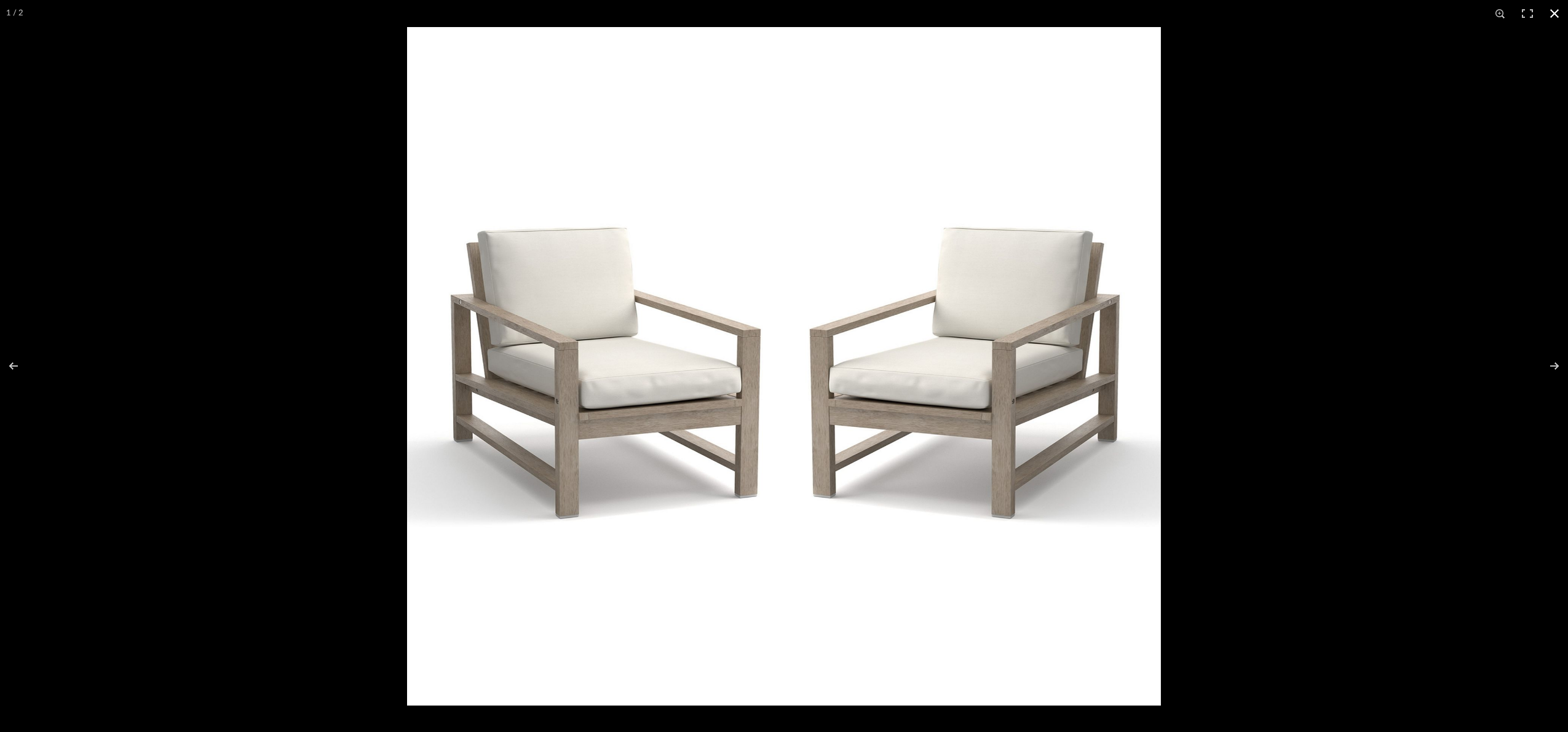
click at [184, 626] on div at bounding box center [784, 366] width 1568 height 732
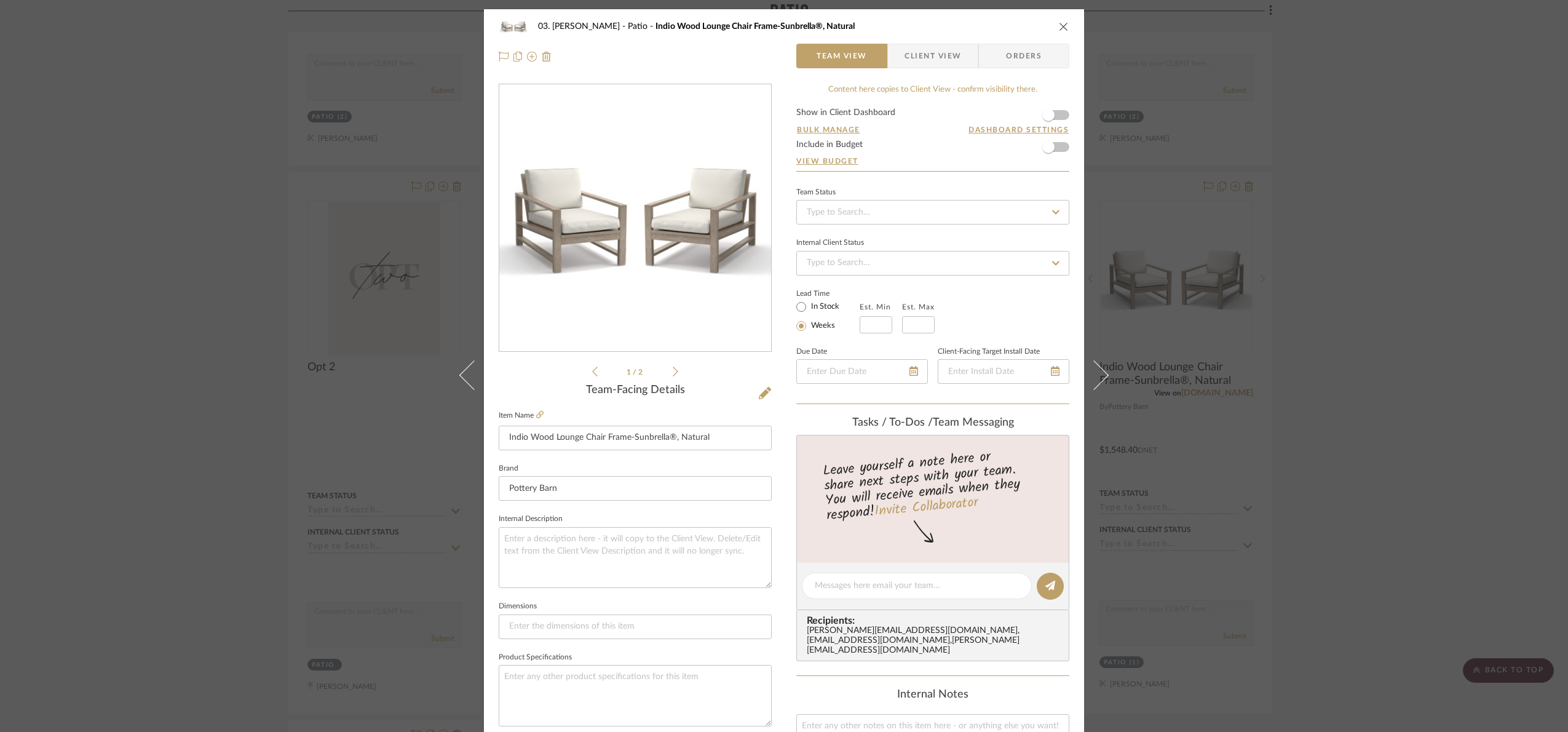
click at [1398, 412] on div "03. [PERSON_NAME] Indio Wood Lounge Chair Frame-Sunbrella®, Natural Team View C…" at bounding box center [784, 366] width 1568 height 732
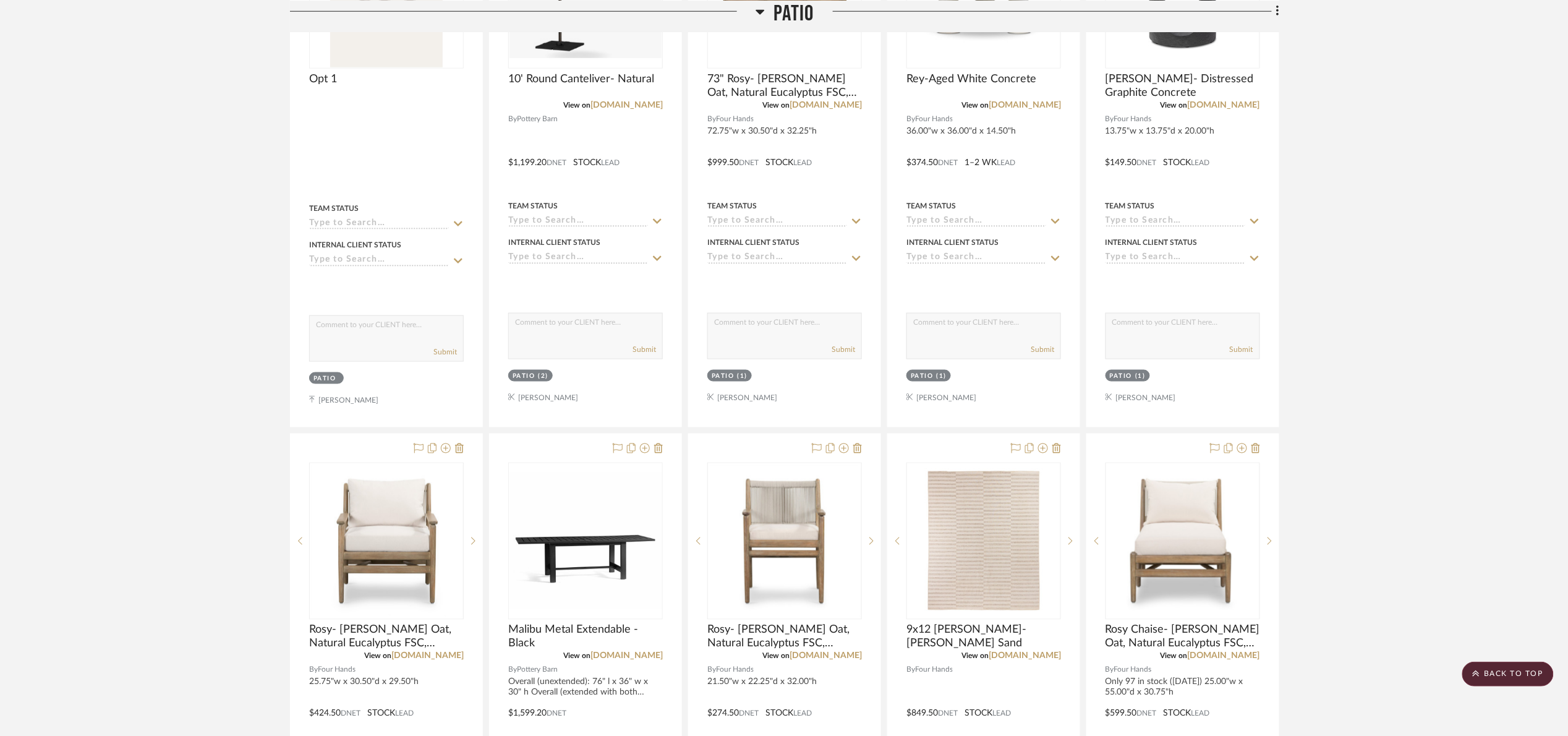
scroll to position [292, 0]
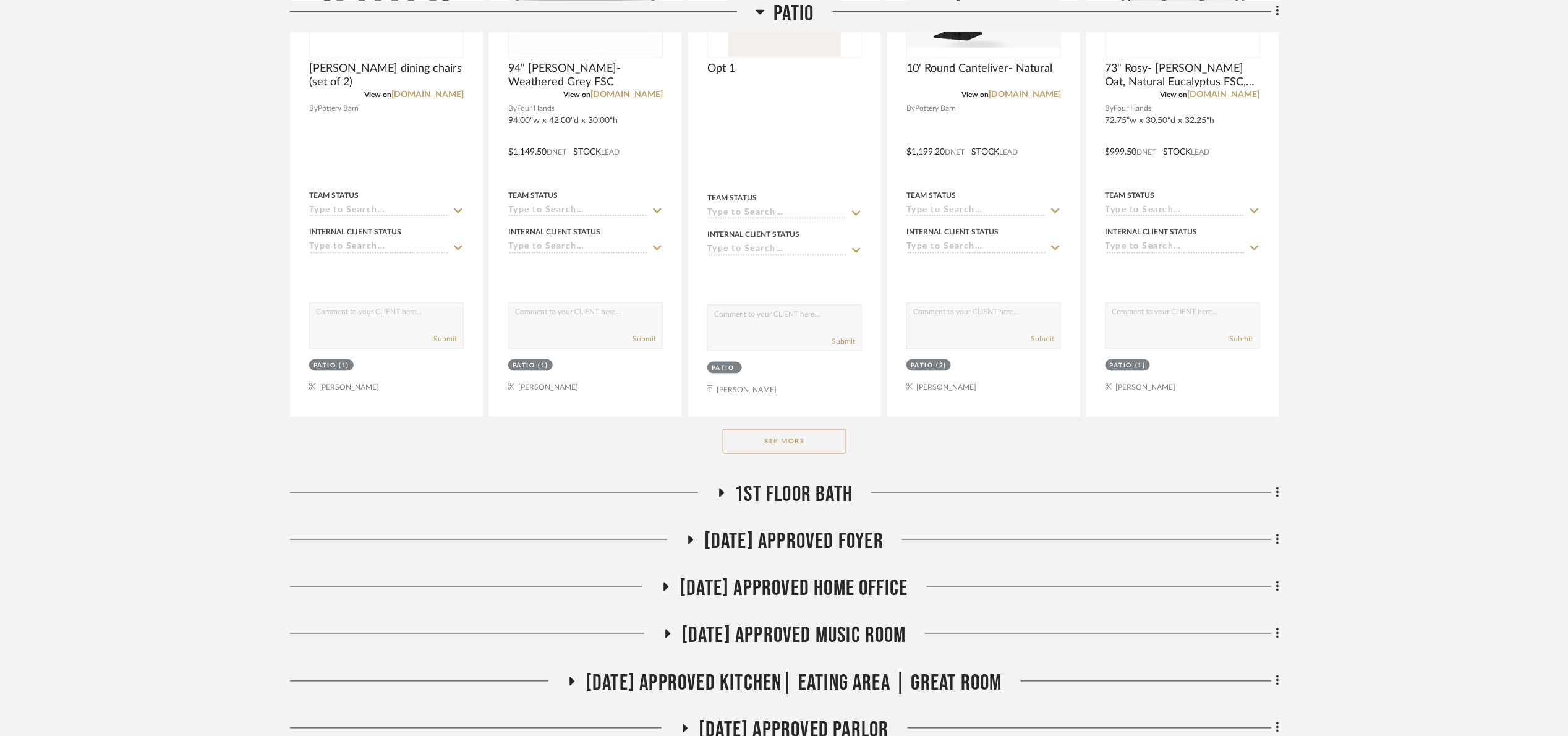
scroll to position [742, 0]
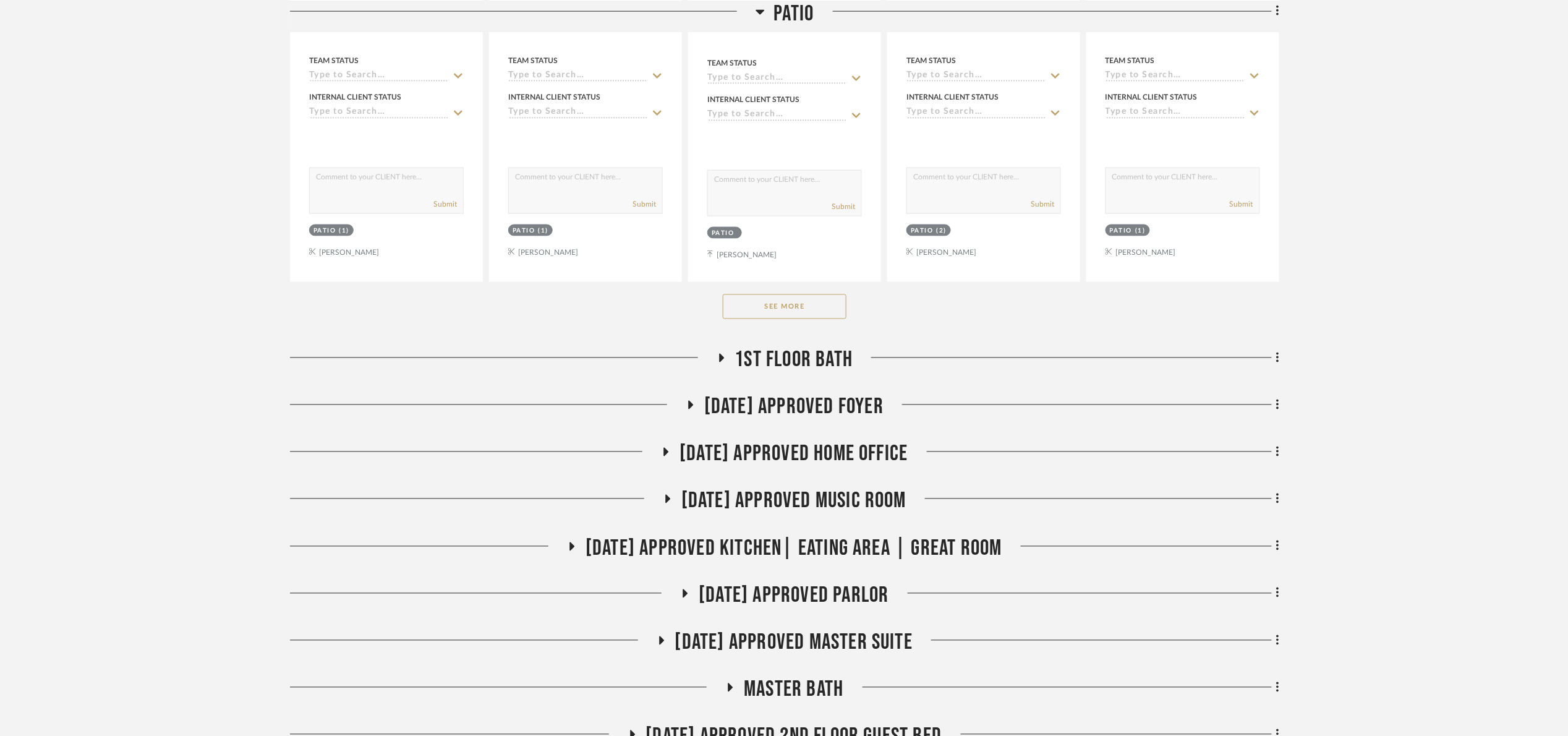
click at [778, 302] on button "See More" at bounding box center [785, 307] width 124 height 25
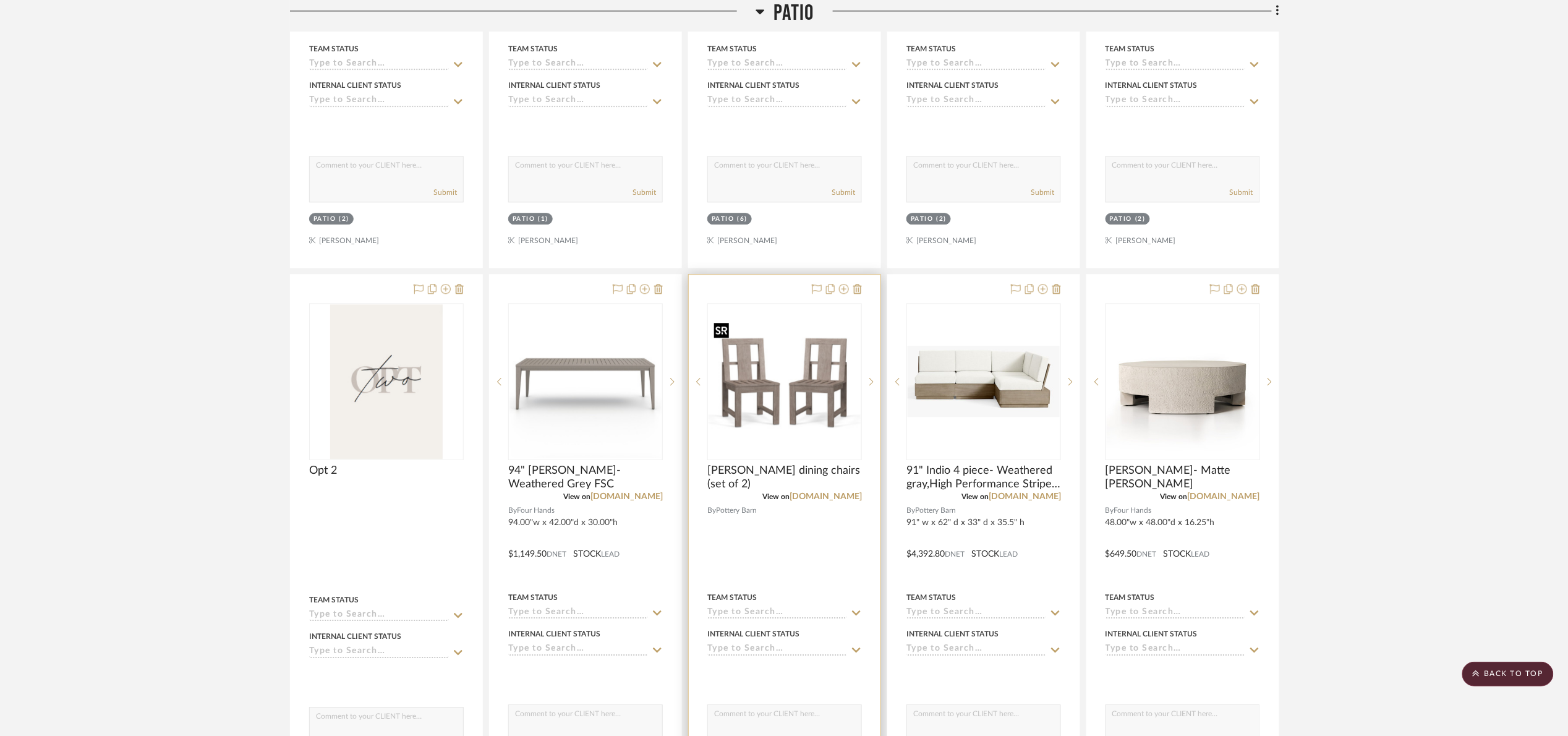
scroll to position [1669, 0]
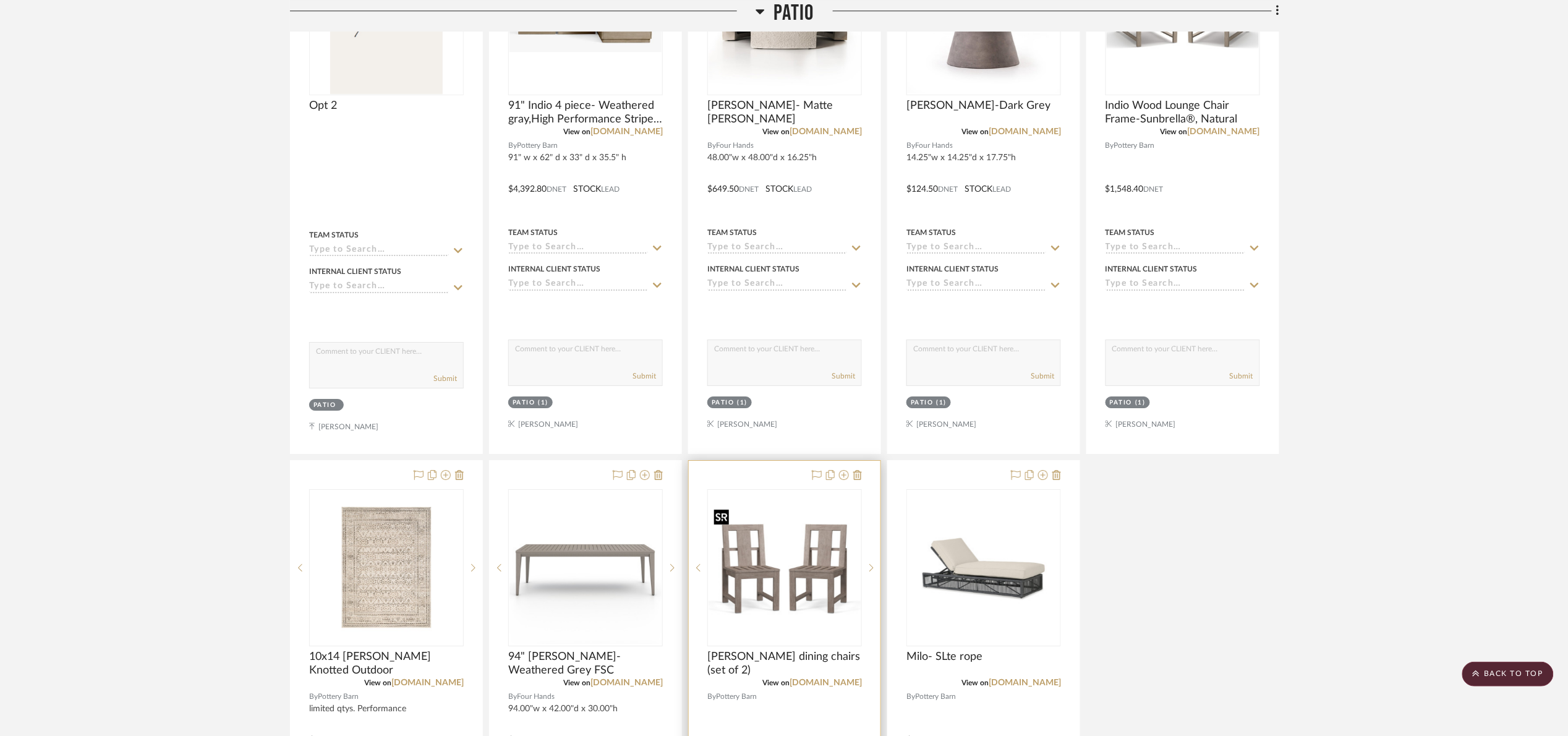
click at [823, 558] on img "0" at bounding box center [785, 567] width 152 height 137
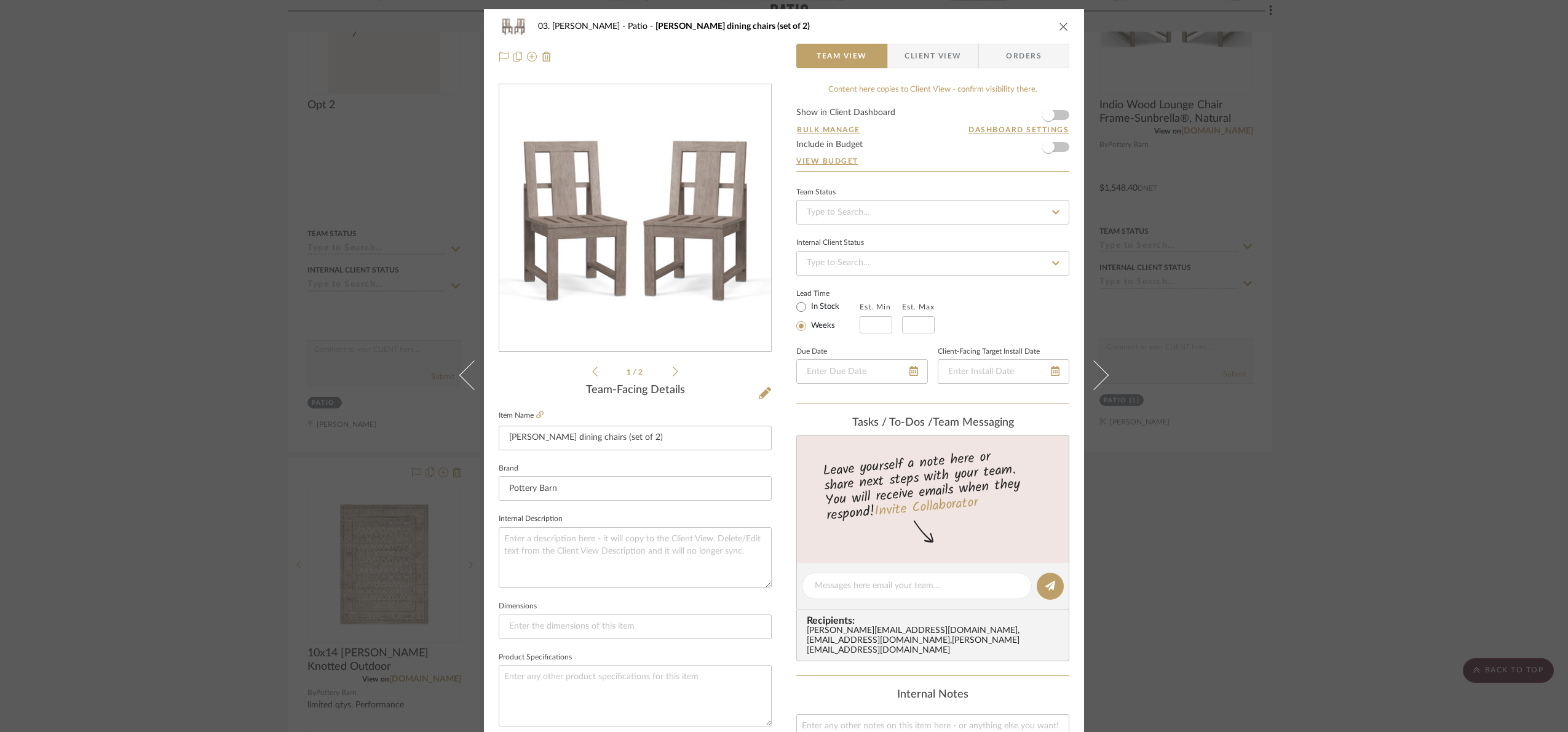
scroll to position [415, 0]
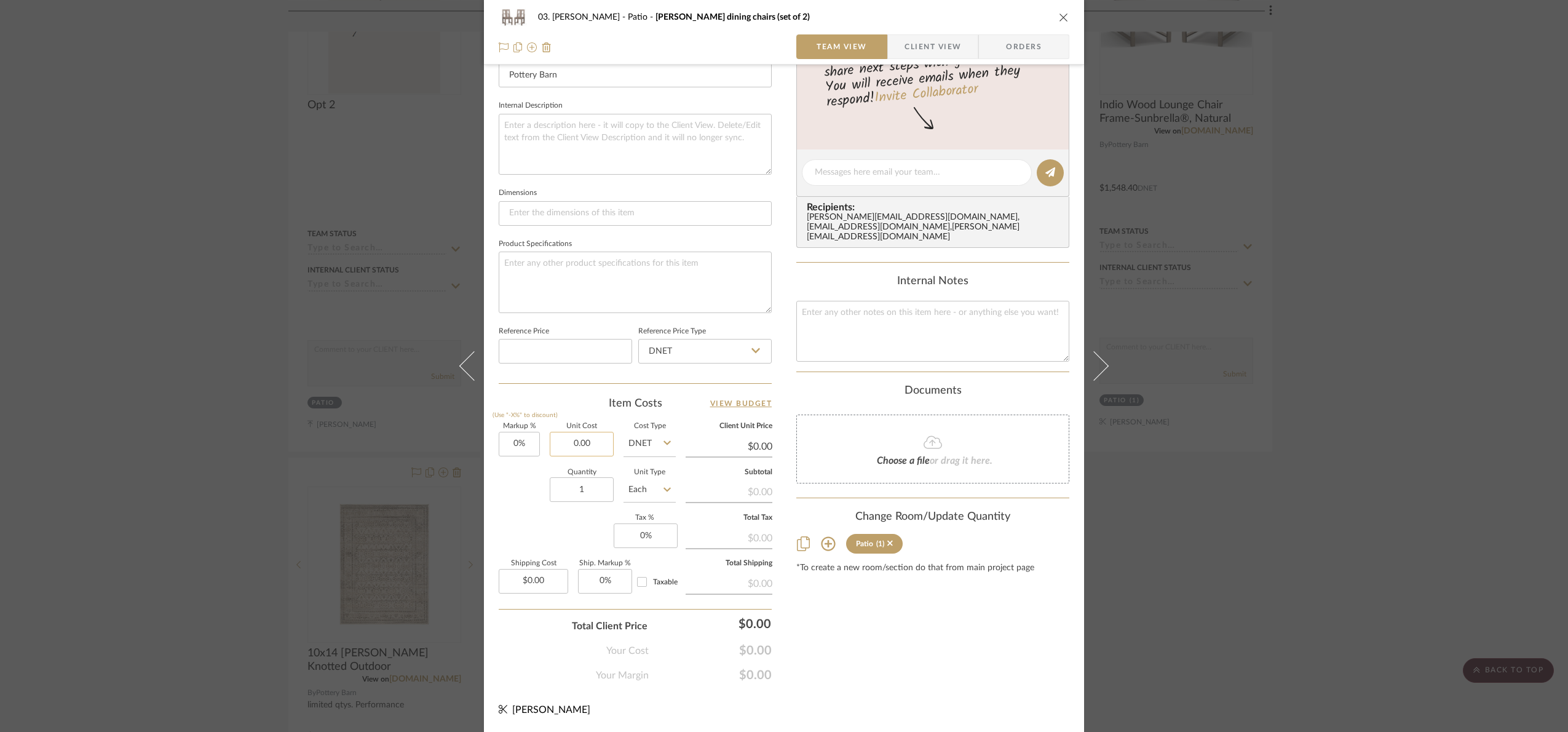
click at [592, 446] on input "0.00" at bounding box center [582, 444] width 64 height 25
type input "4"
type input "$446.00"
click at [528, 484] on div "Quantity 1 Unit Type Each" at bounding box center [587, 491] width 177 height 44
type input "$446.00"
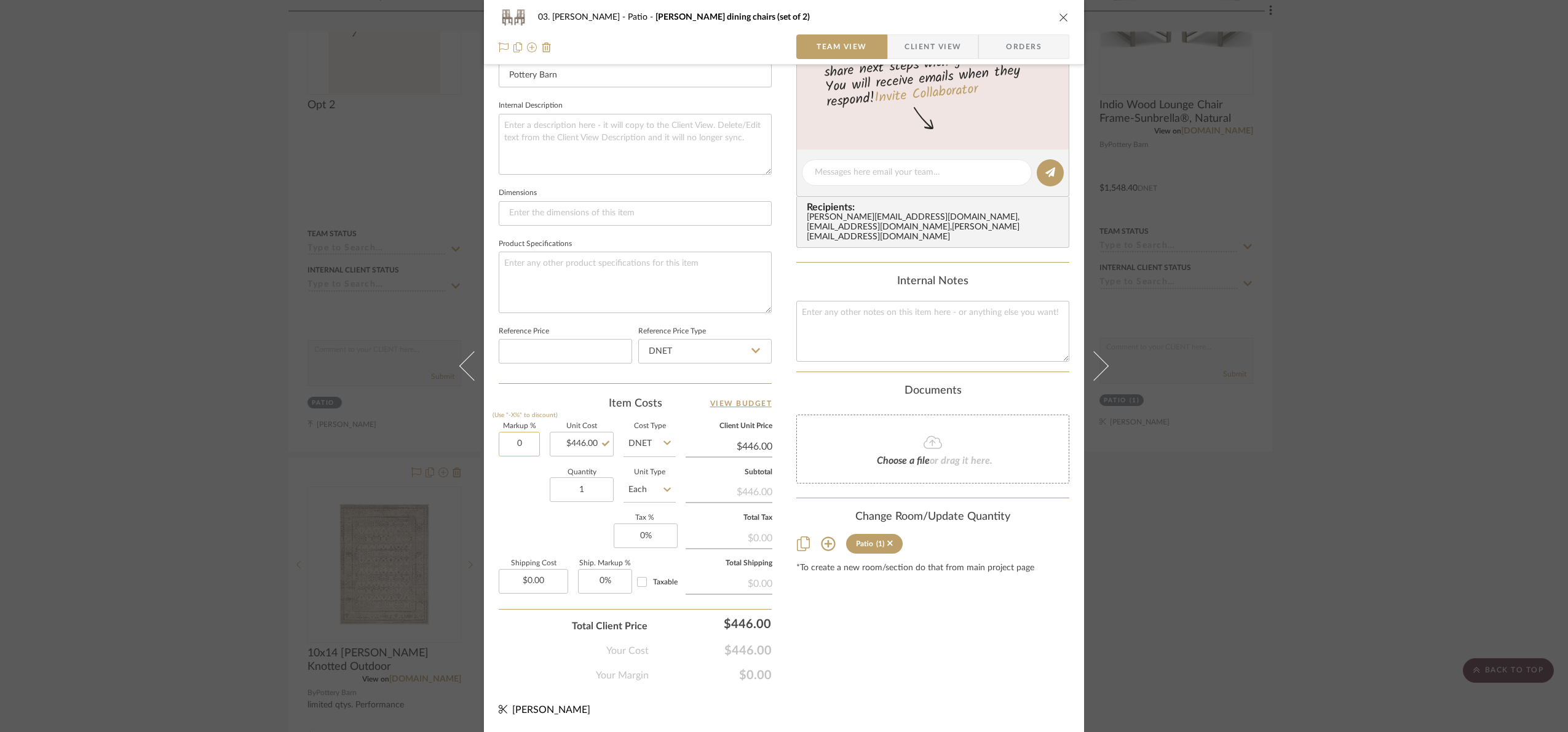
click at [525, 441] on input "0" at bounding box center [519, 444] width 41 height 25
type input "25%"
click at [527, 494] on div "Quantity 1 Unit Type Each" at bounding box center [587, 491] width 177 height 44
type input "$557.50"
type input "558"
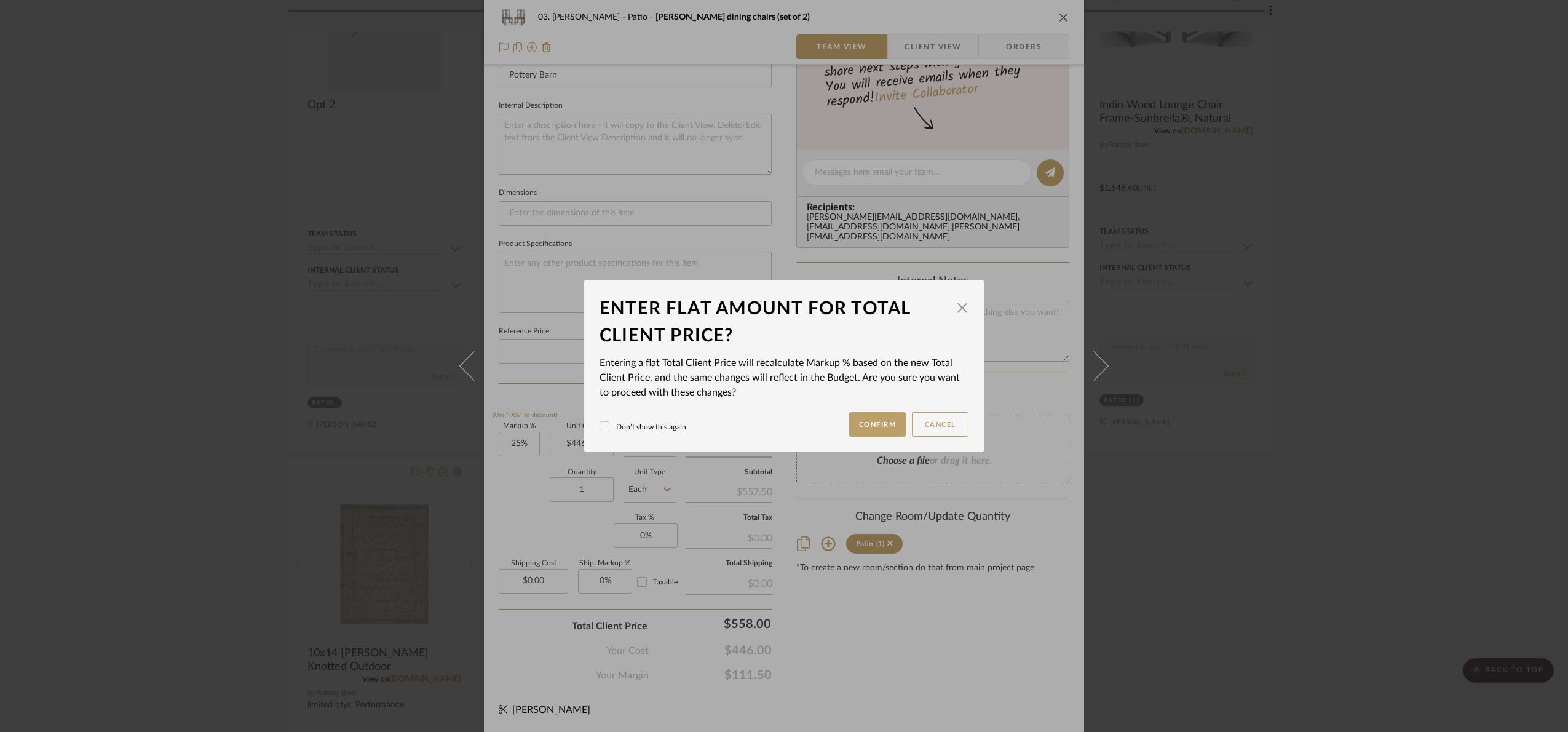
click at [941, 704] on div "03. [PERSON_NAME] [PERSON_NAME] dining chairs (set of 2) Team View Client View …" at bounding box center [784, 366] width 1568 height 732
click at [868, 424] on button "Confirm" at bounding box center [878, 424] width 57 height 25
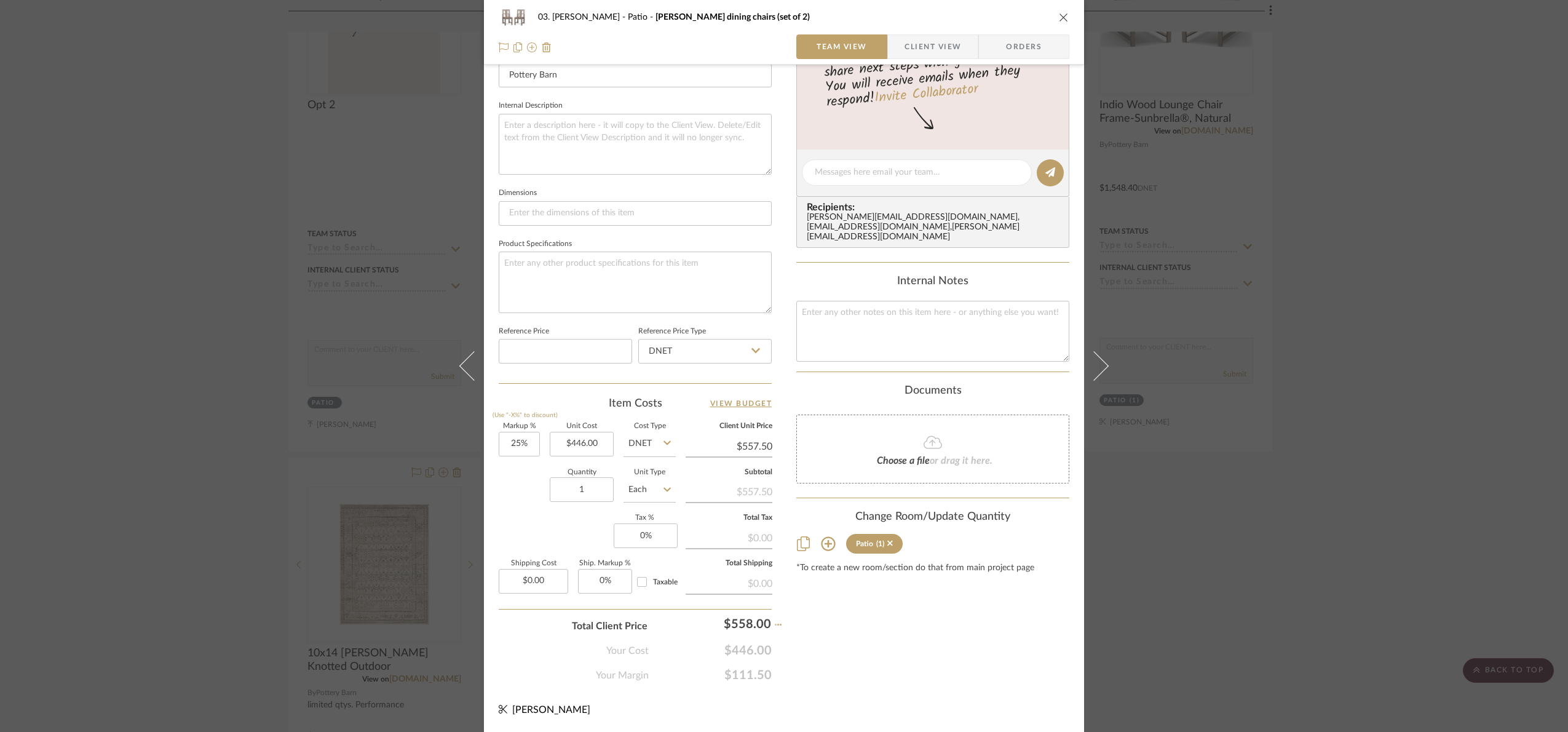
type input "25.11%"
type input "$558.00"
click at [596, 442] on input "446.00" at bounding box center [582, 444] width 64 height 25
type input "$446.20"
click at [523, 488] on div "Quantity 1 Unit Type Each" at bounding box center [587, 491] width 177 height 44
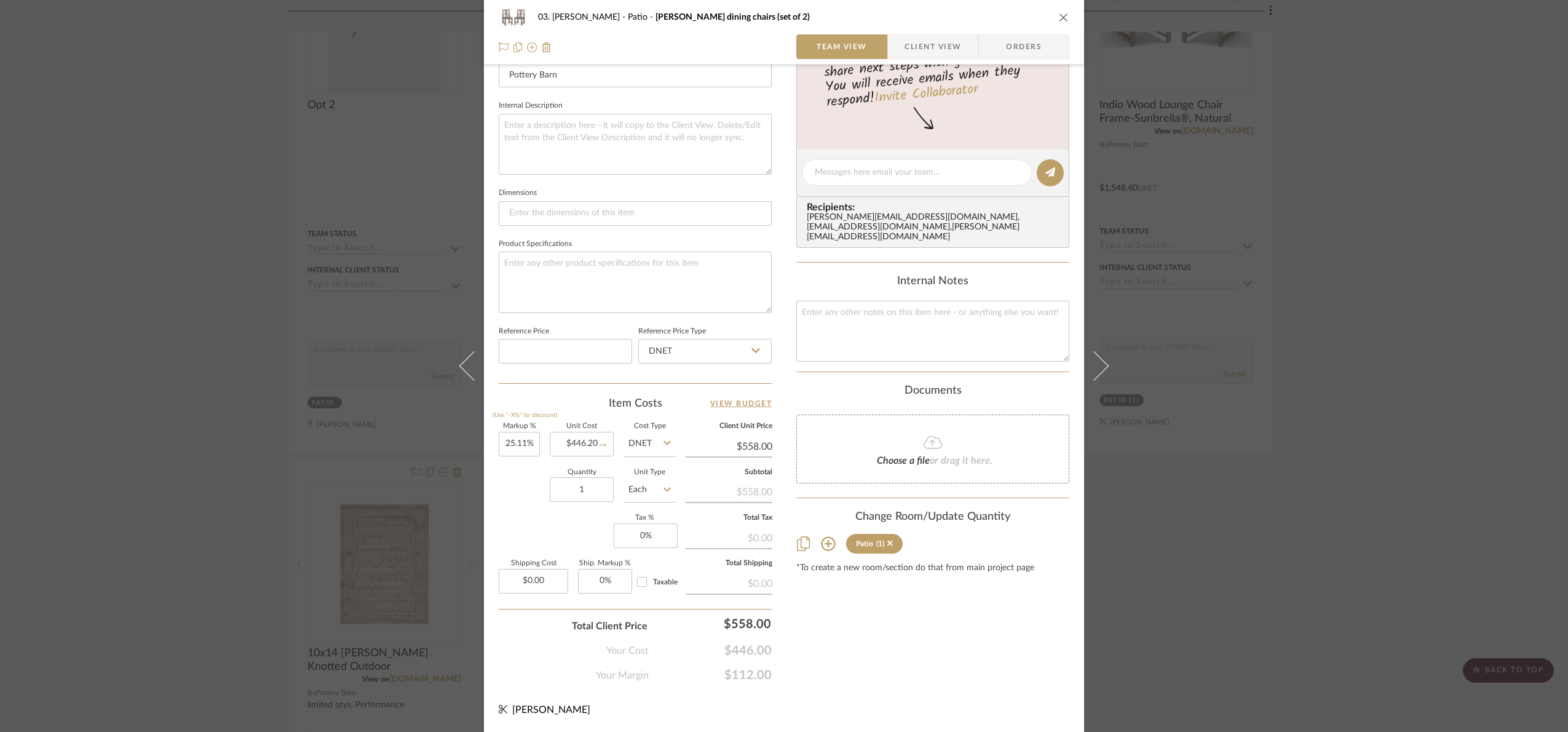
type input "25.05%"
click at [607, 494] on input "1" at bounding box center [582, 489] width 64 height 25
type input "4"
click at [574, 546] on div "Markup % (Use "-X%" to discount) 25.05% Unit Cost $446.20 Cost Type DNET Client…" at bounding box center [635, 513] width 273 height 179
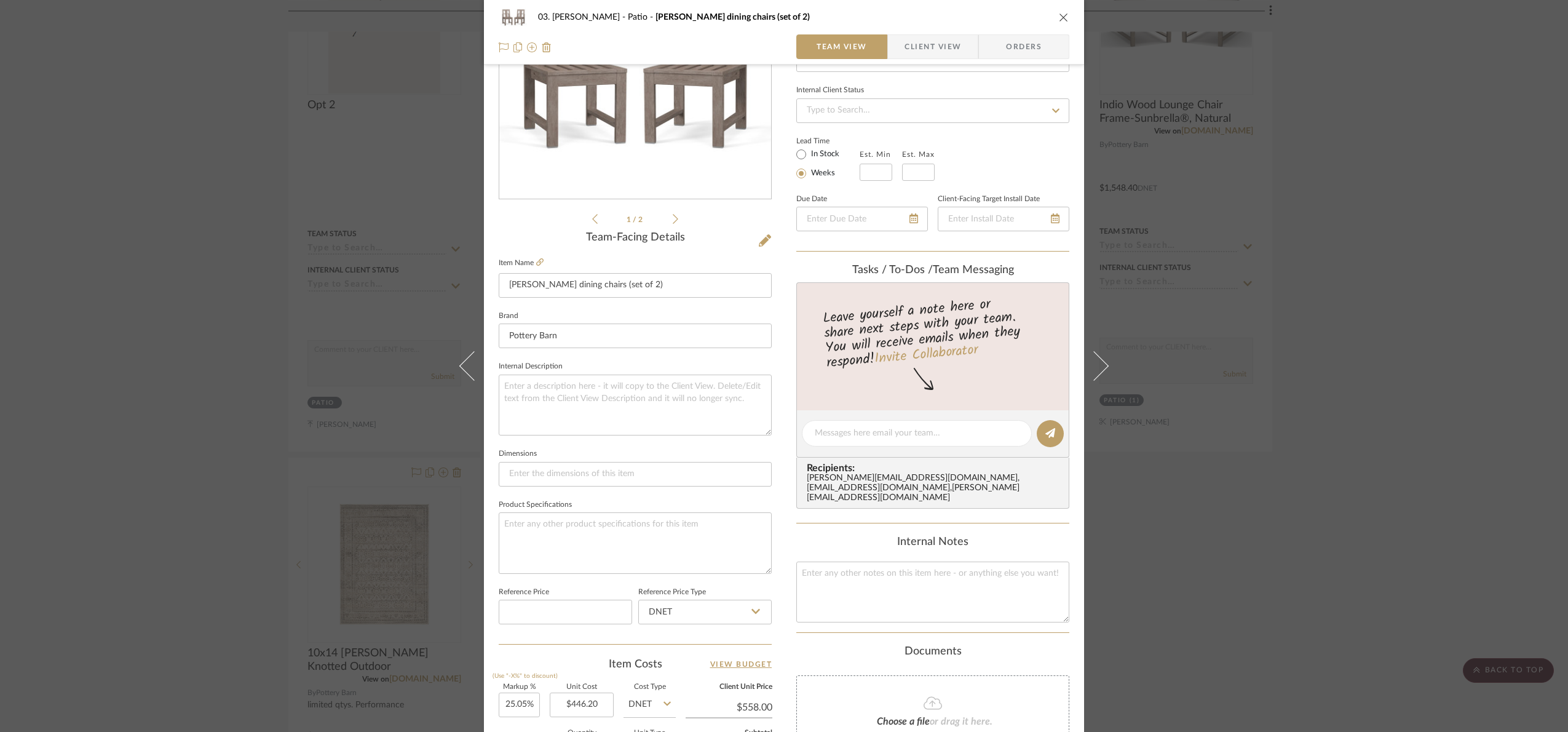
scroll to position [138, 0]
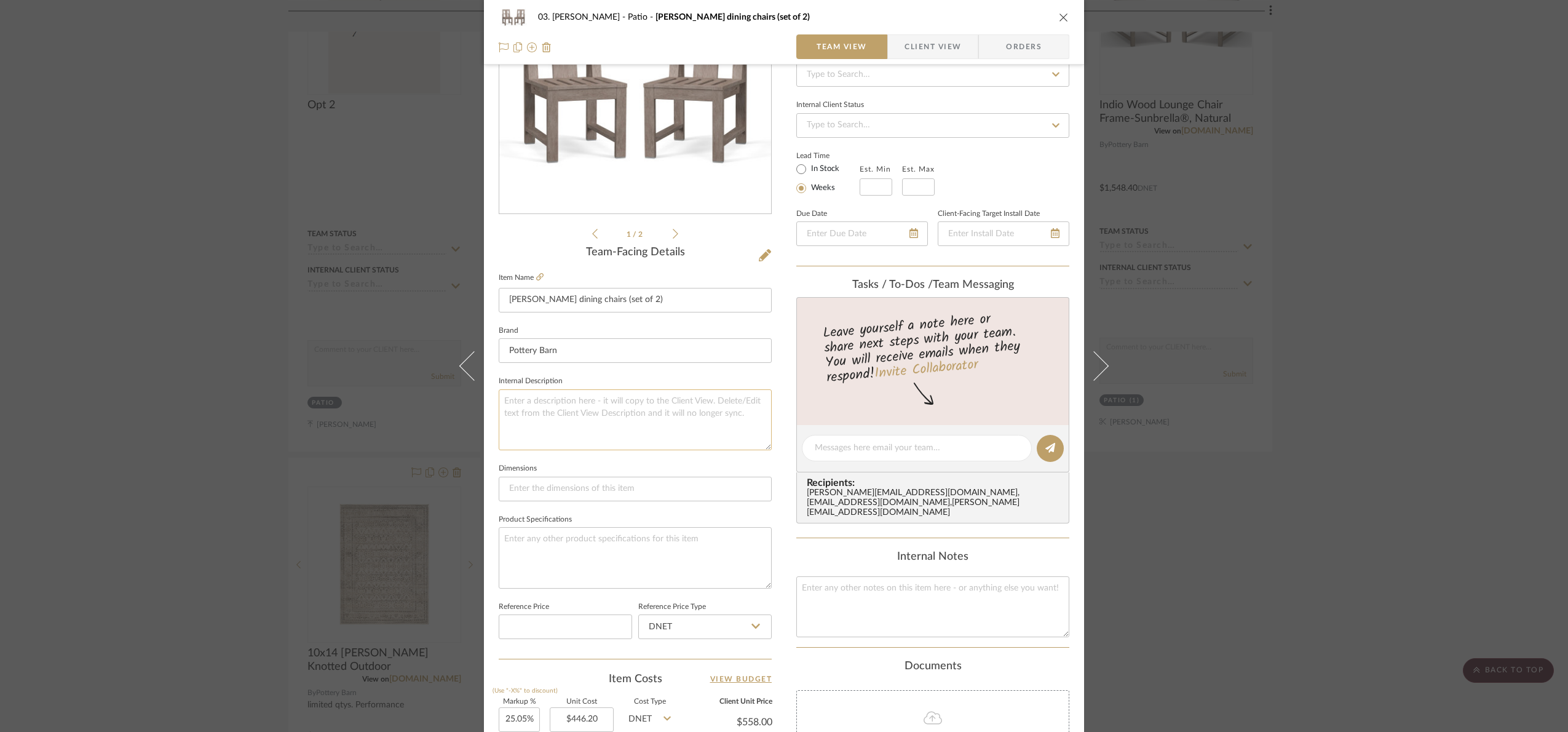
click at [601, 424] on textarea at bounding box center [635, 420] width 273 height 61
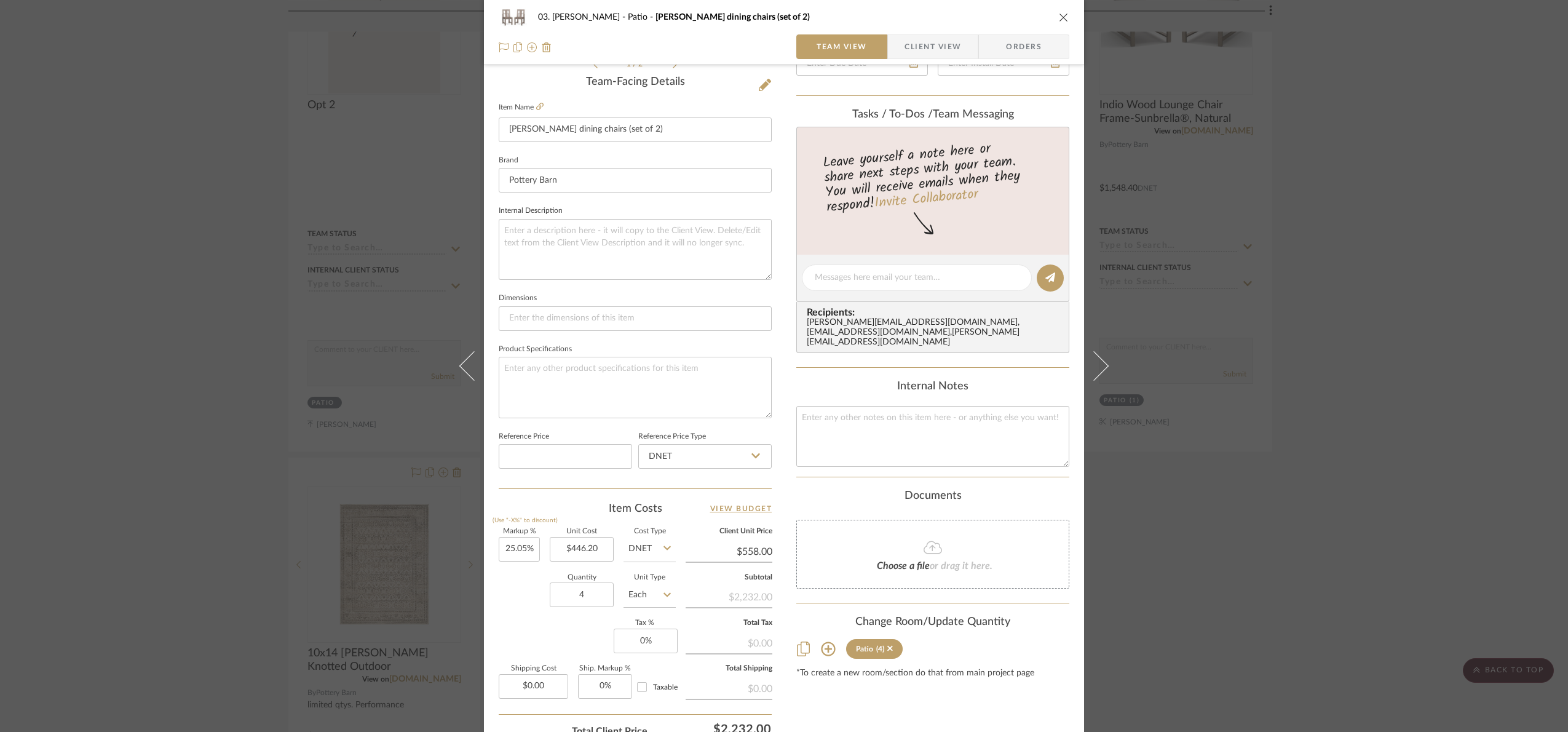
scroll to position [322, 0]
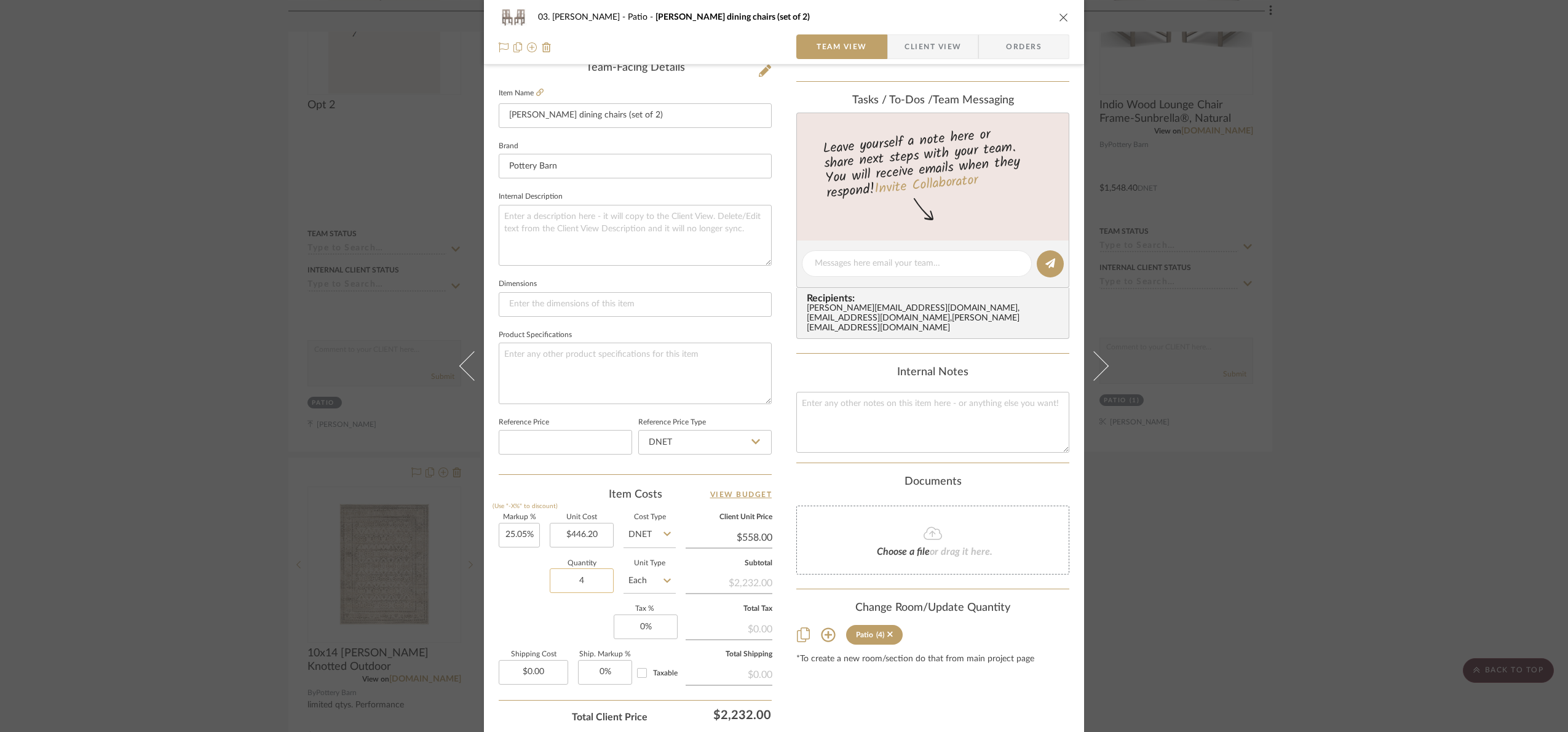
click at [594, 579] on input "4" at bounding box center [582, 580] width 64 height 25
type input "1"
click at [587, 611] on div "Markup % (Use "-X%" to discount) 25.05% Unit Cost $446.20 Cost Type DNET Client…" at bounding box center [635, 604] width 273 height 179
type input "446.20"
click at [587, 536] on input "446.20" at bounding box center [582, 535] width 64 height 25
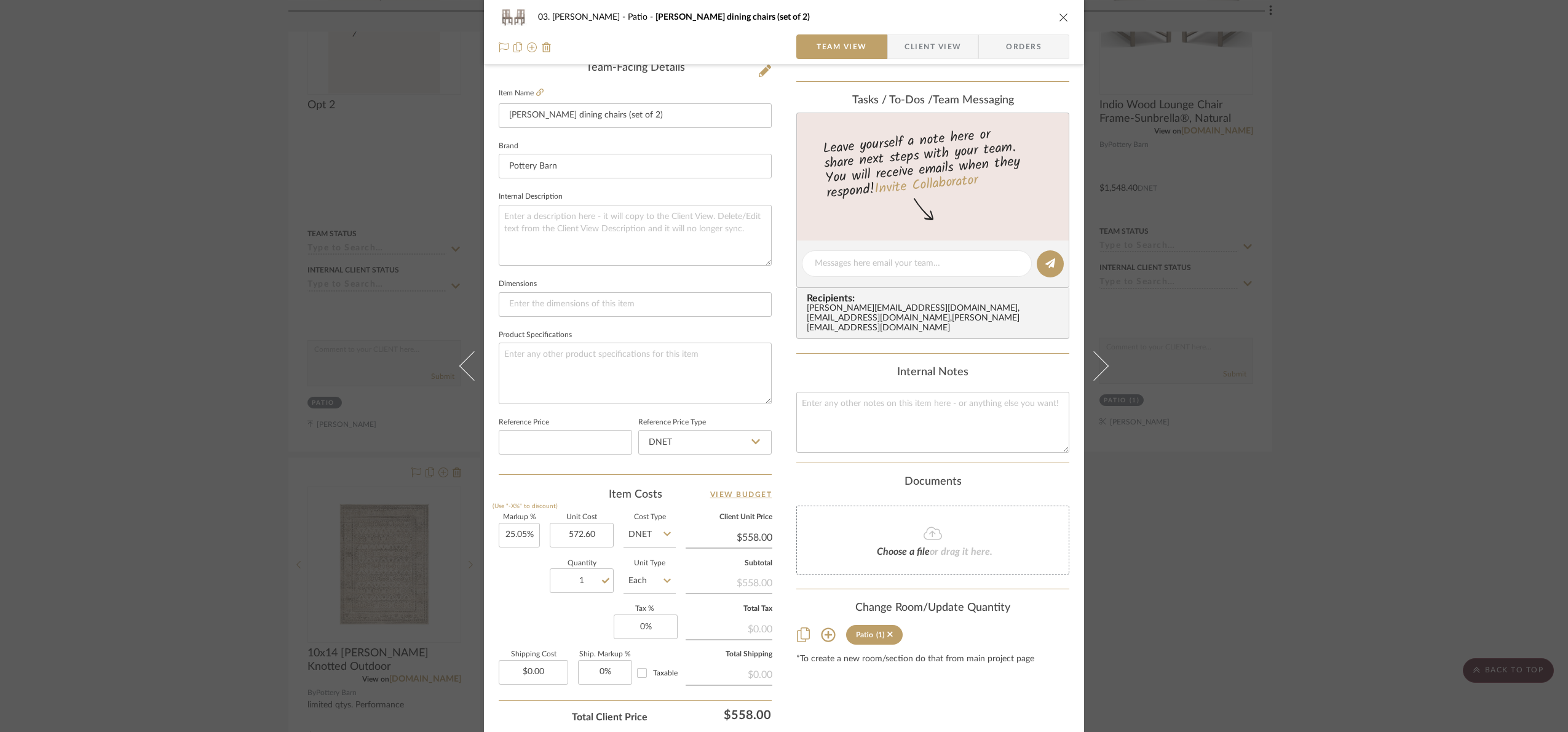
type input "$572.60"
click at [529, 599] on div "Quantity 1 Unit Type Each" at bounding box center [587, 582] width 177 height 44
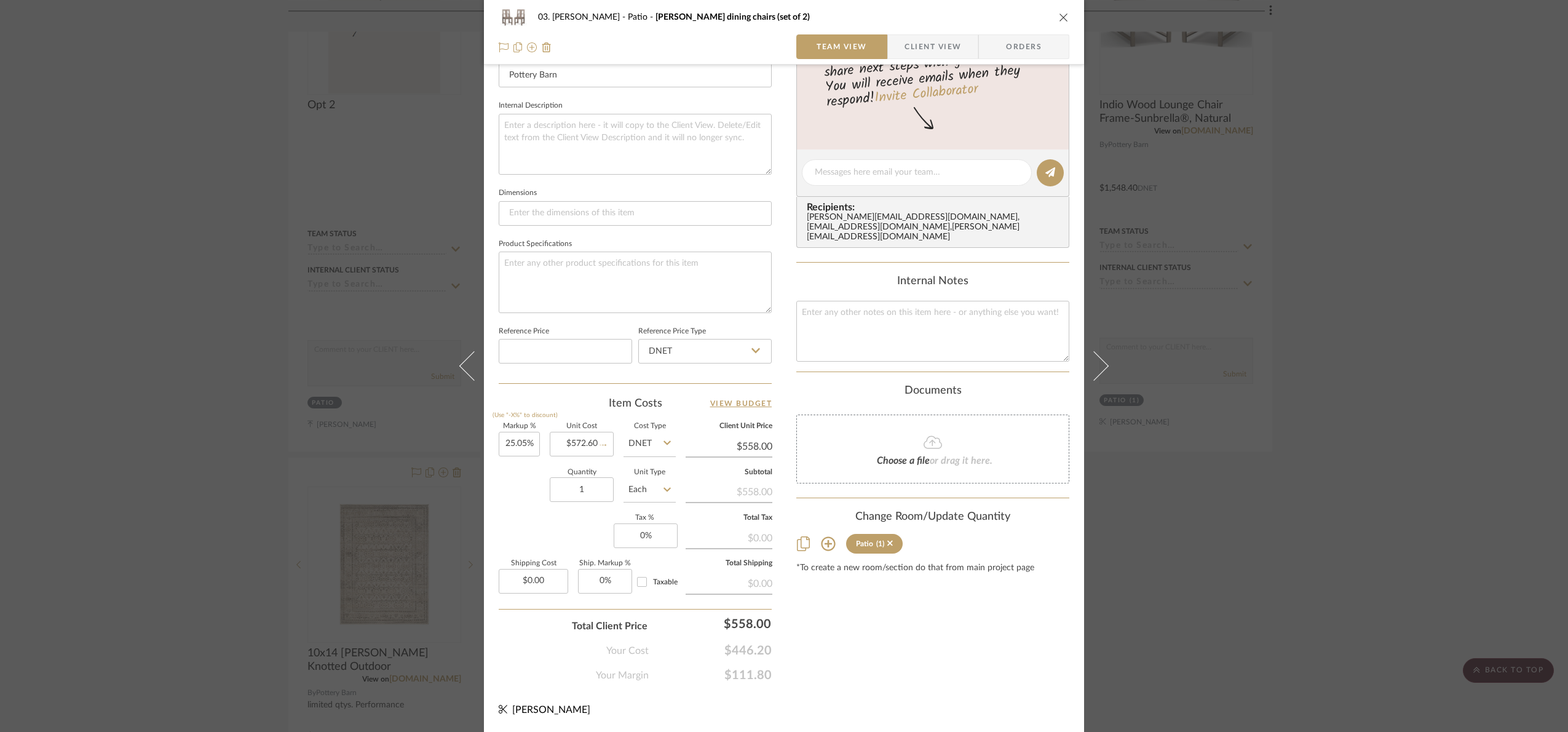
scroll to position [415, 0]
type input "-2.54%"
type input "716"
click at [807, 652] on div "03. Jennifer Patio Indio Wood dining chairs (set of 2) Team View Client View Or…" at bounding box center [784, 366] width 1568 height 732
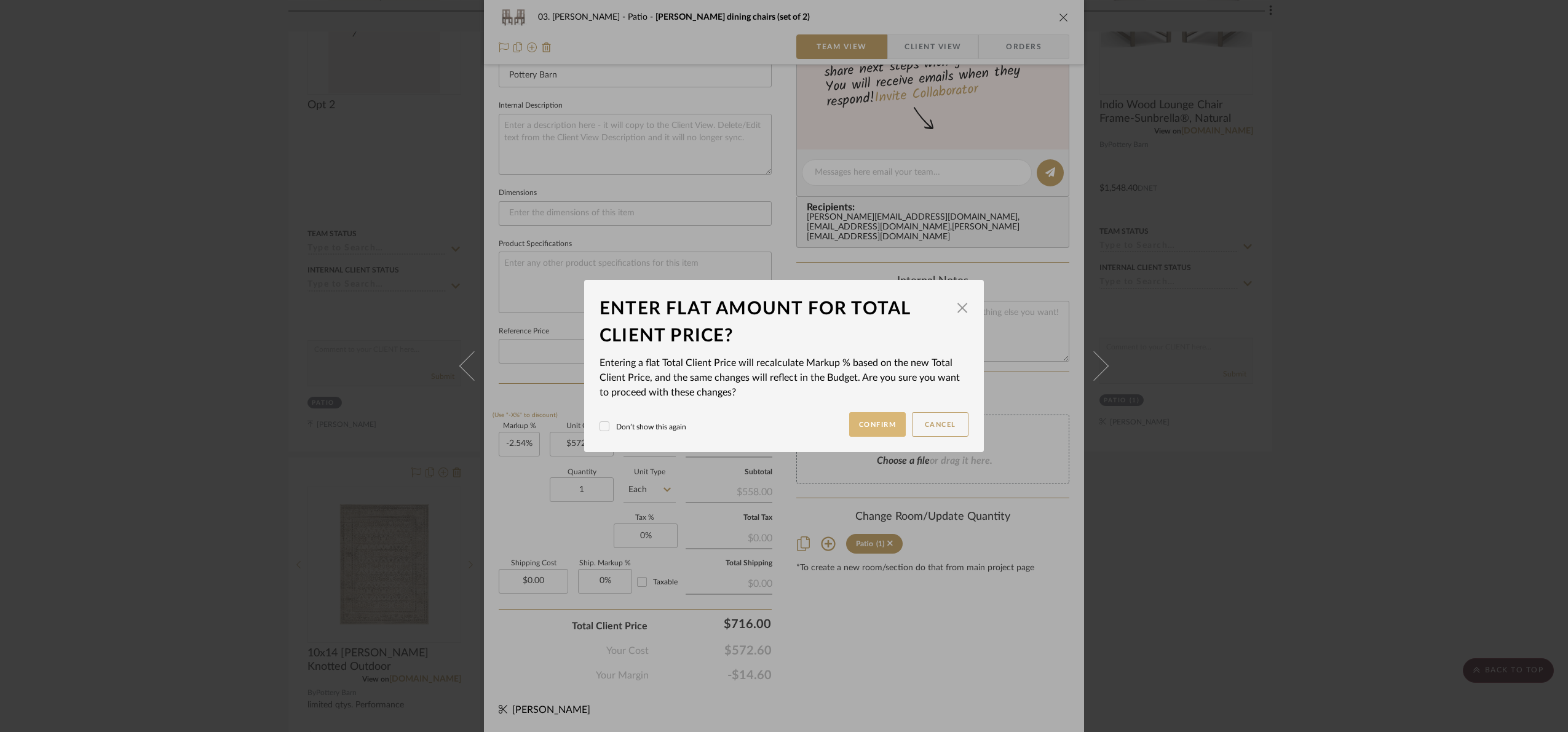
click at [861, 416] on button "Confirm" at bounding box center [878, 424] width 57 height 25
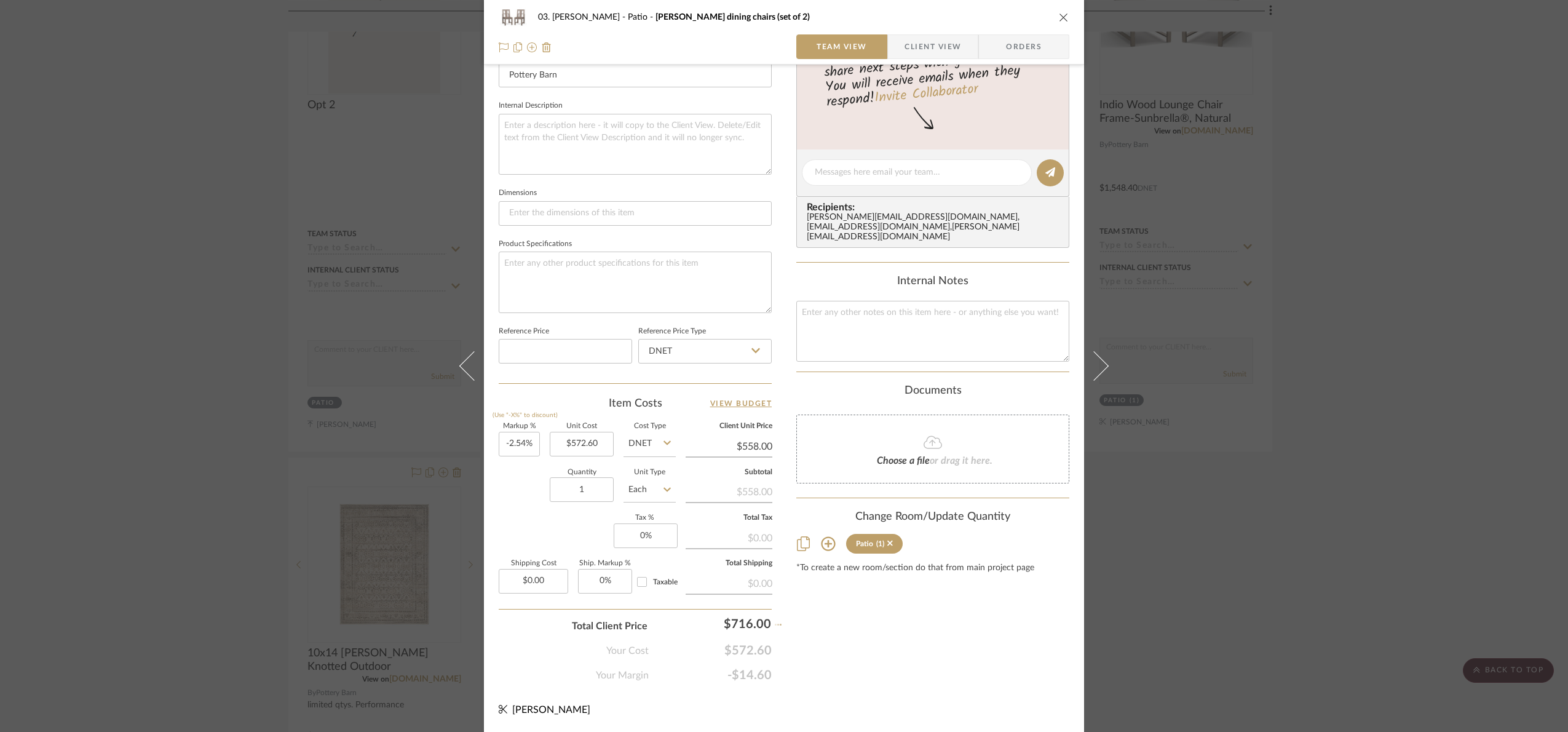
type input "25.04%"
type input "$716.00"
click at [896, 342] on textarea at bounding box center [933, 331] width 273 height 61
type textarea "cushions sold seperatly"
click at [858, 398] on div "Documents" at bounding box center [933, 391] width 273 height 14
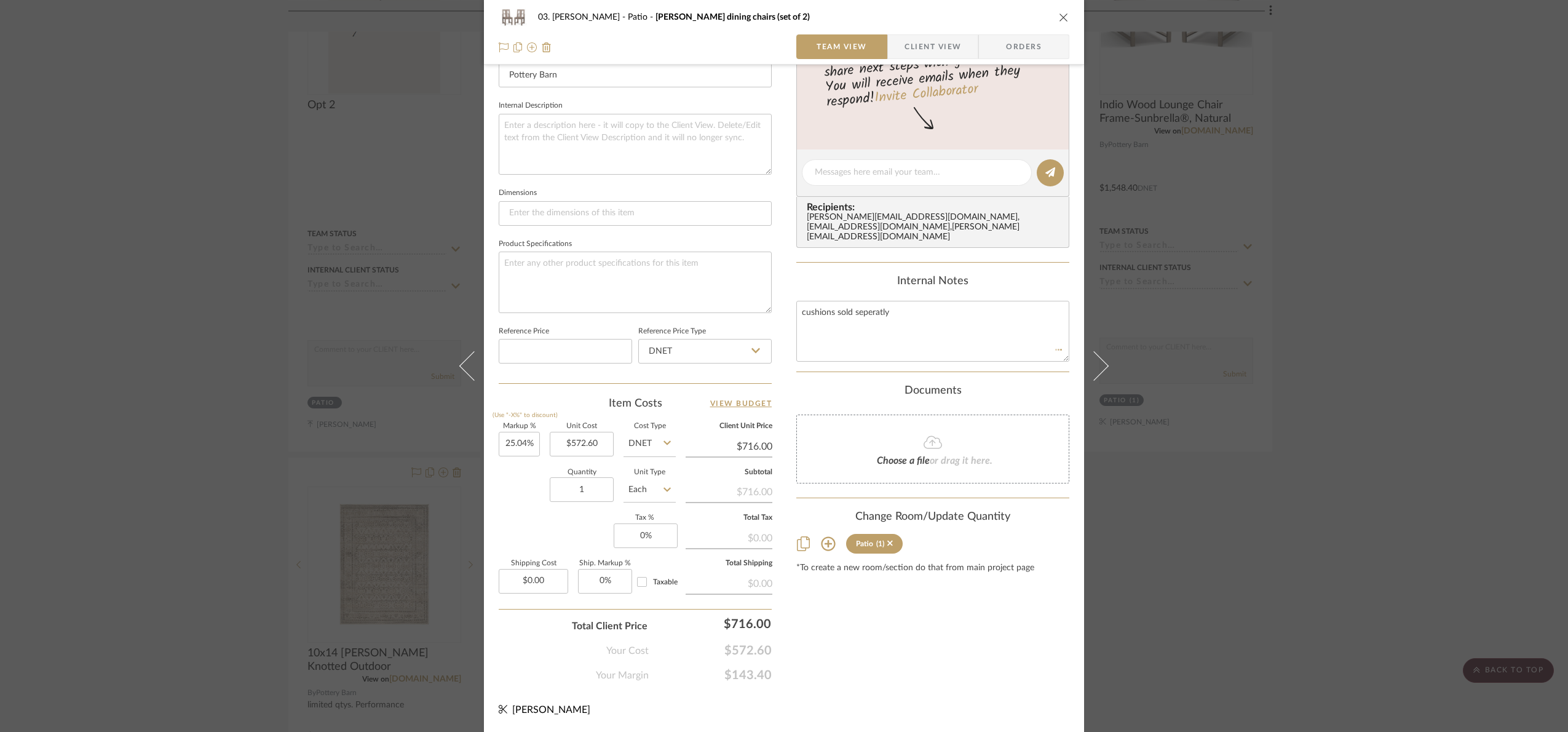
click at [936, 650] on div "Content here copies to Client View - confirm visibility there. Show in Client D…" at bounding box center [933, 176] width 273 height 1012
click at [1405, 556] on div "03. Jennifer Patio Indio Wood dining chairs (set of 2) Team View Client View Or…" at bounding box center [784, 366] width 1568 height 732
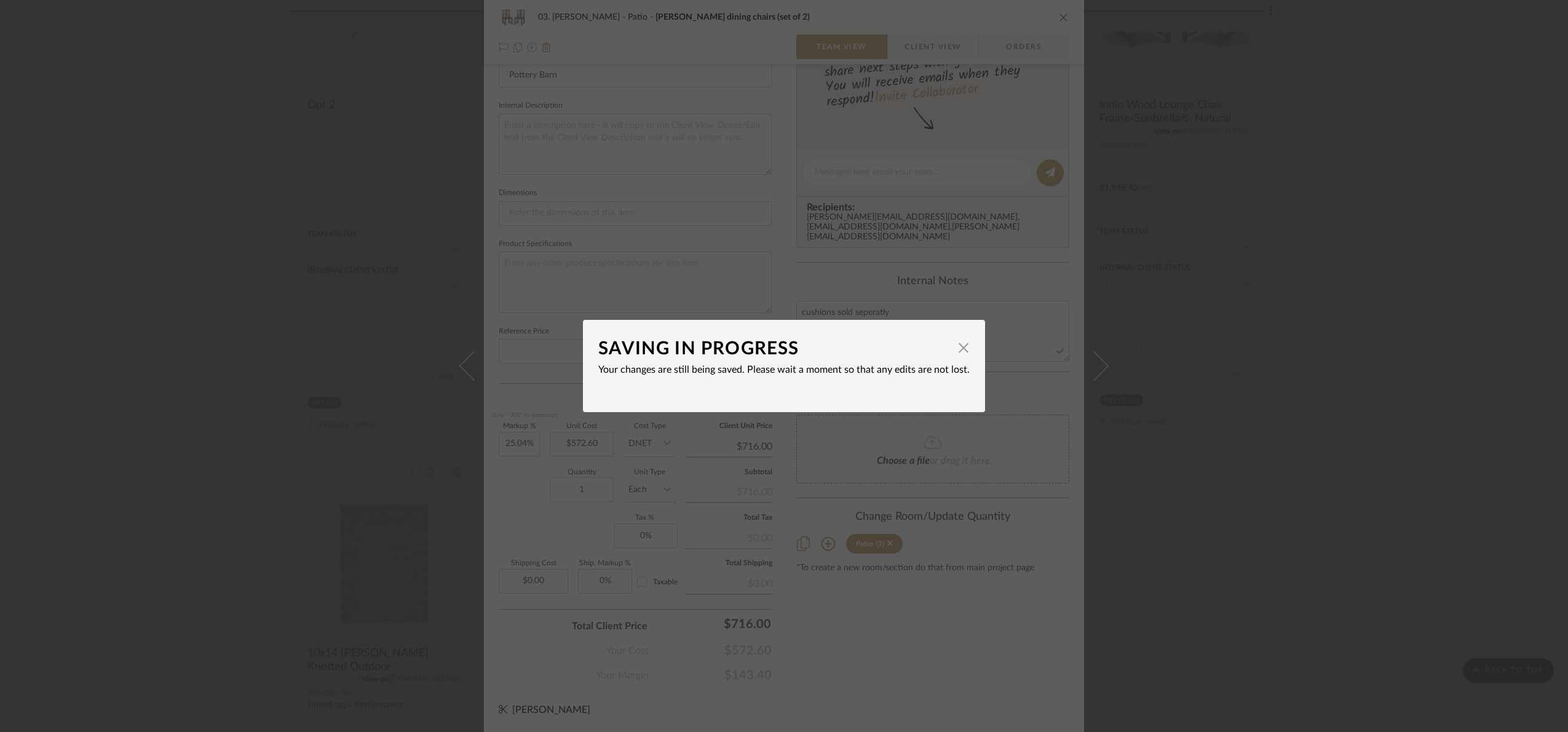
drag, startPoint x: 923, startPoint y: 628, endPoint x: 923, endPoint y: 399, distance: 229.0
click at [924, 627] on div "SAVING IN PROGRESS × Your changes are still being saved. Please wait a moment s…" at bounding box center [784, 366] width 1568 height 732
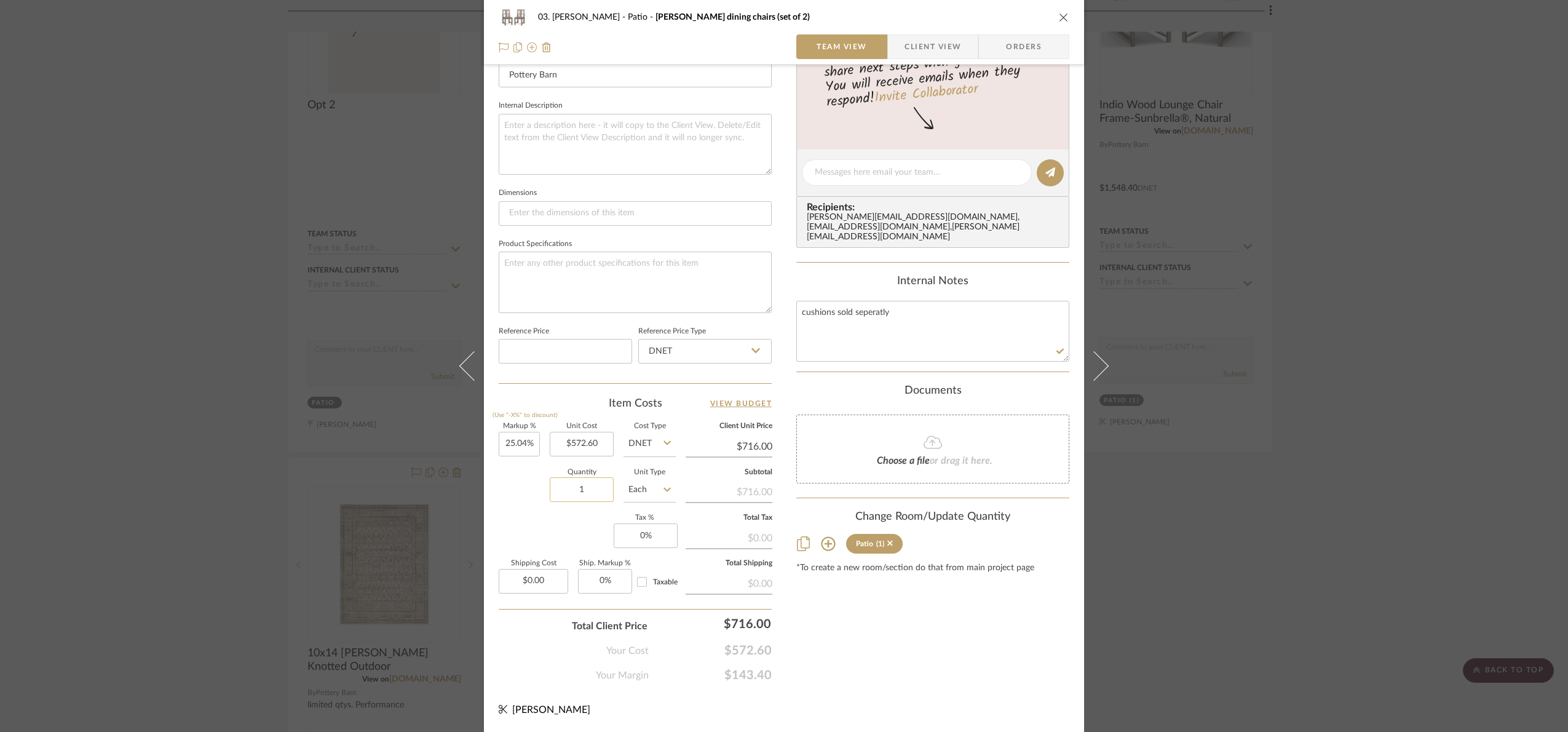
click at [590, 498] on input "1" at bounding box center [582, 489] width 64 height 25
type input "4"
click at [586, 534] on div "Markup % (Use "-X%" to discount) 25.04% Unit Cost $572.60 Cost Type DNET Client…" at bounding box center [635, 513] width 273 height 179
click at [1252, 595] on div "03. Jennifer Patio Indio Wood dining chairs (set of 2) Team View Client View Or…" at bounding box center [784, 366] width 1568 height 732
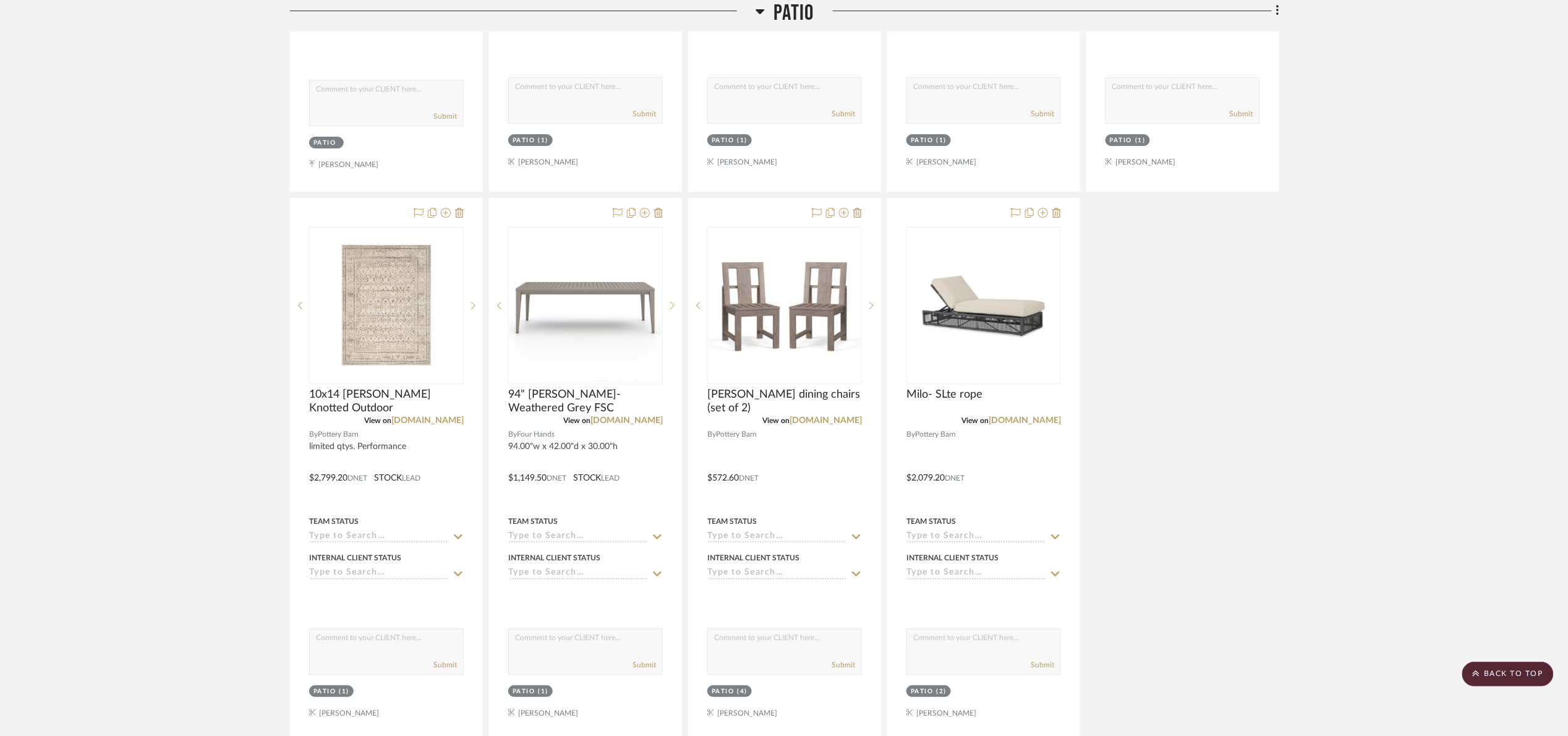
scroll to position [1948, 0]
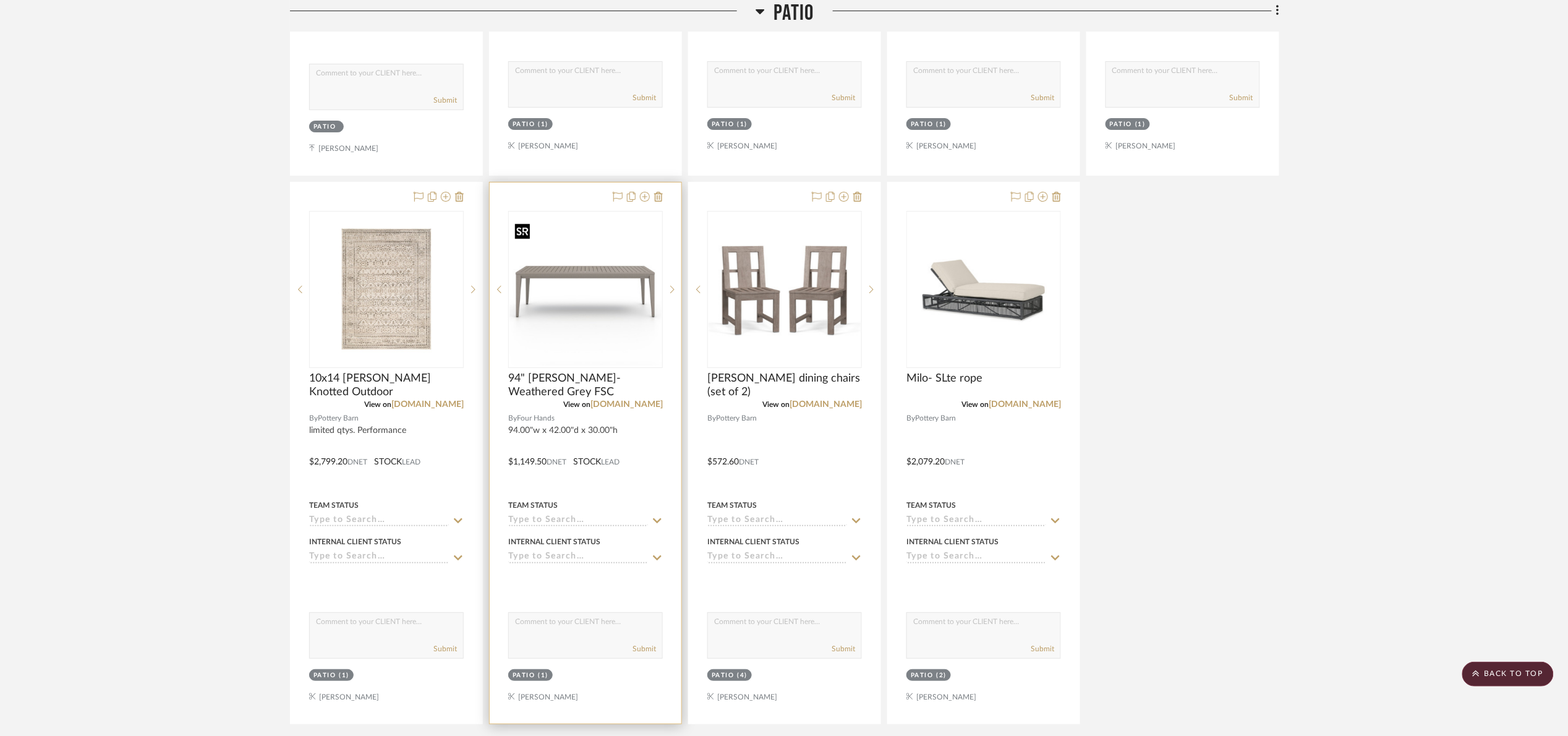
click at [615, 311] on img "0" at bounding box center [586, 289] width 152 height 152
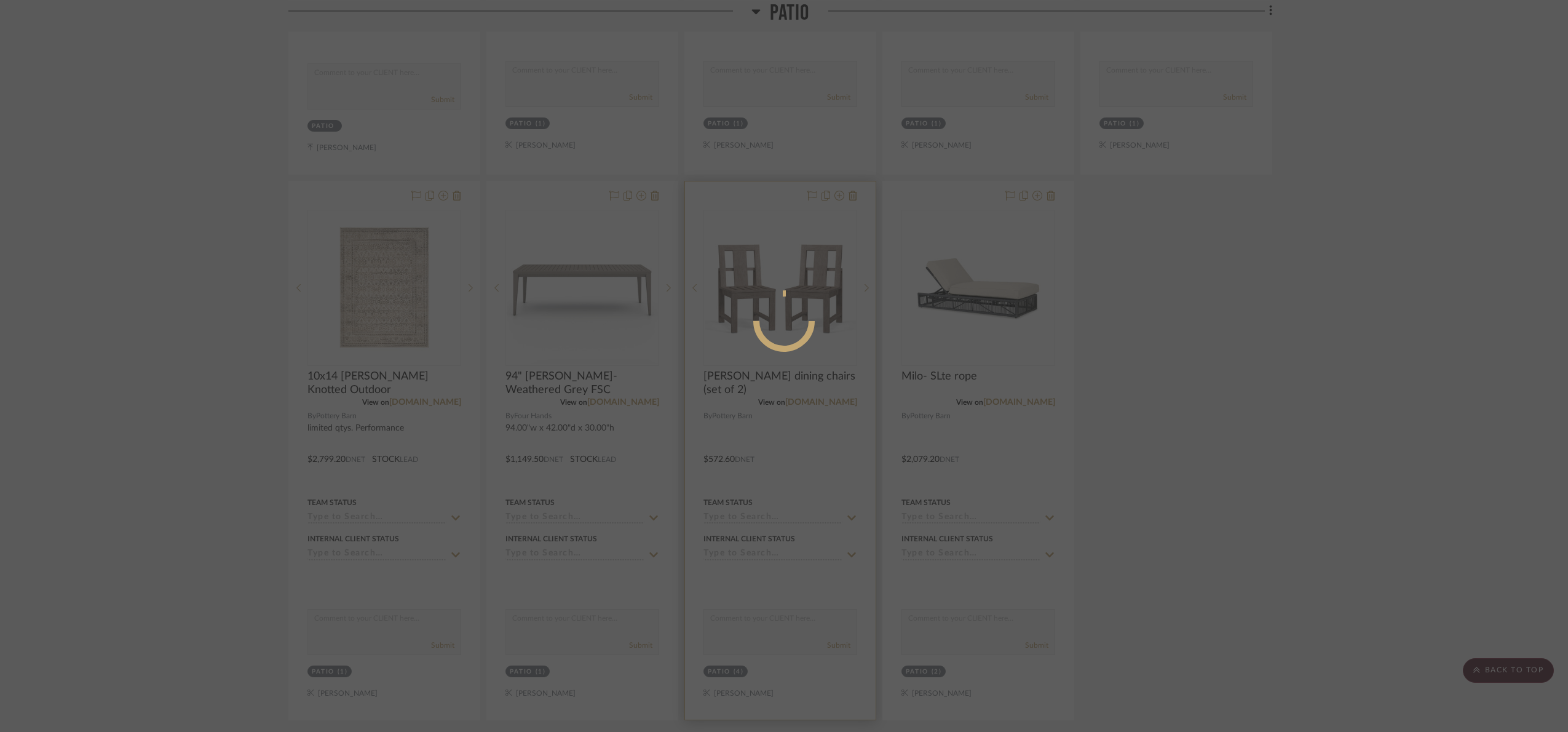
drag, startPoint x: 1296, startPoint y: 422, endPoint x: 853, endPoint y: 437, distance: 443.3
click at [1295, 422] on div at bounding box center [784, 366] width 1568 height 732
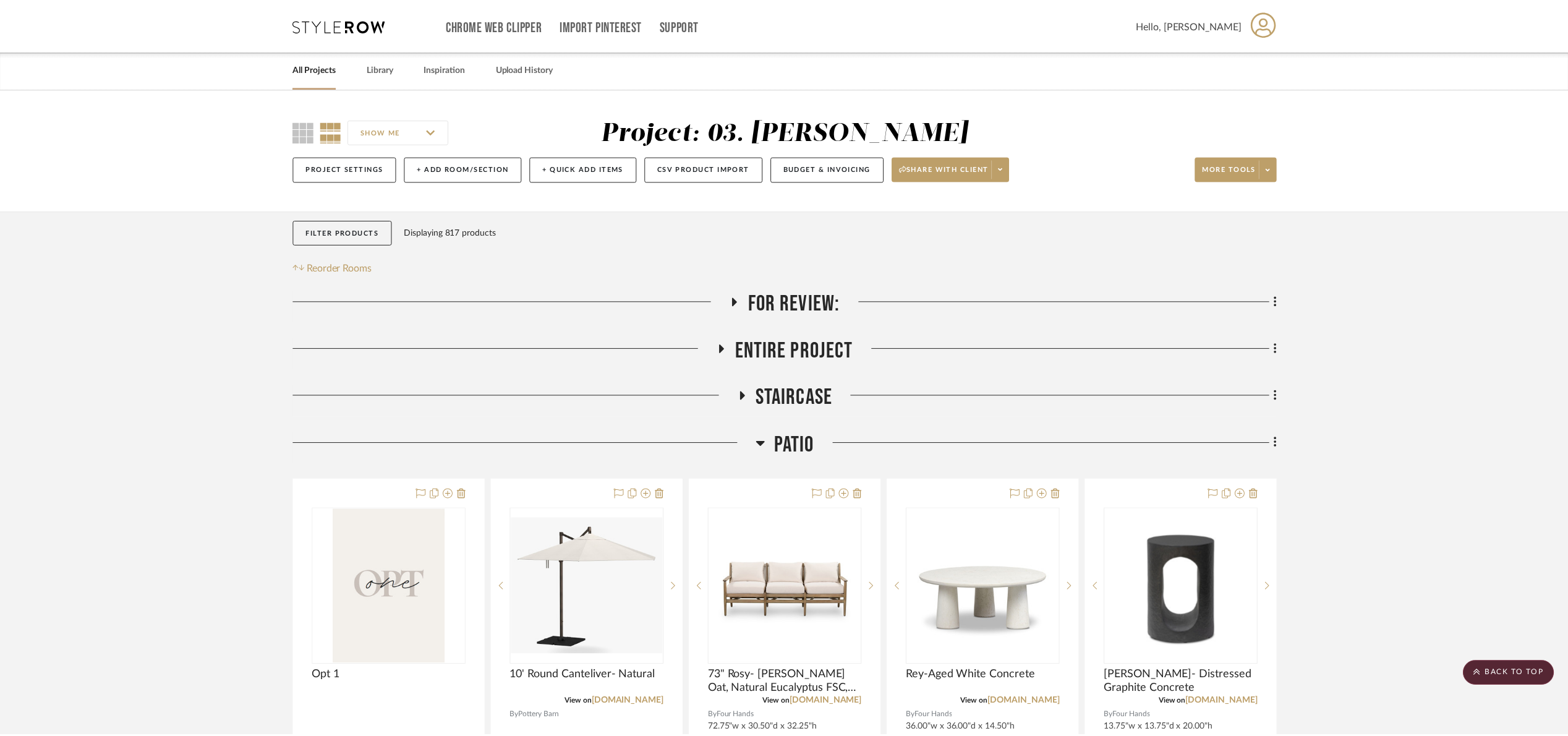
scroll to position [1948, 0]
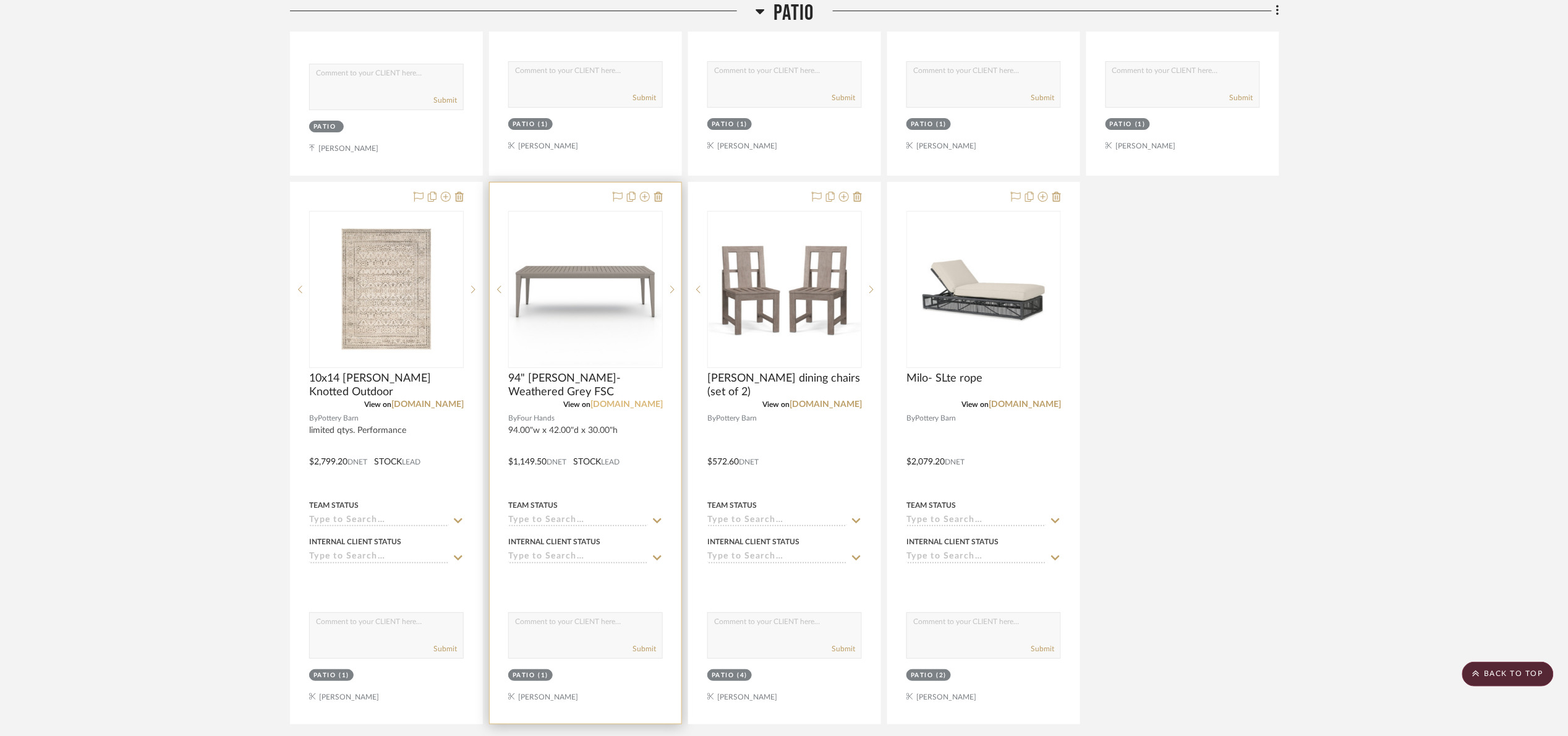
click at [640, 403] on link "[DOMAIN_NAME]" at bounding box center [627, 404] width 72 height 9
click at [592, 253] on img "0" at bounding box center [586, 289] width 152 height 152
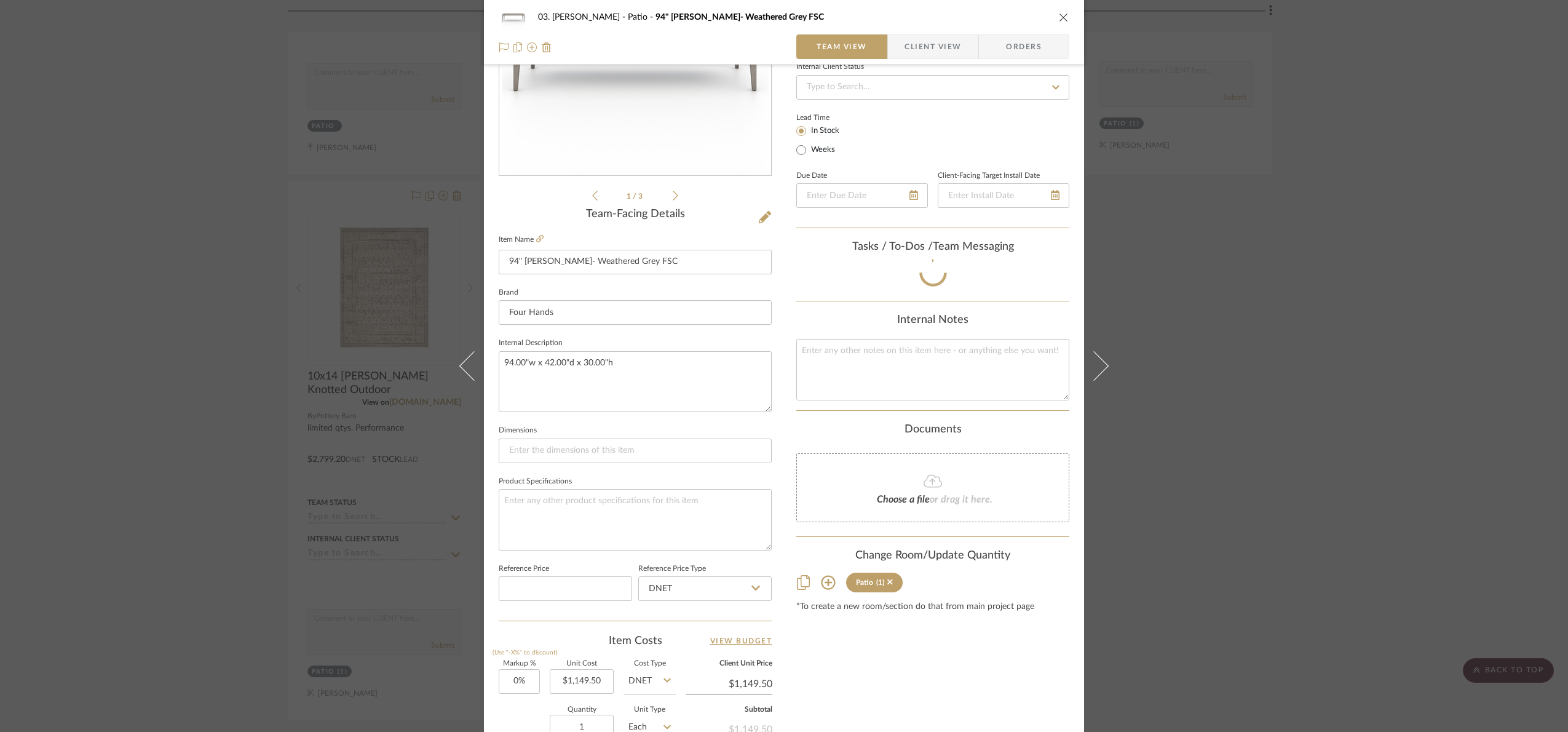
scroll to position [415, 0]
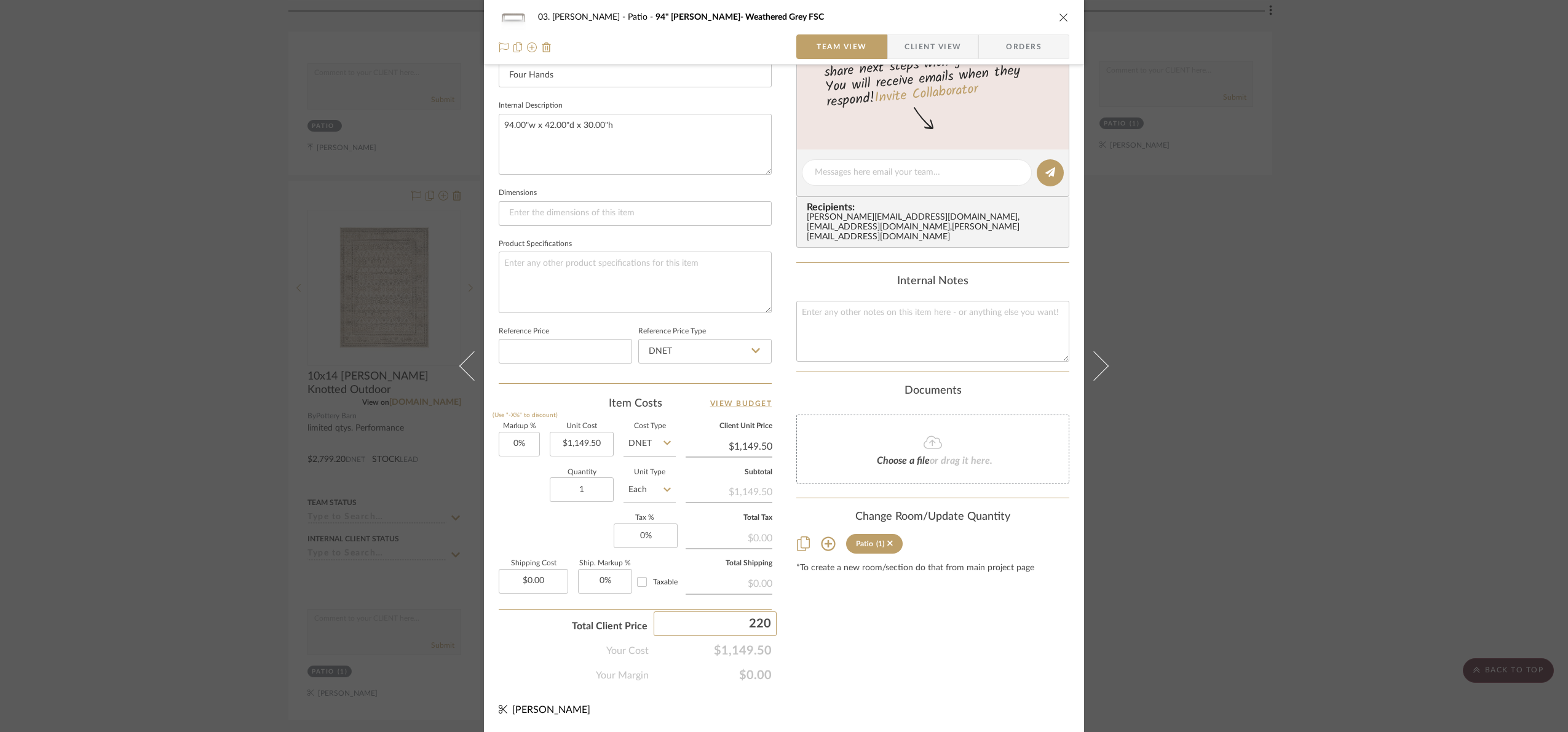
type input "2200"
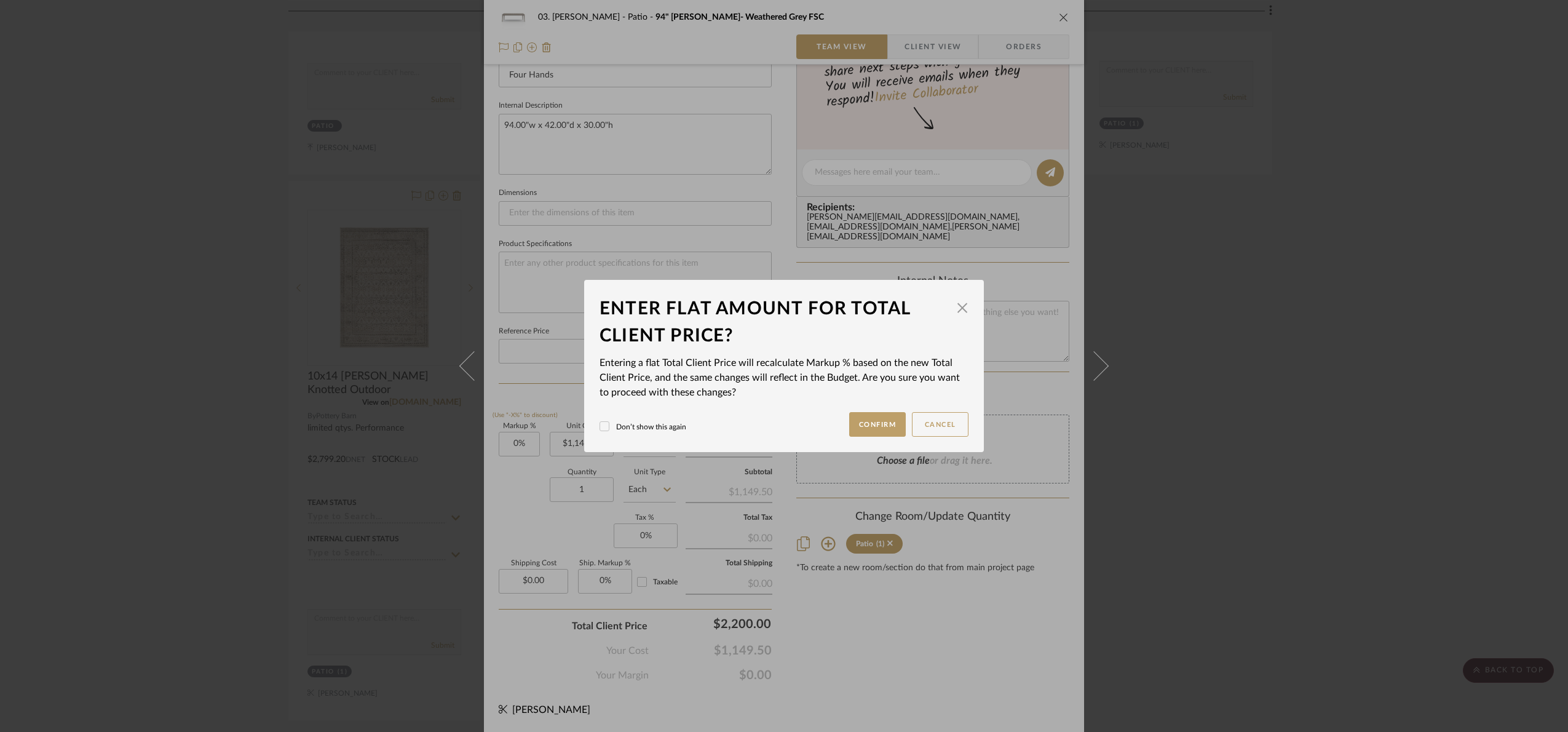
click at [891, 640] on div "03. Jennifer Patio 94" Shelly- Weathered Grey FSC Team View Client View Orders …" at bounding box center [784, 366] width 1568 height 732
click at [874, 429] on button "Confirm" at bounding box center [878, 424] width 57 height 25
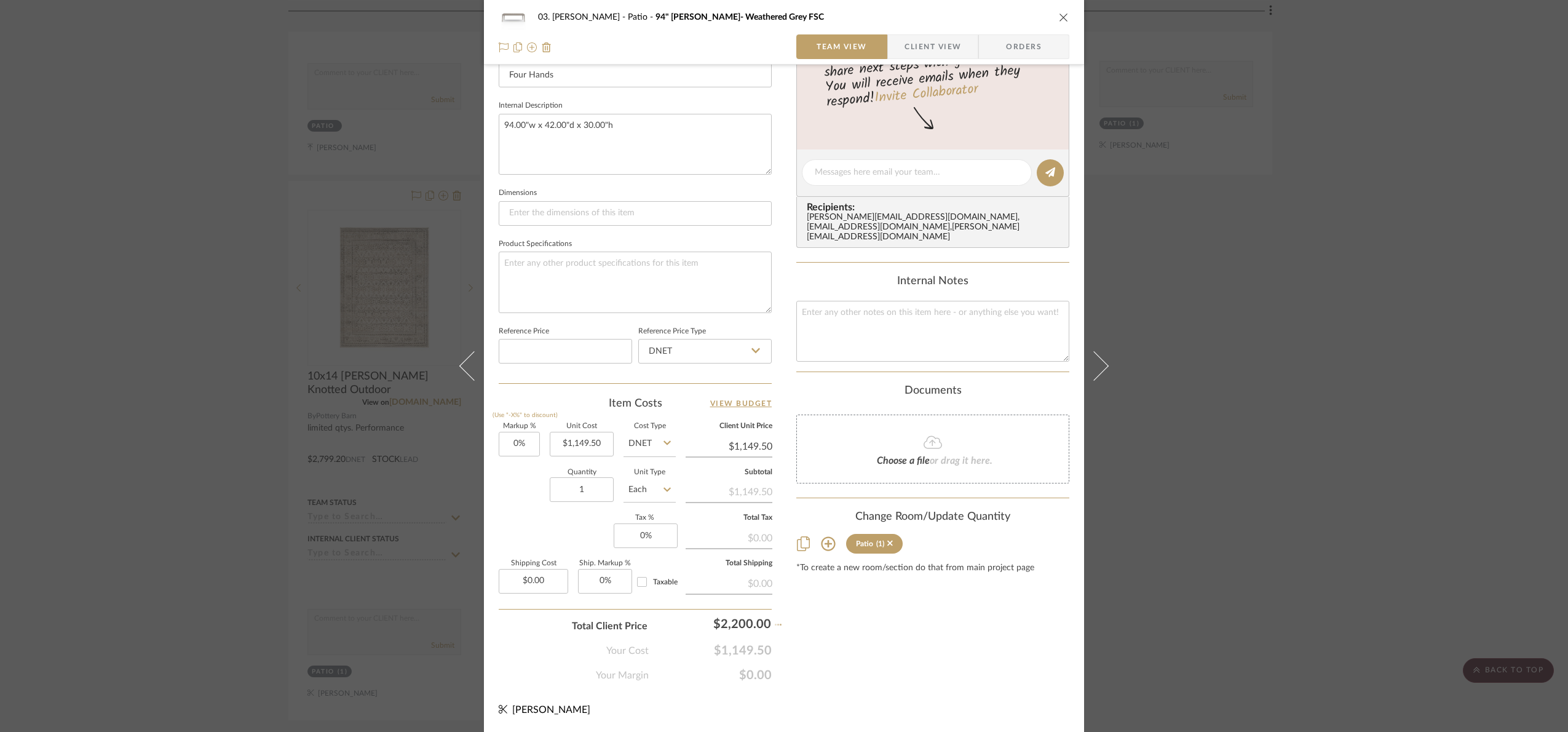
type input "91.38%"
type input "$2,200.00"
click at [1422, 335] on div "03. Jennifer Patio 94" Shelly- Weathered Grey FSC Team View Client View Orders …" at bounding box center [784, 366] width 1568 height 732
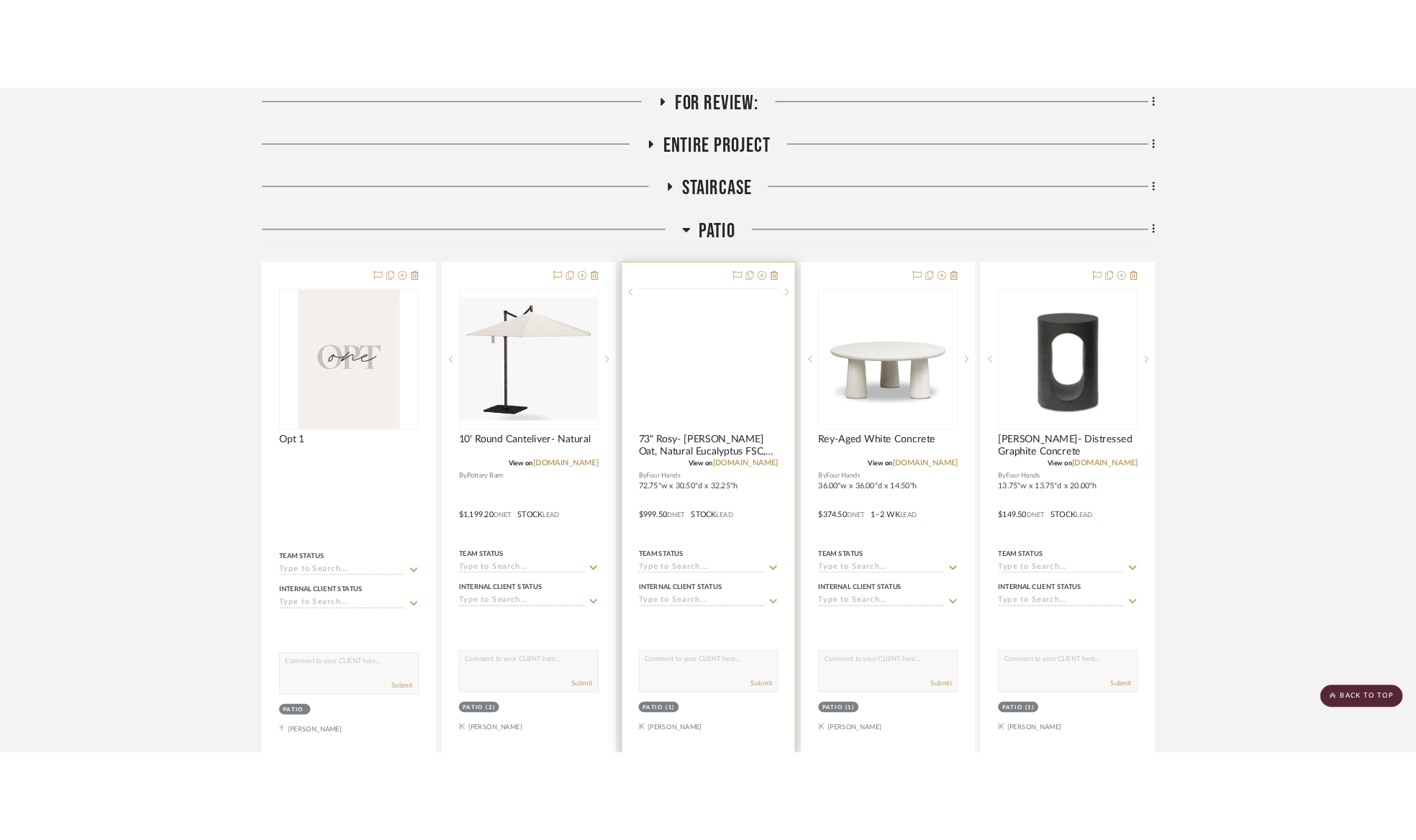
scroll to position [323, 0]
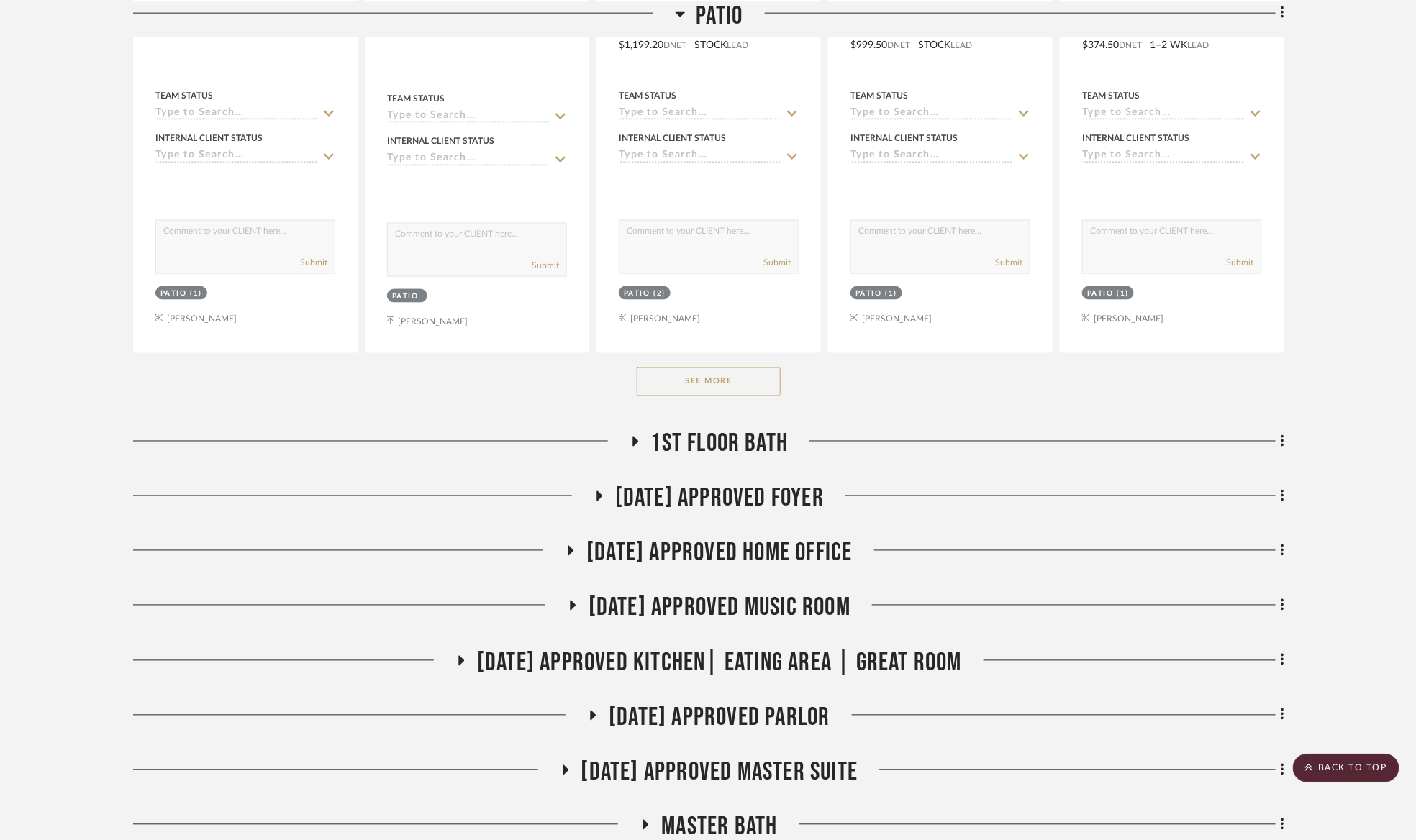
scroll to position [863, 0]
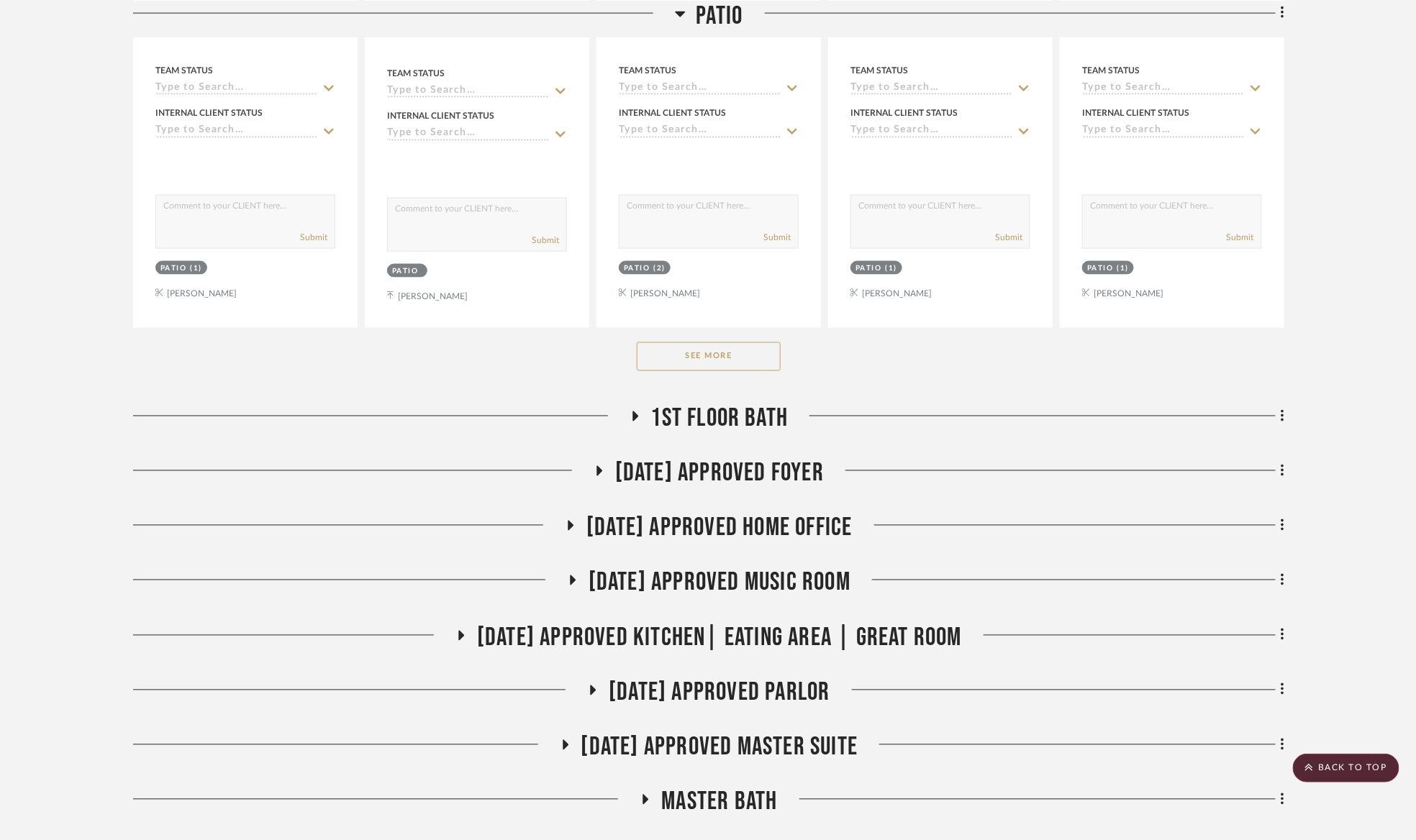
drag, startPoint x: 739, startPoint y: 354, endPoint x: 710, endPoint y: 352, distance: 29.1
click at [734, 353] on button "See More" at bounding box center [709, 357] width 144 height 29
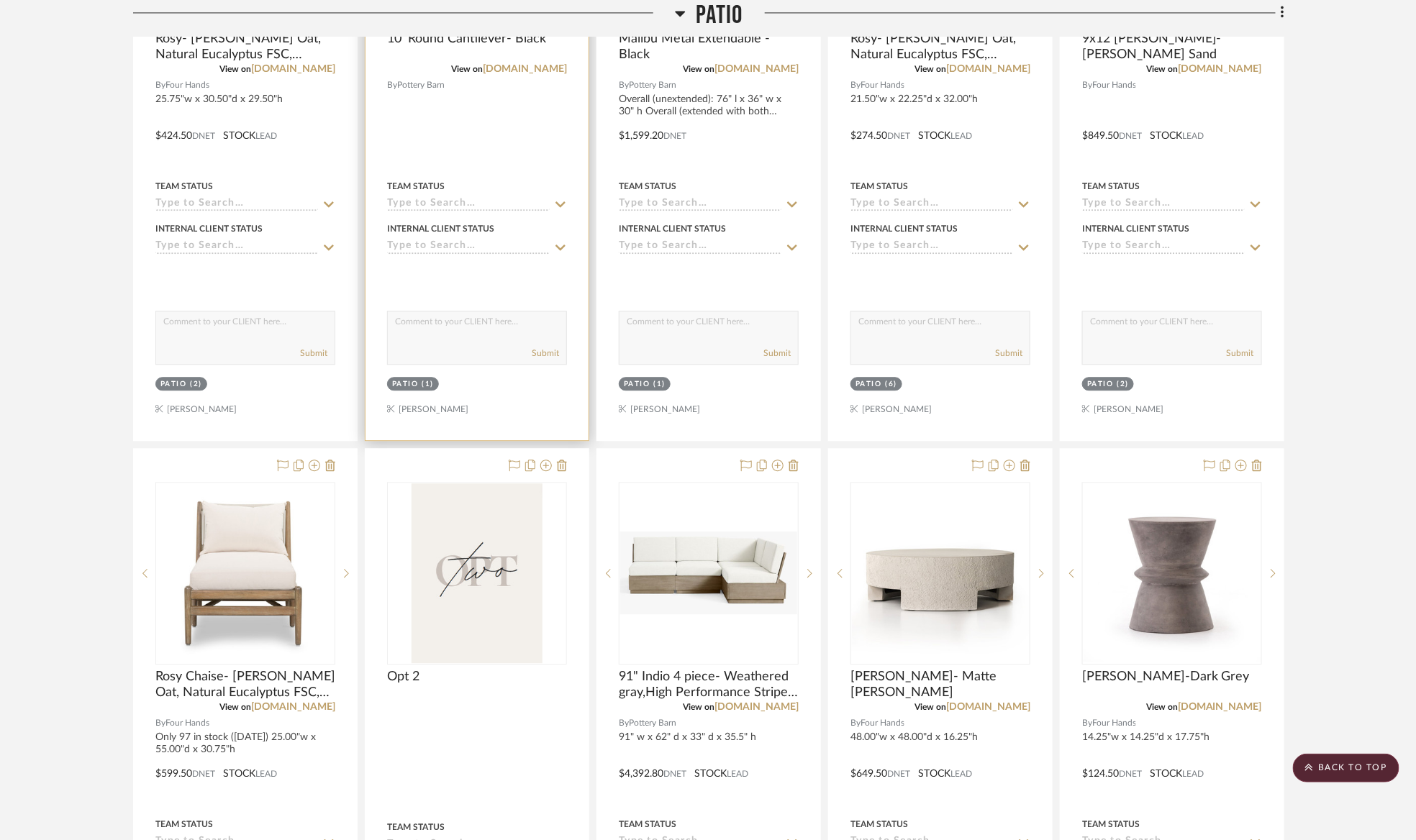
scroll to position [1402, 0]
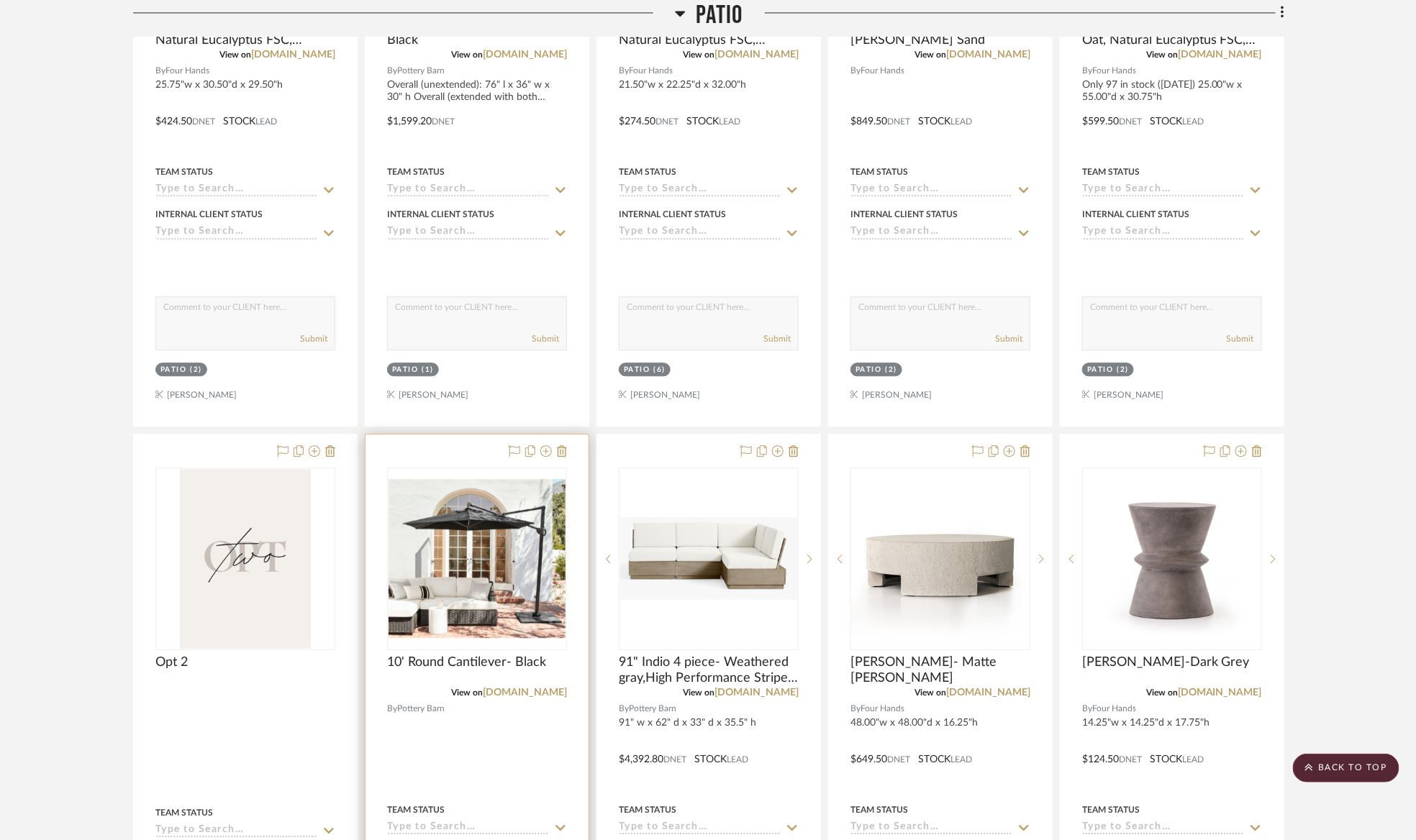
click at [534, 548] on img "0" at bounding box center [477, 559] width 177 height 159
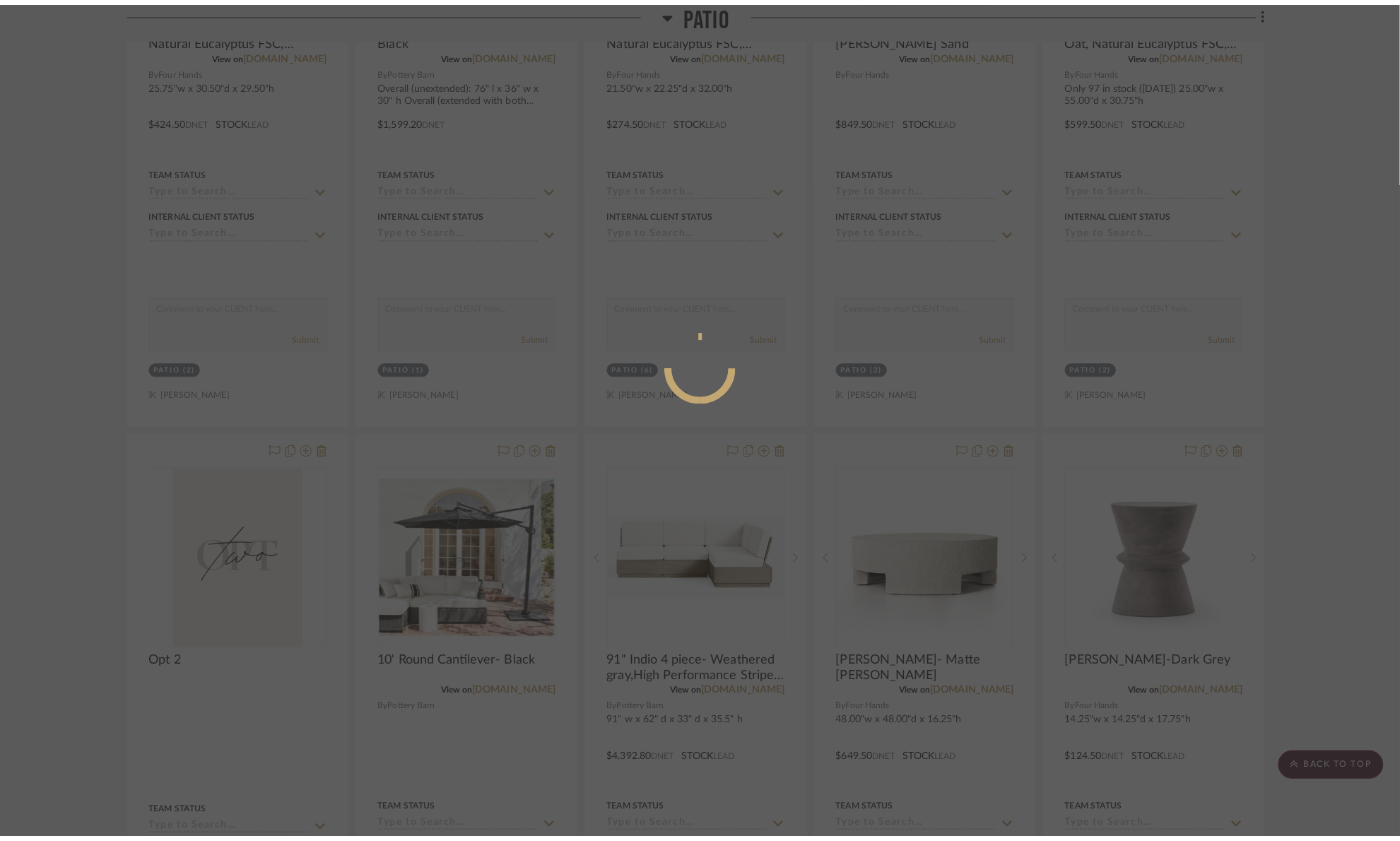
scroll to position [0, 0]
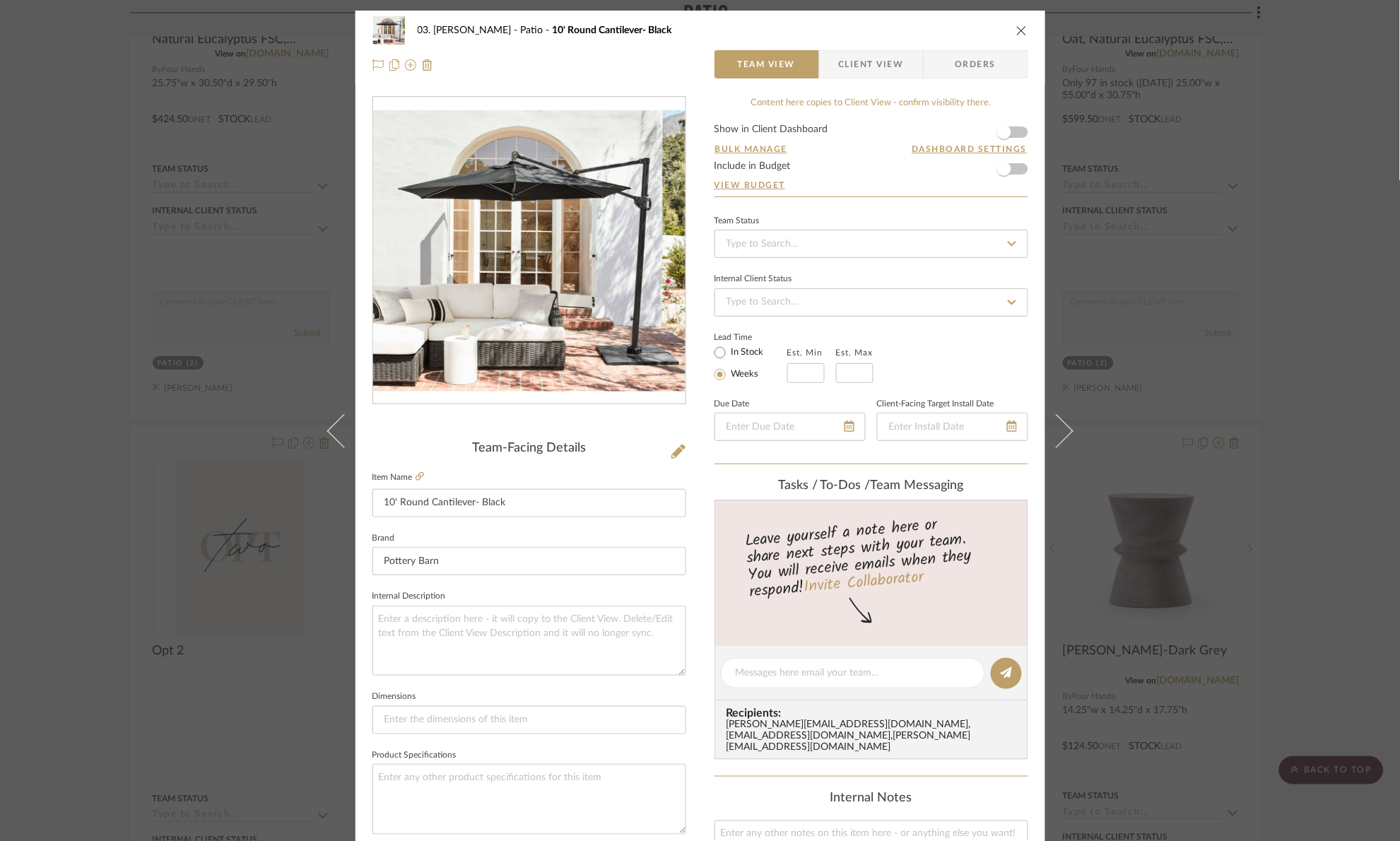
click at [1325, 415] on div "03. [PERSON_NAME] 10' Round Cantilever- Black Team View Client View Orders Team…" at bounding box center [700, 420] width 1400 height 841
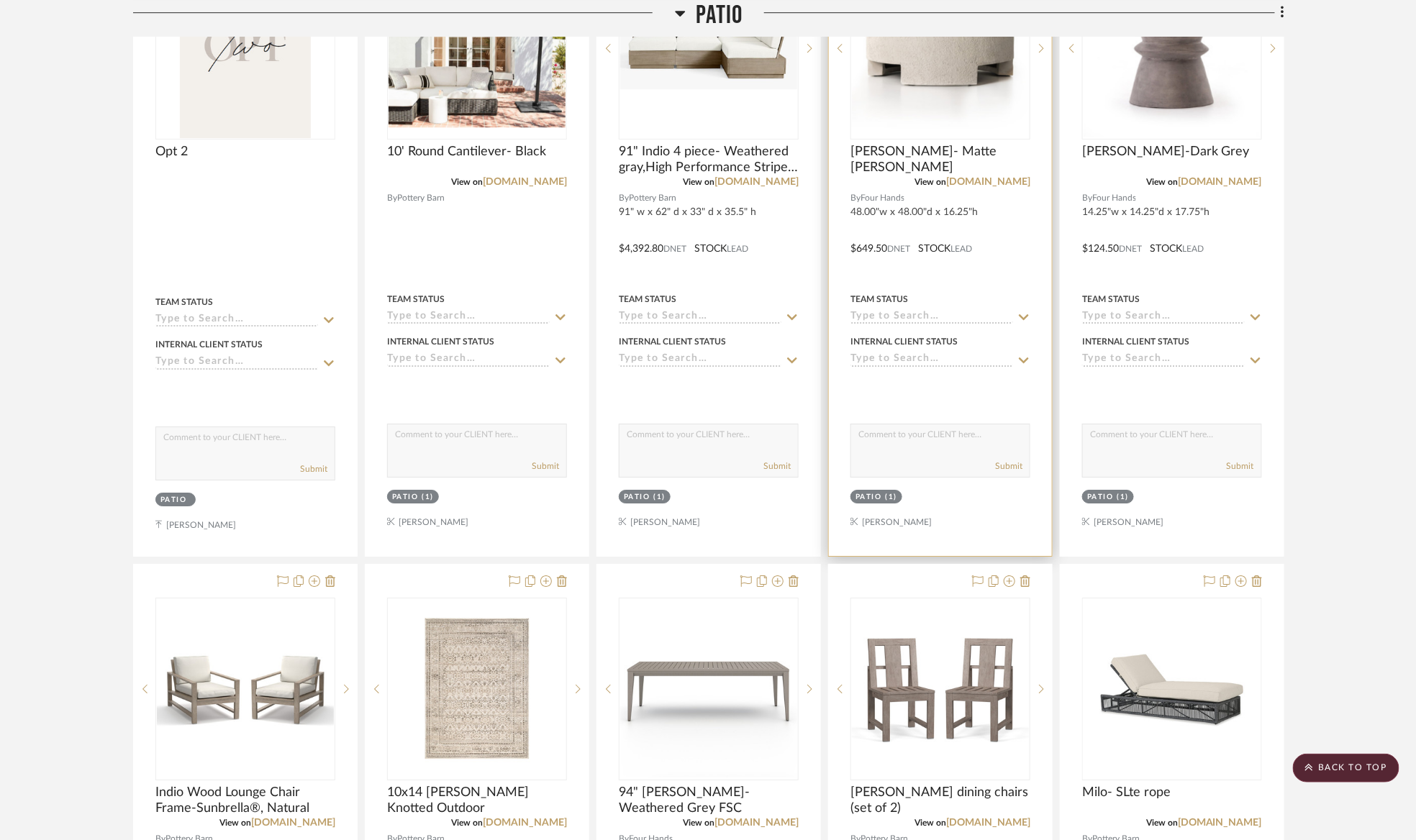
scroll to position [1941, 0]
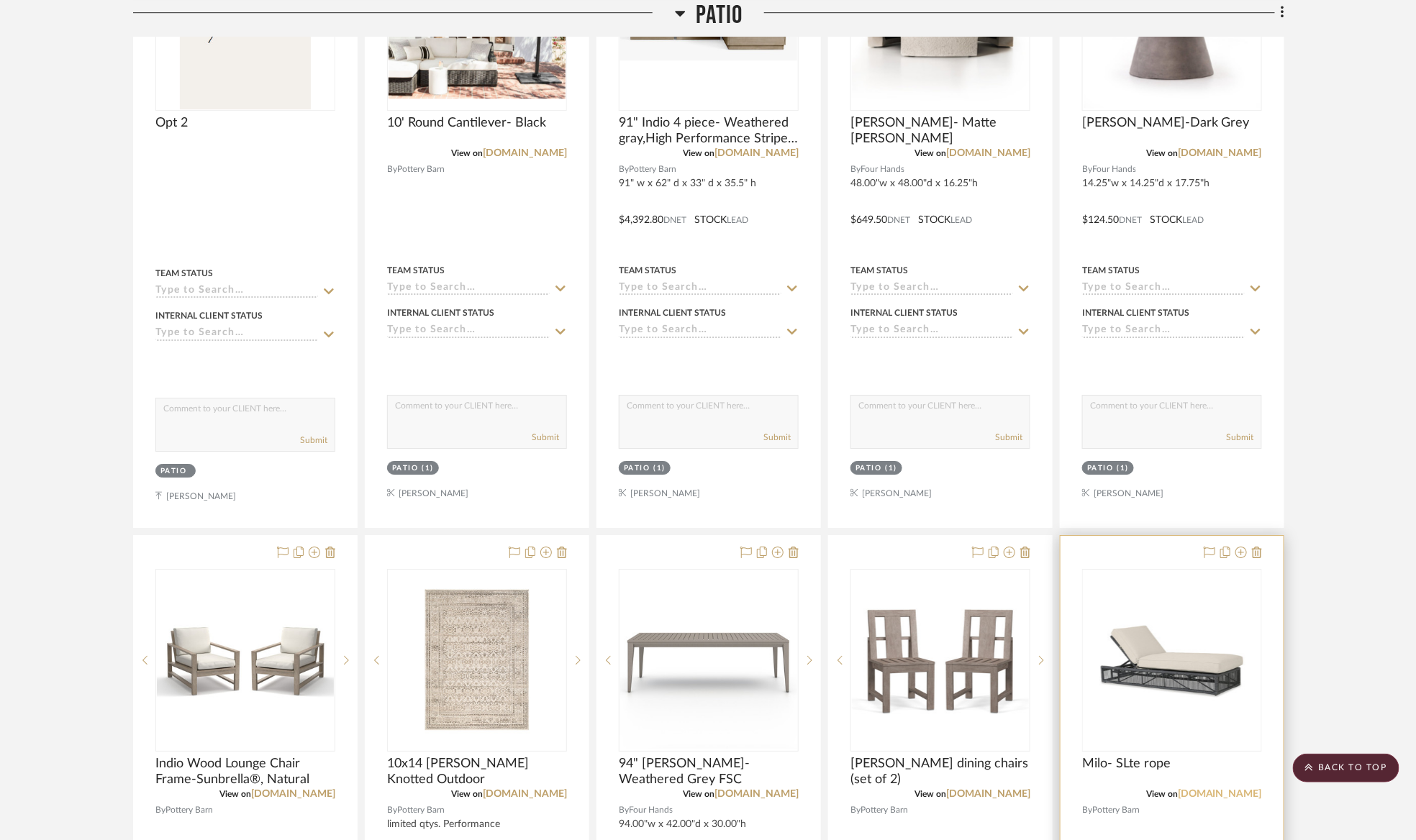
click at [1226, 792] on link "[DOMAIN_NAME]" at bounding box center [1220, 794] width 84 height 10
click at [1135, 624] on img "0" at bounding box center [1172, 660] width 177 height 159
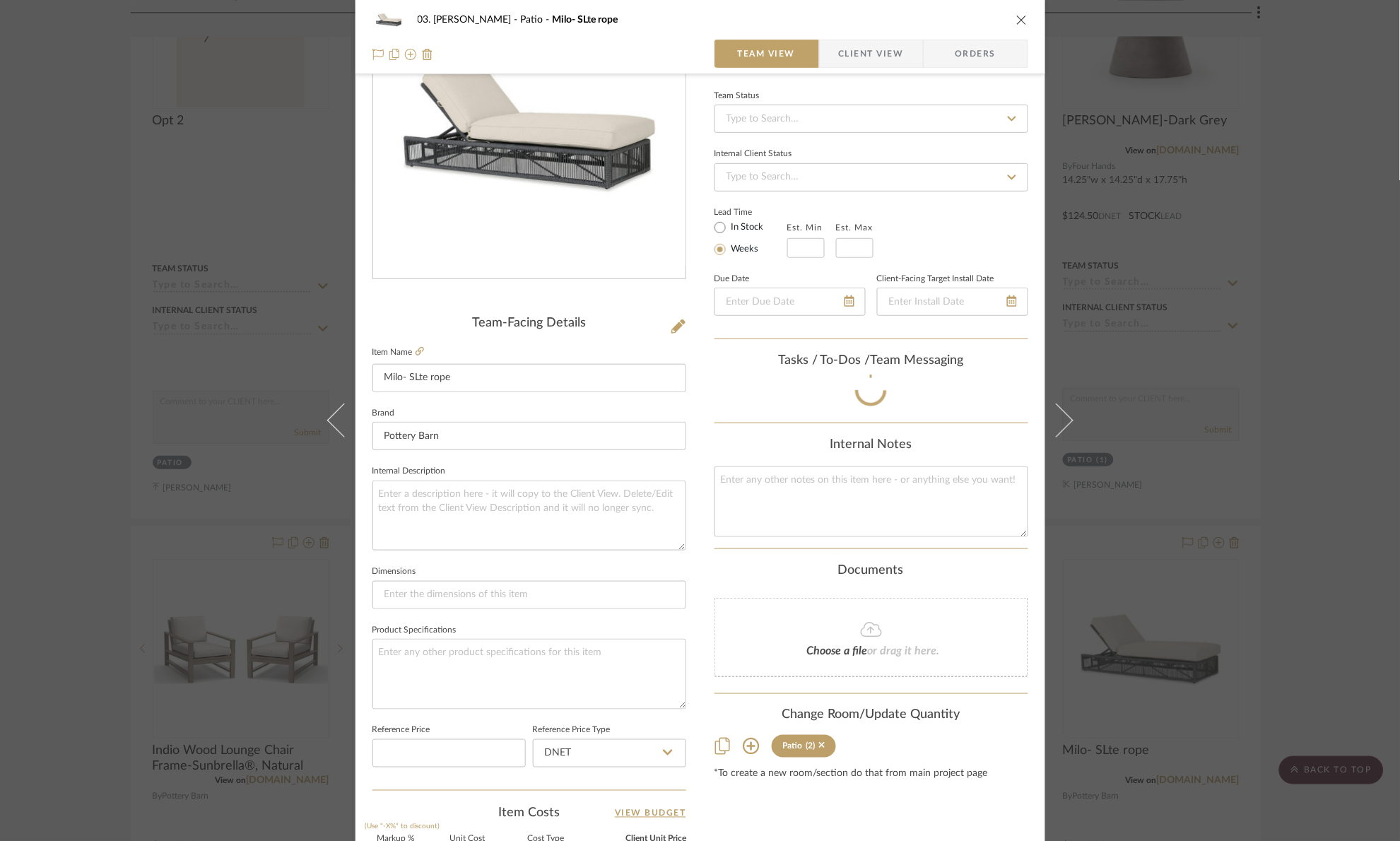
scroll to position [476, 0]
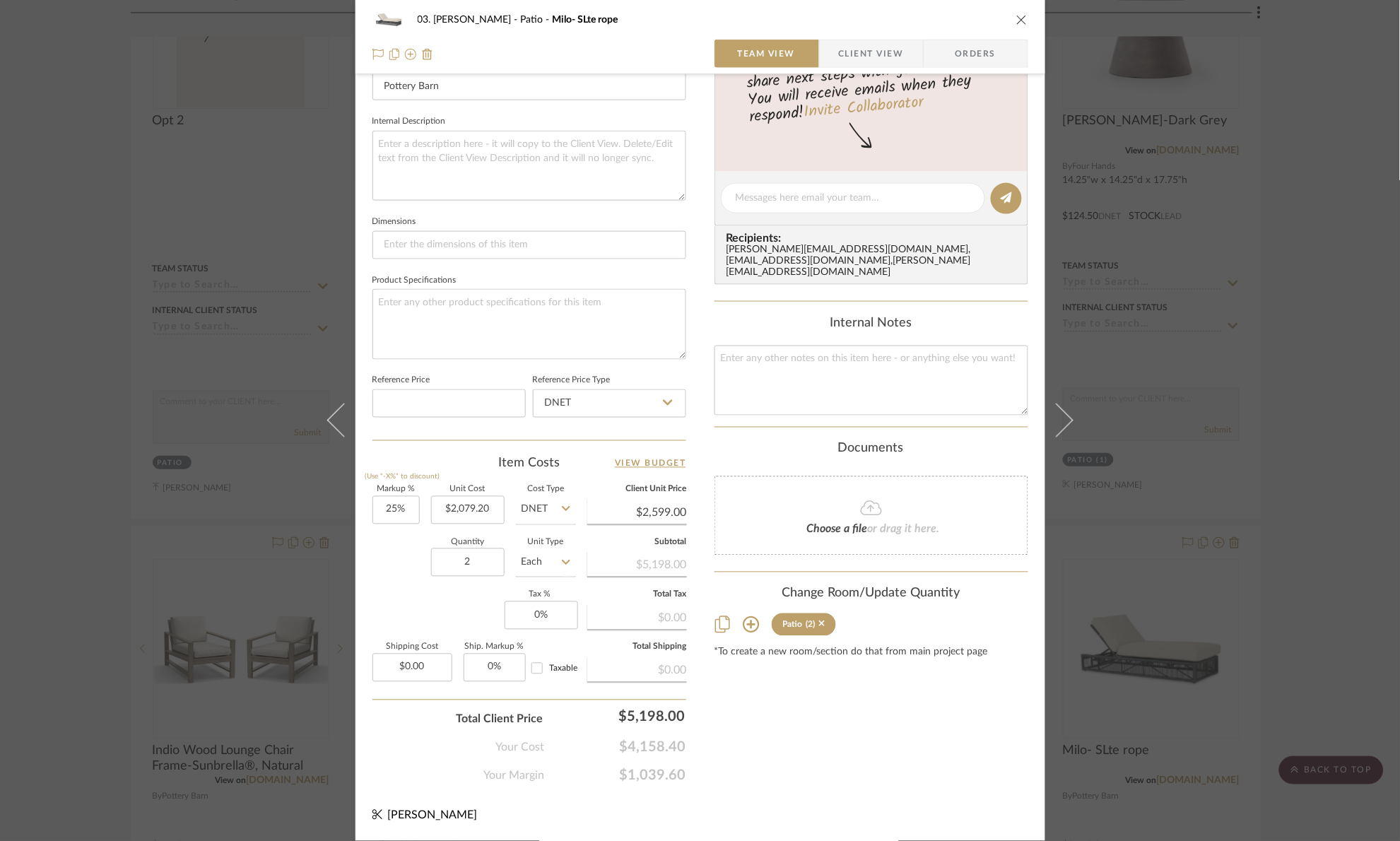
click at [1299, 395] on div "03. [PERSON_NAME] Patio [PERSON_NAME]- SLte rope Team View Client View Orders T…" at bounding box center [700, 420] width 1400 height 841
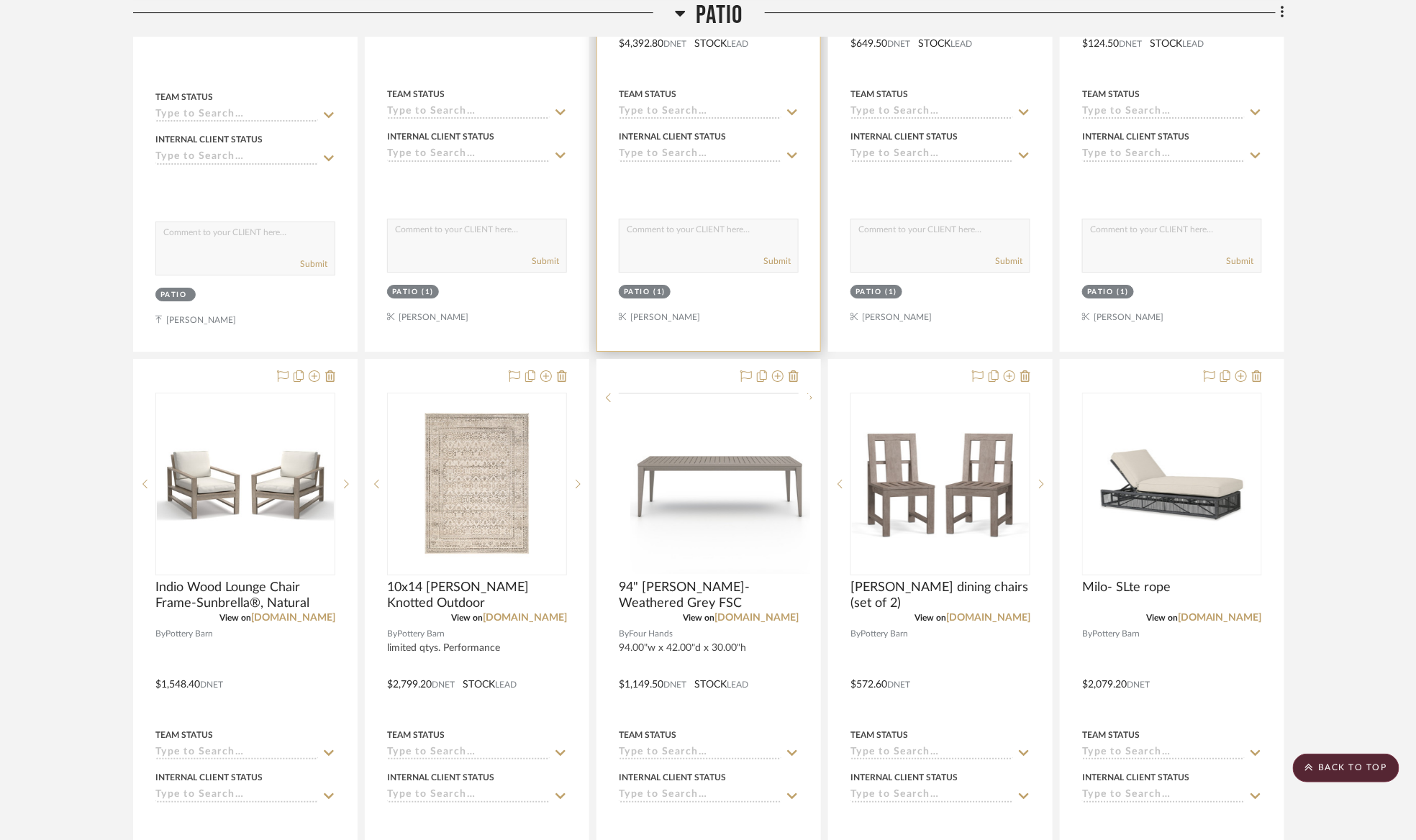
scroll to position [1833, 0]
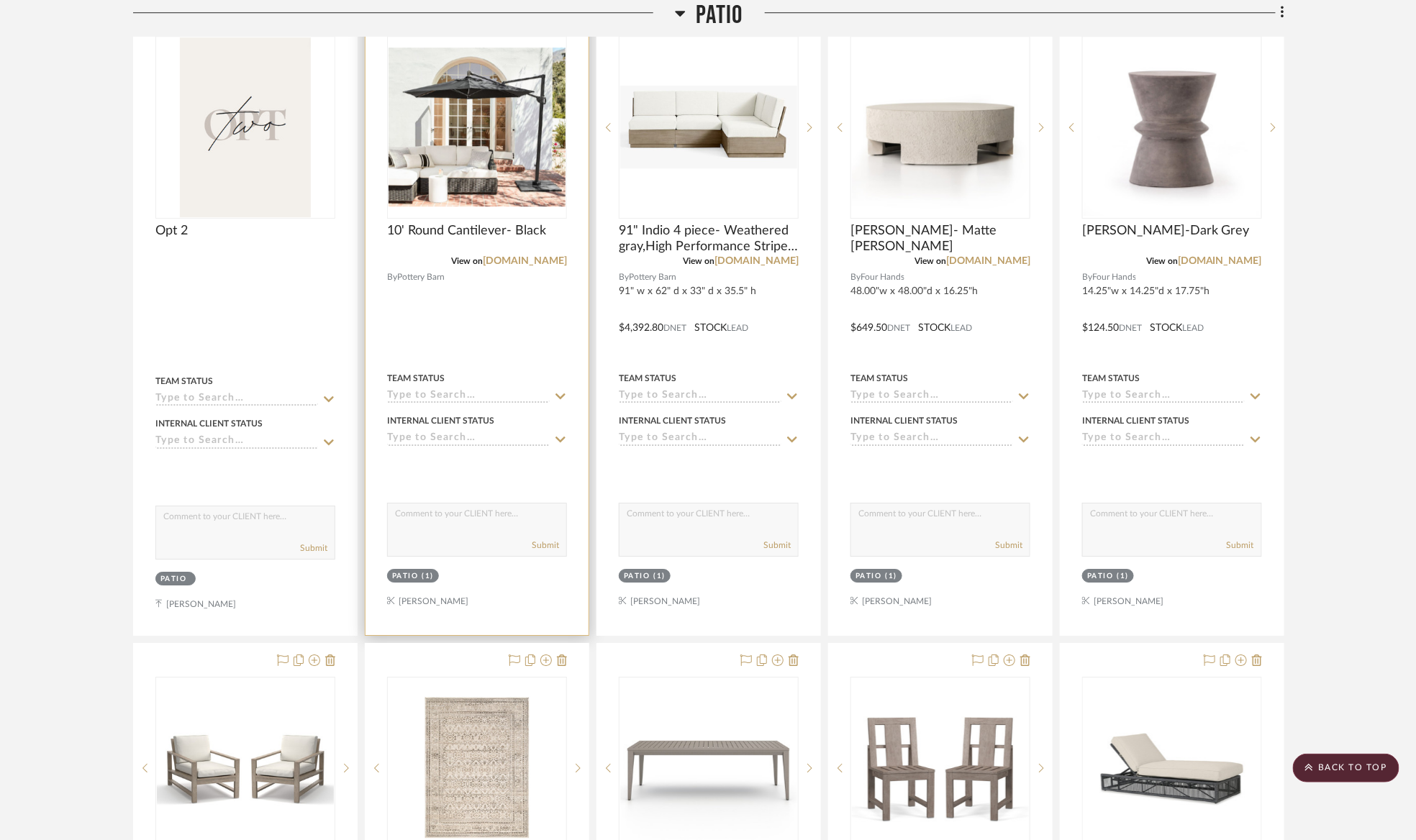
click at [448, 211] on div "0" at bounding box center [477, 127] width 178 height 181
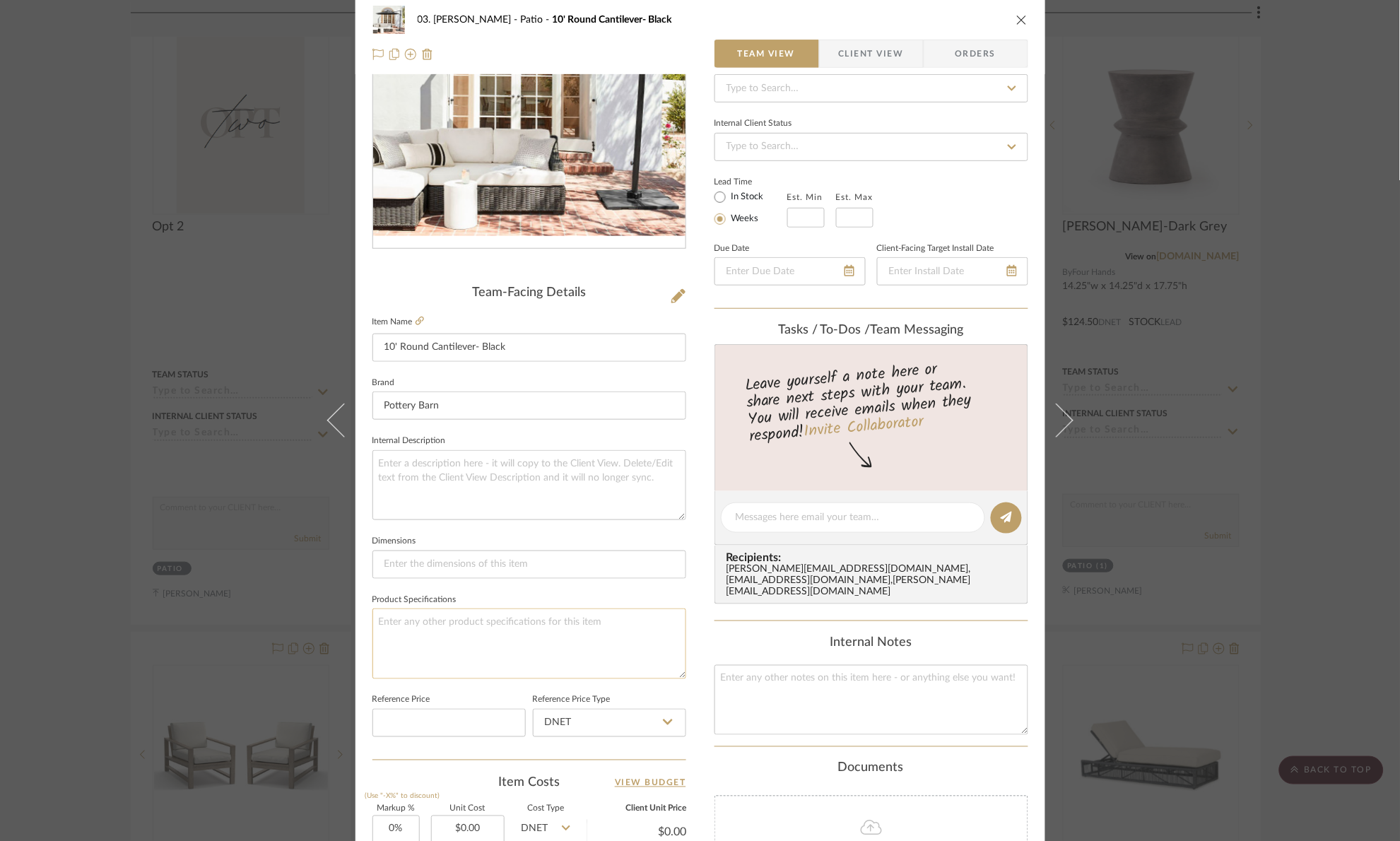
scroll to position [476, 0]
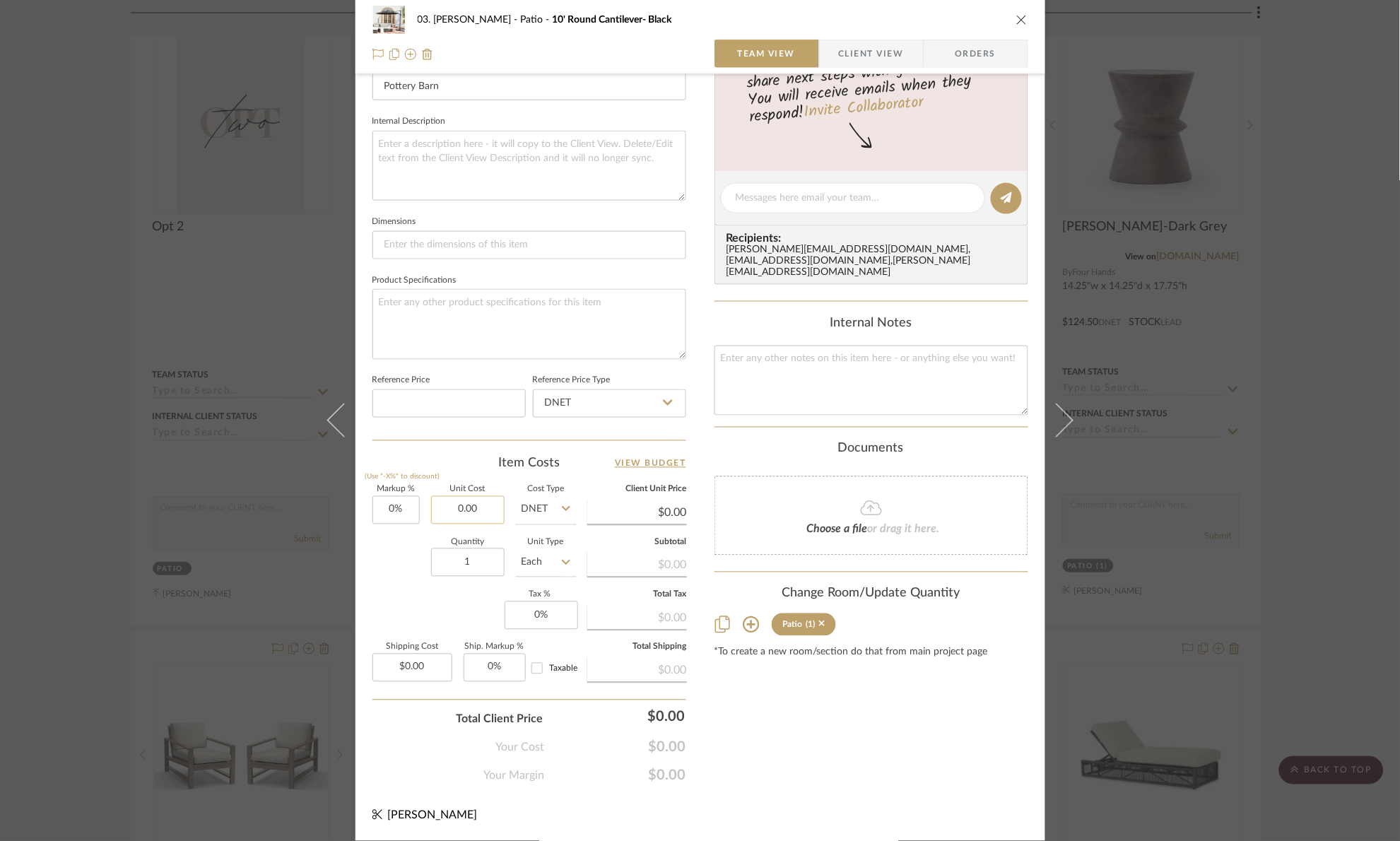
click at [486, 515] on input "0.00" at bounding box center [467, 510] width 73 height 28
type input "$1,199.00"
click at [389, 593] on div "Markup % (Use "-X%" to discount) 0% Unit Cost $1,199.00 Cost Type DNET Client U…" at bounding box center [529, 589] width 314 height 206
type input "$1,199.00"
type input "1499"
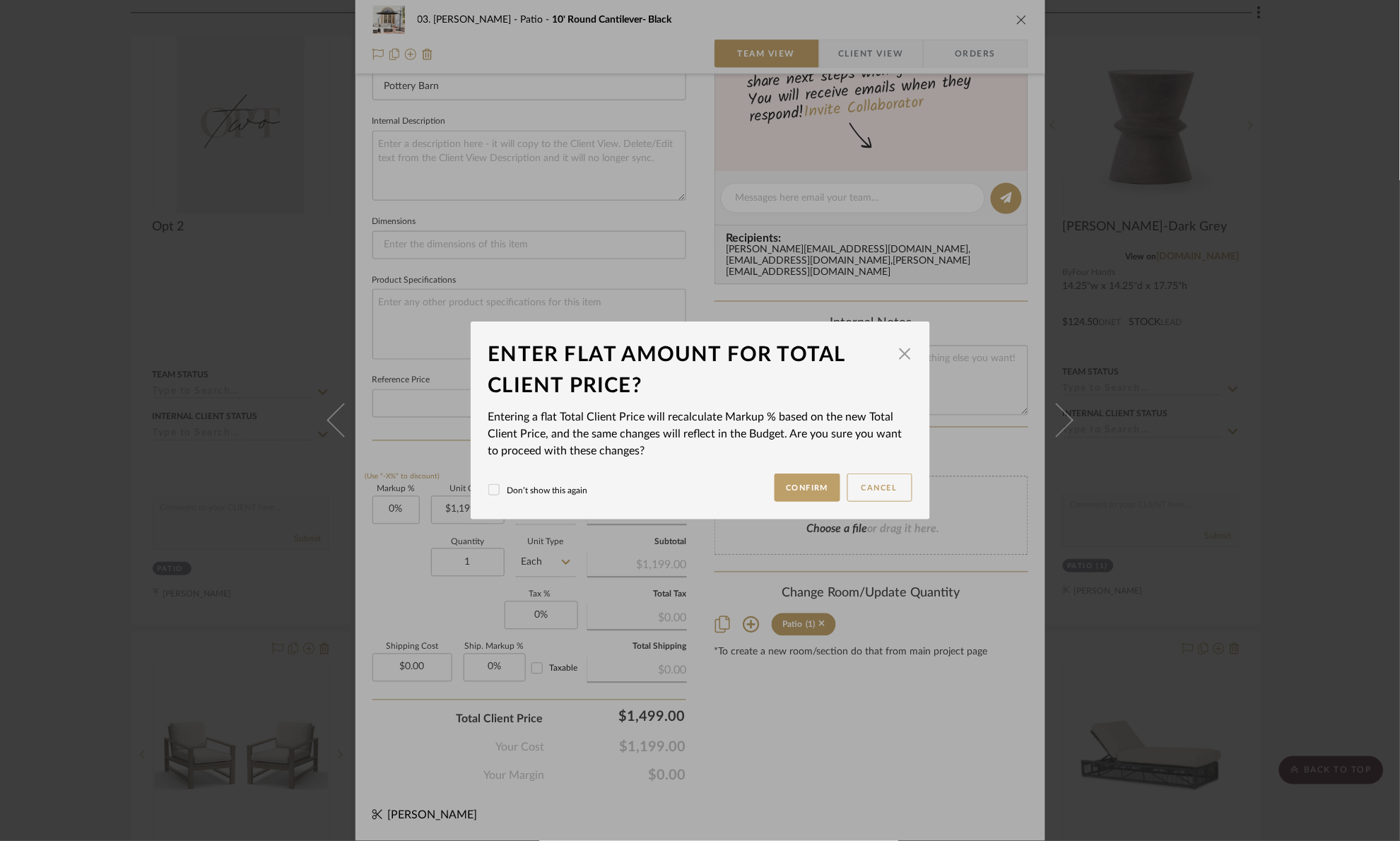
click at [855, 748] on div "03. [PERSON_NAME] 10' Round Cantilever- Black Team View Client View Orders Team…" at bounding box center [700, 420] width 1400 height 841
click at [821, 484] on button "Confirm" at bounding box center [807, 488] width 65 height 28
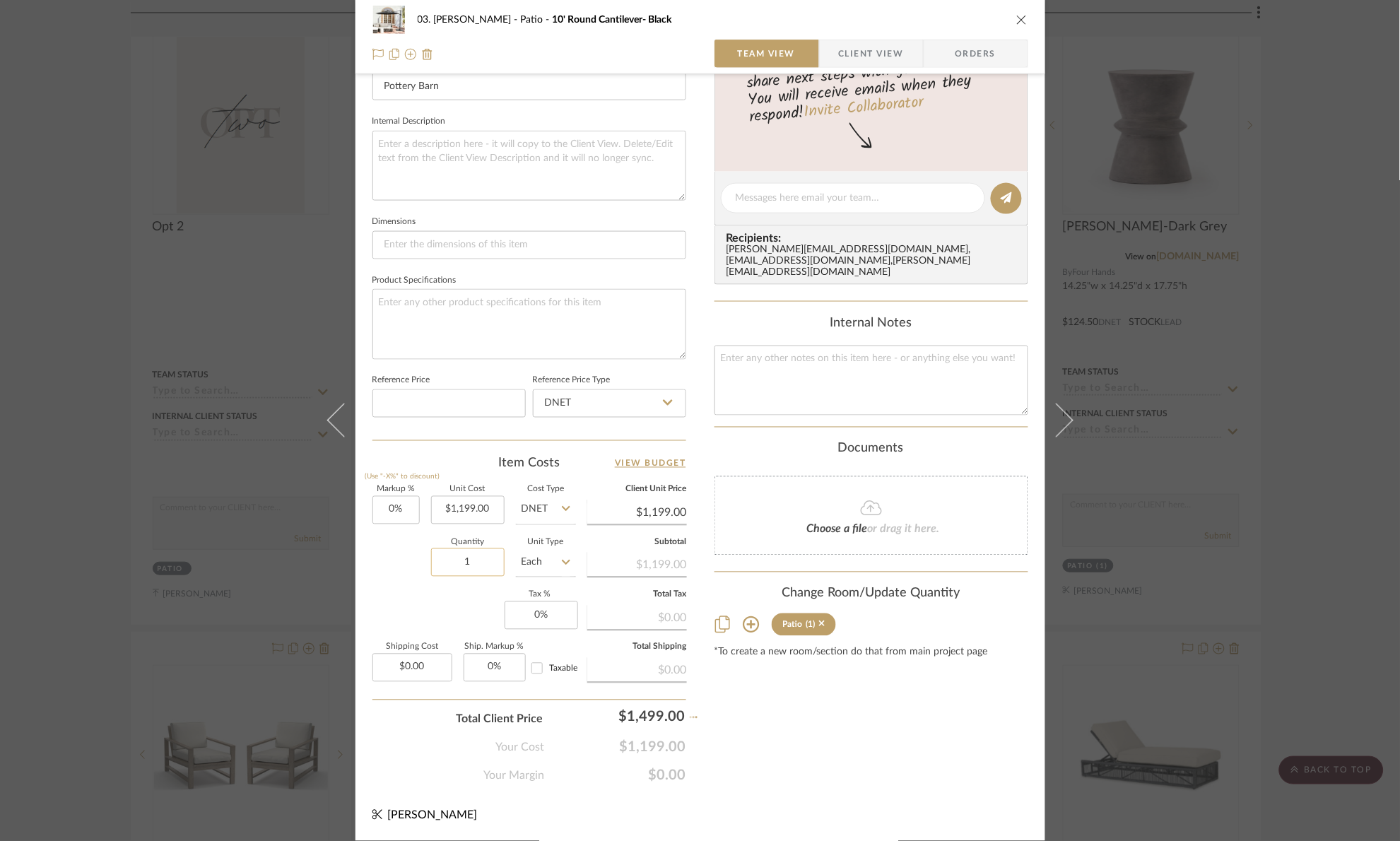
type input "25.02%"
type input "$1,499.00"
click at [1307, 382] on div "03. [PERSON_NAME] 10' Round Cantilever- Black Team View Client View Orders Team…" at bounding box center [700, 420] width 1400 height 841
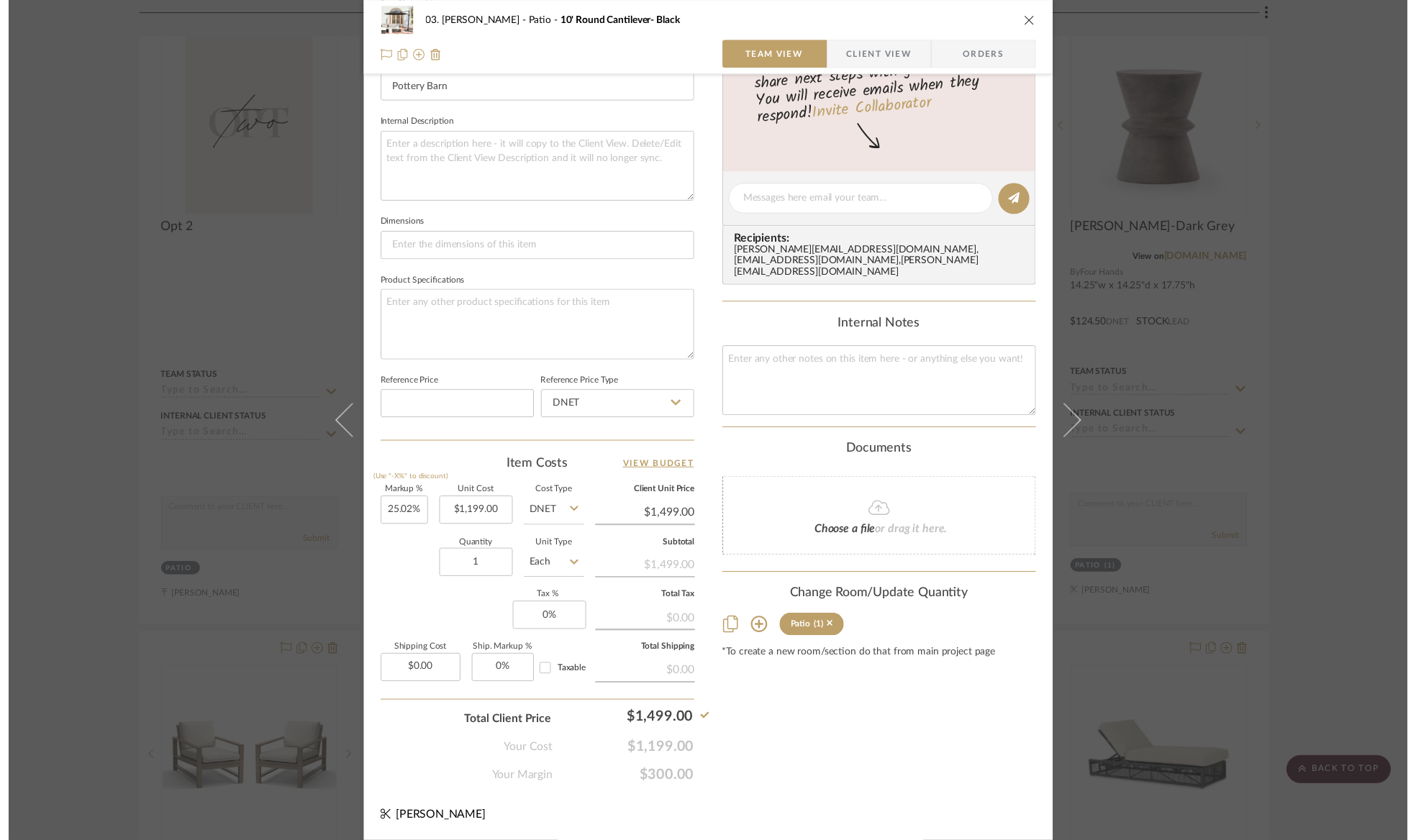
scroll to position [1833, 0]
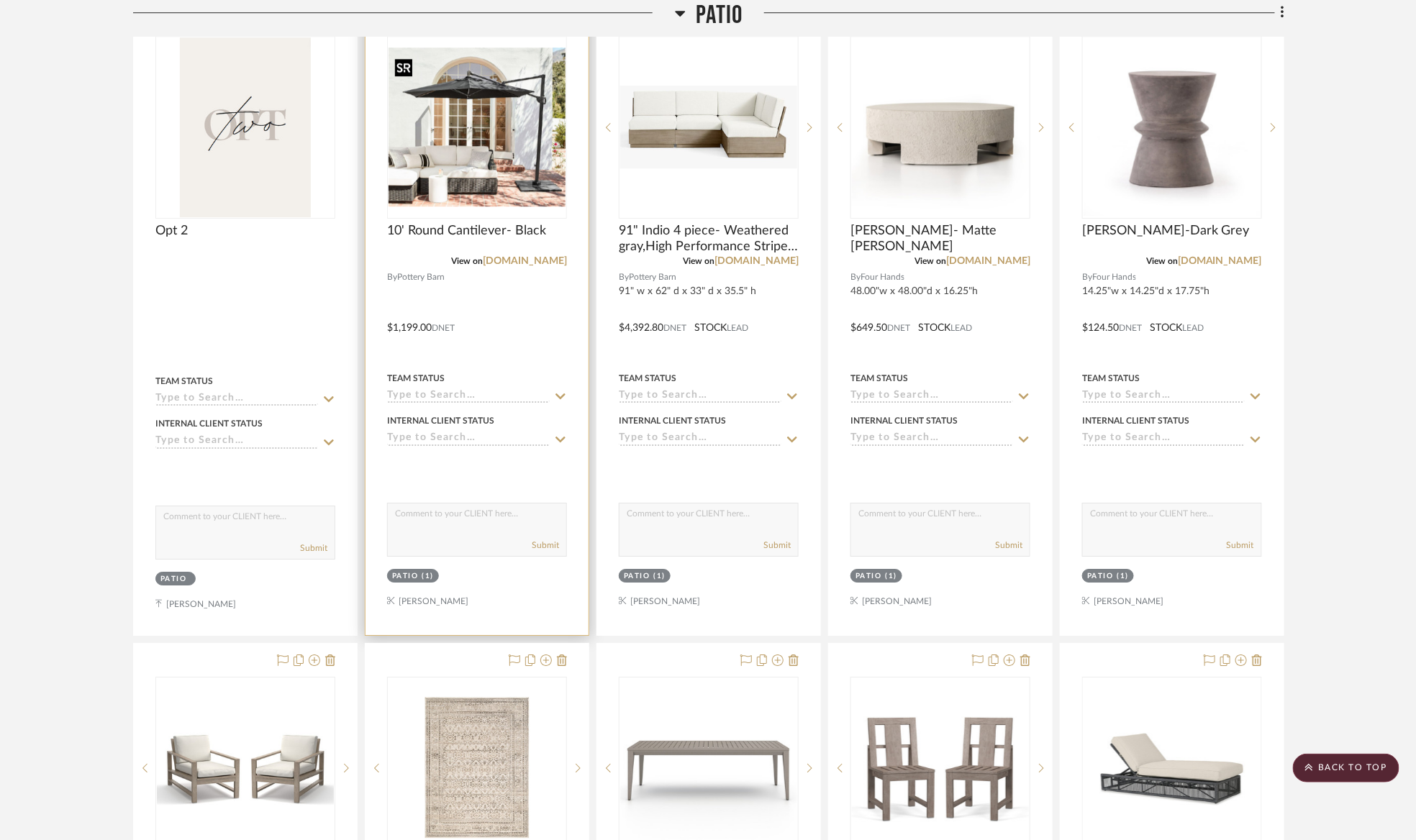
click at [491, 155] on img "0" at bounding box center [477, 127] width 177 height 159
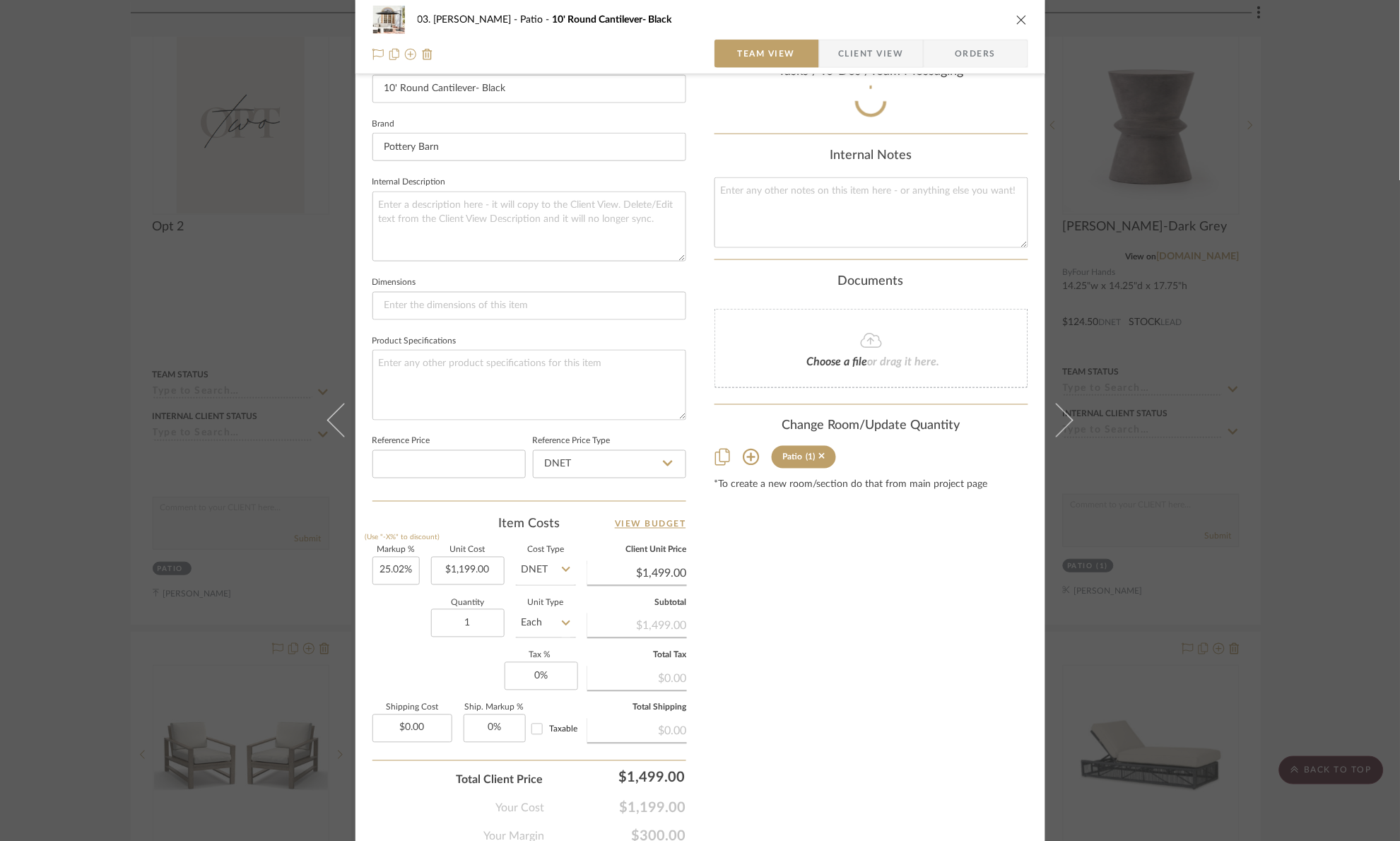
scroll to position [476, 0]
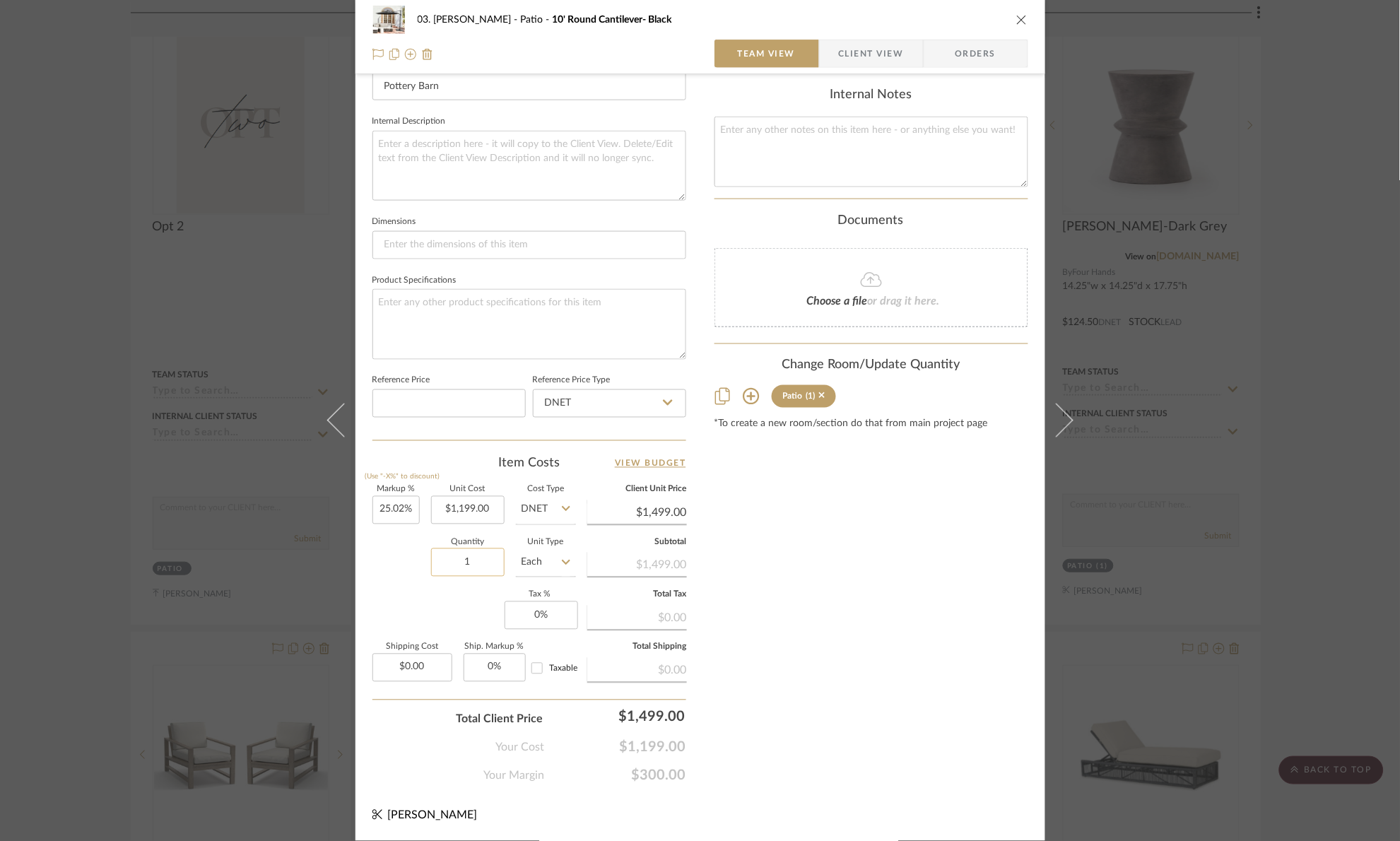
click at [482, 551] on input "1" at bounding box center [467, 562] width 73 height 28
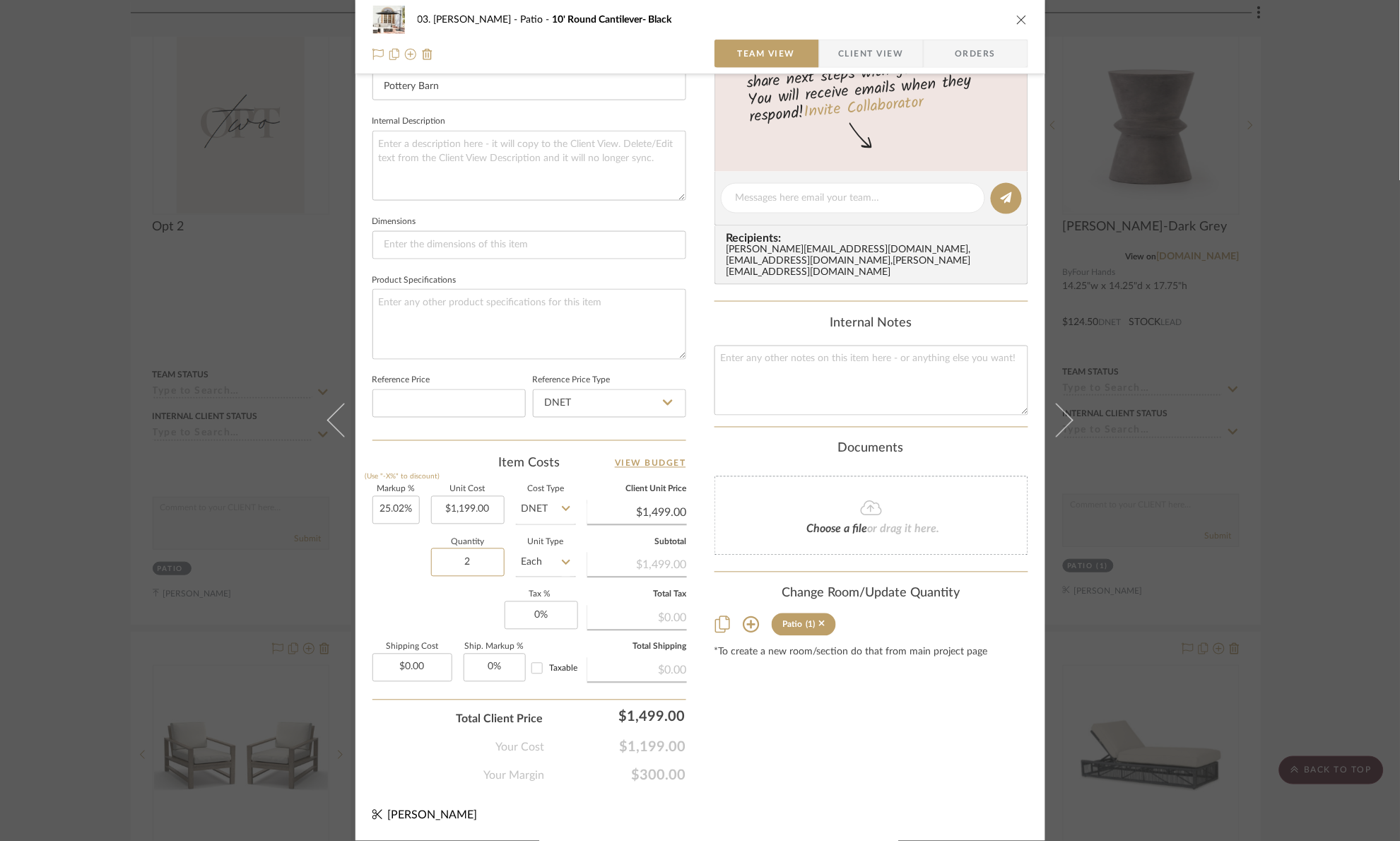
type input "2"
click at [752, 754] on div "Content here copies to Client View - confirm visibility there. Show in Client D…" at bounding box center [871, 203] width 314 height 1163
click at [1302, 322] on div "03. [PERSON_NAME] 10' Round Cantilever- Black Team View Client View Orders Team…" at bounding box center [700, 420] width 1400 height 841
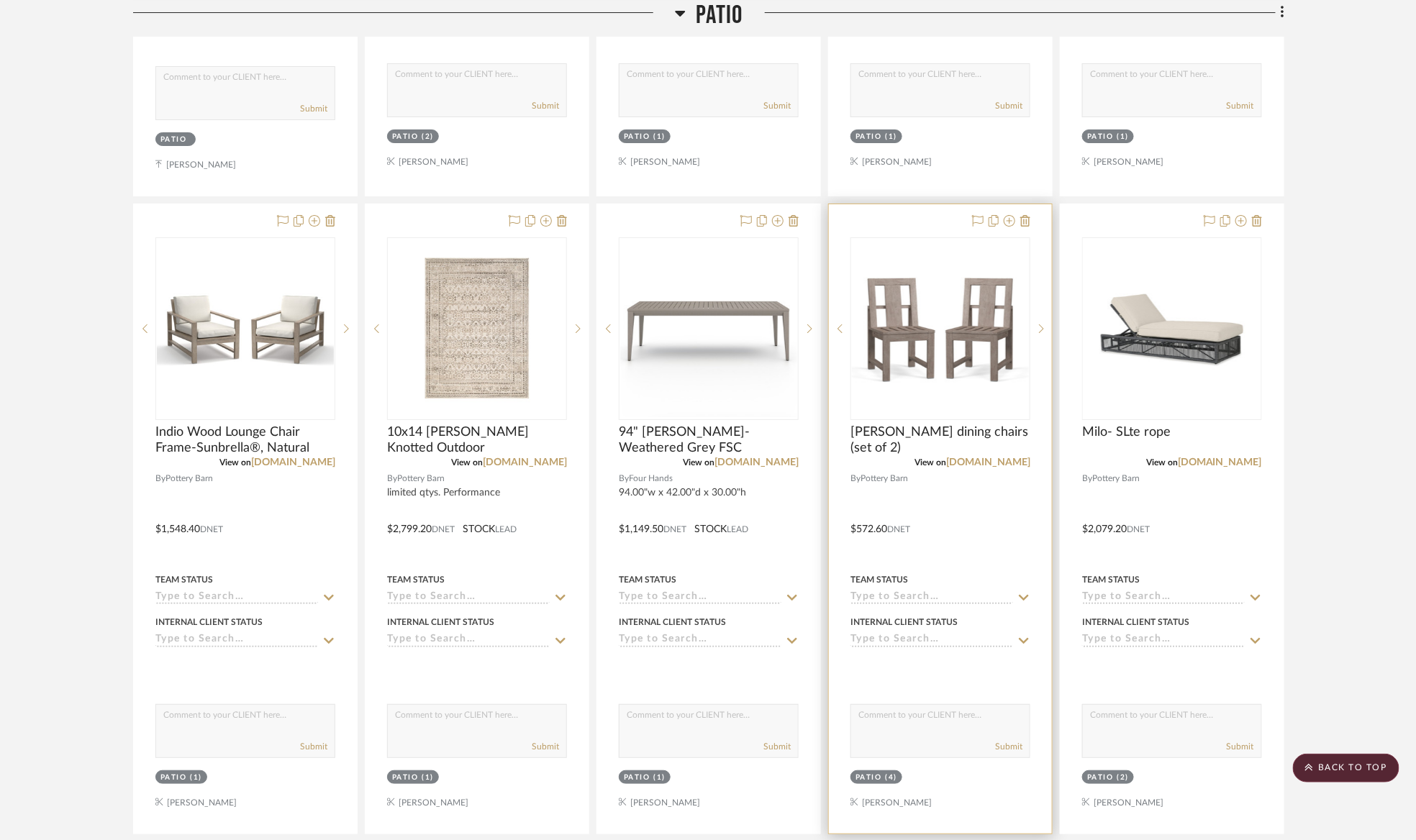
scroll to position [2158, 0]
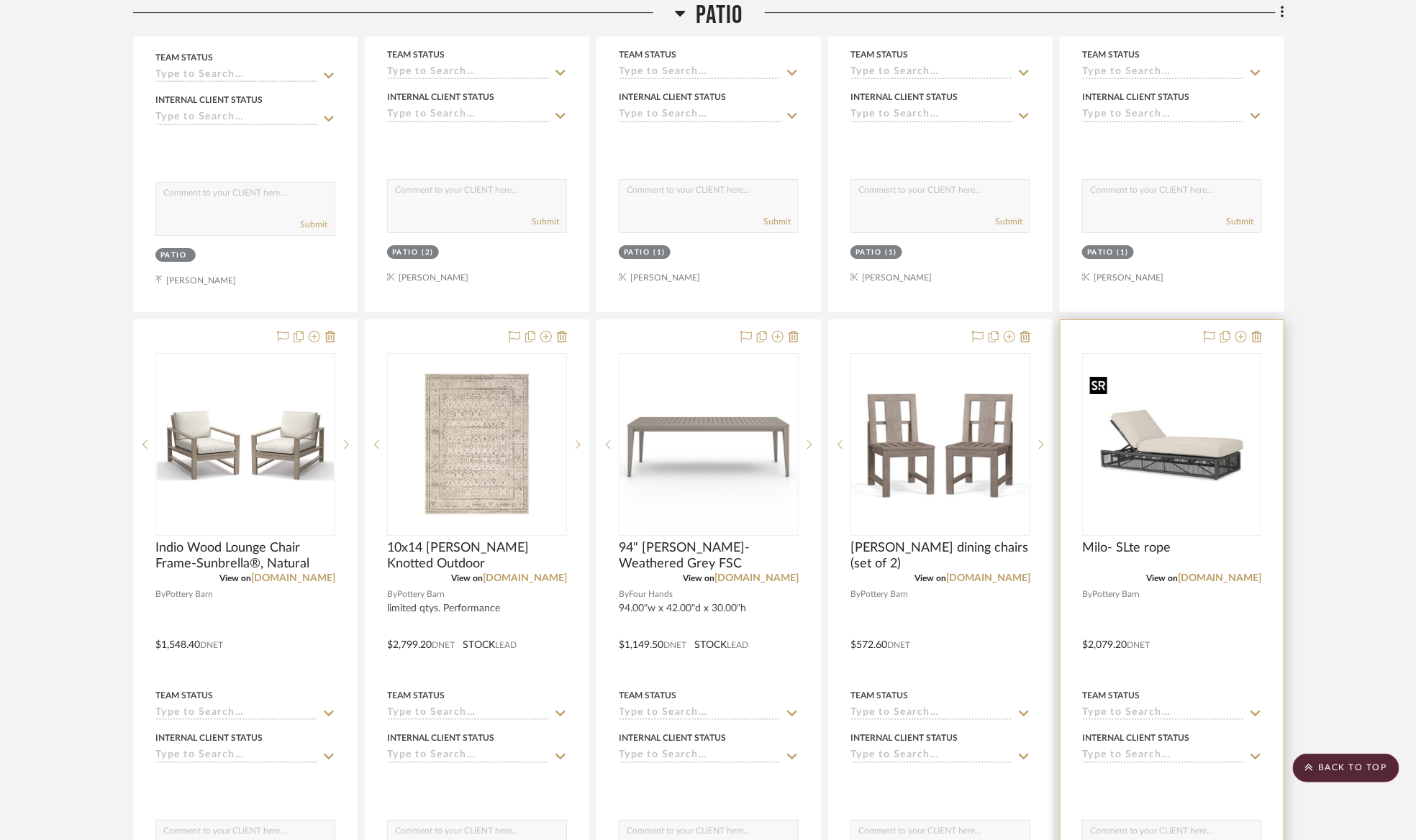
click at [1114, 414] on img "0" at bounding box center [1172, 444] width 177 height 159
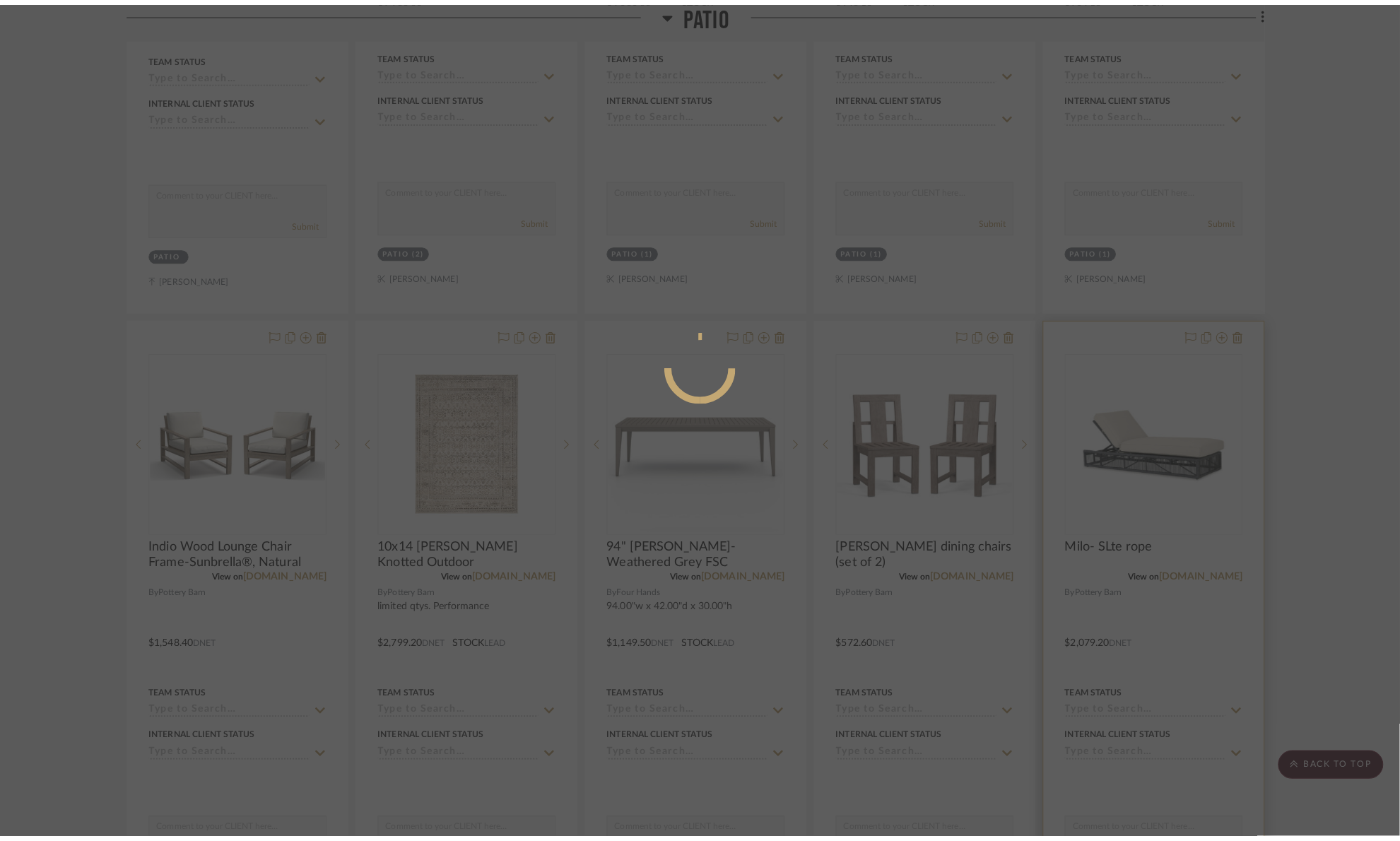
scroll to position [0, 0]
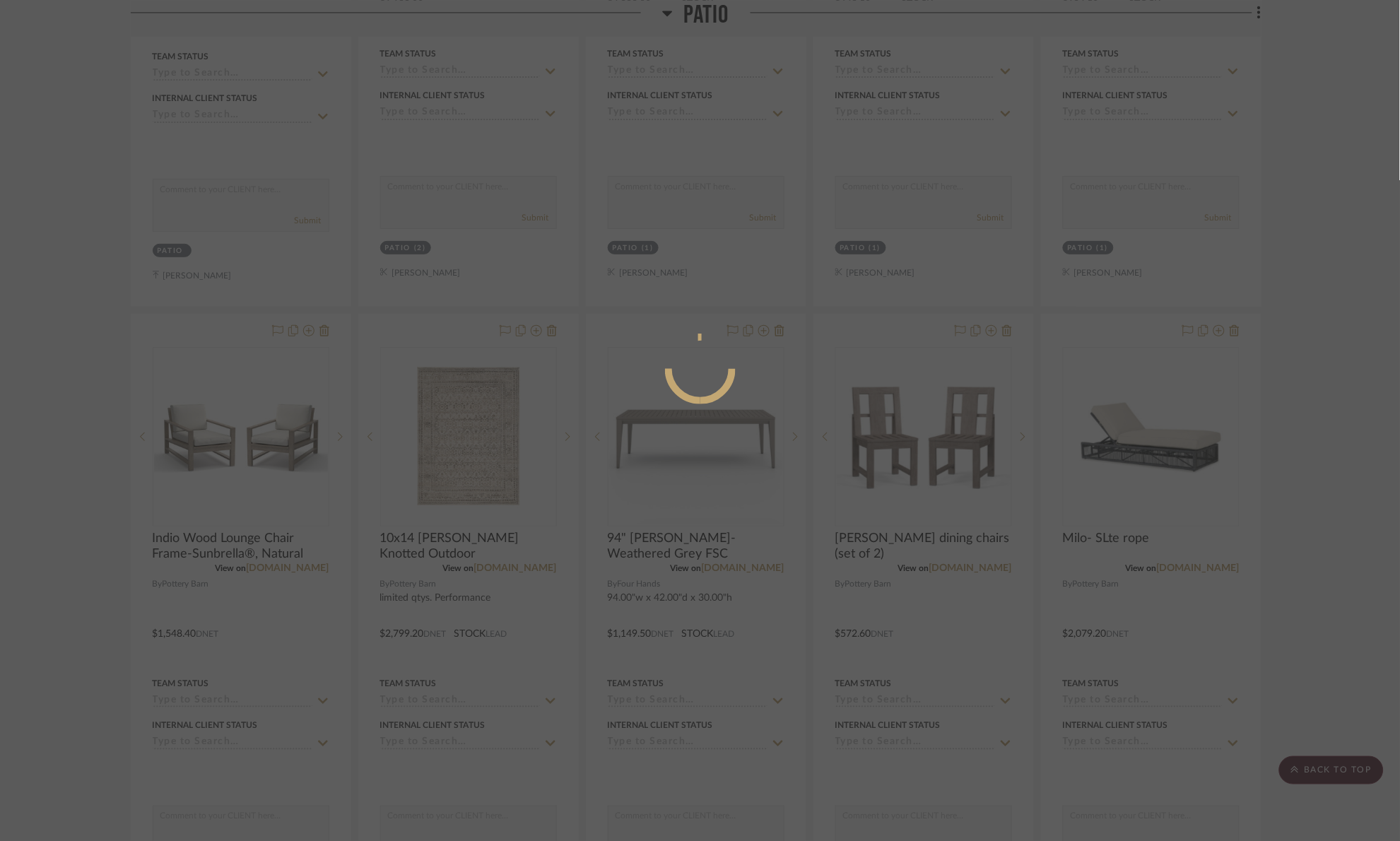
click at [1299, 350] on div at bounding box center [700, 420] width 1400 height 841
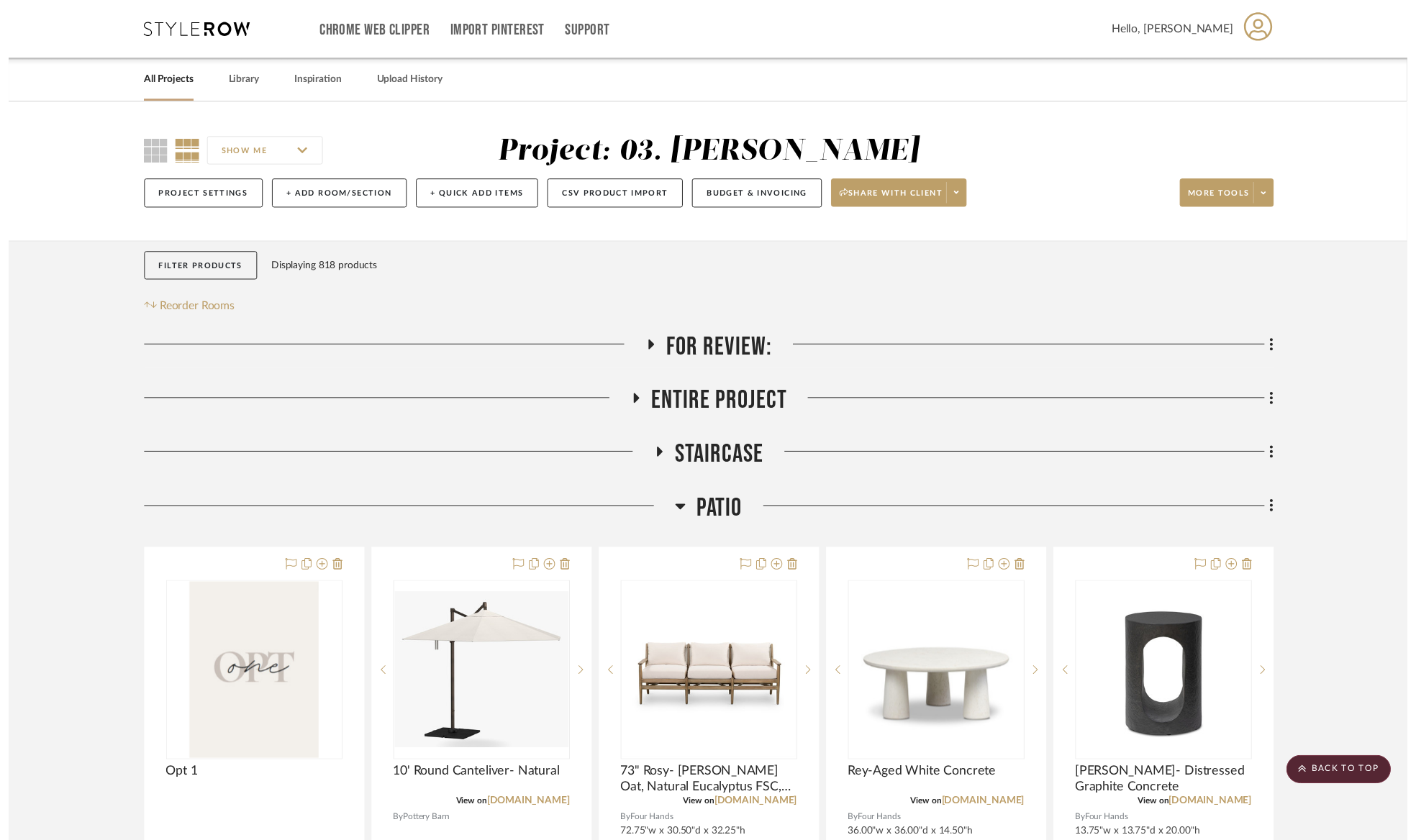
scroll to position [2158, 0]
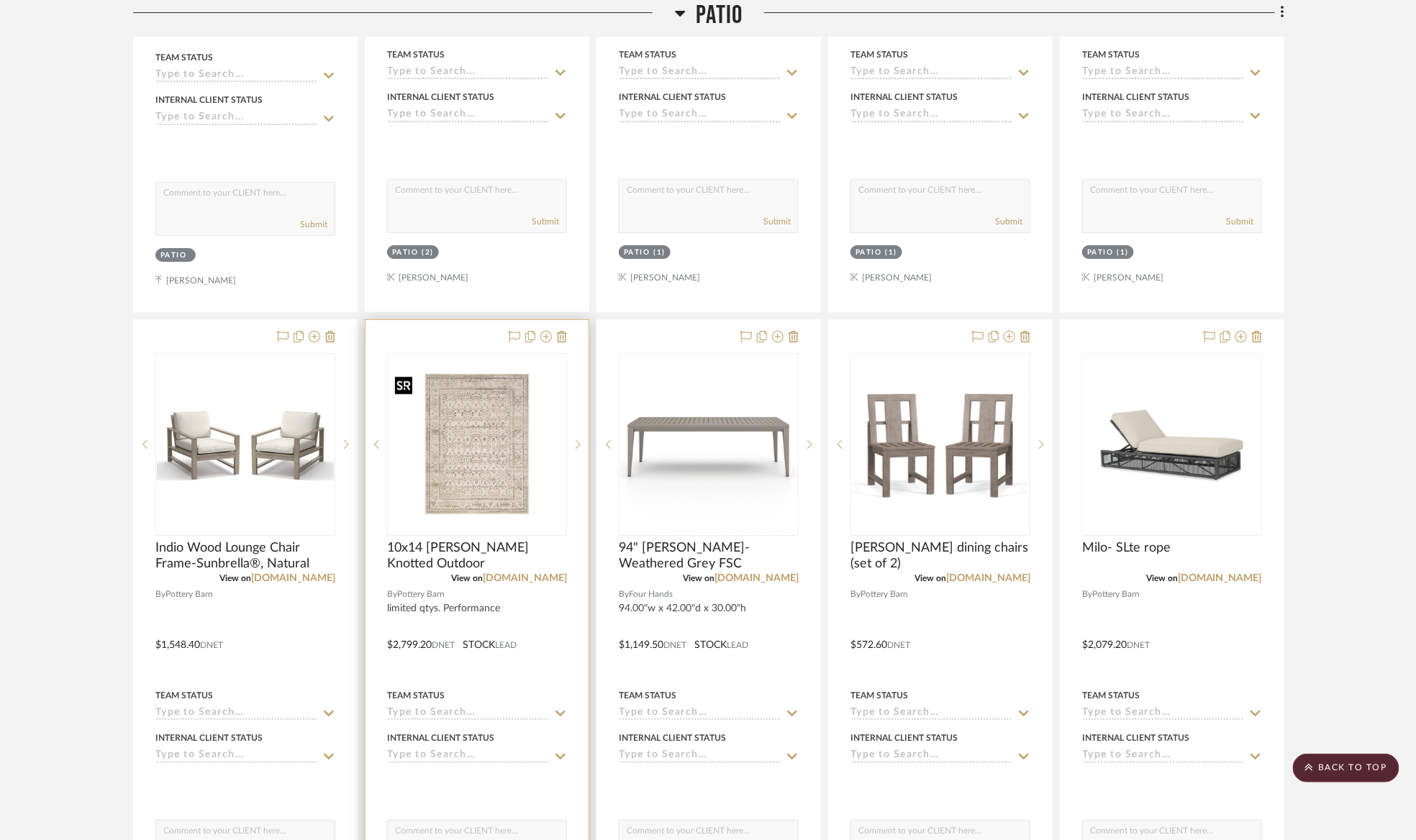
click at [0, 0] on img at bounding box center [0, 0] width 0 height 0
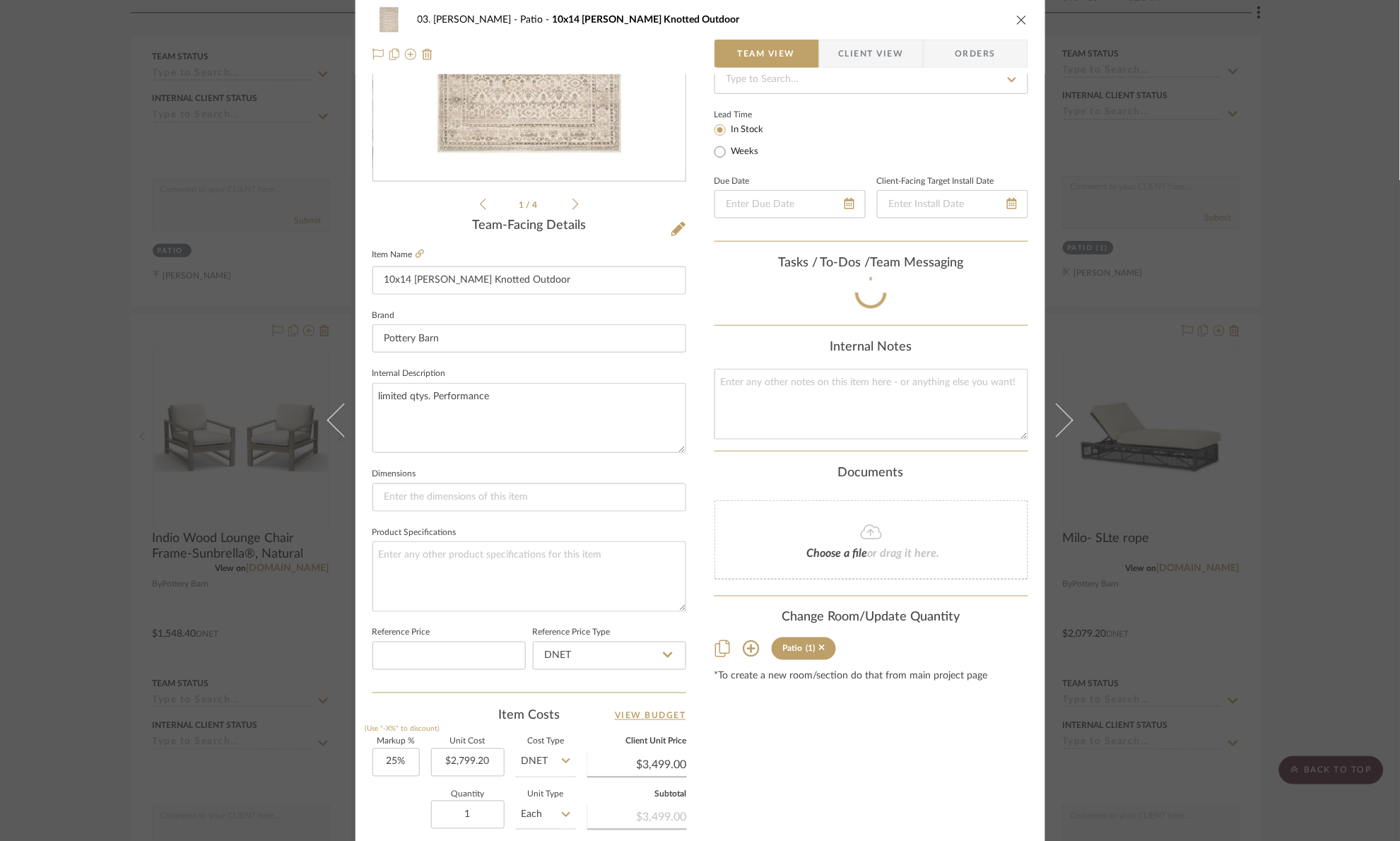
scroll to position [476, 0]
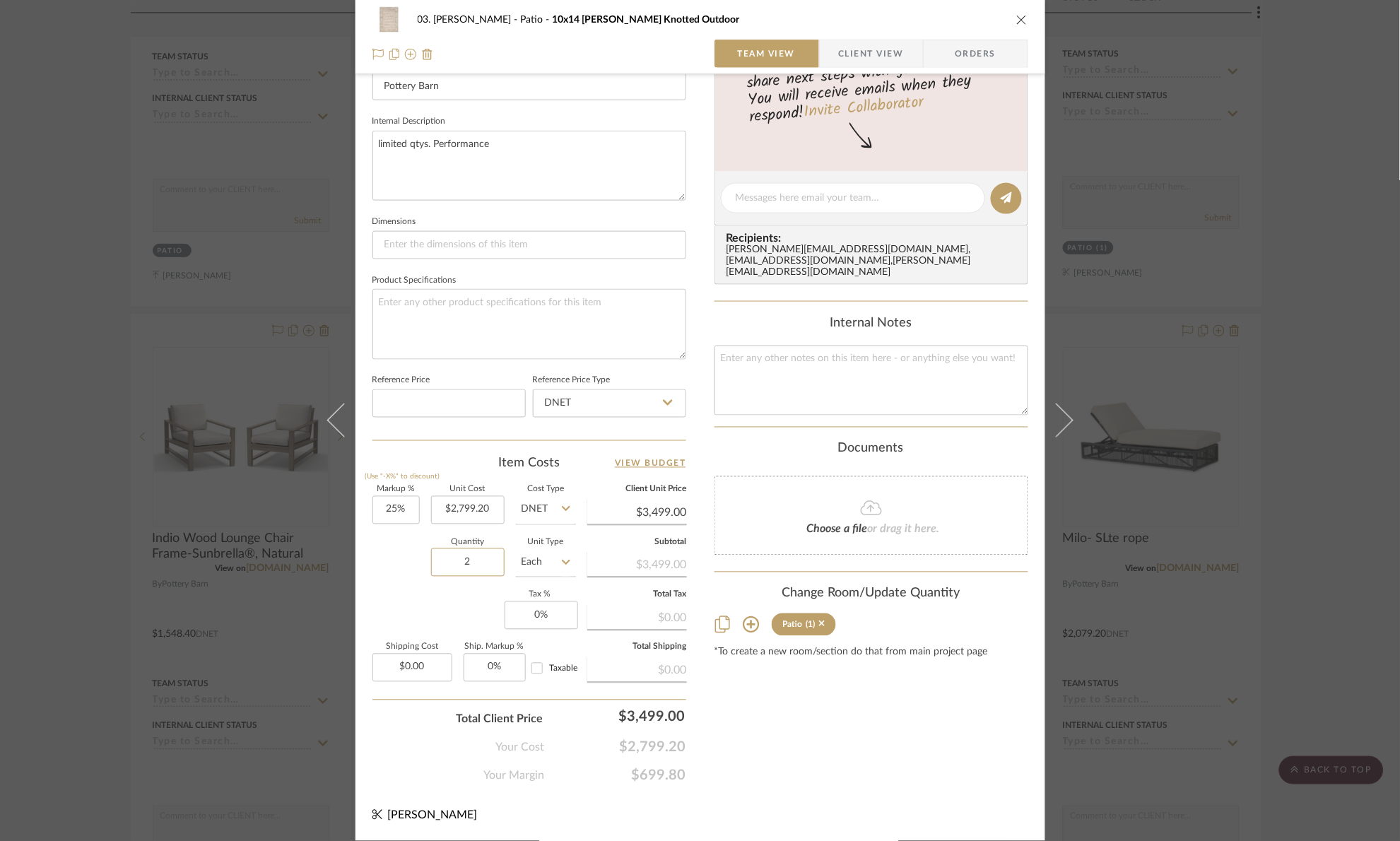
type input "2"
click at [768, 773] on div "Content here copies to Client View - confirm visibility there. Show in Client D…" at bounding box center [871, 203] width 314 height 1163
click at [1341, 369] on div "03. [PERSON_NAME] 10x14 [PERSON_NAME] Knotted Outdoor Team View Client View Ord…" at bounding box center [700, 420] width 1400 height 841
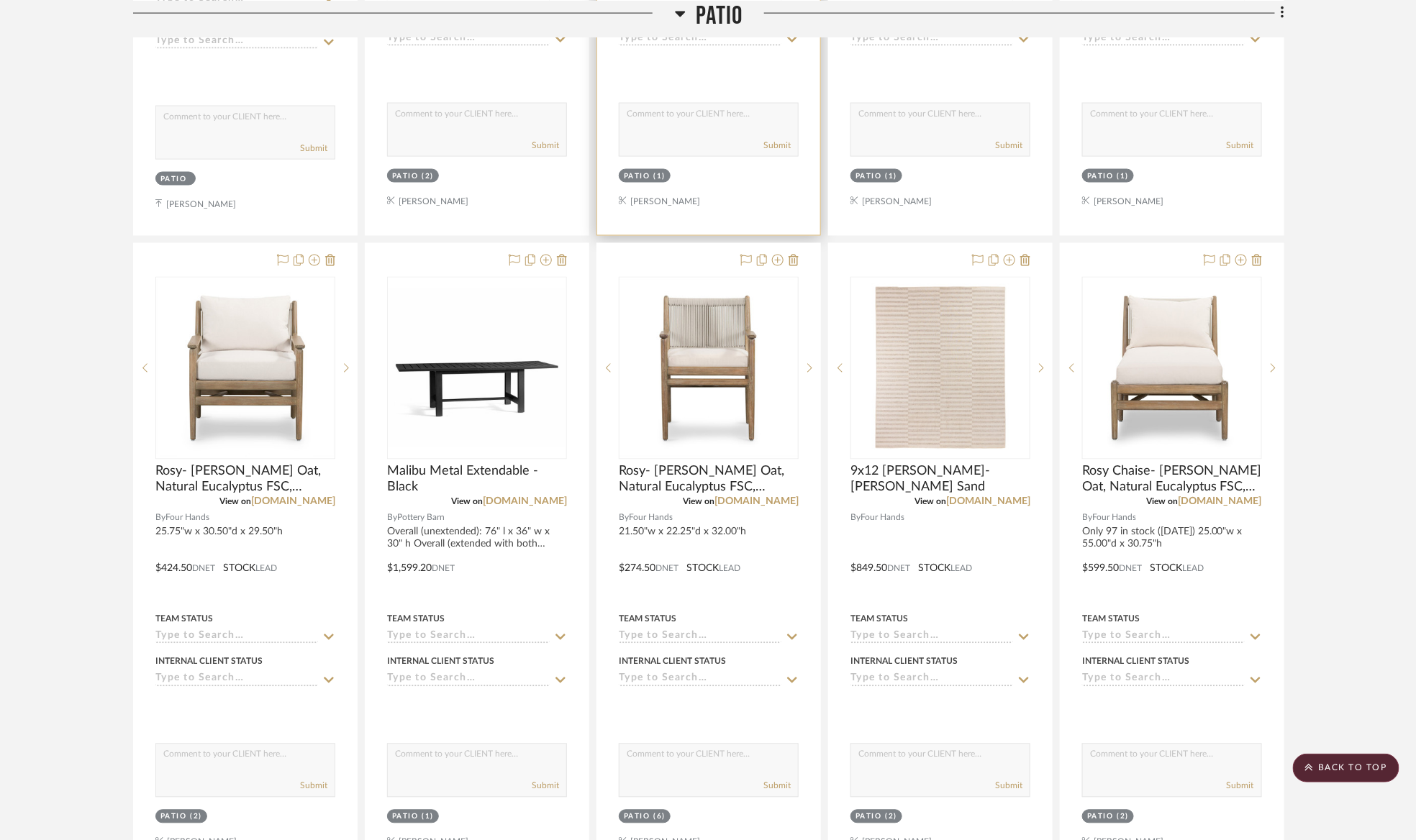
scroll to position [431, 0]
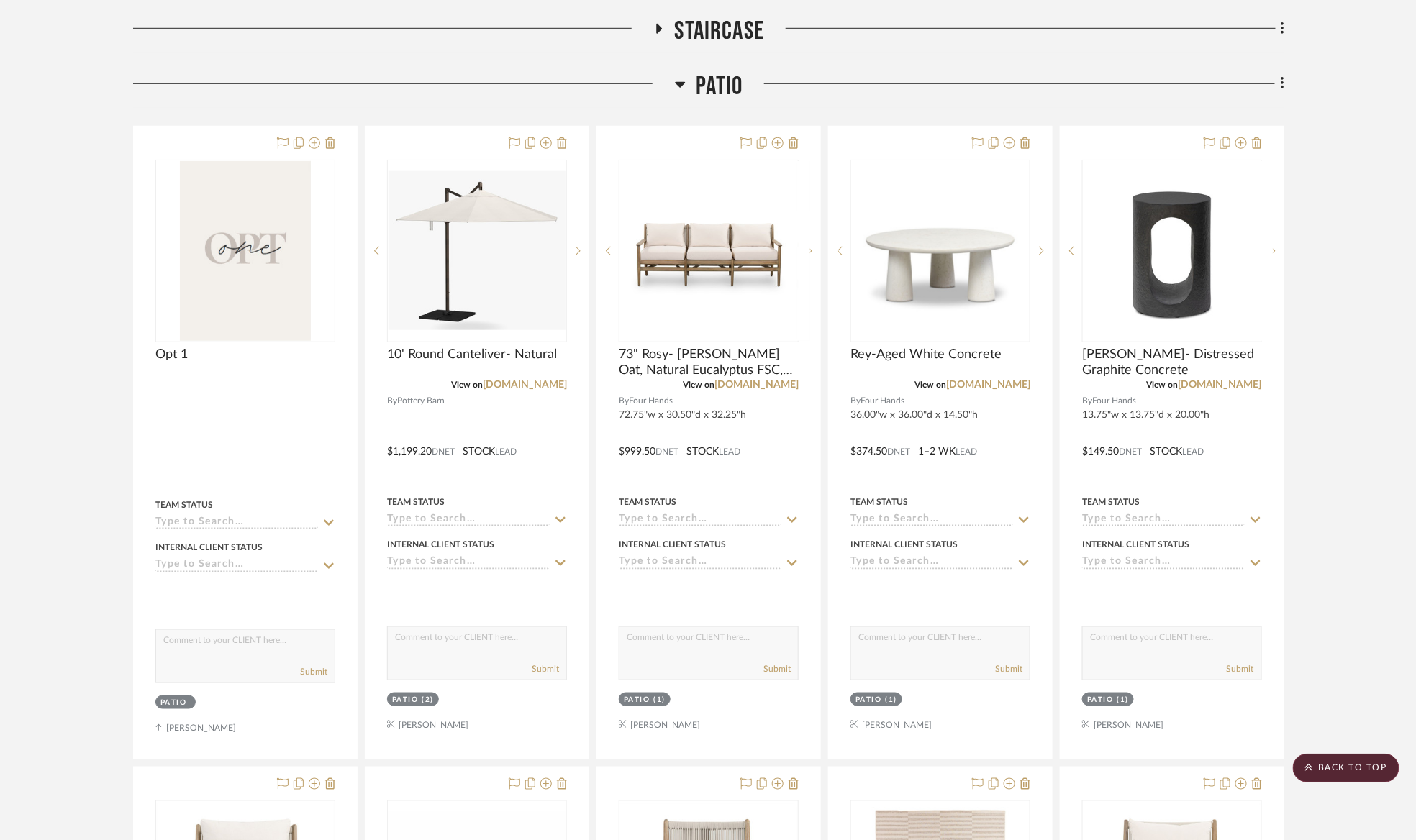
click at [718, 98] on span "Patio" at bounding box center [720, 86] width 47 height 31
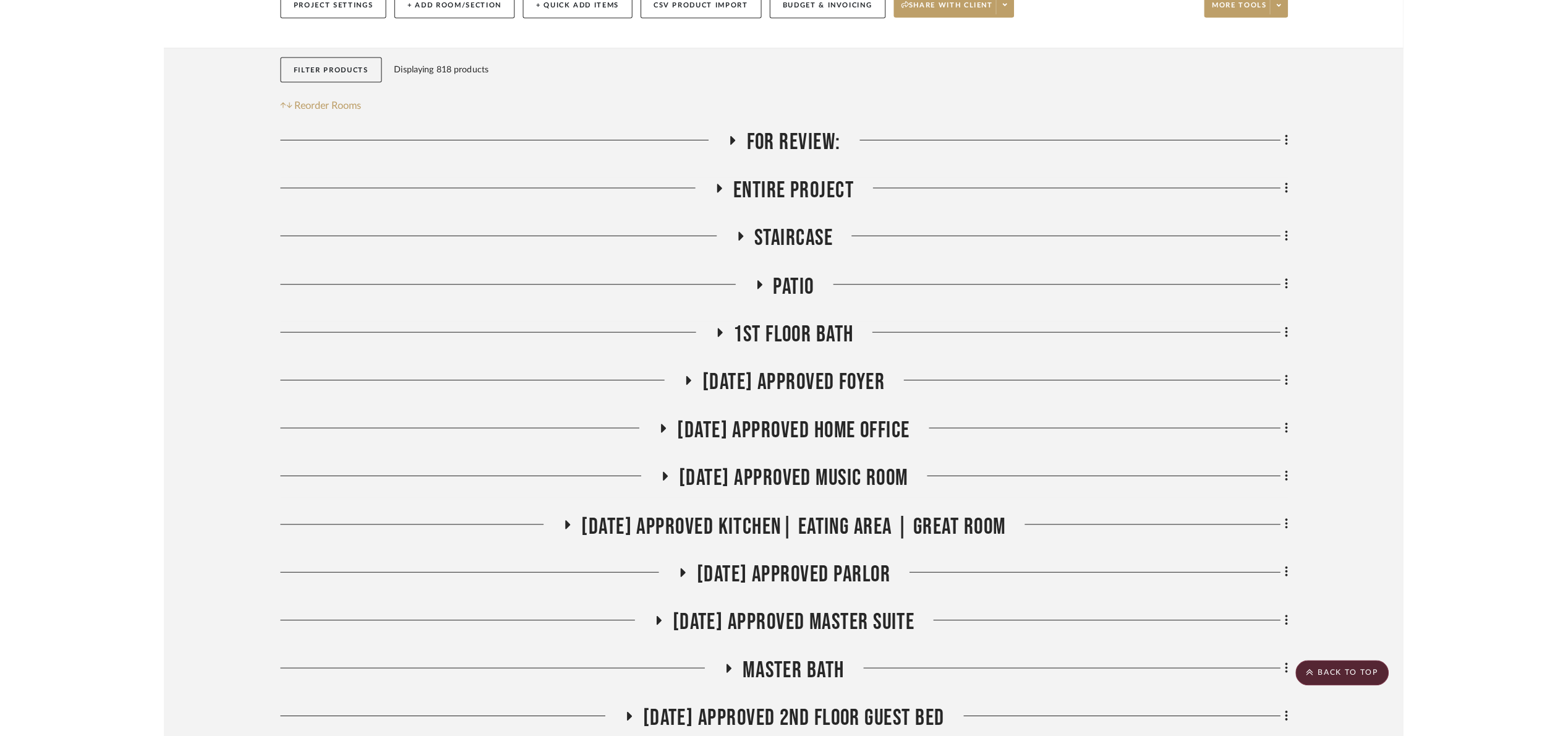
scroll to position [0, 0]
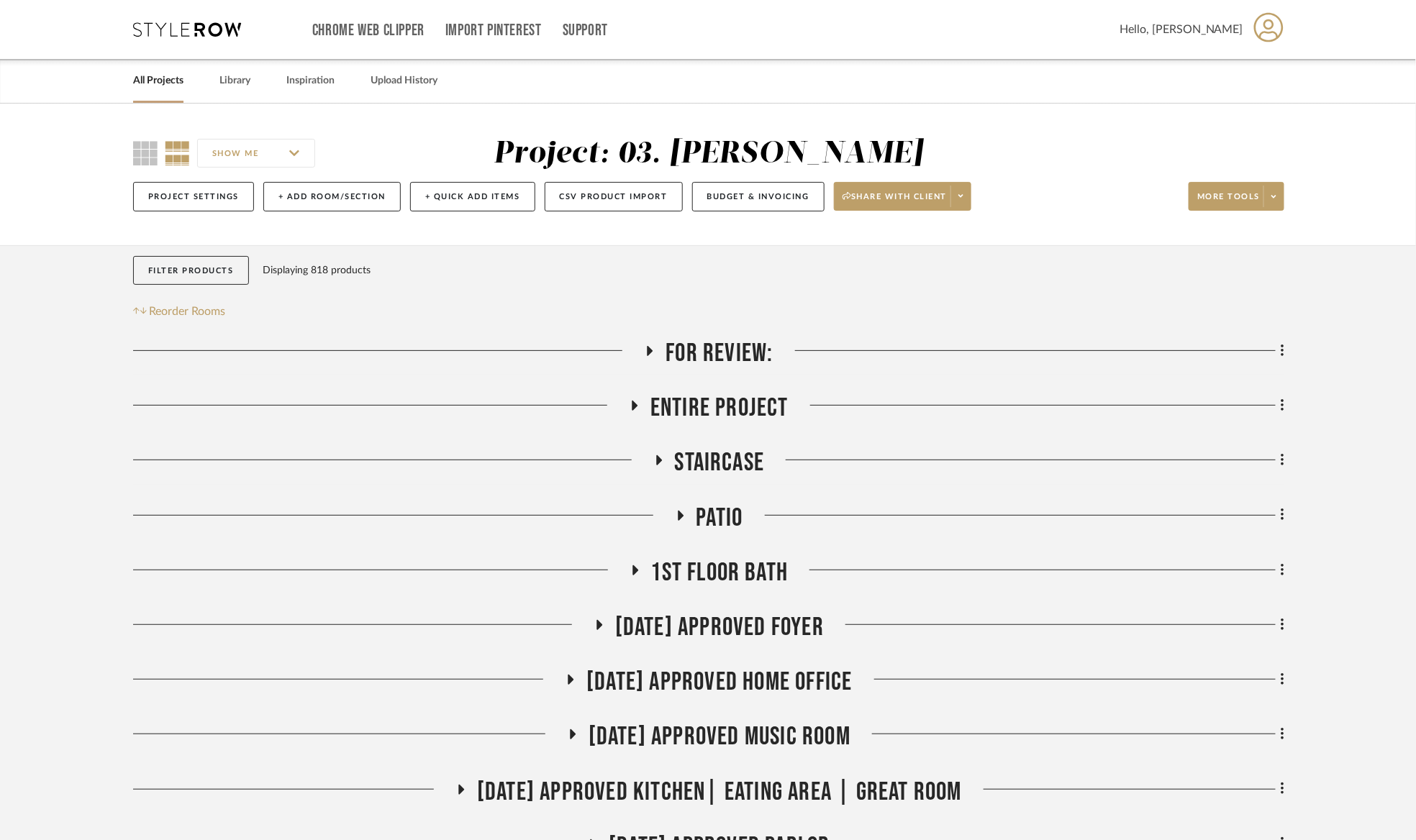
click at [733, 347] on span "For Review:" at bounding box center [719, 353] width 107 height 31
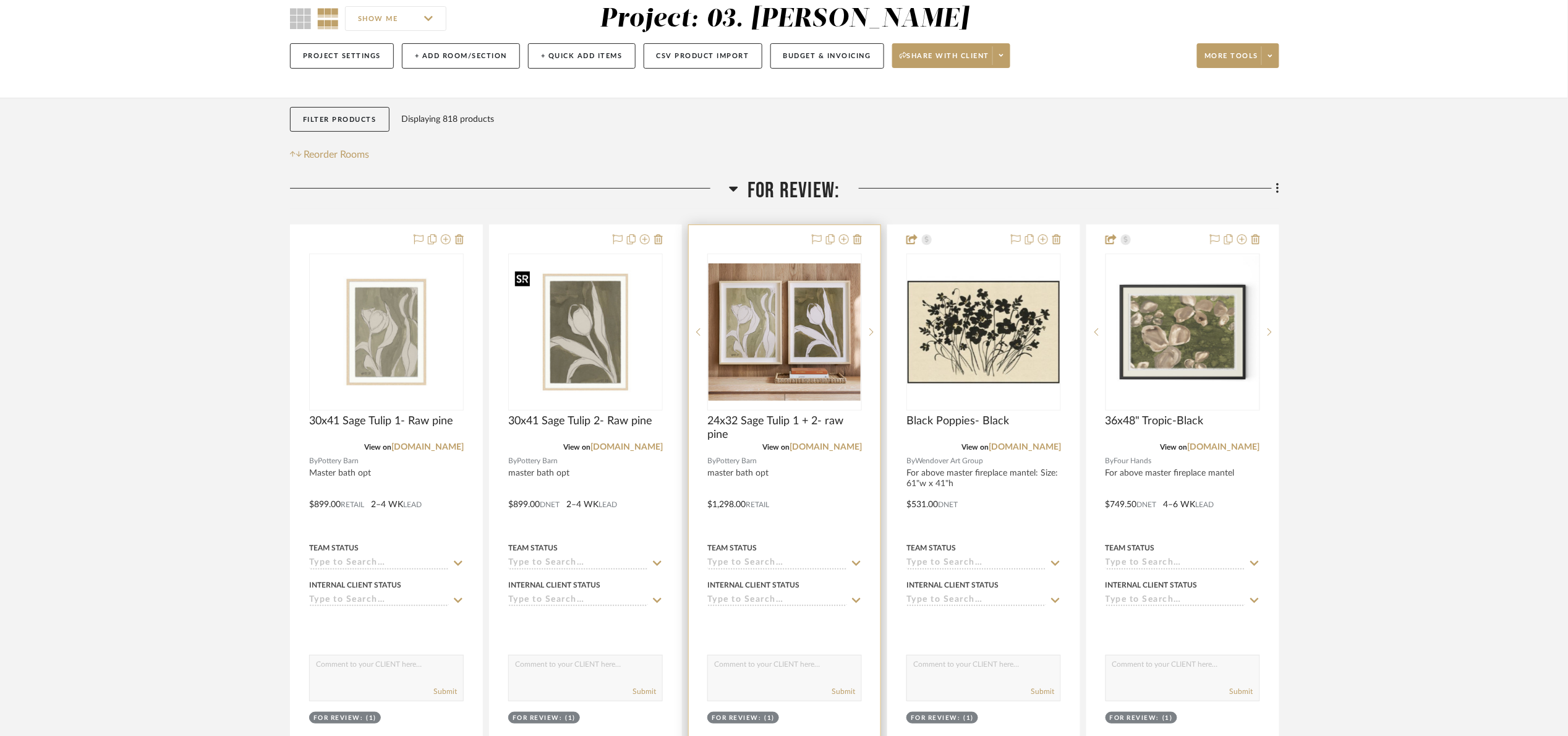
scroll to position [185, 0]
